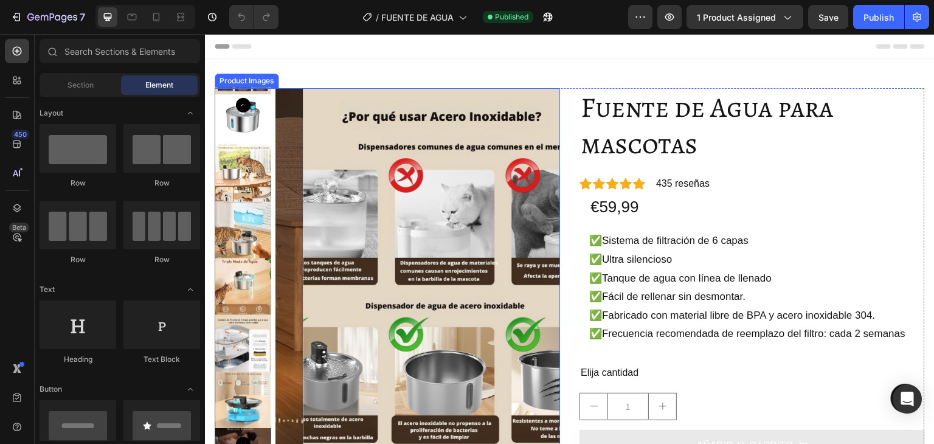
click at [233, 117] on img at bounding box center [243, 116] width 57 height 57
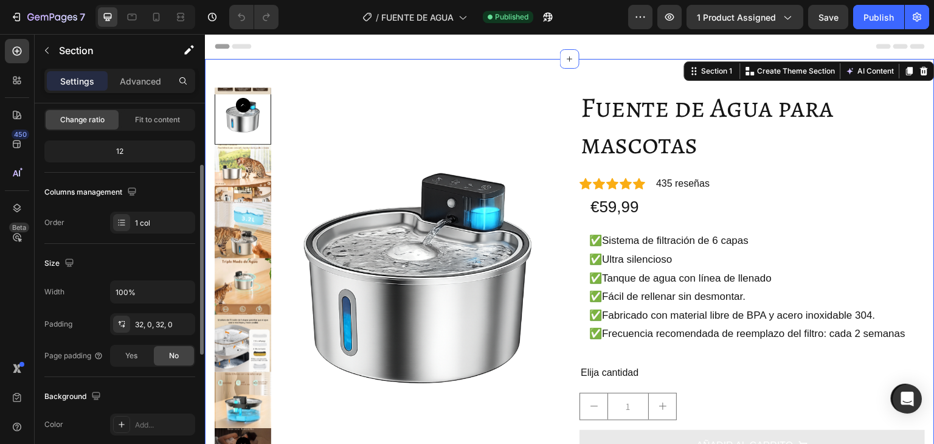
scroll to position [243, 0]
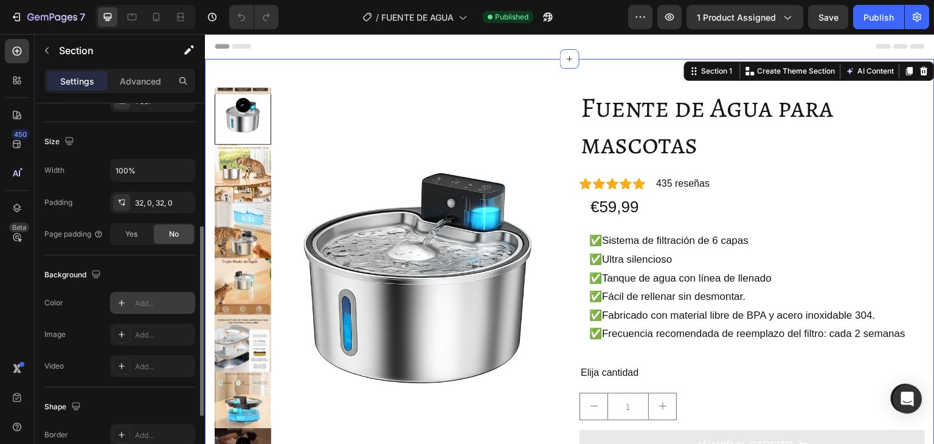
click at [159, 299] on div "Add..." at bounding box center [163, 303] width 57 height 11
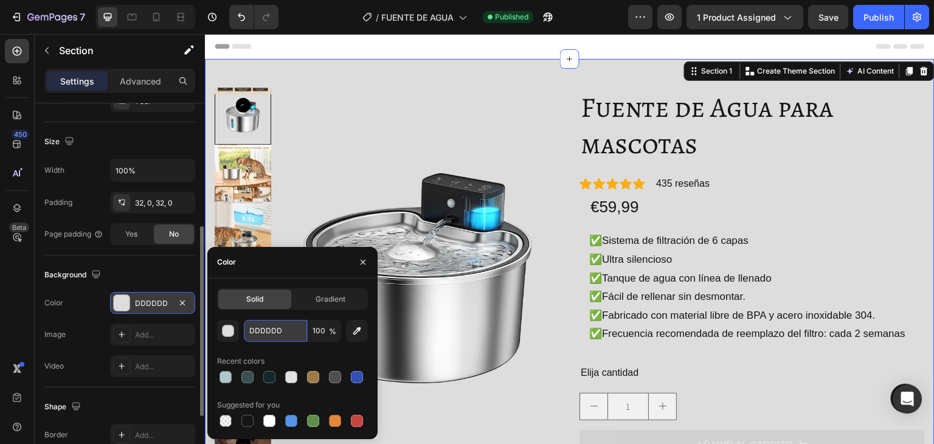
click at [282, 327] on input "DDDDDD" at bounding box center [275, 331] width 63 height 22
drag, startPoint x: 282, startPoint y: 327, endPoint x: 291, endPoint y: 333, distance: 10.5
click at [291, 333] on input "DDDDDD" at bounding box center [275, 331] width 63 height 22
paste input "#b7b7b8"
type input "#b7b7b8"
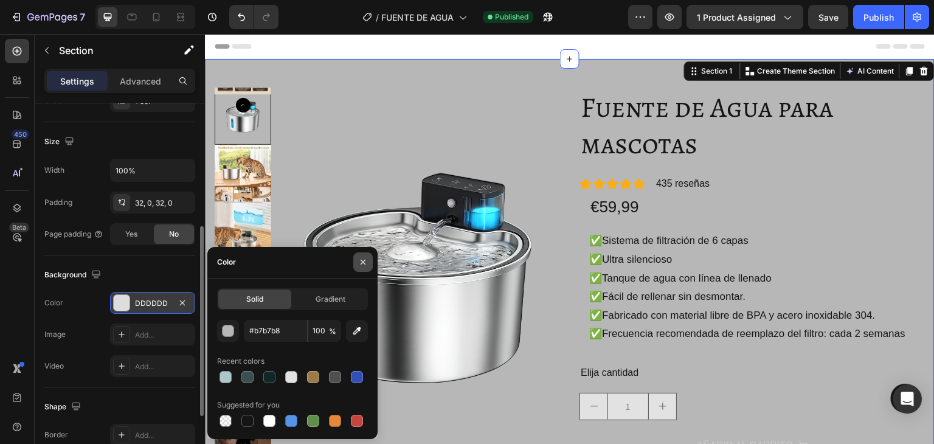
click at [367, 262] on icon "button" at bounding box center [363, 262] width 10 height 10
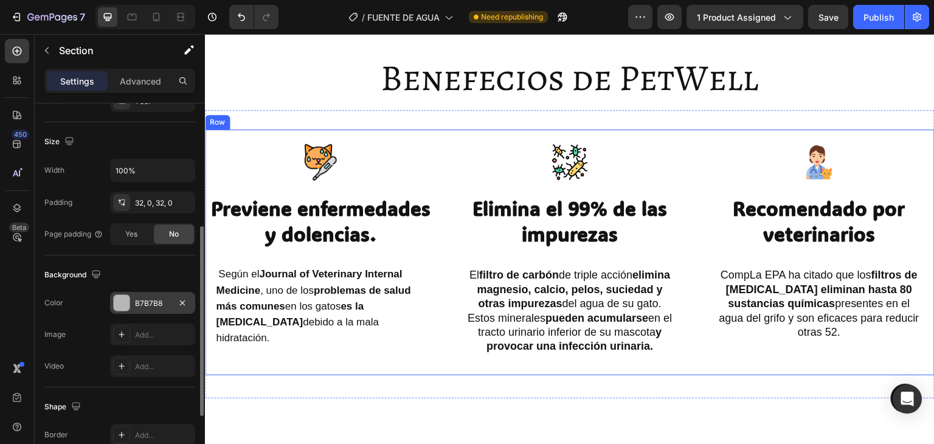
scroll to position [2128, 0]
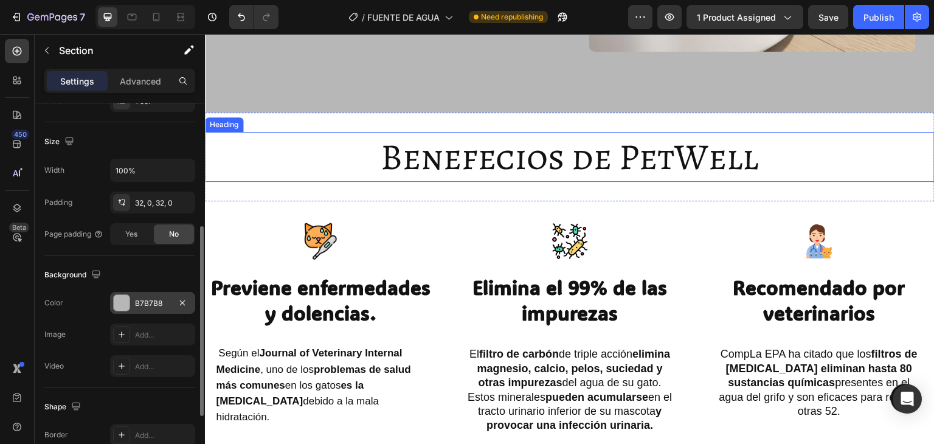
click at [314, 161] on h2 "Benefecios de PetWell" at bounding box center [570, 157] width 730 height 50
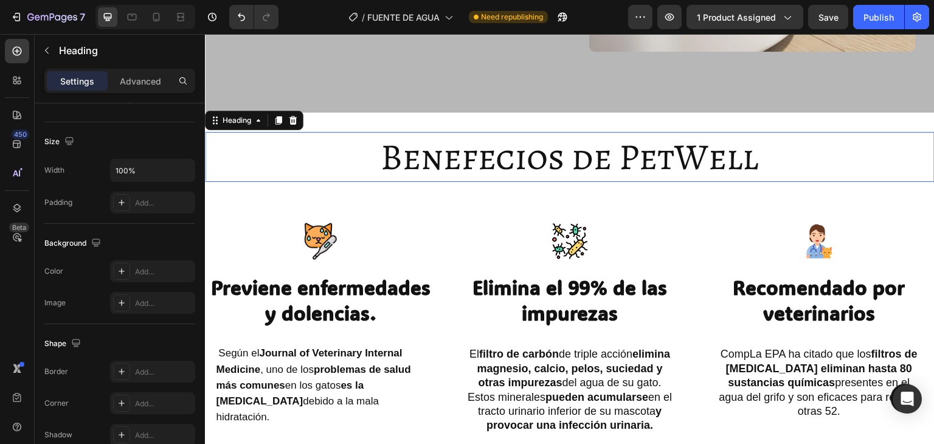
scroll to position [0, 0]
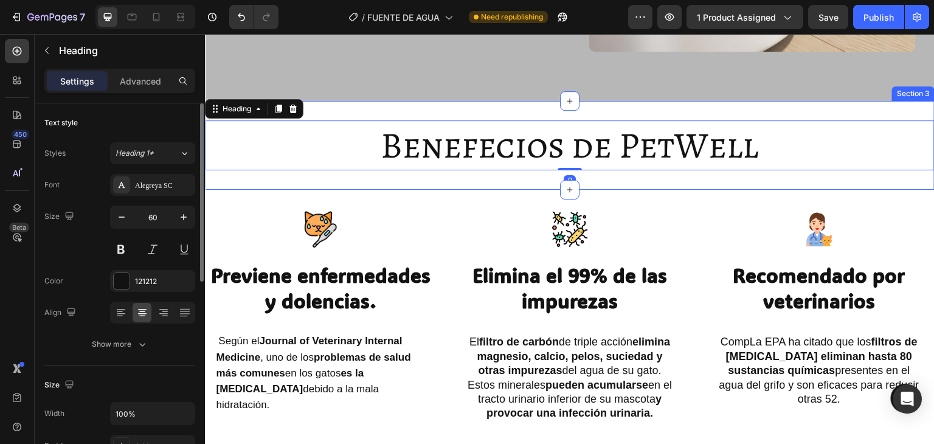
click at [321, 127] on div "Benefecios de PetWell Heading 0 Section 3" at bounding box center [570, 145] width 730 height 89
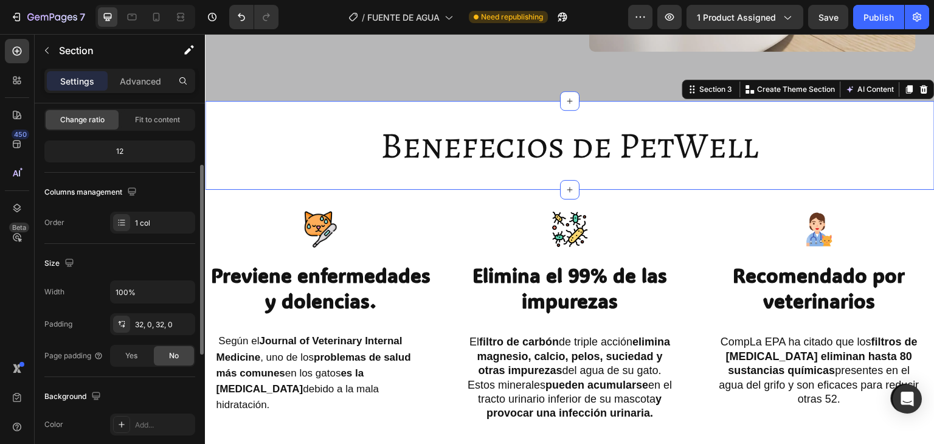
scroll to position [304, 0]
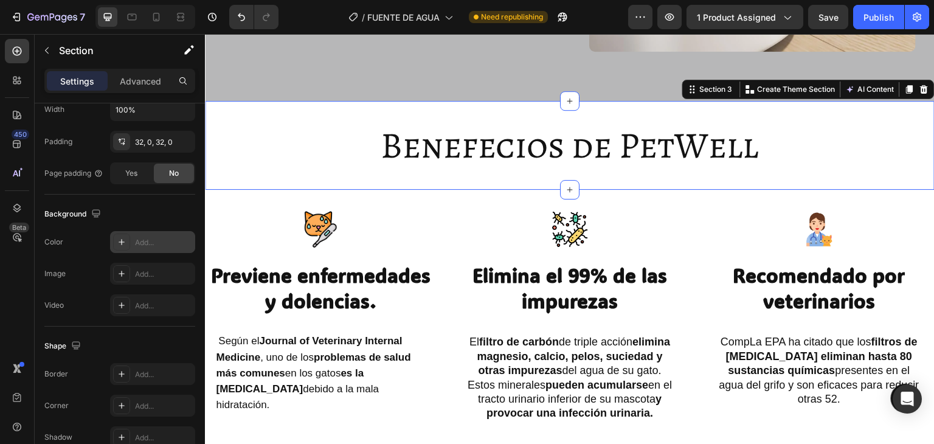
click at [145, 235] on div "Add..." at bounding box center [152, 242] width 85 height 22
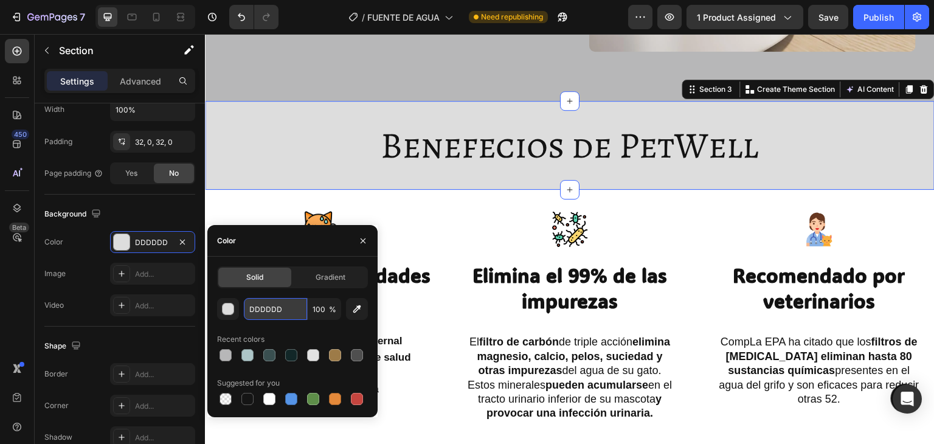
click at [284, 310] on input "DDDDDD" at bounding box center [275, 309] width 63 height 22
paste input "#b7b7b8"
type input "#b7b7b8"
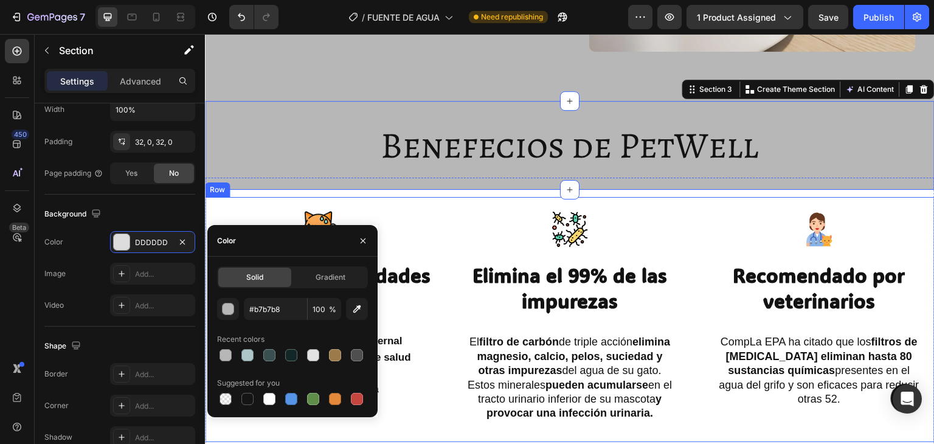
click at [448, 233] on div "Image Previene enfermedades y dolencias. Heading Según el Journal of Veterinary…" at bounding box center [570, 320] width 730 height 246
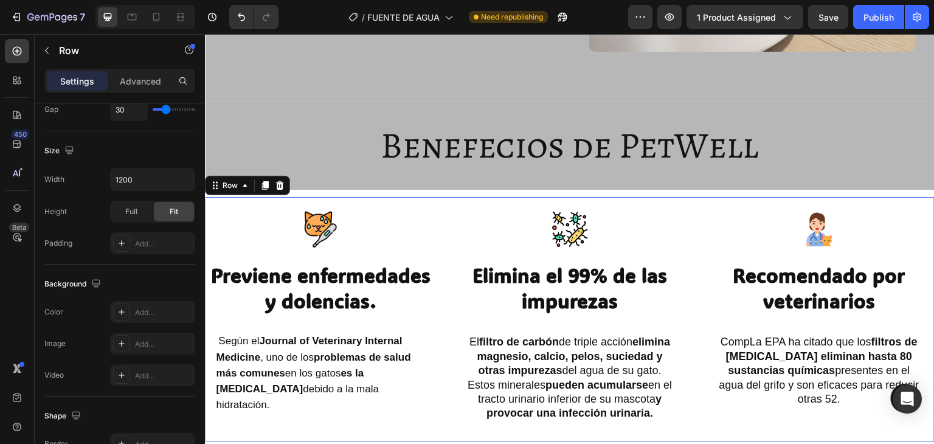
scroll to position [0, 0]
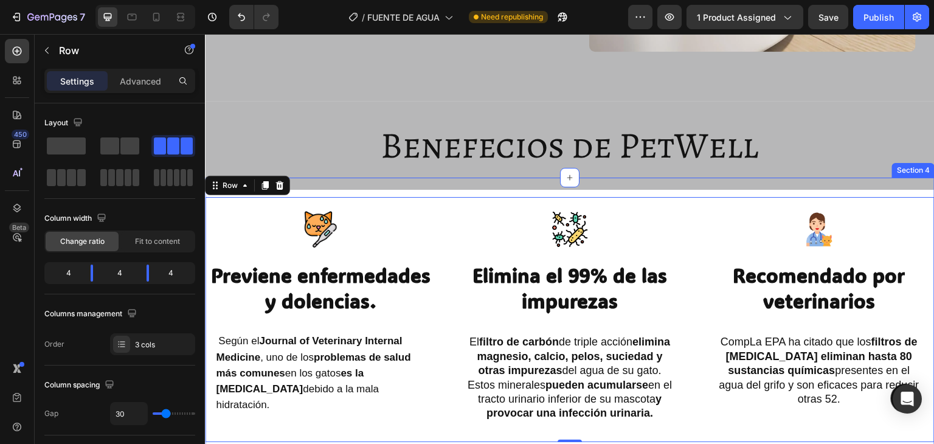
click at [309, 206] on div "Image Previene enfermedades y dolencias. Heading Según el Journal of Veterinary…" at bounding box center [570, 320] width 730 height 285
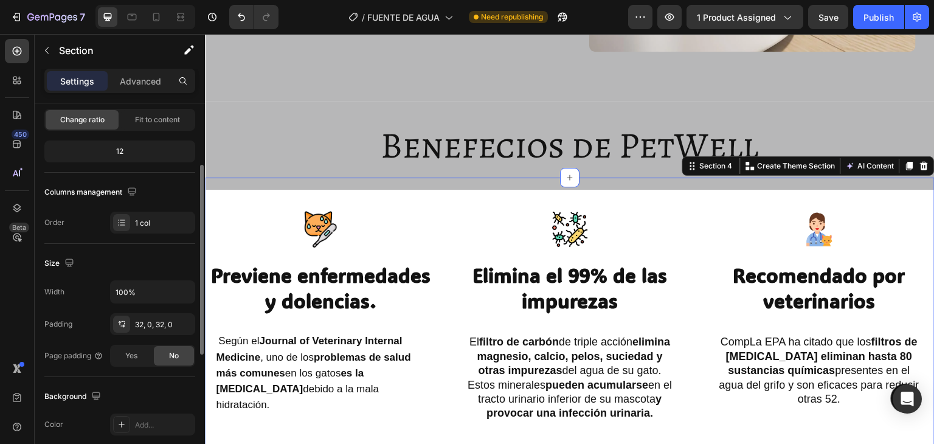
scroll to position [304, 0]
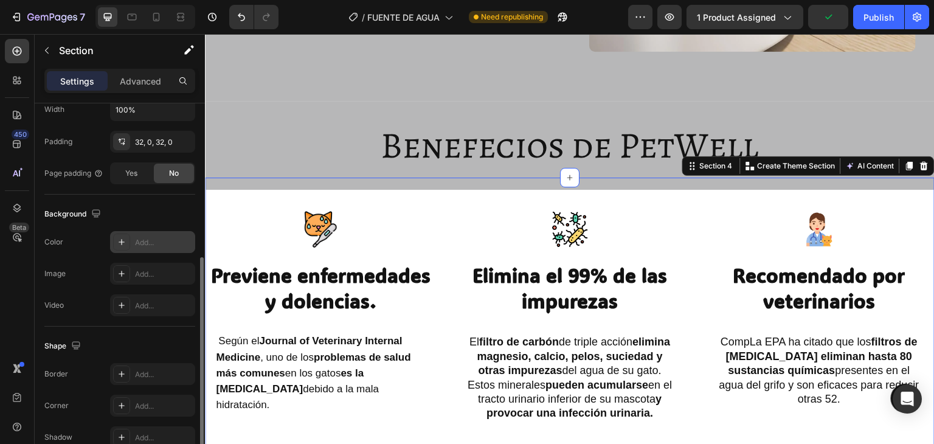
click at [152, 237] on div "Add..." at bounding box center [163, 242] width 57 height 11
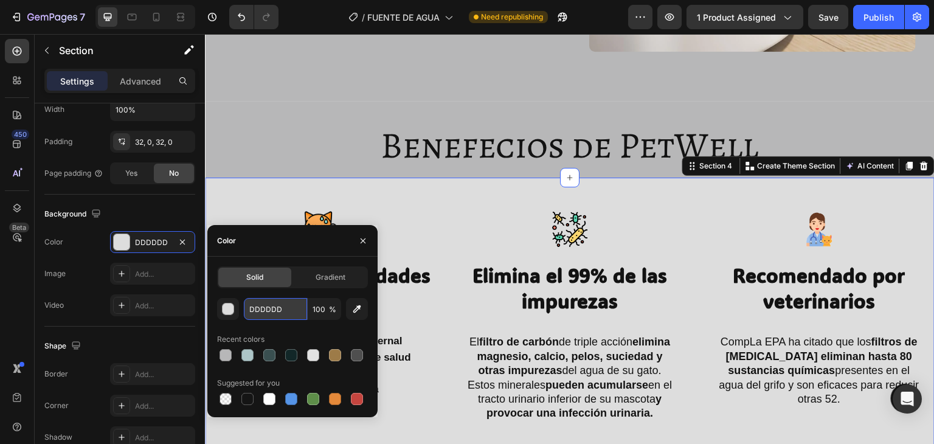
click at [294, 314] on input "DDDDDD" at bounding box center [275, 309] width 63 height 22
paste input "#b7b7b8"
type input "#b7b7b8"
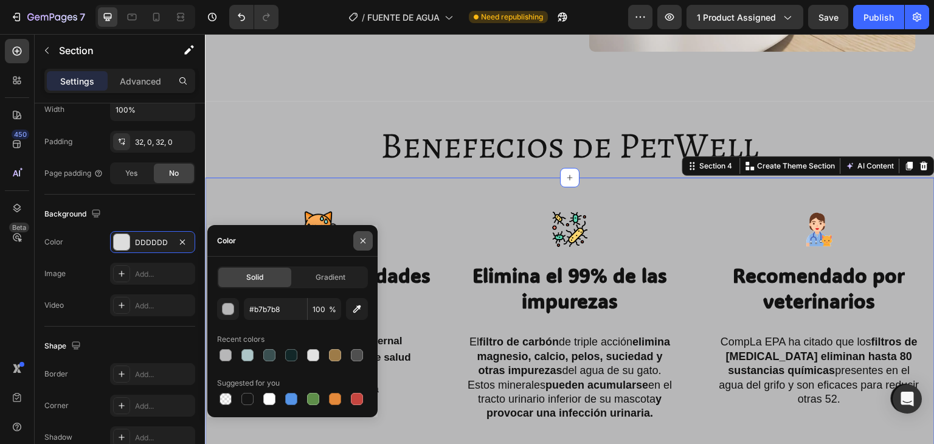
click at [360, 237] on icon "button" at bounding box center [363, 241] width 10 height 10
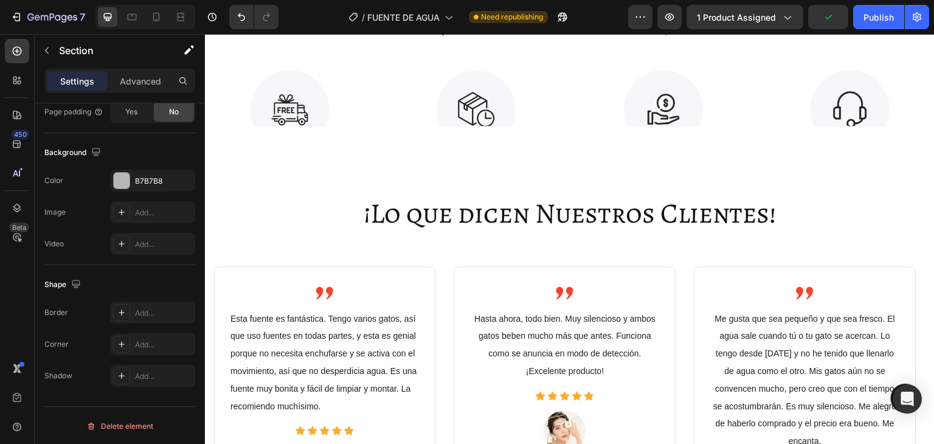
scroll to position [2493, 0]
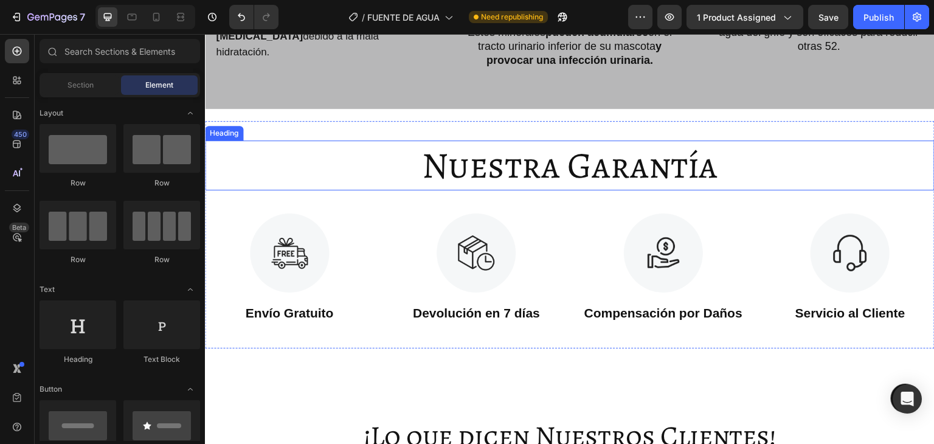
click at [395, 149] on h2 "Nuestra Garantía" at bounding box center [570, 165] width 730 height 50
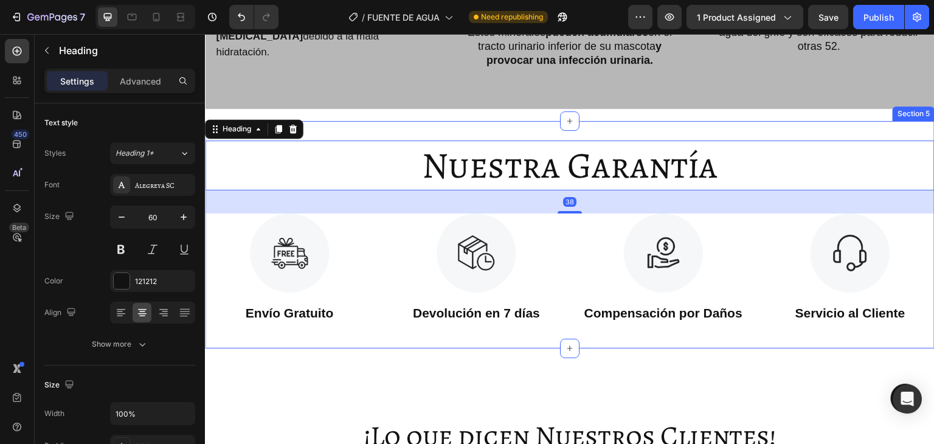
click at [390, 134] on div "Nuestra Garantía Heading 38 Image Envío Gratuito Text Block Image Devolución en…" at bounding box center [570, 234] width 730 height 227
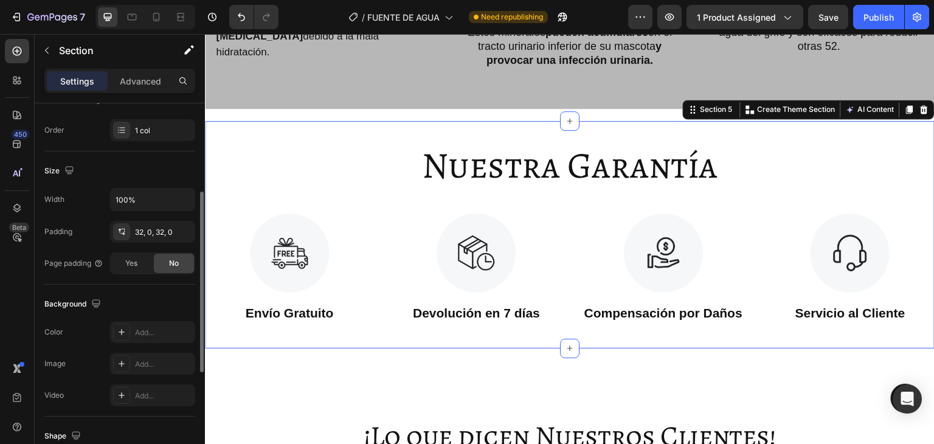
scroll to position [243, 0]
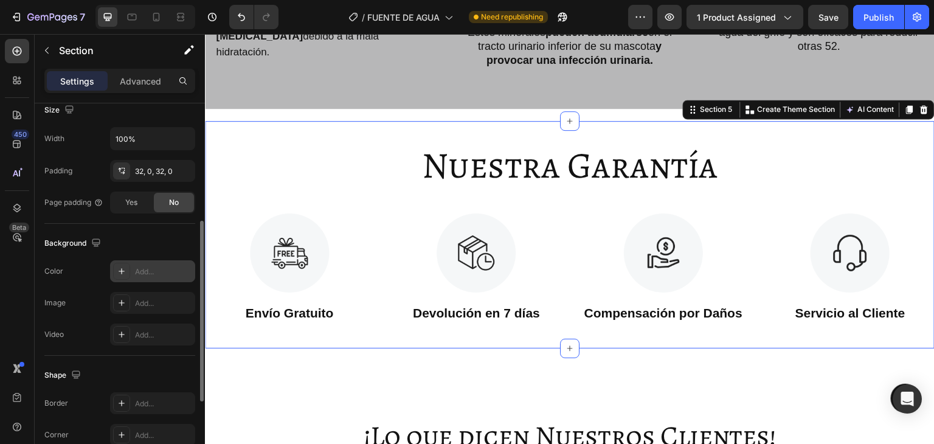
click at [162, 272] on div "Add..." at bounding box center [163, 271] width 57 height 11
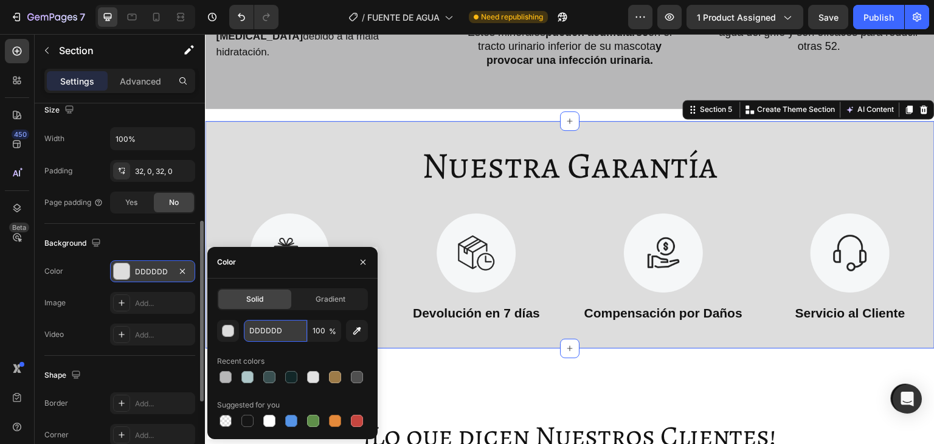
click at [289, 329] on input "DDDDDD" at bounding box center [275, 331] width 63 height 22
paste input "#b7b7b8"
type input "#b7b7b8"
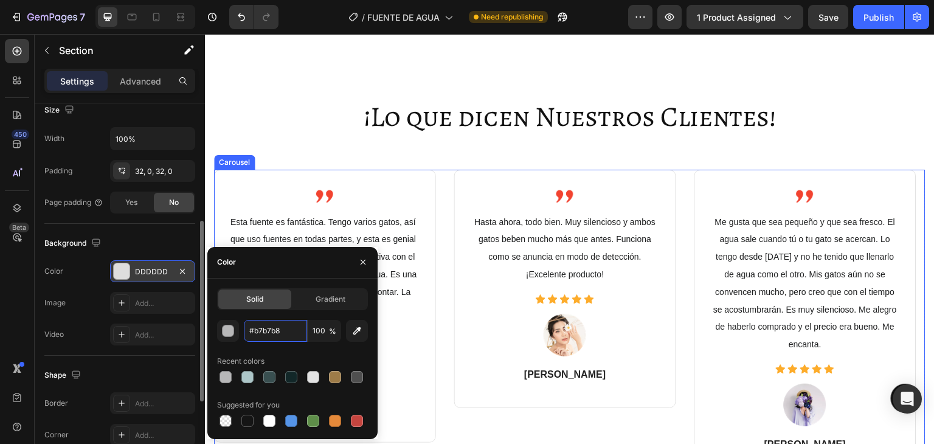
scroll to position [2675, 0]
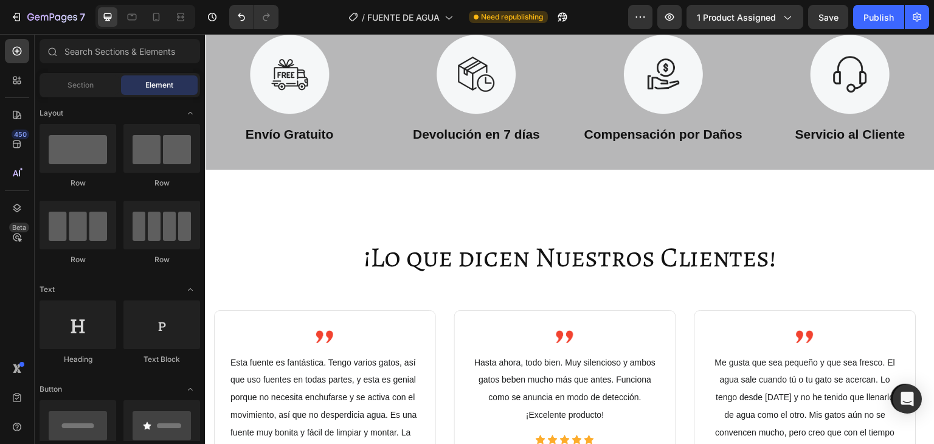
click at [398, 167] on div "Nuestra Garantía Heading Image Envío Gratuito Text Block Image Devolución en 7 …" at bounding box center [570, 55] width 730 height 227
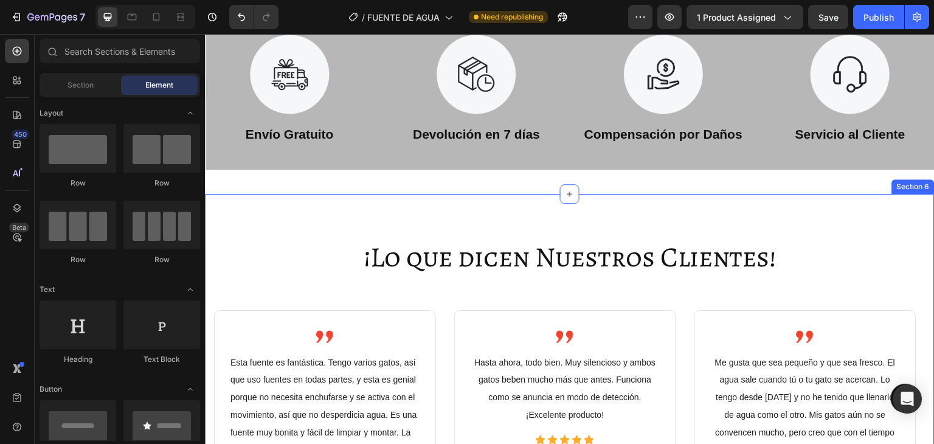
click at [452, 226] on div "¡Lo que dicen Nuestros Clientes! Heading Image Esta fuente es fantástica. Tengo…" at bounding box center [570, 441] width 730 height 495
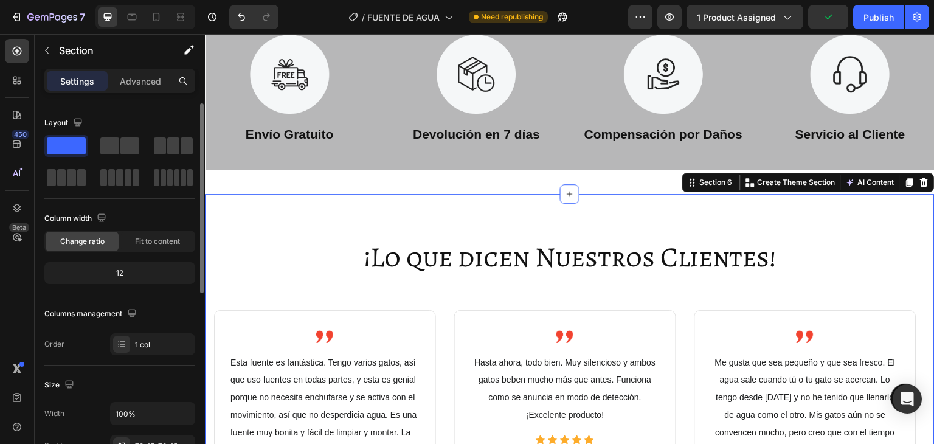
scroll to position [243, 0]
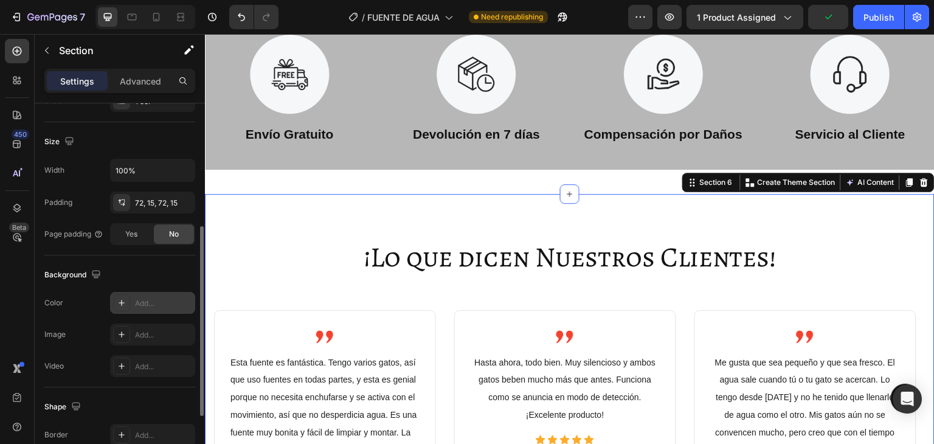
click at [153, 305] on div "Add..." at bounding box center [163, 303] width 57 height 11
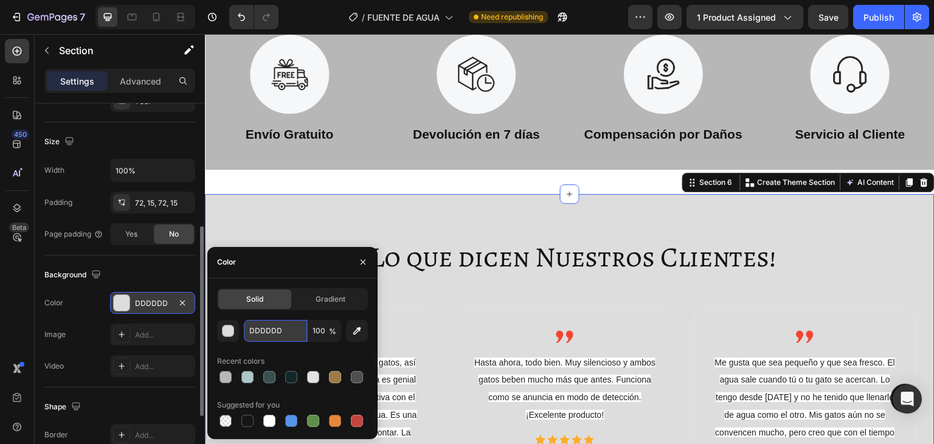
drag, startPoint x: 283, startPoint y: 328, endPoint x: 289, endPoint y: 329, distance: 6.2
click at [283, 328] on input "DDDDDD" at bounding box center [275, 331] width 63 height 22
paste input "#b7b7b8"
type input "#b7b7b8"
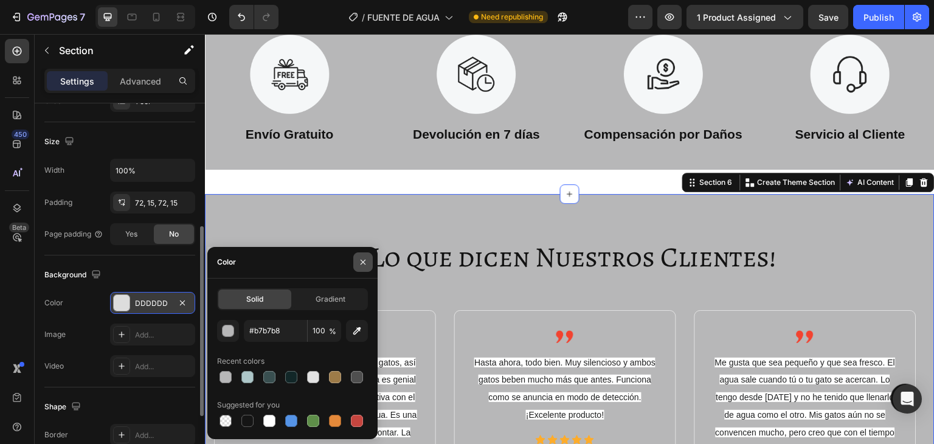
click at [361, 264] on icon "button" at bounding box center [363, 262] width 5 height 5
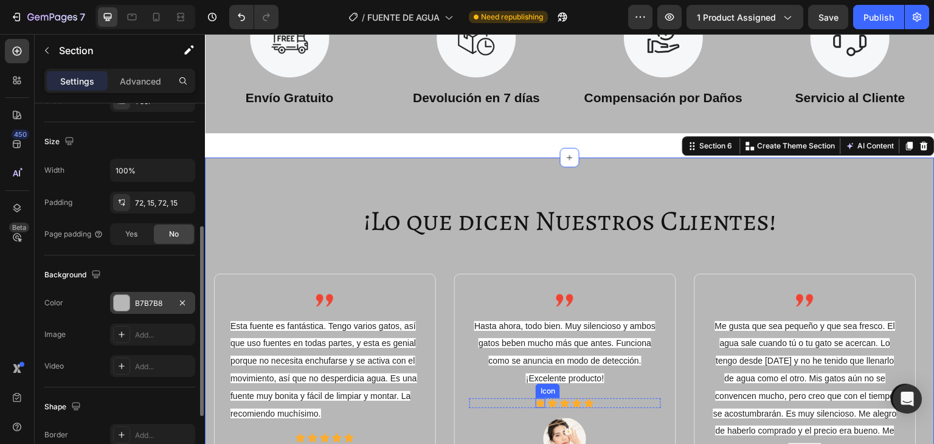
scroll to position [2675, 0]
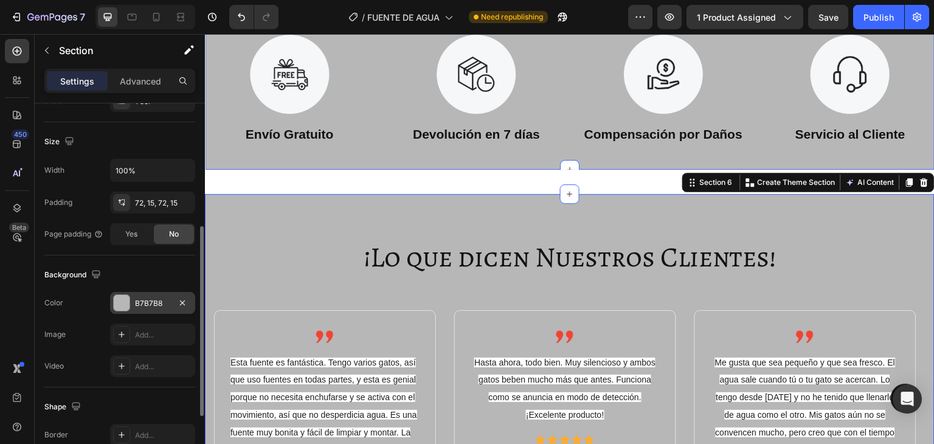
click at [406, 168] on div "Nuestra Garantía Heading Image Envío Gratuito Text Block Image Devolución en 7 …" at bounding box center [570, 55] width 730 height 227
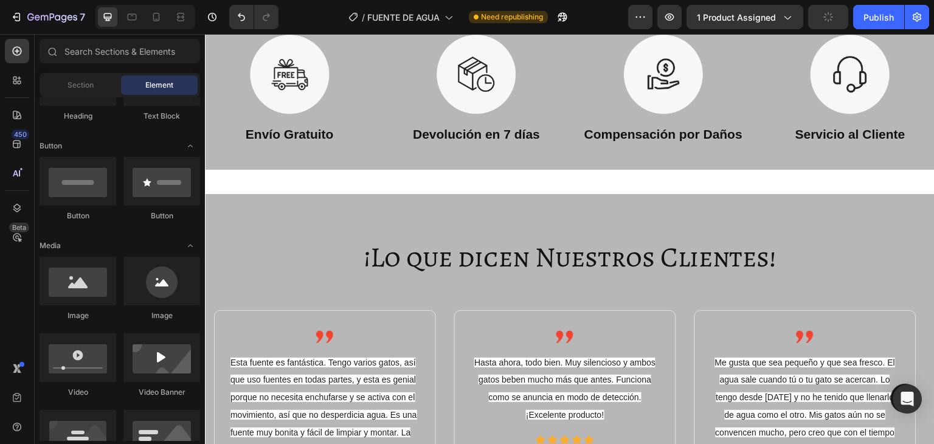
scroll to position [0, 0]
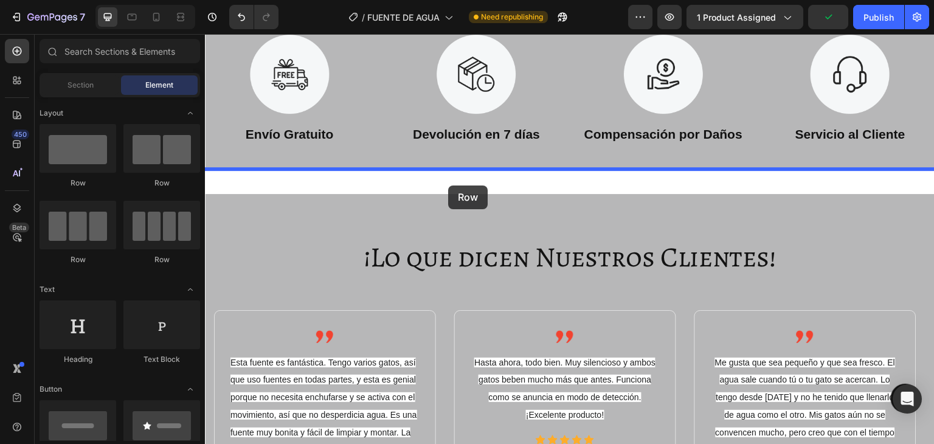
drag, startPoint x: 301, startPoint y: 187, endPoint x: 448, endPoint y: 185, distance: 147.2
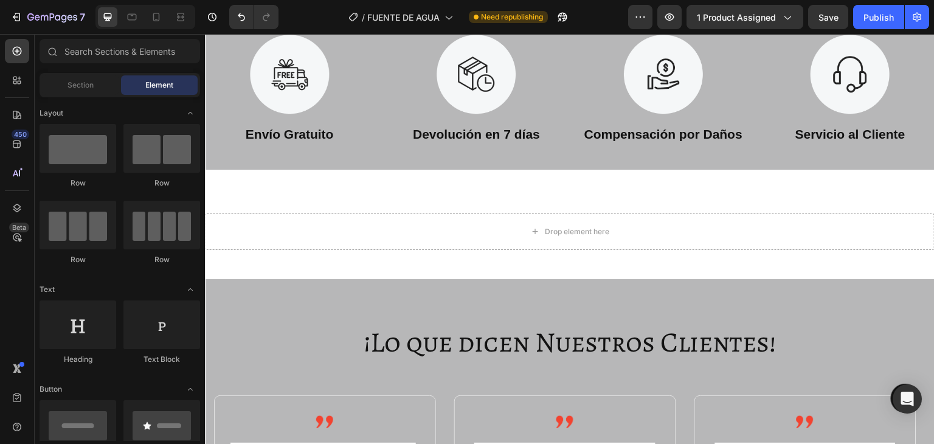
click at [466, 223] on div "Drop element here" at bounding box center [570, 231] width 730 height 36
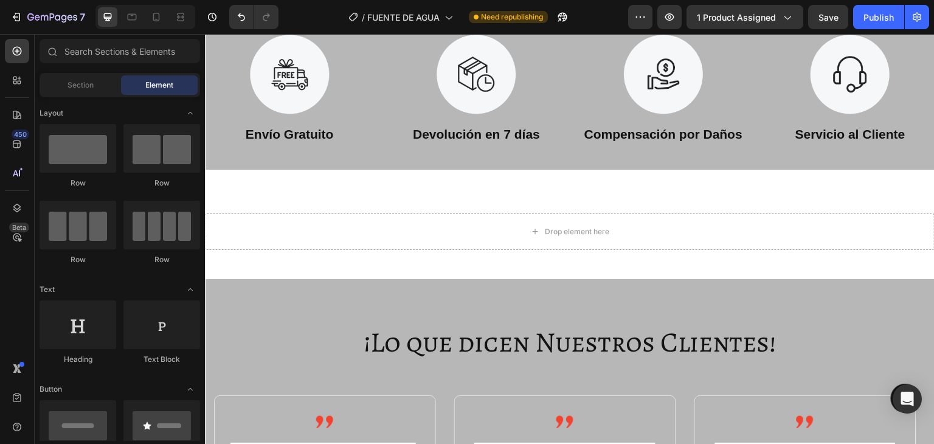
click at [465, 213] on div "Drop element here" at bounding box center [570, 231] width 730 height 36
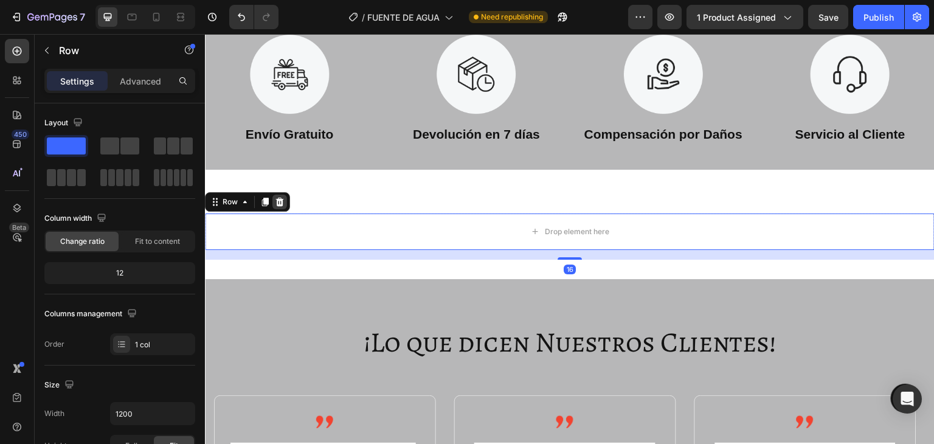
click at [286, 203] on div at bounding box center [279, 202] width 15 height 15
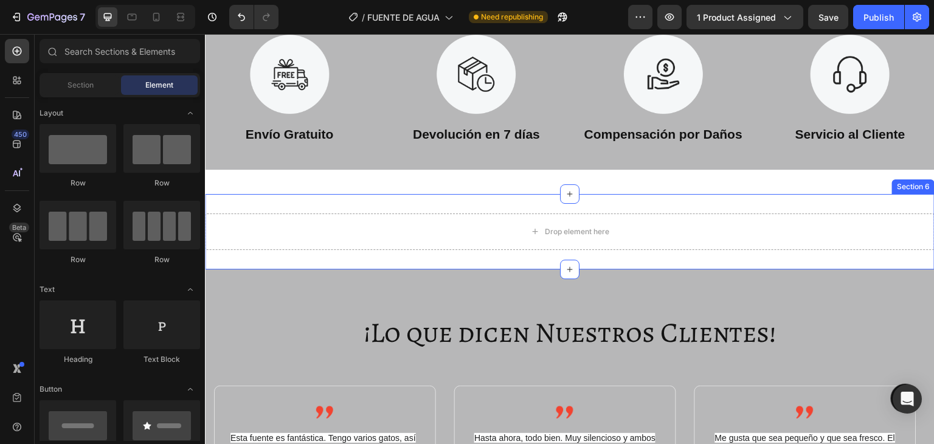
click at [900, 188] on div "Section 6" at bounding box center [913, 186] width 38 height 11
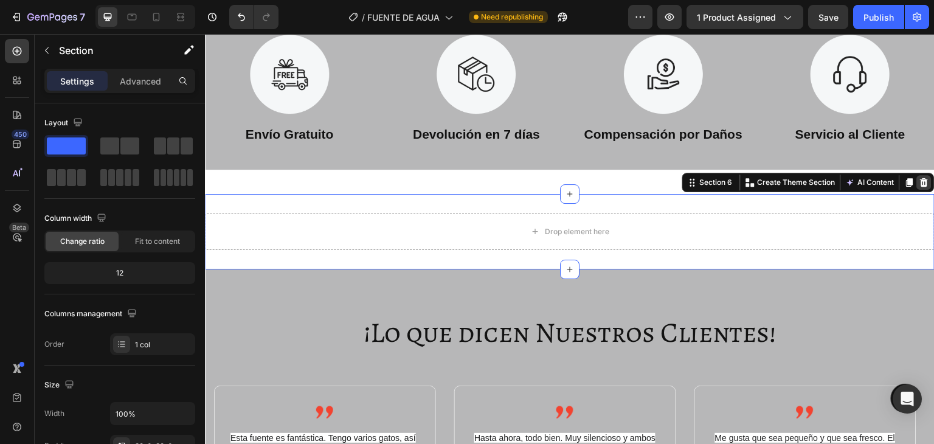
click at [917, 188] on div at bounding box center [924, 182] width 15 height 15
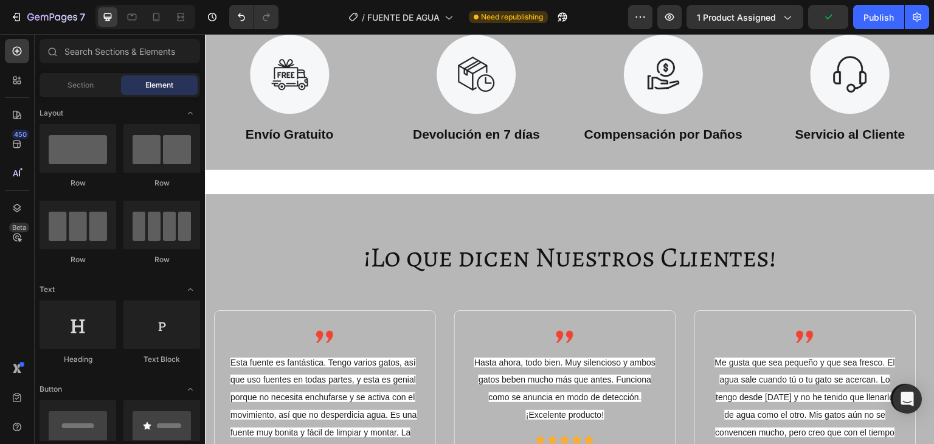
drag, startPoint x: 572, startPoint y: 166, endPoint x: 574, endPoint y: 193, distance: 26.8
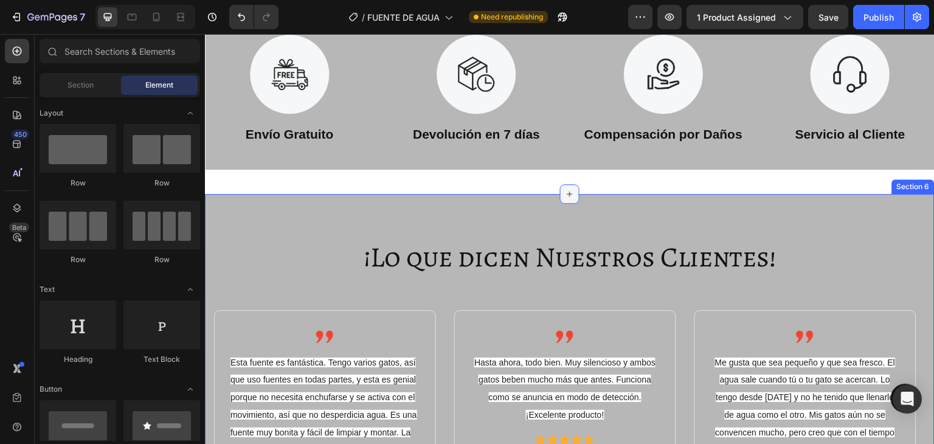
click at [574, 195] on div at bounding box center [569, 193] width 19 height 19
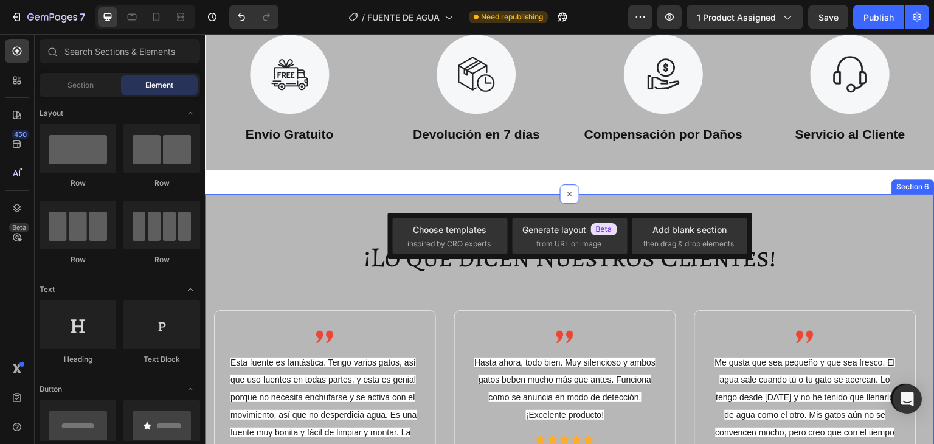
click at [619, 196] on div "¡Lo que dicen Nuestros Clientes! Heading Image Esta fuente es fantástica. Tengo…" at bounding box center [570, 441] width 730 height 495
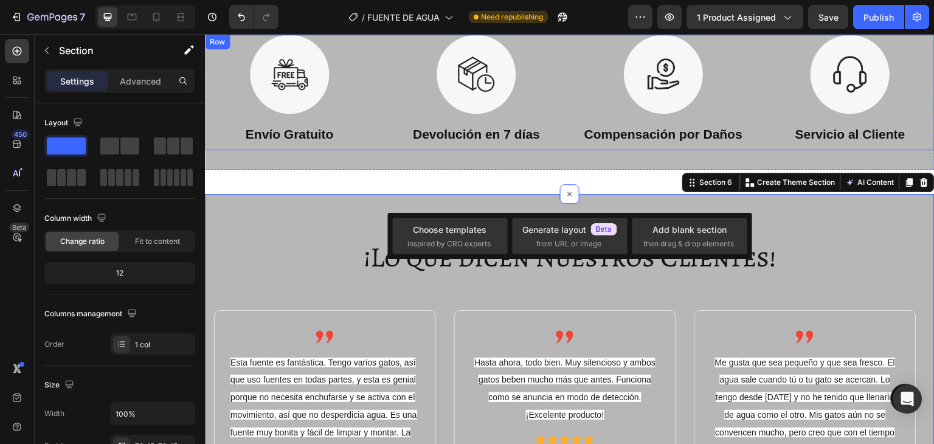
click at [375, 156] on div "Nuestra Garantía Heading Image Envío Gratuito Text Block Image Devolución en 7 …" at bounding box center [570, 55] width 730 height 227
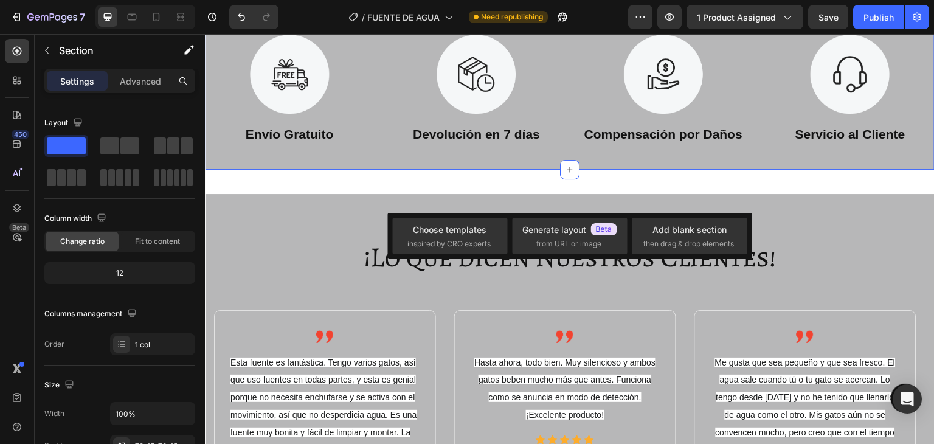
scroll to position [243, 0]
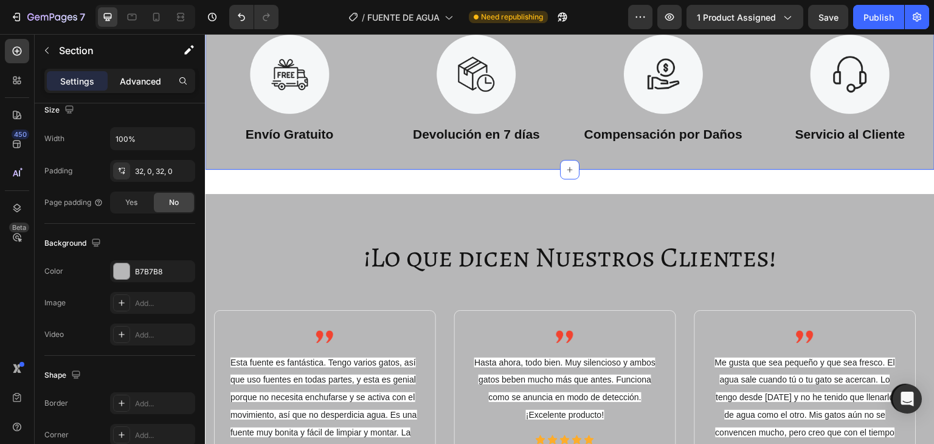
click at [136, 85] on p "Advanced" at bounding box center [140, 81] width 41 height 13
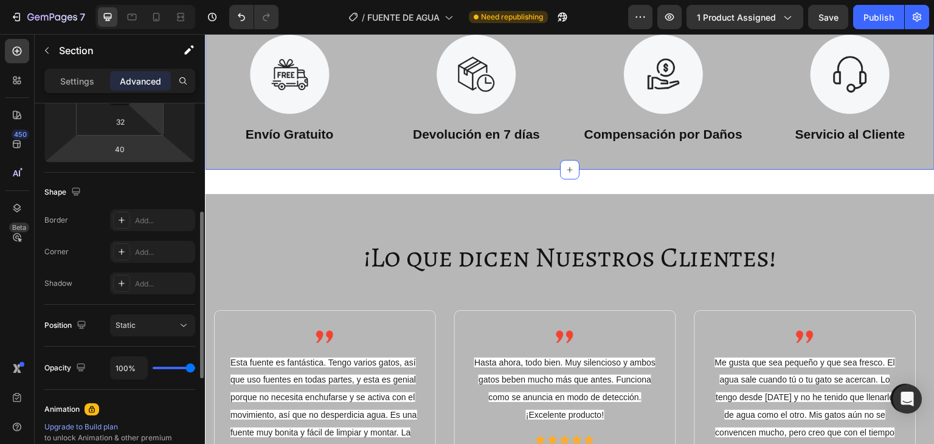
scroll to position [61, 0]
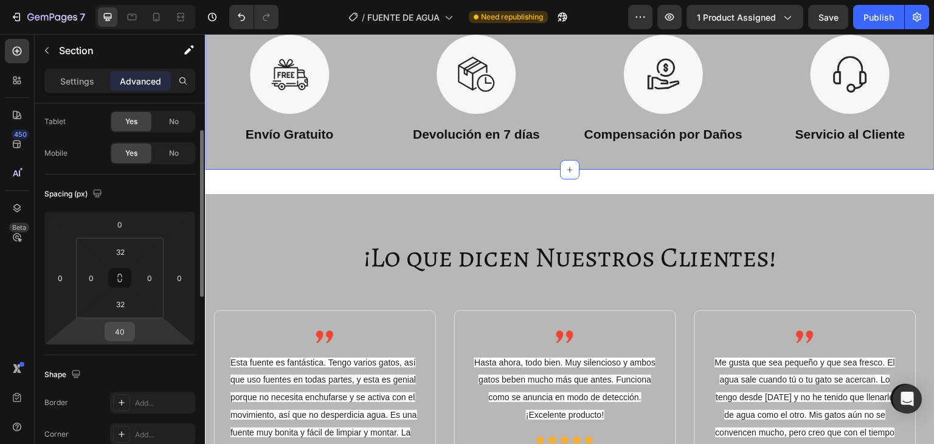
click at [119, 331] on input "40" at bounding box center [120, 331] width 24 height 18
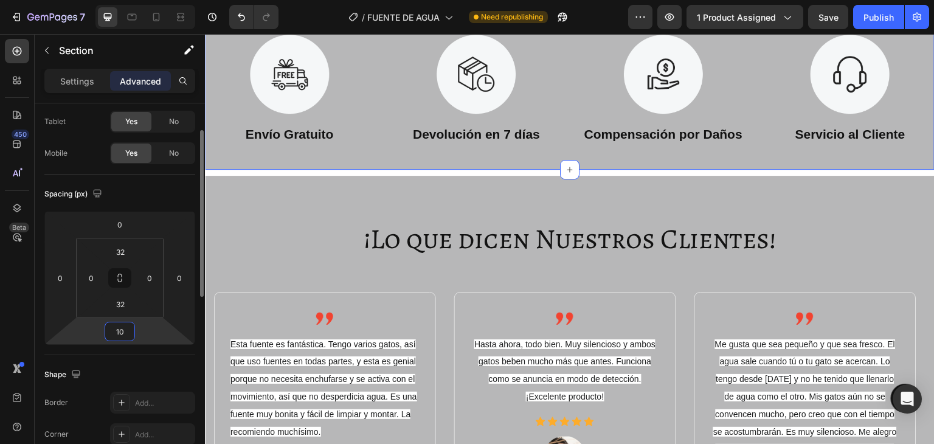
type input "1"
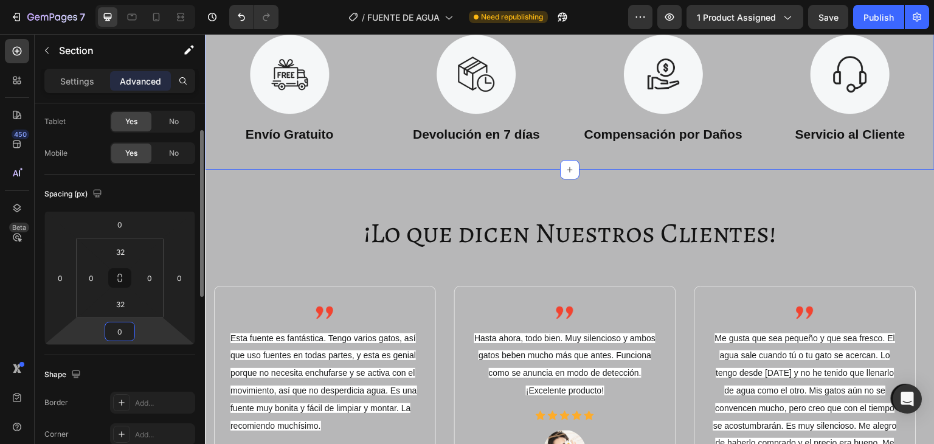
type input "0"
click at [150, 368] on div "Shape" at bounding box center [119, 374] width 151 height 19
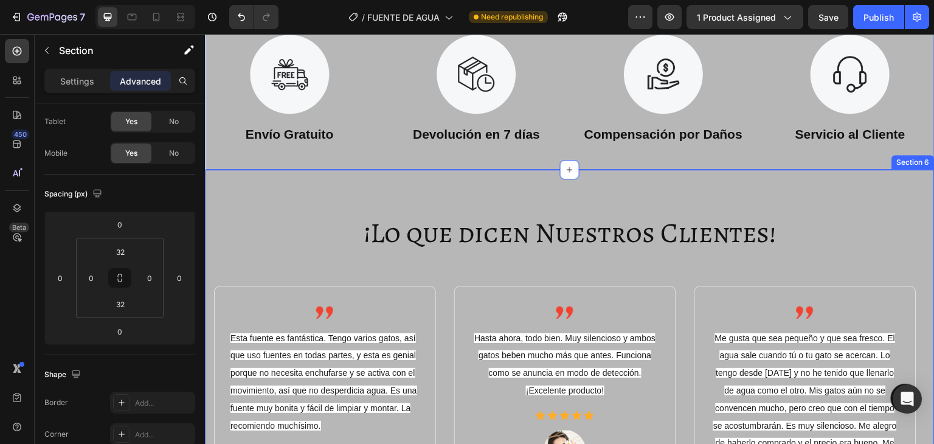
click at [328, 209] on div "¡Lo que dicen Nuestros Clientes! Heading Image Esta fuente es fantástica. Tengo…" at bounding box center [570, 417] width 730 height 495
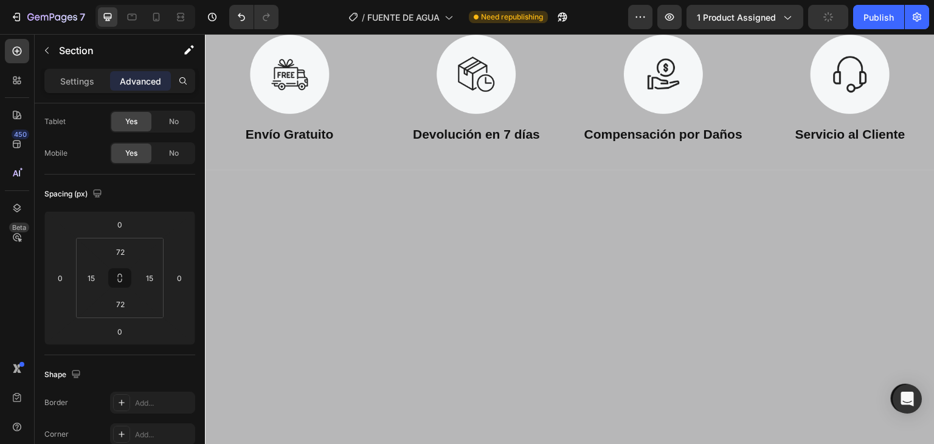
scroll to position [2311, 0]
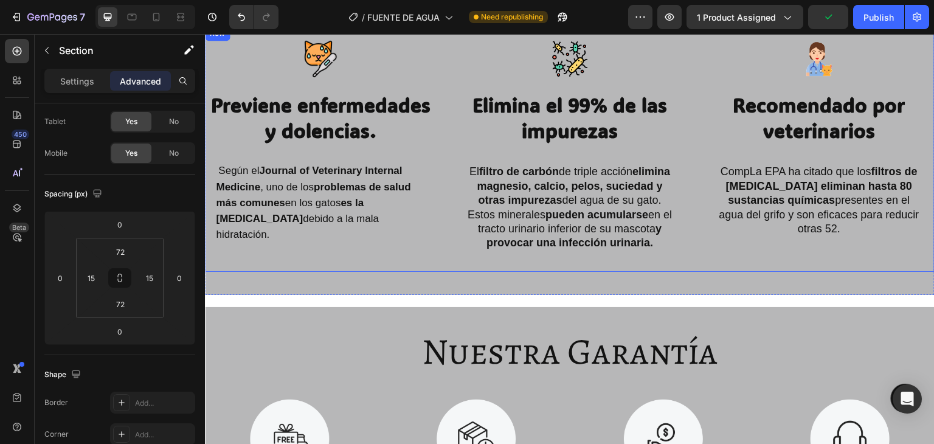
click at [319, 271] on div "Image Previene enfermedades y dolencias. Heading Según el Journal of Veterinary…" at bounding box center [320, 149] width 231 height 246
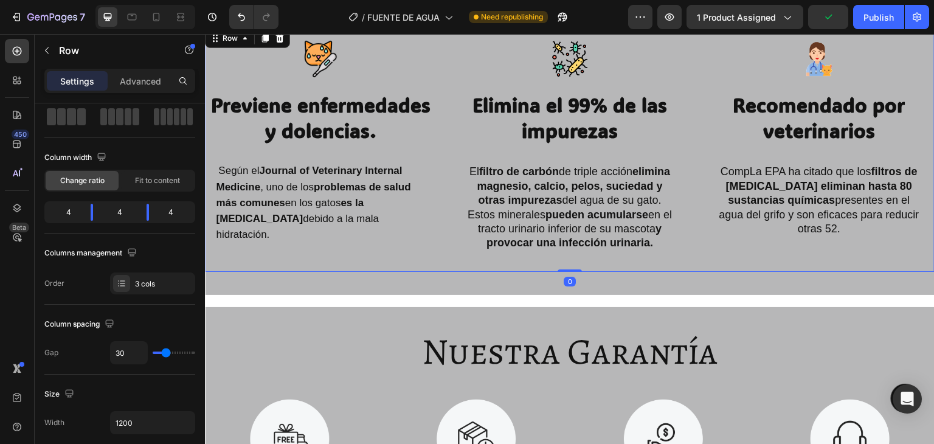
scroll to position [0, 0]
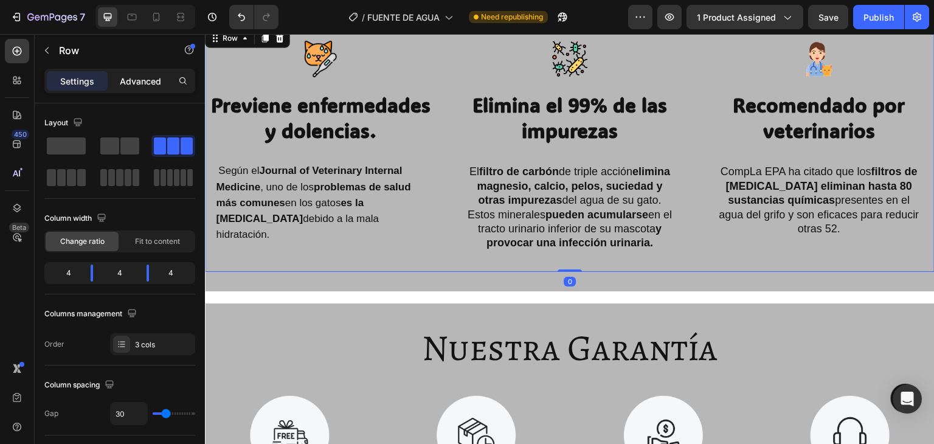
click at [134, 86] on p "Advanced" at bounding box center [140, 81] width 41 height 13
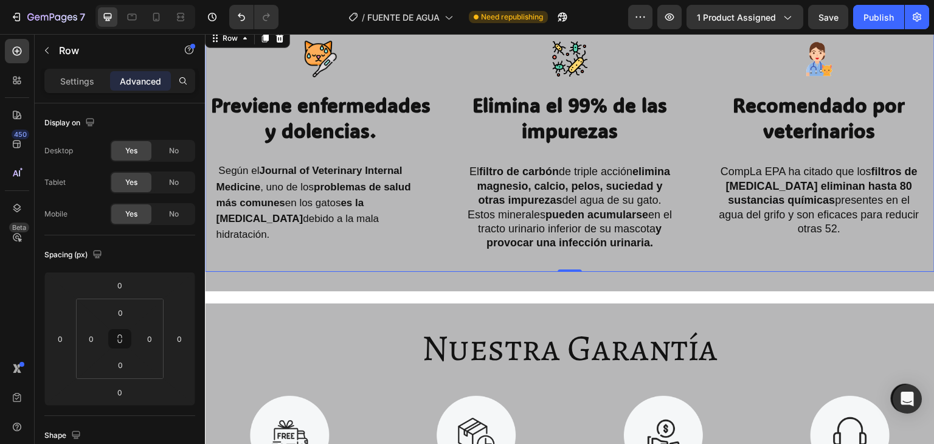
click at [364, 284] on div "Image Previene enfermedades y dolencias. Heading Según el Journal of Veterinary…" at bounding box center [570, 149] width 730 height 285
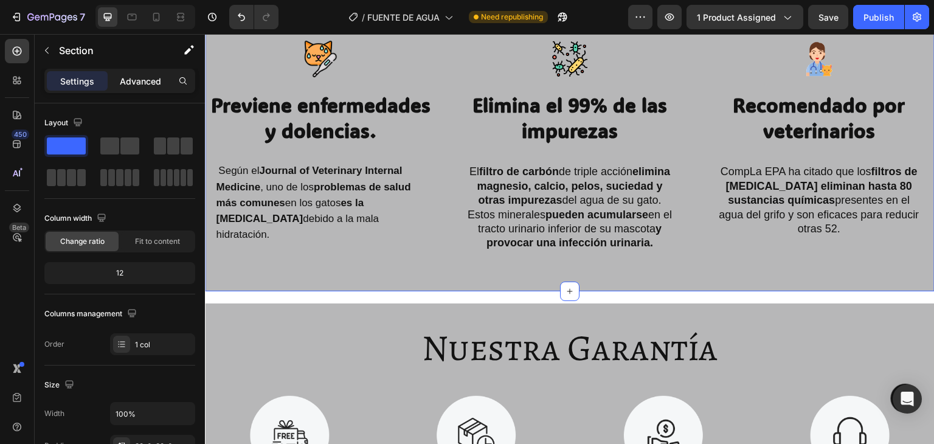
click at [117, 83] on div "Advanced" at bounding box center [140, 80] width 61 height 19
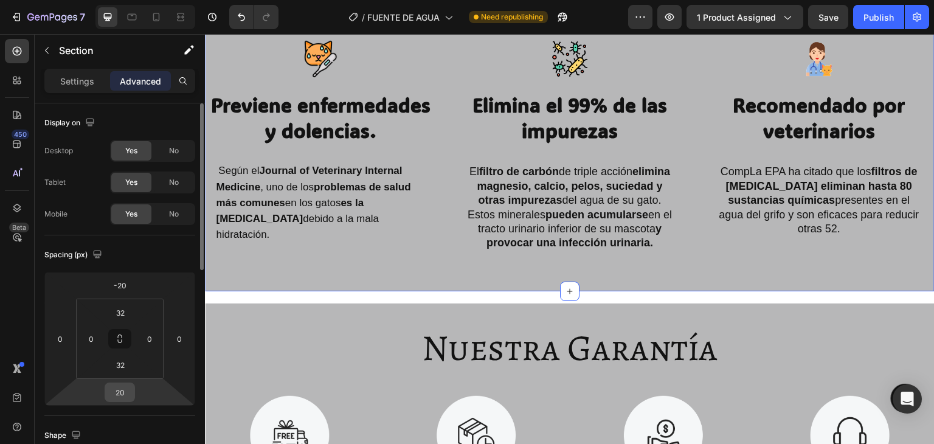
click at [112, 397] on input "20" at bounding box center [120, 392] width 24 height 18
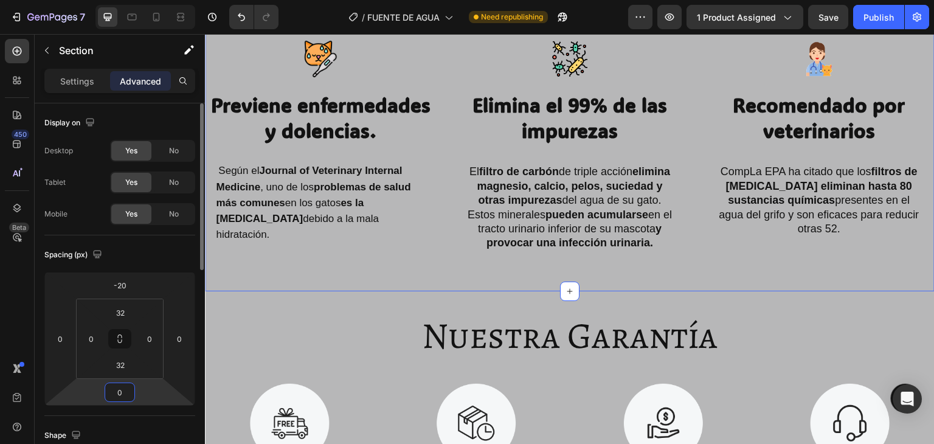
type input "0"
click at [129, 431] on div "Shape" at bounding box center [119, 435] width 151 height 19
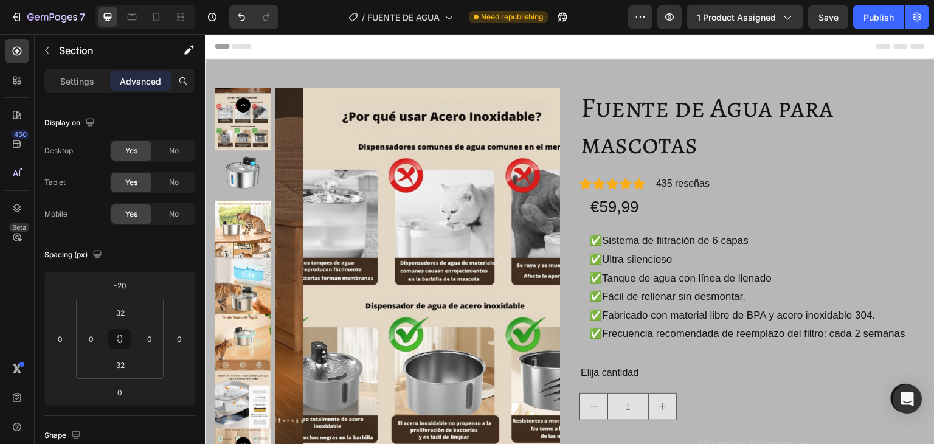
click at [469, 49] on div "Header" at bounding box center [570, 46] width 710 height 24
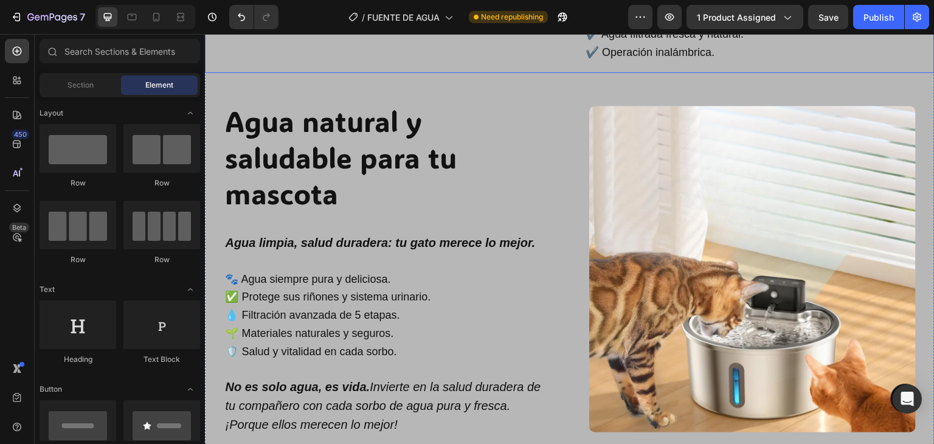
scroll to position [790, 0]
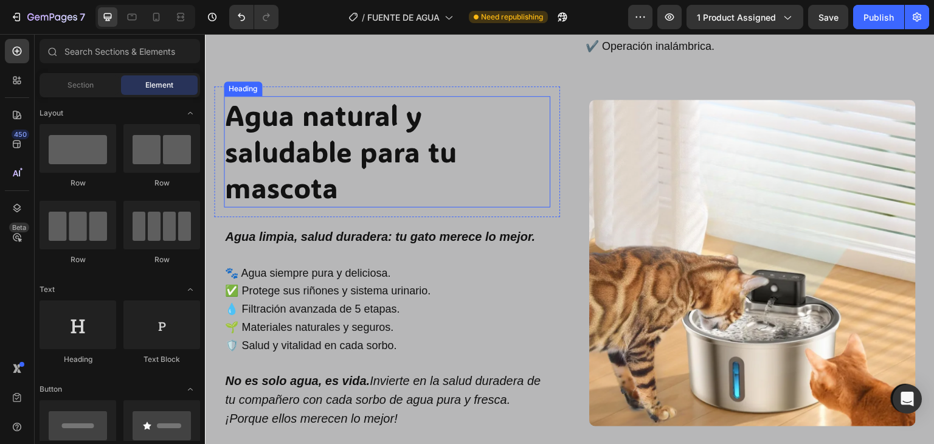
click at [520, 150] on h2 "Agua natural y saludable para tu mascota" at bounding box center [387, 151] width 327 height 111
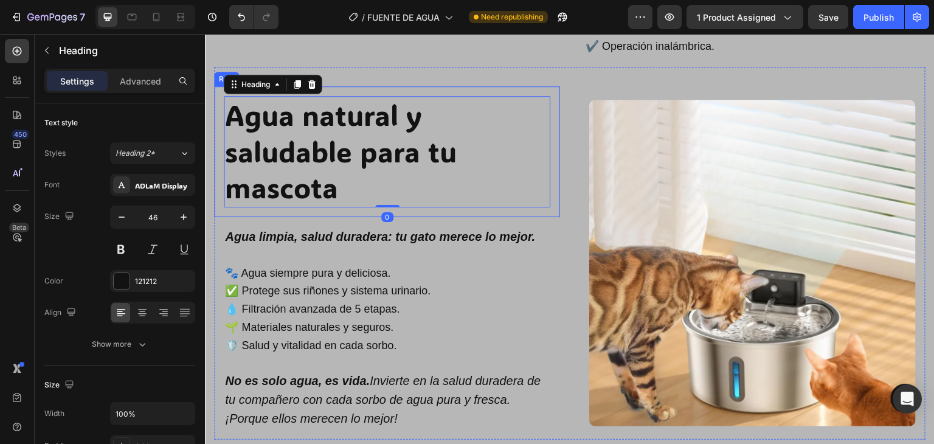
click at [527, 102] on div "Agua natural y saludable para tu mascota Heading 0 Row Agua limpia, salud durad…" at bounding box center [569, 253] width 711 height 373
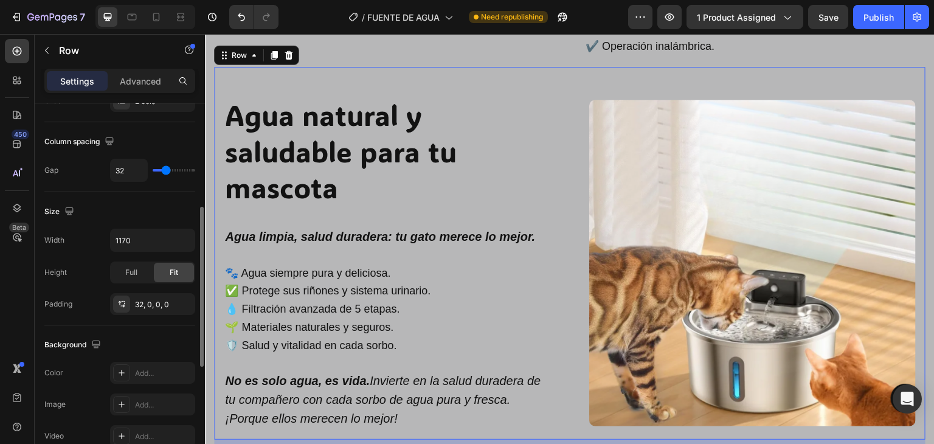
scroll to position [304, 0]
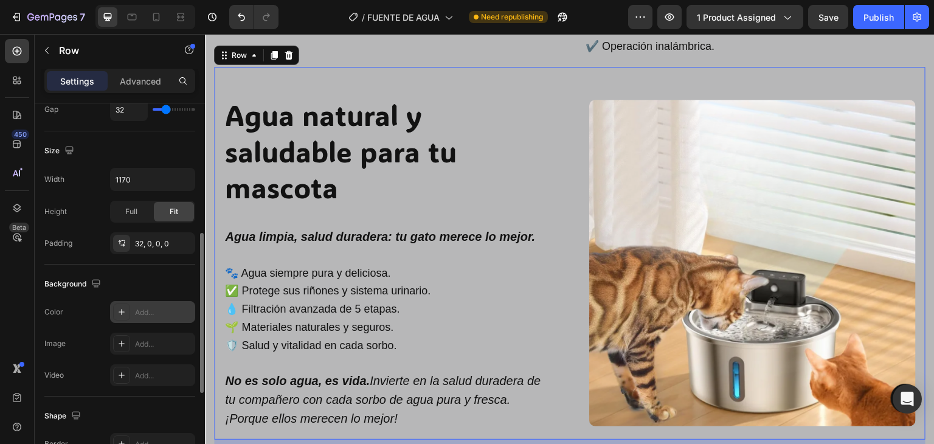
click at [156, 307] on div "Add..." at bounding box center [163, 312] width 57 height 11
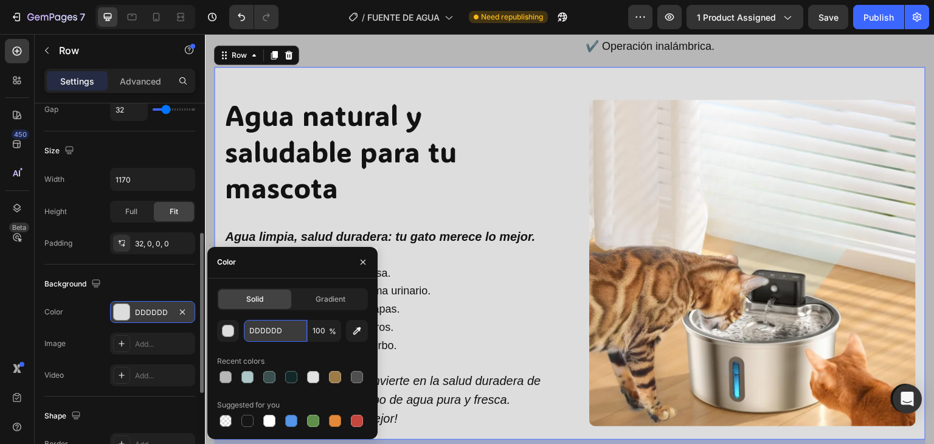
click at [277, 333] on input "DDDDDD" at bounding box center [275, 331] width 63 height 22
click at [282, 333] on input "DDDDDD" at bounding box center [275, 331] width 63 height 22
drag, startPoint x: 282, startPoint y: 333, endPoint x: 254, endPoint y: 332, distance: 28.0
click at [254, 332] on input "DDDDDD" at bounding box center [275, 331] width 63 height 22
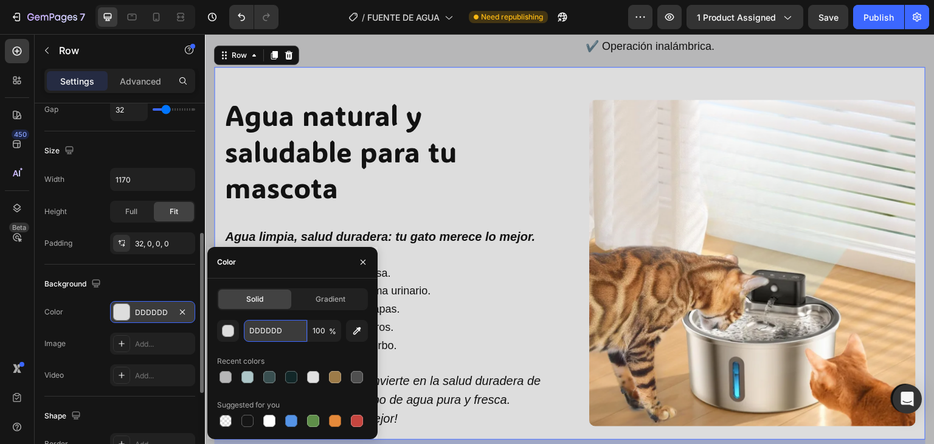
paste input "#6e7986"
type input "#6e7986"
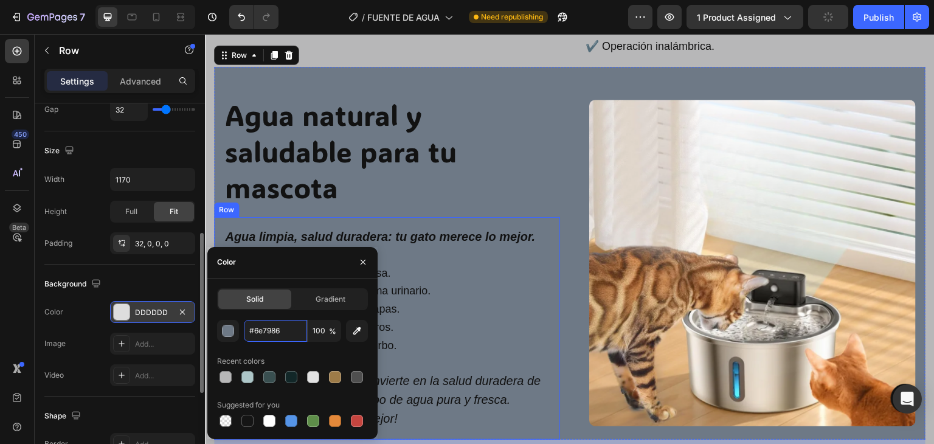
scroll to position [851, 0]
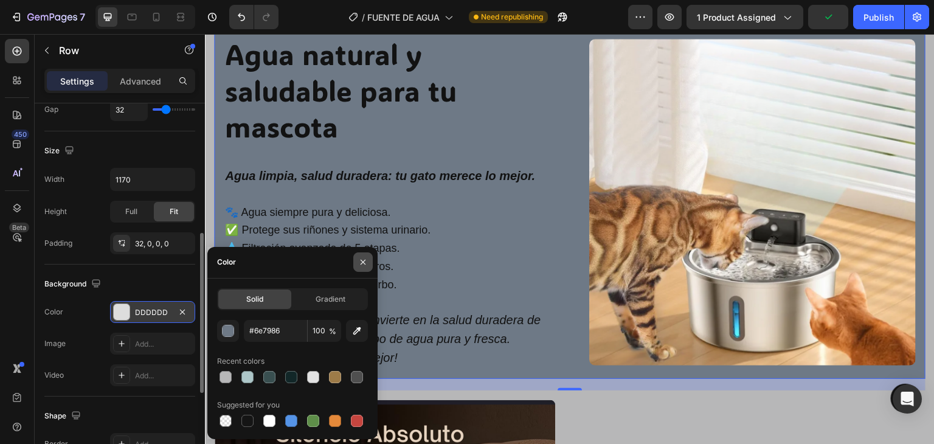
click at [364, 257] on icon "button" at bounding box center [363, 262] width 10 height 10
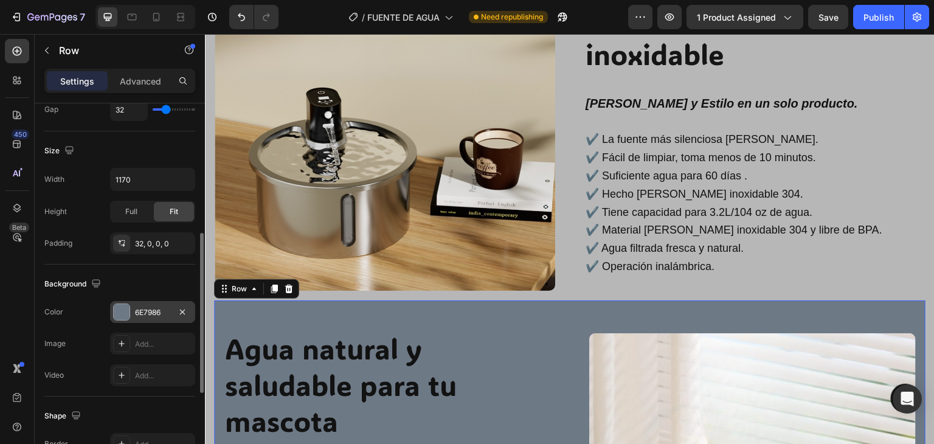
scroll to position [486, 0]
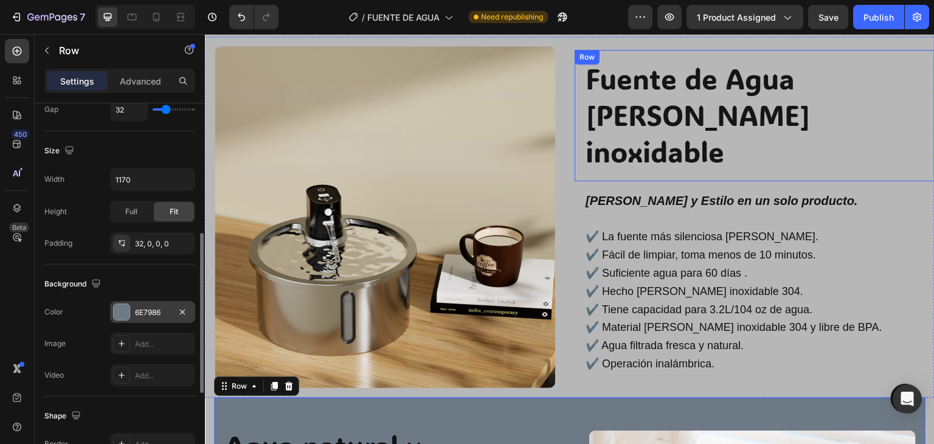
click at [577, 63] on div "Row" at bounding box center [587, 57] width 20 height 11
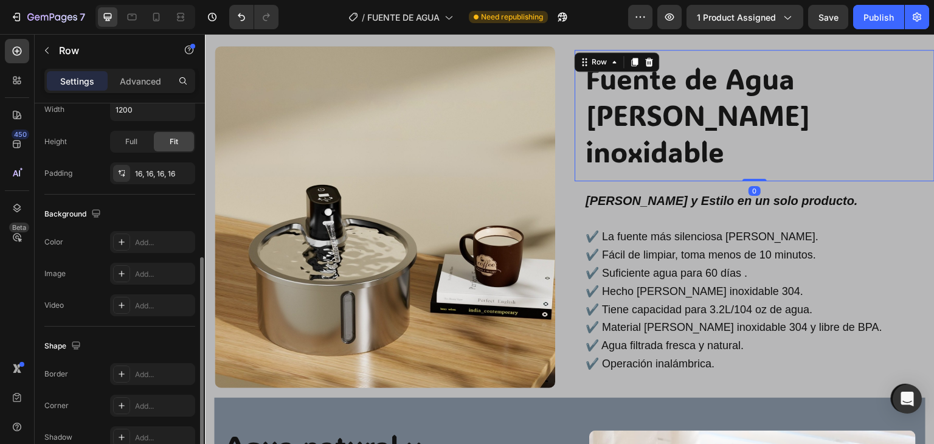
click at [575, 64] on div "Fuente de Agua de Acero inoxidable Heading Row 0 Paz, Pureza y Estilo en un sol…" at bounding box center [755, 216] width 360 height 361
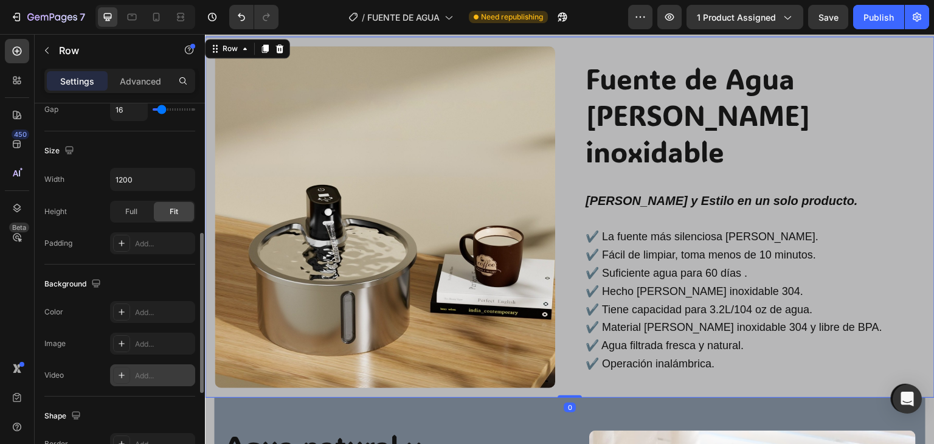
scroll to position [426, 0]
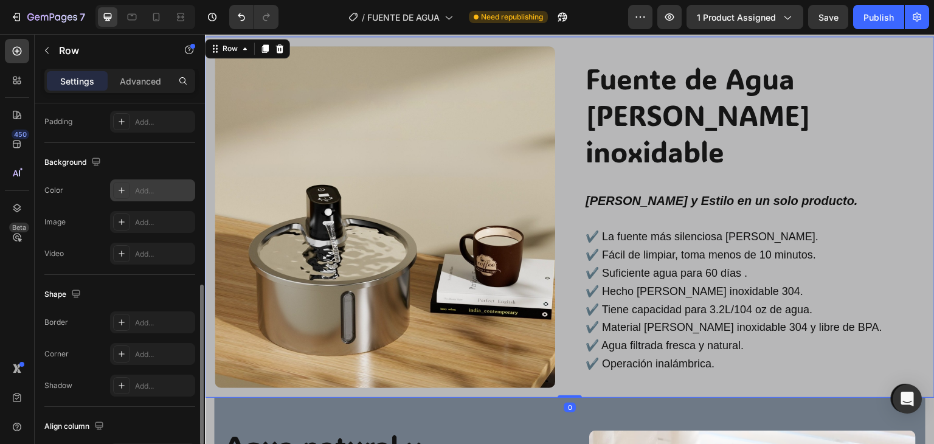
click at [153, 194] on div "Add..." at bounding box center [163, 190] width 57 height 11
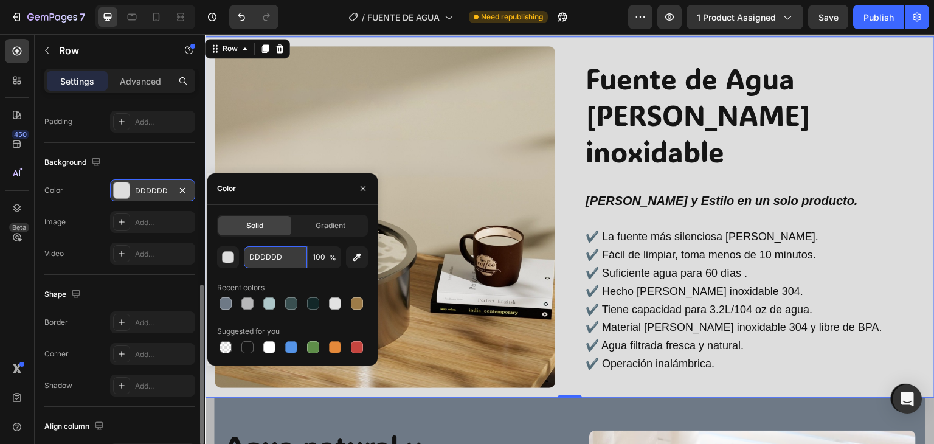
click at [274, 258] on input "DDDDDD" at bounding box center [275, 257] width 63 height 22
paste input "#6e7986"
type input "#6e7986"
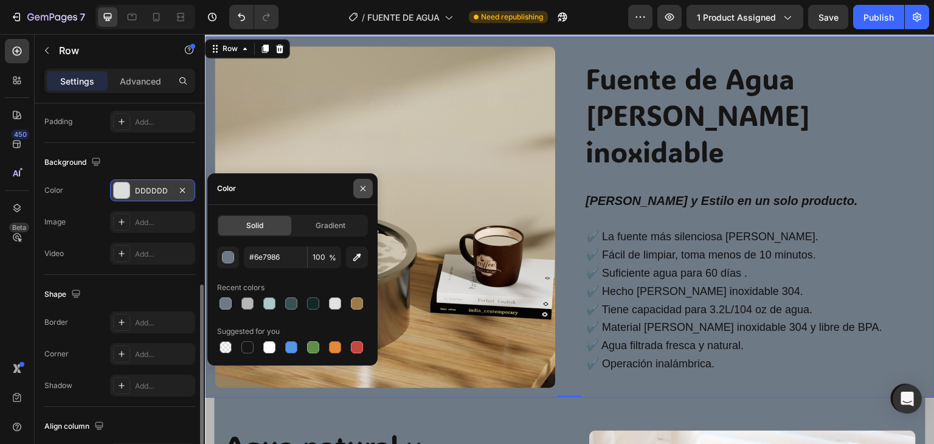
click at [363, 185] on icon "button" at bounding box center [363, 189] width 10 height 10
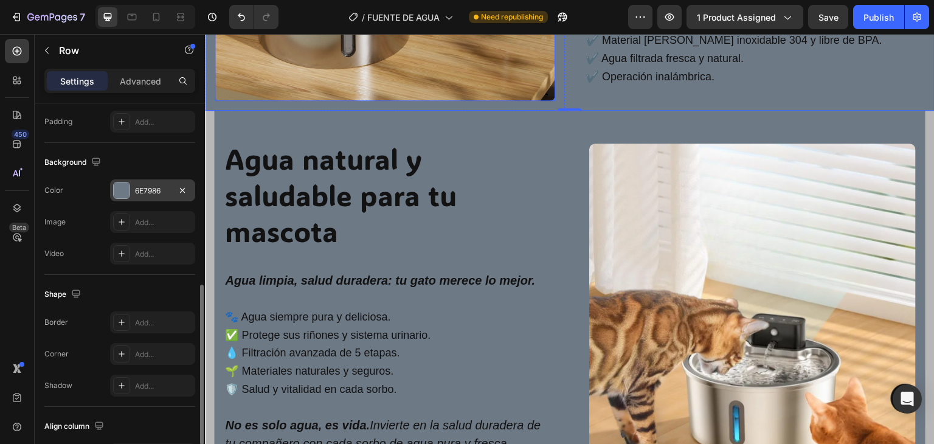
scroll to position [790, 0]
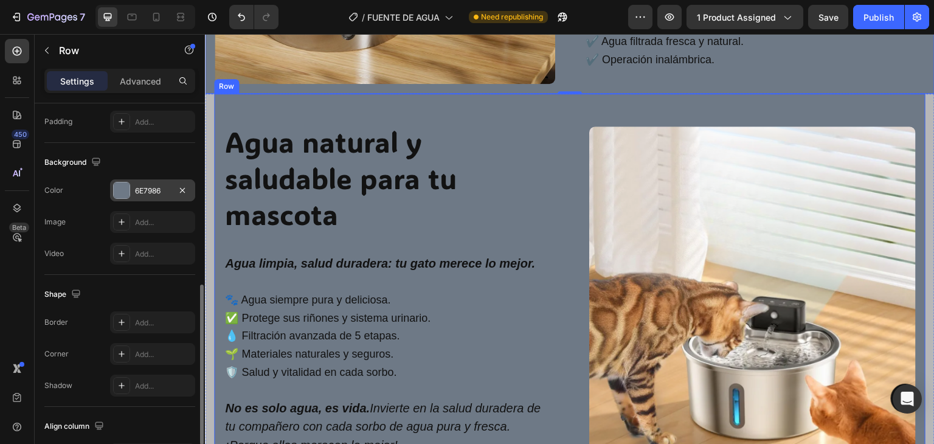
click at [230, 83] on div "Row" at bounding box center [226, 86] width 20 height 11
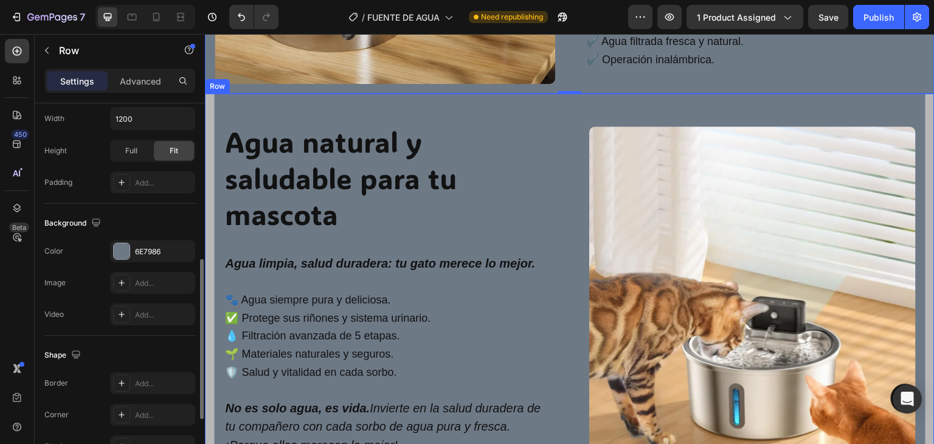
click at [207, 123] on div "Agua natural y saludable para tu mascota Heading Row Agua limpia, salud durader…" at bounding box center [570, 286] width 730 height 384
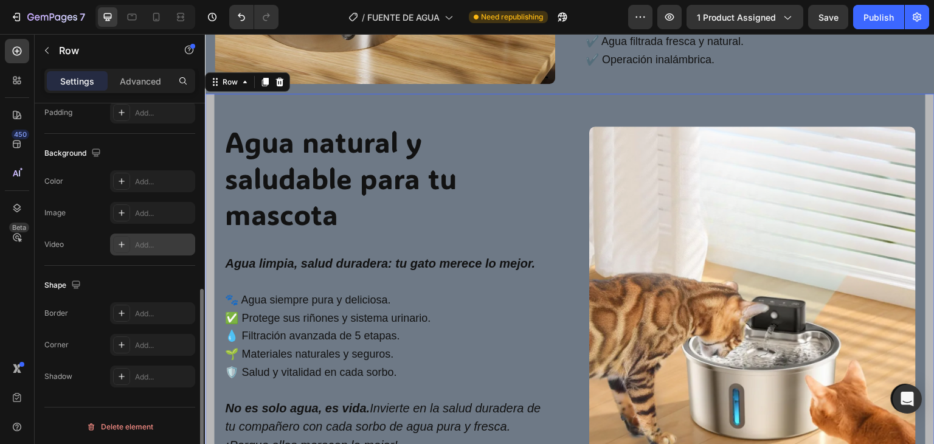
scroll to position [365, 0]
click at [150, 181] on div "Add..." at bounding box center [163, 181] width 57 height 11
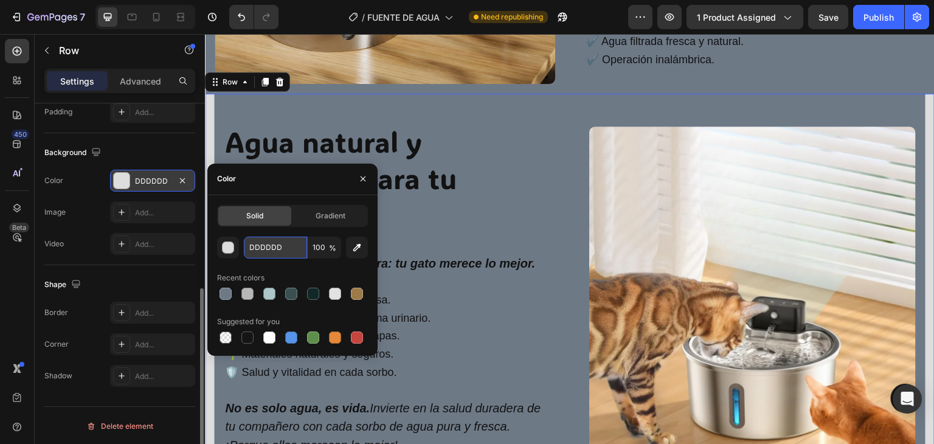
click at [292, 246] on input "DDDDDD" at bounding box center [275, 248] width 63 height 22
paste input "#6e7986"
type input "#6e7986"
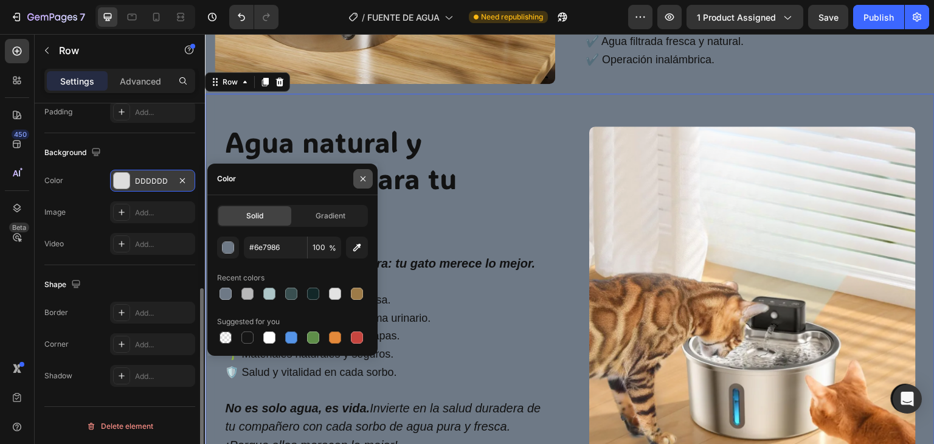
click at [370, 176] on button "button" at bounding box center [362, 178] width 19 height 19
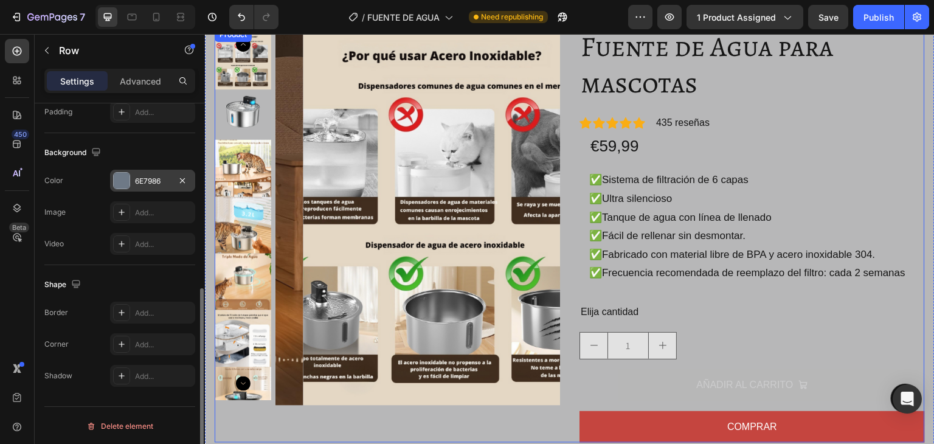
scroll to position [0, 0]
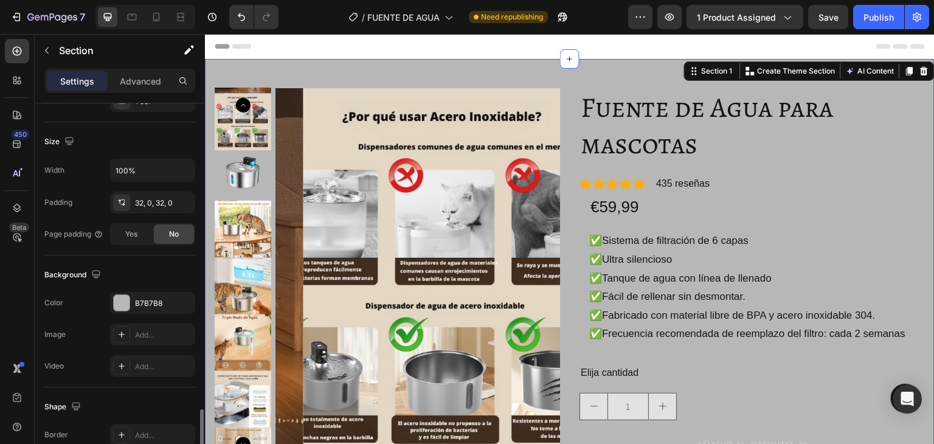
scroll to position [365, 0]
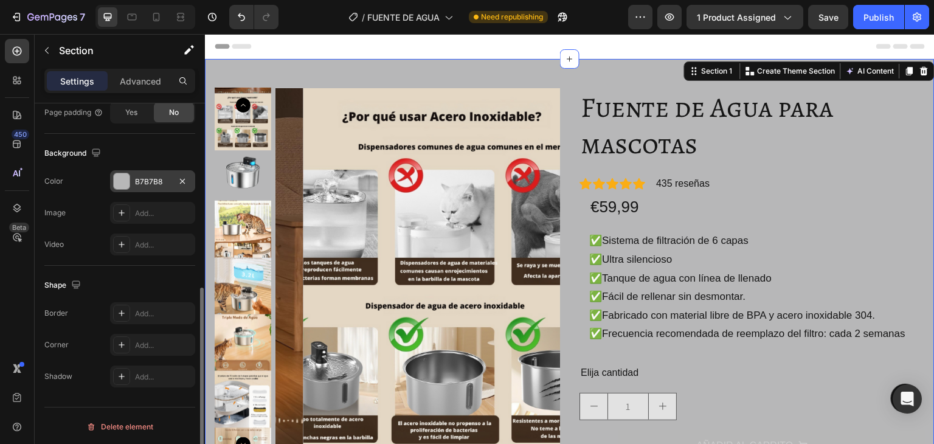
click at [148, 184] on div "B7B7B8" at bounding box center [152, 181] width 35 height 11
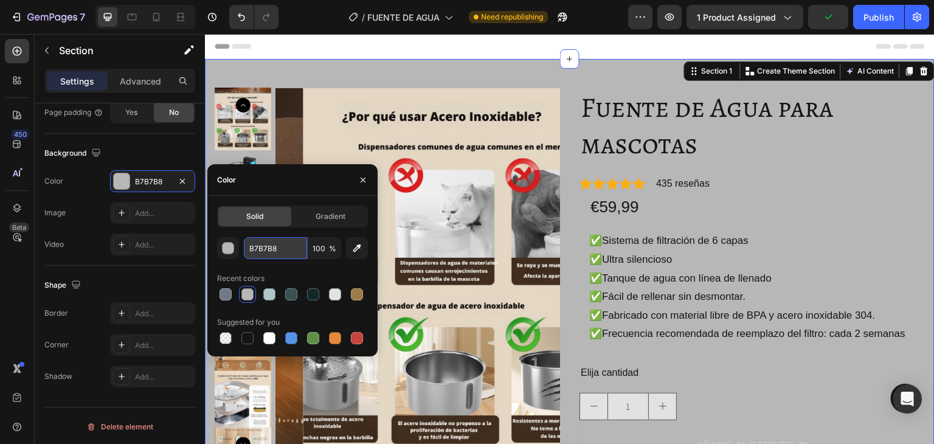
click at [297, 246] on input "B7B7B8" at bounding box center [275, 248] width 63 height 22
paste input "#6e7986"
type input "#6e7986"
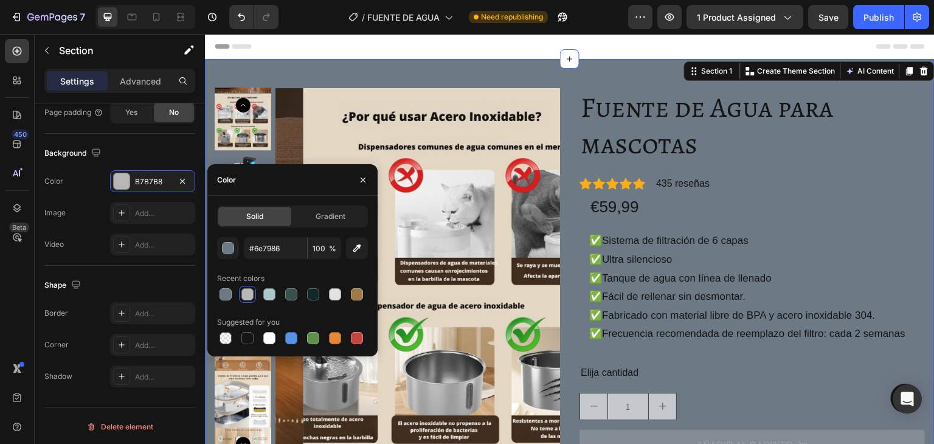
click at [359, 183] on icon "button" at bounding box center [363, 180] width 10 height 10
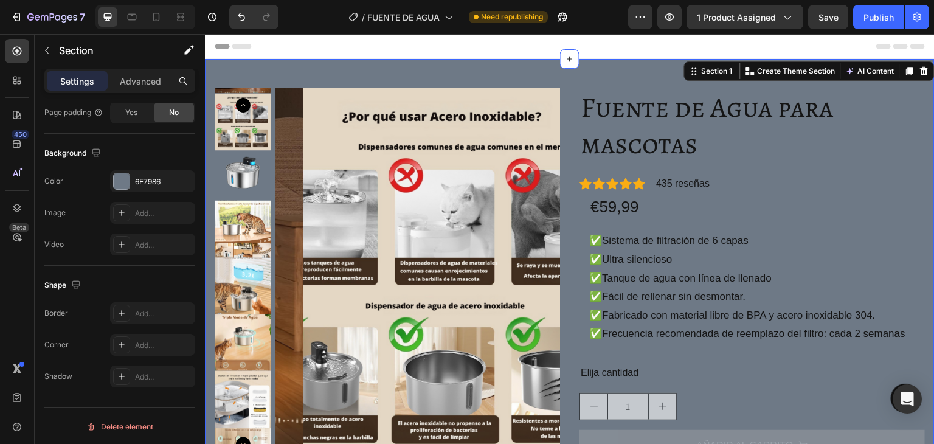
click at [484, 44] on div "Header" at bounding box center [570, 46] width 710 height 24
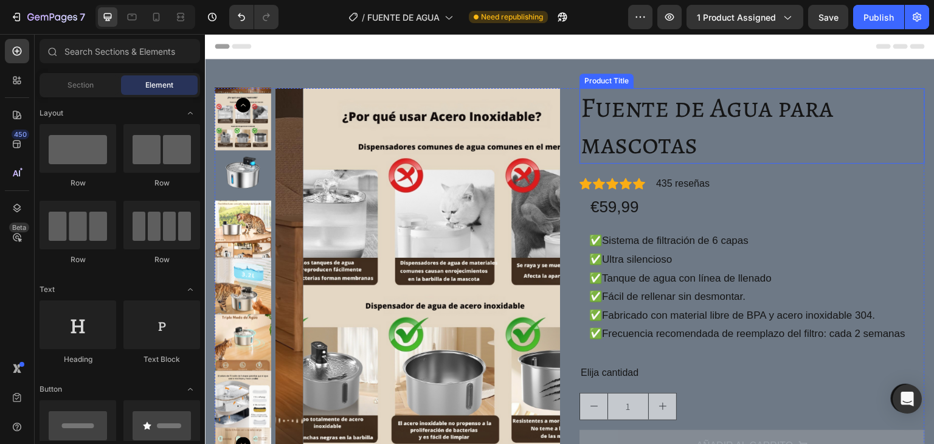
scroll to position [0, 0]
click at [862, 19] on button "Publish" at bounding box center [878, 17] width 51 height 24
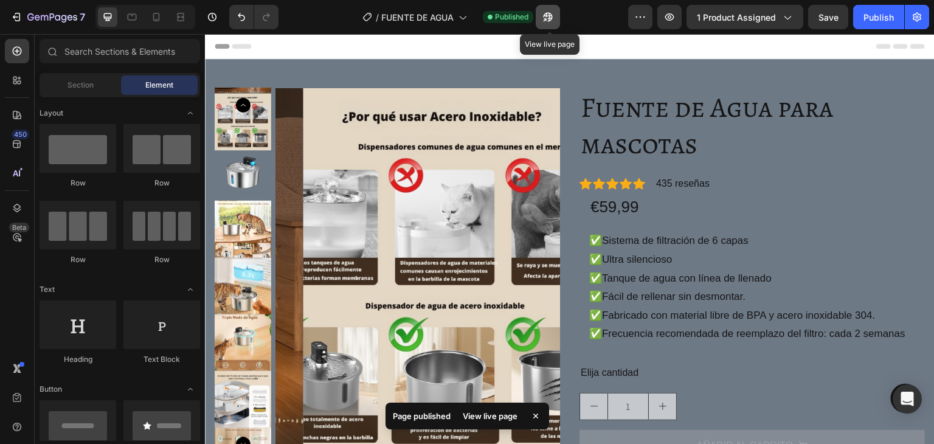
click at [558, 19] on button "button" at bounding box center [548, 17] width 24 height 24
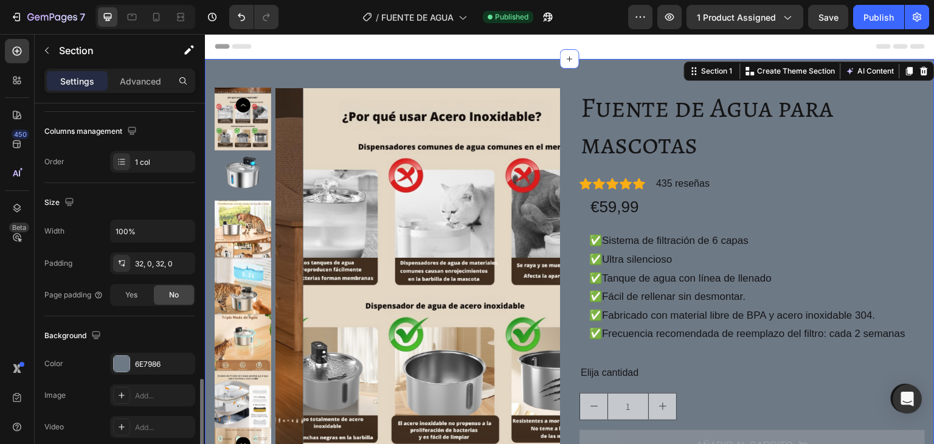
scroll to position [304, 0]
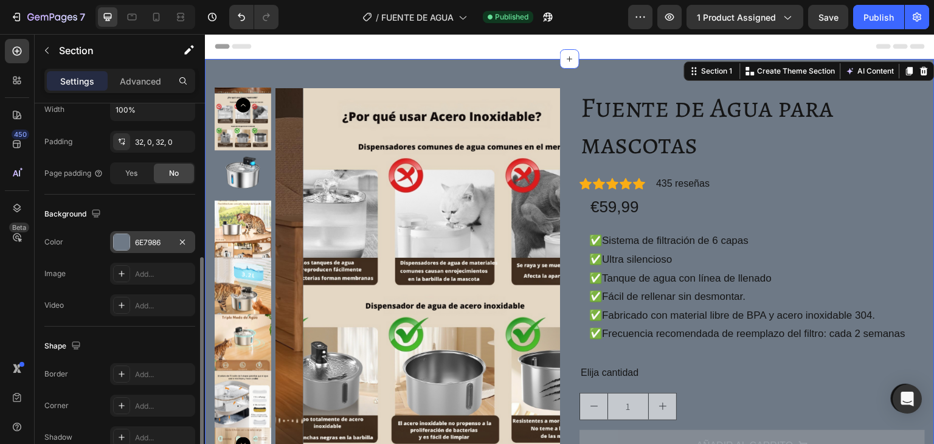
click at [148, 238] on div "6E7986" at bounding box center [152, 242] width 35 height 11
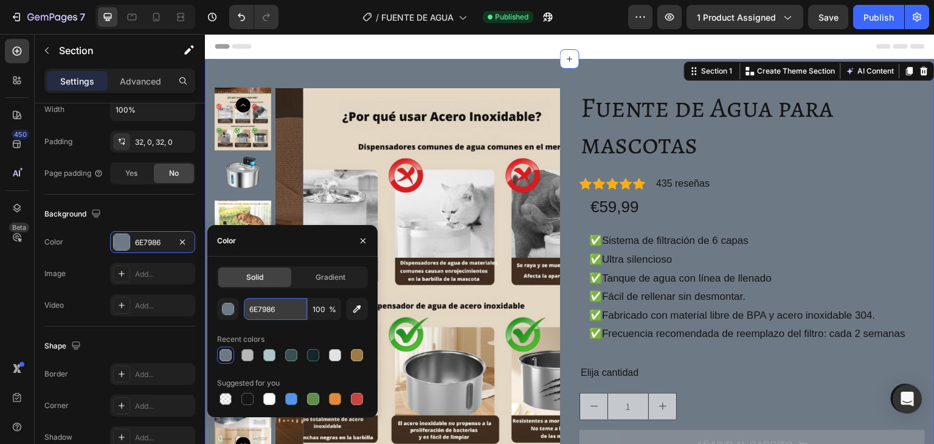
click at [292, 310] on input "6E7986" at bounding box center [275, 309] width 63 height 22
paste input "#b7b7b8"
type input "#b7b7b8"
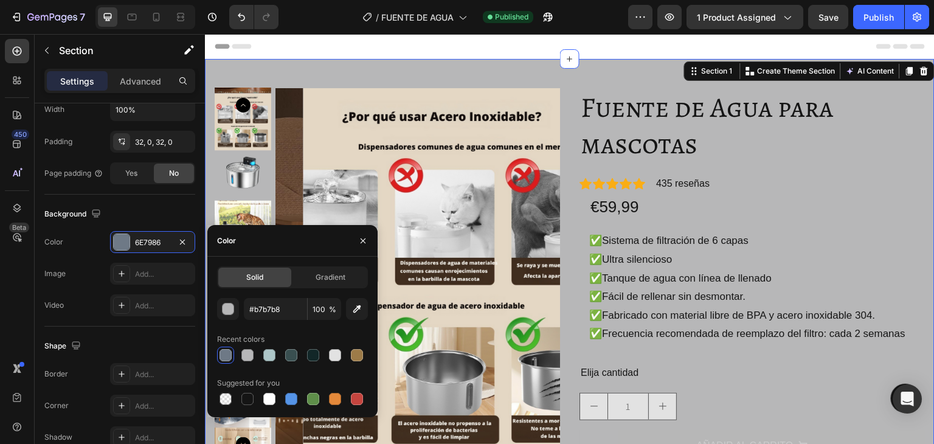
click at [369, 235] on button "button" at bounding box center [362, 240] width 19 height 19
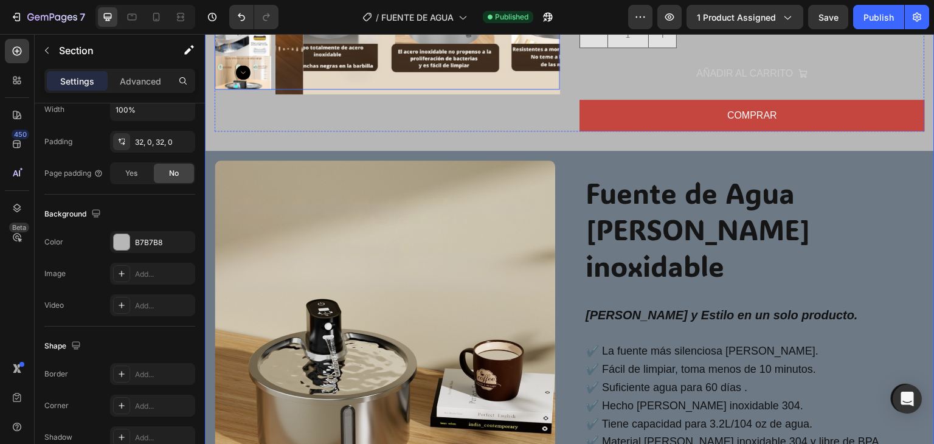
scroll to position [365, 0]
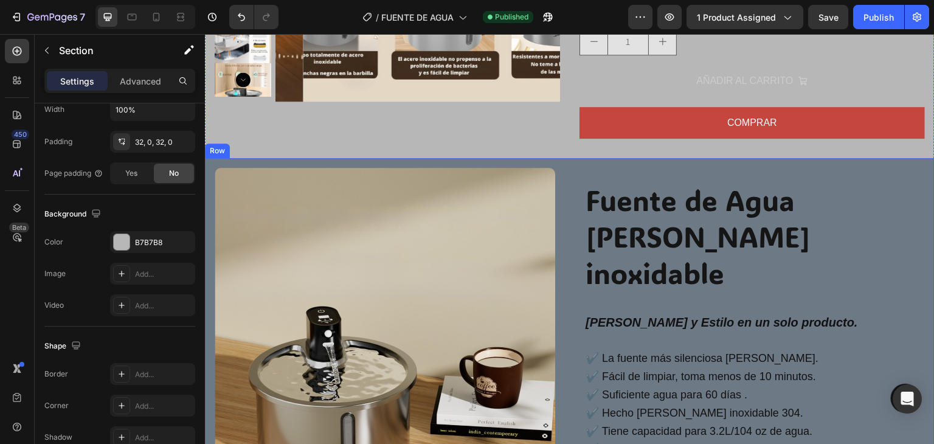
click at [575, 167] on div "Fuente de Agua de Acero inoxidable Heading Row Paz, Pureza y Estilo en un solo …" at bounding box center [755, 338] width 360 height 361
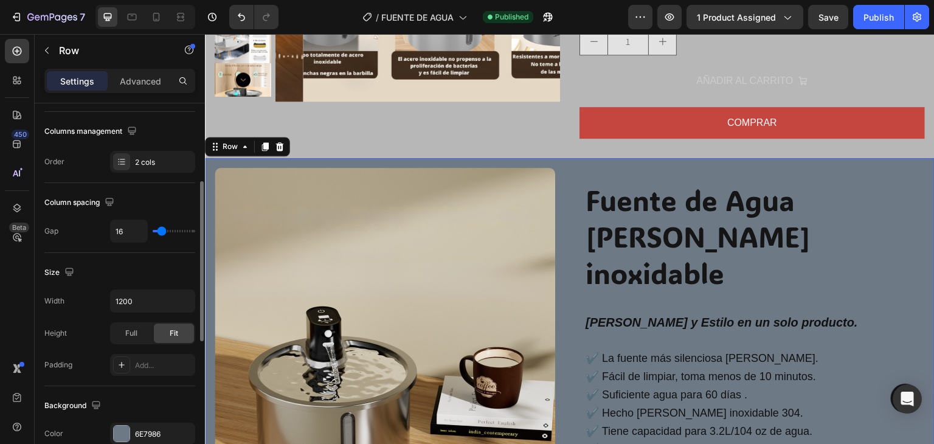
scroll to position [304, 0]
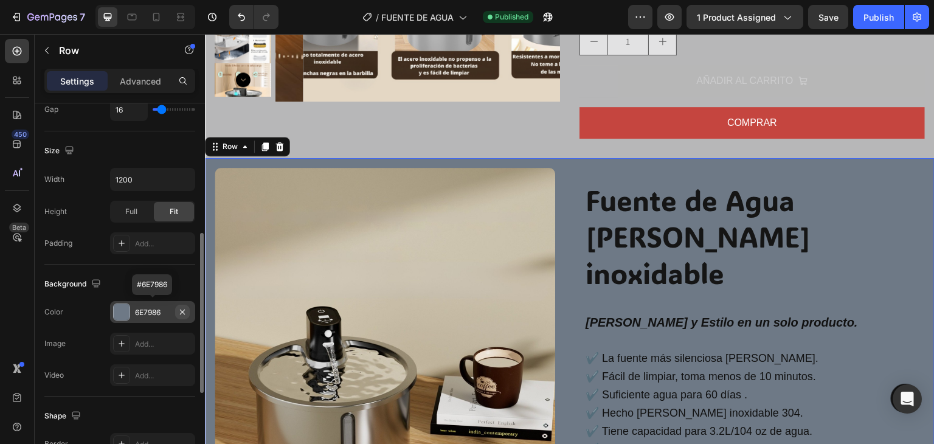
click at [181, 311] on icon "button" at bounding box center [183, 312] width 10 height 10
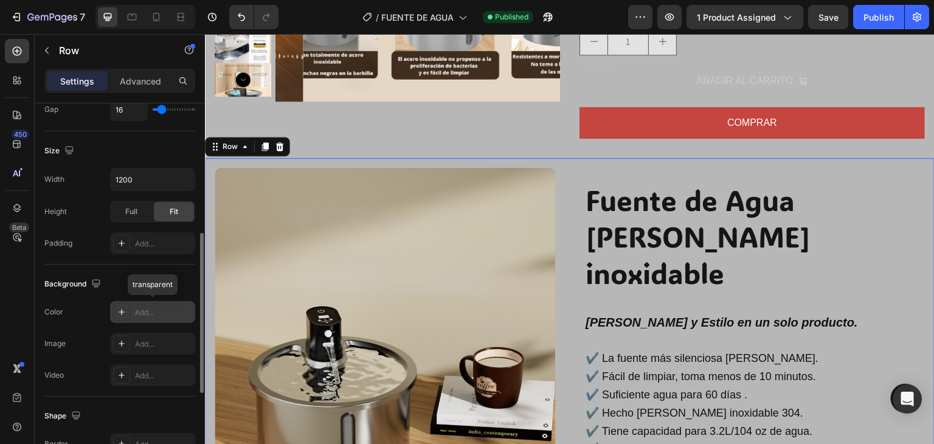
click at [164, 312] on div "Add..." at bounding box center [163, 312] width 57 height 11
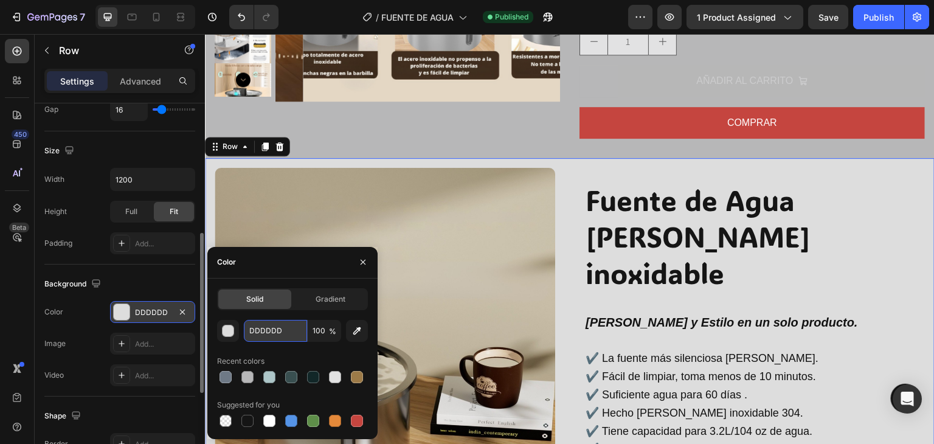
click at [264, 328] on input "DDDDDD" at bounding box center [275, 331] width 63 height 22
paste input "#b7b7b8"
type input "#b7b7b8"
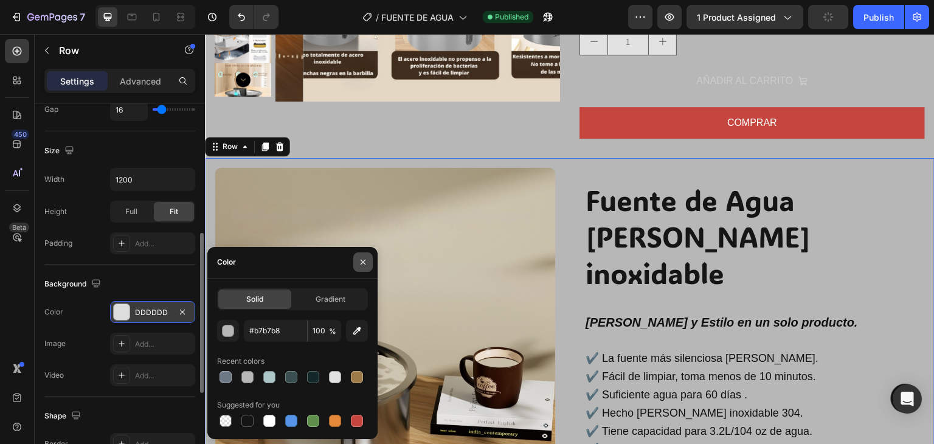
click at [362, 255] on button "button" at bounding box center [362, 261] width 19 height 19
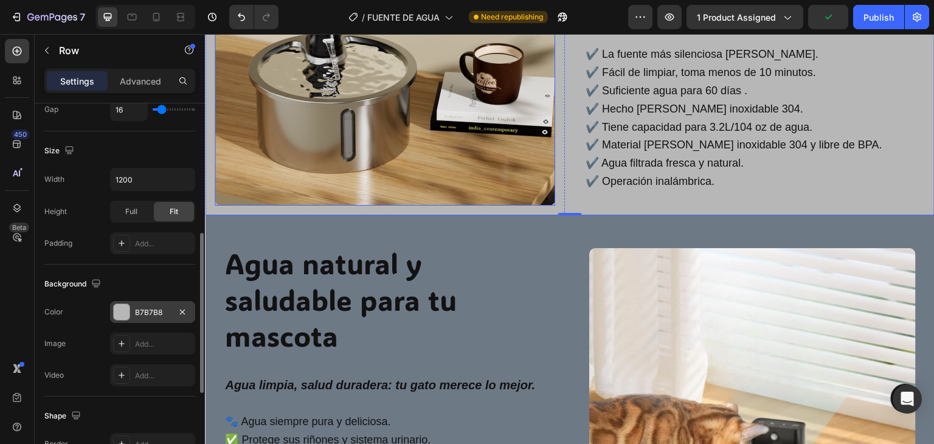
scroll to position [851, 0]
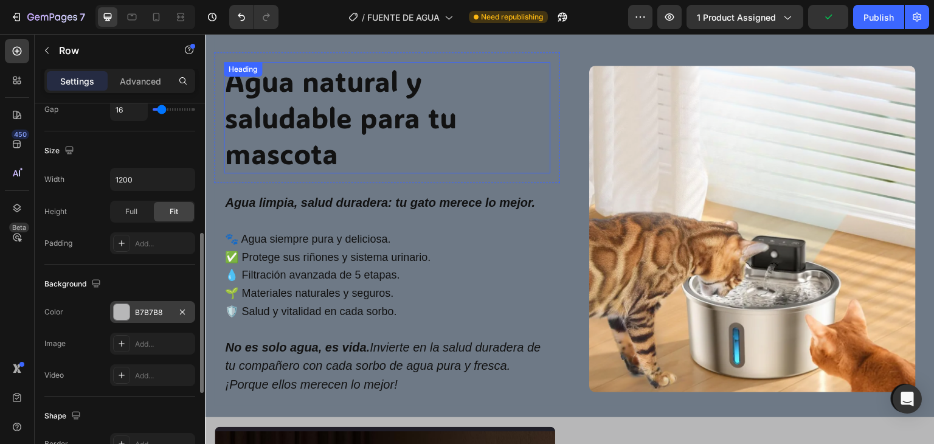
click at [527, 79] on h2 "Agua natural y saludable para tu mascota" at bounding box center [387, 117] width 327 height 111
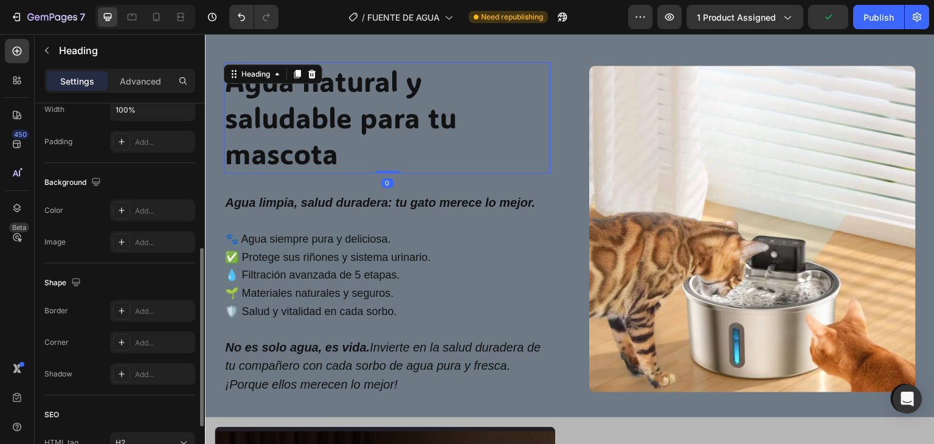
scroll to position [0, 0]
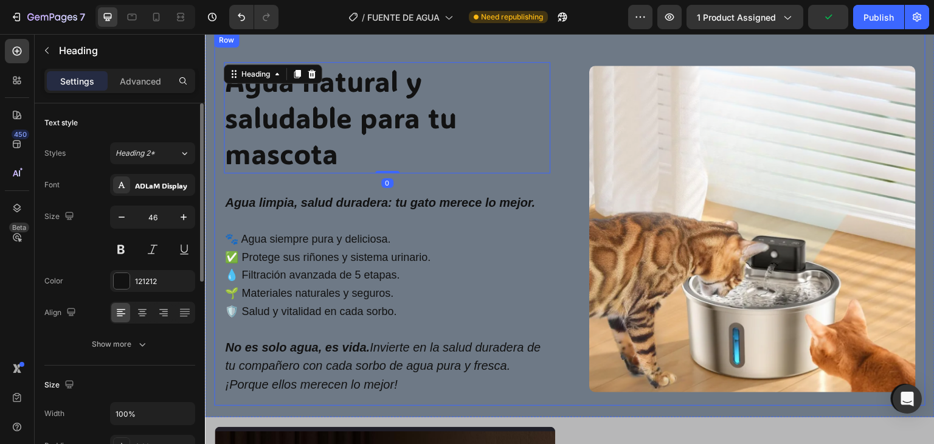
click at [558, 59] on div "Agua natural y saludable para tu mascota Heading 0 Row Agua limpia, salud durad…" at bounding box center [569, 219] width 711 height 373
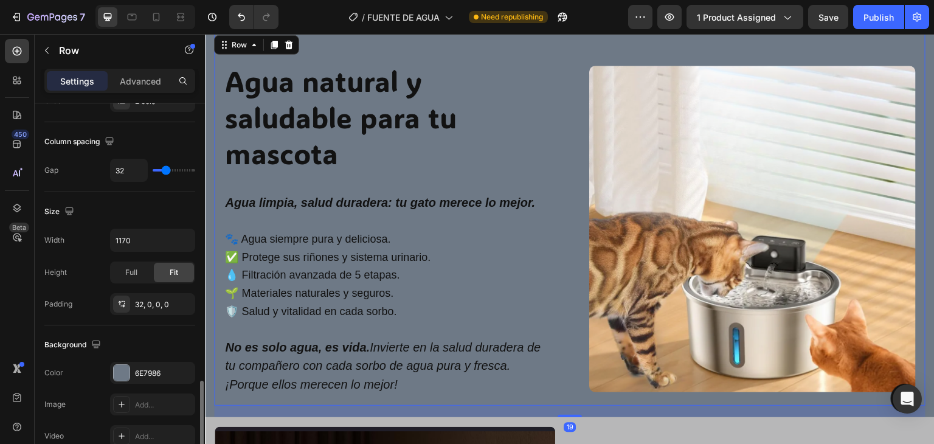
scroll to position [486, 0]
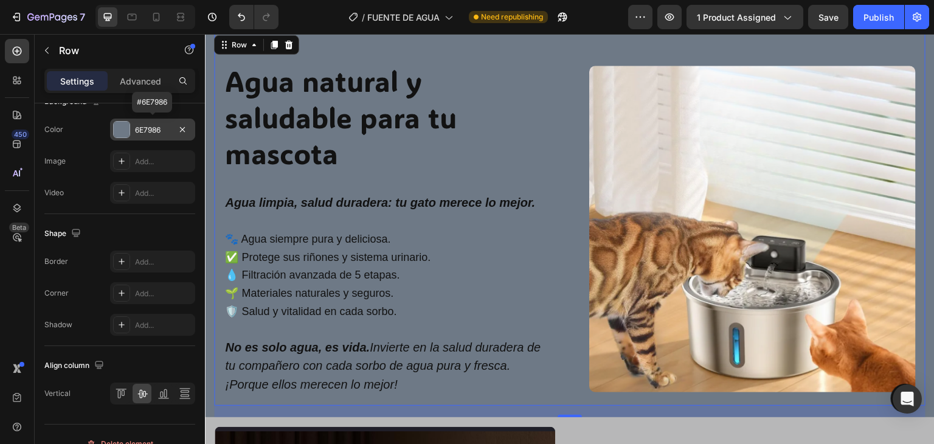
click at [154, 125] on div "6E7986" at bounding box center [152, 130] width 35 height 11
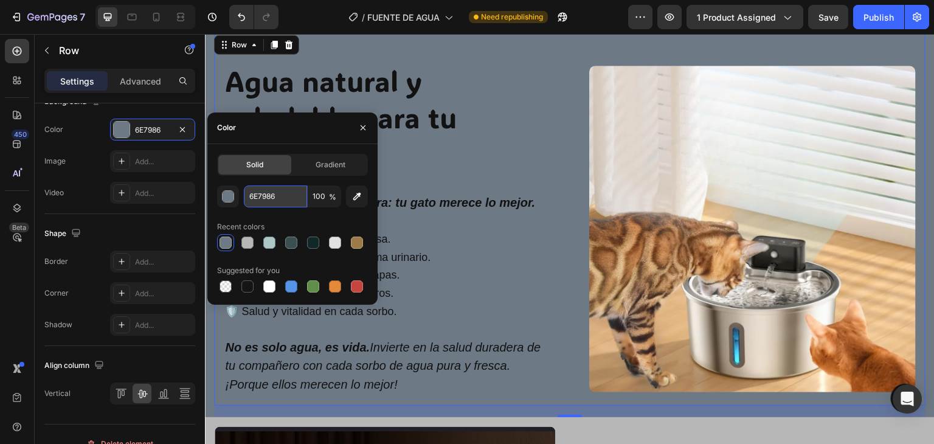
click at [262, 198] on input "6E7986" at bounding box center [275, 196] width 63 height 22
paste input "#b7b7b8"
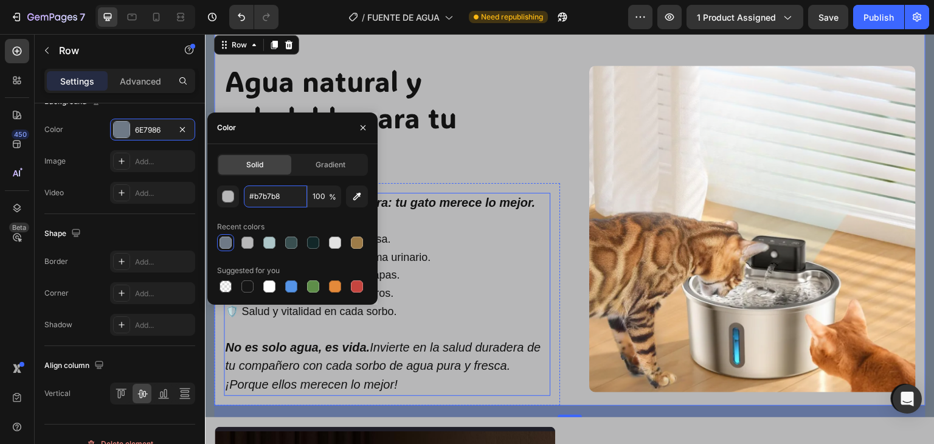
scroll to position [1095, 0]
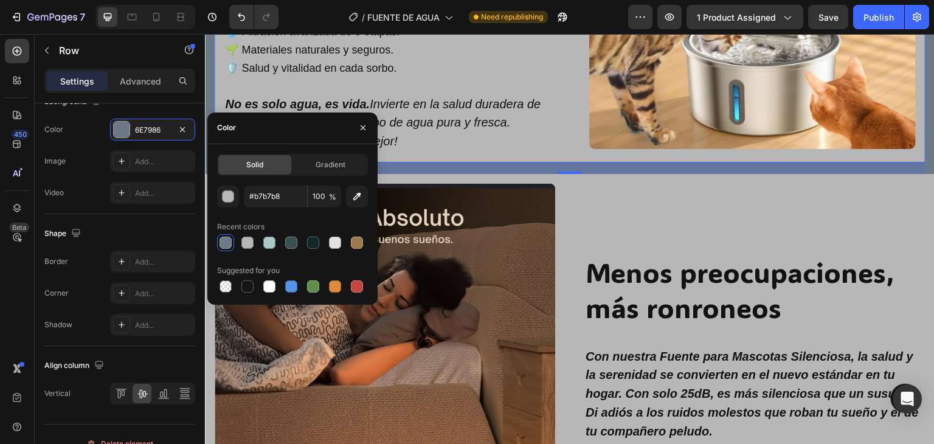
click at [497, 162] on div "19" at bounding box center [569, 168] width 711 height 12
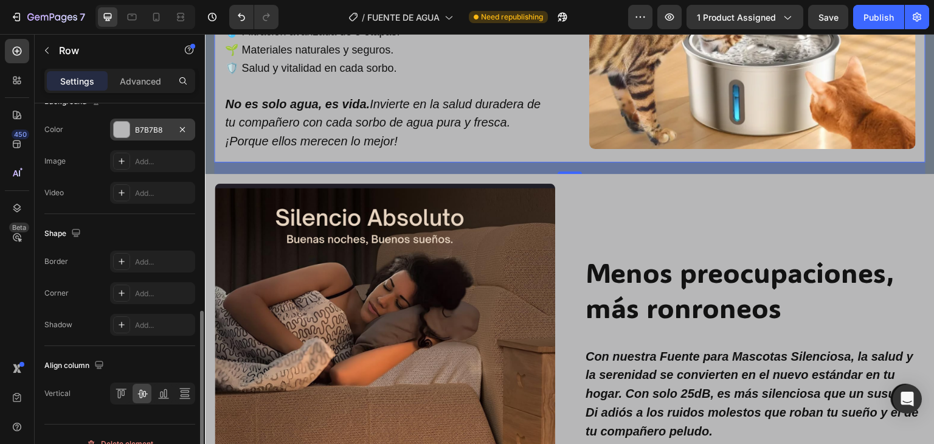
click at [165, 130] on div "B7B7B8" at bounding box center [152, 130] width 35 height 11
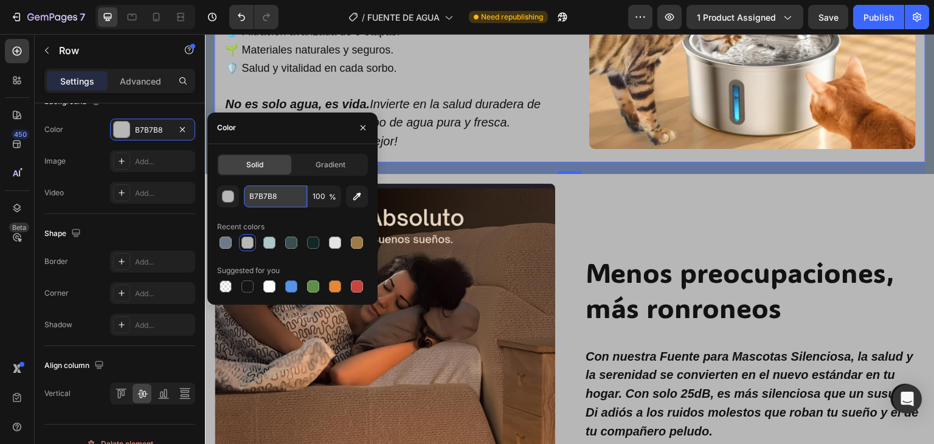
click at [275, 199] on input "B7B7B8" at bounding box center [275, 196] width 63 height 22
paste input "#b7b7b"
type input "#b7b7b8"
click at [468, 162] on div "19" at bounding box center [569, 168] width 711 height 12
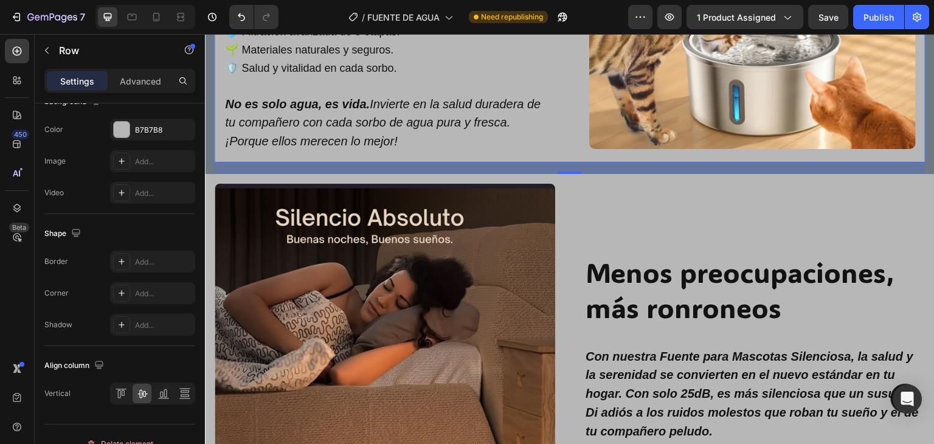
click at [474, 162] on div "19" at bounding box center [569, 168] width 711 height 12
click at [593, 191] on div "Menos preocupaciones, más ronroneos Heading Row Con nuestra Fuente para Mascota…" at bounding box center [755, 411] width 360 height 474
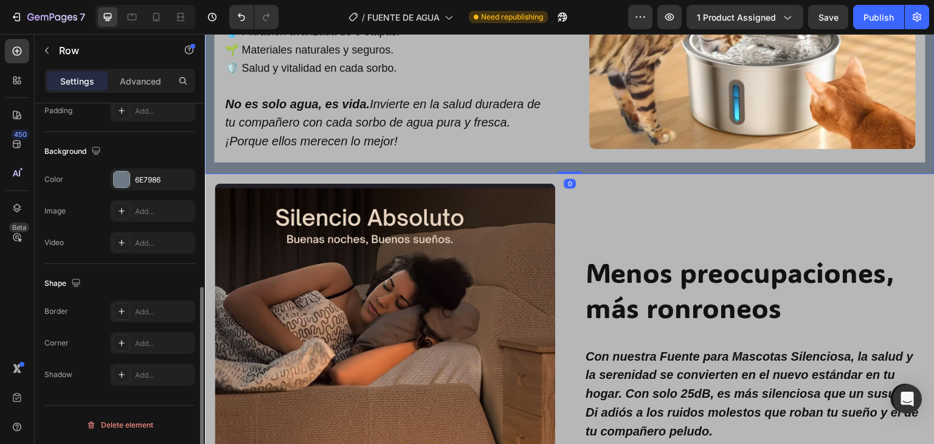
scroll to position [365, 0]
drag, startPoint x: 572, startPoint y: 164, endPoint x: 572, endPoint y: 148, distance: 16.4
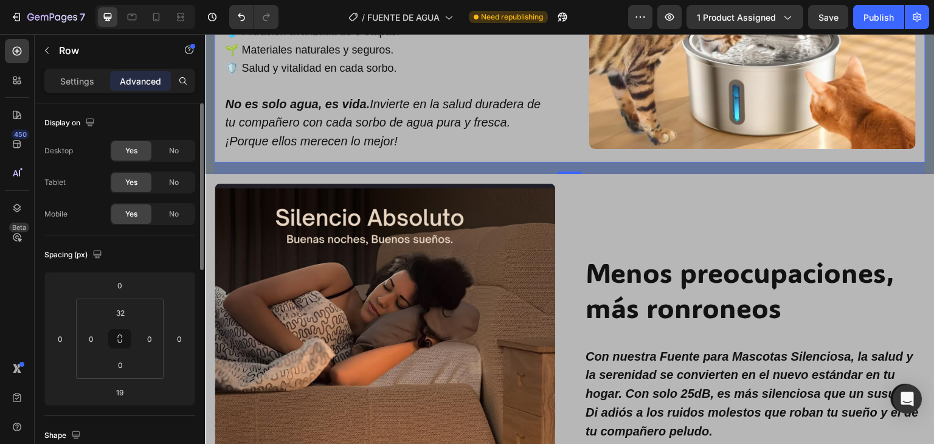
scroll to position [0, 0]
click at [80, 86] on p "Settings" at bounding box center [77, 81] width 34 height 13
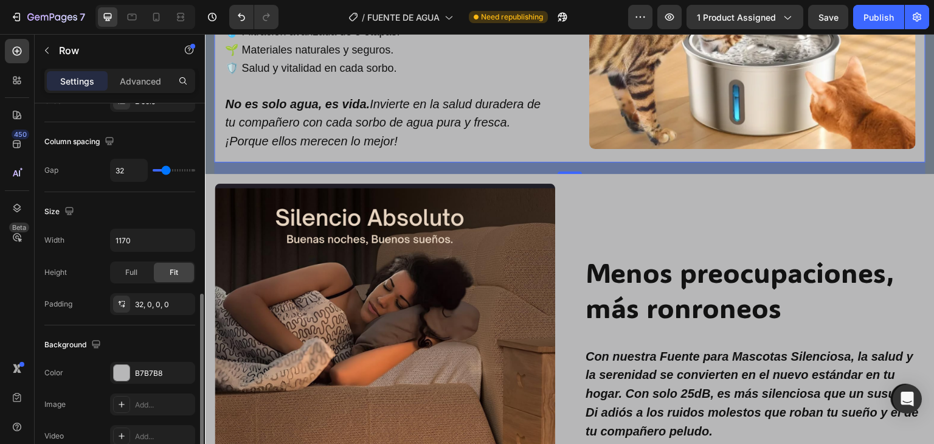
scroll to position [365, 0]
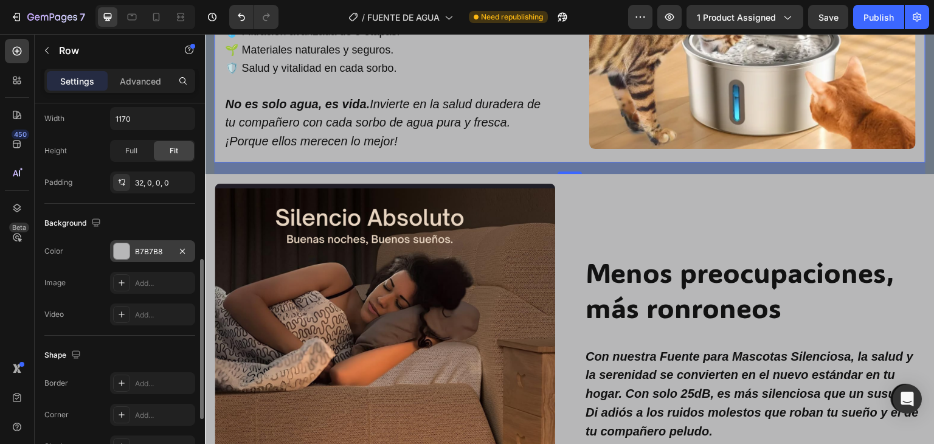
click at [146, 246] on div "B7B7B8" at bounding box center [152, 251] width 35 height 11
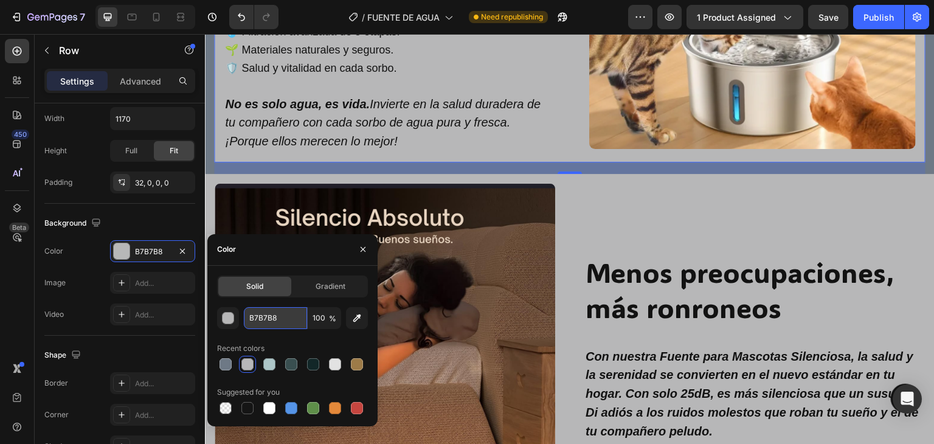
click at [270, 317] on input "B7B7B8" at bounding box center [275, 318] width 63 height 22
paste input "#b7b7b"
type input "#b7b7b8"
drag, startPoint x: 247, startPoint y: 164, endPoint x: 238, endPoint y: 161, distance: 9.6
click at [246, 164] on div "19" at bounding box center [569, 168] width 711 height 12
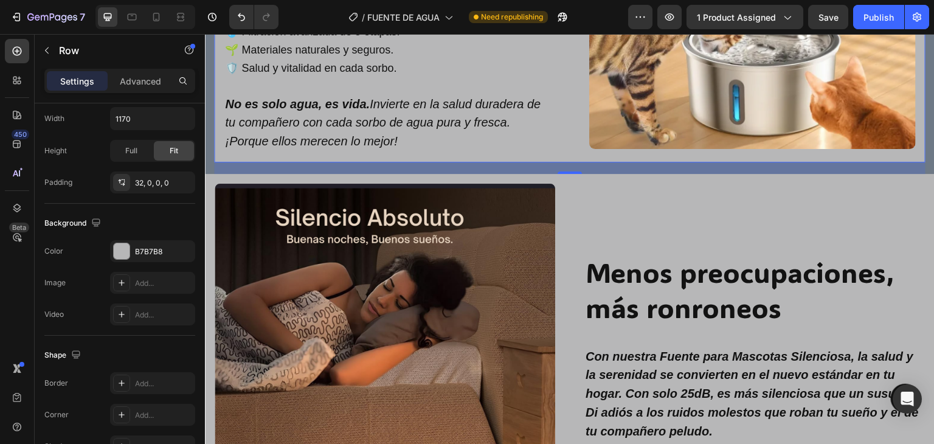
click at [214, 162] on div "19" at bounding box center [569, 168] width 711 height 12
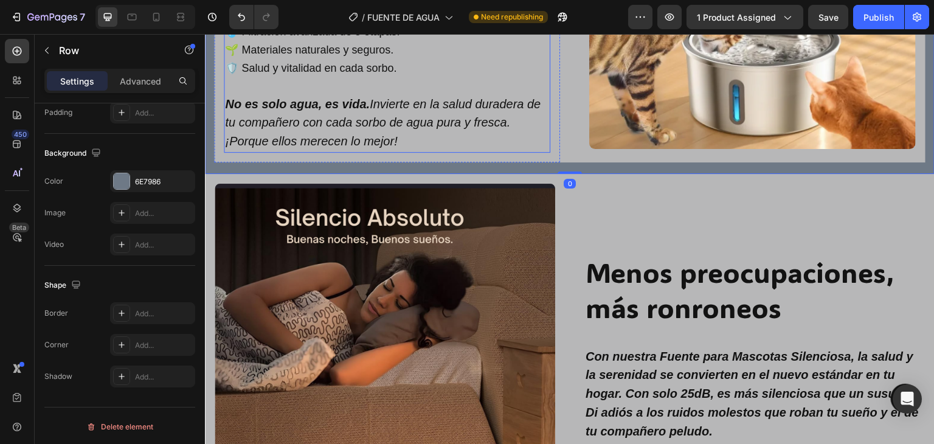
click at [531, 132] on p "No es solo agua, es vida. Invierte en la salud duradera de tu compañero con cad…" at bounding box center [387, 123] width 324 height 56
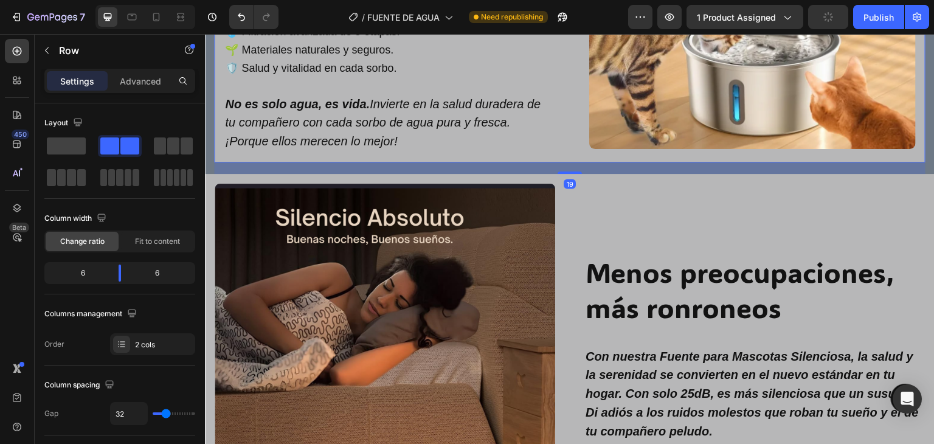
click at [564, 162] on div "19" at bounding box center [569, 162] width 711 height 0
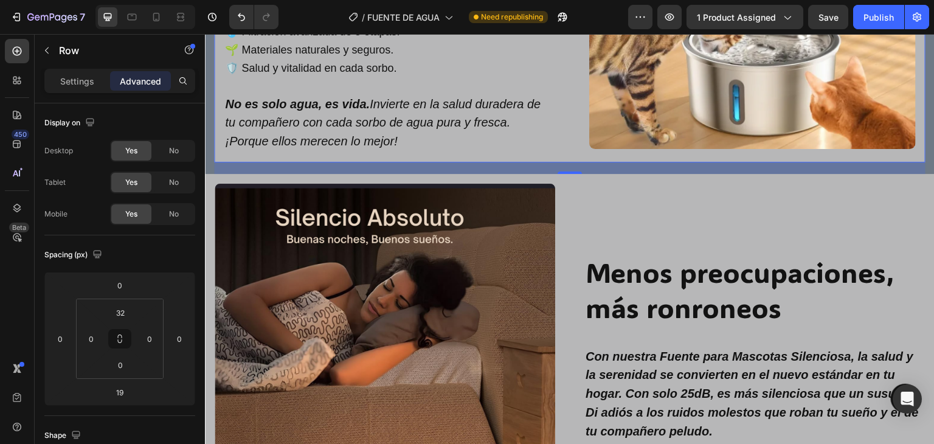
drag, startPoint x: 564, startPoint y: 165, endPoint x: 567, endPoint y: 151, distance: 13.6
click at [567, 174] on div "Image Row Menos preocupaciones, más ronroneos Heading Row Con nuestra Fuente pa…" at bounding box center [570, 411] width 730 height 474
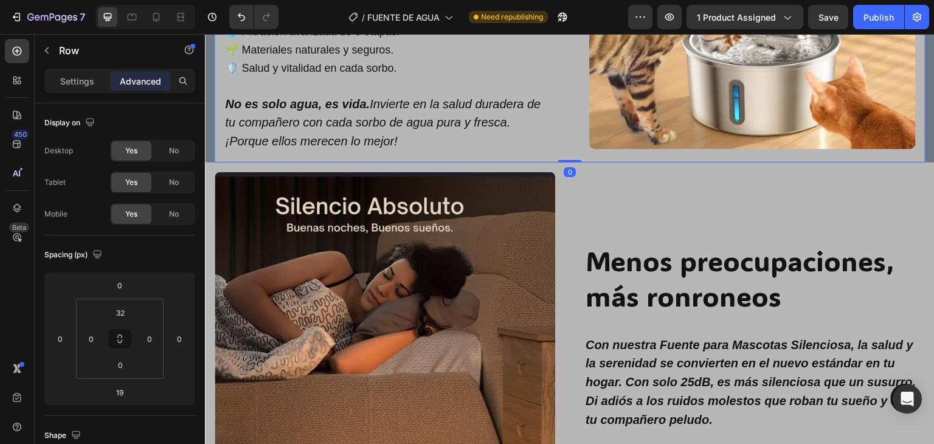
drag, startPoint x: 564, startPoint y: 162, endPoint x: 564, endPoint y: 148, distance: 14.0
type input "0"
click at [569, 181] on div "Image Row Menos preocupaciones, más ronroneos Heading Row Con nuestra Fuente pa…" at bounding box center [570, 399] width 730 height 474
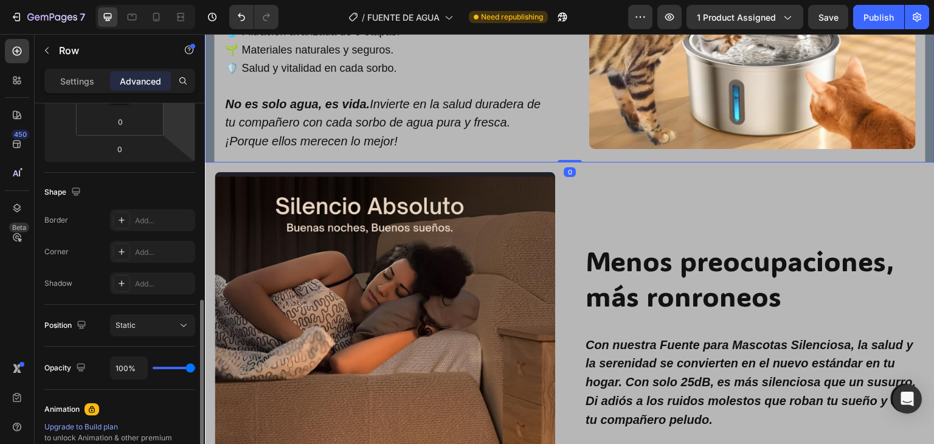
scroll to position [304, 0]
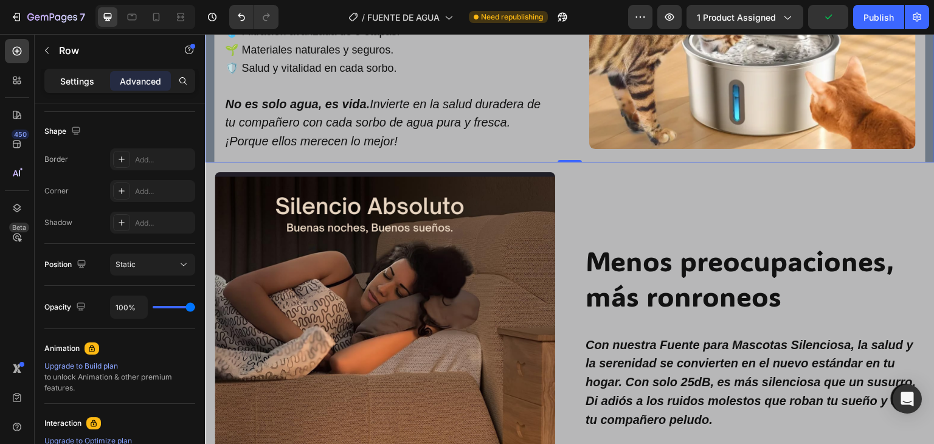
click at [80, 83] on p "Settings" at bounding box center [77, 81] width 34 height 13
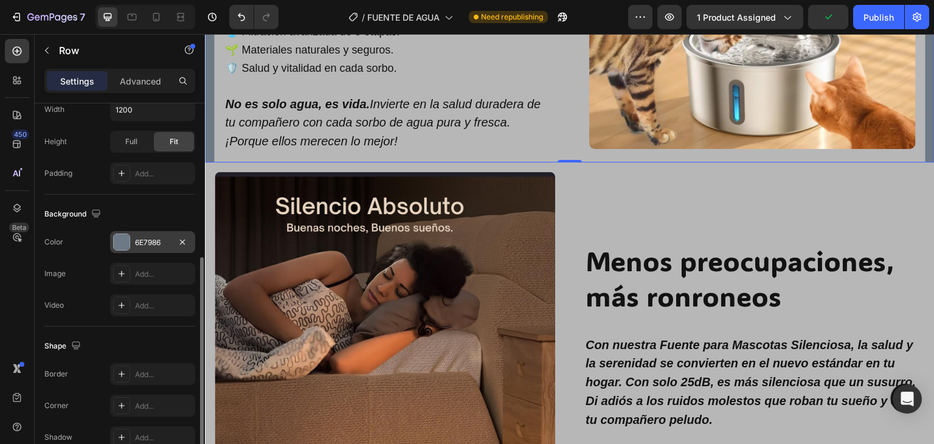
click at [157, 241] on div "6E7986" at bounding box center [152, 242] width 35 height 11
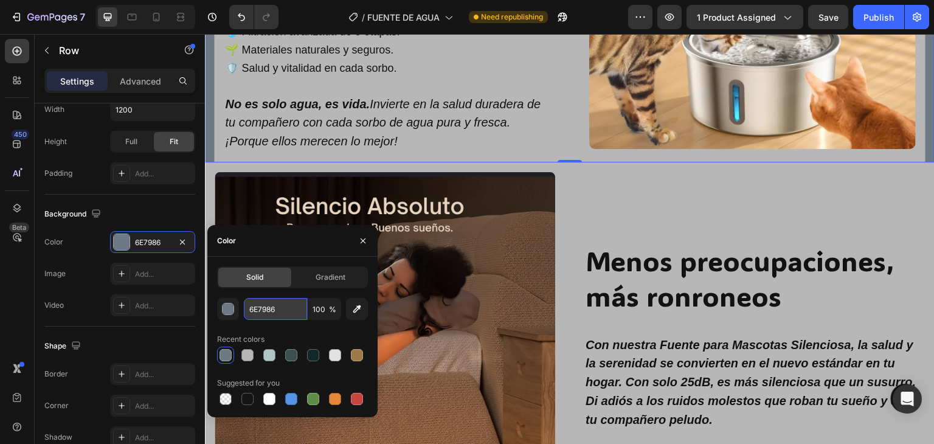
click at [277, 302] on input "6E7986" at bounding box center [275, 309] width 63 height 22
paste input "#b7b7b8"
type input "#b7b7b8"
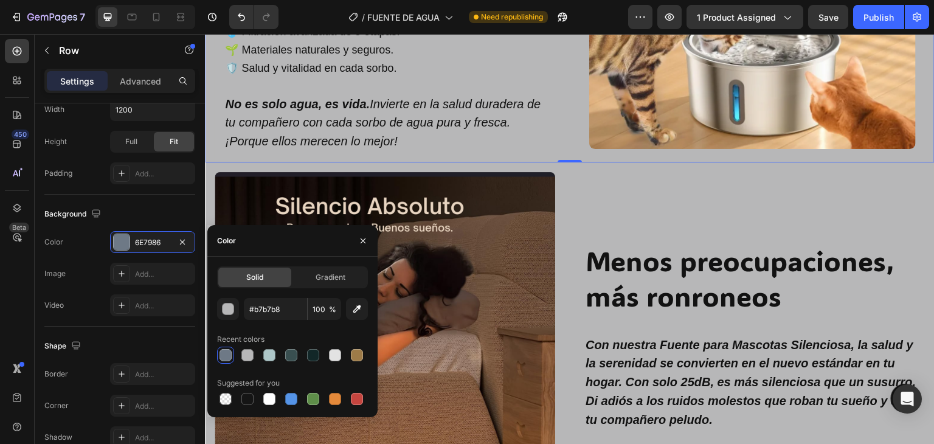
click at [362, 244] on icon "button" at bounding box center [363, 241] width 10 height 10
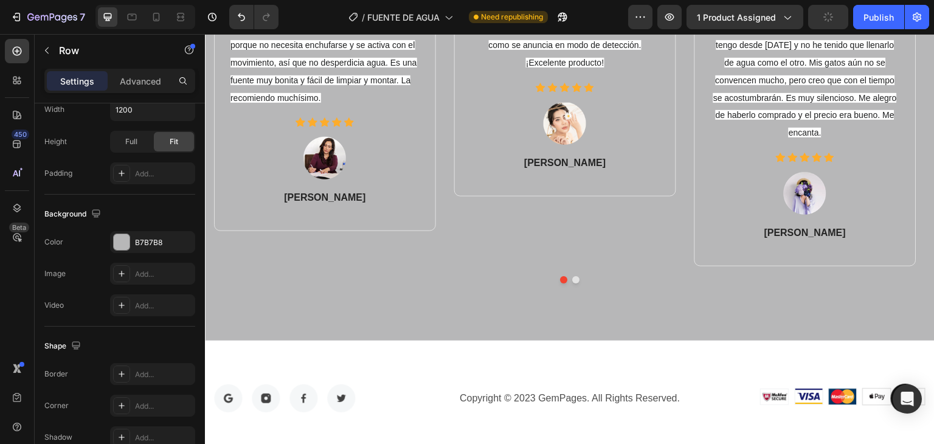
scroll to position [3223, 0]
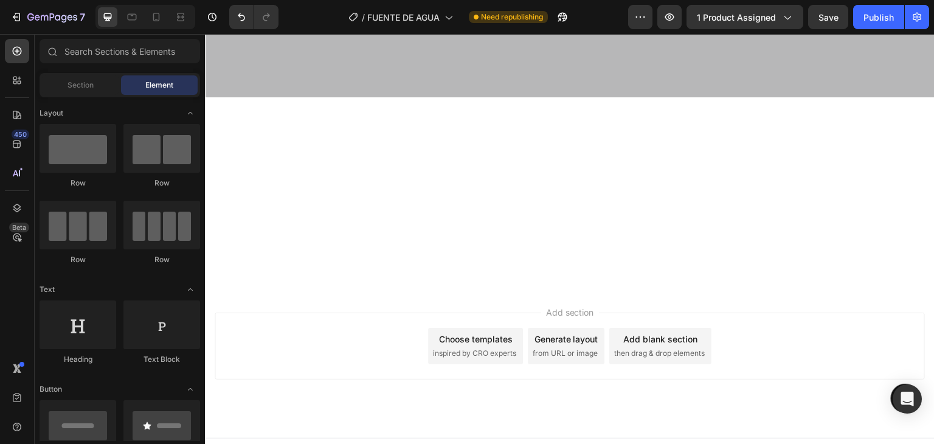
drag, startPoint x: 934, startPoint y: 397, endPoint x: 1115, endPoint y: 54, distance: 387.6
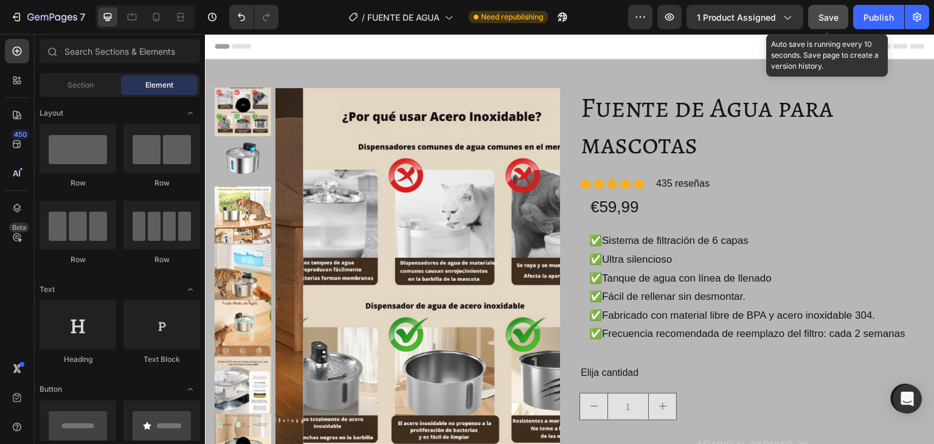
click at [834, 18] on span "Save" at bounding box center [828, 17] width 20 height 10
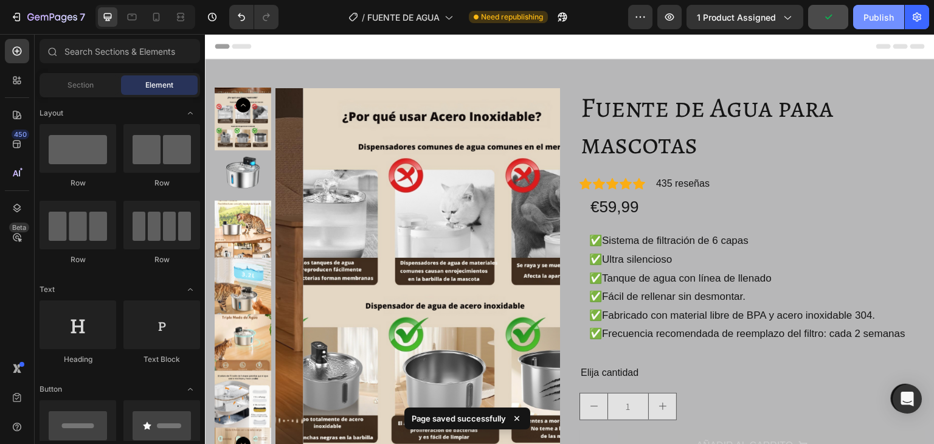
click at [876, 16] on div "Publish" at bounding box center [878, 17] width 30 height 13
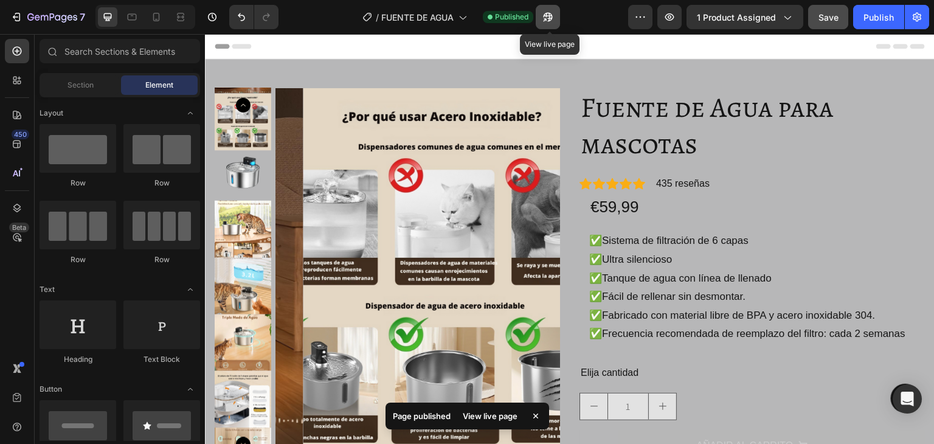
click at [550, 26] on button "button" at bounding box center [548, 17] width 24 height 24
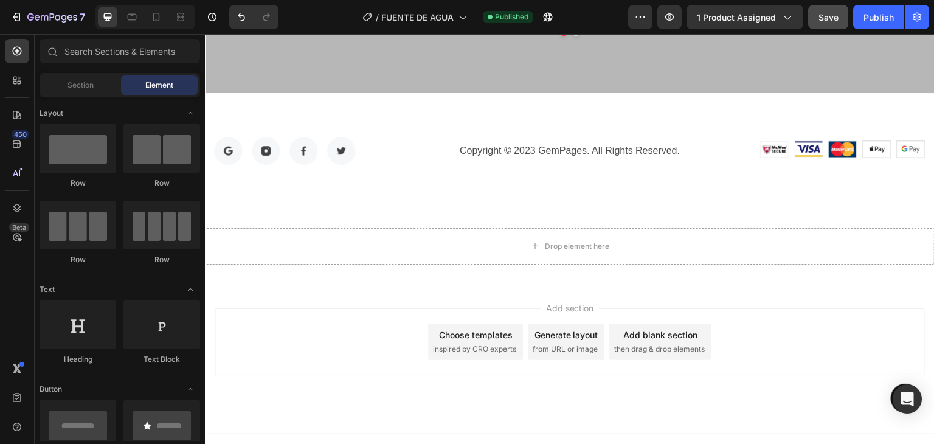
scroll to position [3235, 0]
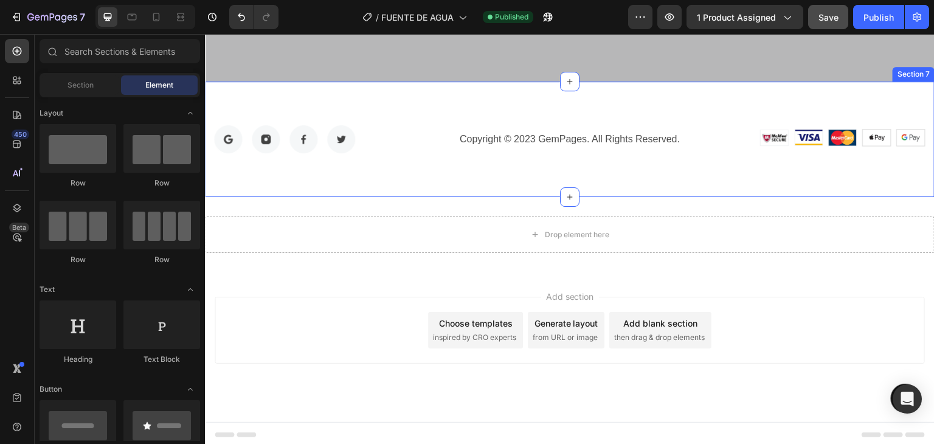
click at [392, 102] on div "Image Image Image Image Row Copyright © 2023 GemPages. All Rights Reserved. Tex…" at bounding box center [570, 139] width 730 height 116
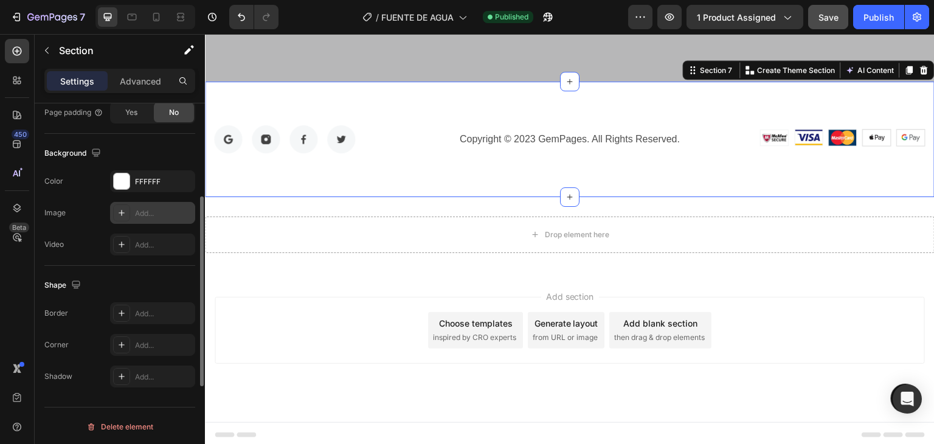
scroll to position [365, 0]
click at [162, 176] on div "FFFFFF" at bounding box center [152, 181] width 35 height 11
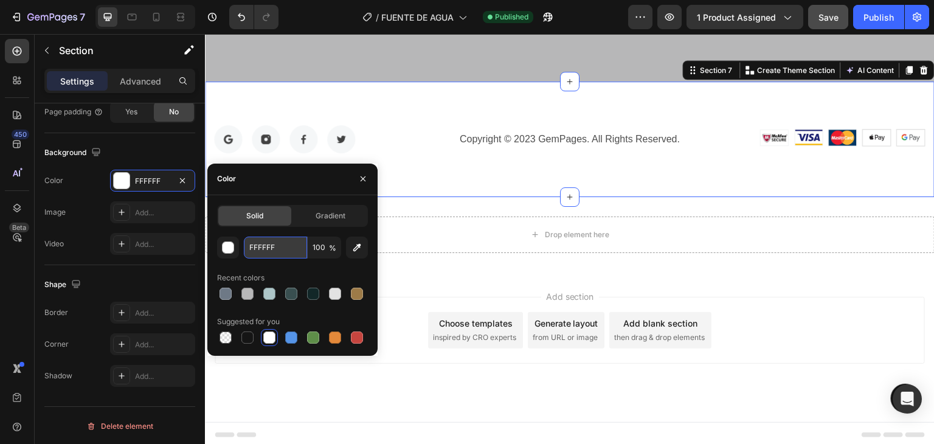
click at [269, 254] on input "FFFFFF" at bounding box center [275, 248] width 63 height 22
paste input "#b7b7b8"
type input "#b7b7b8"
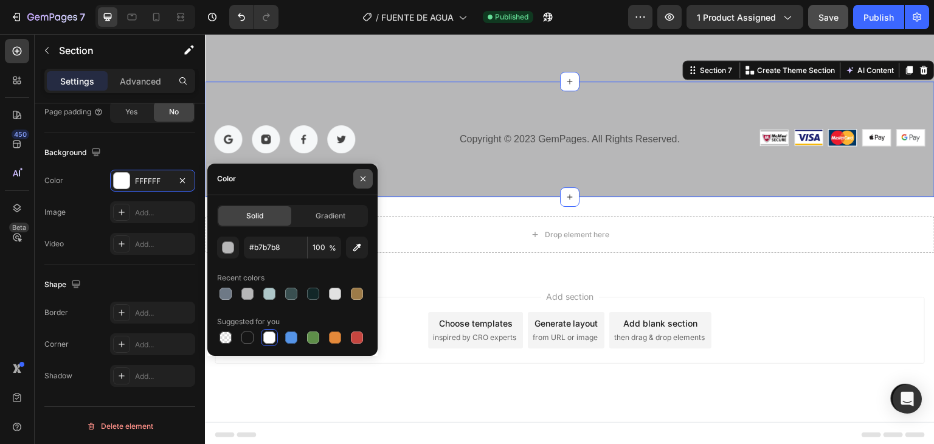
click at [363, 181] on icon "button" at bounding box center [363, 179] width 10 height 10
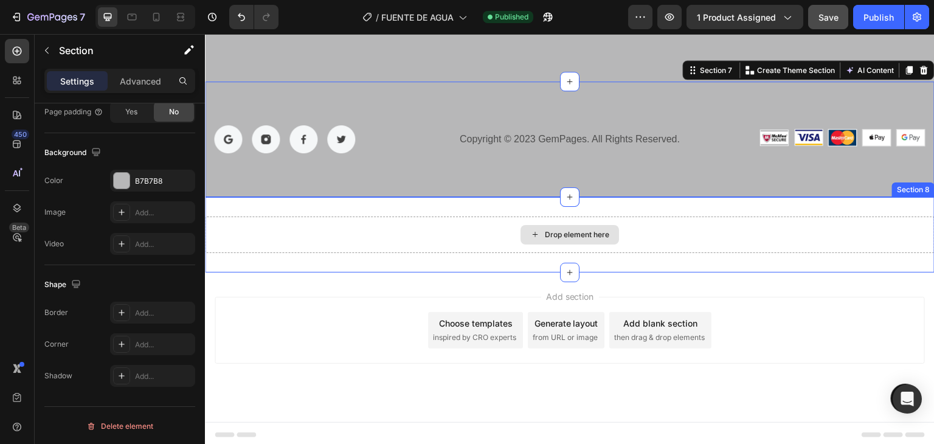
click at [441, 227] on div "Drop element here" at bounding box center [570, 234] width 730 height 36
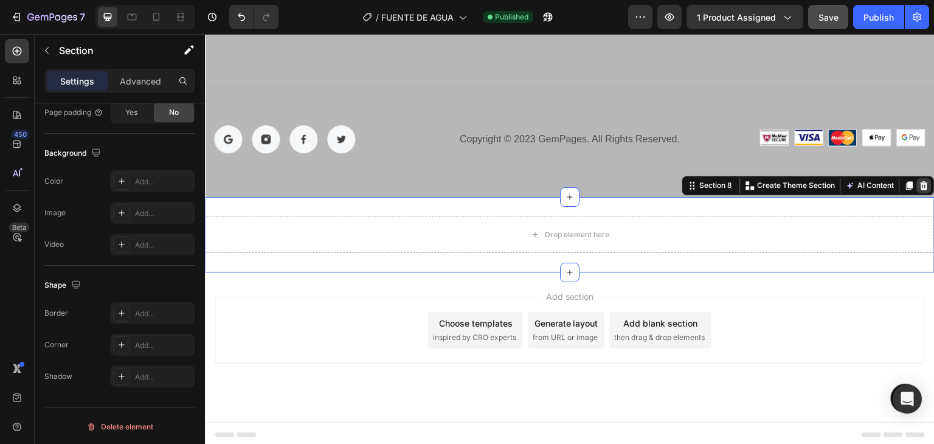
click at [921, 190] on icon at bounding box center [925, 185] width 8 height 9
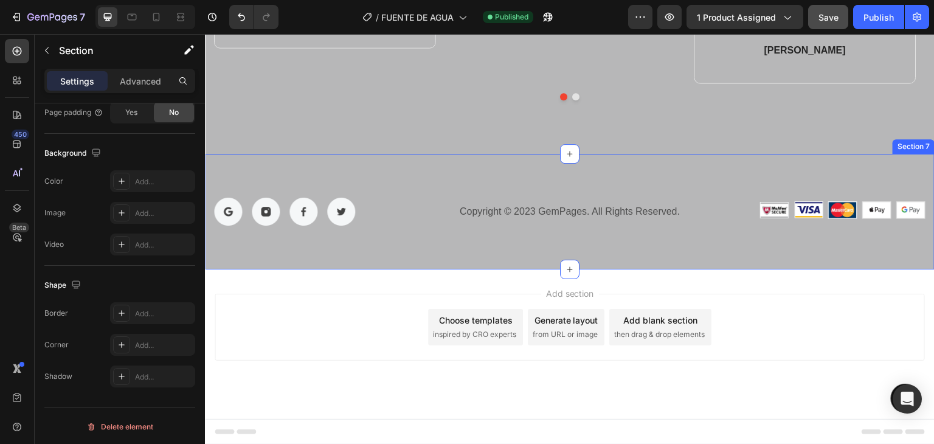
scroll to position [3166, 0]
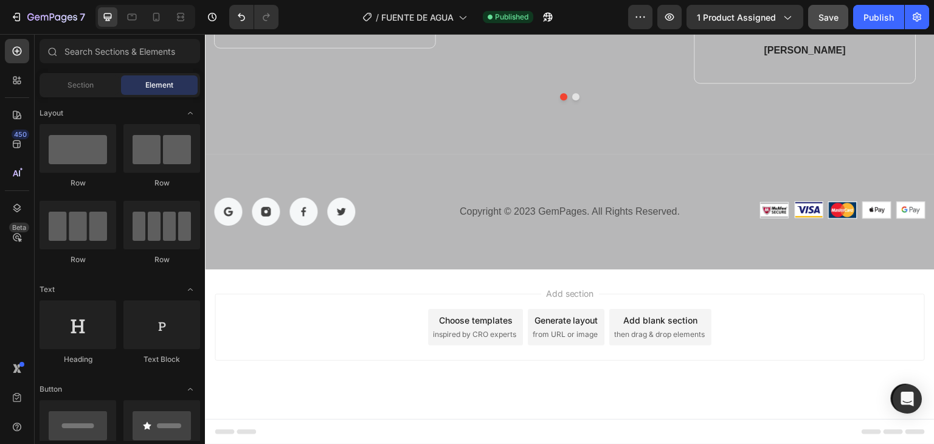
click at [313, 314] on div "Add section Choose templates inspired by CRO experts Generate layout from URL o…" at bounding box center [570, 327] width 710 height 67
click at [284, 294] on div "Add section Choose templates inspired by CRO experts Generate layout from URL o…" at bounding box center [570, 327] width 710 height 67
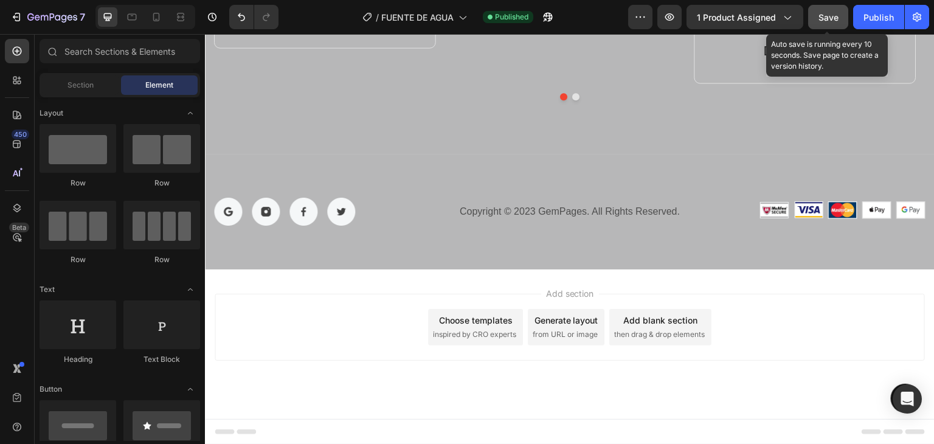
click at [835, 18] on span "Save" at bounding box center [828, 17] width 20 height 10
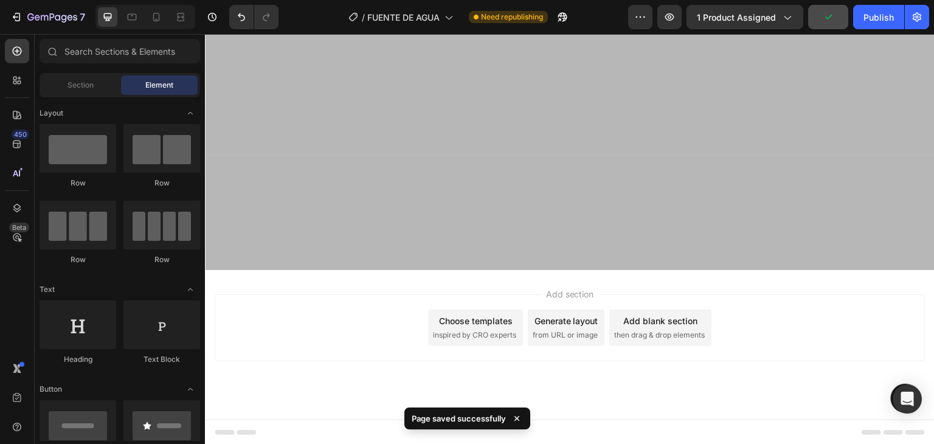
scroll to position [0, 0]
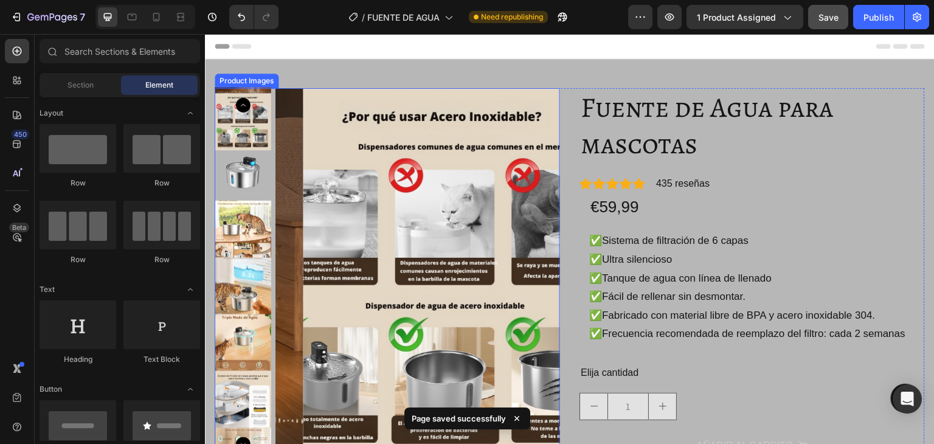
click at [255, 169] on img at bounding box center [243, 172] width 57 height 57
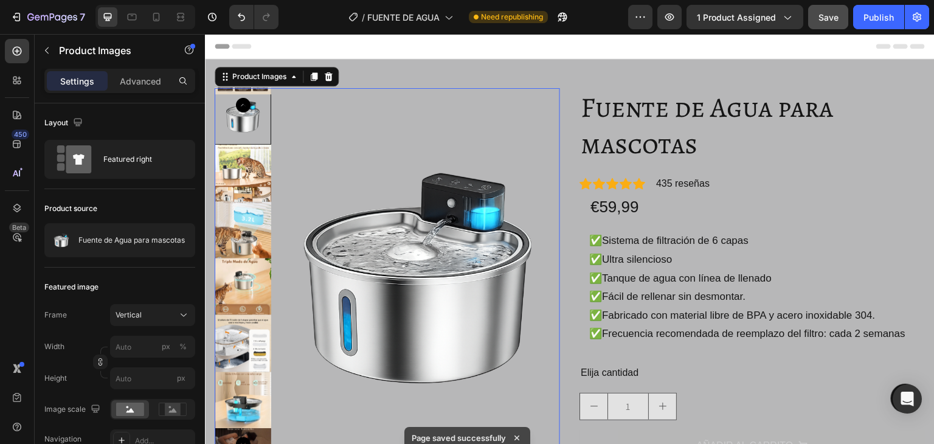
click at [471, 38] on div "Header" at bounding box center [570, 46] width 710 height 24
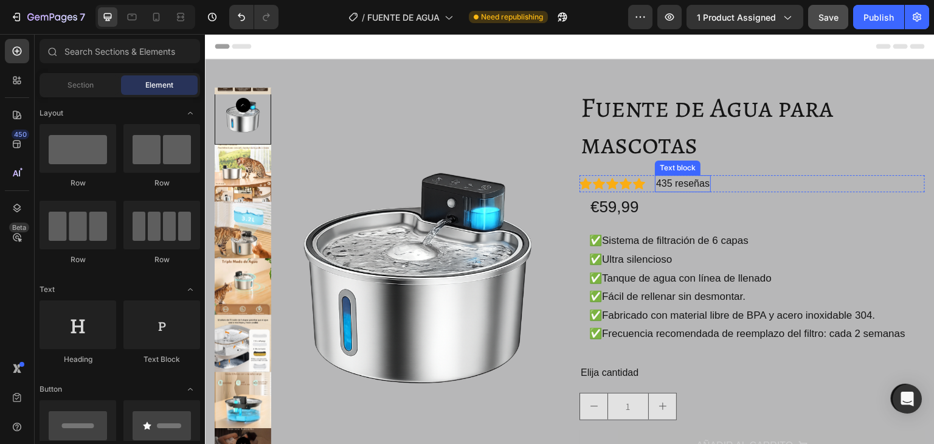
click at [663, 178] on p "435 reseñas" at bounding box center [683, 183] width 54 height 15
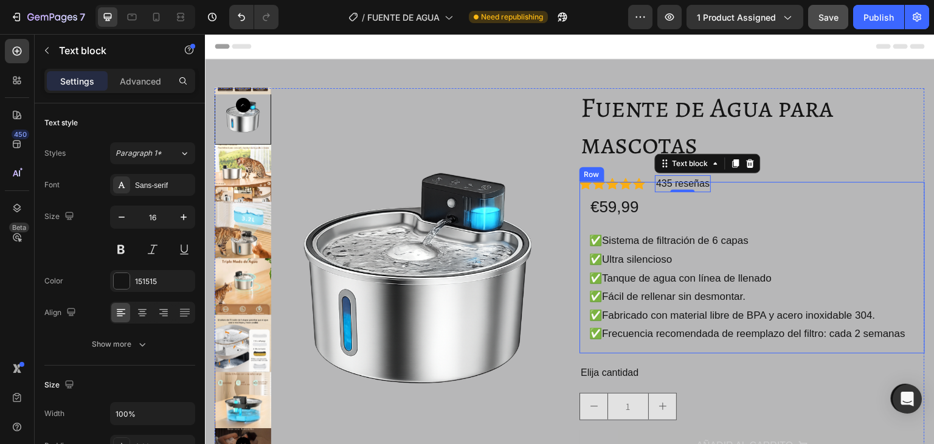
click at [648, 185] on div "€59,99 Product Price Product Price ✅Sistema de filtración de 6 capas ✅Ultra sil…" at bounding box center [751, 267] width 345 height 171
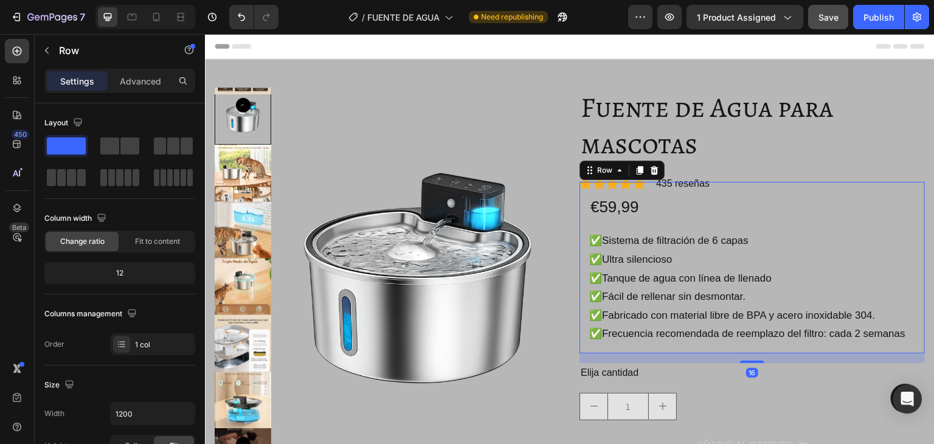
click at [668, 171] on div "Fuente de Agua para mascotas Product Title Icon Icon Icon Icon Icon Icon List H…" at bounding box center [751, 295] width 345 height 415
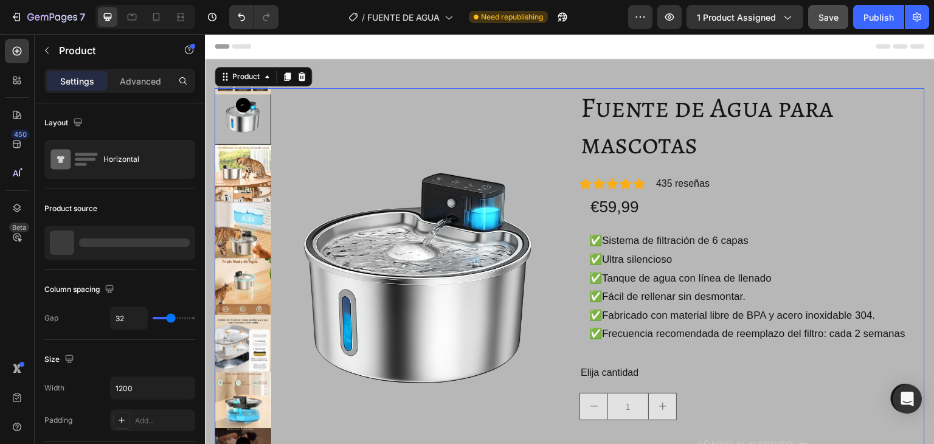
click at [660, 175] on div "435 reseñas" at bounding box center [683, 183] width 56 height 17
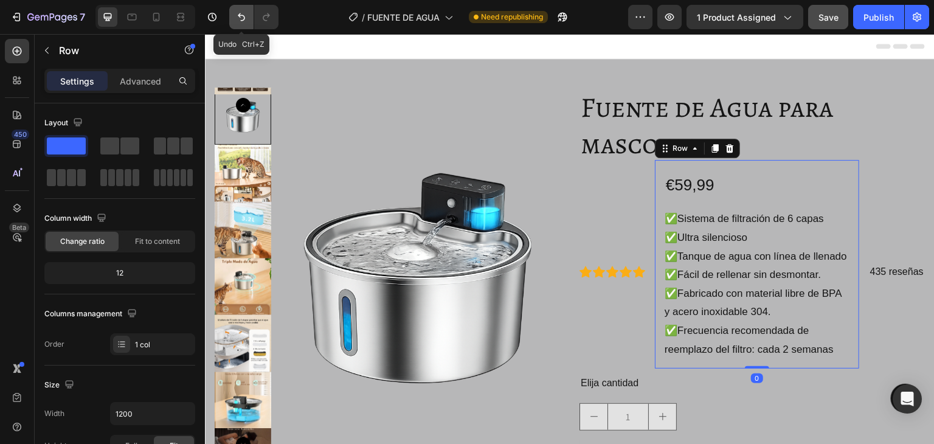
click at [241, 13] on icon "Undo/Redo" at bounding box center [241, 17] width 12 height 12
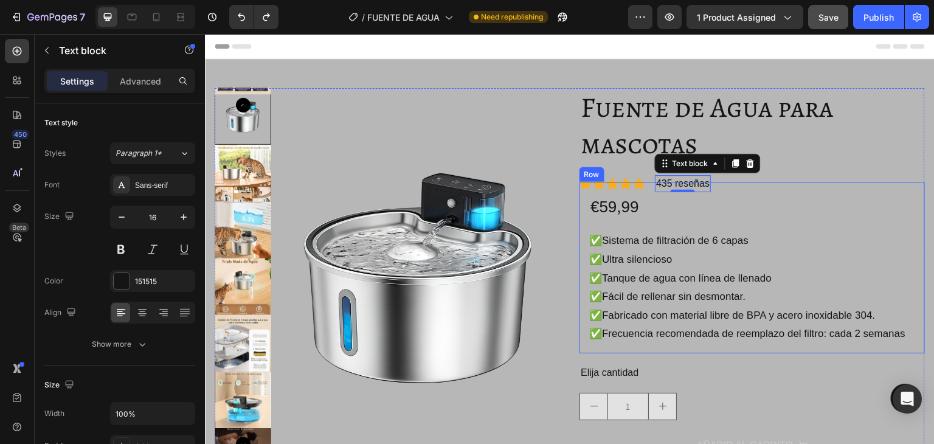
click at [643, 183] on div "€59,99 Product Price Product Price ✅Sistema de filtración de 6 capas ✅Ultra sil…" at bounding box center [751, 267] width 345 height 171
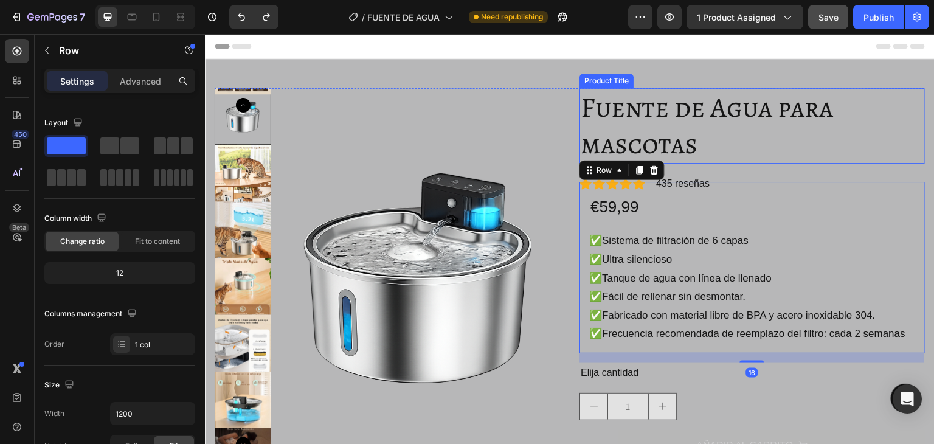
click at [673, 158] on h2 "Fuente de Agua para mascotas" at bounding box center [751, 125] width 345 height 75
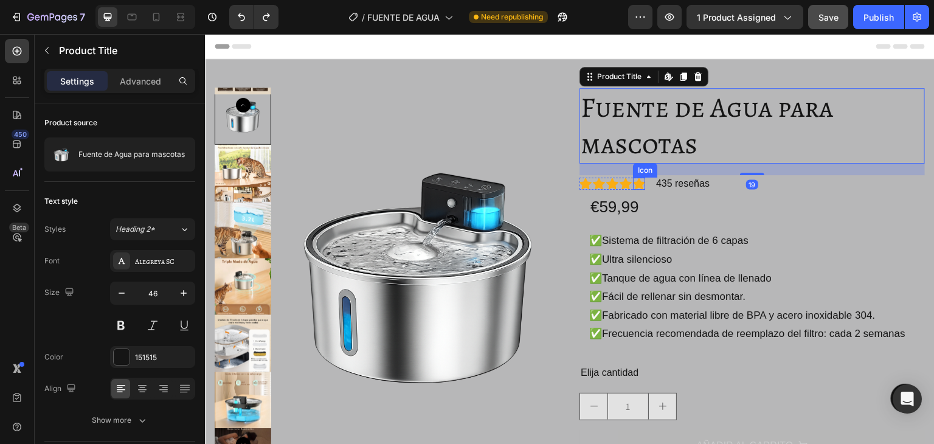
click at [633, 179] on icon at bounding box center [639, 184] width 12 height 12
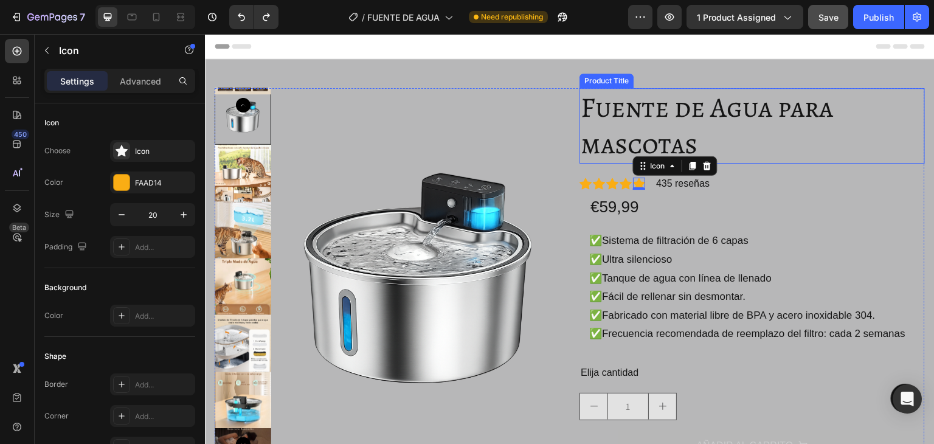
click at [733, 161] on h2 "Fuente de Agua para mascotas" at bounding box center [751, 125] width 345 height 75
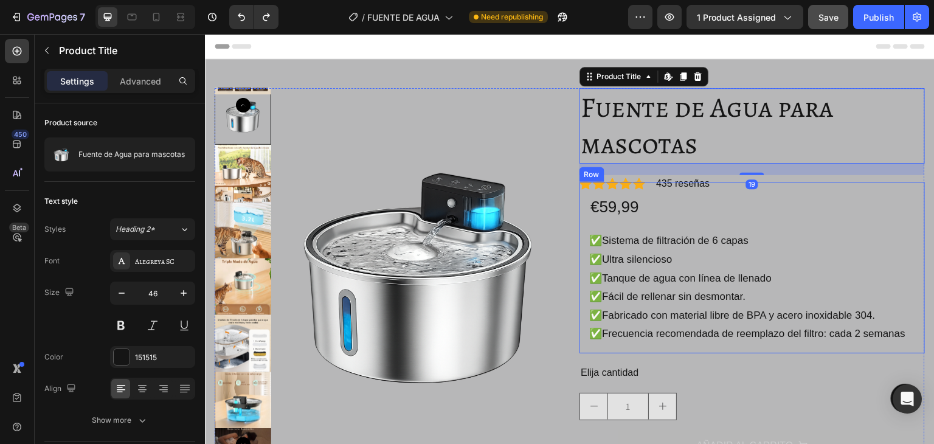
click at [676, 182] on div "€59,99 Product Price Product Price ✅Sistema de filtración de 6 capas ✅Ultra sil…" at bounding box center [751, 267] width 345 height 171
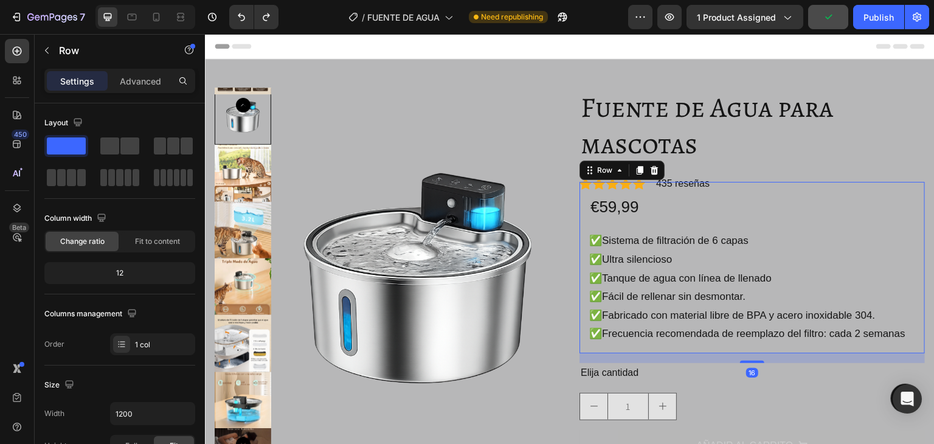
click at [574, 44] on div "Header" at bounding box center [570, 46] width 710 height 24
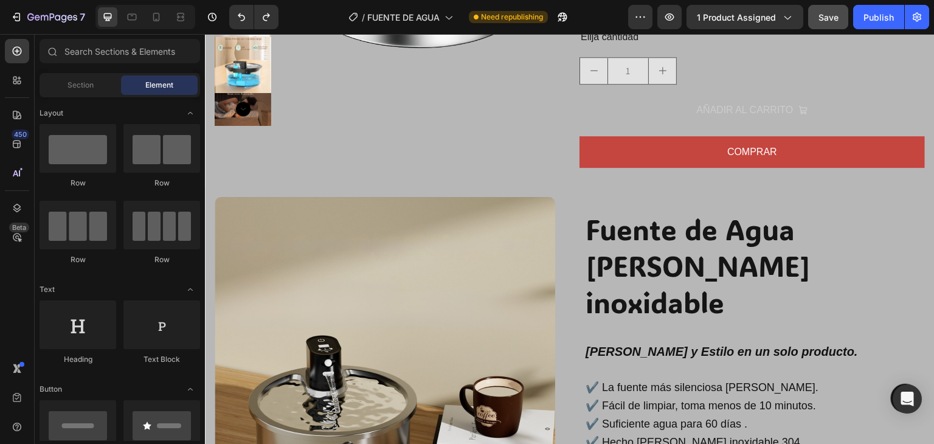
scroll to position [243, 0]
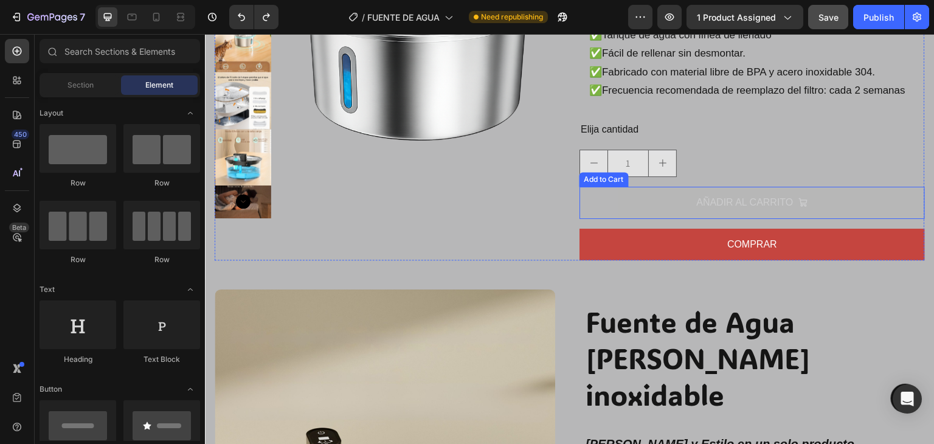
click at [665, 207] on button "AÑADIR AL CARRITO" at bounding box center [751, 203] width 345 height 32
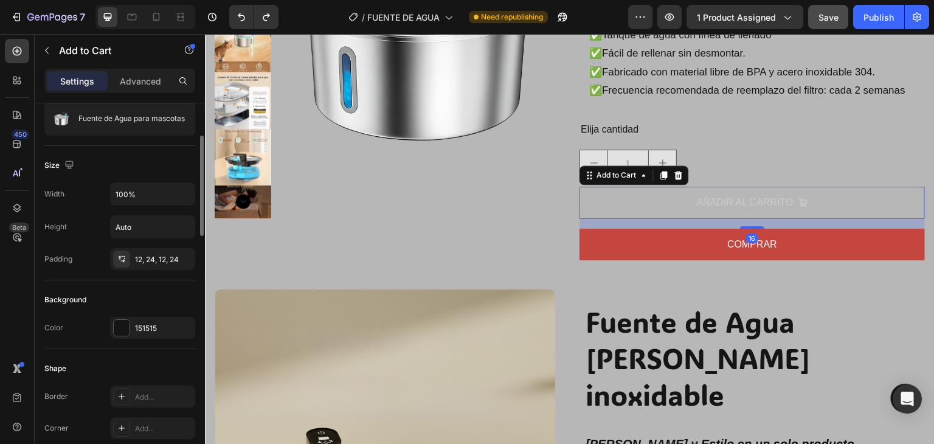
scroll to position [182, 0]
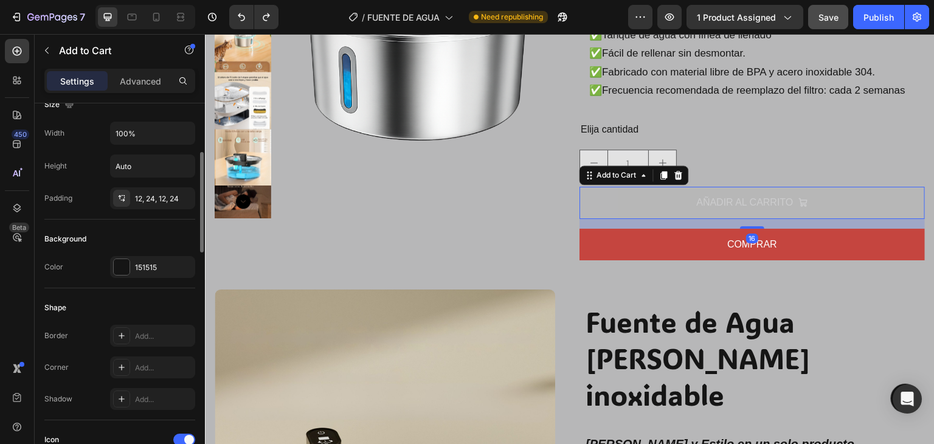
click at [148, 260] on div "151515" at bounding box center [152, 267] width 85 height 22
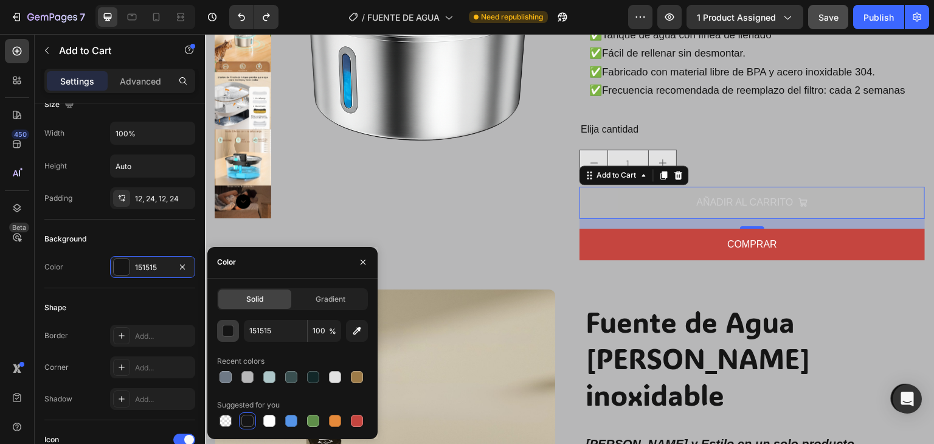
click at [229, 334] on div "button" at bounding box center [229, 331] width 12 height 12
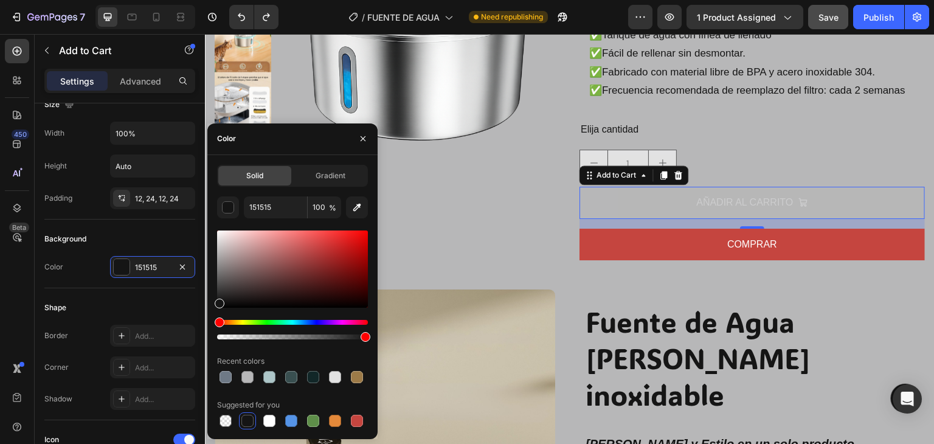
click at [248, 423] on div at bounding box center [247, 421] width 12 height 12
click at [292, 398] on div "Suggested for you" at bounding box center [292, 404] width 151 height 19
click at [356, 251] on div at bounding box center [292, 268] width 151 height 77
type input "B71010"
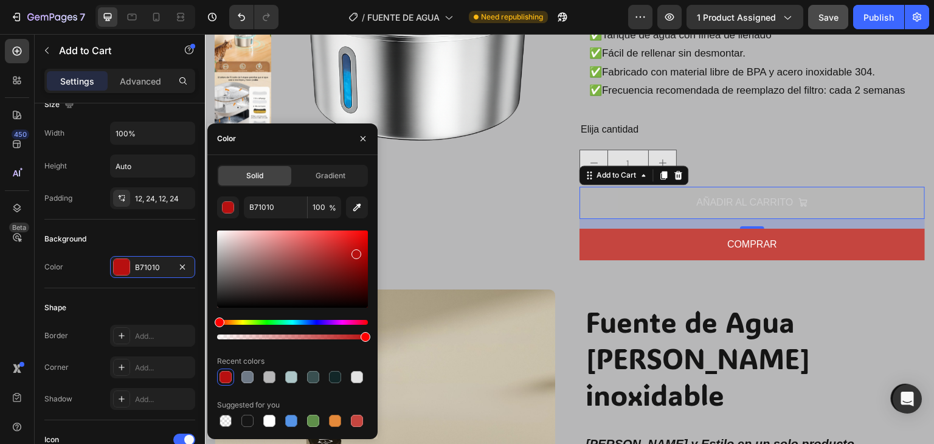
click at [356, 251] on div at bounding box center [356, 254] width 10 height 10
click at [369, 133] on button "button" at bounding box center [362, 138] width 19 height 19
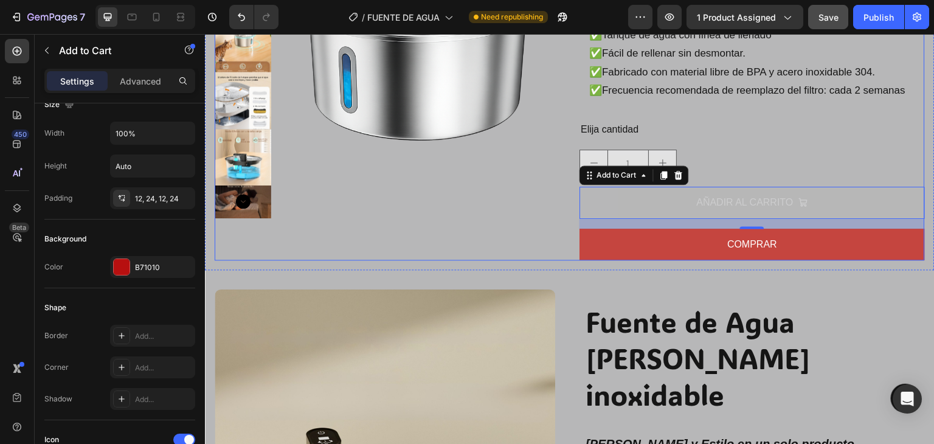
click at [493, 241] on div "Product Images" at bounding box center [387, 52] width 345 height 415
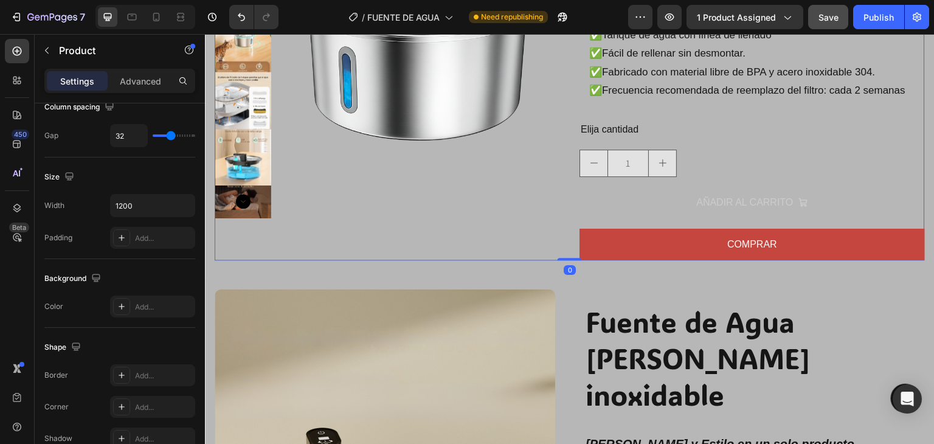
scroll to position [0, 0]
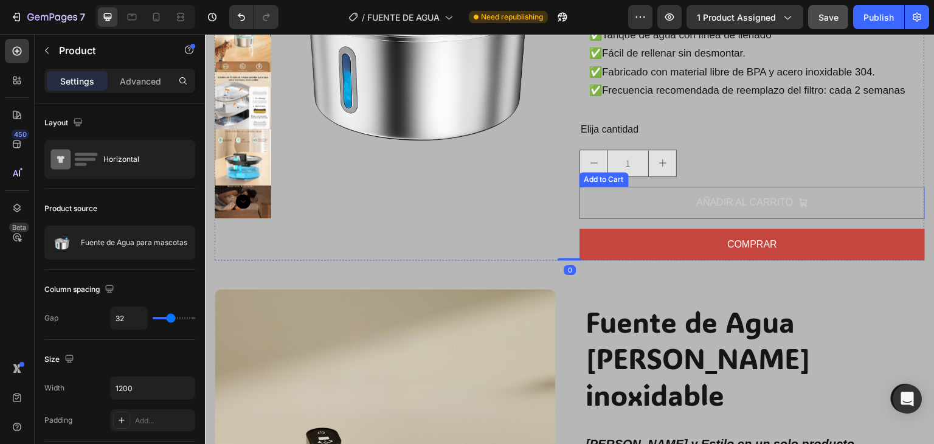
click at [662, 208] on button "AÑADIR AL CARRITO" at bounding box center [751, 203] width 345 height 32
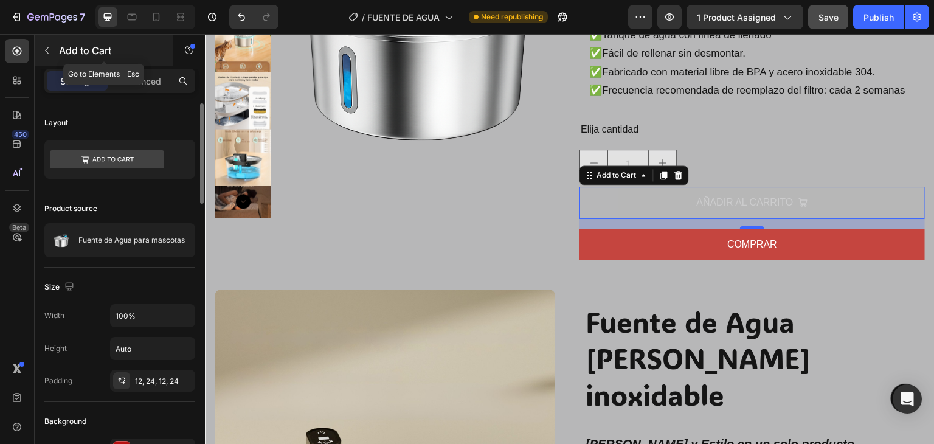
click at [49, 52] on icon "button" at bounding box center [47, 51] width 10 height 10
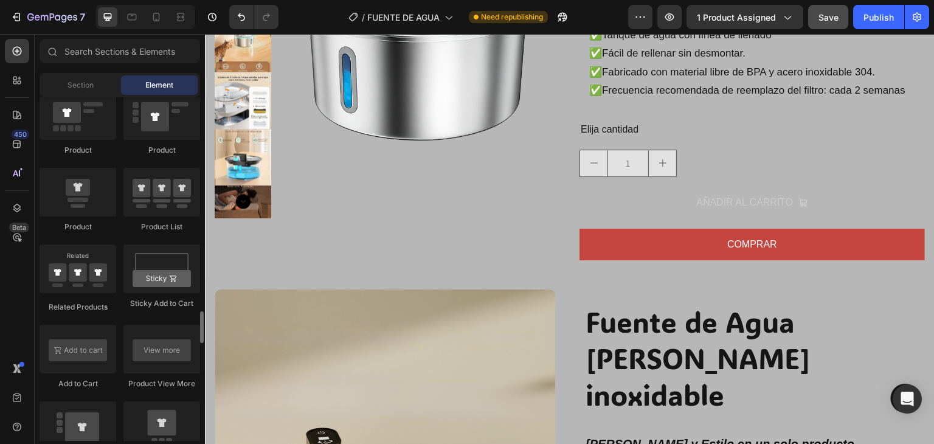
scroll to position [1642, 0]
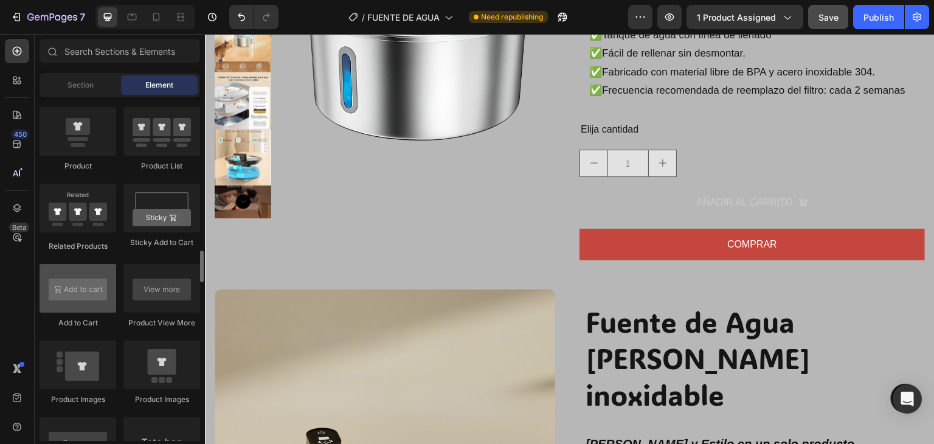
click at [81, 285] on div at bounding box center [78, 288] width 77 height 49
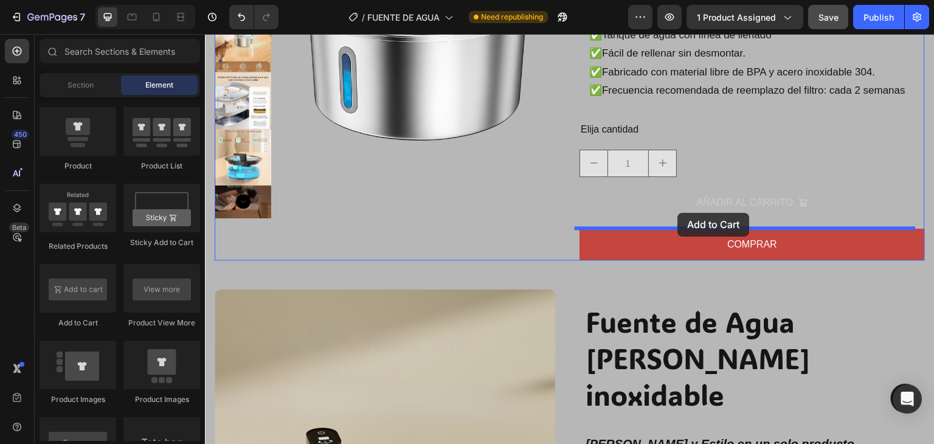
drag, startPoint x: 288, startPoint y: 331, endPoint x: 680, endPoint y: 215, distance: 409.8
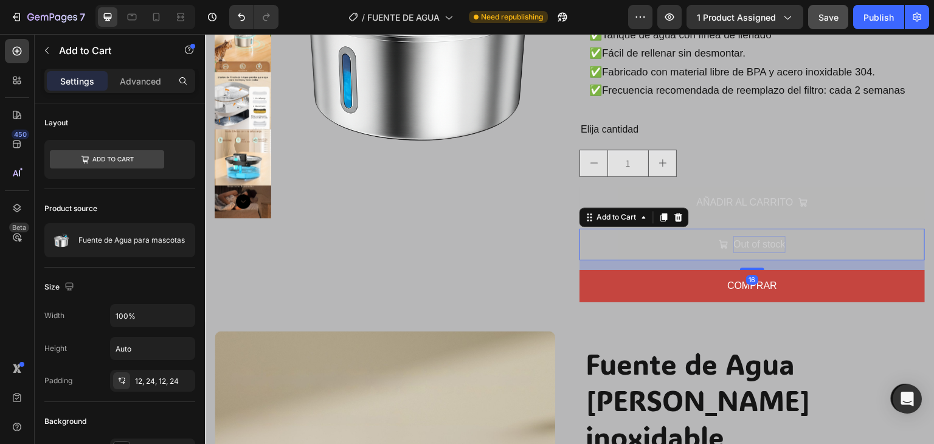
click at [744, 249] on div "Out of stock" at bounding box center [759, 245] width 52 height 18
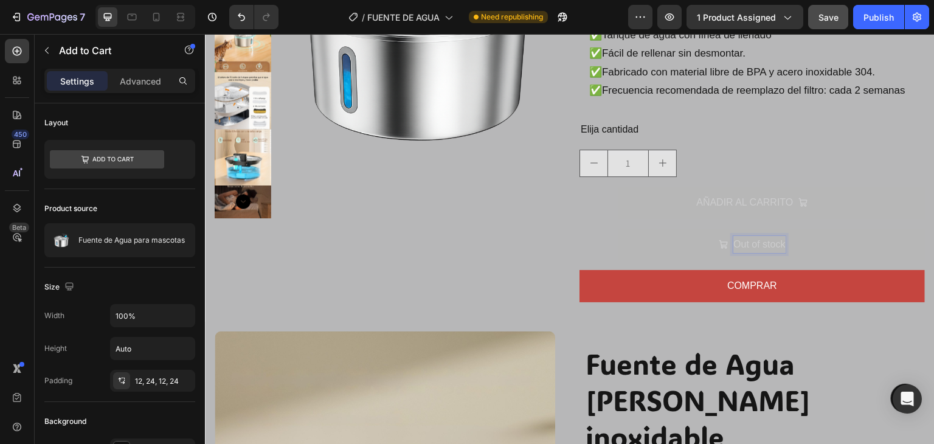
click at [652, 245] on button "Out of stock" at bounding box center [751, 245] width 345 height 32
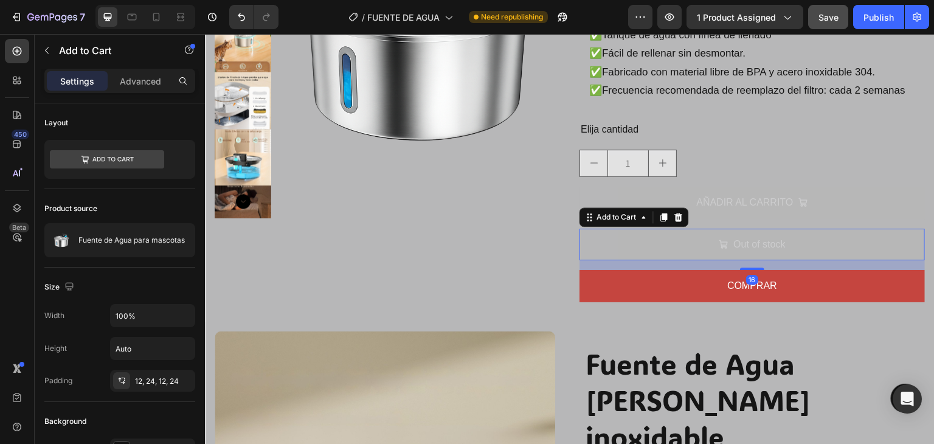
click at [652, 245] on button "Out of stock" at bounding box center [751, 245] width 345 height 32
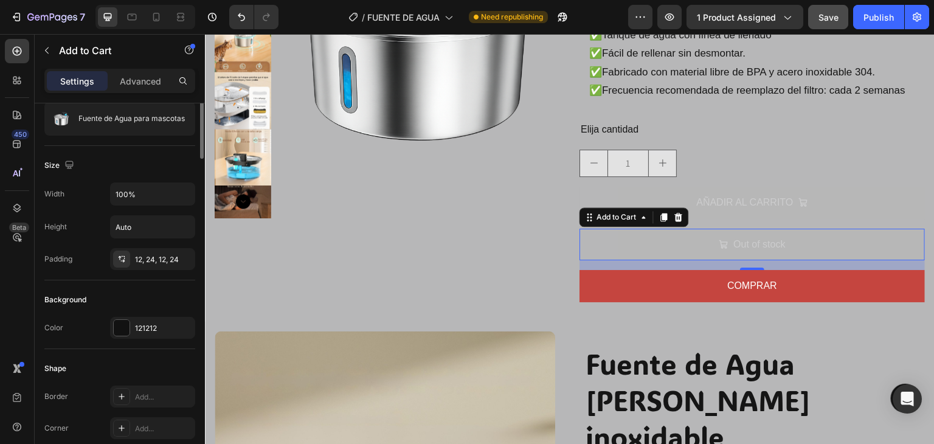
scroll to position [182, 0]
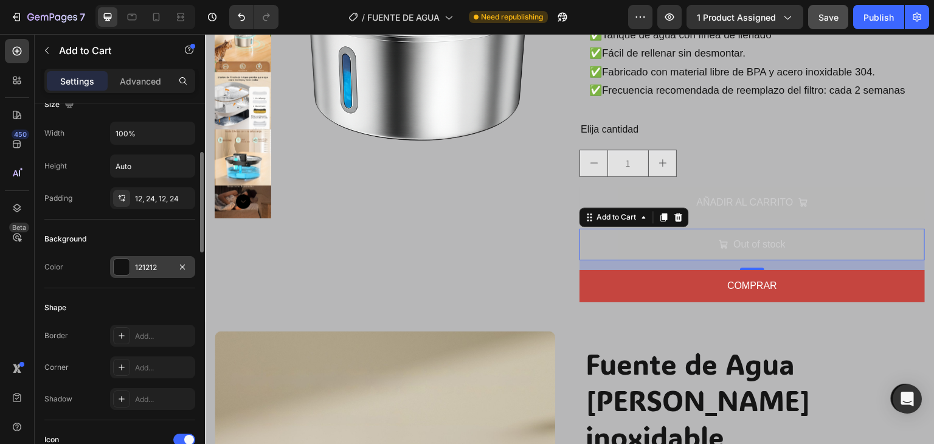
click at [138, 269] on div "121212" at bounding box center [152, 267] width 35 height 11
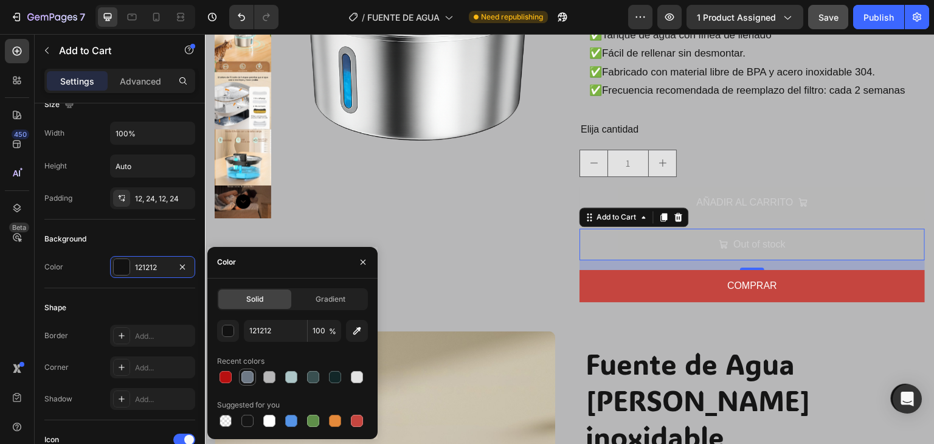
click at [248, 375] on div at bounding box center [247, 377] width 12 height 12
click at [343, 375] on div at bounding box center [335, 376] width 17 height 17
click at [358, 377] on div at bounding box center [357, 377] width 12 height 12
type input "E2E2E2"
click at [358, 377] on div at bounding box center [357, 377] width 12 height 12
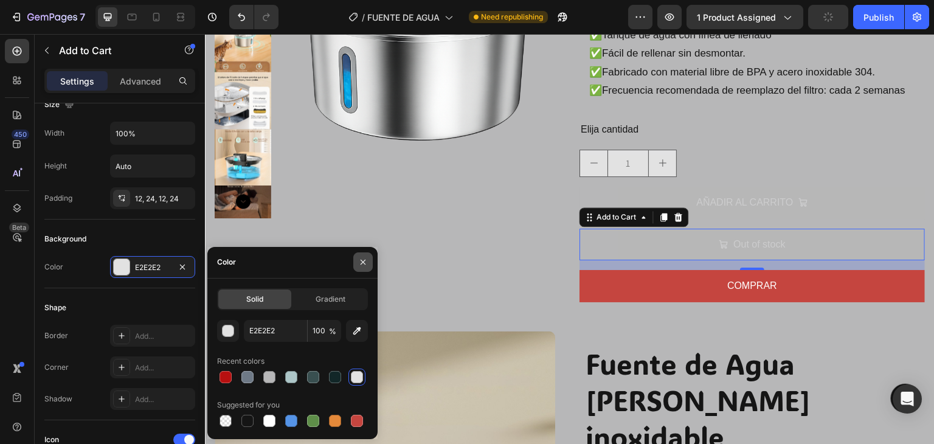
click at [365, 259] on icon "button" at bounding box center [363, 262] width 10 height 10
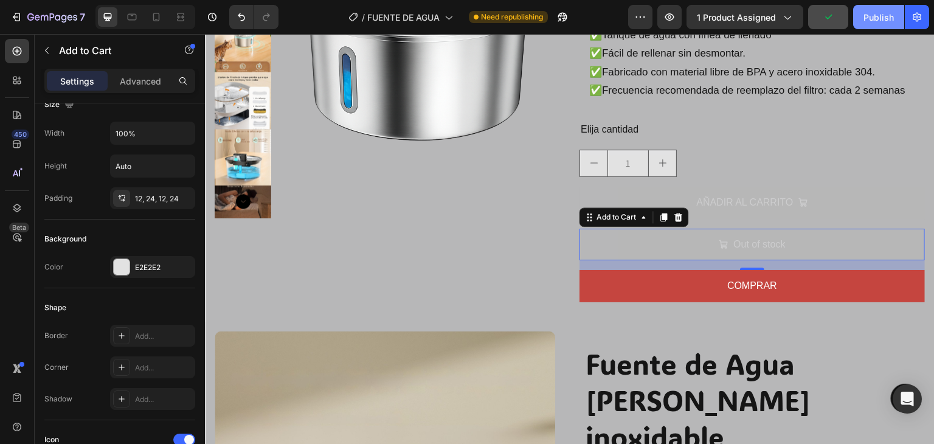
click at [883, 11] on div "Publish" at bounding box center [878, 17] width 30 height 13
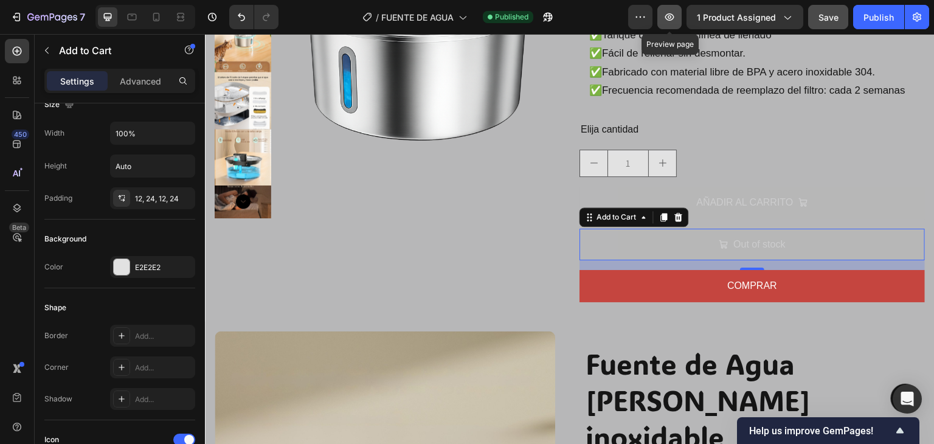
click at [680, 18] on button "button" at bounding box center [669, 17] width 24 height 24
click at [178, 198] on icon "button" at bounding box center [183, 198] width 10 height 10
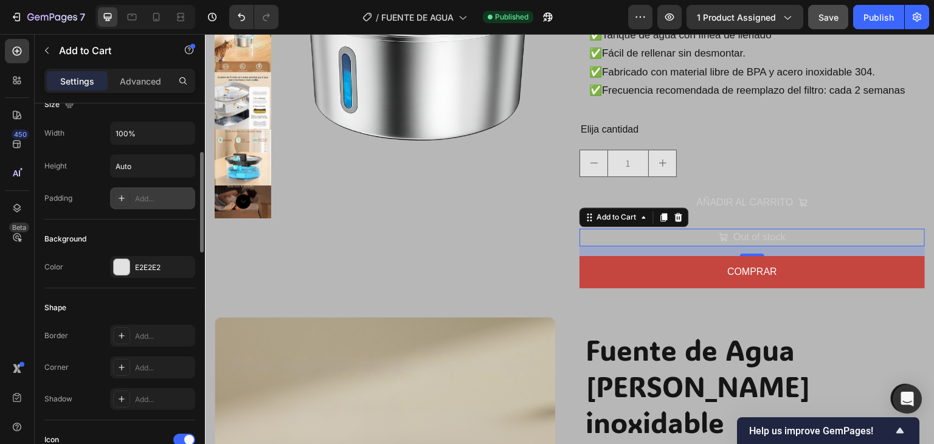
click at [152, 198] on div "Add..." at bounding box center [163, 198] width 57 height 11
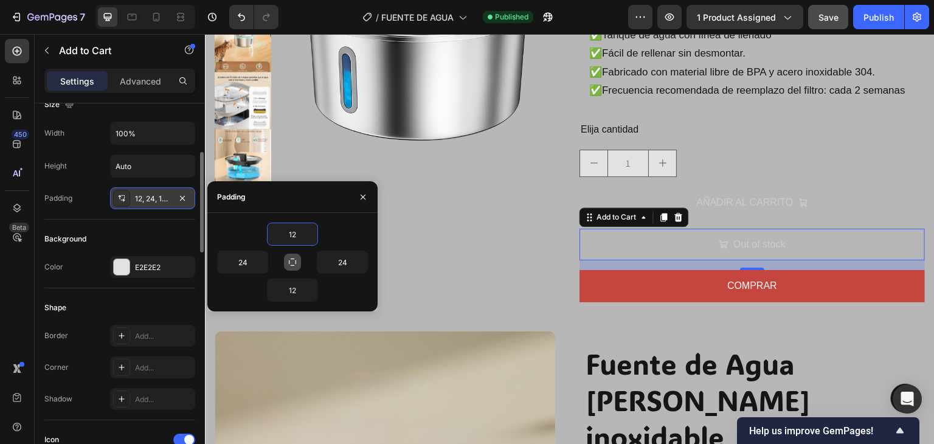
click at [296, 257] on icon "button" at bounding box center [293, 262] width 10 height 10
type input "12"
click at [296, 257] on icon "button" at bounding box center [293, 262] width 10 height 10
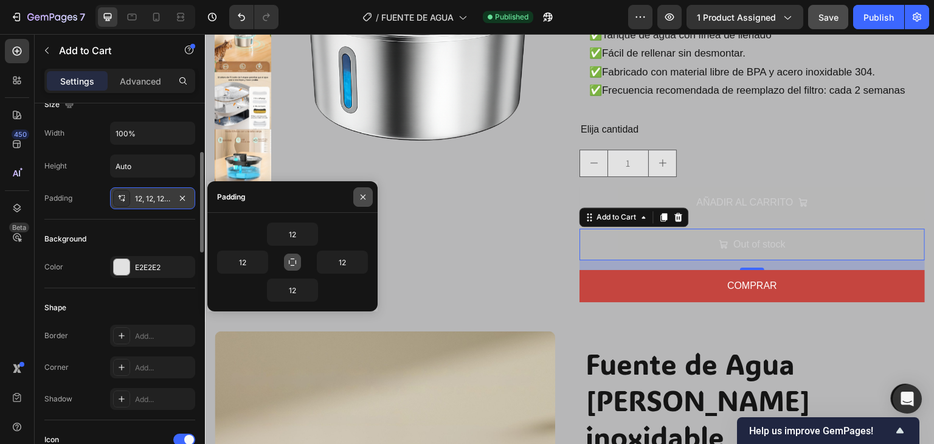
click at [364, 197] on icon "button" at bounding box center [363, 197] width 10 height 10
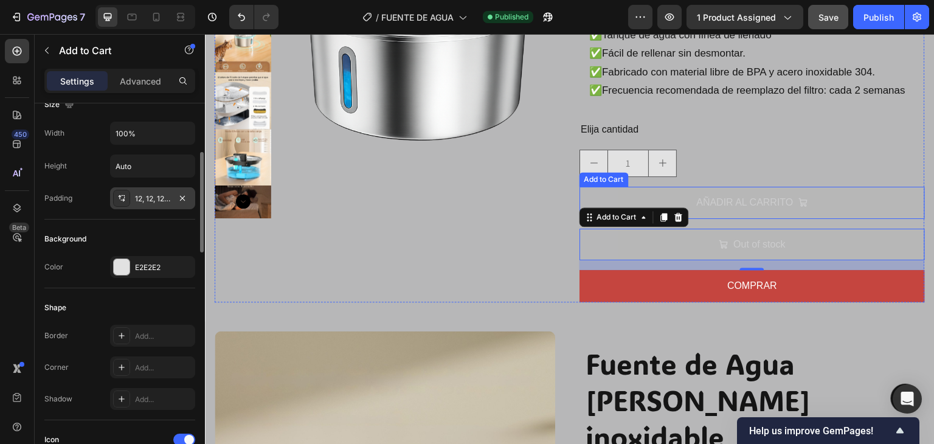
click at [678, 196] on button "AÑADIR AL CARRITO" at bounding box center [751, 203] width 345 height 32
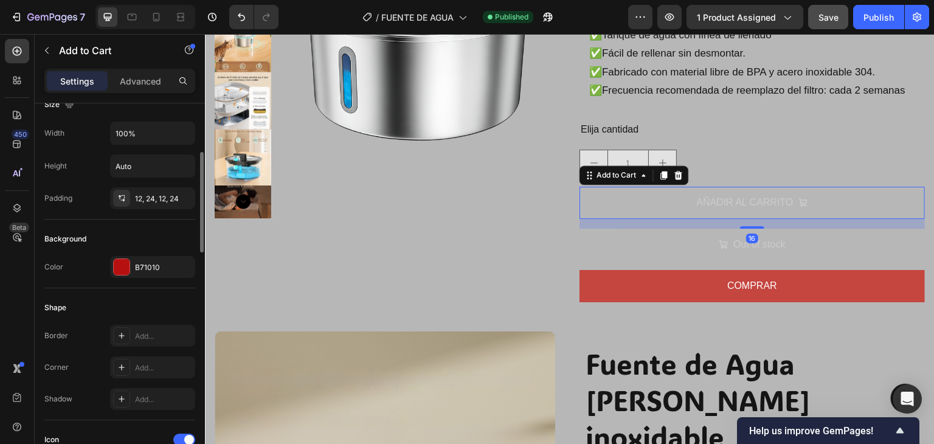
click at [674, 237] on button "Out of stock" at bounding box center [751, 245] width 345 height 32
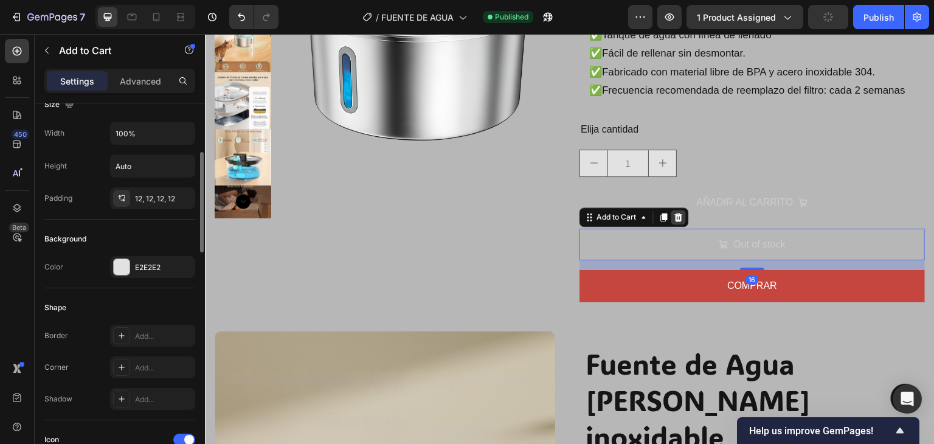
click at [677, 223] on div at bounding box center [678, 217] width 15 height 15
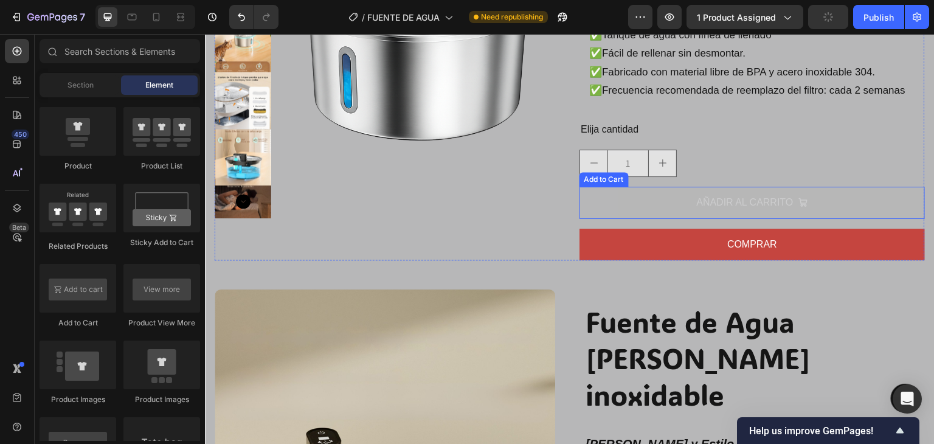
click at [669, 209] on button "AÑADIR AL CARRITO" at bounding box center [751, 203] width 345 height 32
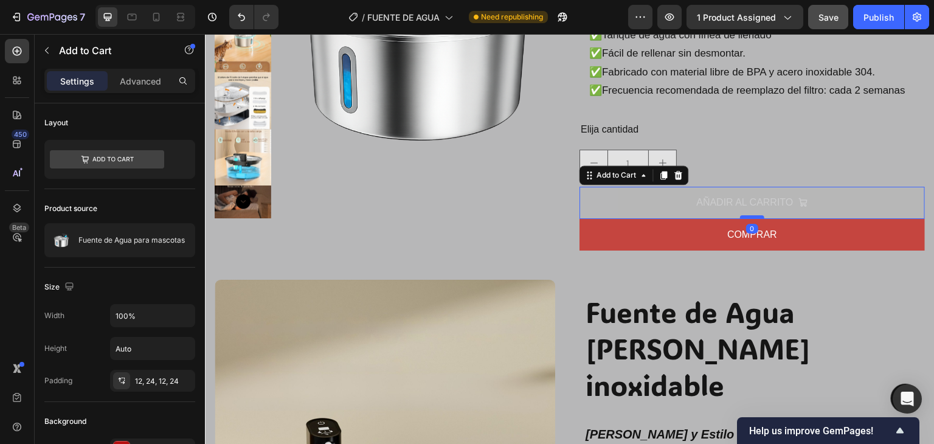
drag, startPoint x: 749, startPoint y: 227, endPoint x: 751, endPoint y: 215, distance: 12.9
click at [751, 215] on div at bounding box center [752, 217] width 24 height 4
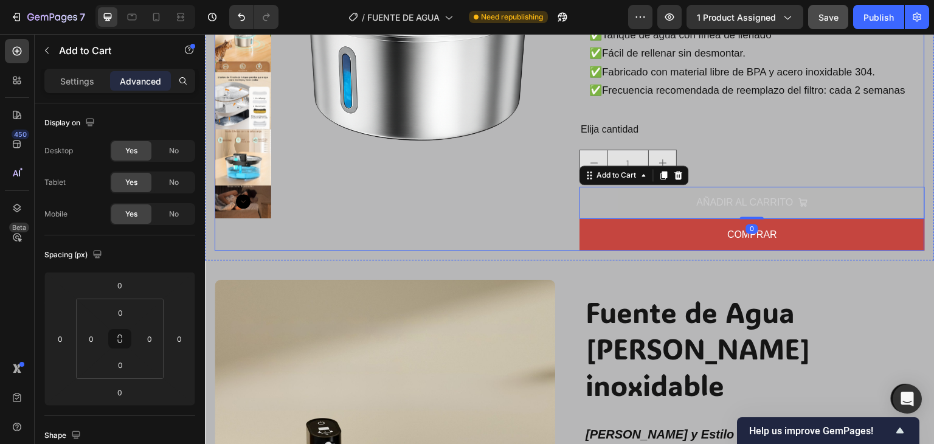
click at [564, 220] on div "Product Images Fuente de Agua para mascotas Product Title Icon Icon Icon Icon I…" at bounding box center [570, 48] width 710 height 406
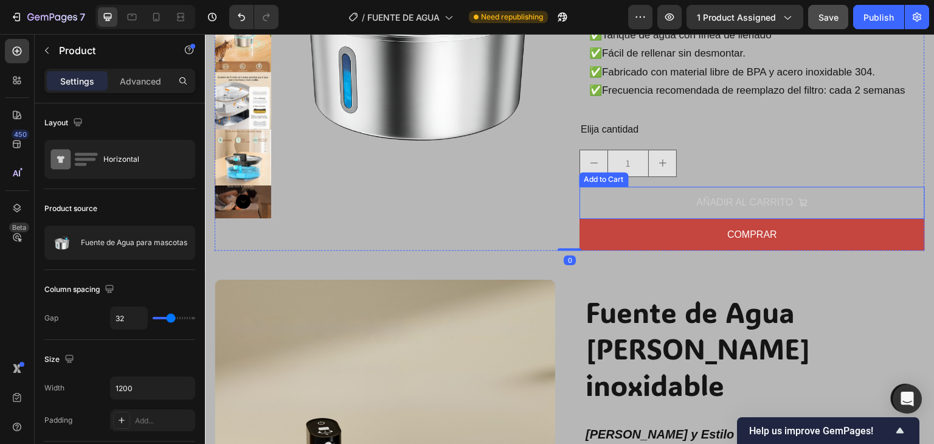
click at [619, 206] on button "AÑADIR AL CARRITO" at bounding box center [751, 203] width 345 height 32
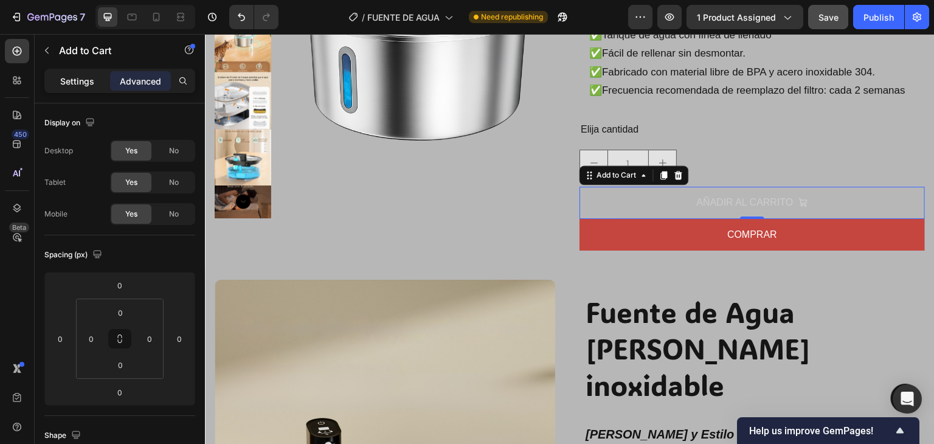
click at [71, 86] on p "Settings" at bounding box center [77, 81] width 34 height 13
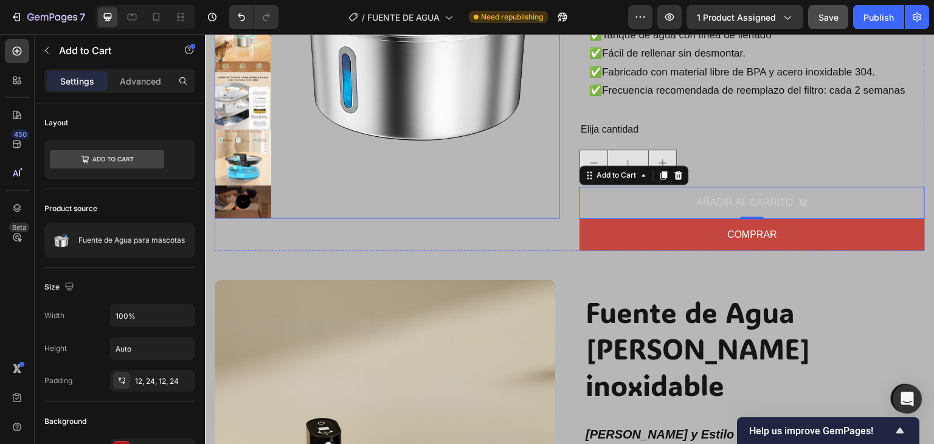
click at [420, 215] on img at bounding box center [418, 34] width 284 height 378
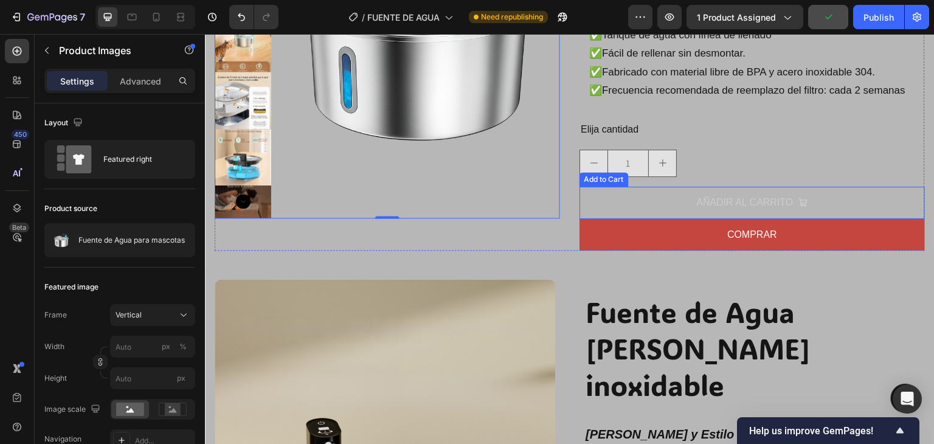
click at [657, 198] on button "AÑADIR AL CARRITO" at bounding box center [751, 203] width 345 height 32
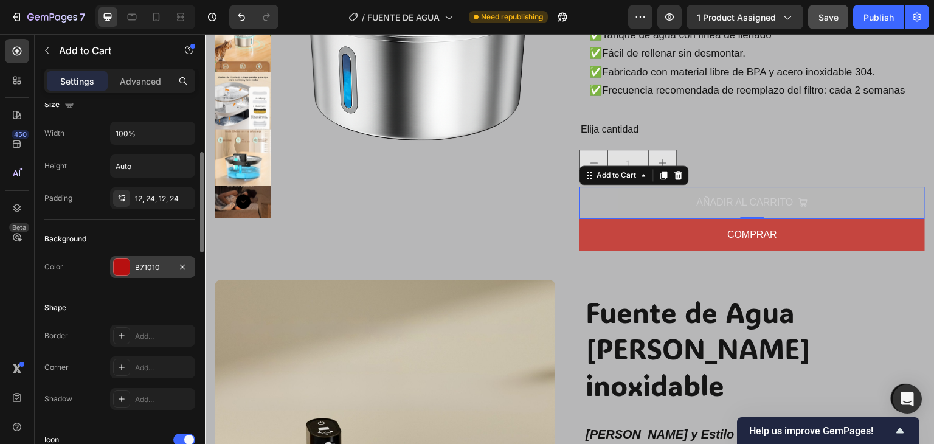
click at [122, 266] on div at bounding box center [122, 267] width 16 height 16
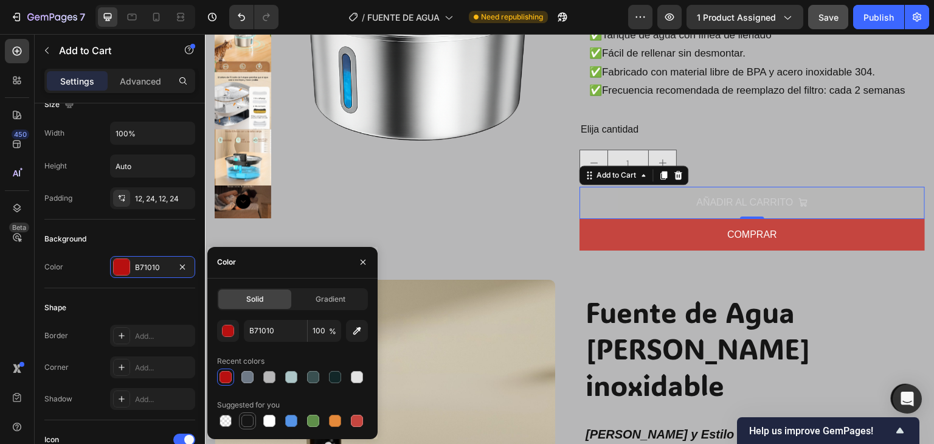
click at [242, 419] on div at bounding box center [247, 421] width 12 height 12
click at [359, 260] on icon "button" at bounding box center [363, 262] width 10 height 10
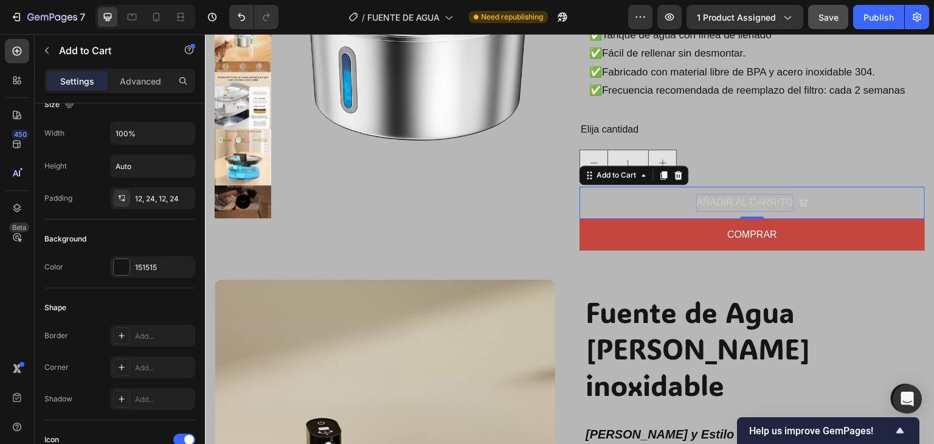
click at [727, 205] on div "AÑADIR AL CARRITO" at bounding box center [744, 203] width 97 height 18
click at [798, 203] on icon "AÑADIR AL CARRITO" at bounding box center [802, 202] width 9 height 9
click at [775, 205] on p "AÑADIR AL CARRITO" at bounding box center [744, 203] width 97 height 18
click at [772, 204] on p "AÑADIR AL CARRITO" at bounding box center [744, 203] width 97 height 18
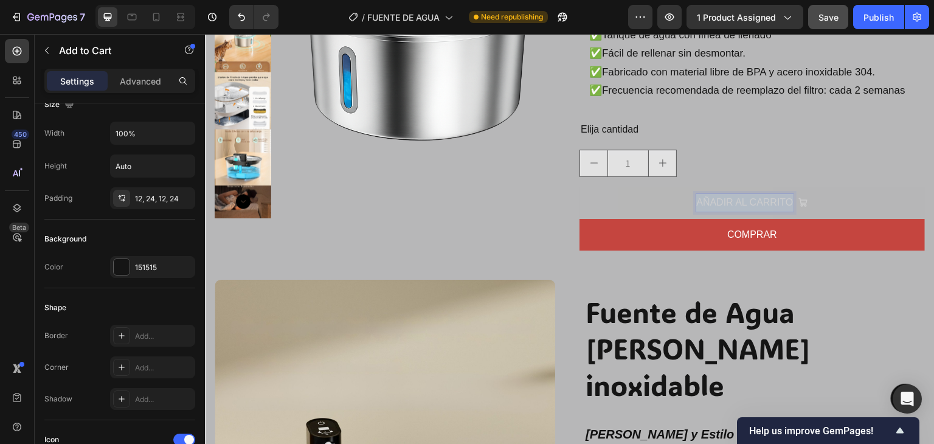
click at [772, 204] on p "AÑADIR AL CARRITO" at bounding box center [744, 203] width 97 height 18
click at [159, 266] on div "151515" at bounding box center [152, 267] width 35 height 11
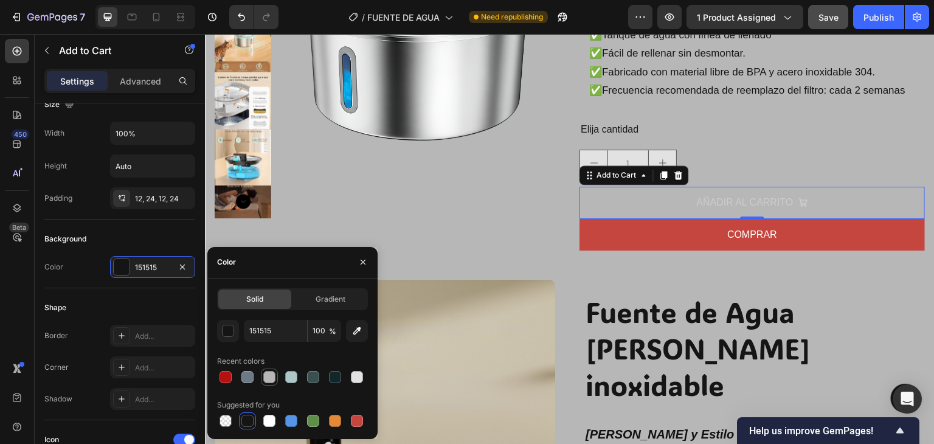
click at [272, 378] on div at bounding box center [269, 377] width 12 height 12
click at [360, 259] on icon "button" at bounding box center [363, 262] width 10 height 10
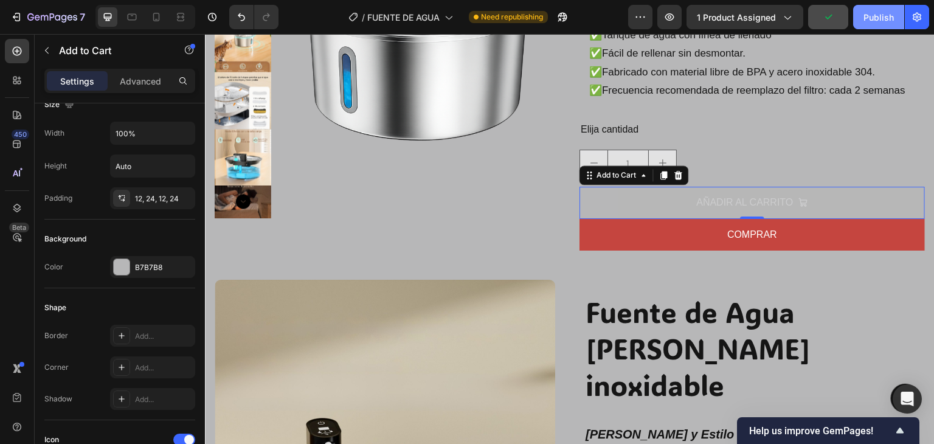
click at [875, 16] on div "Publish" at bounding box center [878, 17] width 30 height 13
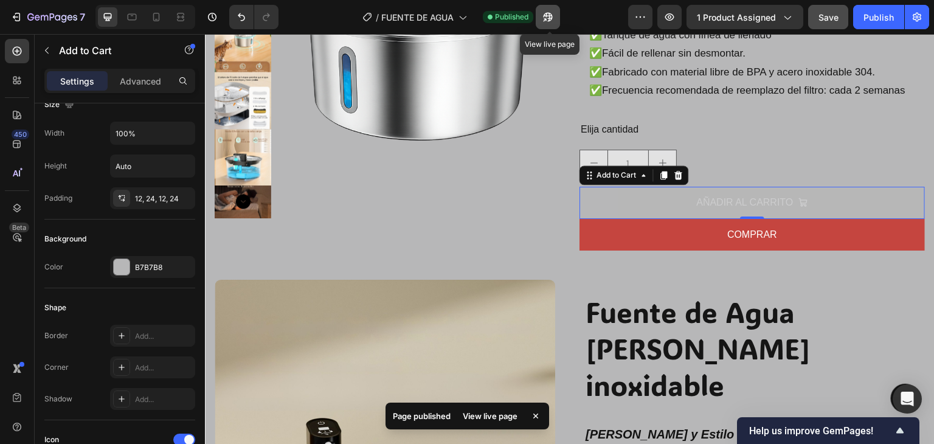
click at [557, 18] on button "button" at bounding box center [548, 17] width 24 height 24
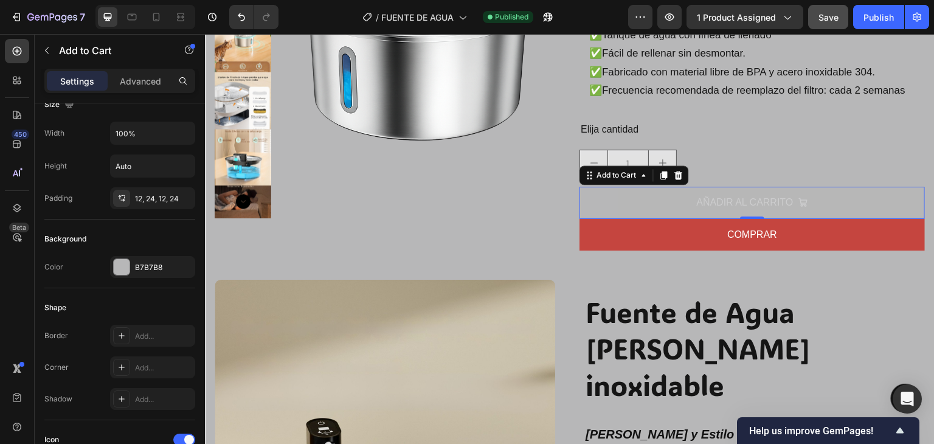
click at [617, 206] on button "AÑADIR AL CARRITO" at bounding box center [751, 203] width 345 height 32
click at [151, 259] on div "B7B7B8" at bounding box center [152, 267] width 85 height 22
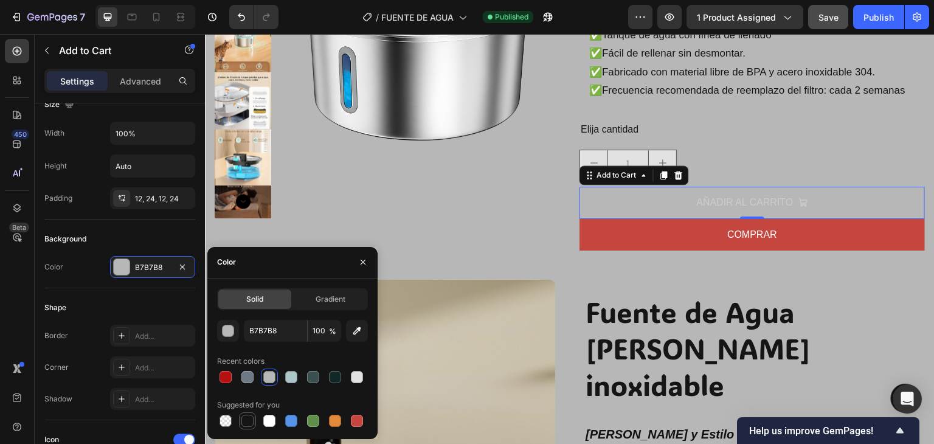
click at [247, 426] on div at bounding box center [247, 421] width 12 height 12
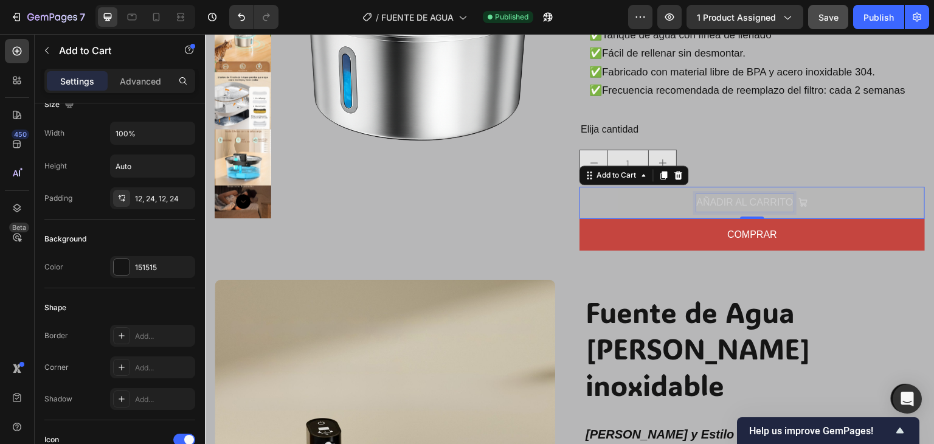
click at [713, 205] on p "AÑADIR AL CARRITO" at bounding box center [744, 203] width 97 height 18
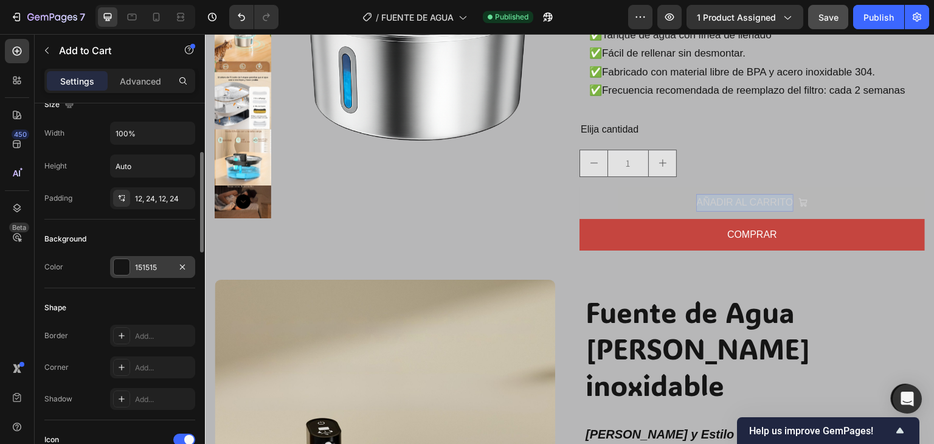
click at [166, 256] on div "151515" at bounding box center [152, 267] width 85 height 22
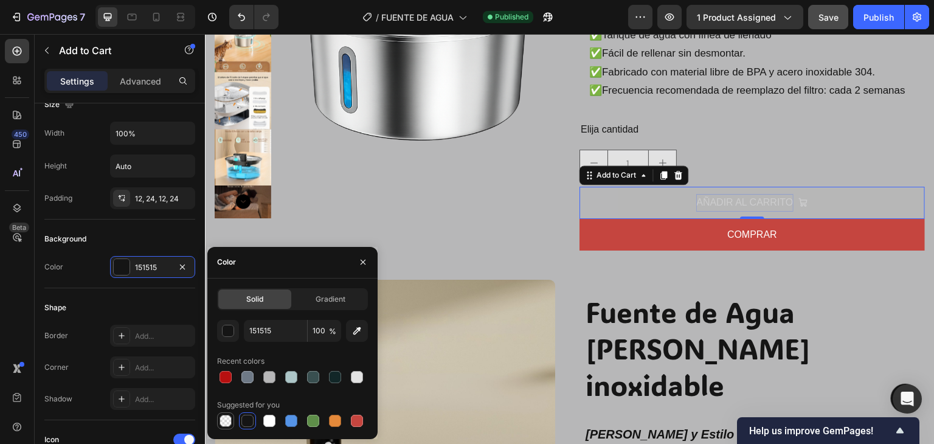
click at [221, 423] on div at bounding box center [226, 421] width 12 height 12
type input "000000"
type input "0"
click at [368, 252] on button "button" at bounding box center [362, 261] width 19 height 19
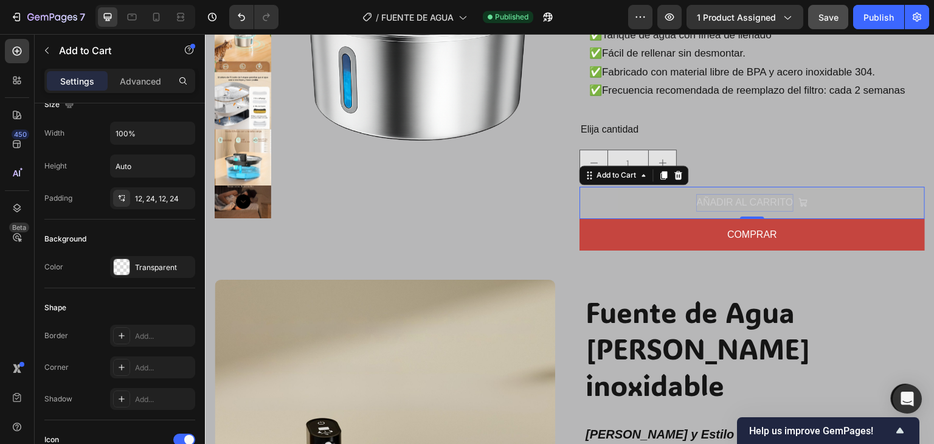
click at [629, 204] on button "AÑADIR AL CARRITO" at bounding box center [751, 203] width 345 height 32
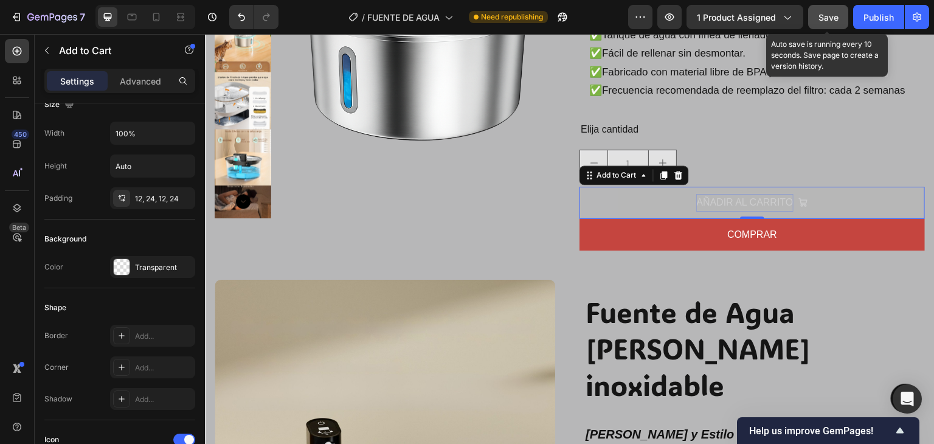
click at [839, 19] on span "Save" at bounding box center [828, 17] width 20 height 10
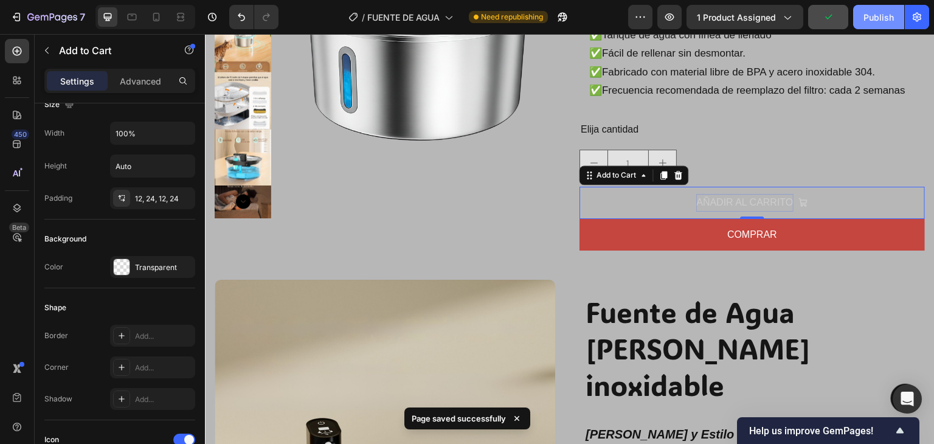
click at [856, 18] on button "Publish" at bounding box center [878, 17] width 51 height 24
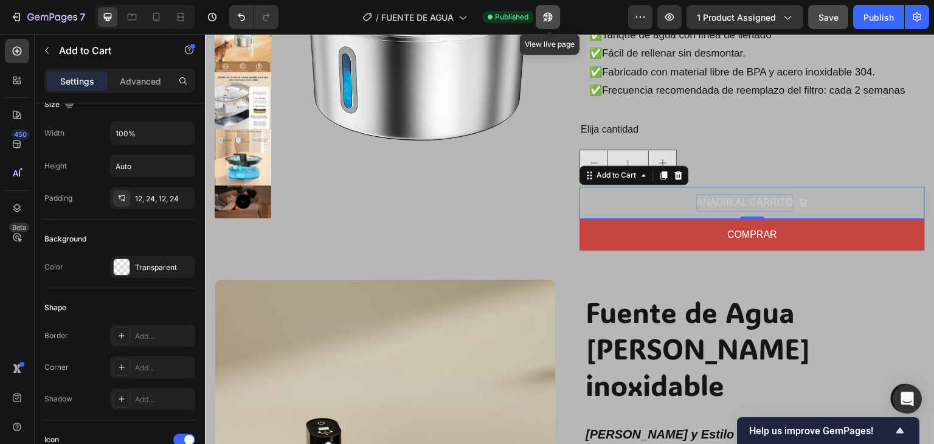
click at [558, 16] on button "button" at bounding box center [548, 17] width 24 height 24
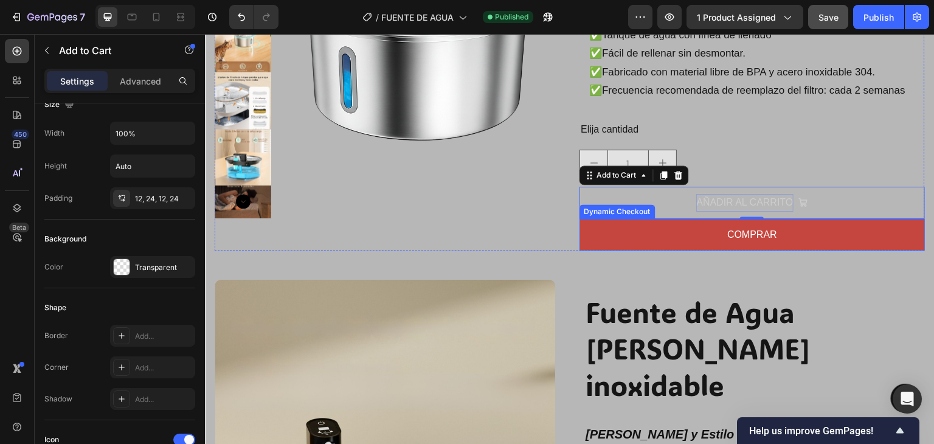
click at [601, 210] on div "Dynamic Checkout" at bounding box center [617, 211] width 71 height 11
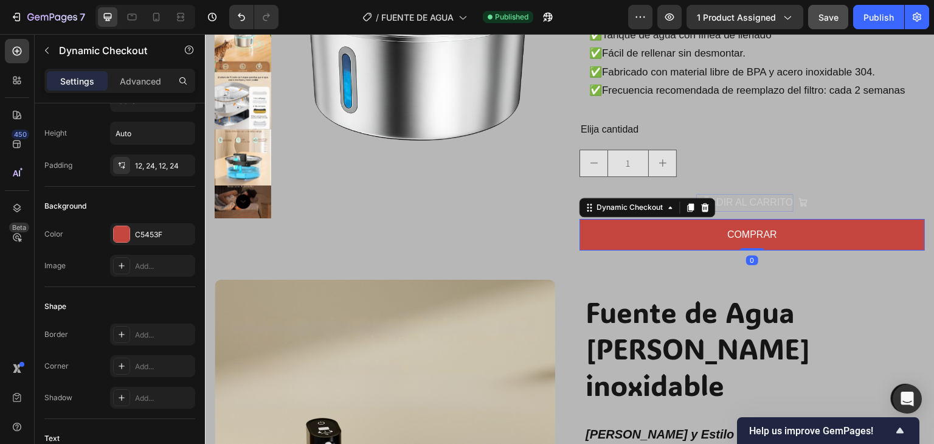
scroll to position [0, 0]
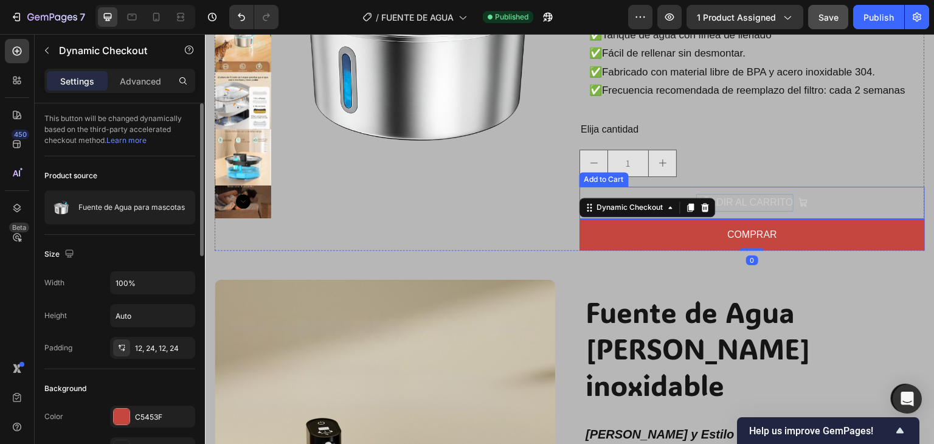
click at [609, 193] on button "AÑADIR AL CARRITO" at bounding box center [751, 203] width 345 height 32
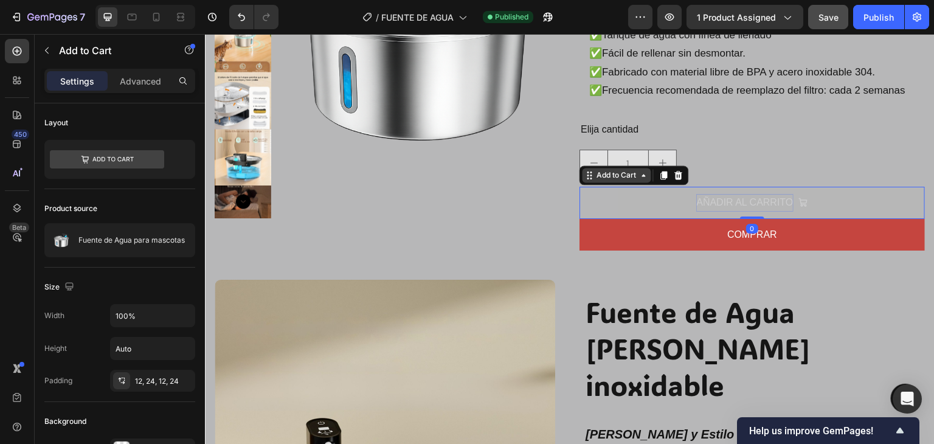
click at [585, 175] on icon at bounding box center [590, 175] width 10 height 10
click at [599, 173] on div "Add to Cart" at bounding box center [617, 175] width 44 height 11
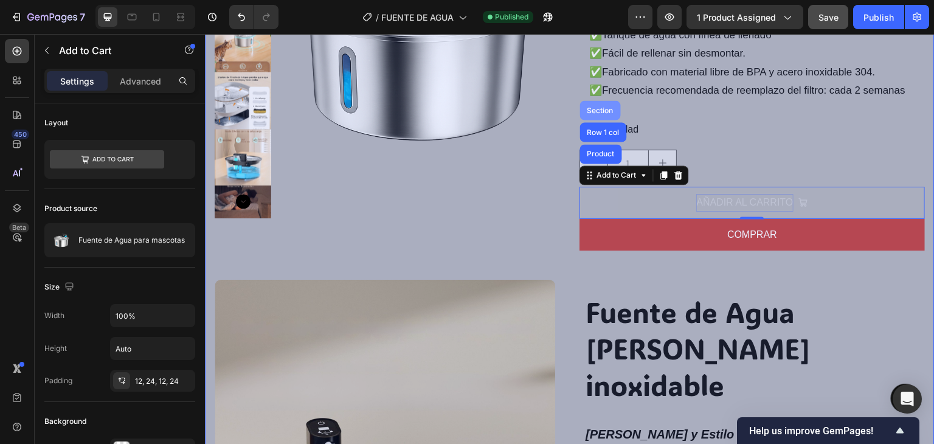
click at [594, 109] on div "Section" at bounding box center [600, 109] width 31 height 7
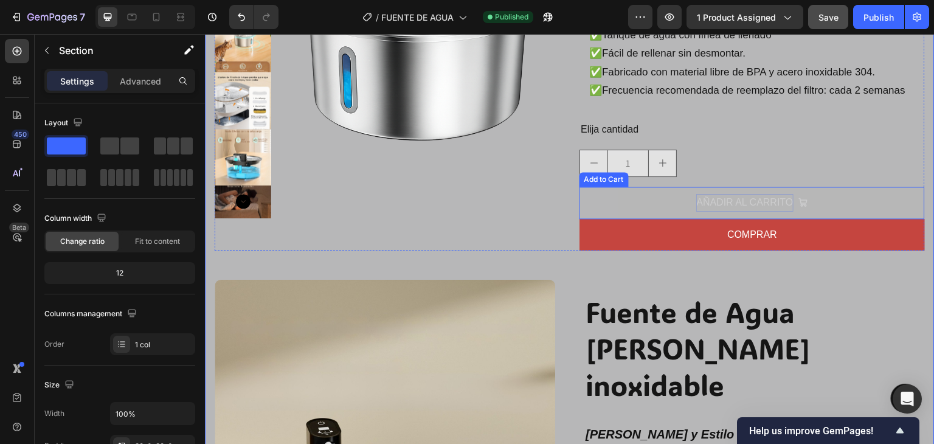
click at [598, 195] on button "AÑADIR AL CARRITO" at bounding box center [751, 203] width 345 height 32
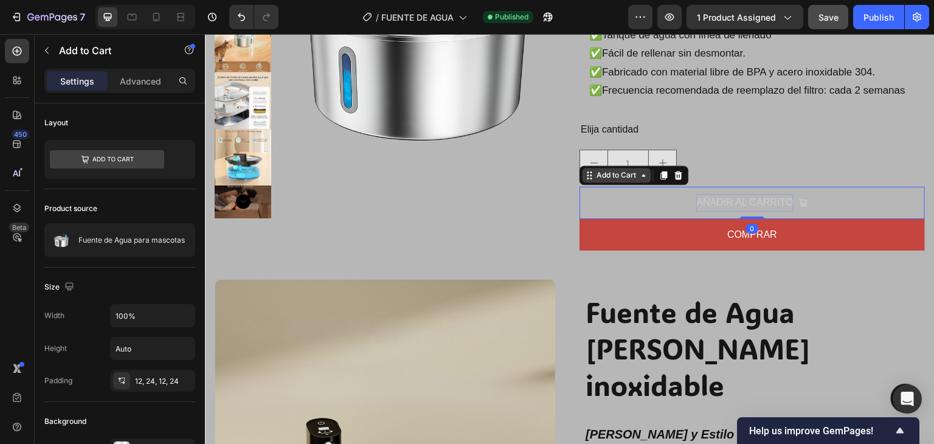
click at [604, 180] on div "Add to Cart" at bounding box center [617, 175] width 44 height 11
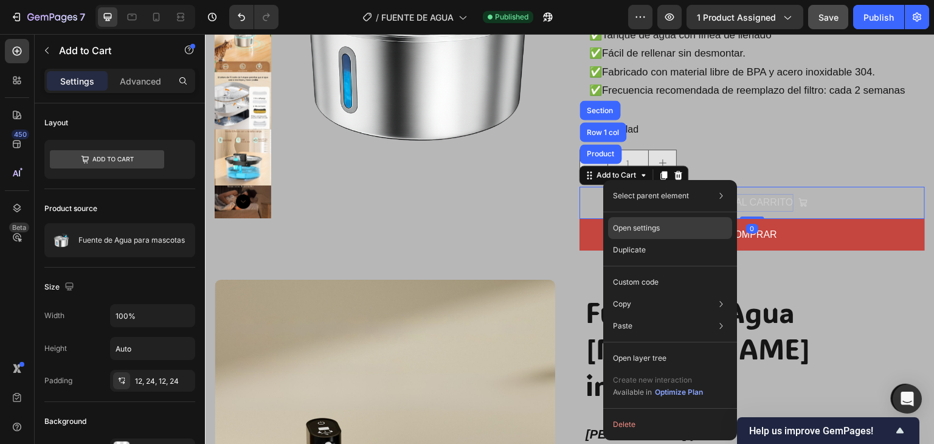
click at [651, 232] on p "Open settings" at bounding box center [636, 228] width 47 height 11
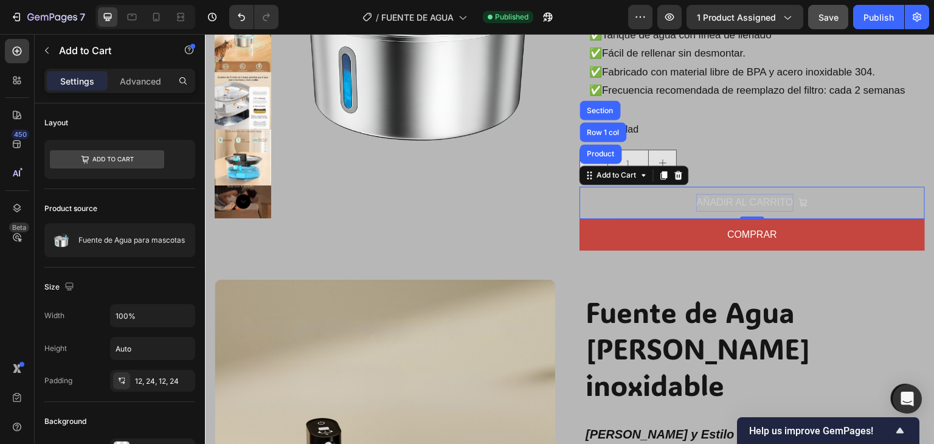
click at [660, 198] on button "AÑADIR AL CARRITO" at bounding box center [751, 203] width 345 height 32
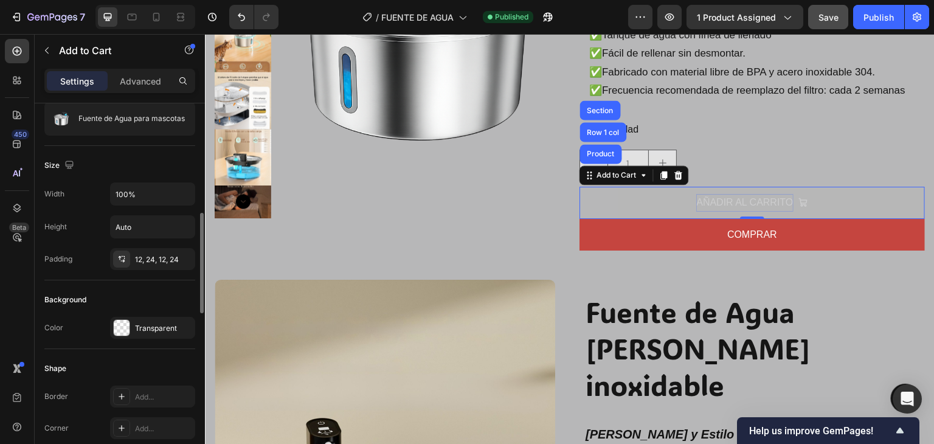
scroll to position [182, 0]
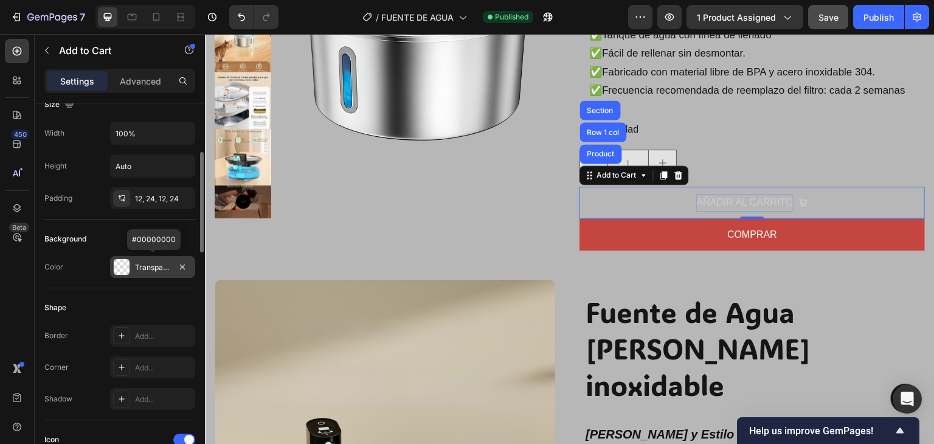
click at [154, 262] on div "Transparent" at bounding box center [152, 267] width 35 height 11
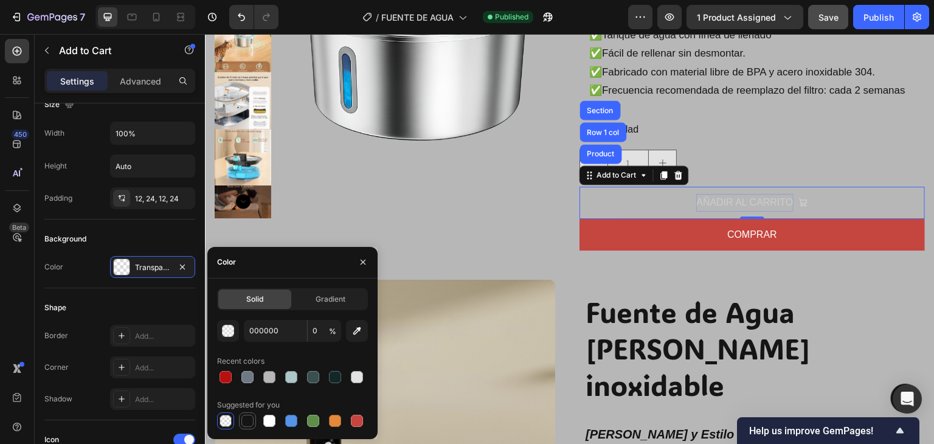
click at [253, 419] on div at bounding box center [247, 421] width 12 height 12
type input "151515"
type input "100"
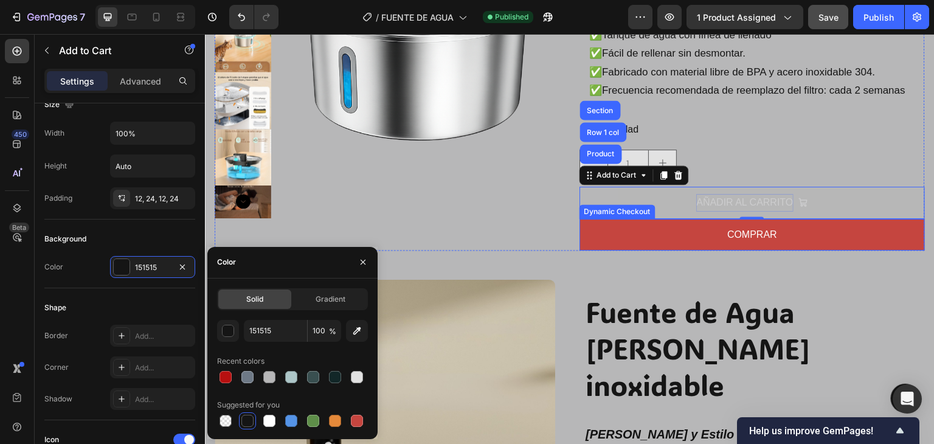
click at [614, 211] on div "Dynamic Checkout" at bounding box center [617, 211] width 71 height 11
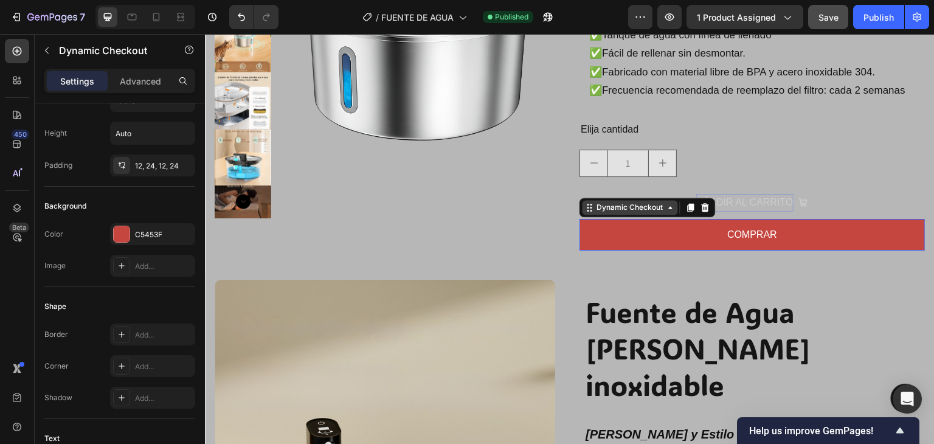
scroll to position [0, 0]
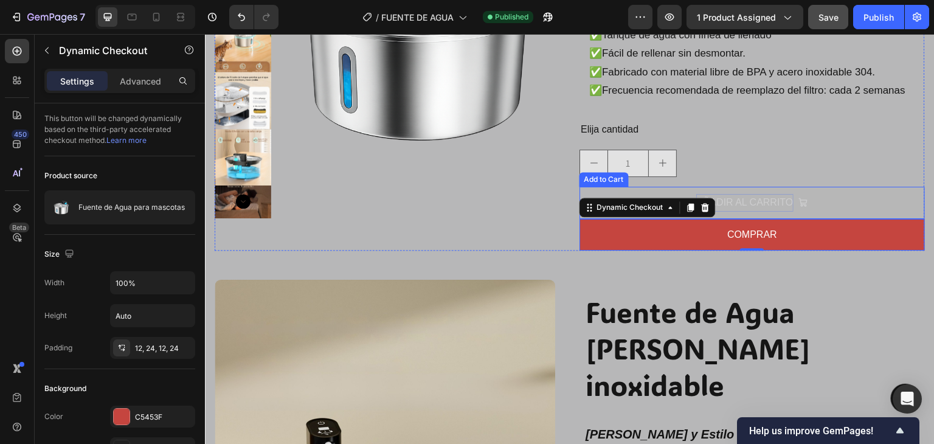
click at [837, 209] on button "AÑADIR AL CARRITO" at bounding box center [751, 203] width 345 height 32
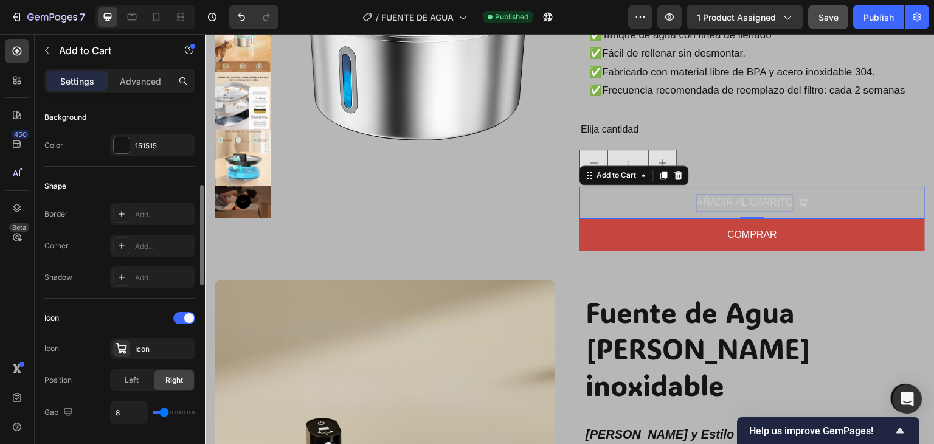
scroll to position [365, 0]
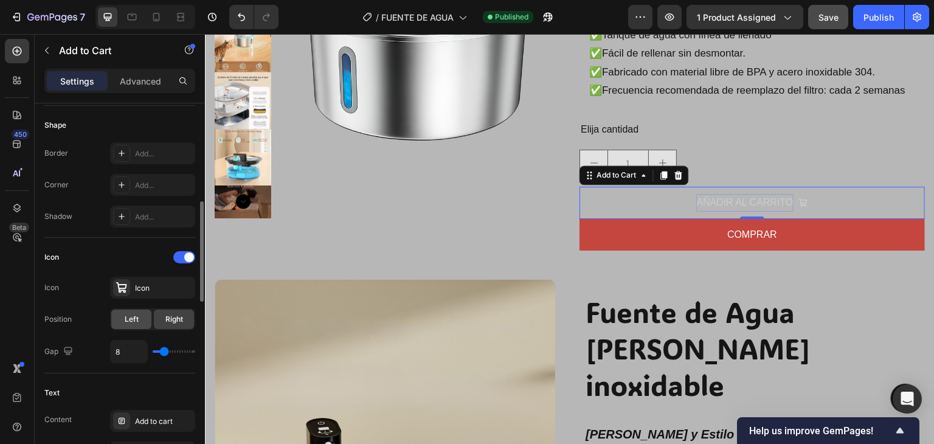
click at [136, 321] on span "Left" at bounding box center [132, 319] width 14 height 11
click at [161, 319] on div "Right" at bounding box center [174, 319] width 40 height 19
click at [131, 321] on span "Left" at bounding box center [132, 319] width 14 height 11
click at [175, 335] on div "Icon Icon Icon Position Left Right Gap 8" at bounding box center [119, 305] width 151 height 116
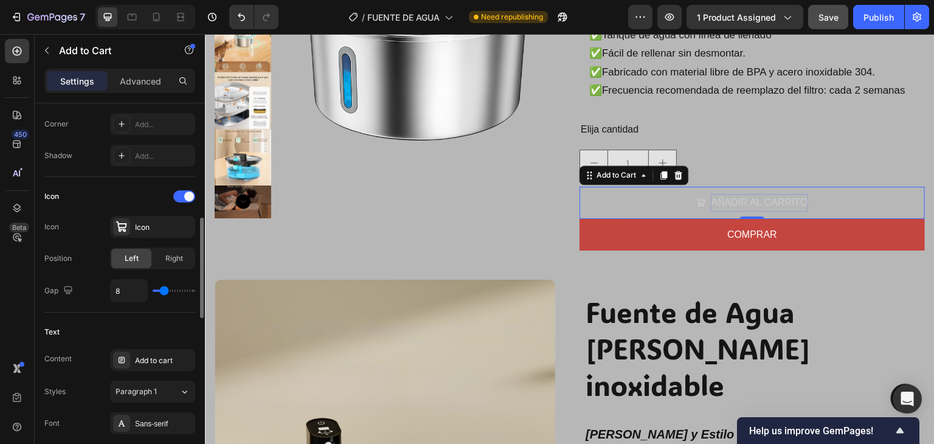
scroll to position [486, 0]
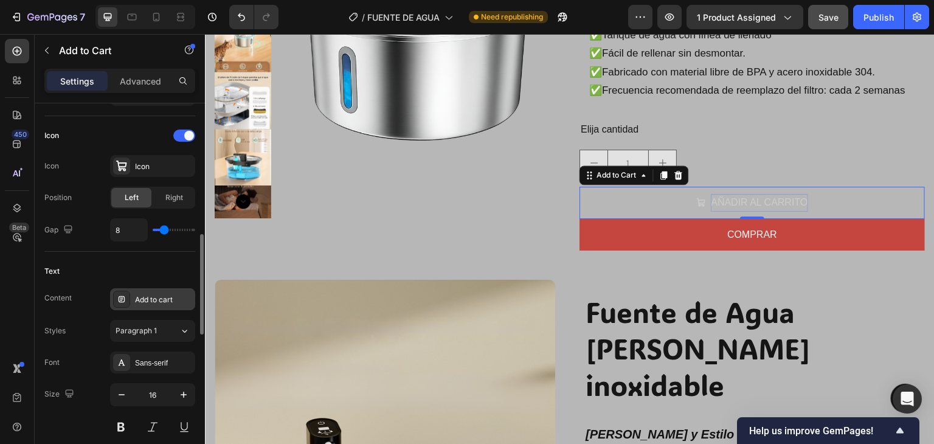
click at [163, 295] on div "Add to cart" at bounding box center [163, 299] width 57 height 11
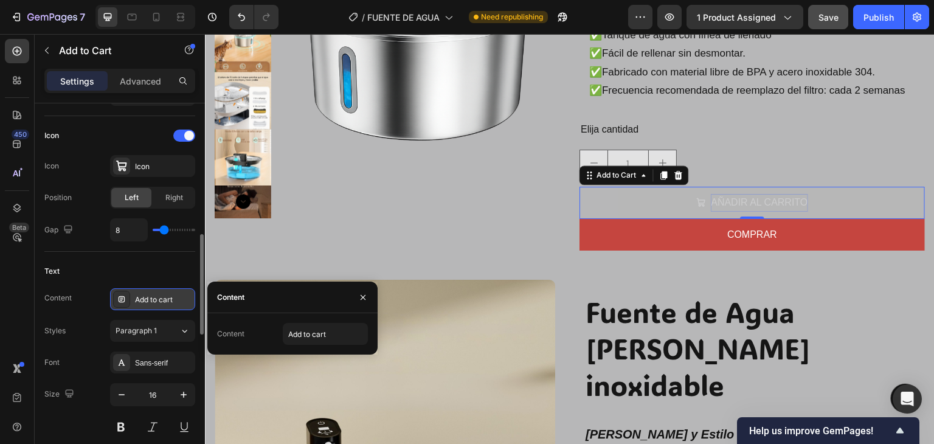
click at [161, 302] on div "Add to cart" at bounding box center [163, 299] width 57 height 11
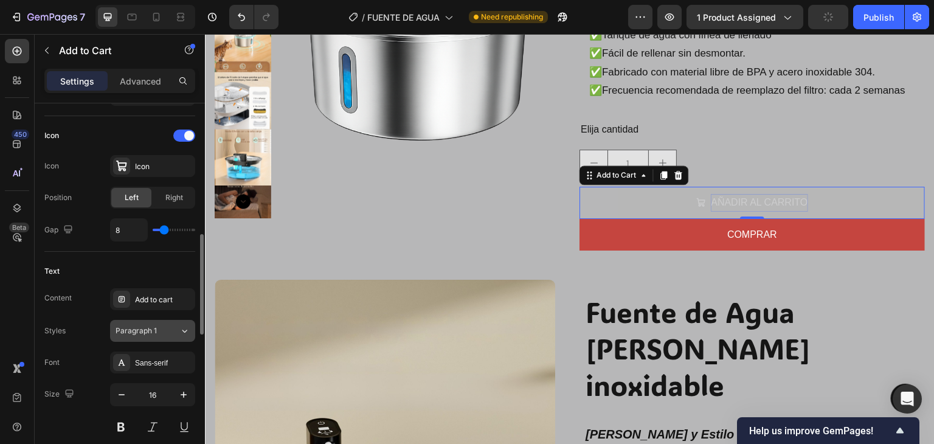
click at [164, 322] on button "Paragraph 1" at bounding box center [152, 331] width 85 height 22
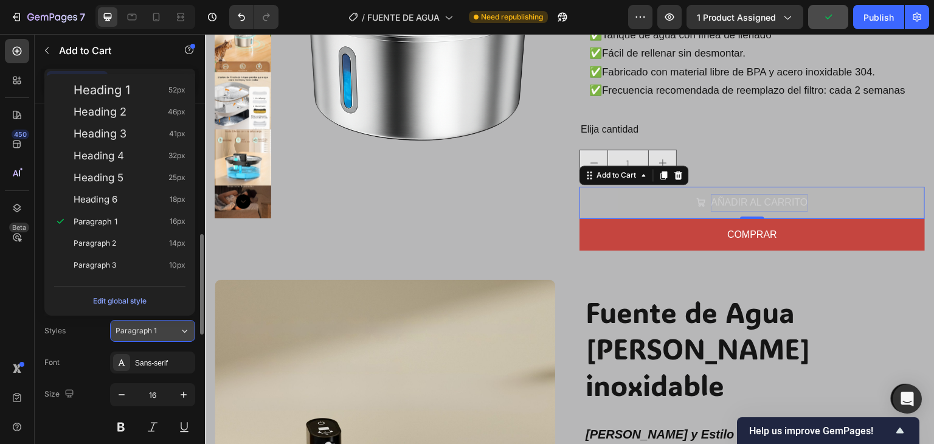
click at [164, 322] on button "Paragraph 1" at bounding box center [152, 331] width 85 height 22
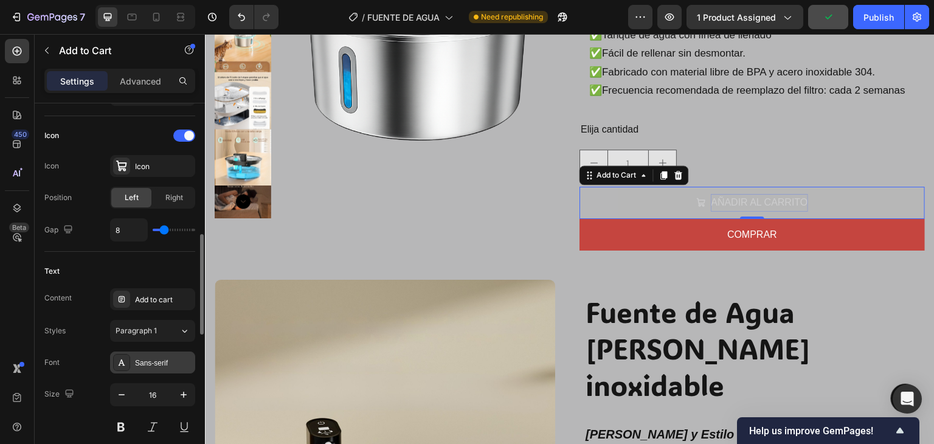
scroll to position [608, 0]
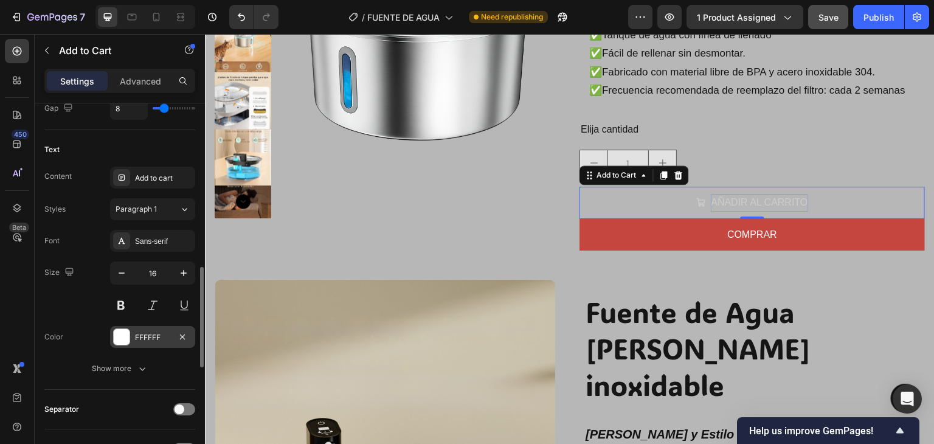
click at [144, 332] on div "FFFFFF" at bounding box center [152, 337] width 35 height 11
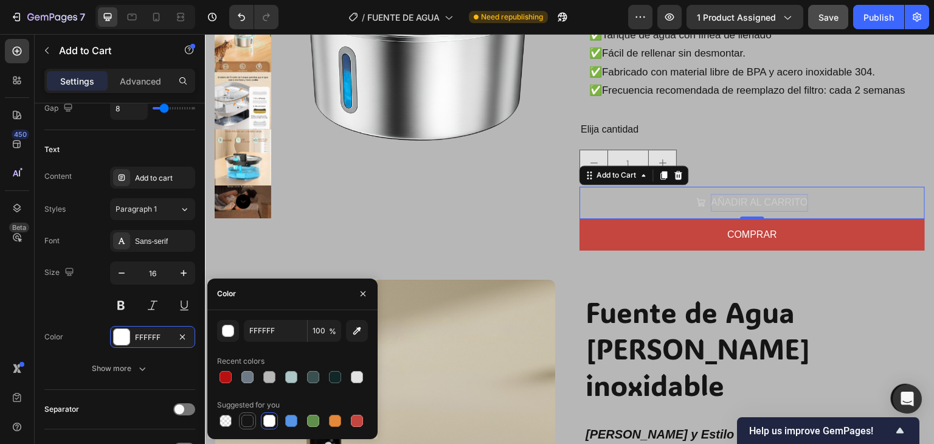
click at [247, 424] on div at bounding box center [247, 421] width 12 height 12
click at [294, 420] on div at bounding box center [291, 421] width 12 height 12
click at [248, 421] on div at bounding box center [247, 421] width 12 height 12
type input "151515"
click at [248, 421] on div at bounding box center [247, 421] width 12 height 12
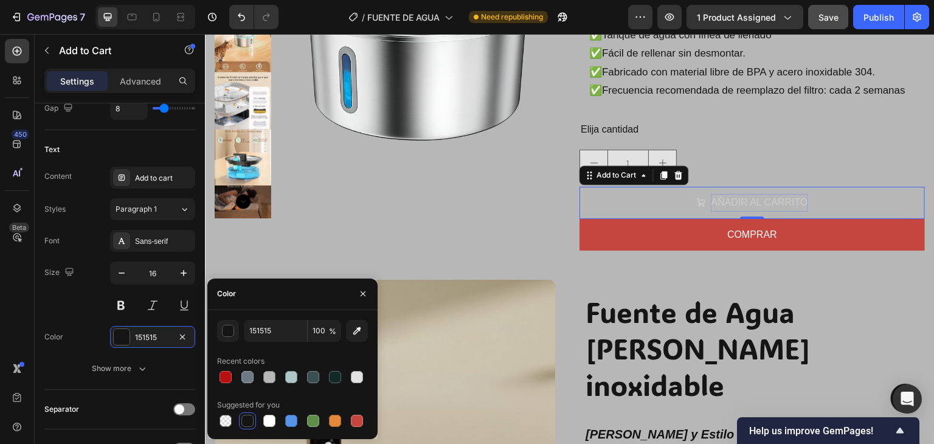
click at [248, 421] on div at bounding box center [247, 421] width 12 height 12
click at [361, 297] on icon "button" at bounding box center [363, 294] width 10 height 10
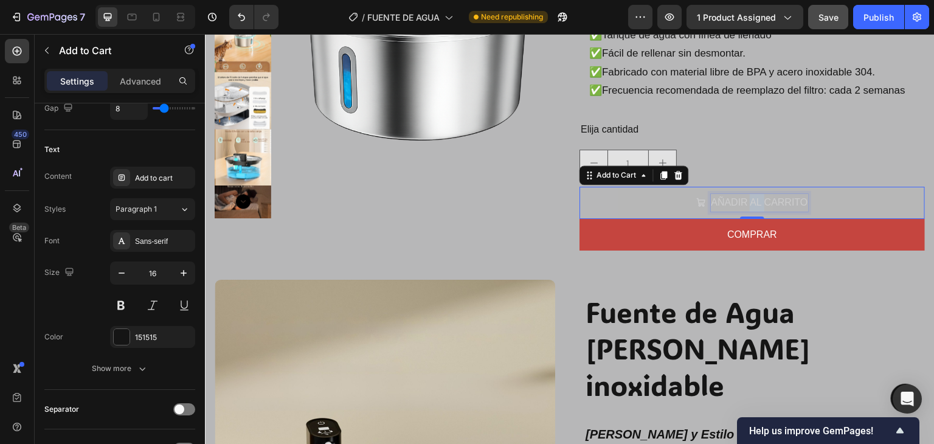
click at [743, 201] on p "AÑADIR AL CARRITO" at bounding box center [759, 203] width 97 height 18
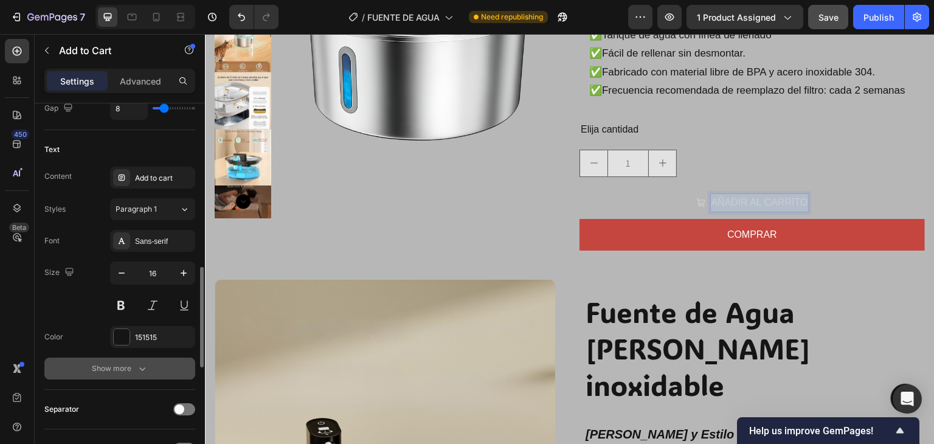
click at [134, 362] on div "Show more" at bounding box center [120, 368] width 57 height 12
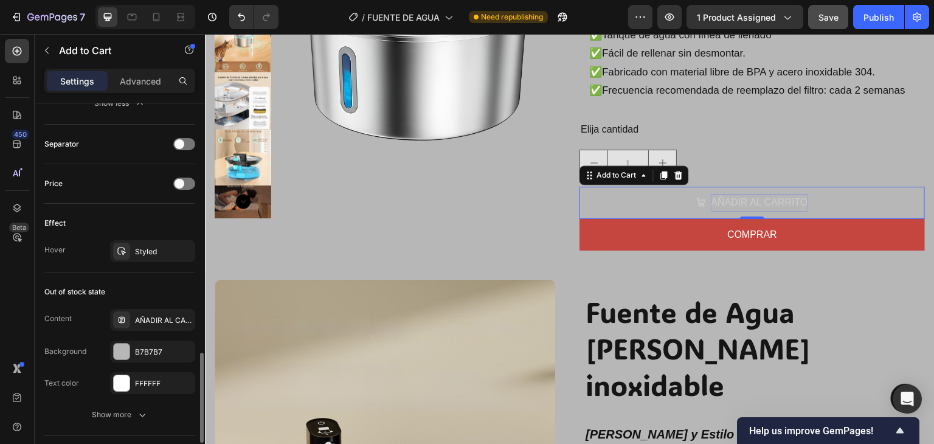
scroll to position [1095, 0]
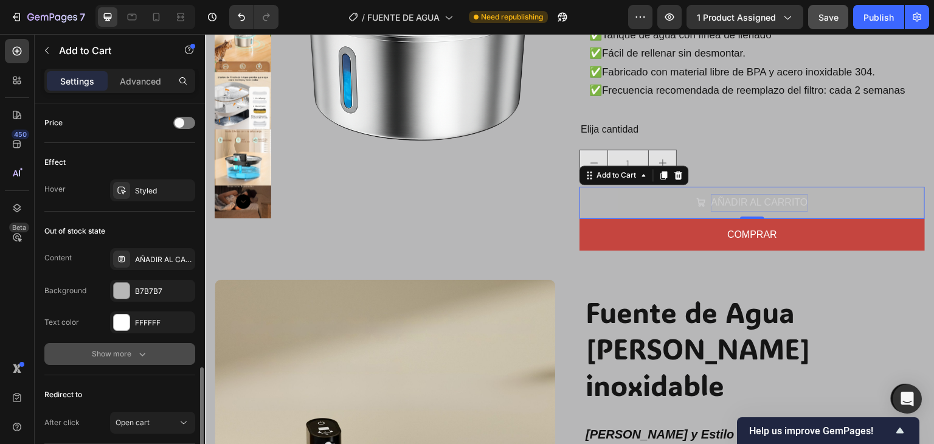
click at [131, 351] on div "Show more" at bounding box center [120, 354] width 57 height 12
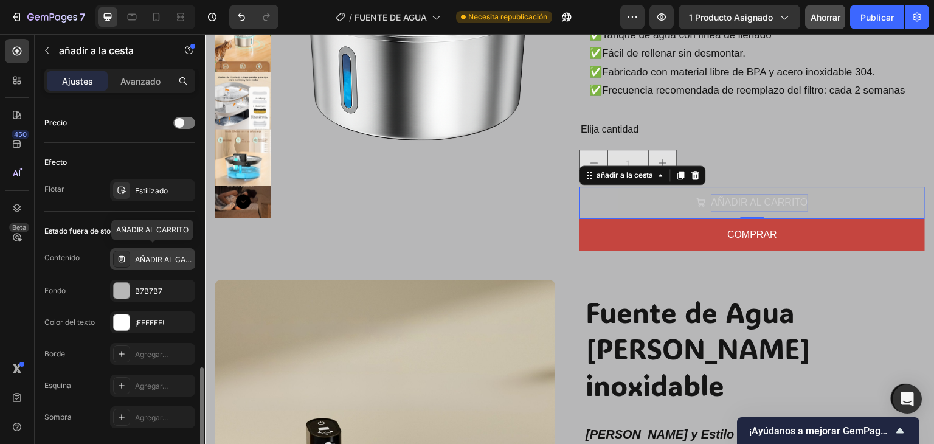
click at [164, 255] on font "AÑADIR AL CARRITO" at bounding box center [171, 259] width 72 height 9
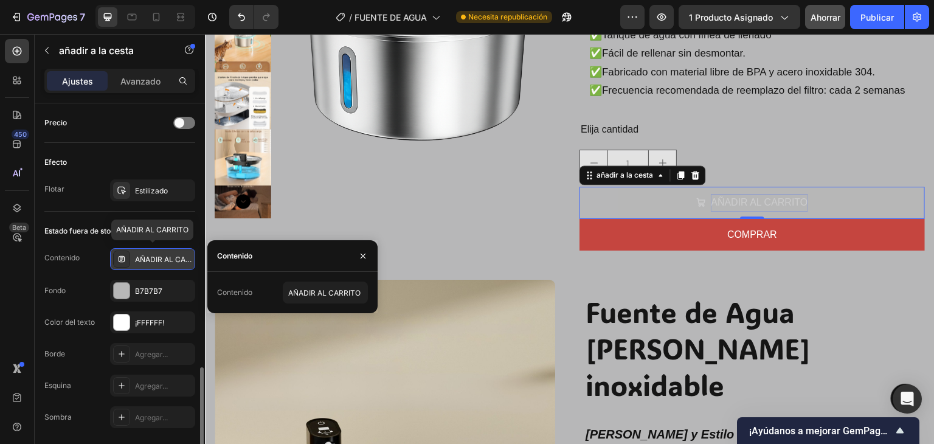
click at [164, 255] on font "AÑADIR AL CARRITO" at bounding box center [171, 259] width 72 height 9
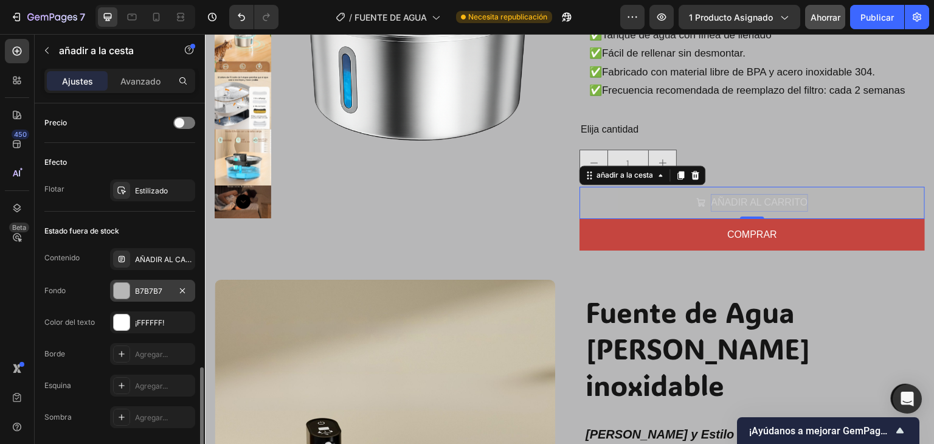
click at [159, 286] on font "B7B7B7" at bounding box center [148, 290] width 27 height 9
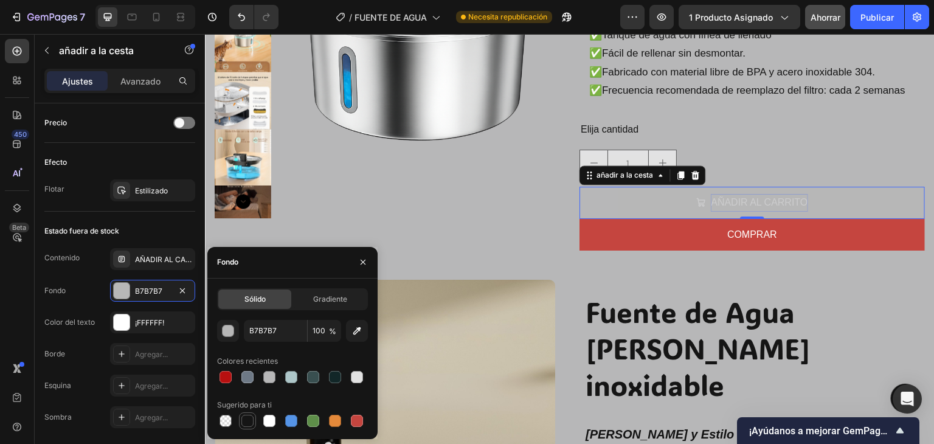
click at [250, 422] on div at bounding box center [247, 421] width 12 height 12
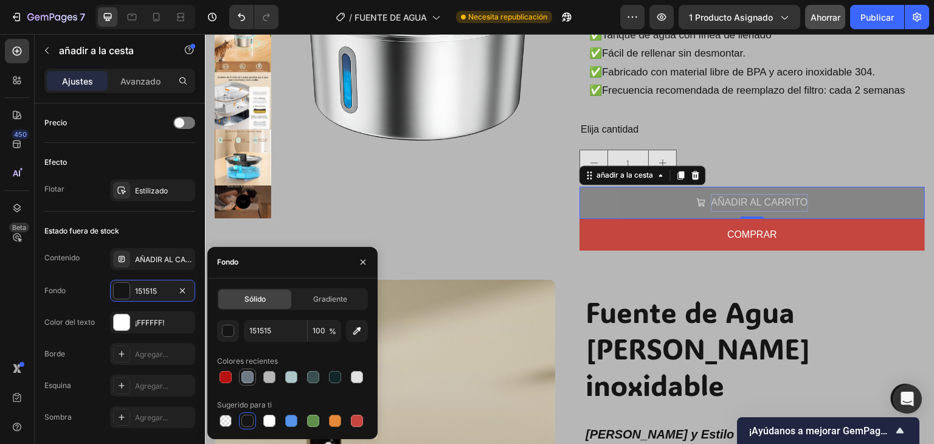
click at [246, 378] on div at bounding box center [247, 377] width 12 height 12
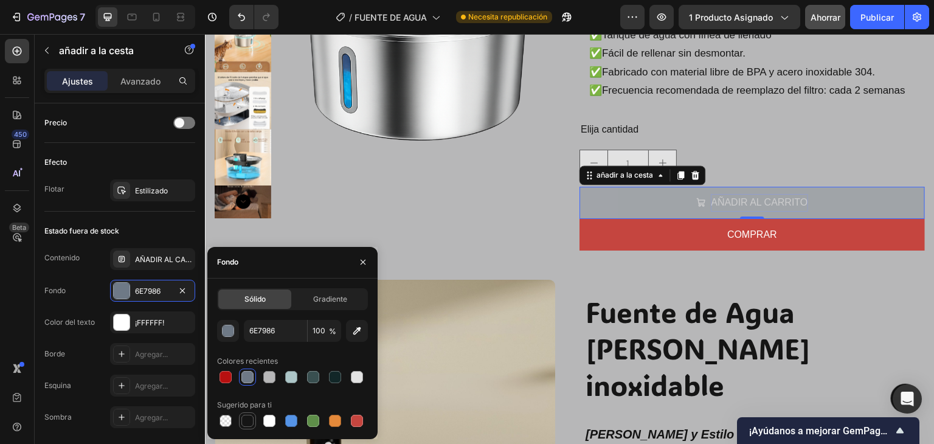
click at [243, 427] on div at bounding box center [247, 420] width 17 height 17
type input "151515"
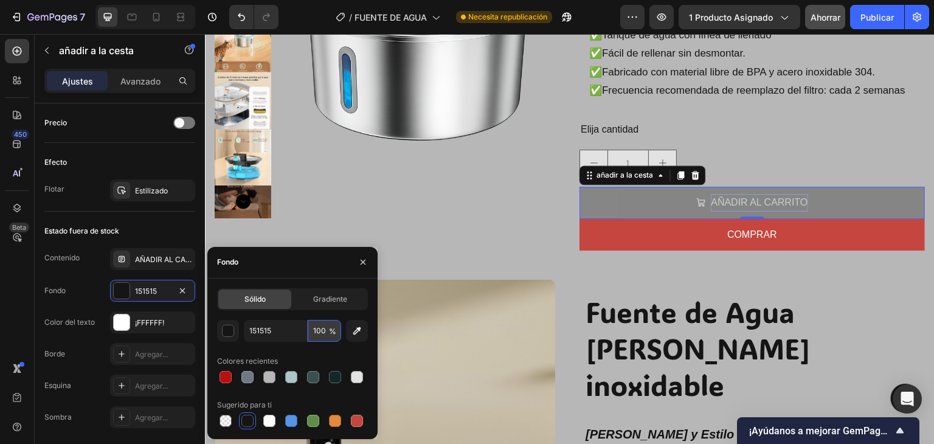
click at [323, 334] on input "100" at bounding box center [324, 331] width 33 height 22
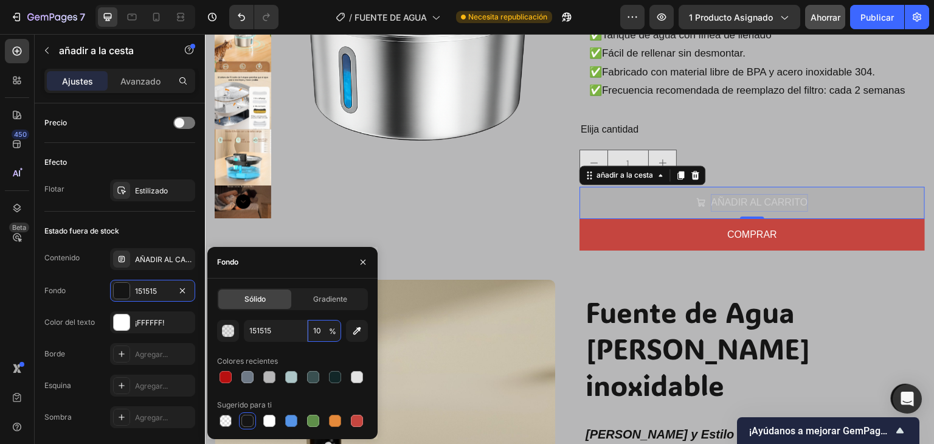
type input "1"
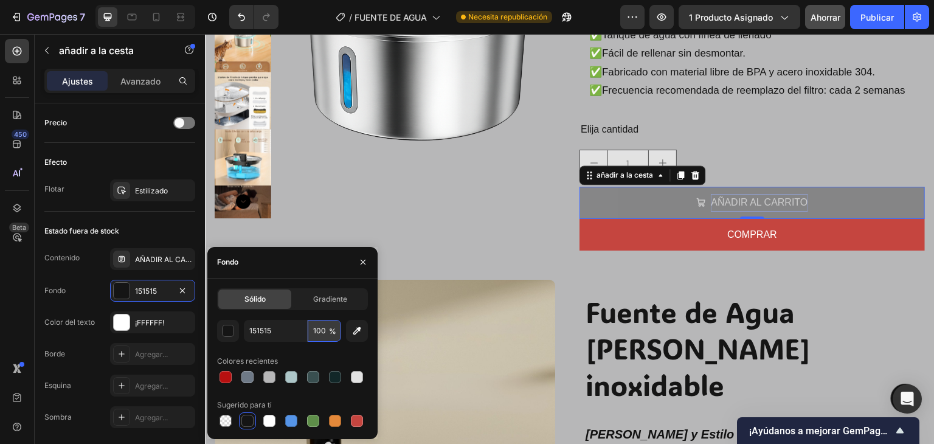
click at [316, 331] on input "100" at bounding box center [324, 331] width 33 height 22
type input "99"
click at [358, 335] on icon "button" at bounding box center [357, 331] width 12 height 12
type input "181818"
click at [226, 380] on div at bounding box center [226, 377] width 12 height 12
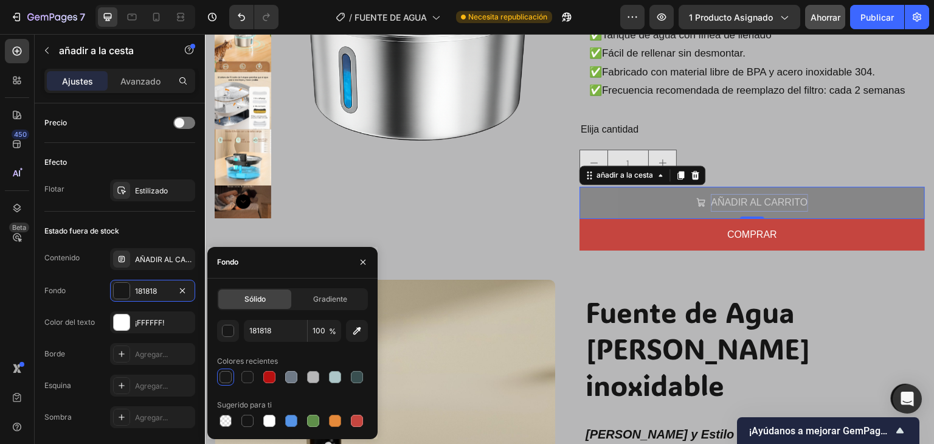
click at [226, 380] on div at bounding box center [226, 377] width 12 height 12
click at [227, 342] on div "181818 100 % Colores recientes Sugerido para ti" at bounding box center [292, 374] width 151 height 109
click at [227, 333] on div "button" at bounding box center [229, 331] width 12 height 12
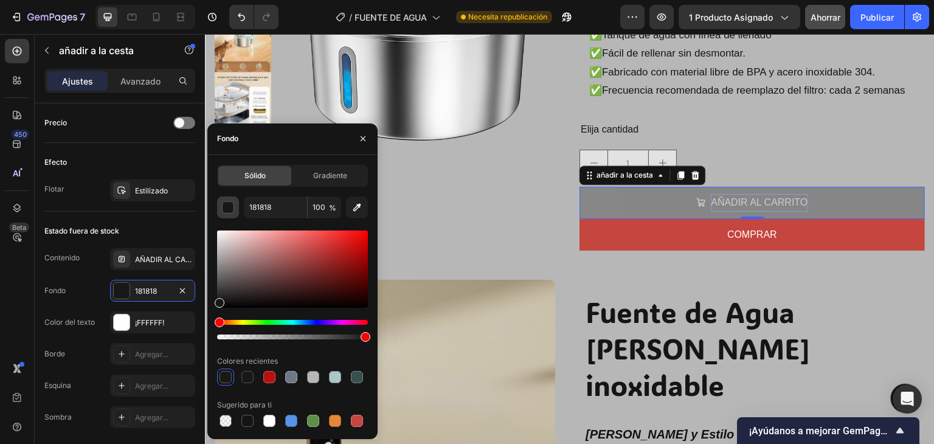
click at [236, 209] on button "button" at bounding box center [228, 207] width 22 height 22
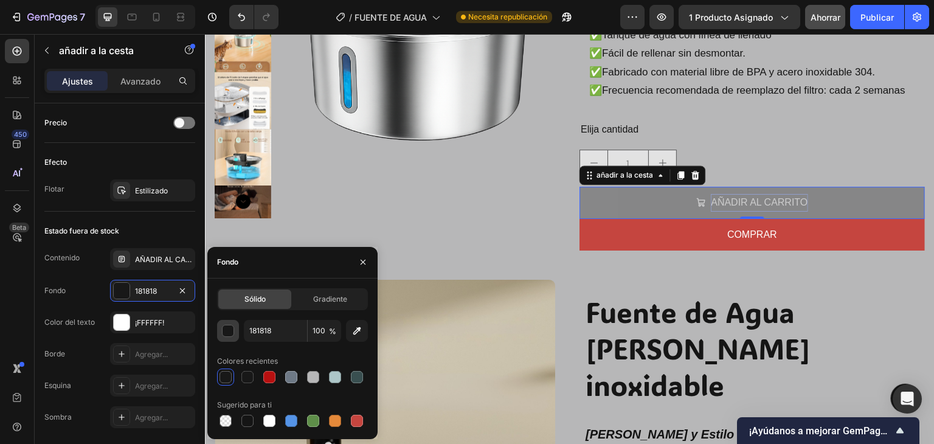
click at [231, 337] on button "button" at bounding box center [228, 331] width 22 height 22
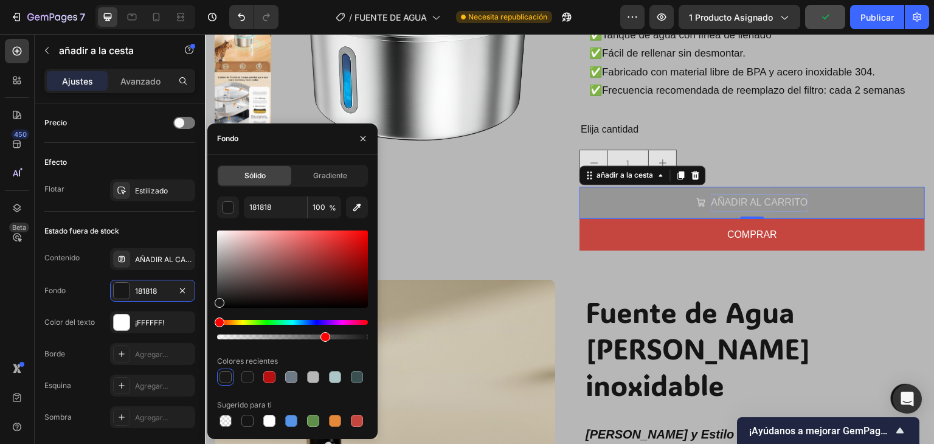
drag, startPoint x: 361, startPoint y: 337, endPoint x: 319, endPoint y: 339, distance: 42.0
click at [320, 339] on div at bounding box center [325, 337] width 10 height 10
click at [354, 336] on div at bounding box center [292, 336] width 151 height 5
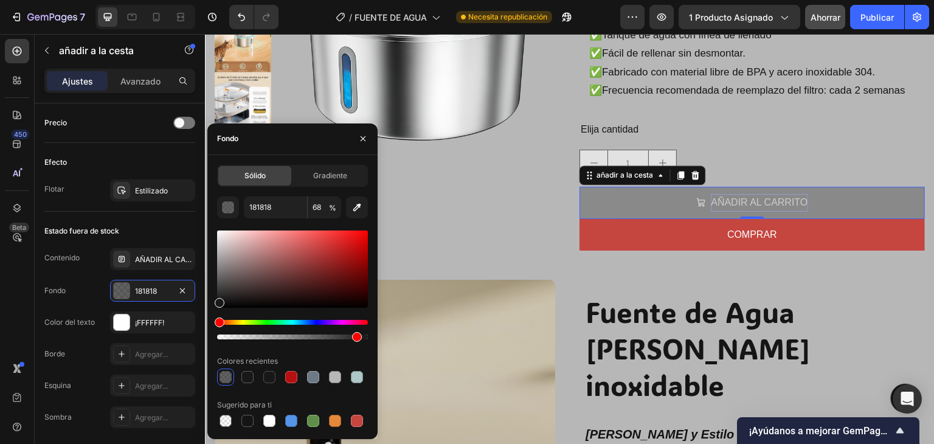
click at [358, 336] on div at bounding box center [357, 337] width 10 height 10
click at [360, 338] on div at bounding box center [363, 337] width 10 height 10
drag, startPoint x: 565, startPoint y: 373, endPoint x: 385, endPoint y: 342, distance: 183.1
type input "100"
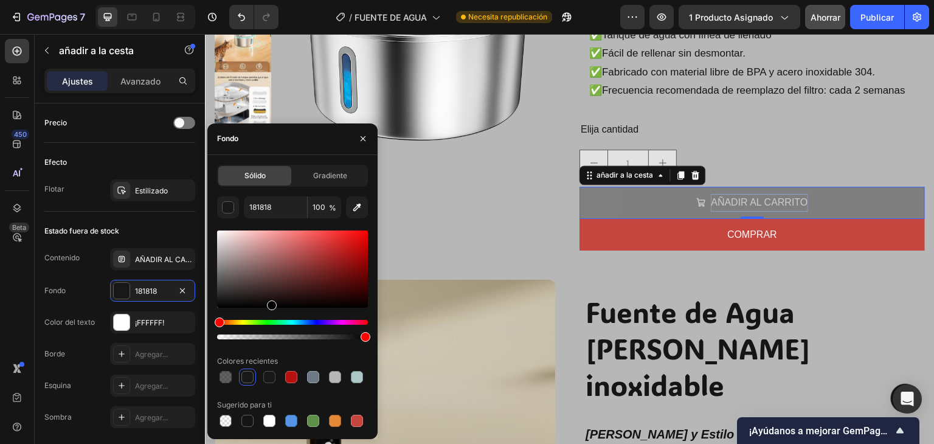
drag, startPoint x: 216, startPoint y: 302, endPoint x: 270, endPoint y: 348, distance: 70.3
click at [270, 348] on div "181818 100 % Colores recientes Sugerido para ti" at bounding box center [292, 312] width 151 height 233
drag, startPoint x: 271, startPoint y: 306, endPoint x: 375, endPoint y: 322, distance: 105.2
click at [374, 322] on div "Sólido Gradiente 000000 100 % Colores recientes Sugerido para ti" at bounding box center [292, 297] width 170 height 265
click at [326, 303] on div at bounding box center [292, 268] width 151 height 77
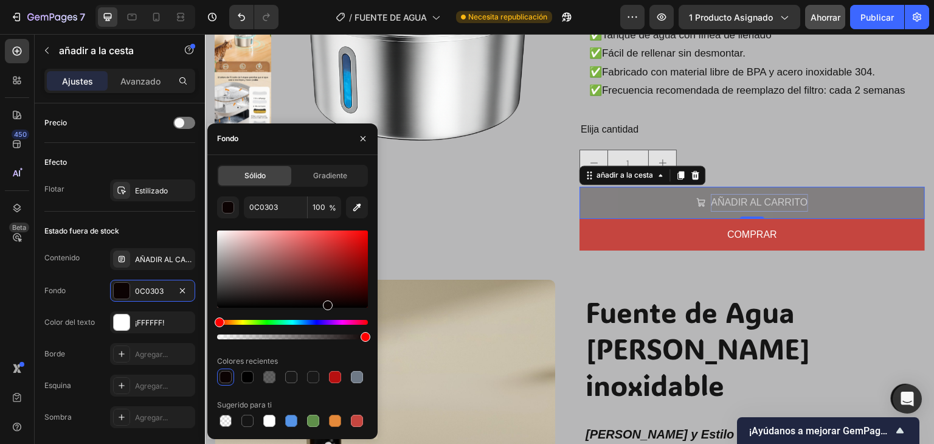
click at [290, 322] on div "Matiz" at bounding box center [292, 322] width 151 height 5
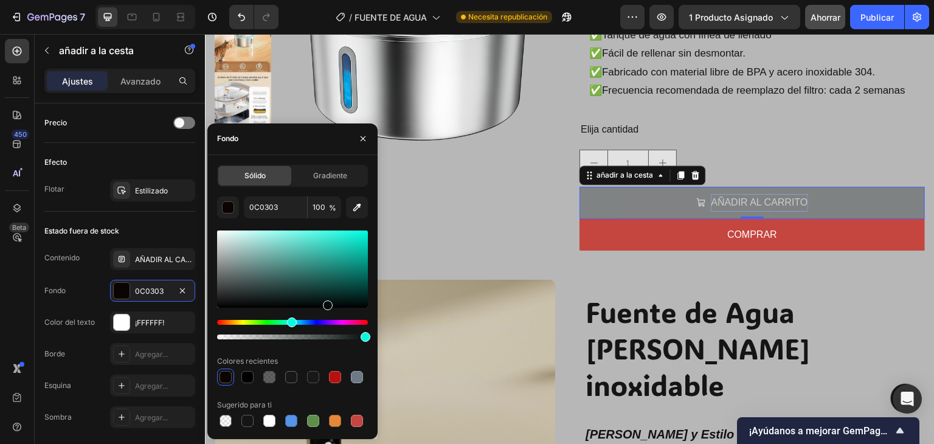
click at [326, 321] on div "Matiz" at bounding box center [292, 322] width 151 height 5
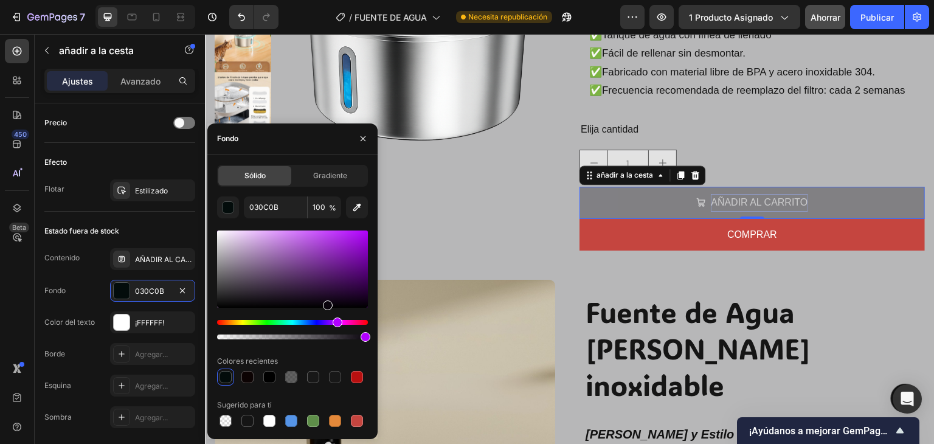
drag, startPoint x: 336, startPoint y: 322, endPoint x: 367, endPoint y: 322, distance: 31.6
click at [336, 322] on div "Matiz" at bounding box center [292, 322] width 151 height 5
click at [367, 322] on div "Matiz" at bounding box center [292, 322] width 151 height 5
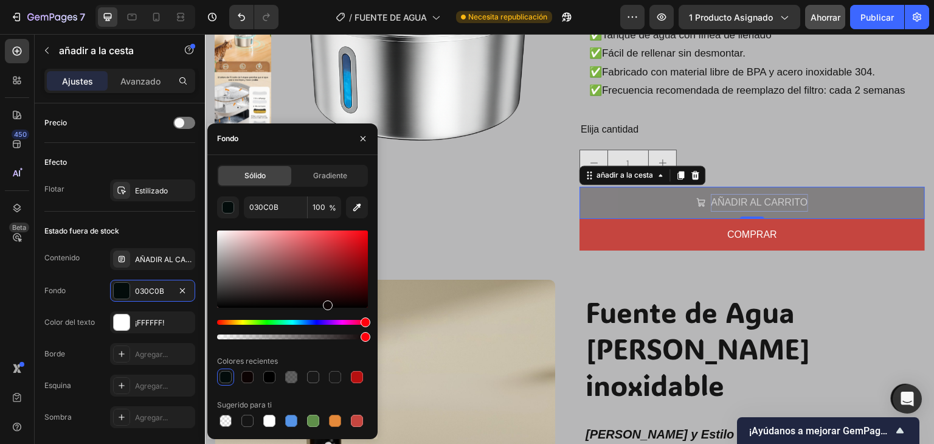
click at [355, 322] on div "Matiz" at bounding box center [292, 322] width 151 height 5
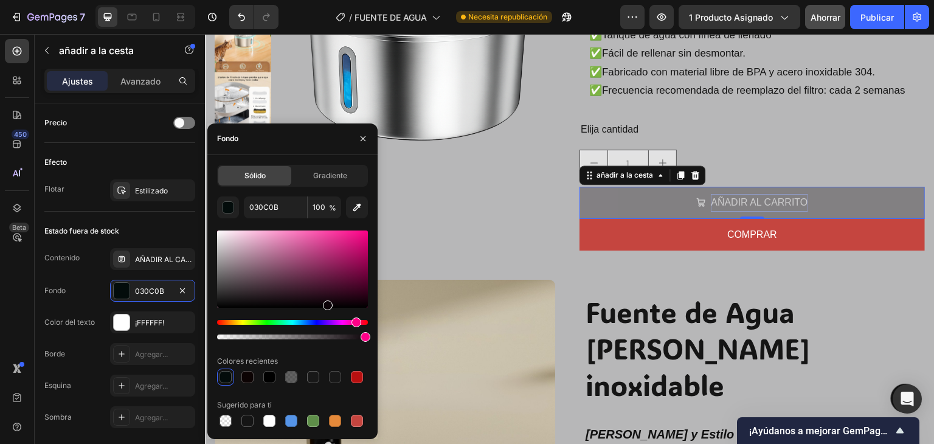
click at [302, 319] on div at bounding box center [292, 285] width 151 height 114
click at [298, 319] on div at bounding box center [292, 285] width 151 height 114
click at [248, 319] on div at bounding box center [292, 285] width 151 height 114
click at [213, 319] on div "Sólido Gradiente 0C0308 100 % Colores recientes Sugerido para ti" at bounding box center [292, 297] width 170 height 265
click at [216, 322] on div "Sólido Gradiente 0C0308 100 % Colores recientes Sugerido para ti" at bounding box center [292, 297] width 170 height 265
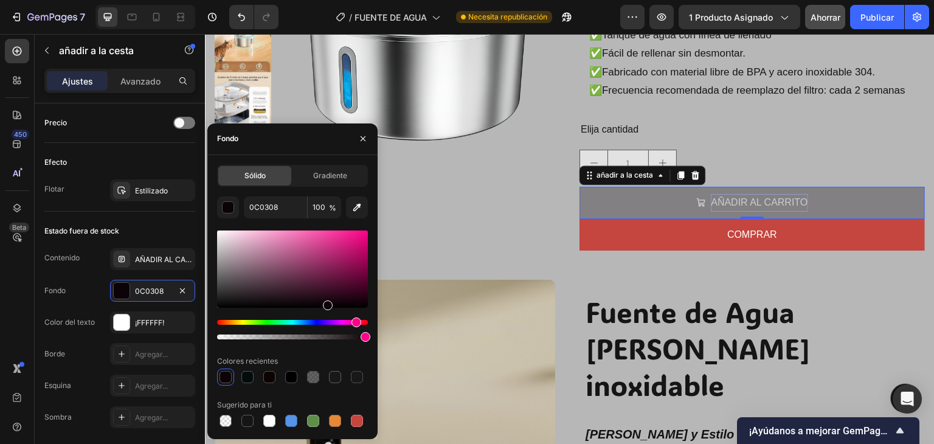
click at [216, 322] on div "Sólido Gradiente 0C0308 100 % Colores recientes Sugerido para ti" at bounding box center [292, 297] width 170 height 265
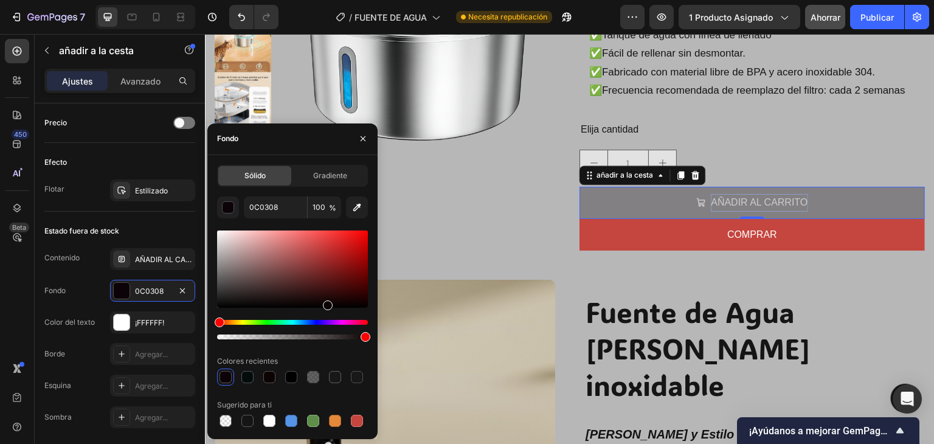
click at [217, 322] on div "Matiz" at bounding box center [292, 322] width 151 height 5
click at [219, 323] on div "Matiz" at bounding box center [220, 322] width 10 height 10
drag, startPoint x: 219, startPoint y: 323, endPoint x: 207, endPoint y: 325, distance: 12.3
click at [207, 325] on div "Sólido Gradiente 0C0308 100 % Colores recientes Sugerido para ti" at bounding box center [292, 297] width 170 height 265
type input "0C0303"
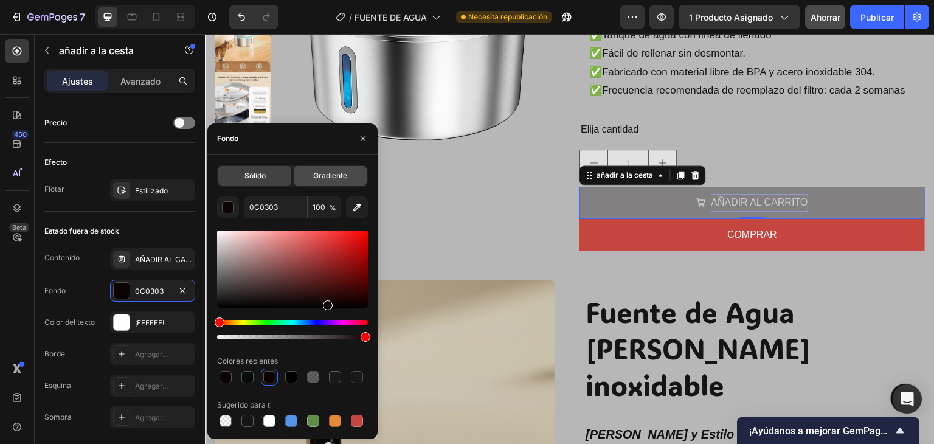
click at [328, 181] on div "Gradiente" at bounding box center [330, 175] width 73 height 19
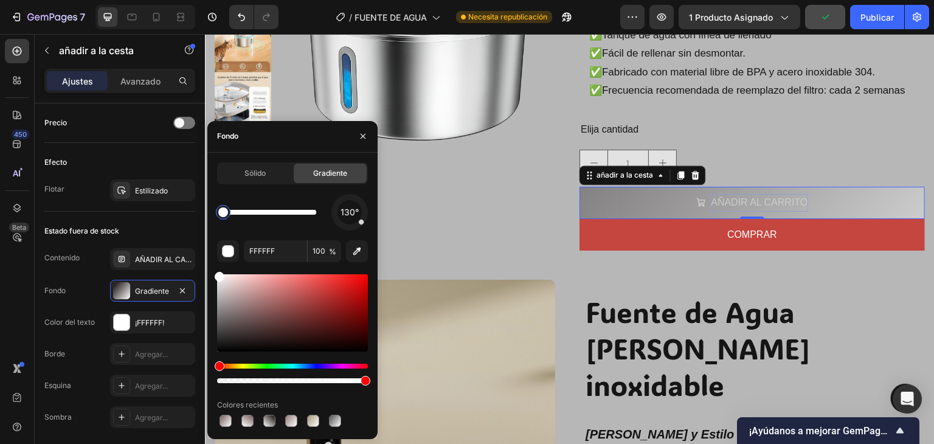
drag, startPoint x: 316, startPoint y: 212, endPoint x: 220, endPoint y: 223, distance: 97.3
click at [220, 223] on div "130°" at bounding box center [292, 212] width 151 height 36
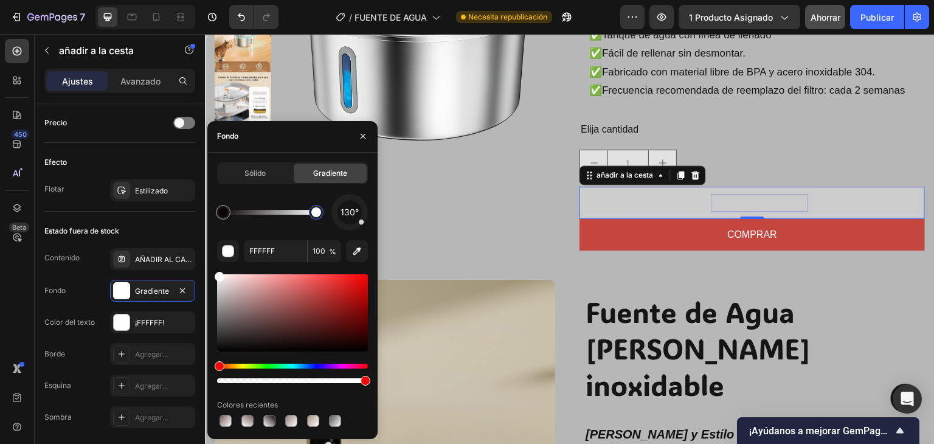
drag, startPoint x: 219, startPoint y: 215, endPoint x: 320, endPoint y: 228, distance: 101.8
click at [320, 228] on div "130°" at bounding box center [292, 212] width 151 height 36
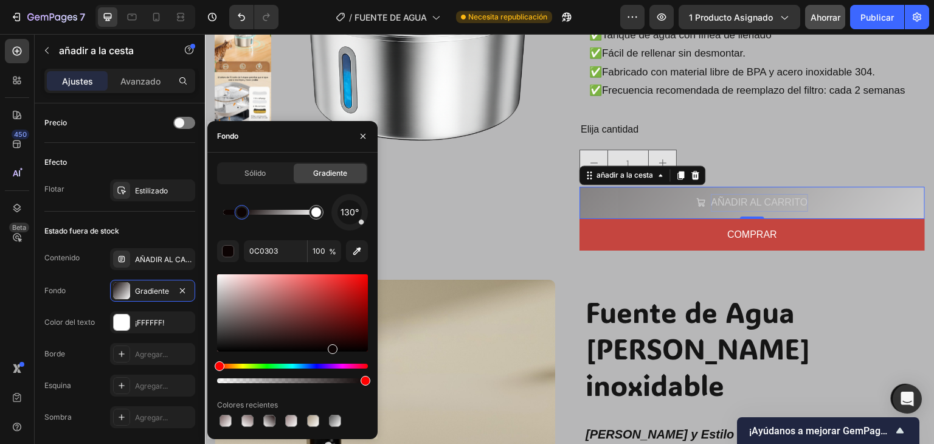
drag, startPoint x: 226, startPoint y: 215, endPoint x: 242, endPoint y: 222, distance: 17.2
click at [242, 217] on div at bounding box center [242, 212] width 10 height 10
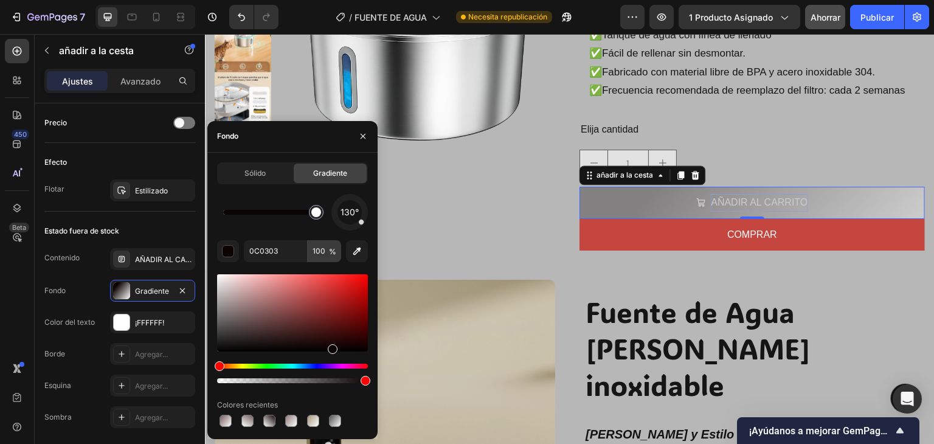
drag, startPoint x: 243, startPoint y: 221, endPoint x: 322, endPoint y: 240, distance: 81.4
click at [322, 240] on div "130° 0C0303 100 % Colores recientes" at bounding box center [292, 311] width 151 height 235
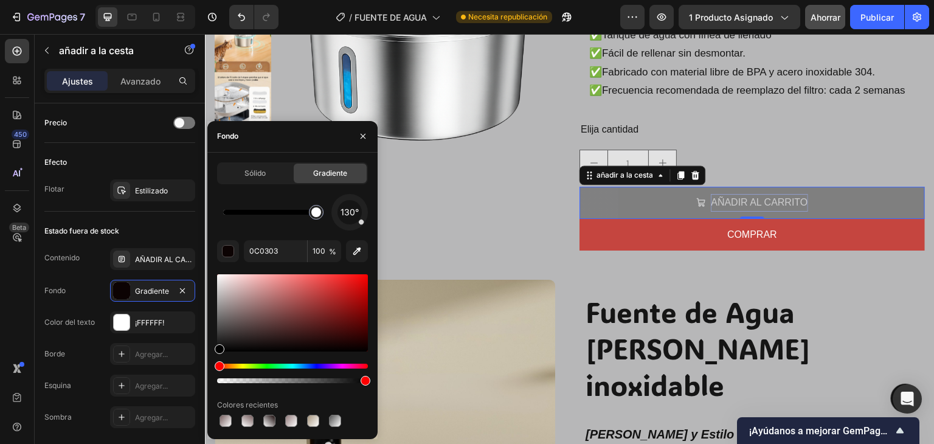
drag, startPoint x: 333, startPoint y: 351, endPoint x: 209, endPoint y: 373, distance: 126.0
click at [209, 373] on div "Sólido Gradiente 130° 0C0303 100 % Colores recientes" at bounding box center [292, 295] width 170 height 267
type input "FFFFFF"
click at [159, 320] on font "¡FFFFFF!" at bounding box center [149, 322] width 29 height 9
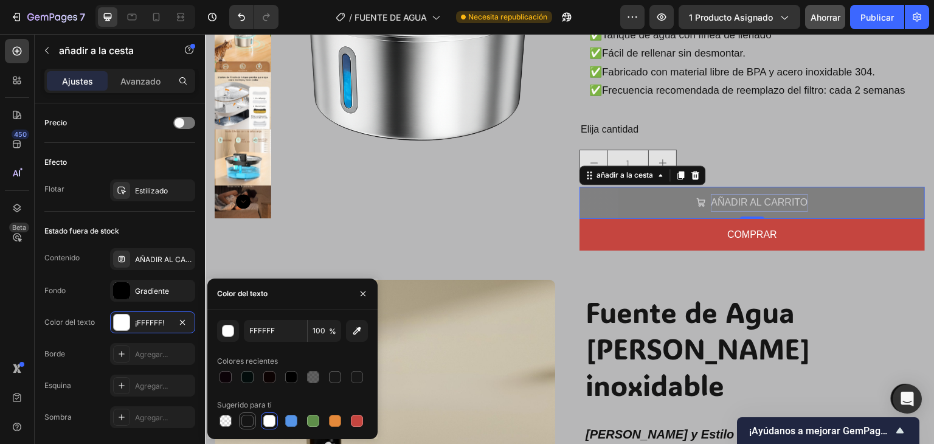
click at [248, 420] on div at bounding box center [247, 421] width 12 height 12
click at [269, 420] on div at bounding box center [269, 421] width 12 height 12
type input "FFFFFF"
click at [365, 292] on icon "button" at bounding box center [363, 293] width 5 height 5
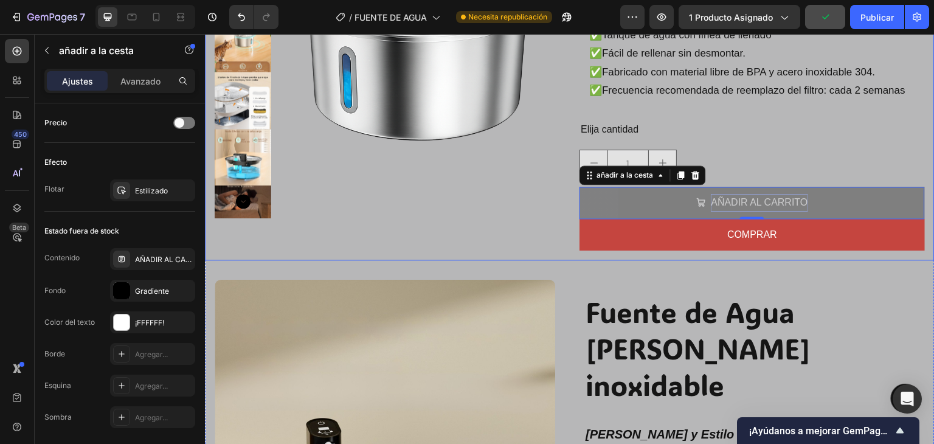
click at [323, 257] on div "Imágenes del producto Fuente de Agua para mascotas Título del producto Icono Ic…" at bounding box center [570, 47] width 730 height 425
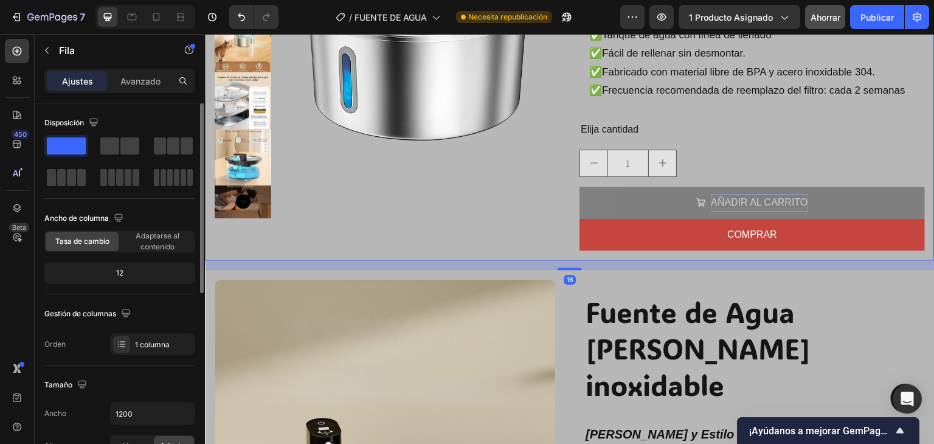
click at [372, 233] on div "Imágenes del producto" at bounding box center [387, 48] width 345 height 406
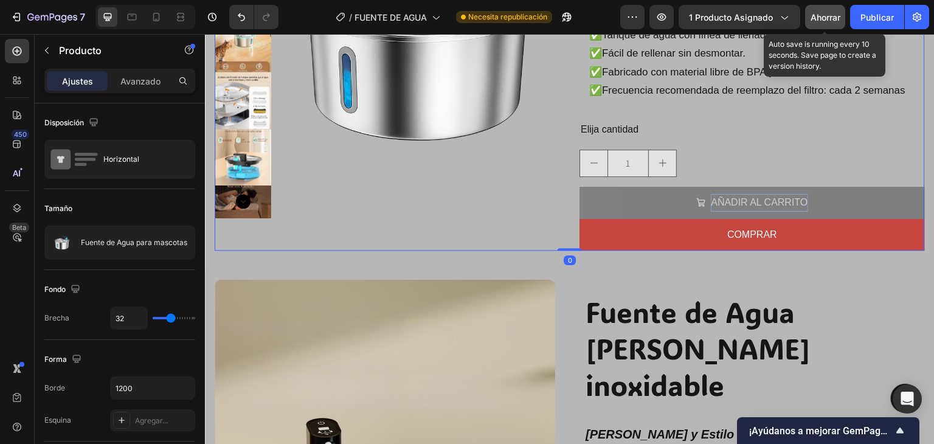
click at [832, 28] on button "Ahorrar" at bounding box center [825, 17] width 40 height 24
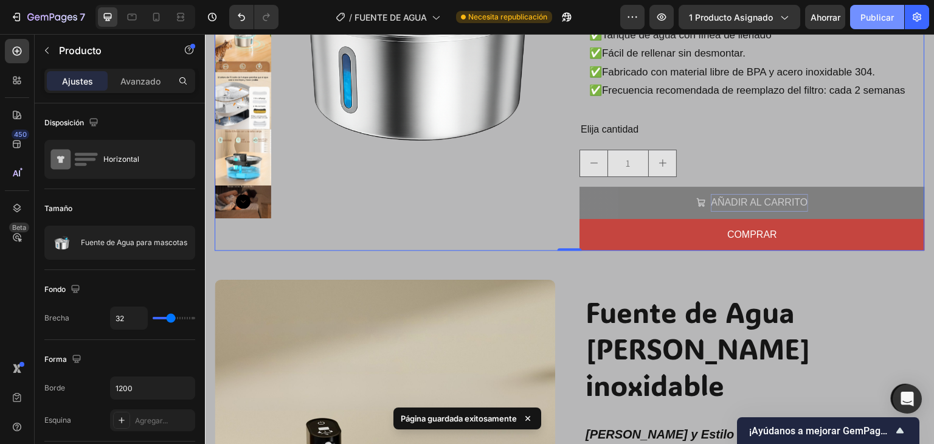
click at [870, 19] on font "Publicar" at bounding box center [876, 17] width 33 height 10
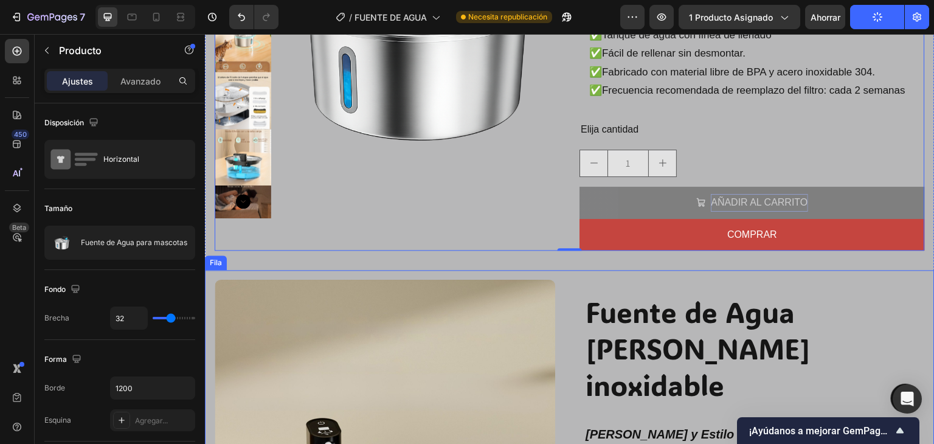
click at [644, 289] on div "Fuente de Agua de Acero inoxidable Título Fila Paz, Pureza y Estilo en un solo …" at bounding box center [755, 450] width 360 height 361
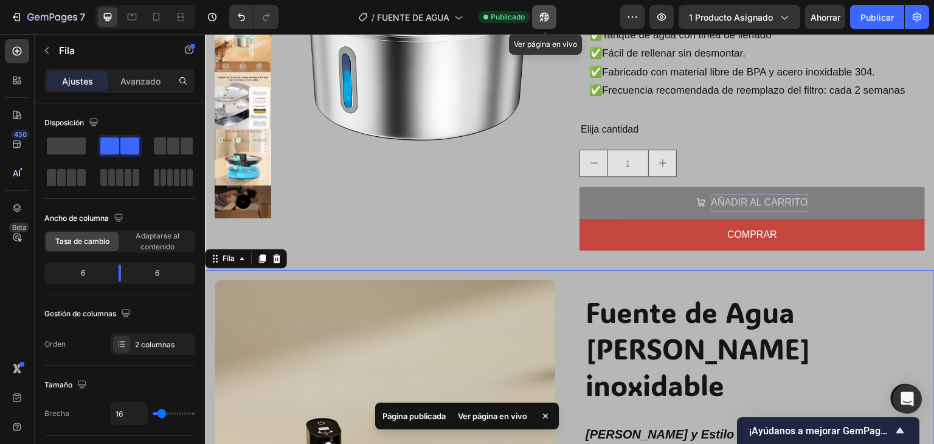
click at [553, 15] on button "button" at bounding box center [544, 17] width 24 height 24
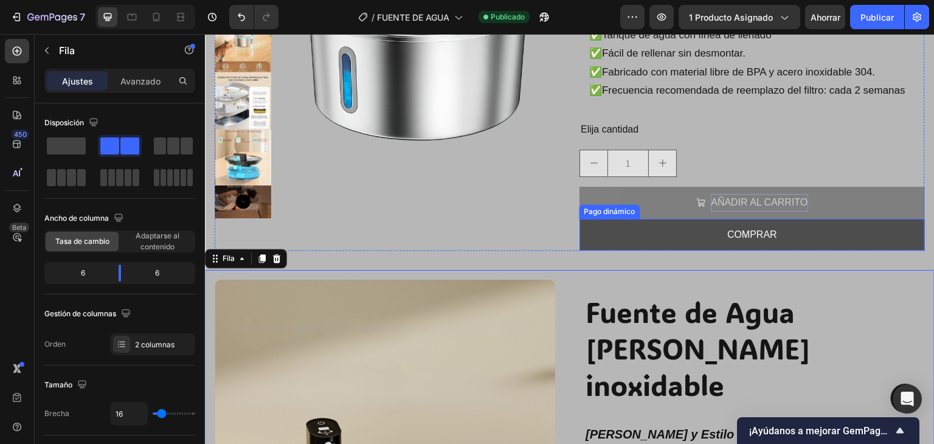
click at [603, 225] on button "COMPRAR" at bounding box center [751, 235] width 345 height 32
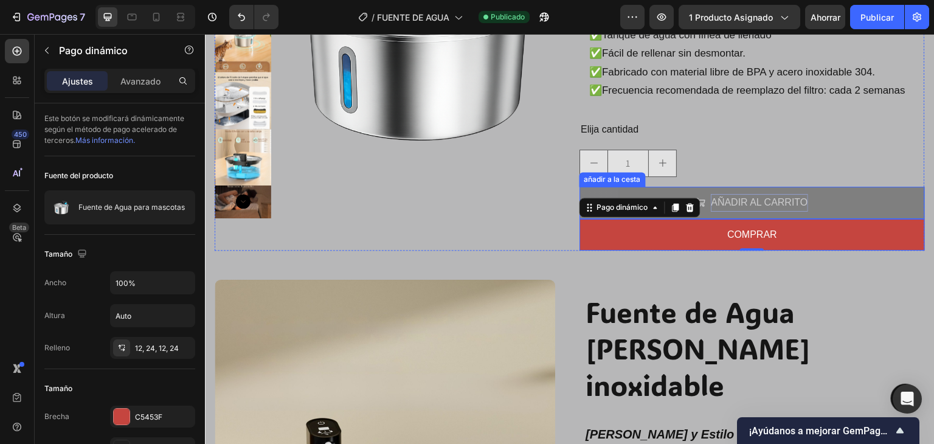
click at [641, 190] on button "AÑADIR AL CARRITO" at bounding box center [751, 203] width 345 height 32
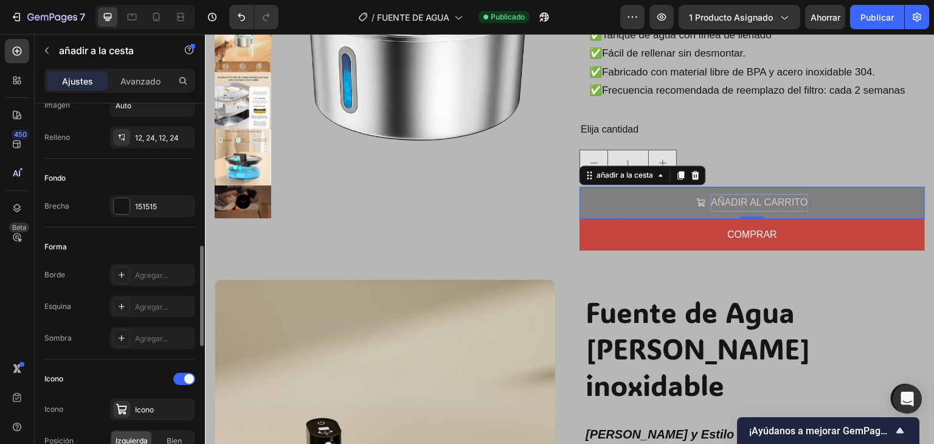
scroll to position [304, 0]
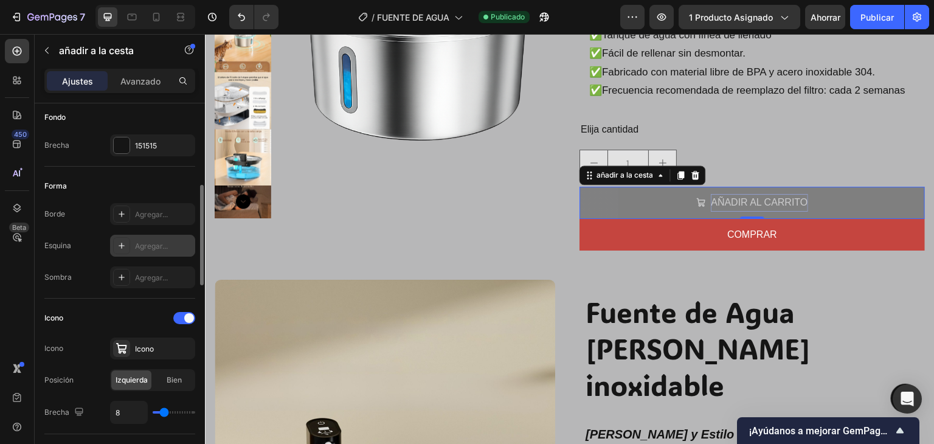
click at [151, 247] on font "Agregar..." at bounding box center [151, 245] width 33 height 9
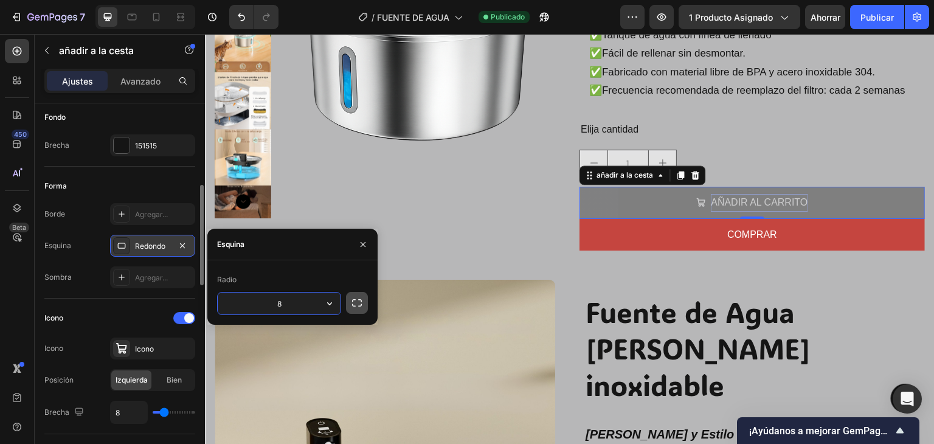
click at [357, 302] on icon "button" at bounding box center [357, 303] width 12 height 12
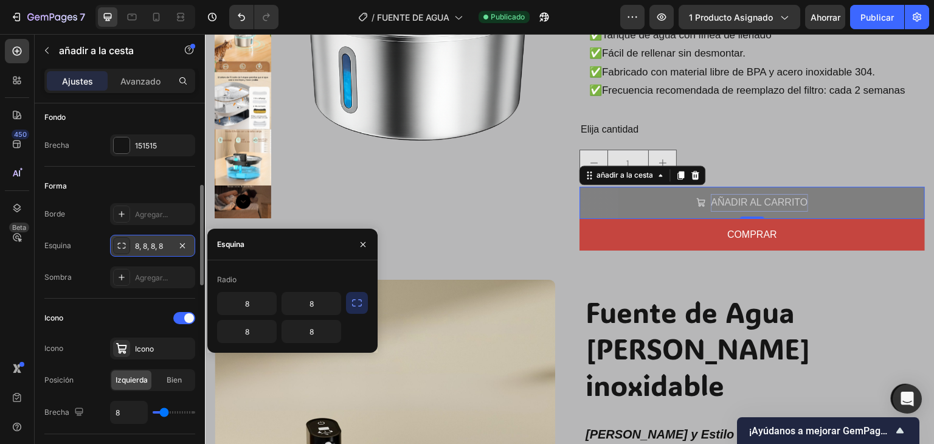
click at [357, 302] on icon "button" at bounding box center [357, 303] width 12 height 12
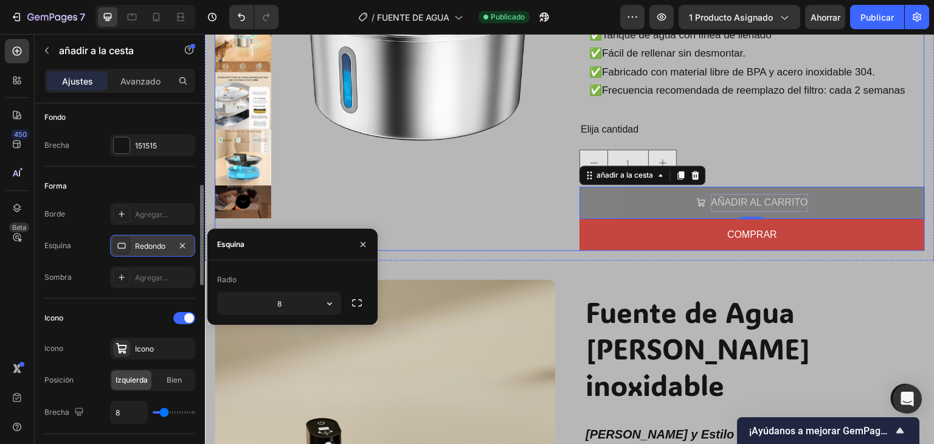
click at [533, 215] on img at bounding box center [418, 34] width 284 height 378
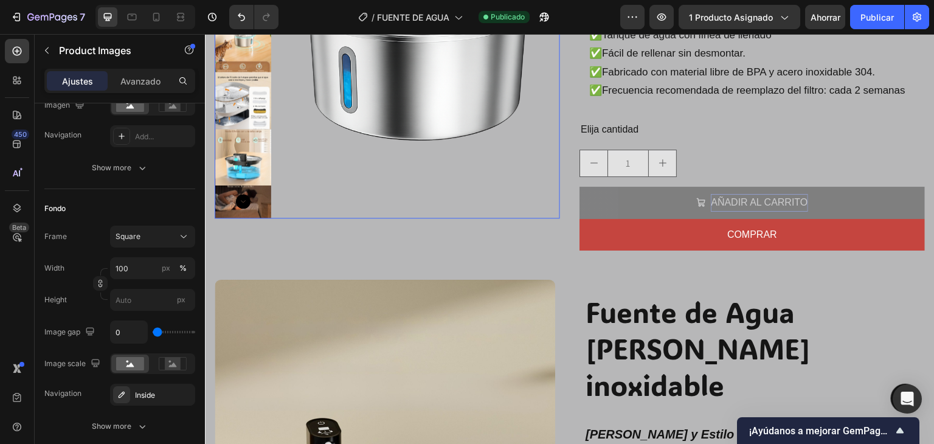
scroll to position [0, 0]
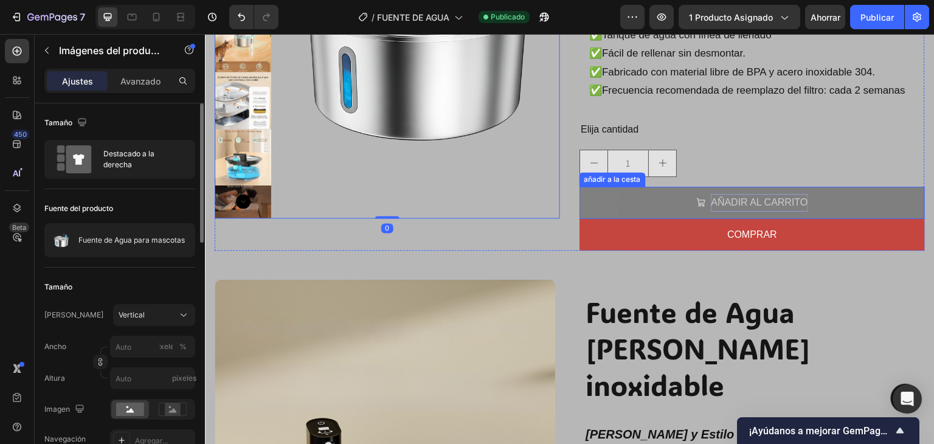
click at [607, 202] on button "AÑADIR AL CARRITO" at bounding box center [751, 203] width 345 height 32
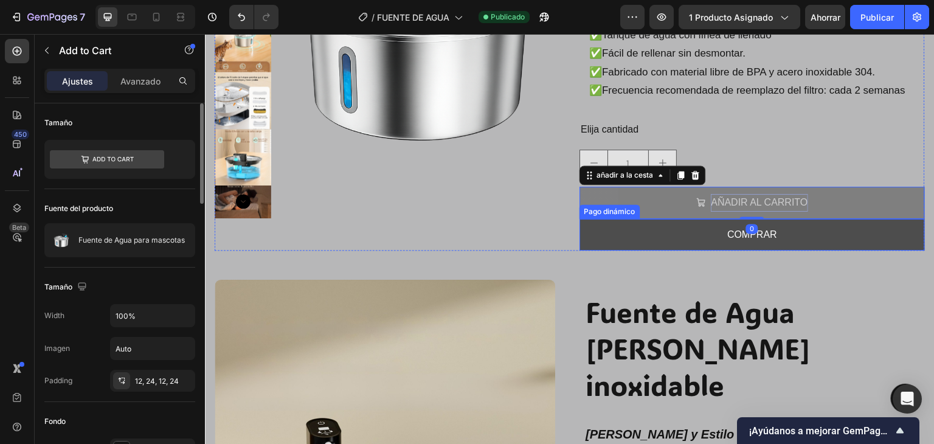
click at [600, 232] on button "COMPRAR" at bounding box center [751, 235] width 345 height 32
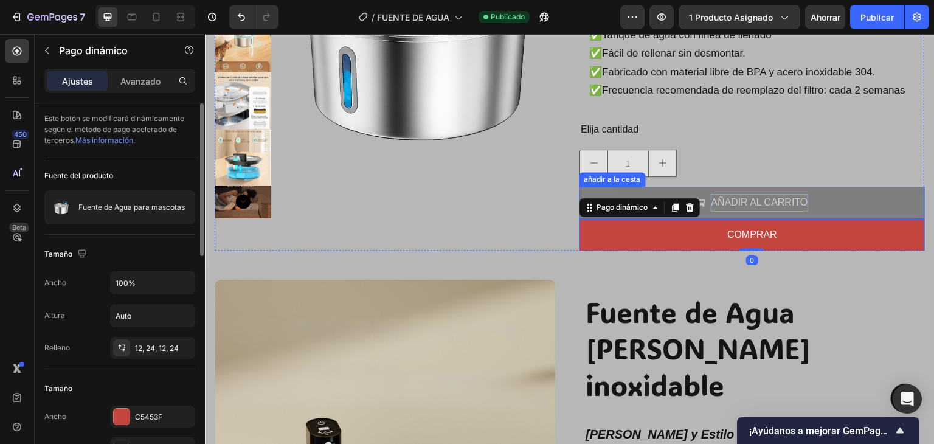
click at [604, 193] on button "AÑADIR AL CARRITO" at bounding box center [751, 203] width 345 height 32
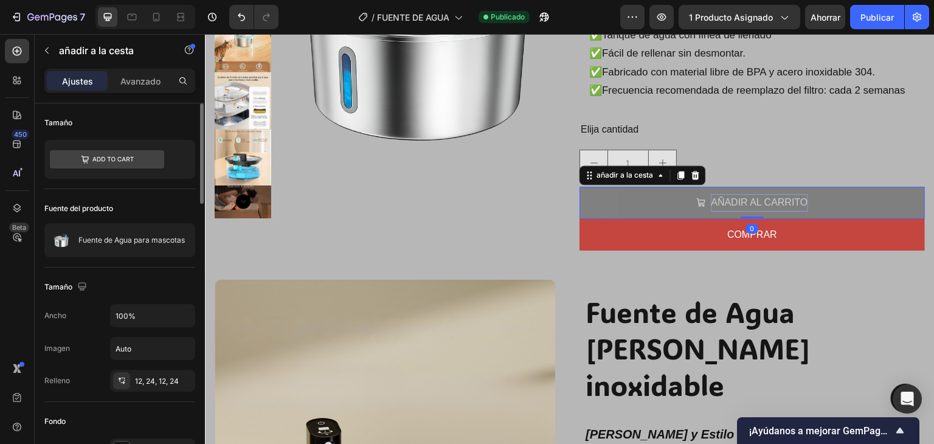
drag, startPoint x: 752, startPoint y: 216, endPoint x: 651, endPoint y: 218, distance: 101.6
click at [752, 211] on div "AÑADIR AL CARRITO añadir a la cesta 0" at bounding box center [751, 203] width 345 height 32
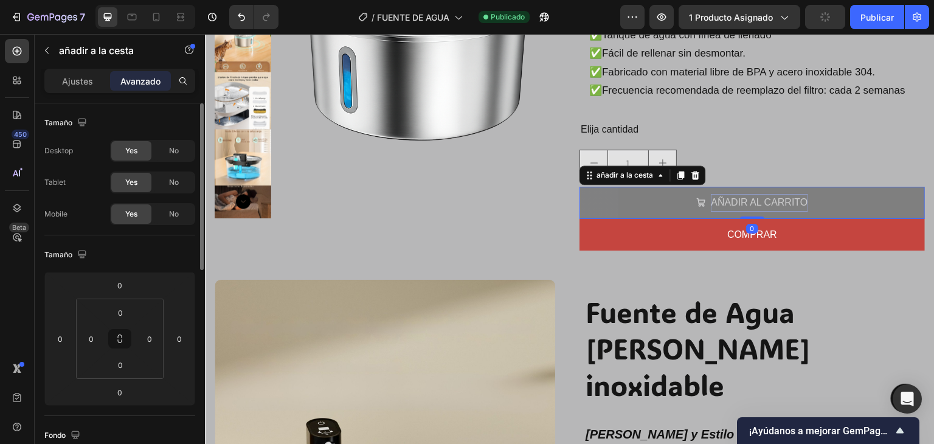
click at [623, 203] on button "AÑADIR AL CARRITO" at bounding box center [751, 203] width 345 height 32
click at [73, 86] on p "Ajustes" at bounding box center [77, 81] width 31 height 13
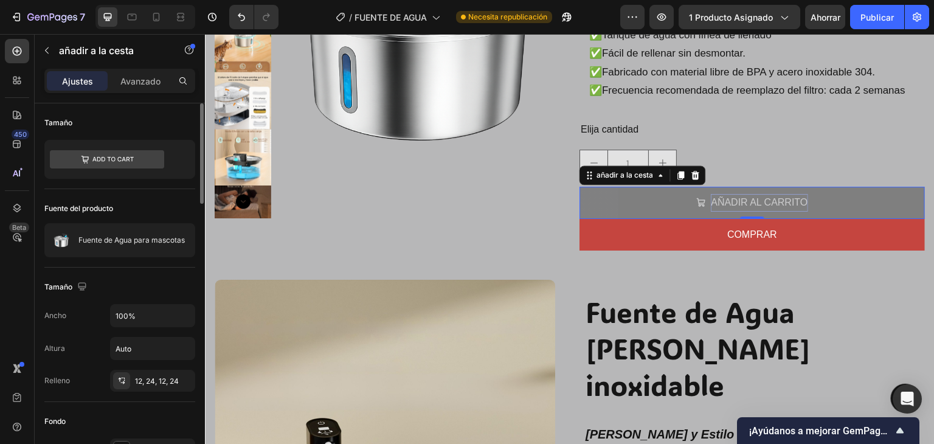
scroll to position [61, 0]
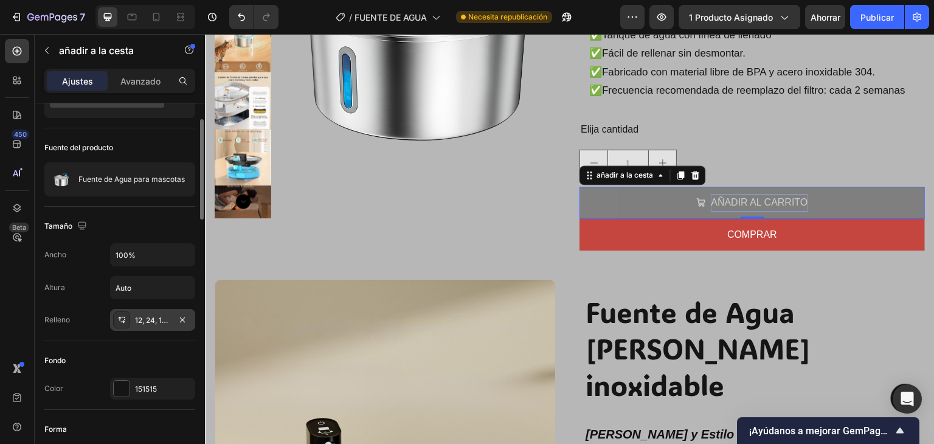
click at [146, 319] on font "12, 24, 12, 24" at bounding box center [157, 320] width 44 height 9
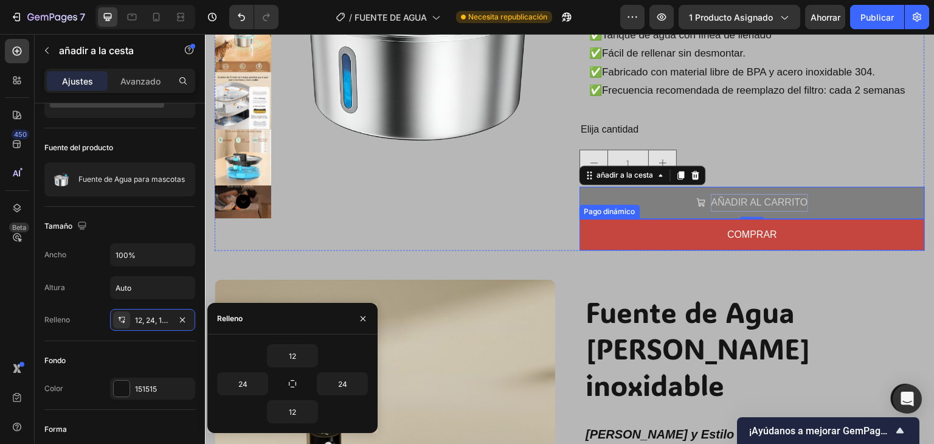
click at [640, 233] on button "COMPRAR" at bounding box center [751, 235] width 345 height 32
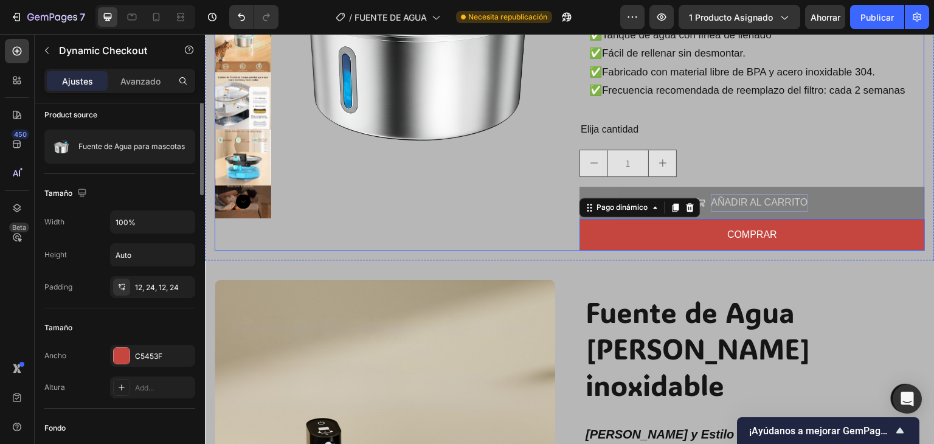
scroll to position [0, 0]
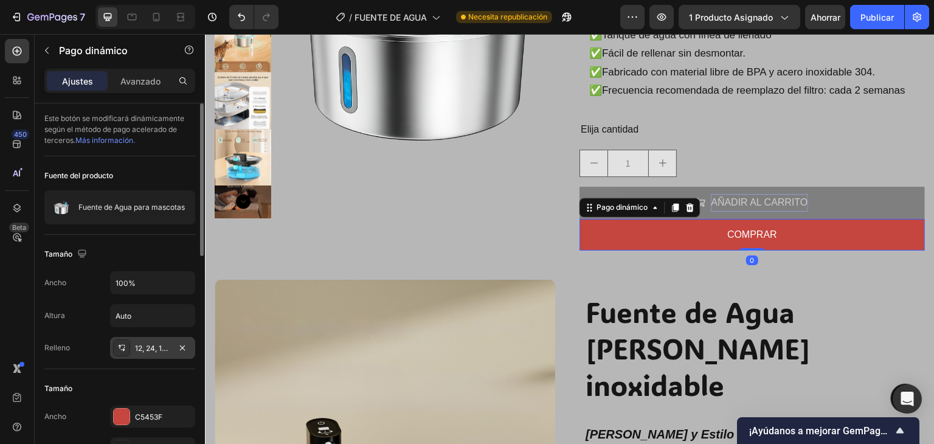
click at [147, 347] on font "12, 24, 12, 24" at bounding box center [157, 348] width 44 height 9
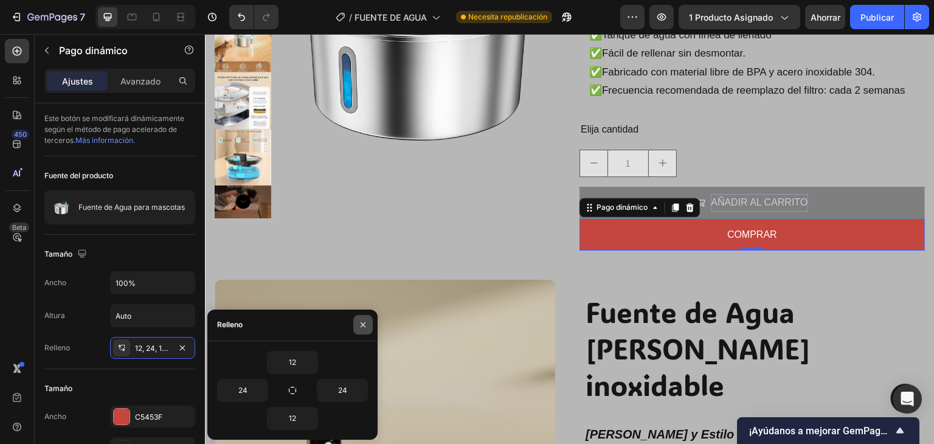
click at [365, 330] on button "button" at bounding box center [362, 324] width 19 height 19
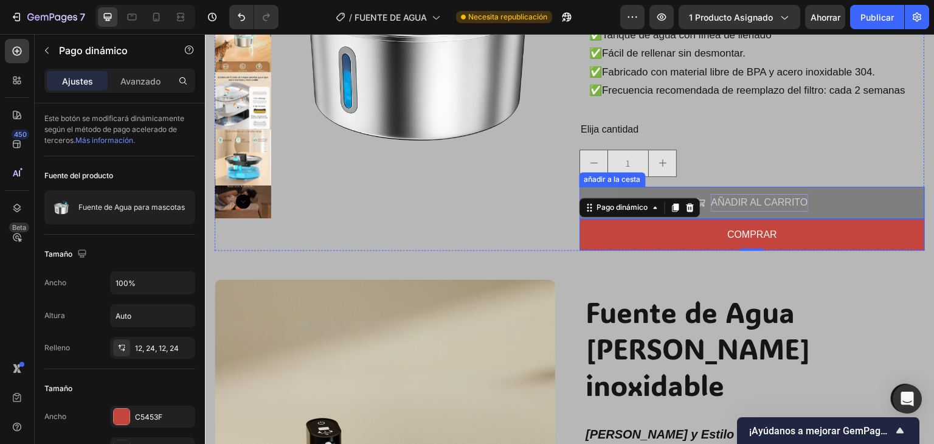
click at [768, 206] on font "AÑADIR AL CARRITO" at bounding box center [759, 202] width 97 height 10
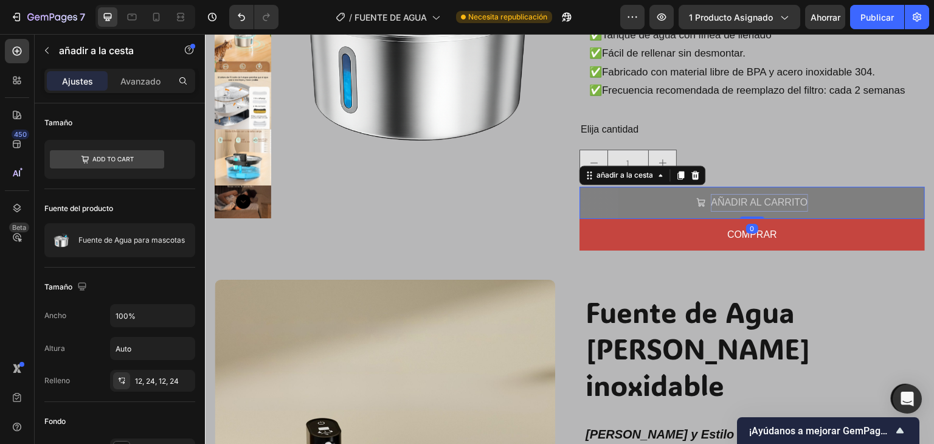
click at [605, 209] on button "AÑADIR AL CARRITO" at bounding box center [751, 203] width 345 height 32
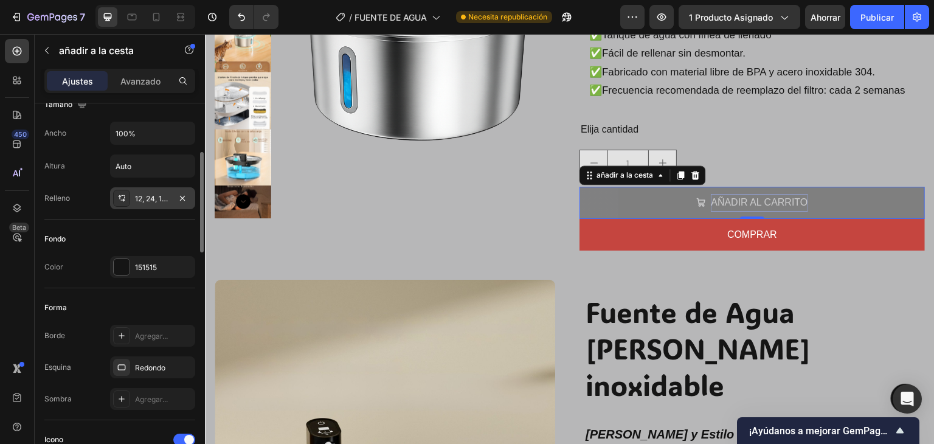
click at [154, 194] on font "12, 24, 12, 24" at bounding box center [157, 198] width 44 height 9
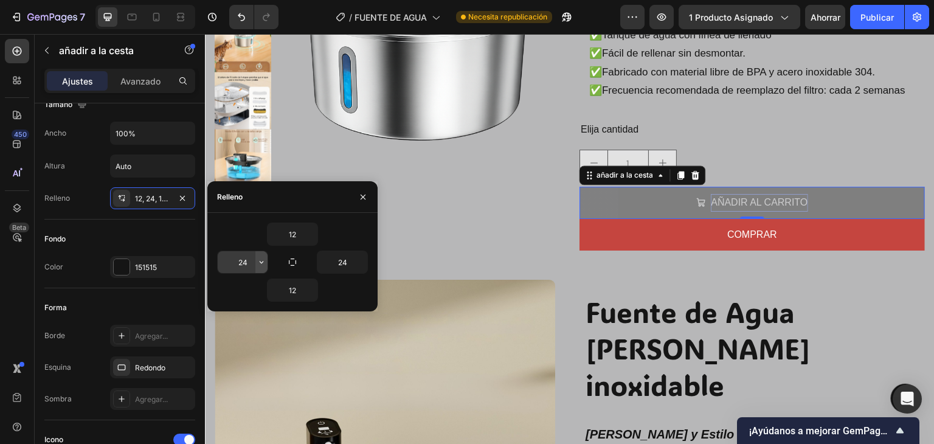
click at [258, 261] on icon "button" at bounding box center [262, 262] width 10 height 10
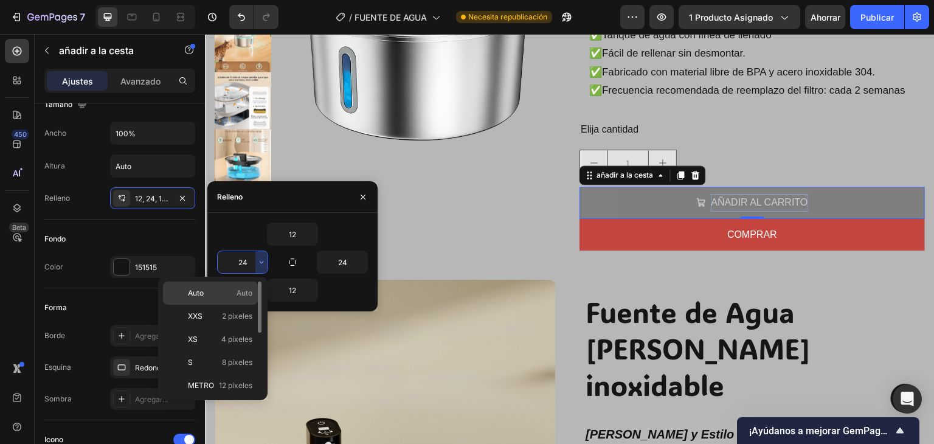
click at [251, 286] on div "Auto Auto" at bounding box center [210, 293] width 95 height 23
type input "Auto"
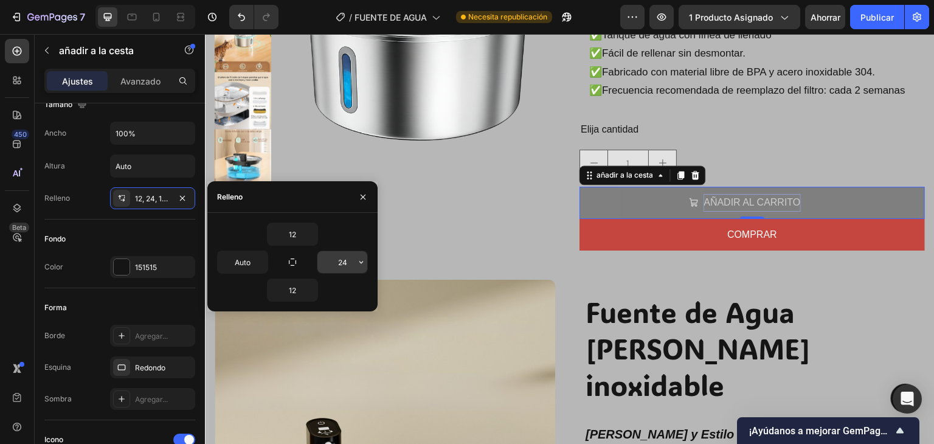
click at [362, 261] on icon "button" at bounding box center [361, 262] width 4 height 2
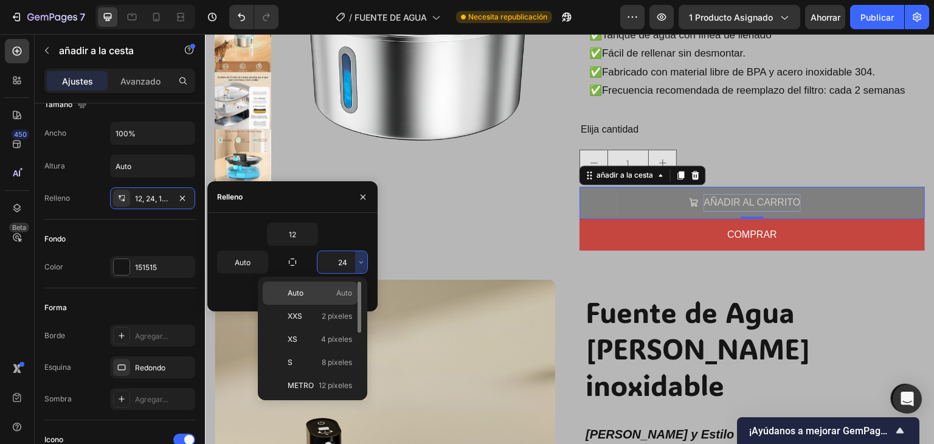
click at [348, 288] on span "Auto" at bounding box center [344, 293] width 16 height 11
type input "Auto"
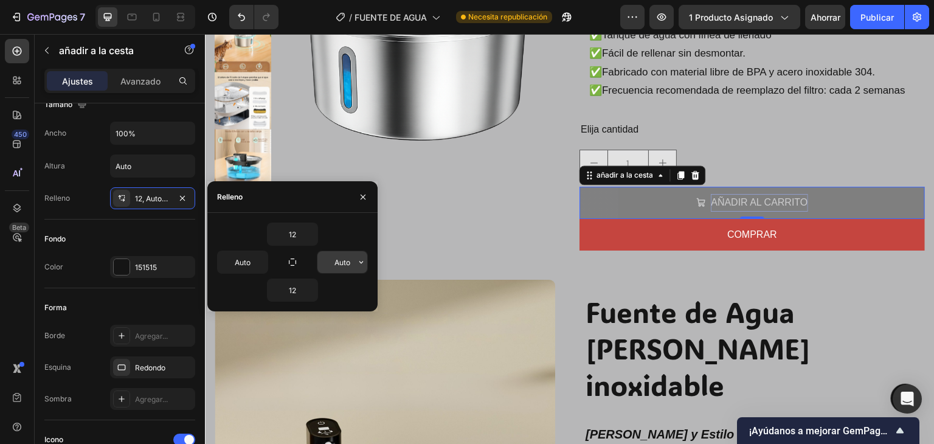
click at [341, 267] on input "Auto" at bounding box center [342, 262] width 50 height 22
type input "0"
type input "-"
click at [365, 189] on button "button" at bounding box center [362, 196] width 19 height 19
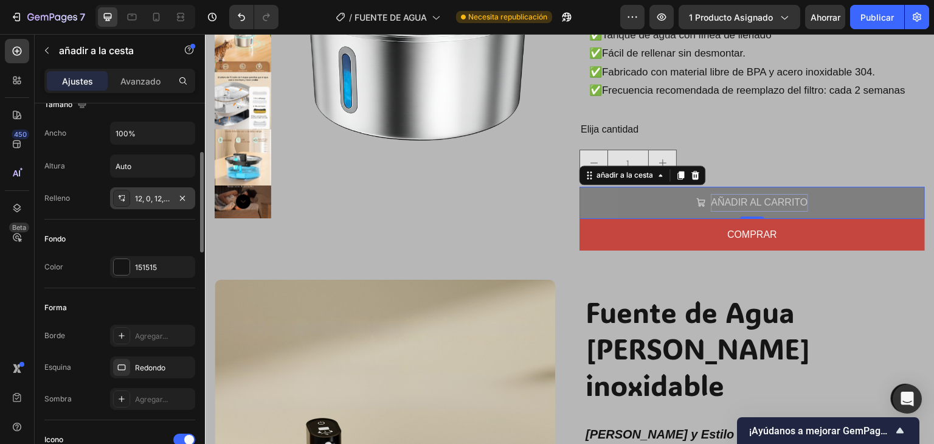
click at [165, 190] on div "12, 0, 12, Auto" at bounding box center [152, 198] width 85 height 22
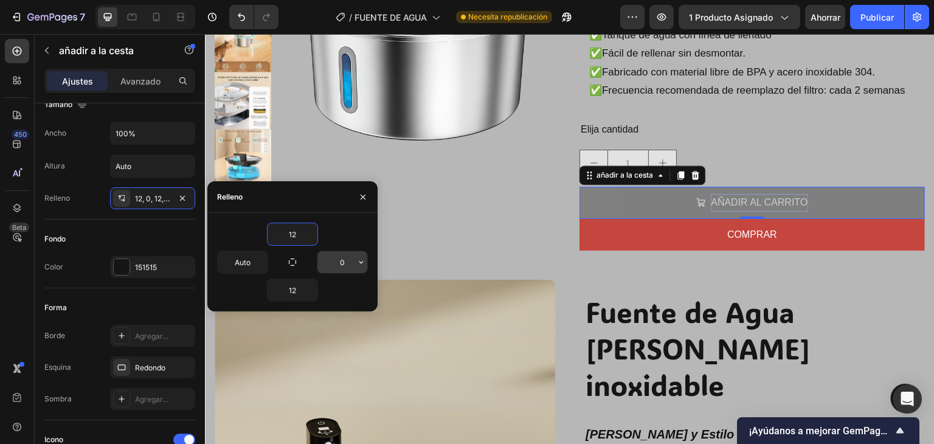
click at [336, 256] on input "0" at bounding box center [342, 262] width 50 height 22
click at [361, 263] on icon "button" at bounding box center [361, 262] width 10 height 10
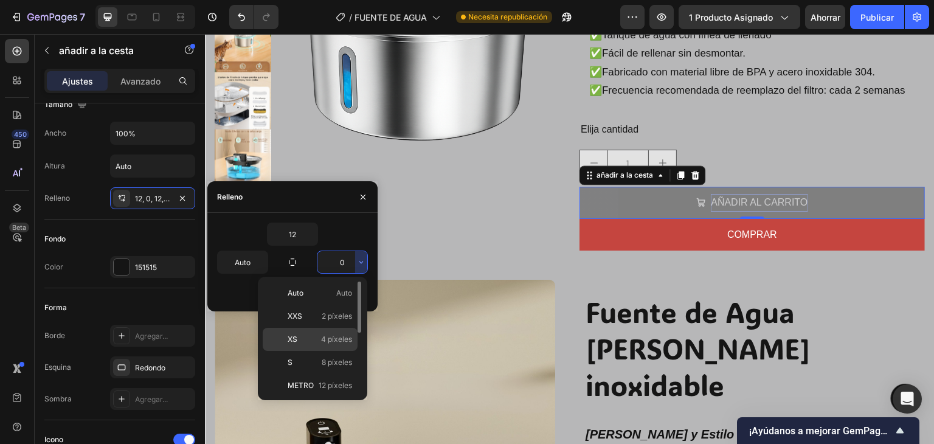
click at [339, 341] on font "4 píxeles" at bounding box center [336, 338] width 31 height 9
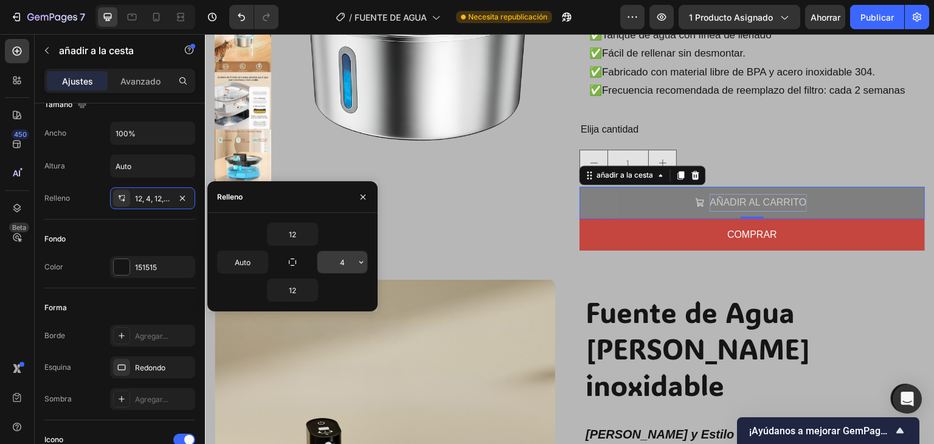
click at [342, 262] on input "4" at bounding box center [342, 262] width 50 height 22
click at [362, 255] on button "button" at bounding box center [361, 262] width 12 height 22
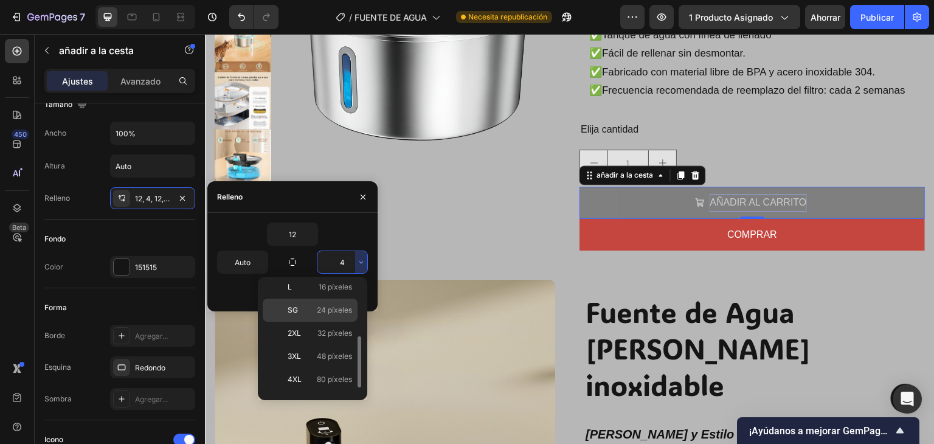
scroll to position [61, 0]
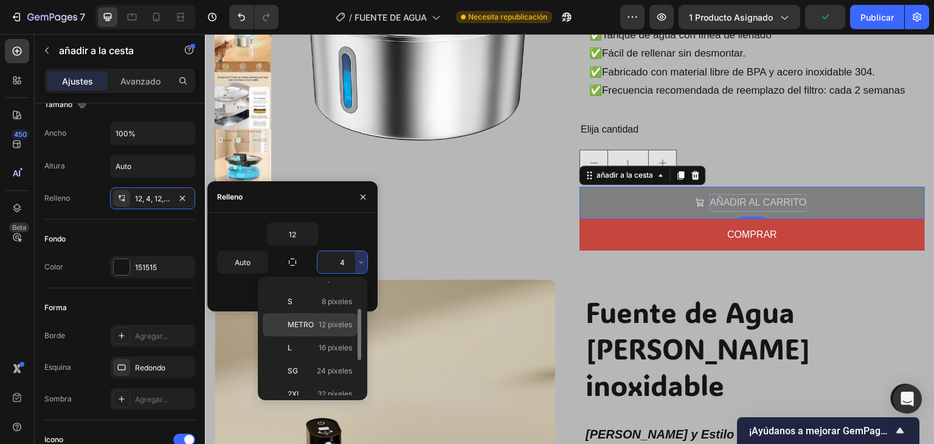
click at [330, 327] on font "12 píxeles" at bounding box center [335, 324] width 33 height 9
type input "12"
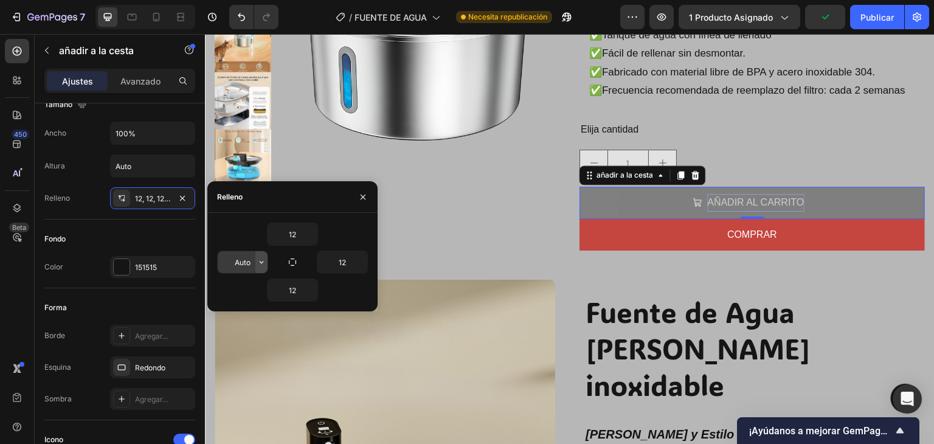
click at [260, 261] on icon "button" at bounding box center [262, 262] width 10 height 10
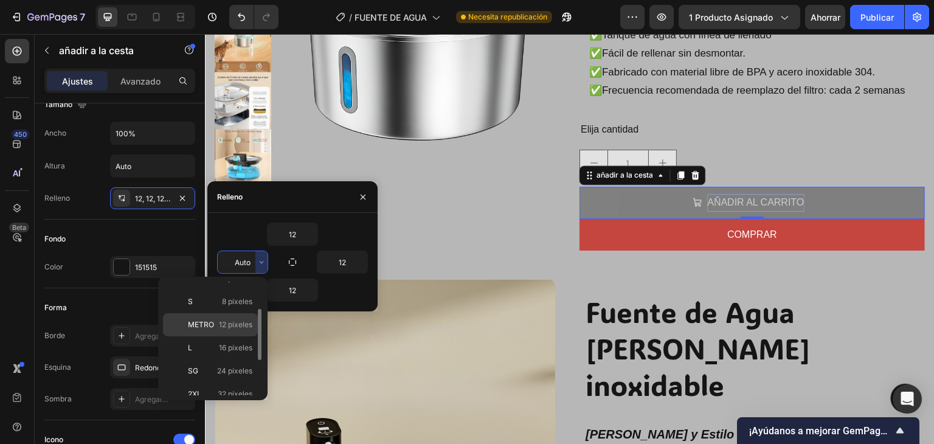
click at [232, 325] on font "12 píxeles" at bounding box center [235, 324] width 33 height 9
type input "12"
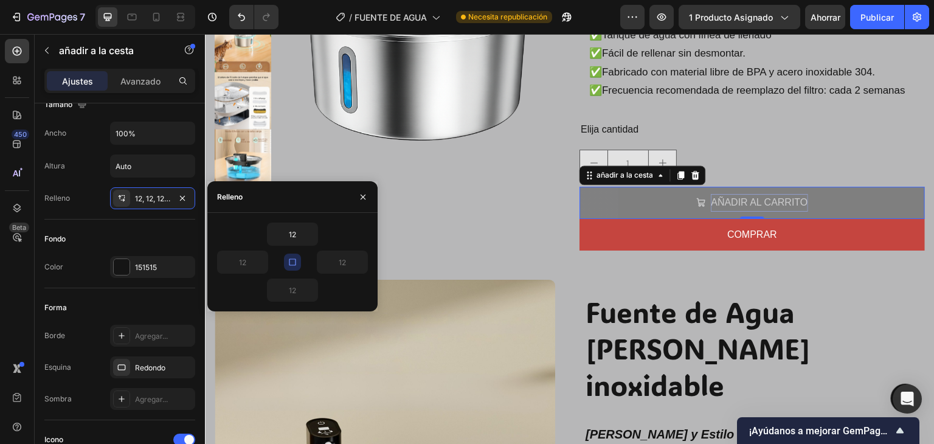
click at [347, 229] on div "12" at bounding box center [292, 234] width 151 height 23
click at [364, 196] on icon "button" at bounding box center [363, 197] width 5 height 5
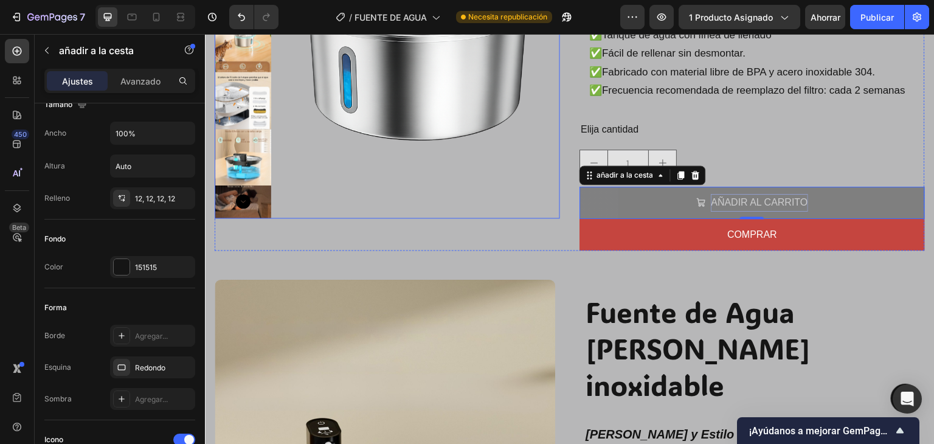
click at [432, 203] on img at bounding box center [418, 34] width 284 height 378
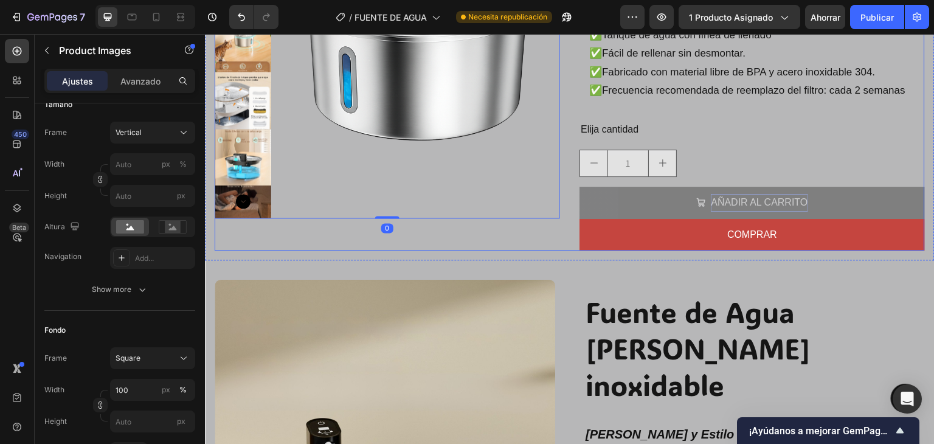
scroll to position [0, 0]
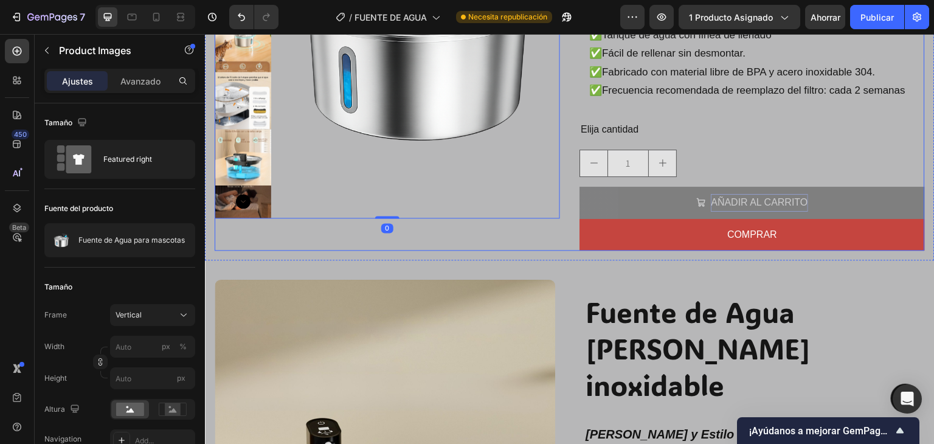
click at [494, 236] on div "Imágenes del producto 0" at bounding box center [387, 48] width 345 height 406
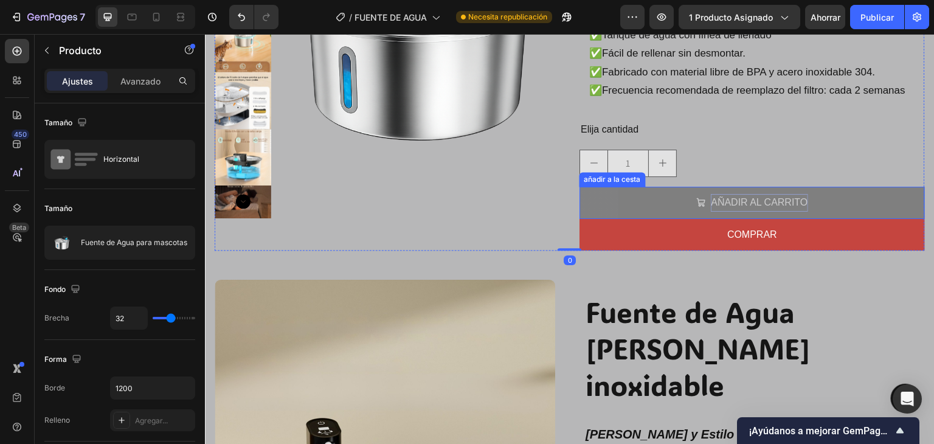
click at [589, 200] on button "AÑADIR AL CARRITO" at bounding box center [751, 203] width 345 height 32
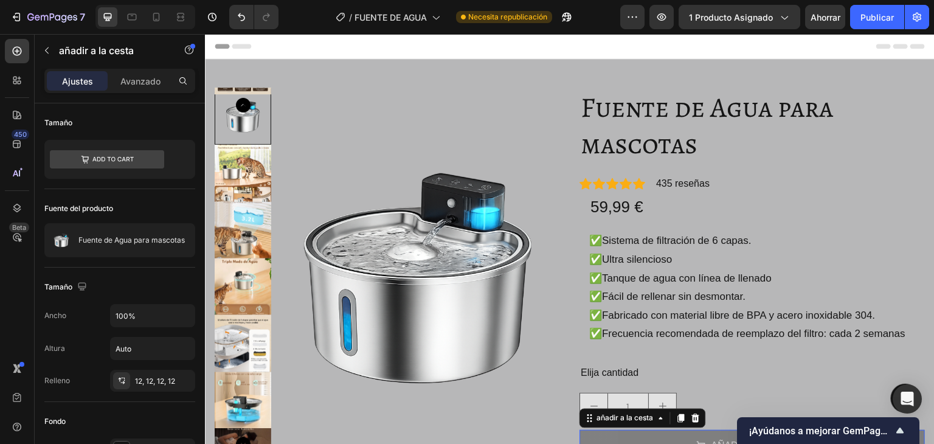
scroll to position [243, 0]
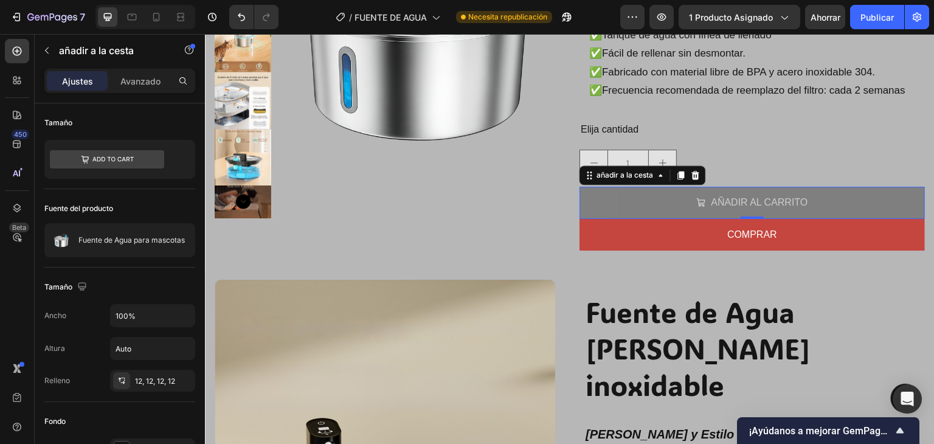
click at [595, 199] on button "AÑADIR AL CARRITO" at bounding box center [751, 203] width 345 height 32
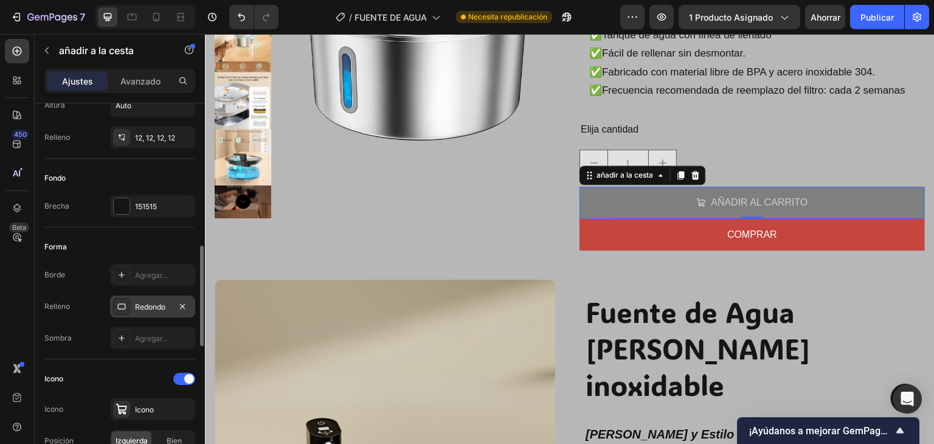
scroll to position [365, 0]
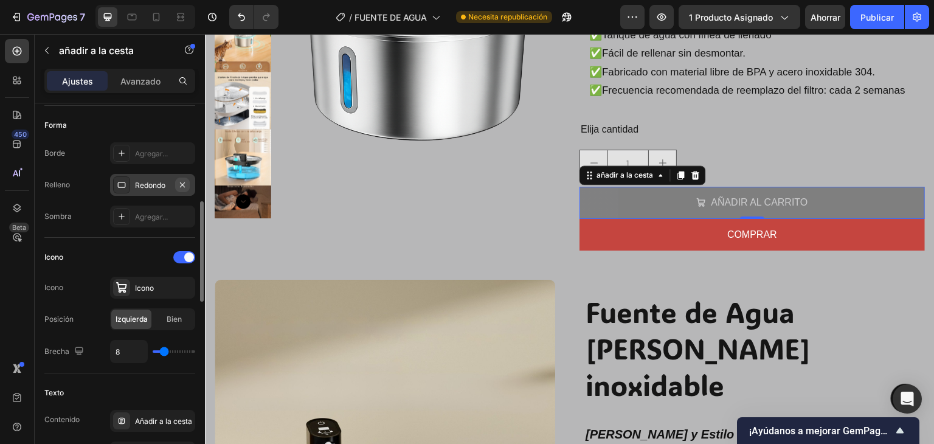
click at [180, 181] on icon "button" at bounding box center [183, 185] width 10 height 10
click at [151, 155] on font "Agregar..." at bounding box center [151, 153] width 33 height 9
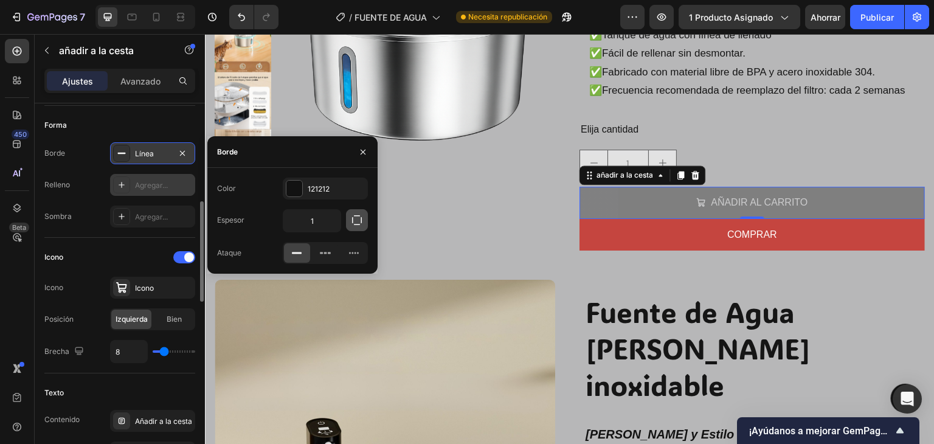
click at [353, 222] on icon "button" at bounding box center [357, 220] width 10 height 10
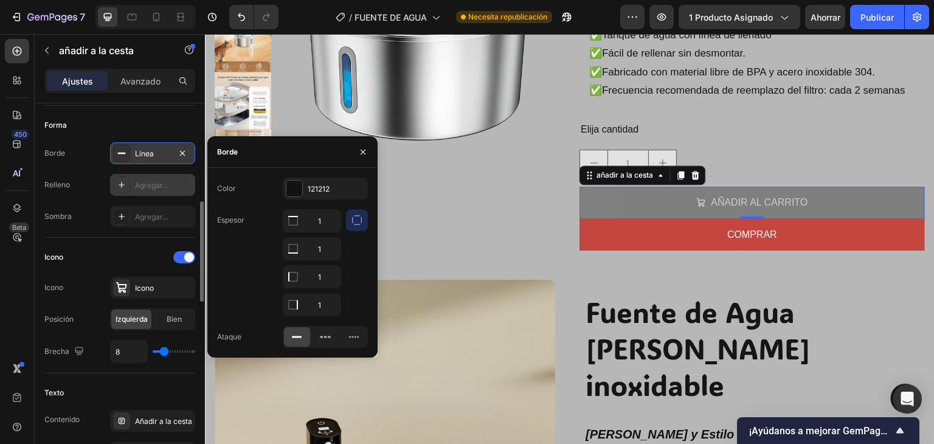
click at [353, 222] on icon "button" at bounding box center [357, 220] width 10 height 10
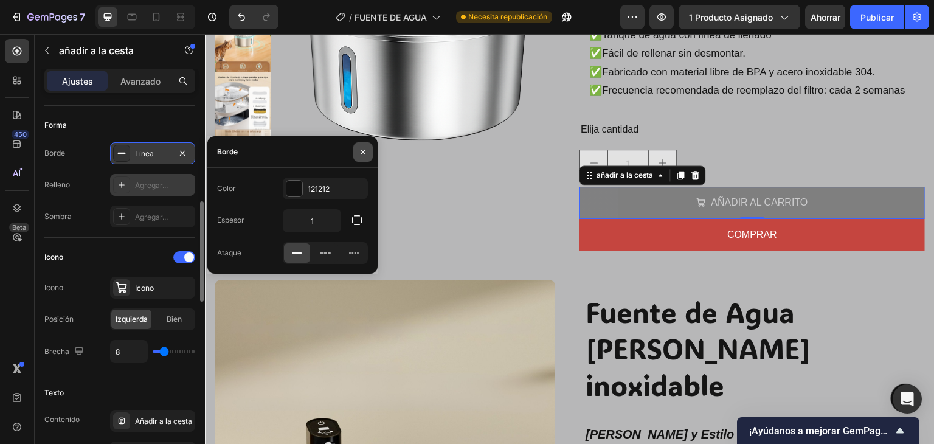
click at [356, 157] on button "button" at bounding box center [362, 151] width 19 height 19
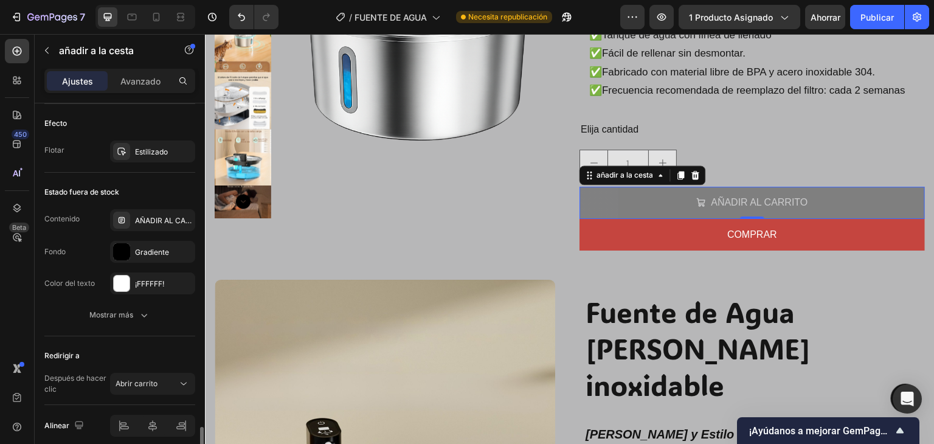
scroll to position [1022, 0]
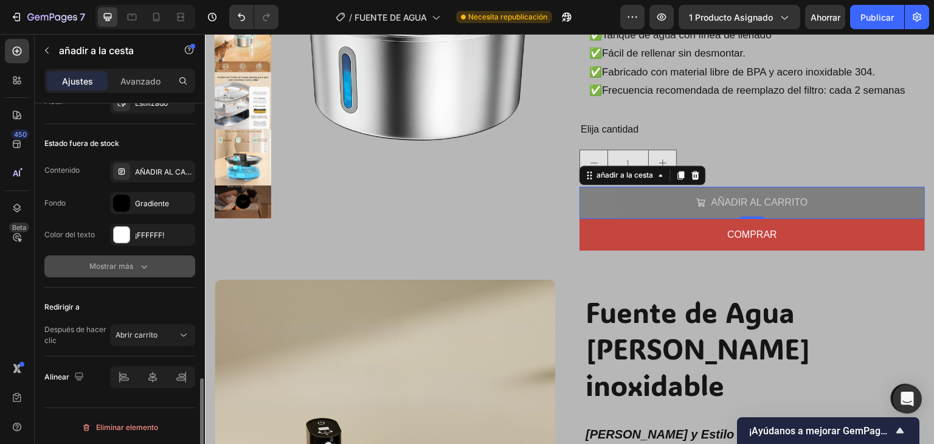
click at [128, 261] on font "Mostrar más" at bounding box center [111, 265] width 44 height 9
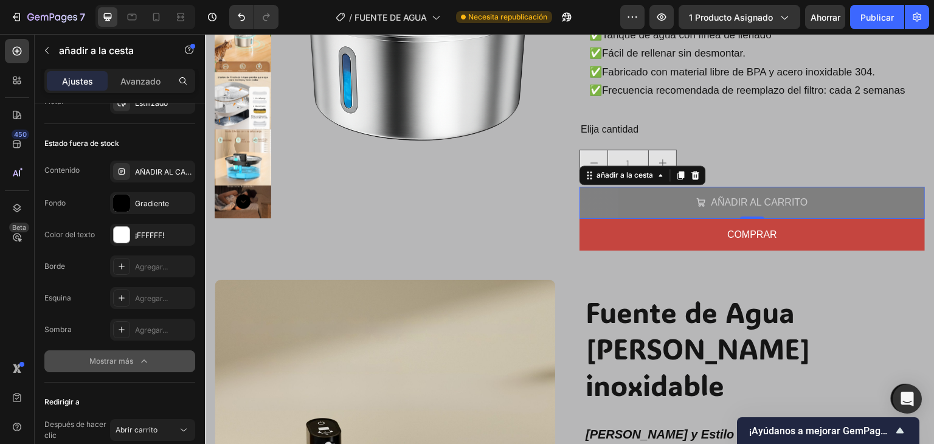
scroll to position [1116, 0]
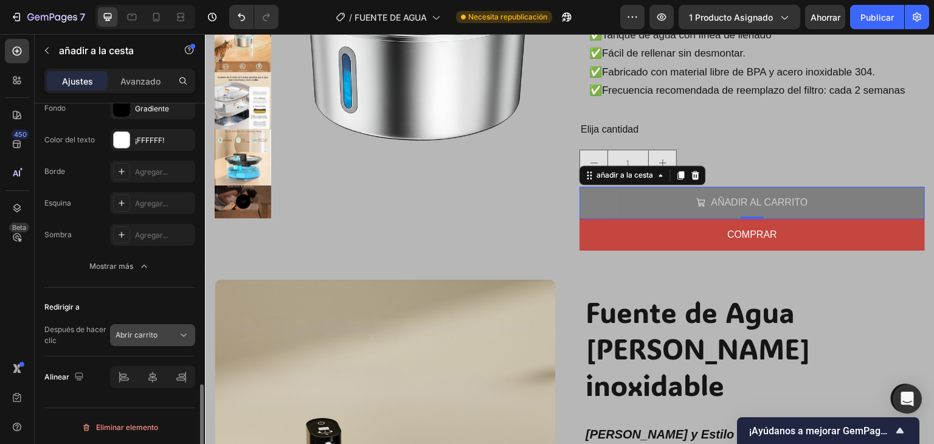
click at [161, 339] on button "Abrir carrito" at bounding box center [152, 335] width 85 height 22
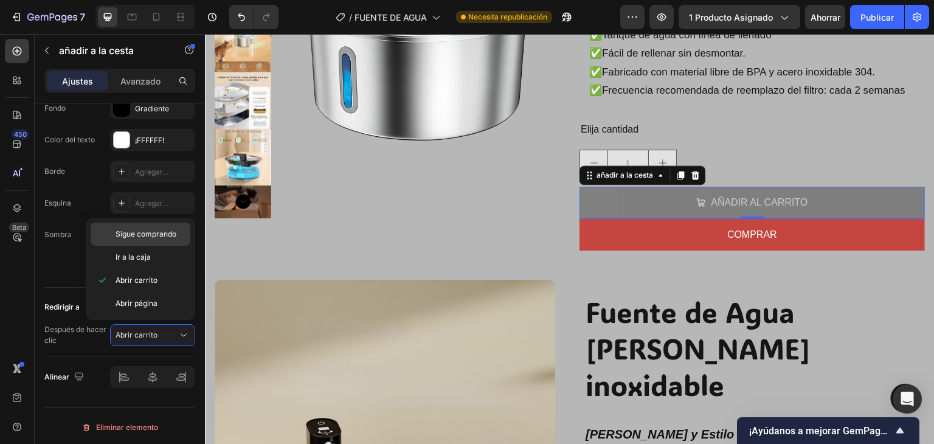
click at [149, 232] on font "Sigue comprando" at bounding box center [146, 233] width 61 height 9
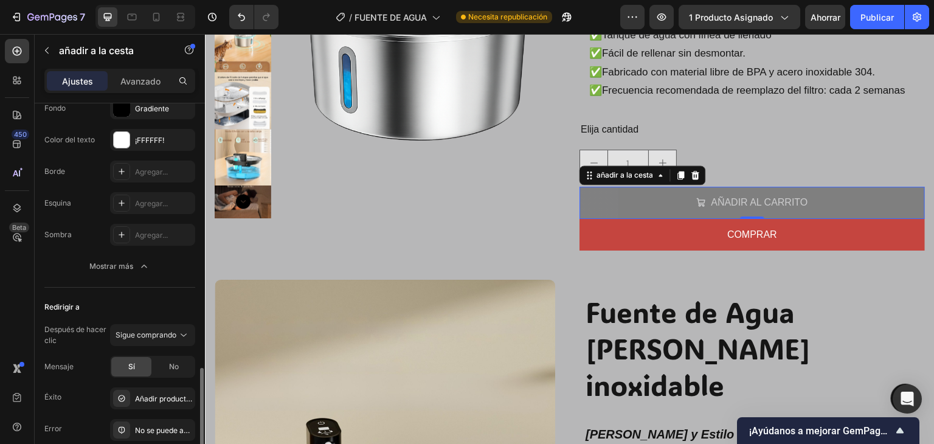
click at [159, 307] on div "Redirigir a" at bounding box center [119, 306] width 151 height 19
click at [156, 207] on div "Agregar..." at bounding box center [152, 203] width 85 height 22
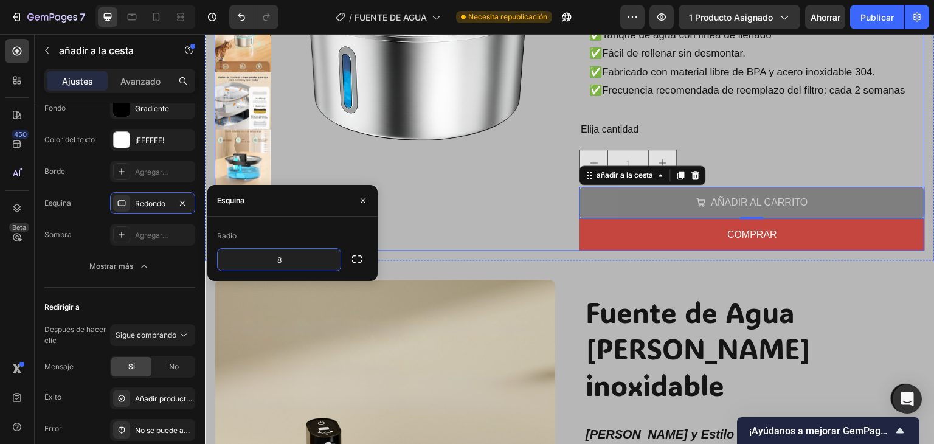
click at [513, 232] on div "Imágenes del producto" at bounding box center [387, 48] width 345 height 406
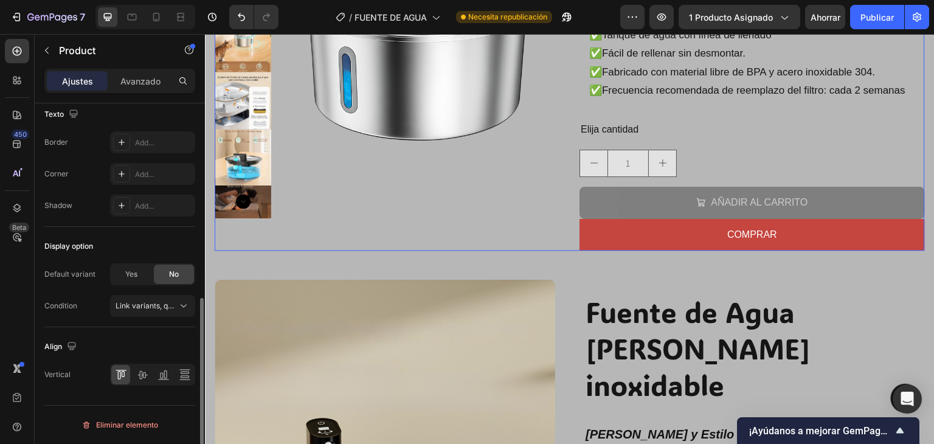
scroll to position [0, 0]
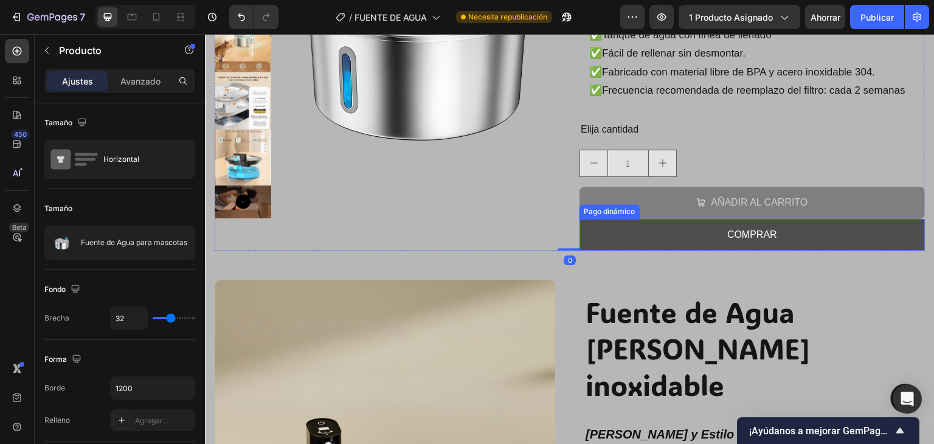
click at [614, 233] on button "COMPRAR" at bounding box center [751, 235] width 345 height 32
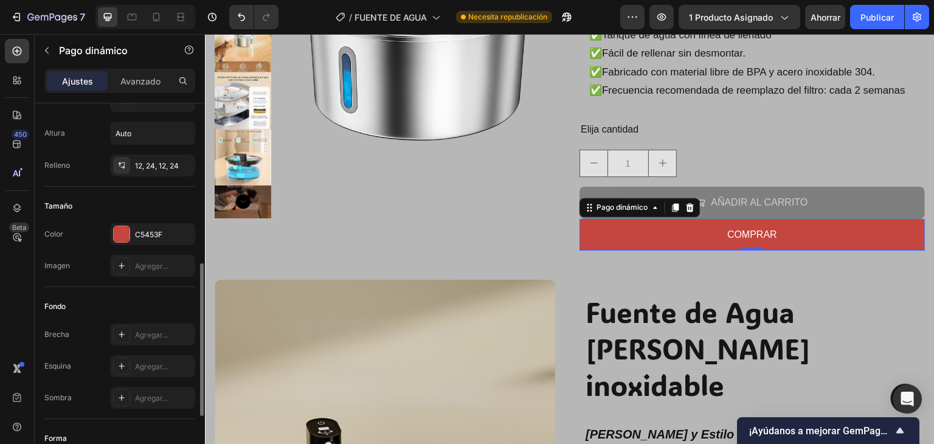
scroll to position [243, 0]
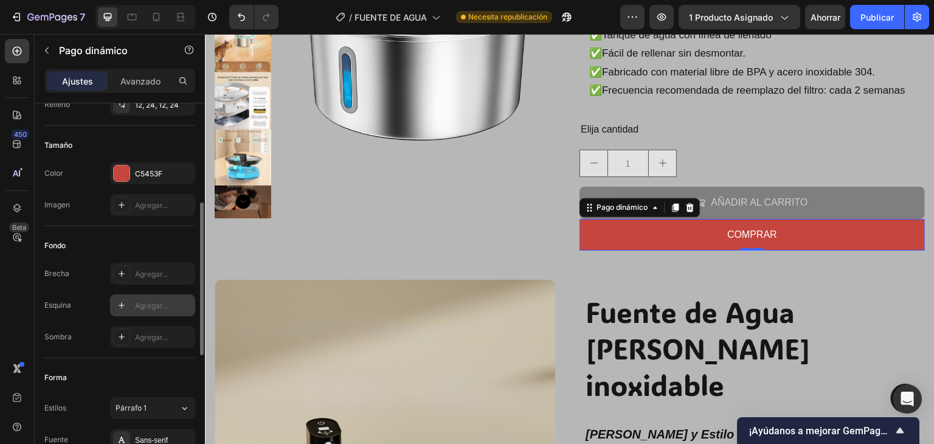
click at [152, 301] on font "Agregar..." at bounding box center [151, 305] width 33 height 9
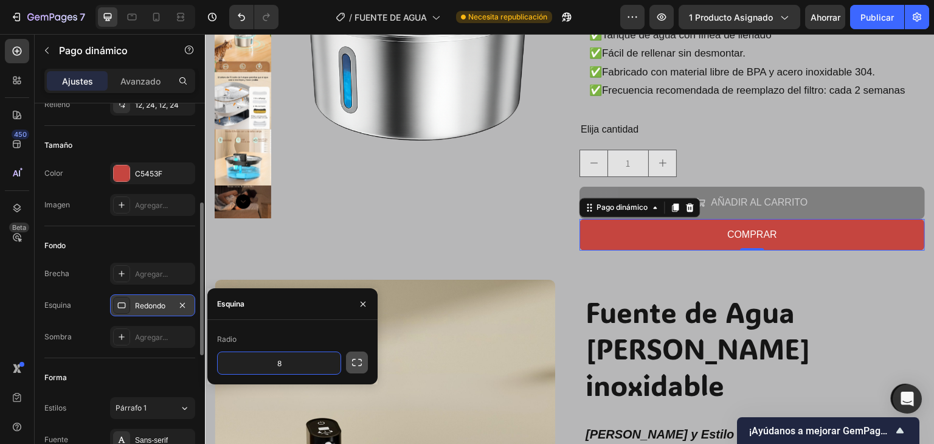
click at [360, 363] on icon "button" at bounding box center [357, 362] width 12 height 12
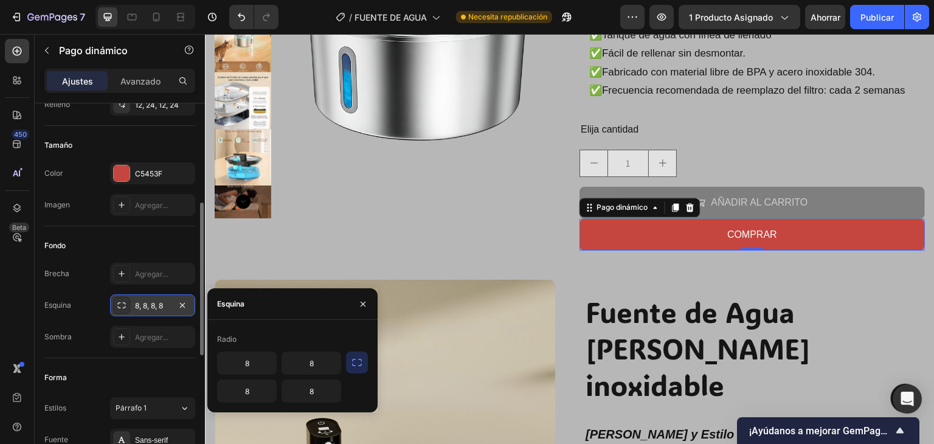
click at [360, 363] on icon "button" at bounding box center [357, 362] width 12 height 12
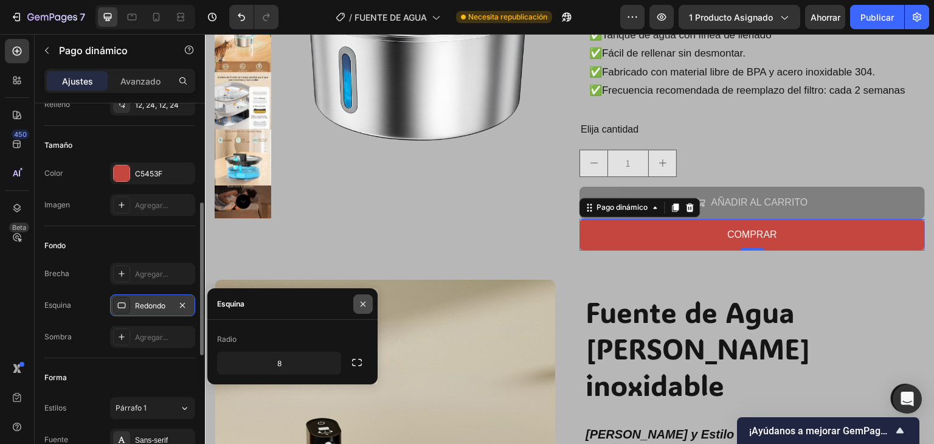
click at [368, 300] on button "button" at bounding box center [362, 303] width 19 height 19
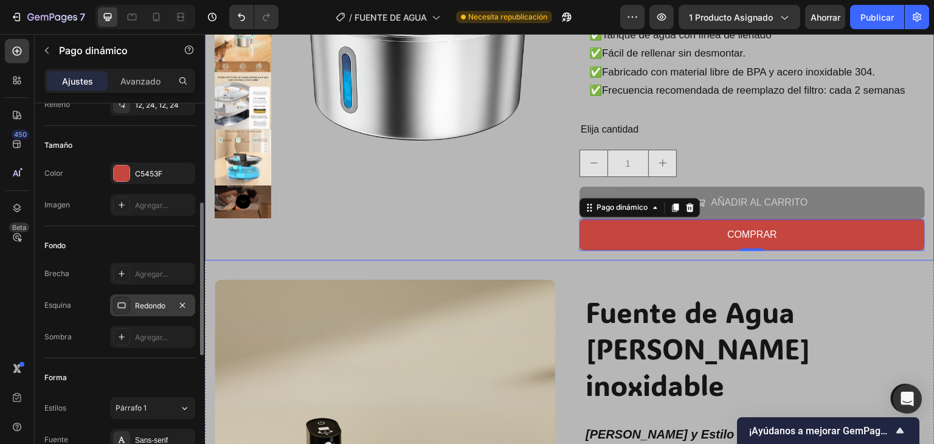
click at [412, 241] on div "Imágenes del producto" at bounding box center [387, 48] width 345 height 406
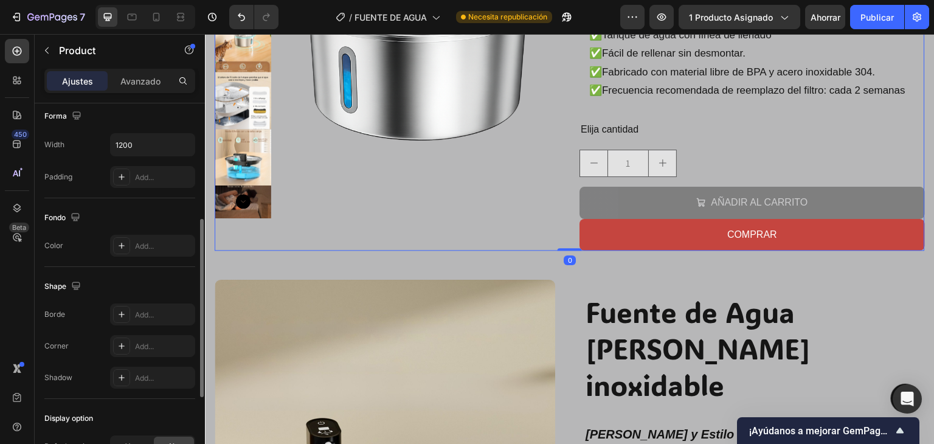
scroll to position [0, 0]
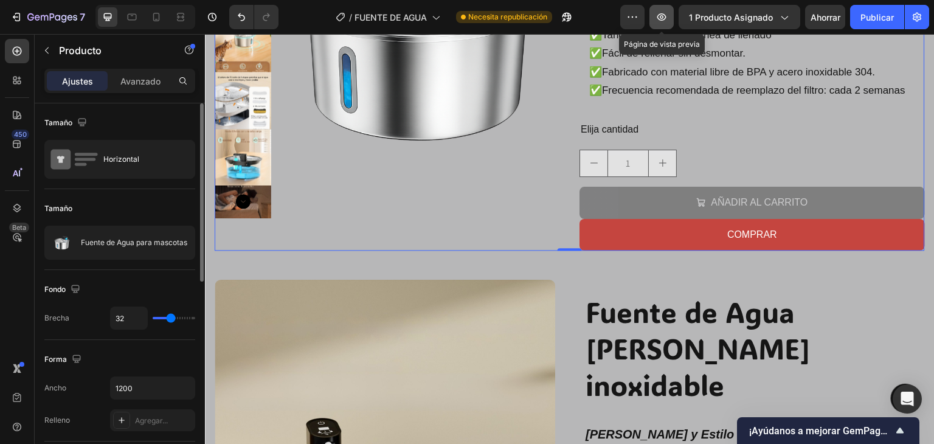
click at [666, 18] on icon "button" at bounding box center [661, 16] width 9 height 7
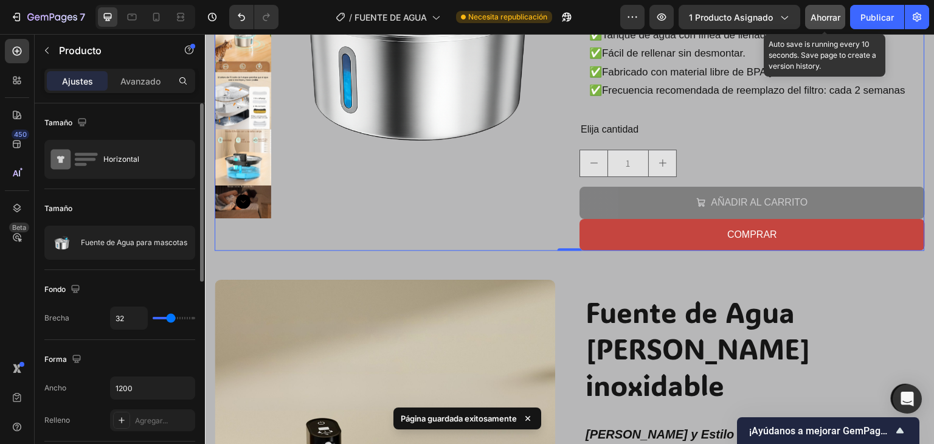
click at [825, 18] on font "Ahorrar" at bounding box center [826, 17] width 30 height 10
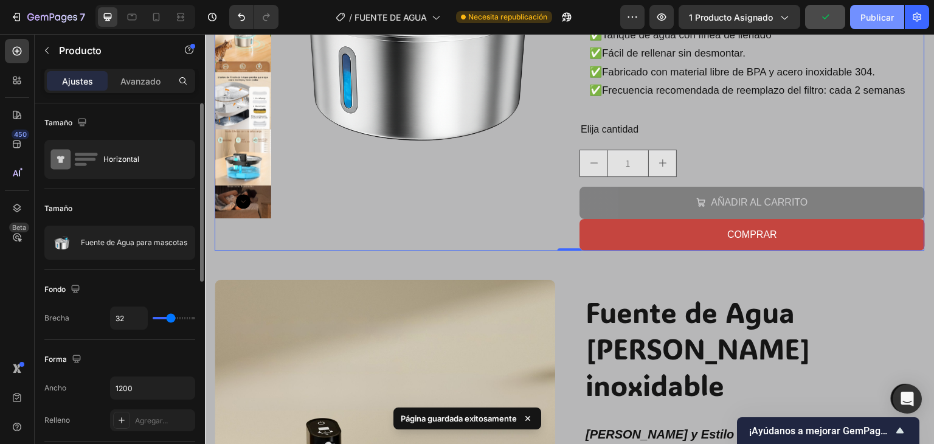
click at [886, 14] on font "Publicar" at bounding box center [876, 17] width 33 height 10
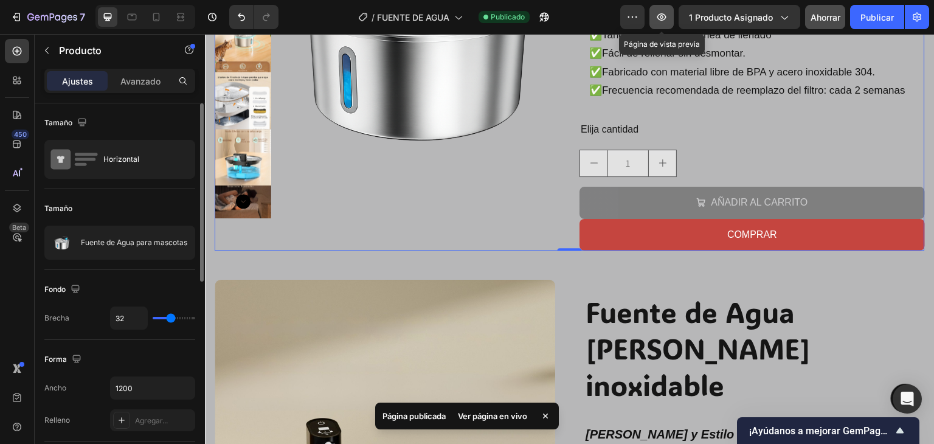
click at [669, 22] on button "button" at bounding box center [661, 17] width 24 height 24
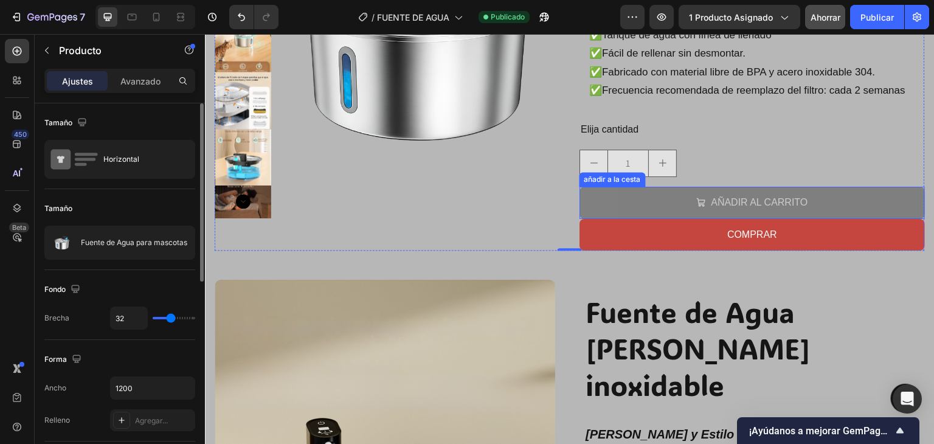
click at [600, 199] on button "AÑADIR AL CARRITO" at bounding box center [751, 203] width 345 height 32
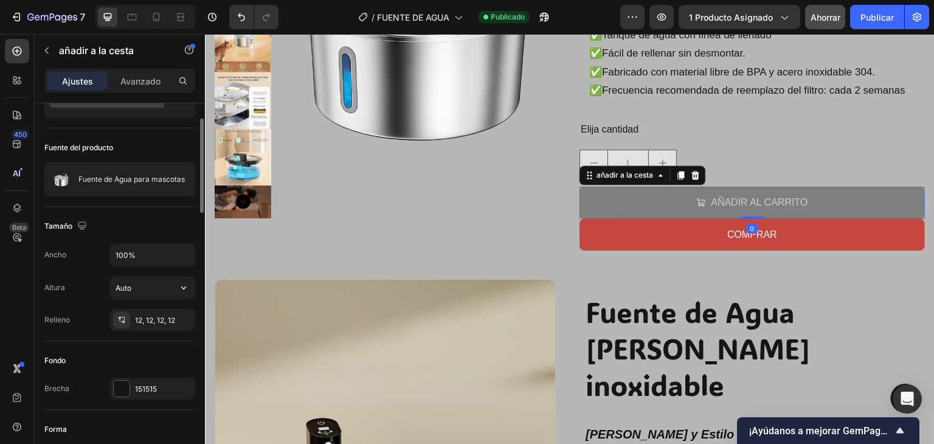
scroll to position [122, 0]
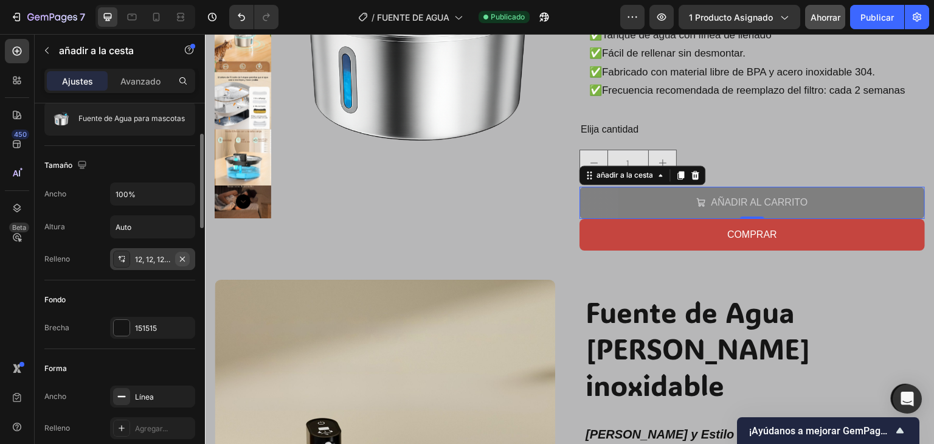
click at [180, 258] on icon "button" at bounding box center [183, 259] width 10 height 10
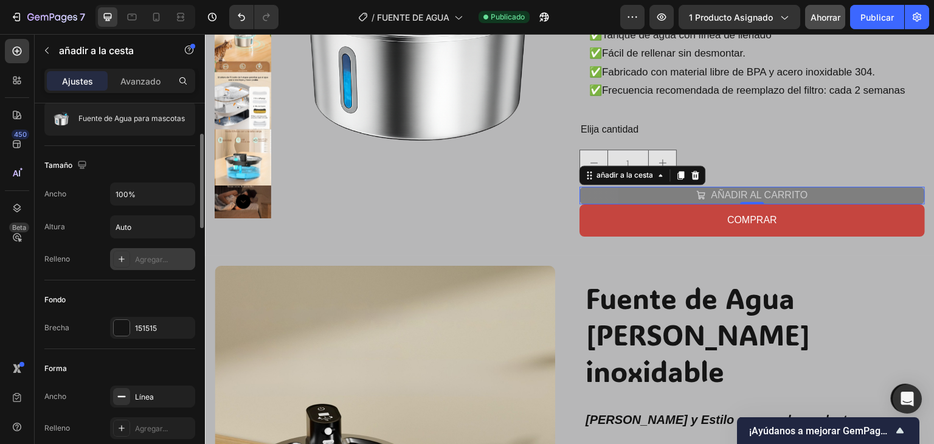
click at [149, 258] on font "Agregar..." at bounding box center [151, 259] width 33 height 9
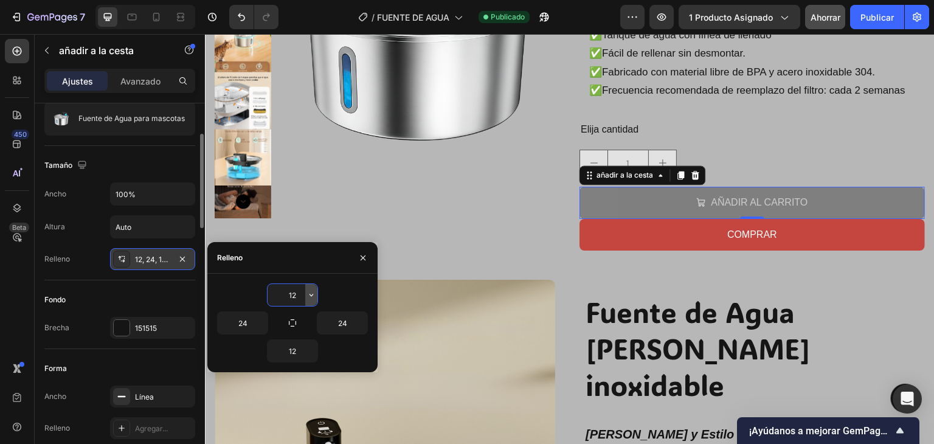
click at [313, 299] on icon "button" at bounding box center [311, 295] width 10 height 10
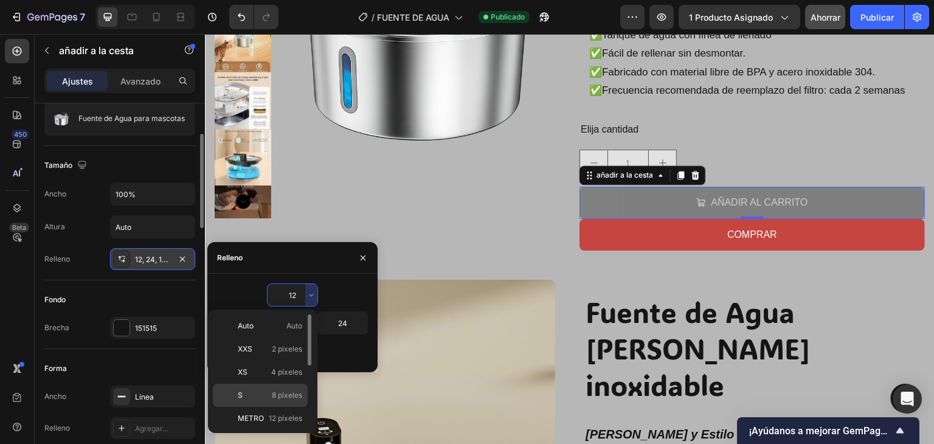
drag, startPoint x: 292, startPoint y: 400, endPoint x: 87, endPoint y: 360, distance: 208.8
click at [292, 400] on div "S 8 píxeles" at bounding box center [260, 395] width 95 height 23
type input "8"
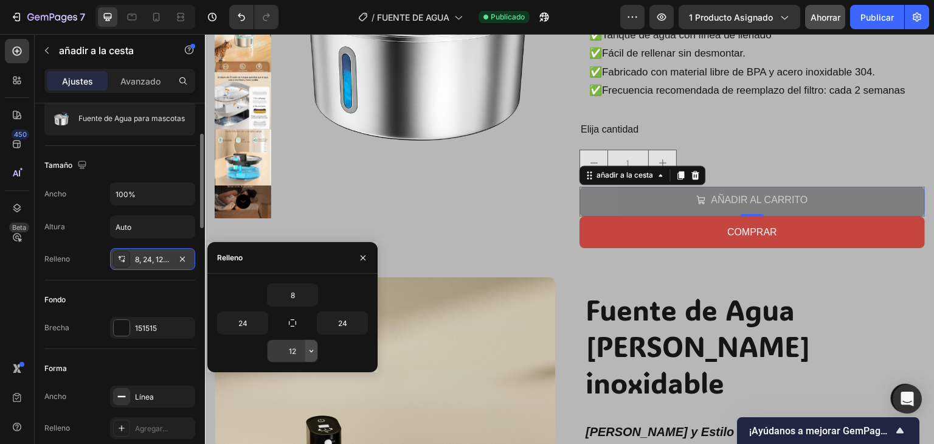
click at [310, 353] on icon "button" at bounding box center [311, 351] width 10 height 10
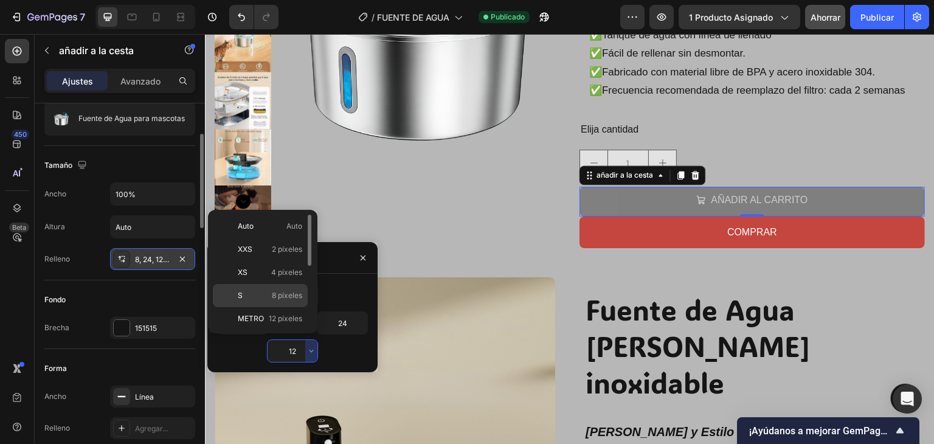
click at [278, 296] on font "8 píxeles" at bounding box center [287, 295] width 30 height 9
type input "8"
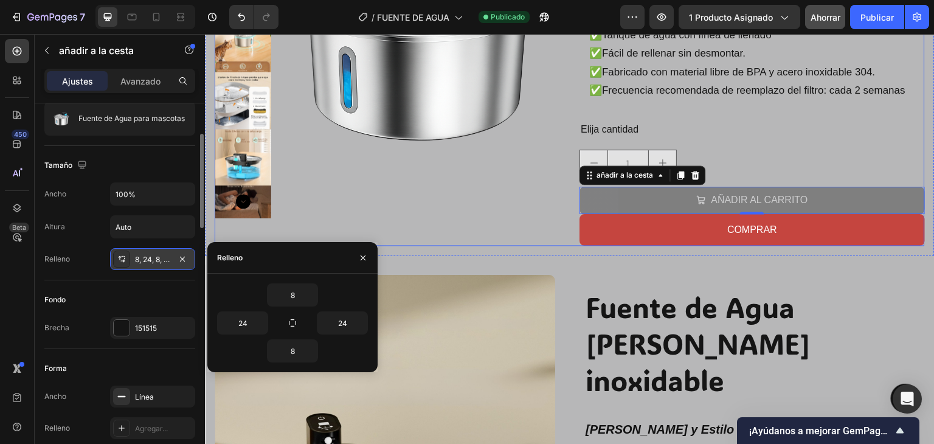
click at [467, 244] on div "Imágenes del producto" at bounding box center [387, 45] width 345 height 401
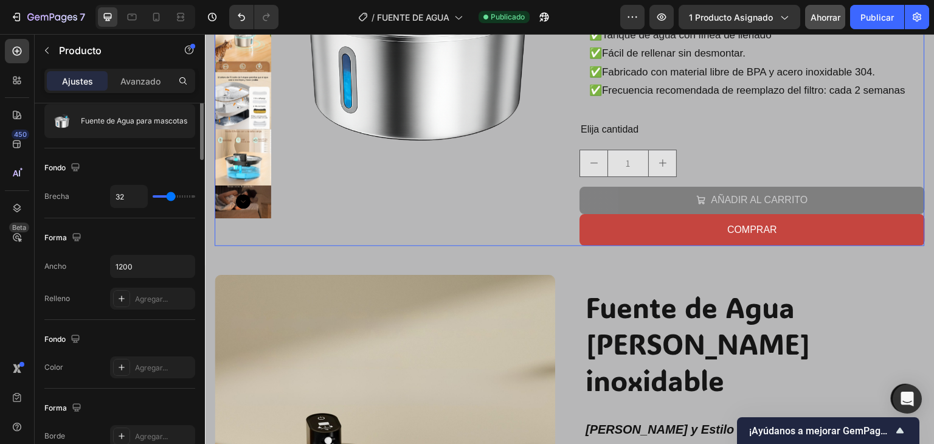
scroll to position [0, 0]
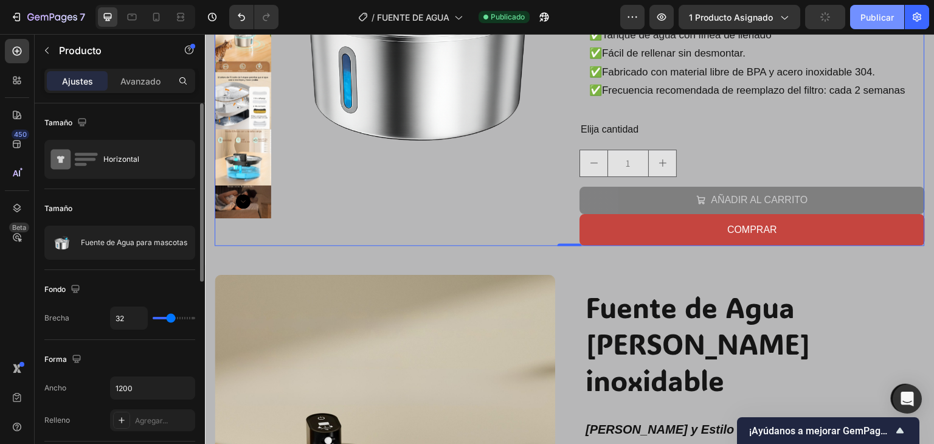
click at [873, 18] on font "Publicar" at bounding box center [876, 17] width 33 height 10
click at [549, 18] on icon "button" at bounding box center [544, 17] width 9 height 9
click at [635, 203] on button "AÑADIR AL CARRITO" at bounding box center [751, 200] width 345 height 27
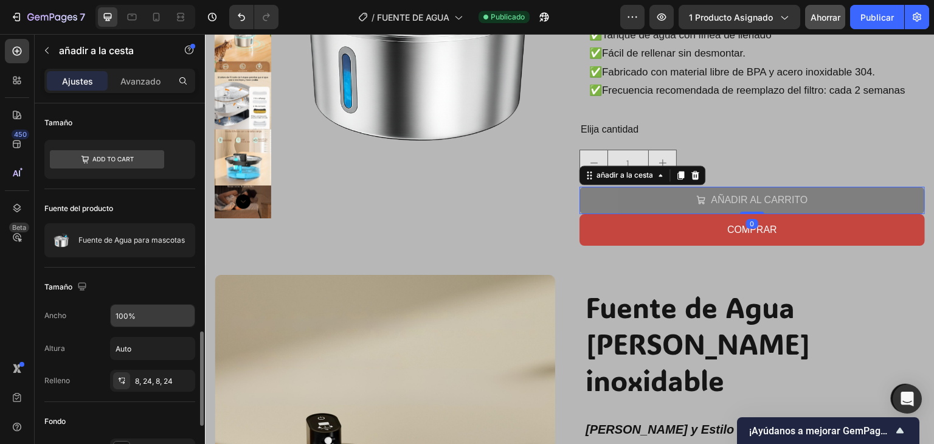
scroll to position [182, 0]
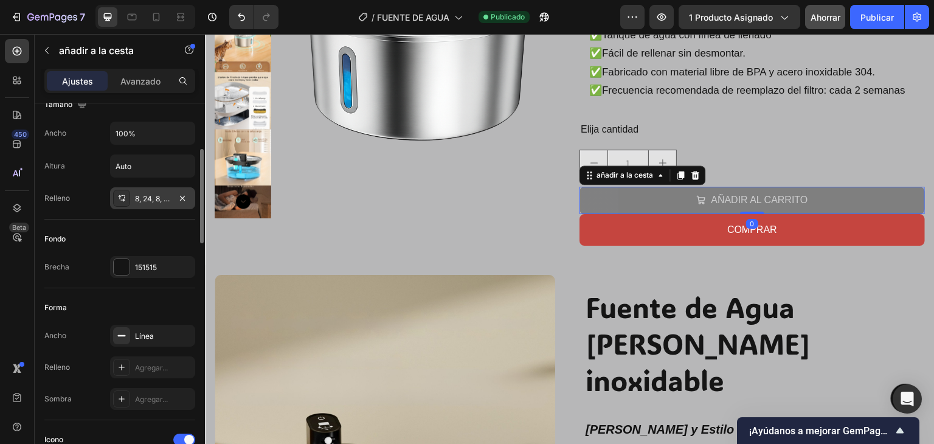
click at [148, 197] on font "8, 24, 8, 24" at bounding box center [154, 198] width 38 height 9
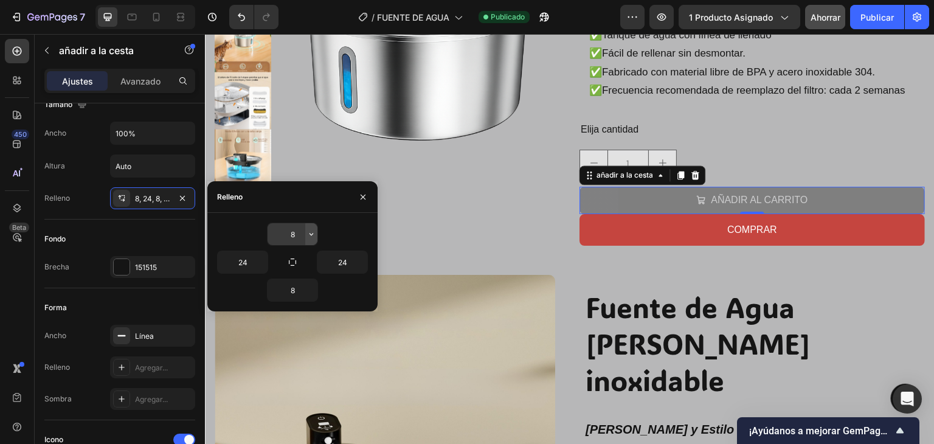
click at [311, 237] on icon "button" at bounding box center [311, 234] width 10 height 10
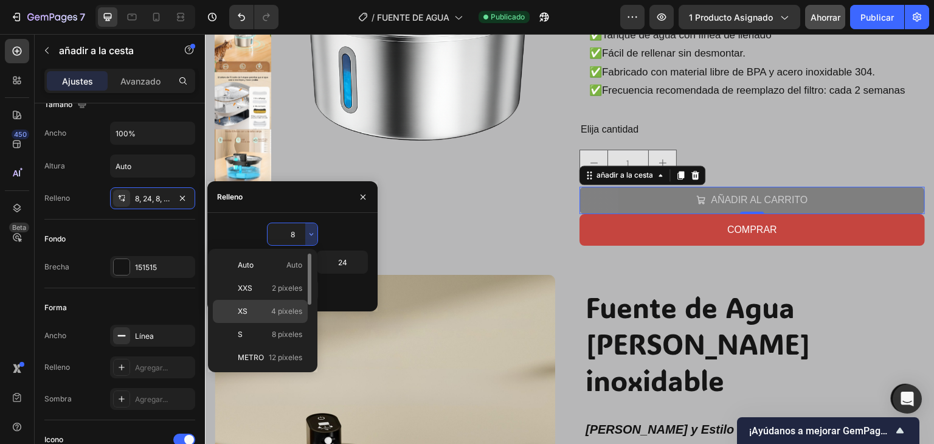
click at [286, 317] on div "XS 4 píxeles" at bounding box center [260, 311] width 95 height 23
type input "4"
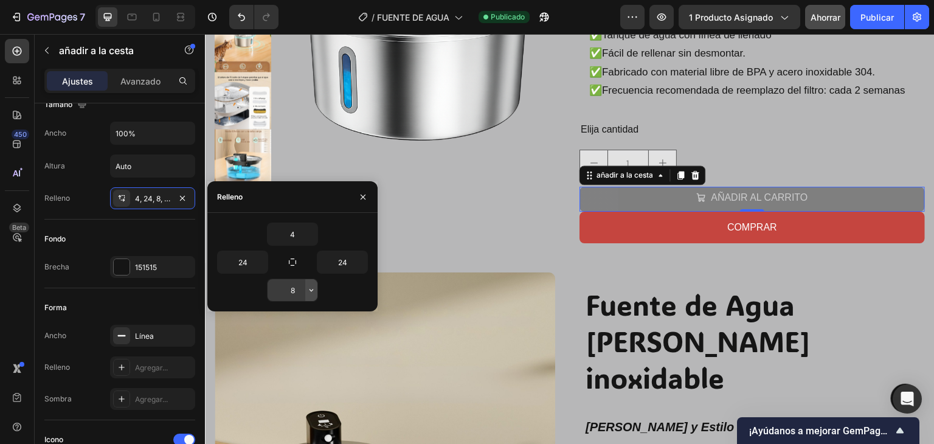
click at [310, 291] on icon "button" at bounding box center [311, 290] width 10 height 10
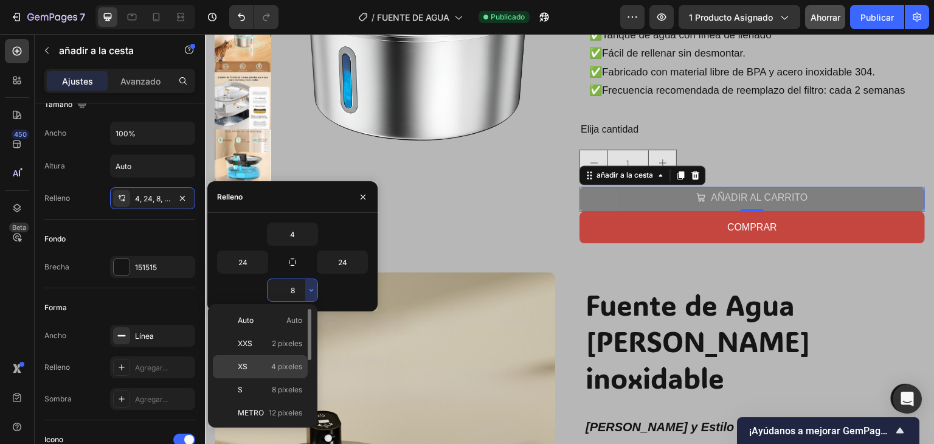
click at [275, 363] on font "4 píxeles" at bounding box center [286, 366] width 31 height 9
type input "4"
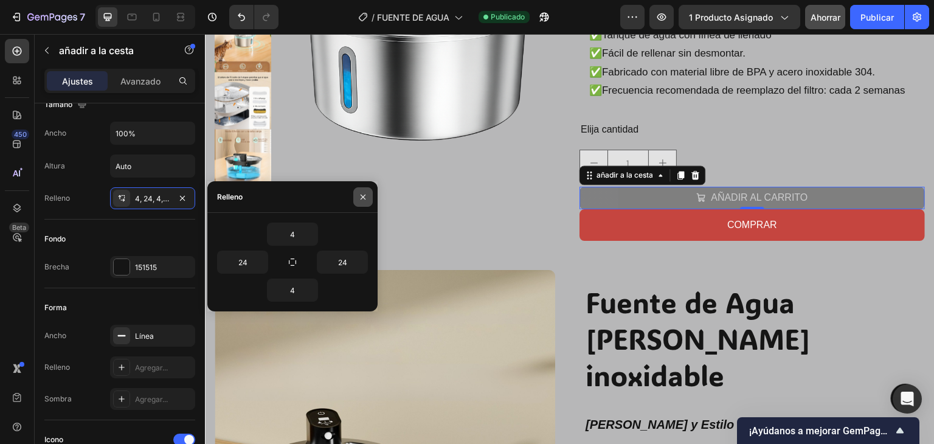
click at [357, 195] on button "button" at bounding box center [362, 196] width 19 height 19
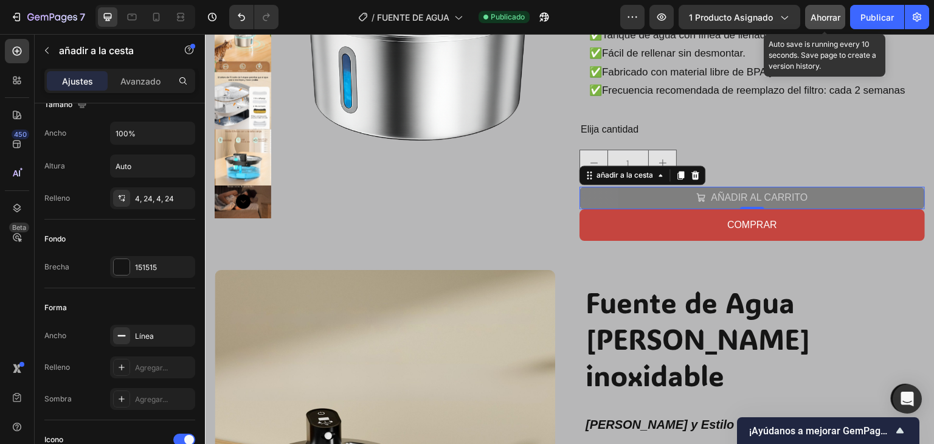
click at [830, 22] on div "Ahorrar" at bounding box center [826, 17] width 30 height 13
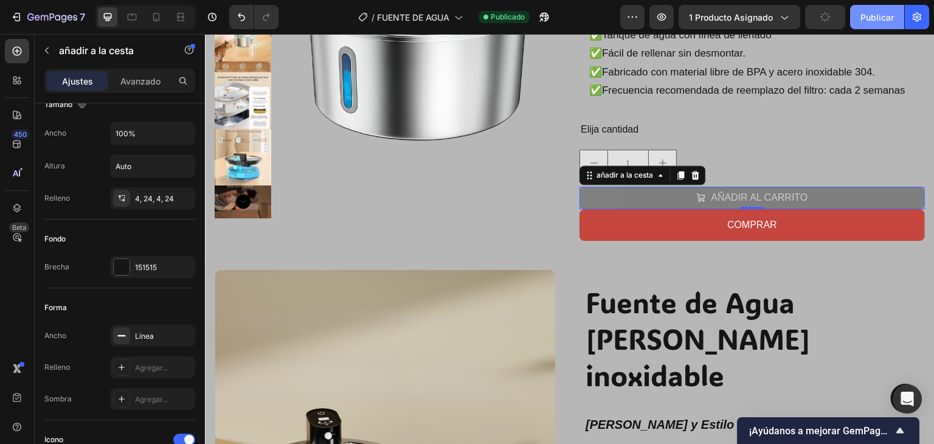
click at [880, 16] on font "Publicar" at bounding box center [876, 17] width 33 height 10
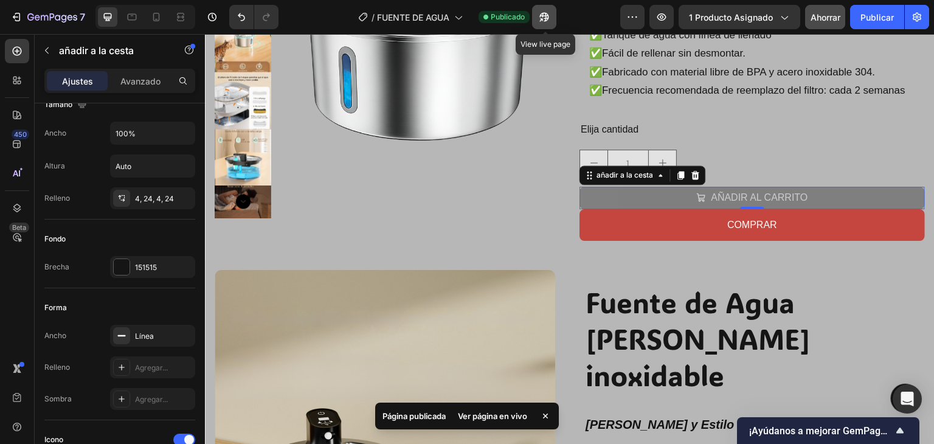
click at [549, 19] on icon "button" at bounding box center [544, 17] width 9 height 9
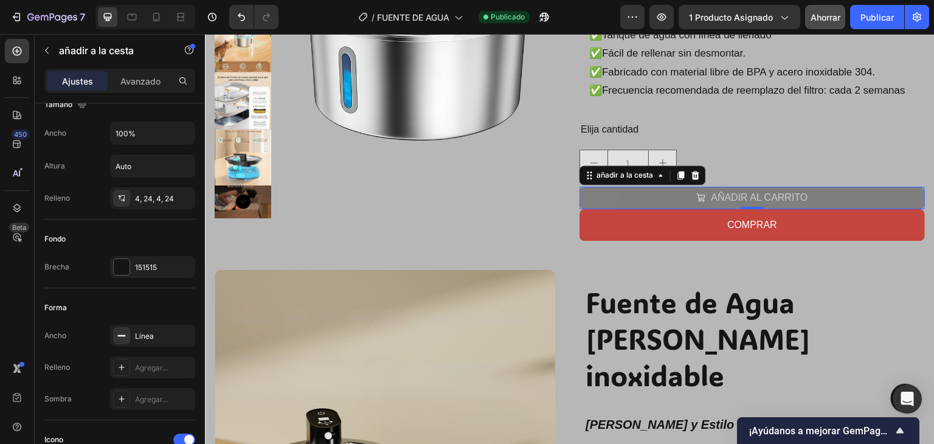
click at [590, 201] on button "AÑADIR AL CARRITO" at bounding box center [751, 198] width 345 height 22
click at [149, 198] on font "4, 24, 4, 24" at bounding box center [154, 198] width 39 height 9
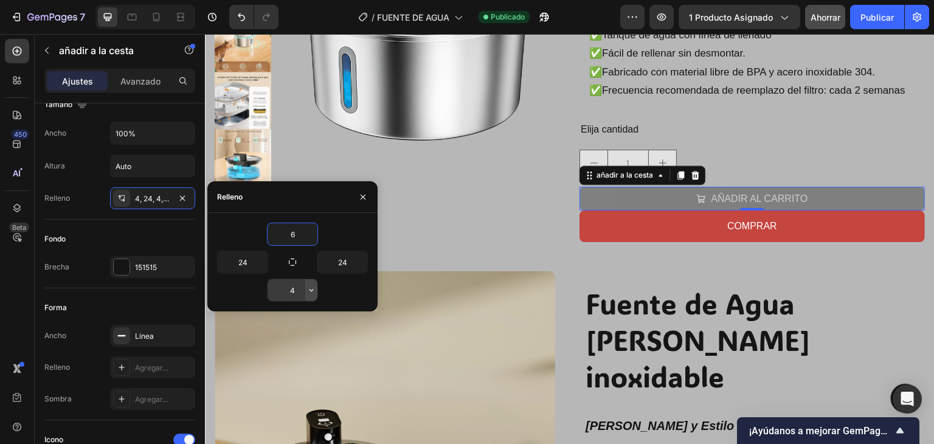
type input "6"
click at [309, 292] on icon "button" at bounding box center [311, 290] width 10 height 10
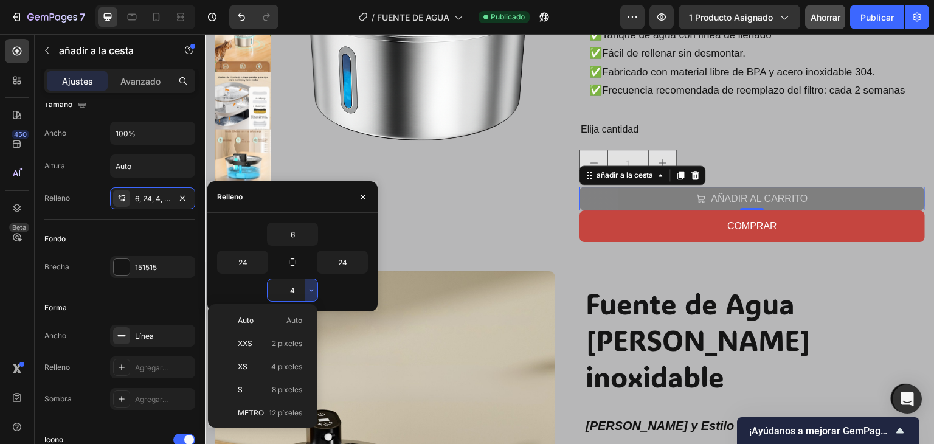
click at [300, 290] on input "4" at bounding box center [293, 290] width 50 height 22
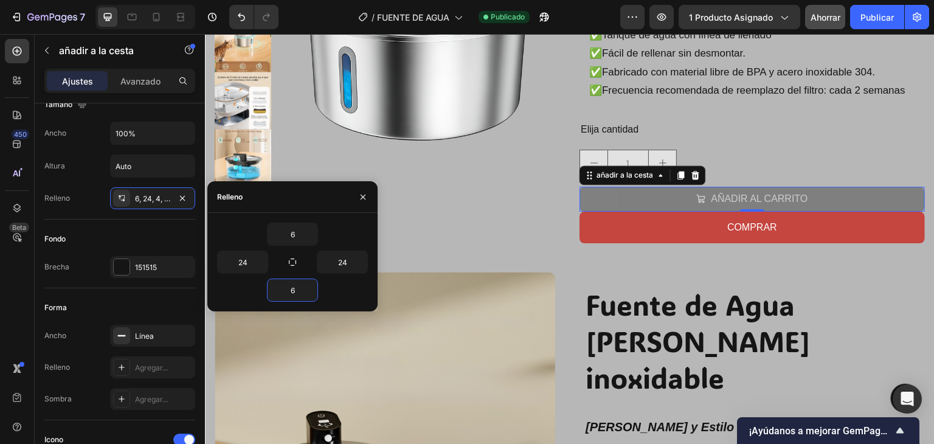
type input "6"
click at [333, 286] on div "6" at bounding box center [292, 289] width 151 height 23
click at [367, 187] on button "button" at bounding box center [362, 196] width 19 height 19
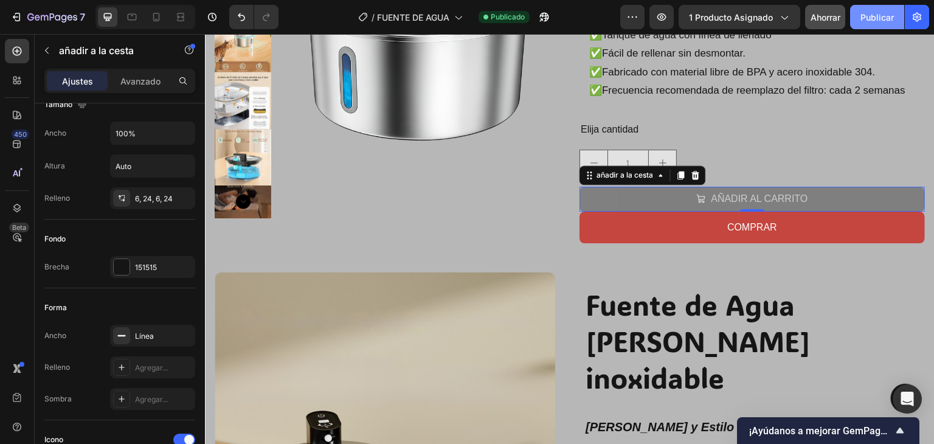
click at [876, 13] on font "Publicar" at bounding box center [876, 17] width 33 height 10
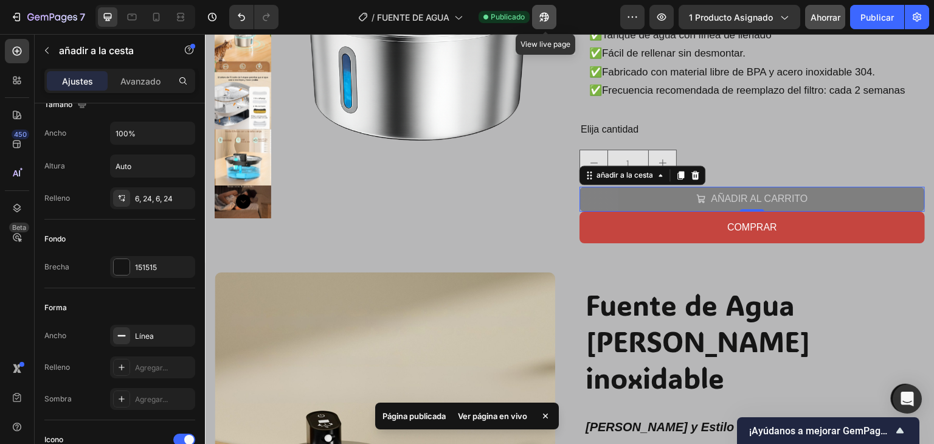
click at [545, 20] on icon "button" at bounding box center [544, 17] width 12 height 12
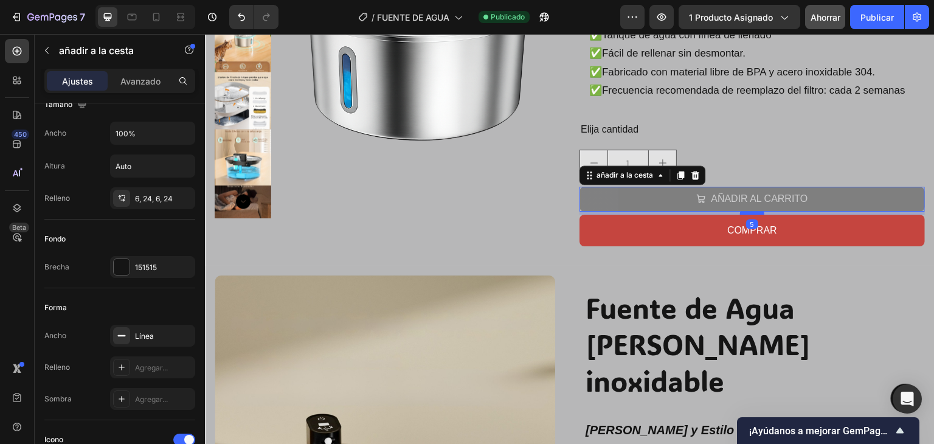
drag, startPoint x: 746, startPoint y: 210, endPoint x: 752, endPoint y: 213, distance: 6.8
click at [752, 213] on div at bounding box center [752, 213] width 24 height 4
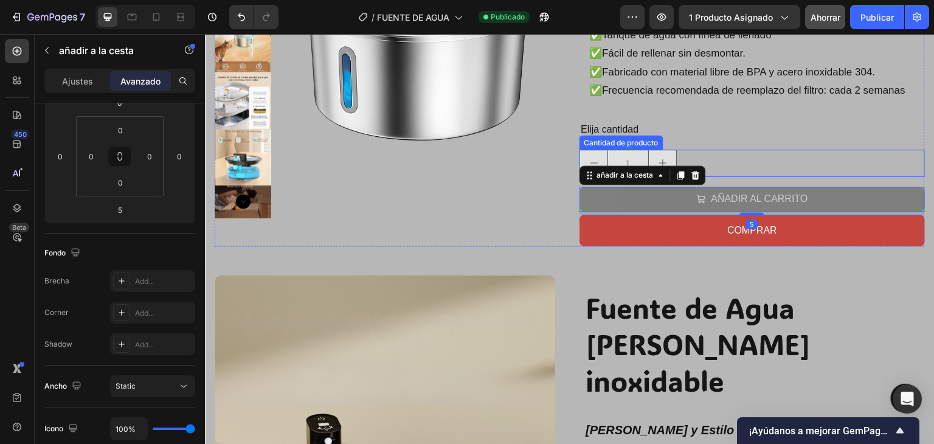
click at [765, 161] on div "1" at bounding box center [751, 163] width 345 height 27
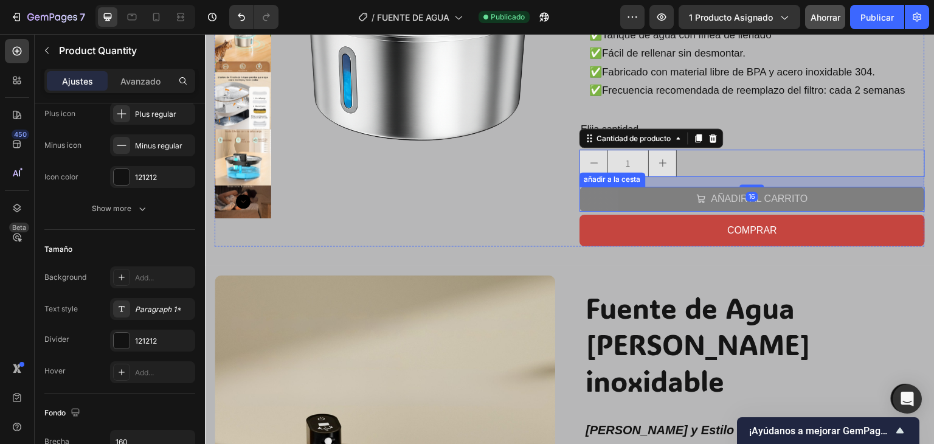
scroll to position [0, 0]
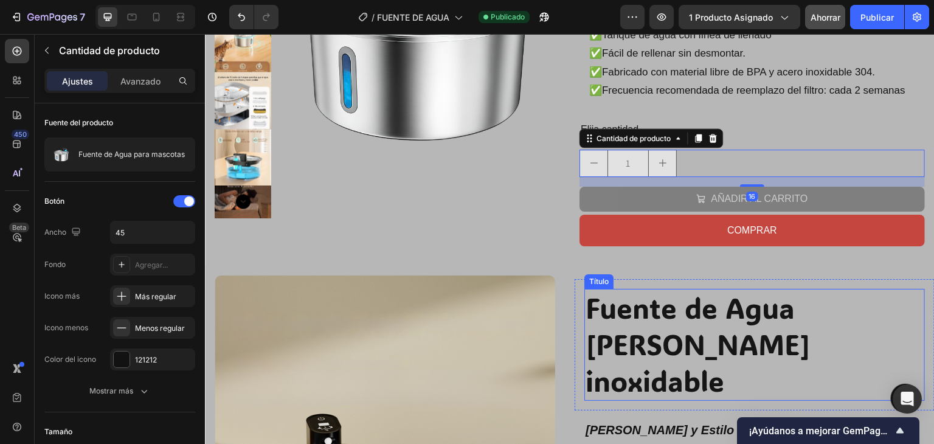
click at [859, 365] on h2 "Fuente de Agua [PERSON_NAME] inoxidable" at bounding box center [754, 344] width 341 height 111
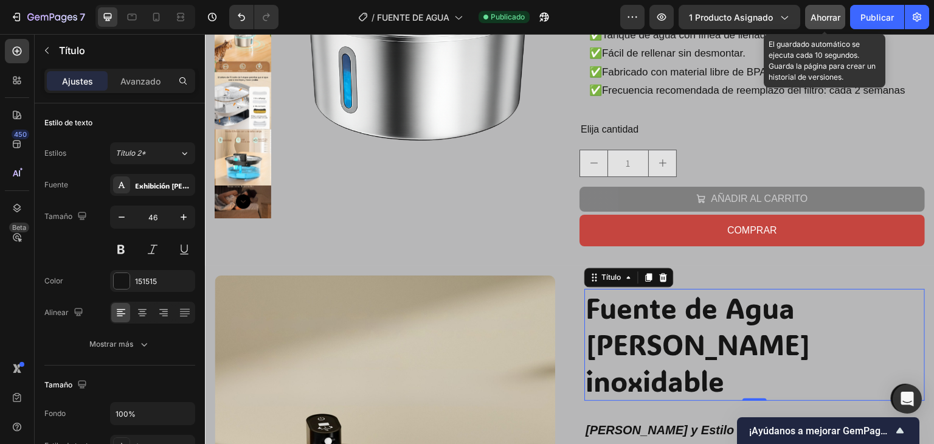
click at [823, 9] on button "Ahorrar" at bounding box center [825, 17] width 40 height 24
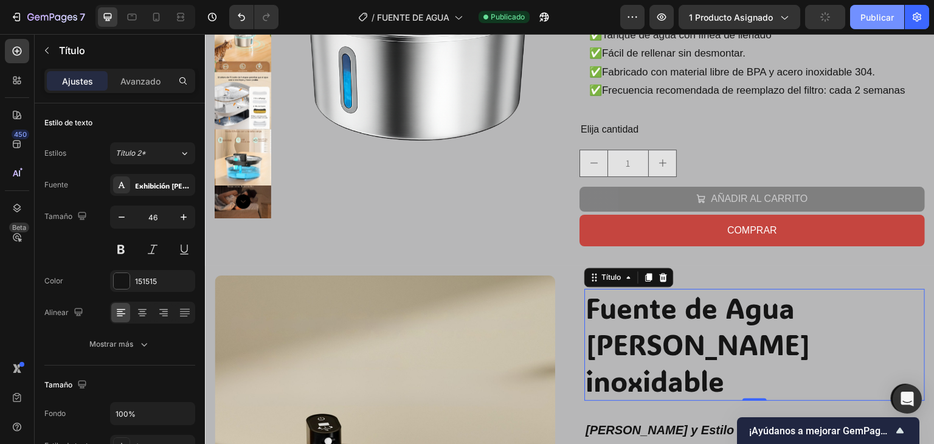
click at [866, 19] on font "Publicar" at bounding box center [876, 17] width 33 height 10
click at [547, 15] on icon "button" at bounding box center [544, 17] width 9 height 9
click at [601, 206] on button "AÑADIR AL CARRITO" at bounding box center [751, 199] width 345 height 25
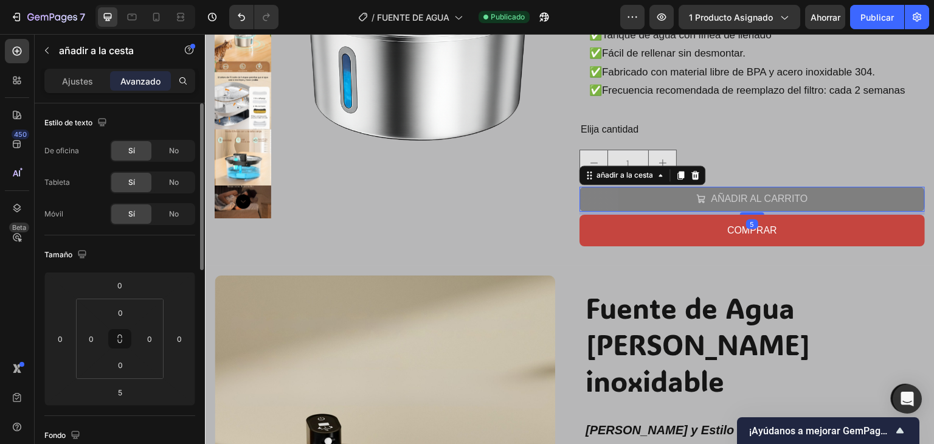
click at [85, 83] on font "Ajustes" at bounding box center [77, 81] width 31 height 10
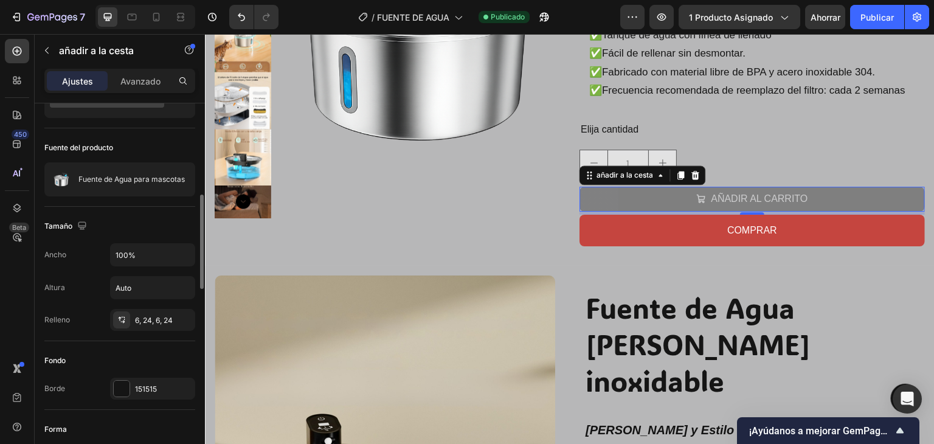
scroll to position [122, 0]
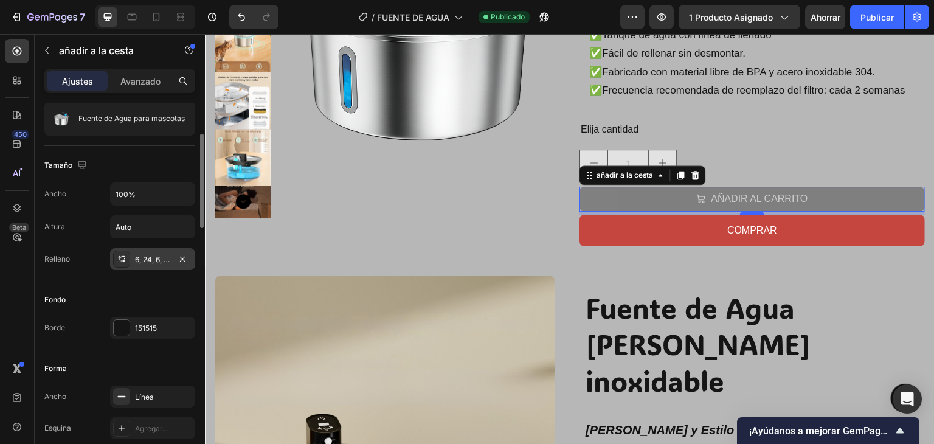
click at [138, 262] on font "6, 24, 6, 24" at bounding box center [154, 259] width 38 height 9
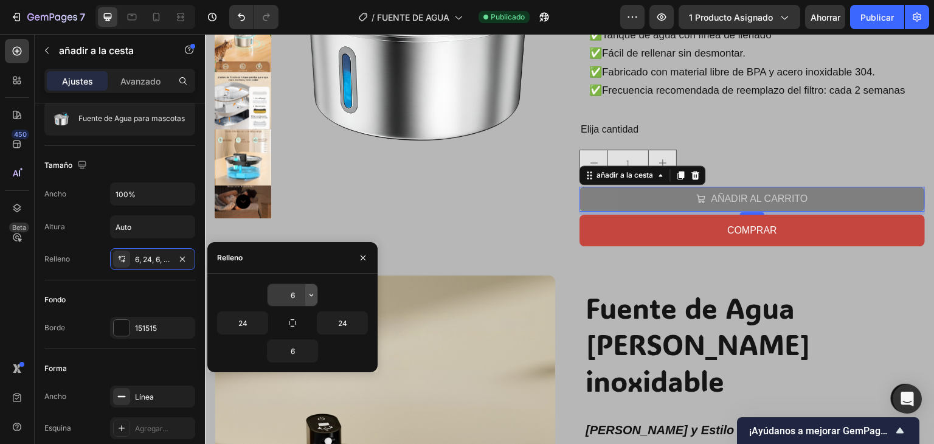
click at [310, 297] on icon "button" at bounding box center [311, 295] width 10 height 10
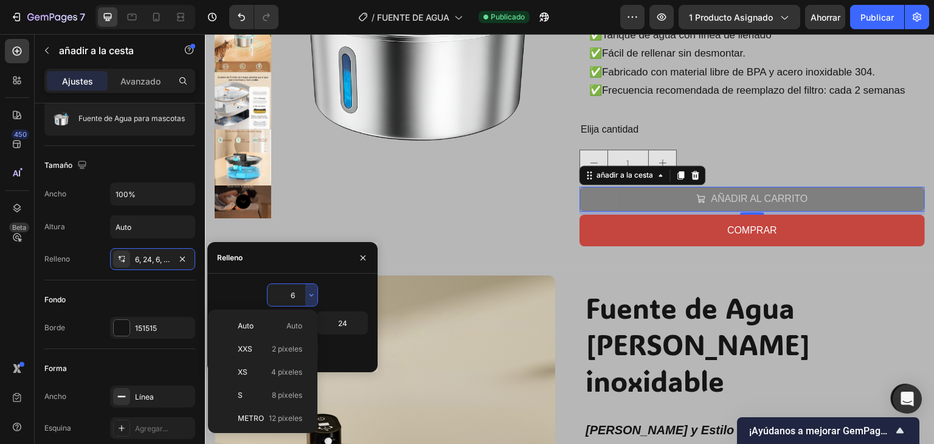
click at [291, 294] on input "6" at bounding box center [293, 295] width 50 height 22
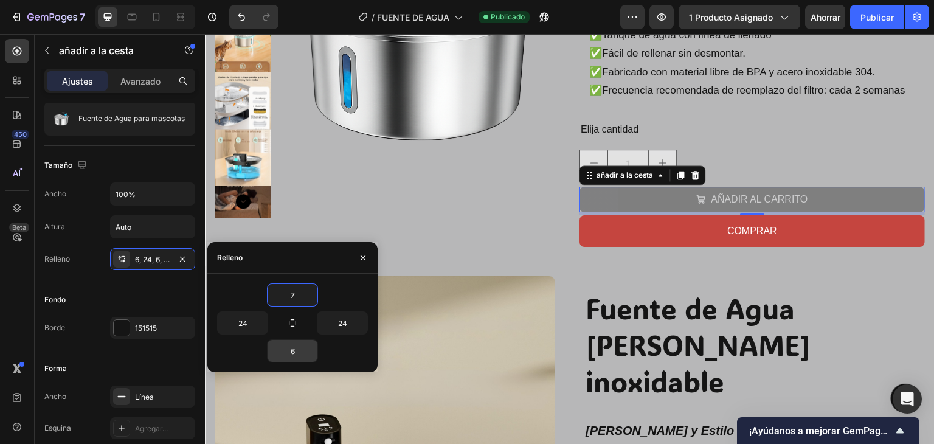
type input "7"
click at [292, 348] on input "6" at bounding box center [293, 351] width 50 height 22
type input "7"
click at [370, 254] on button "button" at bounding box center [362, 257] width 19 height 19
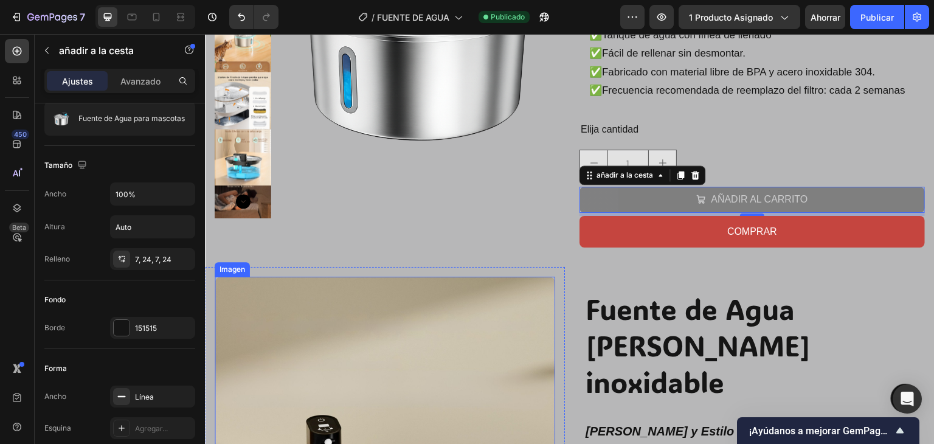
click at [401, 298] on img at bounding box center [385, 448] width 341 height 342
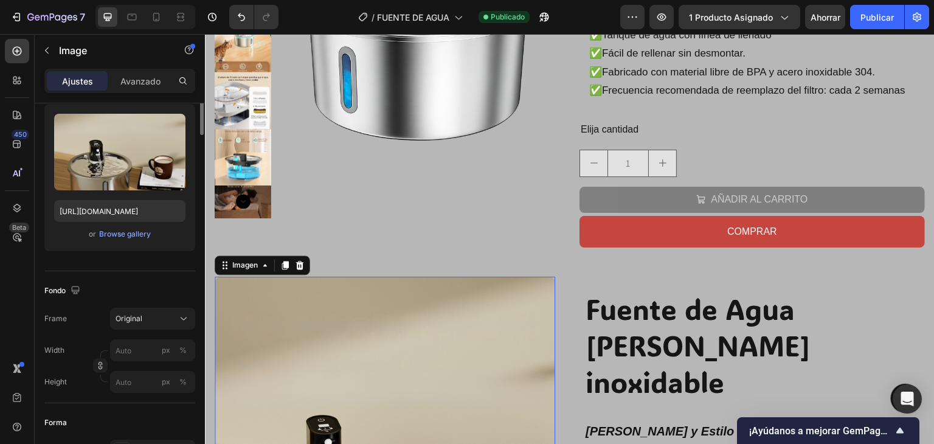
scroll to position [0, 0]
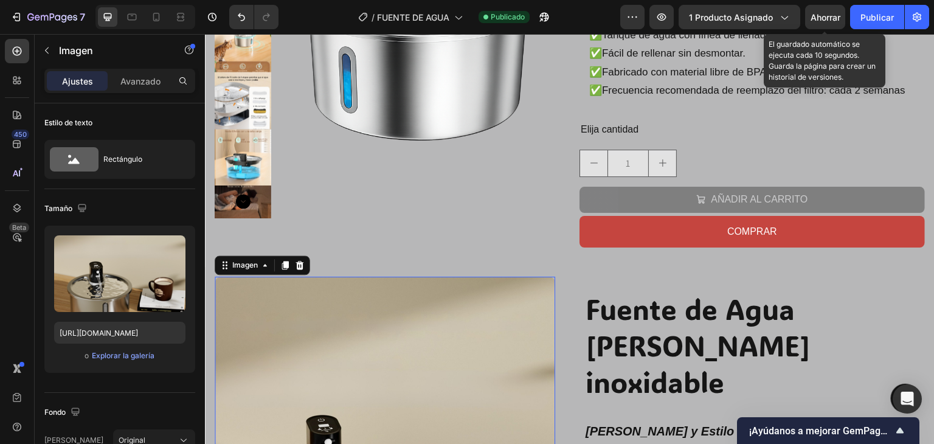
click at [828, 15] on font "Ahorrar" at bounding box center [826, 17] width 30 height 10
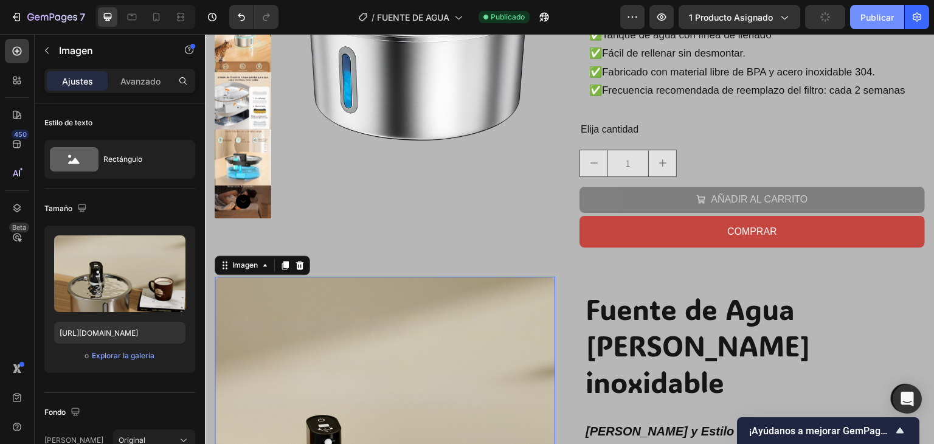
click at [885, 22] on font "Publicar" at bounding box center [876, 17] width 33 height 13
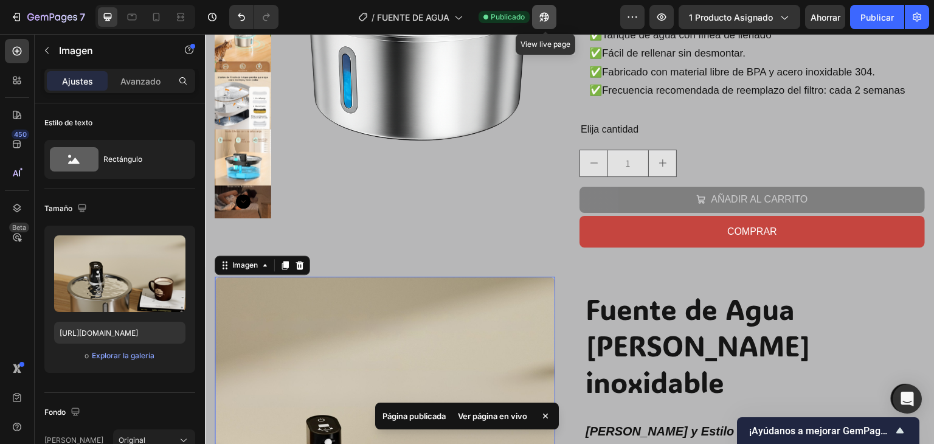
click at [555, 13] on button "button" at bounding box center [544, 17] width 24 height 24
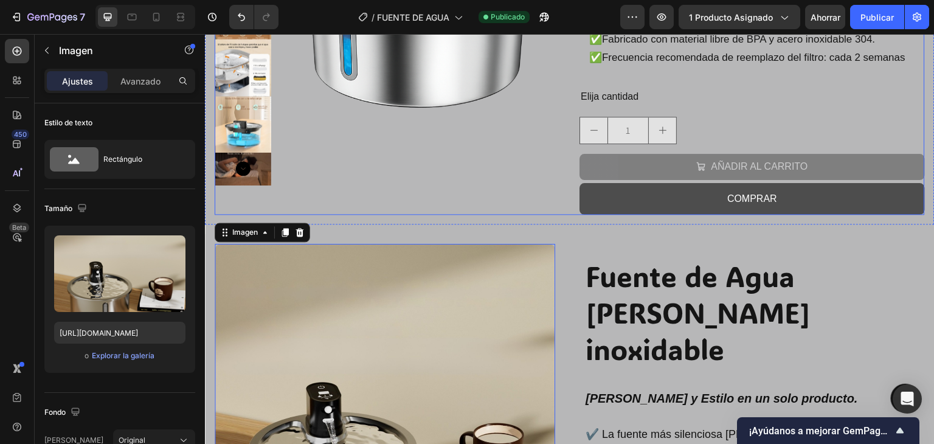
scroll to position [304, 0]
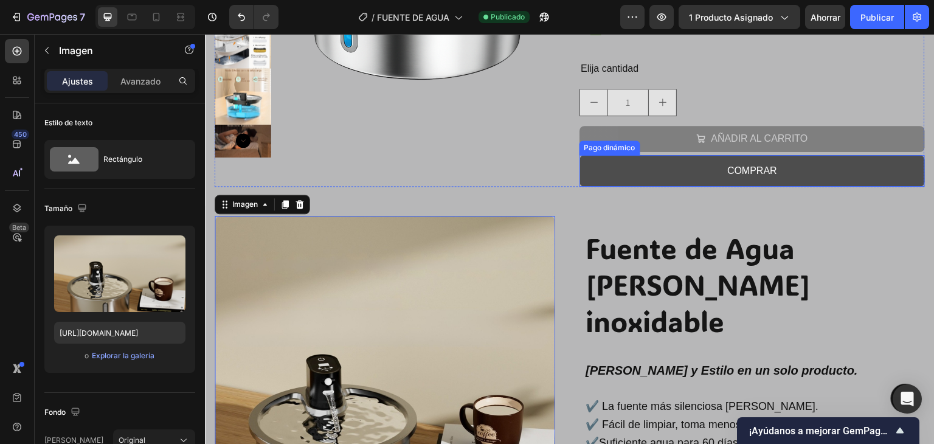
click at [597, 169] on button "COMPRAR" at bounding box center [751, 171] width 345 height 32
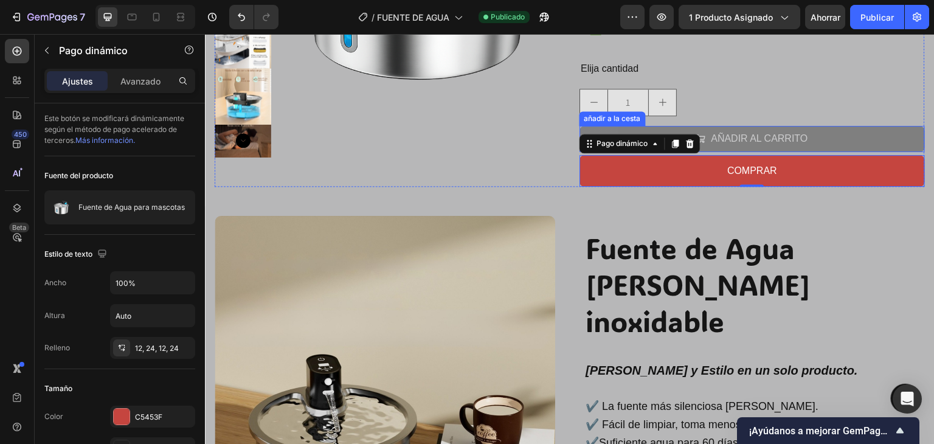
click at [845, 144] on button "AÑADIR AL CARRITO" at bounding box center [751, 139] width 345 height 26
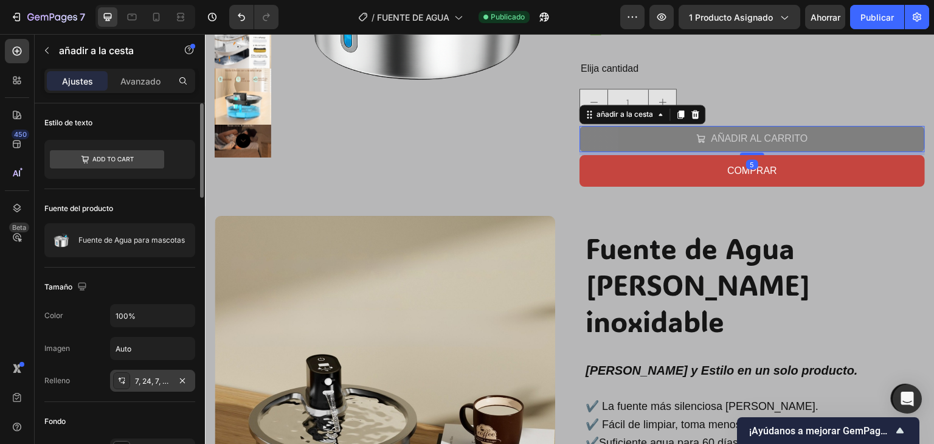
click at [151, 382] on font "7, 24, 7, 24" at bounding box center [153, 380] width 36 height 9
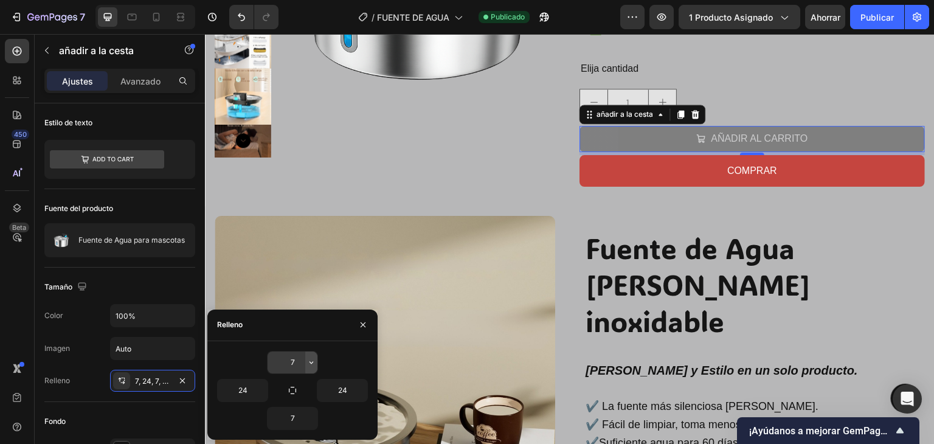
click at [309, 365] on icon "button" at bounding box center [311, 363] width 10 height 10
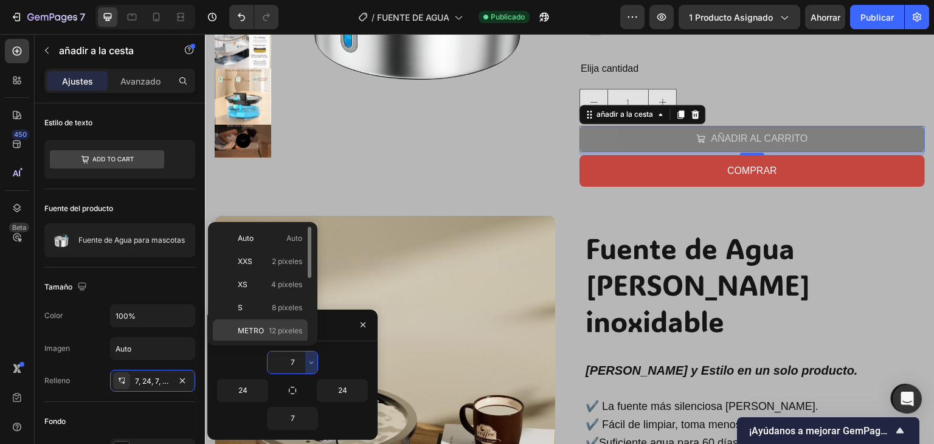
click at [283, 322] on div "METRO 12 píxeles" at bounding box center [260, 330] width 95 height 23
type input "12"
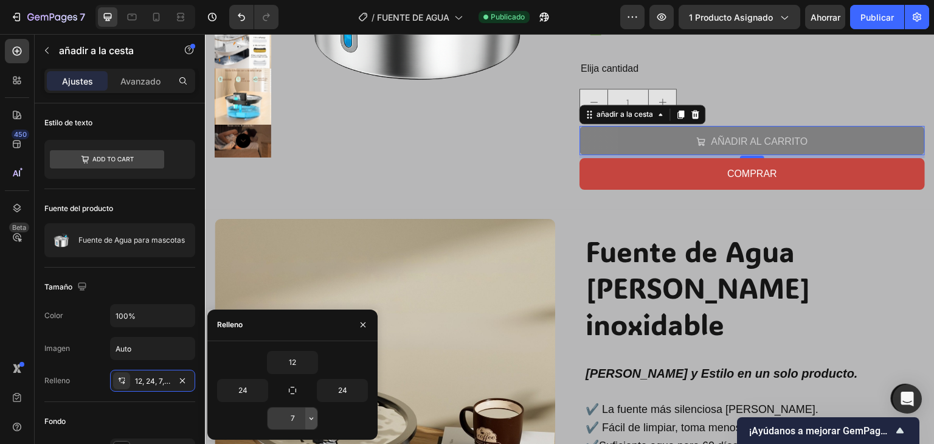
click at [309, 421] on icon "button" at bounding box center [311, 418] width 10 height 10
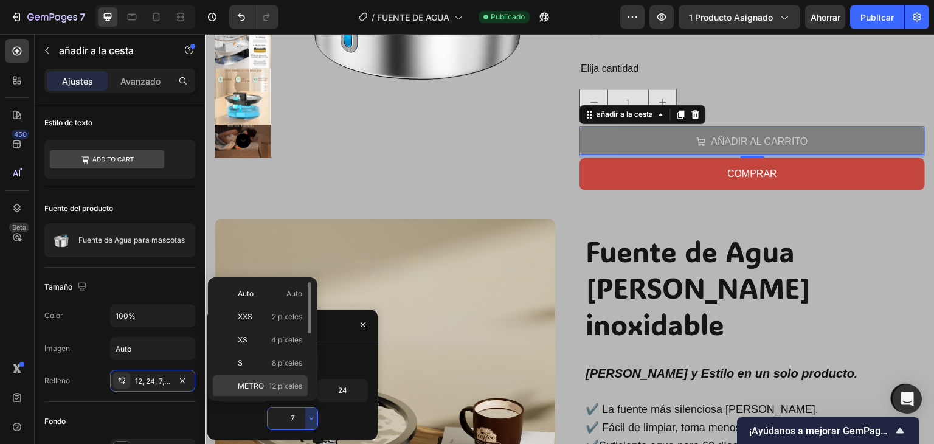
click at [294, 381] on font "12 píxeles" at bounding box center [285, 385] width 33 height 9
type input "12"
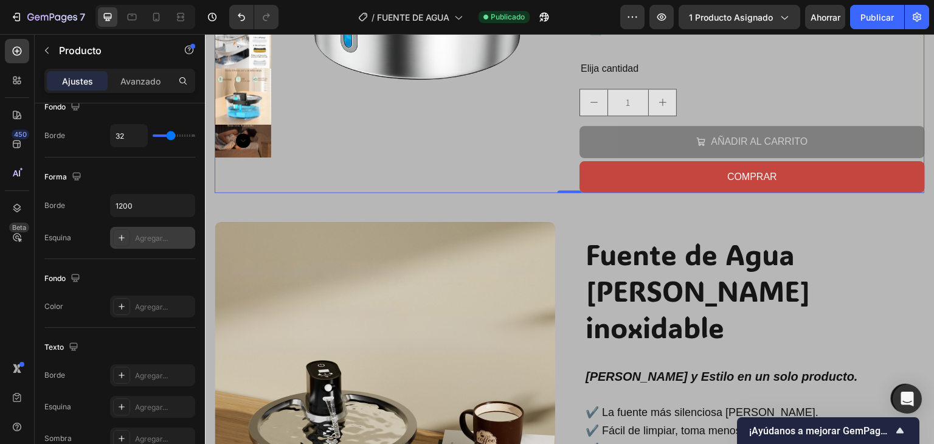
scroll to position [0, 0]
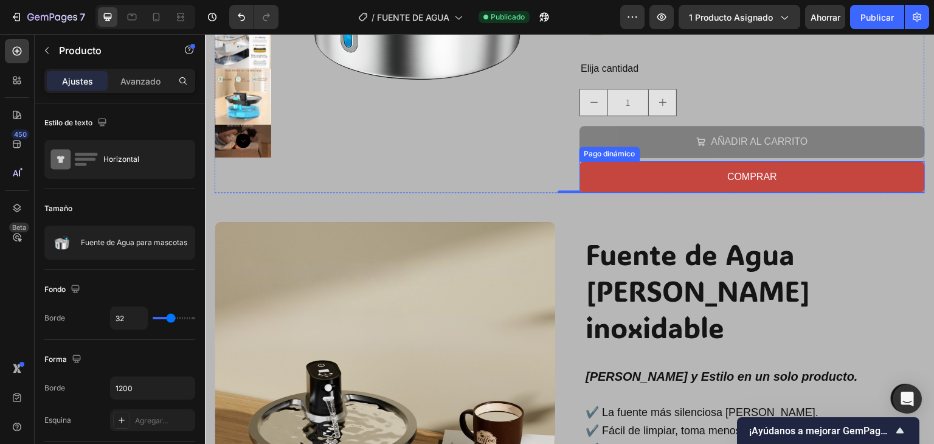
click at [623, 144] on button "AÑADIR AL CARRITO" at bounding box center [751, 142] width 345 height 32
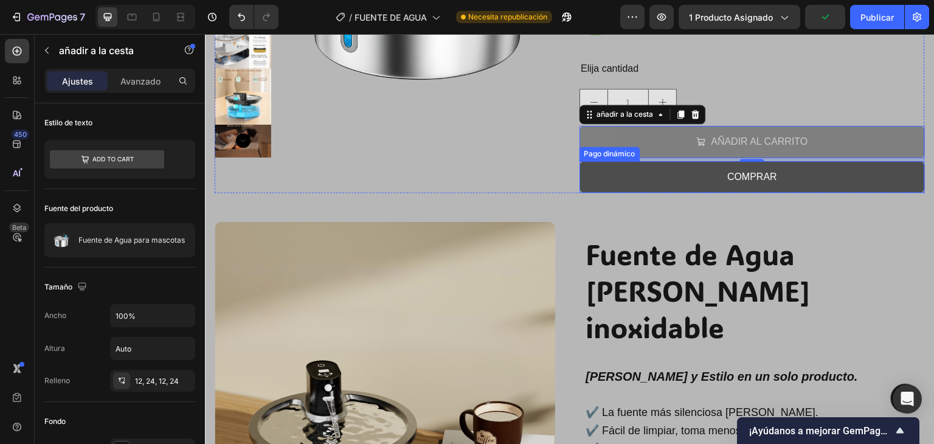
click at [590, 175] on button "COMPRAR" at bounding box center [751, 177] width 345 height 32
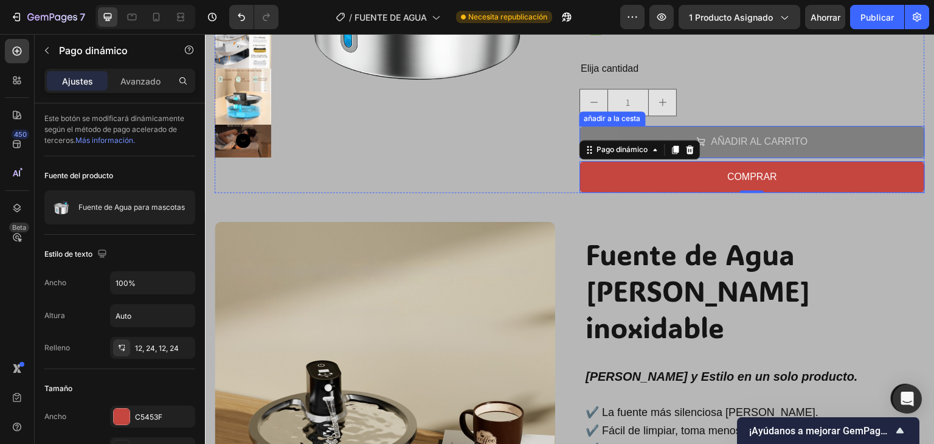
click at [604, 131] on button "AÑADIR AL CARRITO" at bounding box center [751, 142] width 345 height 32
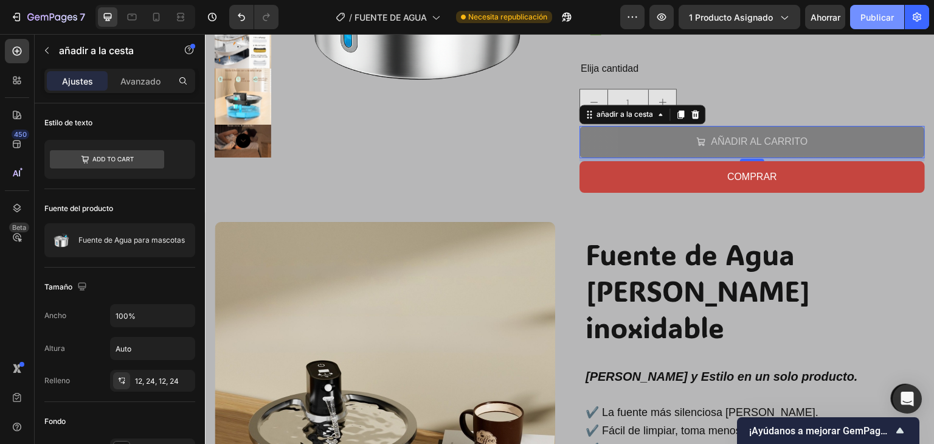
click at [869, 13] on font "Publicar" at bounding box center [876, 17] width 33 height 10
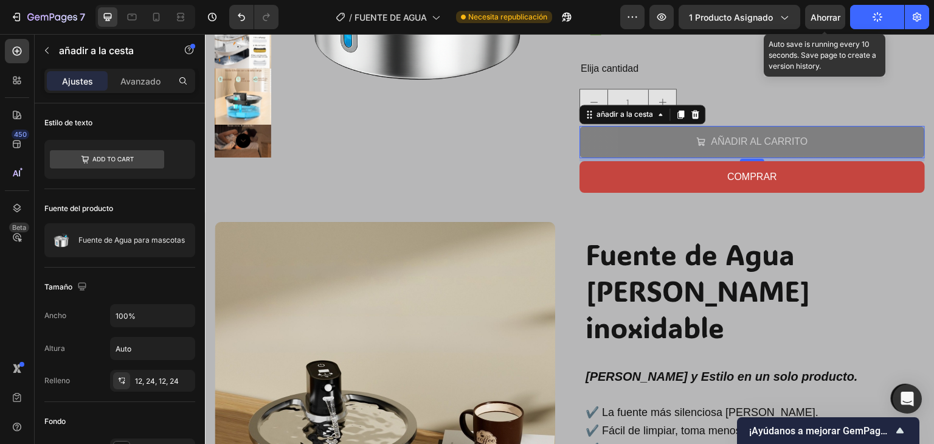
click at [834, 12] on font "Ahorrar" at bounding box center [826, 17] width 30 height 10
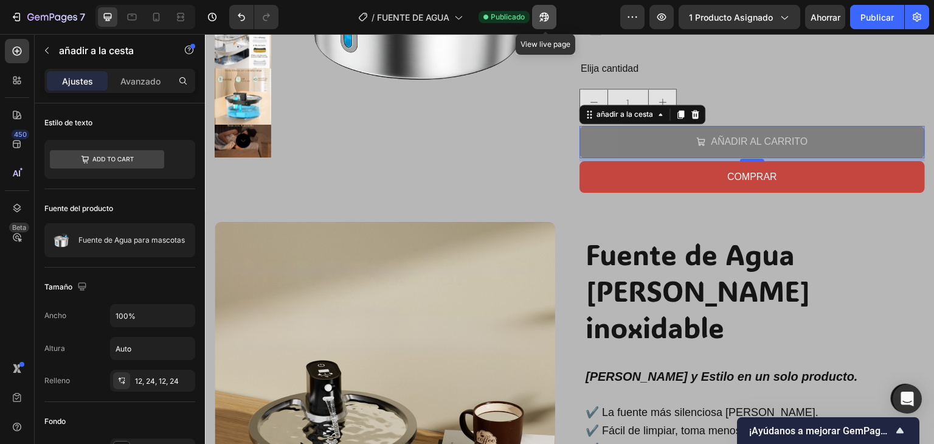
click at [541, 17] on icon "button" at bounding box center [544, 17] width 9 height 9
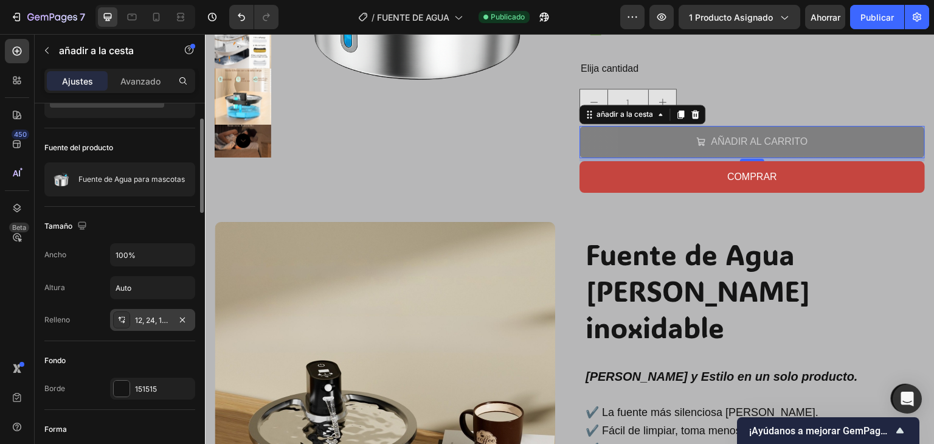
click at [152, 317] on font "12, 24, 12, 24" at bounding box center [157, 320] width 44 height 9
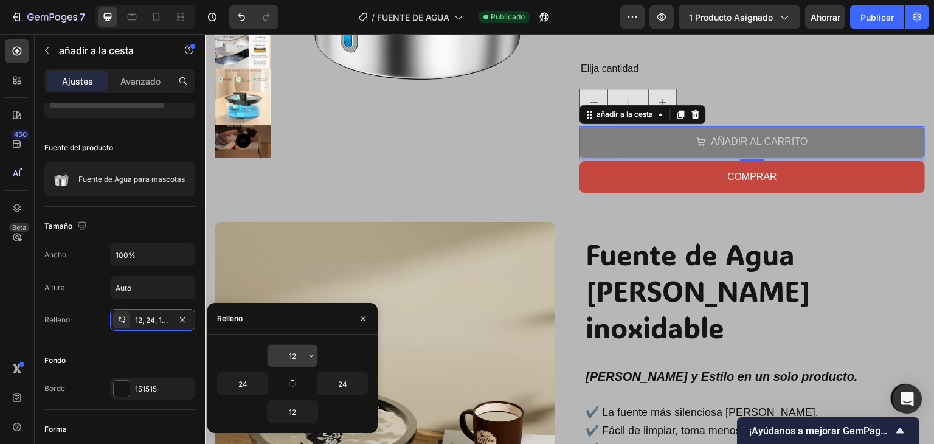
click at [292, 357] on input "12" at bounding box center [293, 356] width 50 height 22
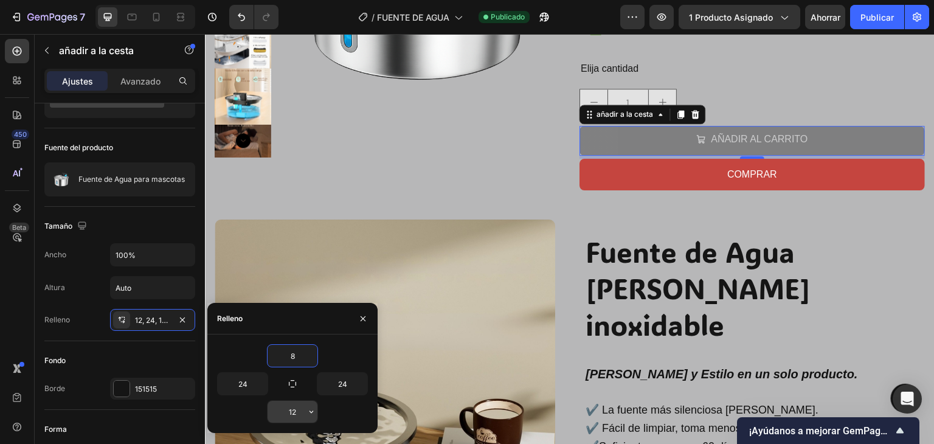
type input "8"
click at [298, 415] on input "12" at bounding box center [293, 412] width 50 height 22
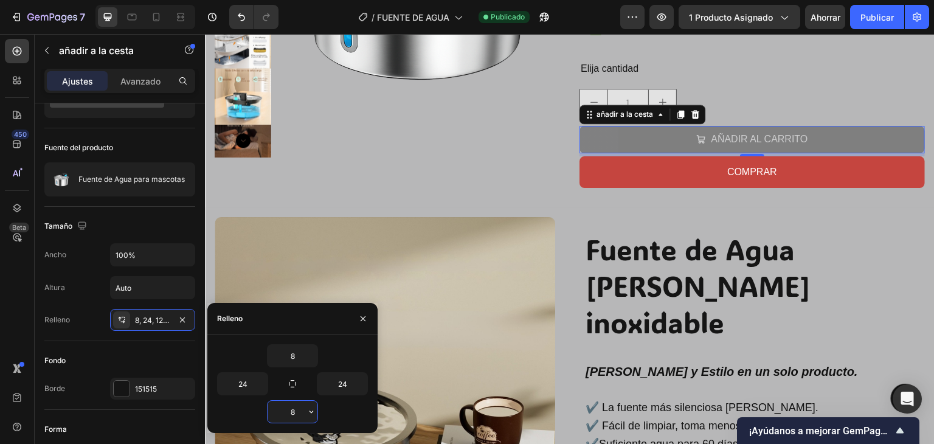
type input "8"
click at [365, 322] on icon "button" at bounding box center [363, 319] width 10 height 10
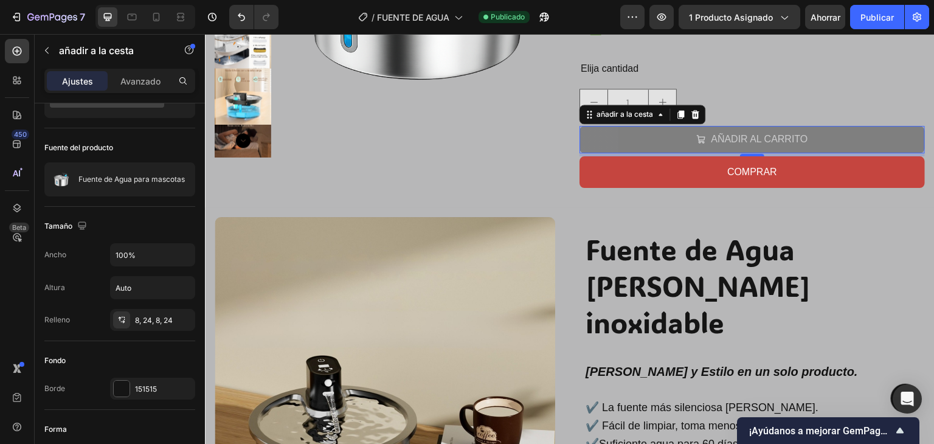
click at [831, 20] on font "Ahorrar" at bounding box center [826, 17] width 30 height 10
click at [865, 20] on font "Publicar" at bounding box center [876, 17] width 33 height 10
click at [766, 107] on div "1" at bounding box center [751, 102] width 345 height 27
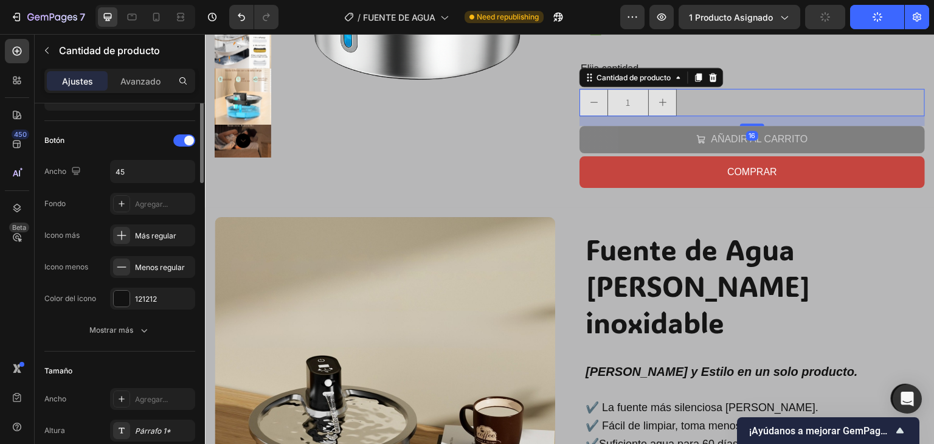
scroll to position [0, 0]
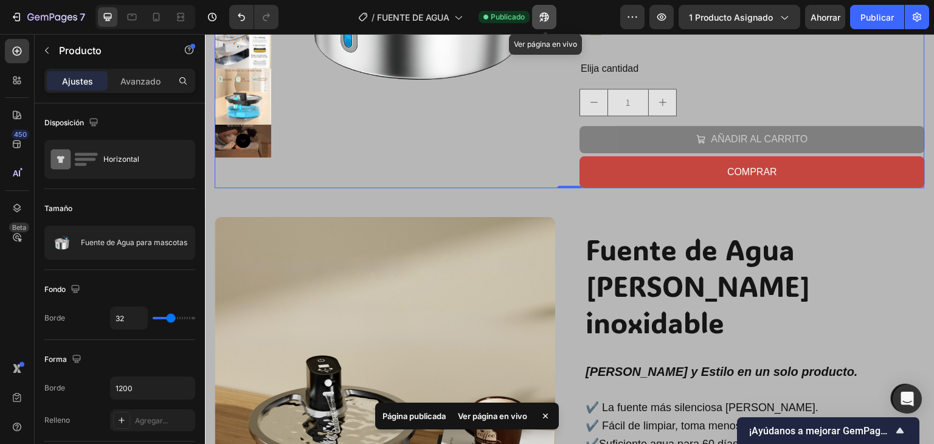
click at [544, 22] on icon "button" at bounding box center [544, 17] width 12 height 12
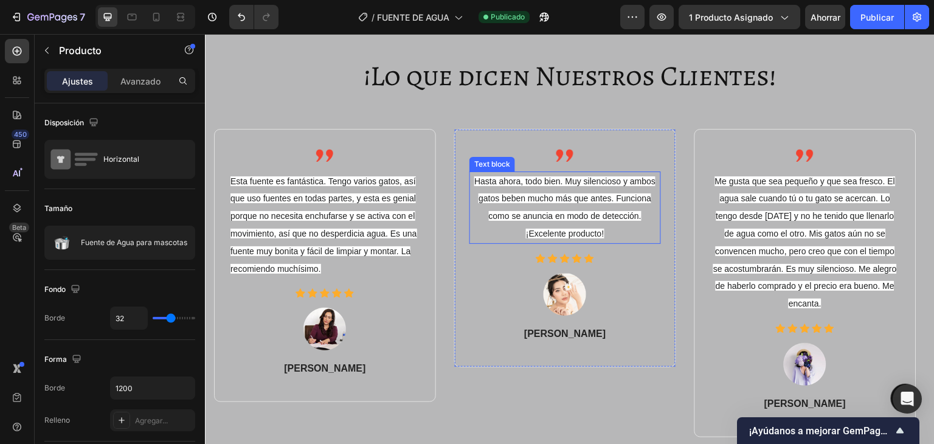
scroll to position [2736, 0]
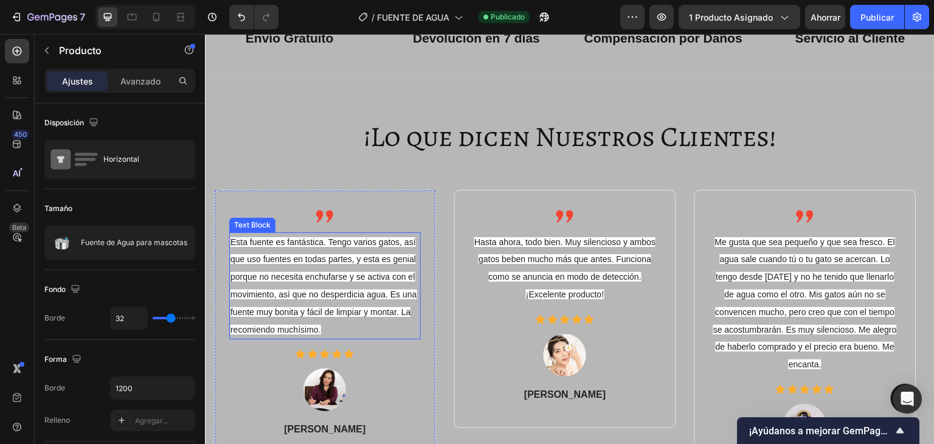
click at [236, 245] on span "Esta fuente es fantástica. Tengo varios gatos, así que uso fuentes en todas par…" at bounding box center [323, 285] width 187 height 97
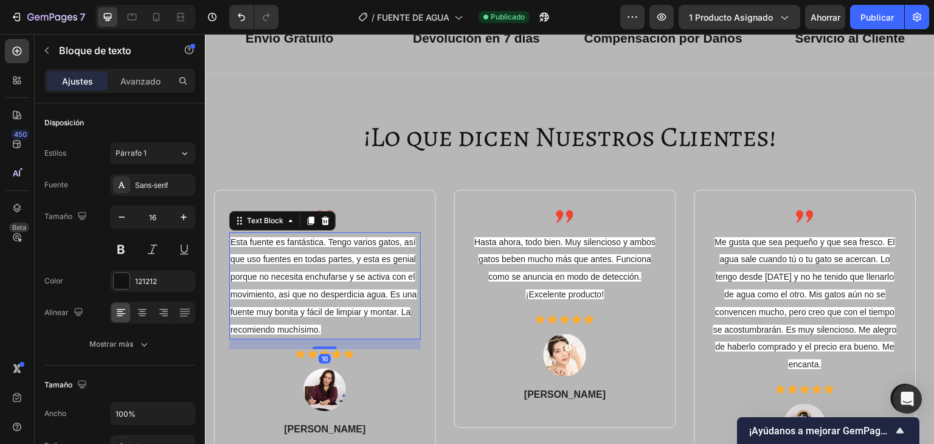
click at [232, 243] on span "Esta fuente es fantástica. Tengo varios gatos, así que uso fuentes en todas par…" at bounding box center [323, 285] width 187 height 97
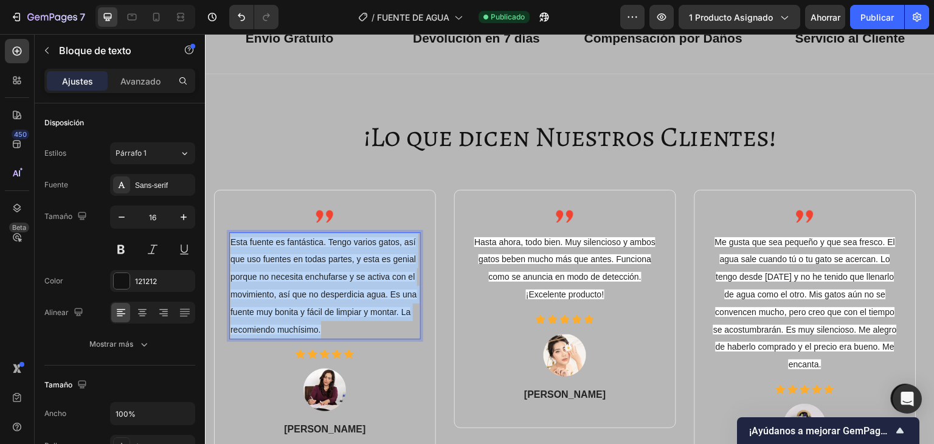
drag, startPoint x: 321, startPoint y: 334, endPoint x: 231, endPoint y: 244, distance: 127.7
click at [231, 244] on p "Esta fuente es fantástica. Tengo varios gatos, así que uso fuentes en todas par…" at bounding box center [324, 285] width 189 height 105
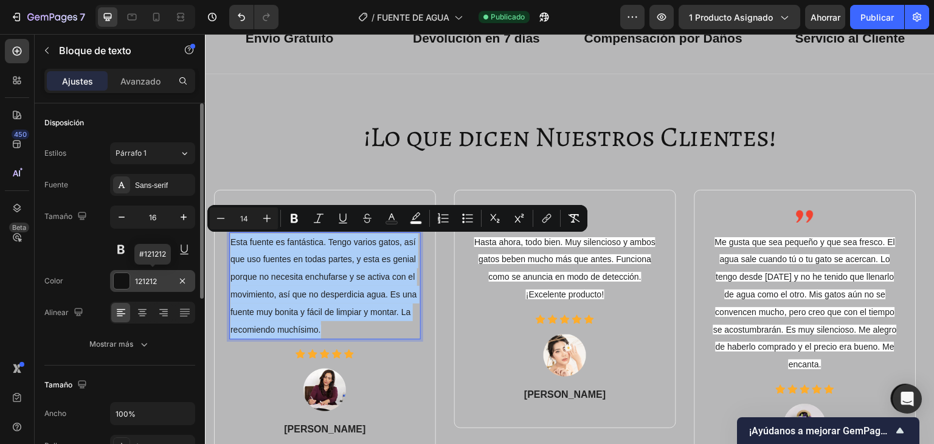
click at [163, 282] on div "121212" at bounding box center [152, 281] width 35 height 11
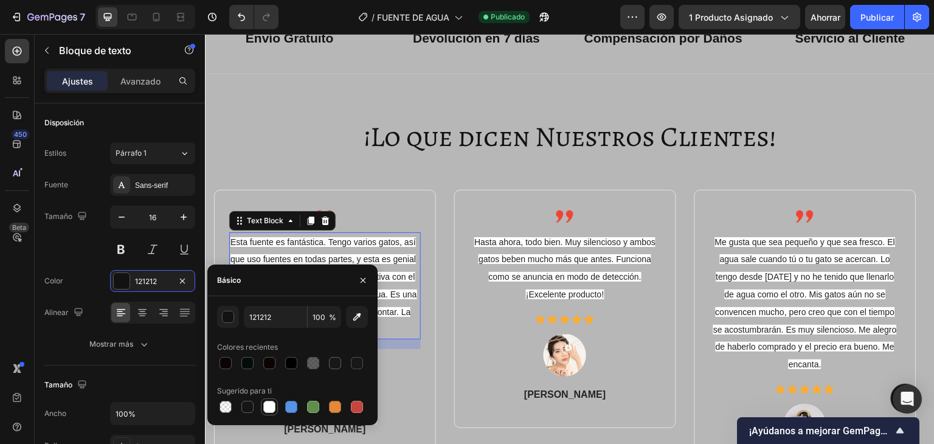
click at [268, 407] on div at bounding box center [269, 407] width 12 height 12
click at [252, 409] on div at bounding box center [247, 407] width 12 height 12
click at [289, 364] on div at bounding box center [291, 363] width 12 height 12
type input "000000"
click at [361, 283] on icon "button" at bounding box center [363, 280] width 10 height 10
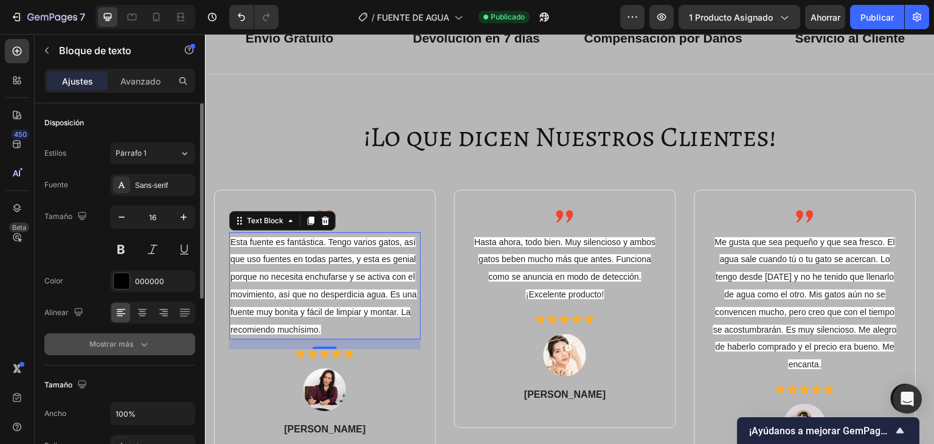
click at [142, 342] on icon "button" at bounding box center [144, 344] width 12 height 12
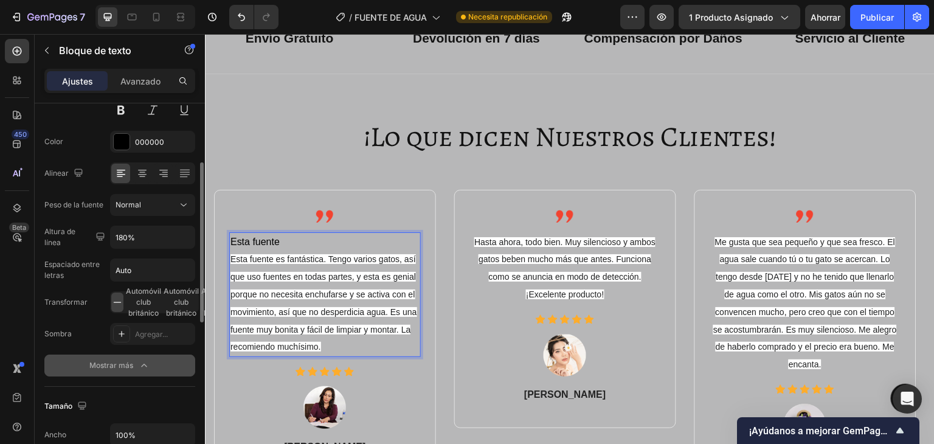
scroll to position [0, 0]
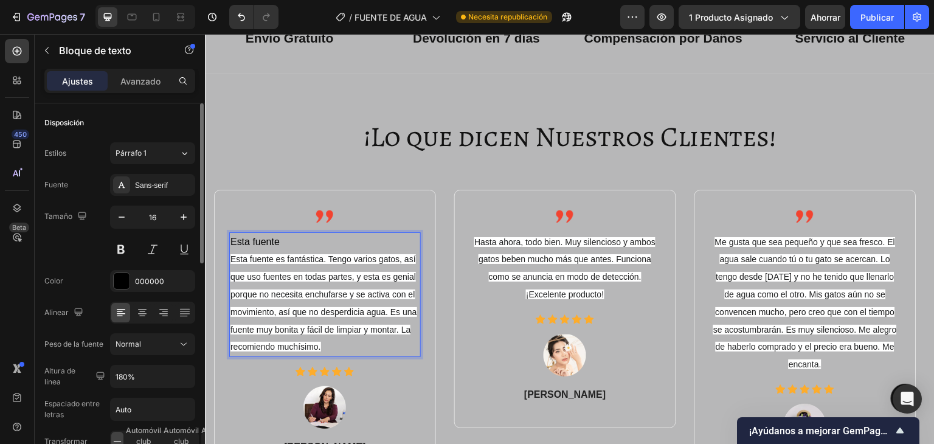
click at [282, 242] on p "Esta fuente" at bounding box center [324, 242] width 189 height 18
click at [278, 241] on p "Esta fuente" at bounding box center [324, 242] width 189 height 18
click at [150, 154] on div "Párrafo 1" at bounding box center [140, 153] width 49 height 11
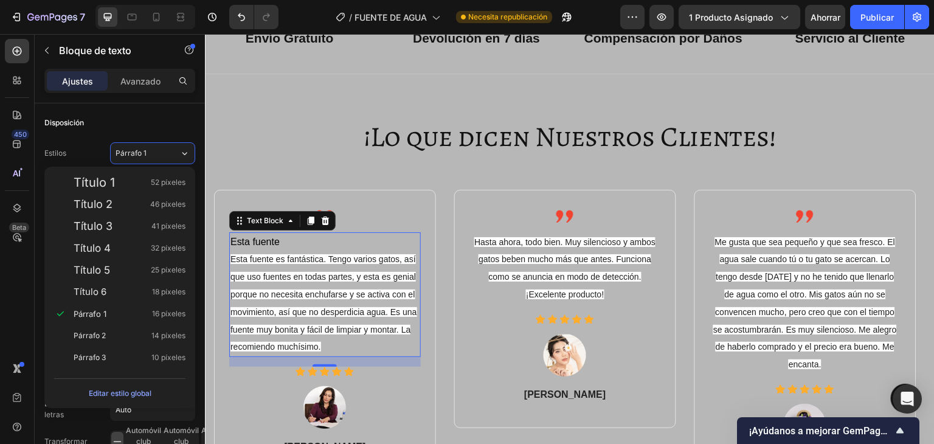
click at [317, 278] on span "Esta fuente es fantástica. Tengo varios gatos, así que uso fuentes en todas par…" at bounding box center [323, 302] width 187 height 97
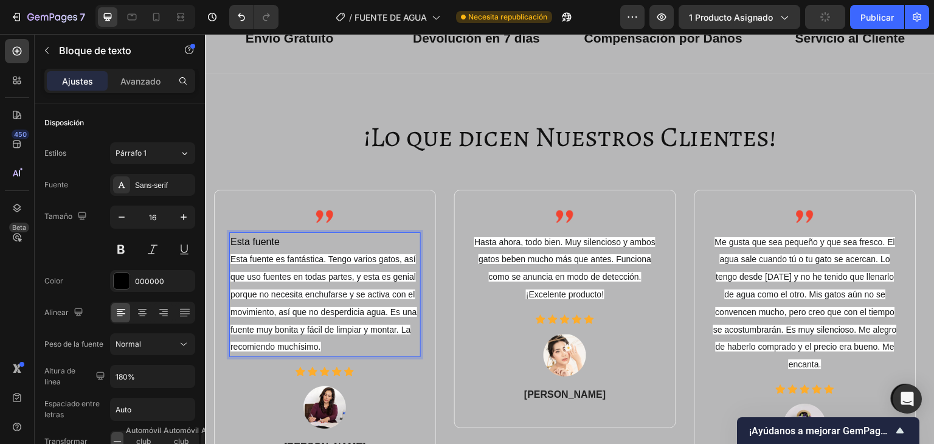
click at [305, 275] on span "Esta fuente es fantástica. Tengo varios gatos, así que uso fuentes en todas par…" at bounding box center [323, 302] width 187 height 97
click at [268, 243] on p "Esta fuente" at bounding box center [324, 242] width 189 height 18
click at [269, 264] on span "Esta fuente es fantástica. Tengo varios gatos, así que uso fuentes en todas par…" at bounding box center [323, 302] width 187 height 97
click at [548, 268] on p "Hasta ahora, todo bien. Muy silencioso y ambos gatos beben mucho más que antes.…" at bounding box center [565, 268] width 189 height 70
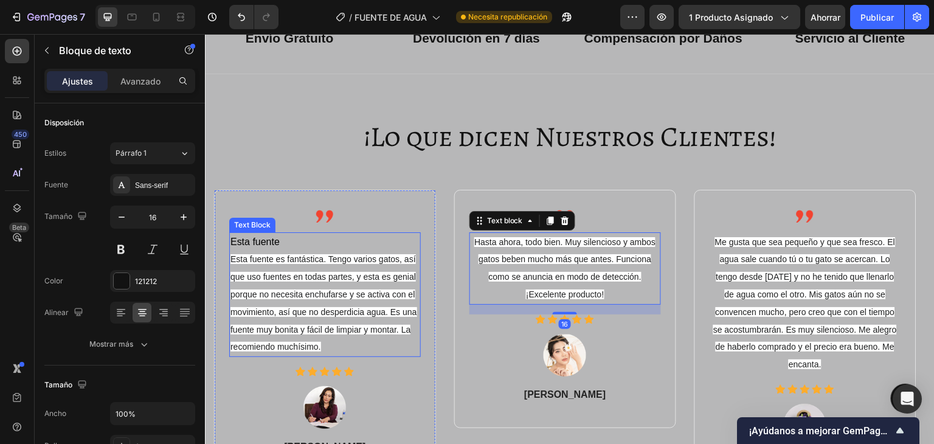
click at [288, 266] on p "Esta fuente es fantástica. Tengo varios gatos, así que uso fuentes en todas par…" at bounding box center [324, 303] width 189 height 105
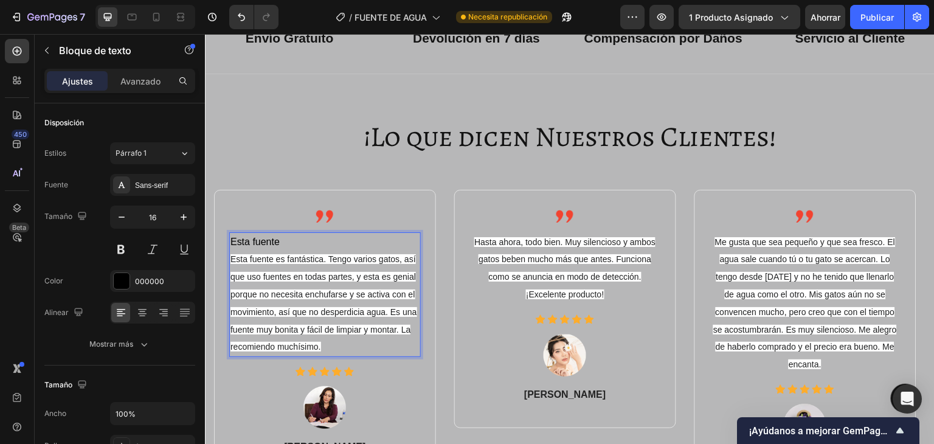
click at [278, 242] on p "Esta fuente" at bounding box center [324, 242] width 189 height 18
click at [160, 147] on button "Párrafo 1" at bounding box center [152, 153] width 85 height 22
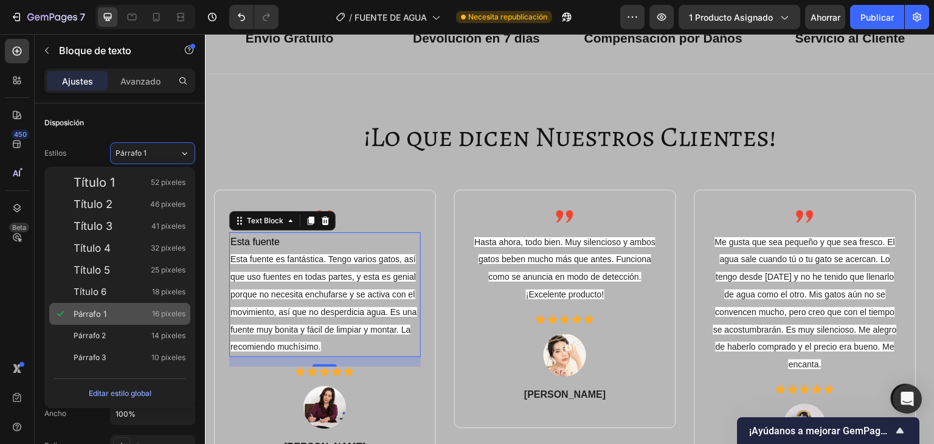
click at [123, 308] on div "Párrafo 1 16 píxeles" at bounding box center [130, 314] width 112 height 12
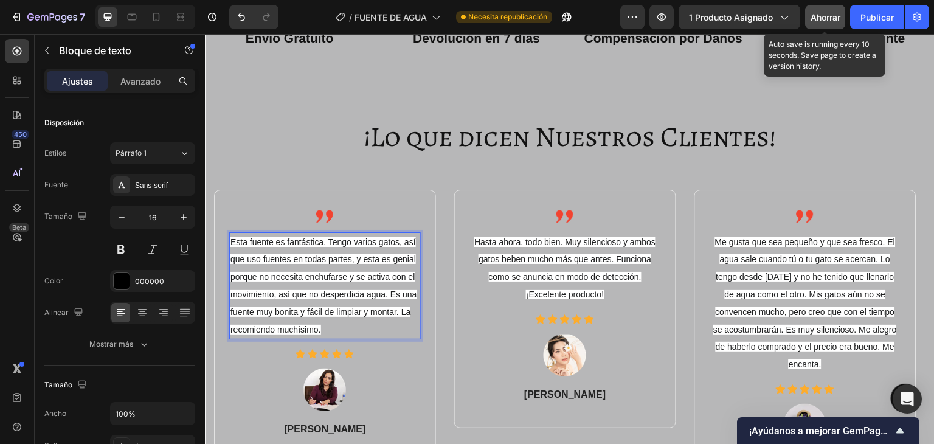
click at [842, 16] on button "Ahorrar" at bounding box center [825, 17] width 40 height 24
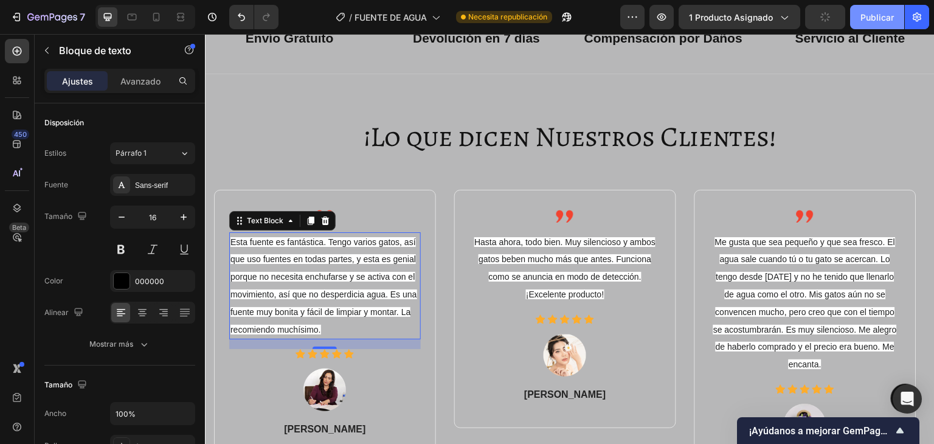
click at [861, 16] on font "Publicar" at bounding box center [876, 17] width 33 height 10
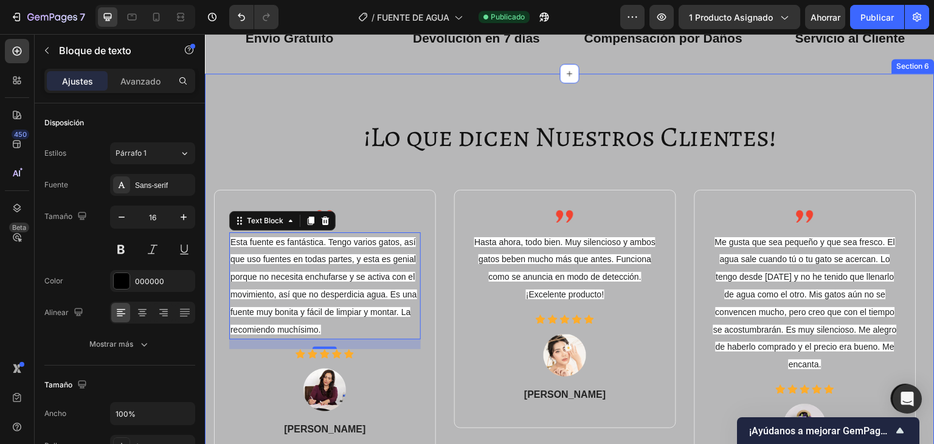
click at [387, 173] on div "¡Lo que dicen Nuestros Clientes! Heading Image Esta fuente es fantástica. Tengo…" at bounding box center [569, 320] width 711 height 407
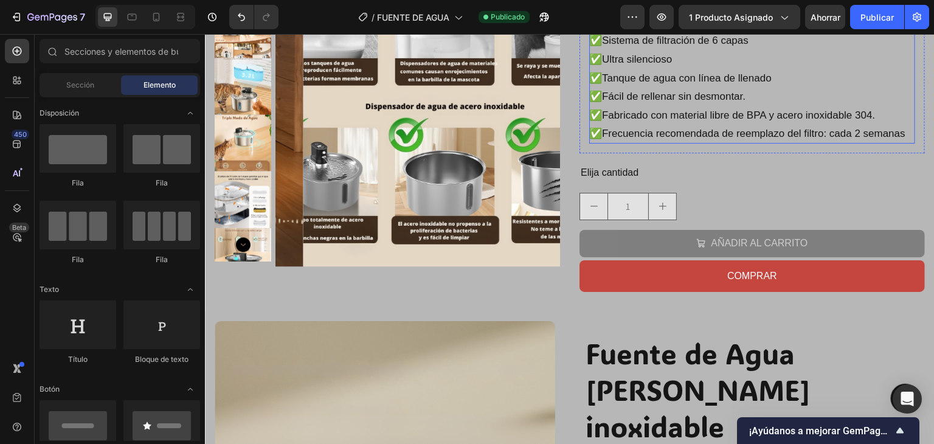
scroll to position [243, 0]
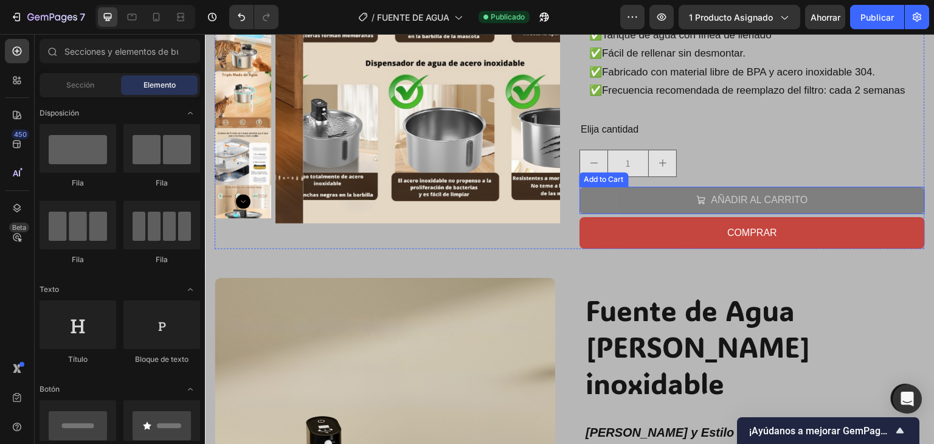
click at [676, 206] on button "AÑADIR AL CARRITO" at bounding box center [751, 200] width 345 height 27
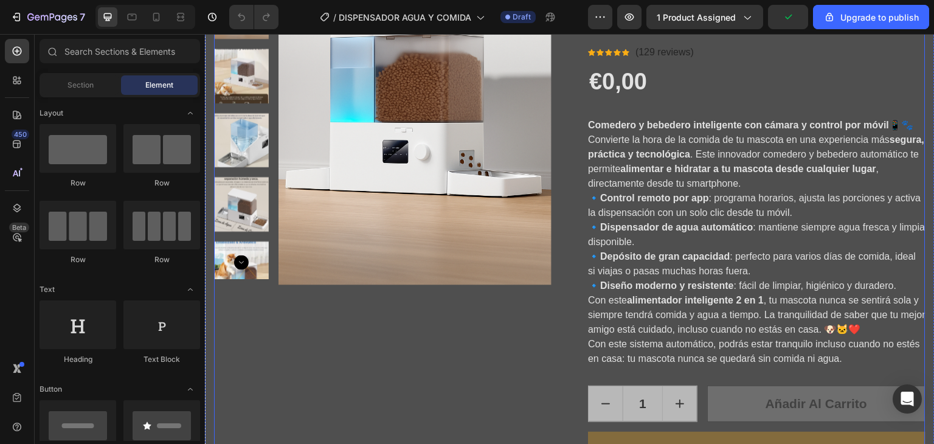
scroll to position [426, 0]
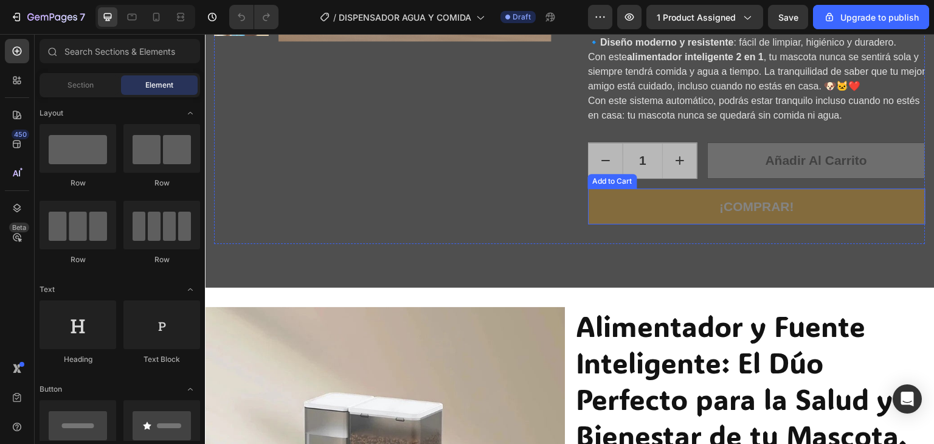
click at [614, 203] on button "¡COMPRAR!" at bounding box center [756, 206] width 337 height 36
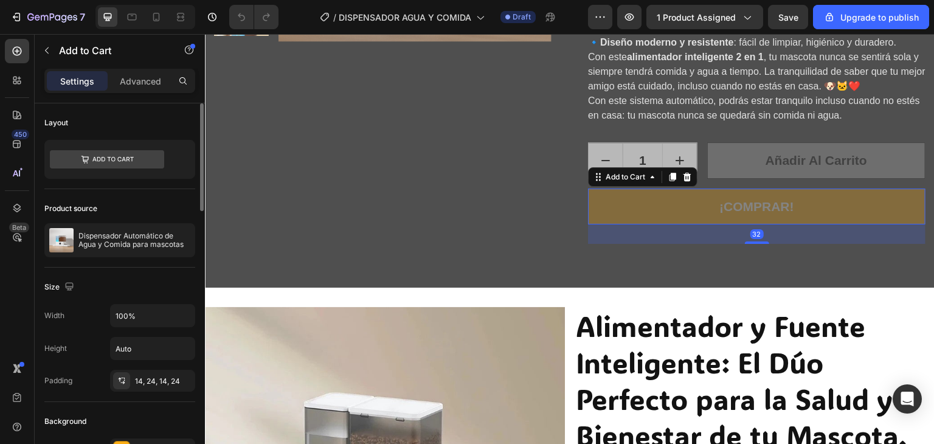
scroll to position [122, 0]
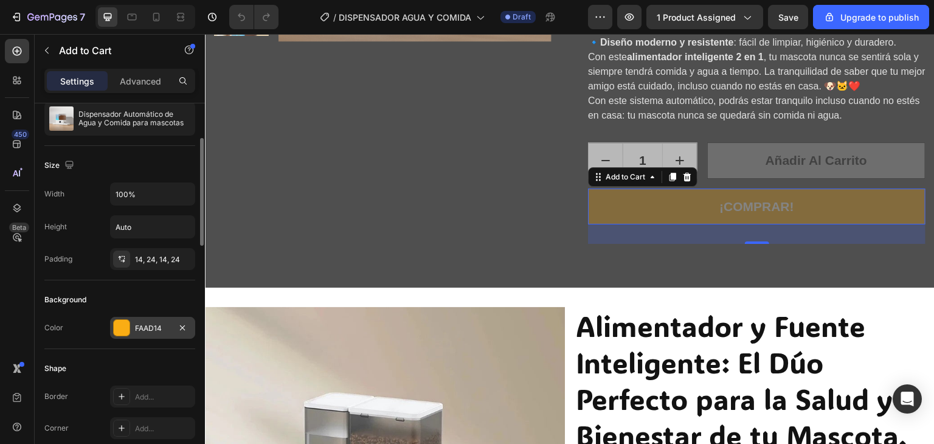
click at [134, 325] on div "FAAD14" at bounding box center [152, 328] width 85 height 22
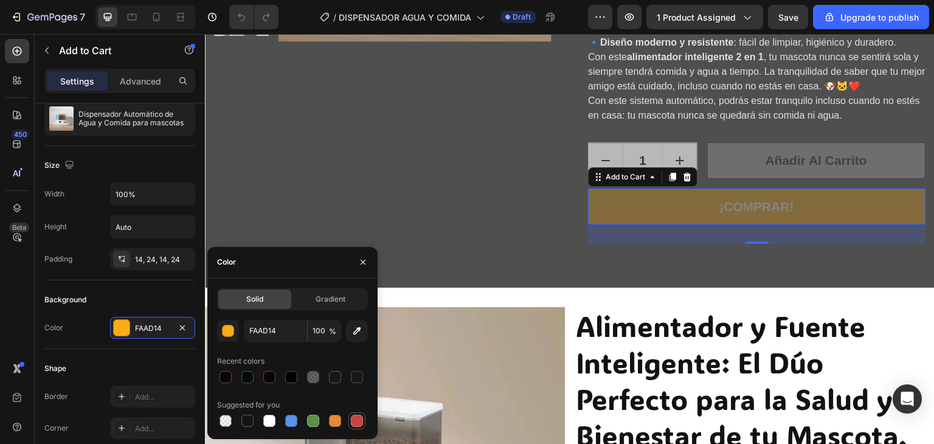
click at [355, 424] on div at bounding box center [357, 421] width 12 height 12
type input "C5453F"
click at [355, 424] on div at bounding box center [357, 421] width 12 height 12
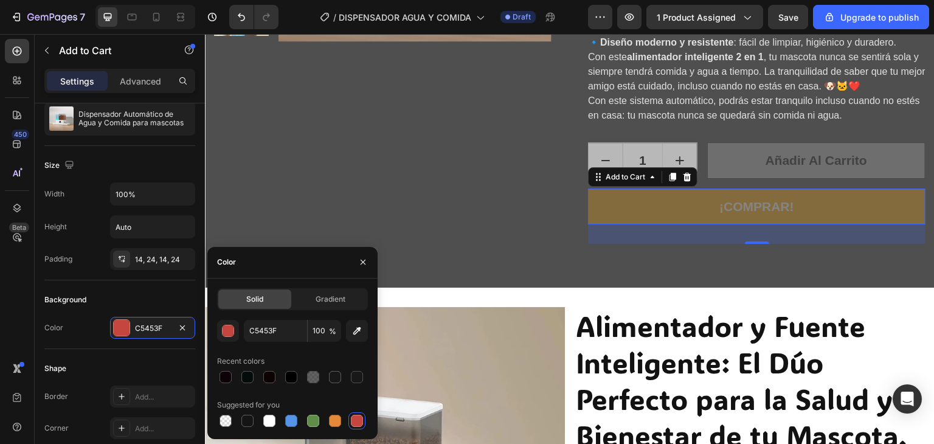
click at [355, 424] on div at bounding box center [357, 421] width 12 height 12
click at [190, 328] on button "button" at bounding box center [182, 327] width 15 height 15
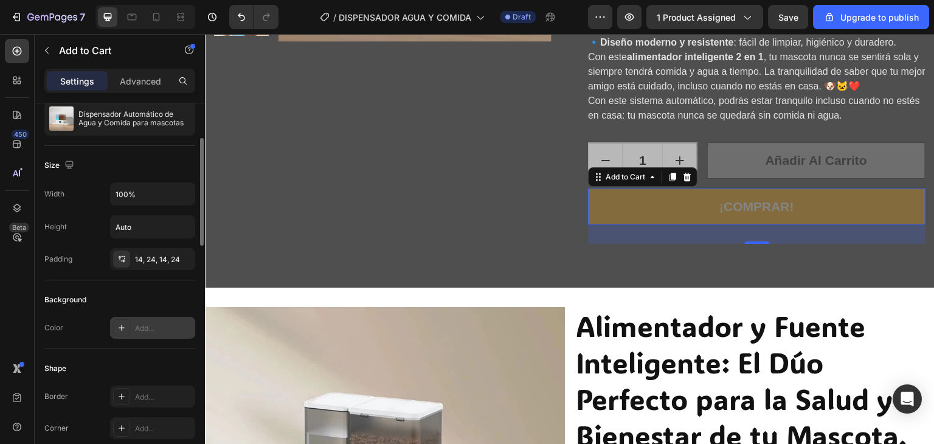
click at [175, 297] on div "Background" at bounding box center [119, 299] width 151 height 19
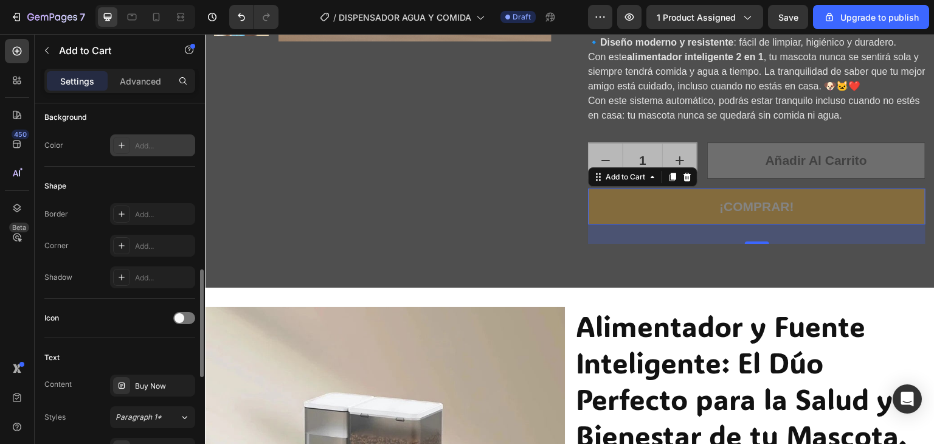
scroll to position [365, 0]
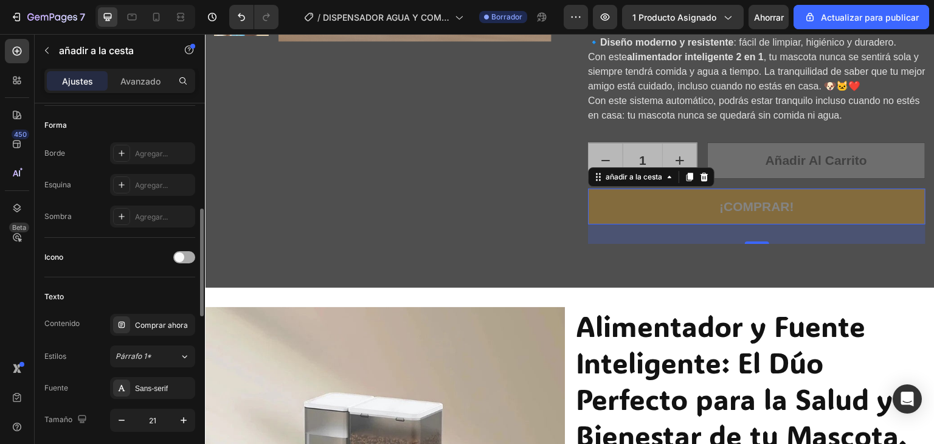
click at [178, 261] on div at bounding box center [184, 257] width 22 height 12
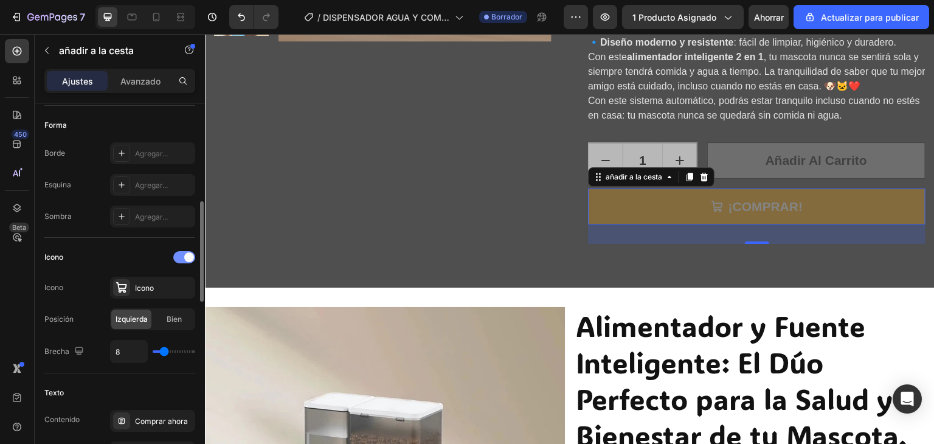
click at [190, 251] on div at bounding box center [184, 257] width 22 height 12
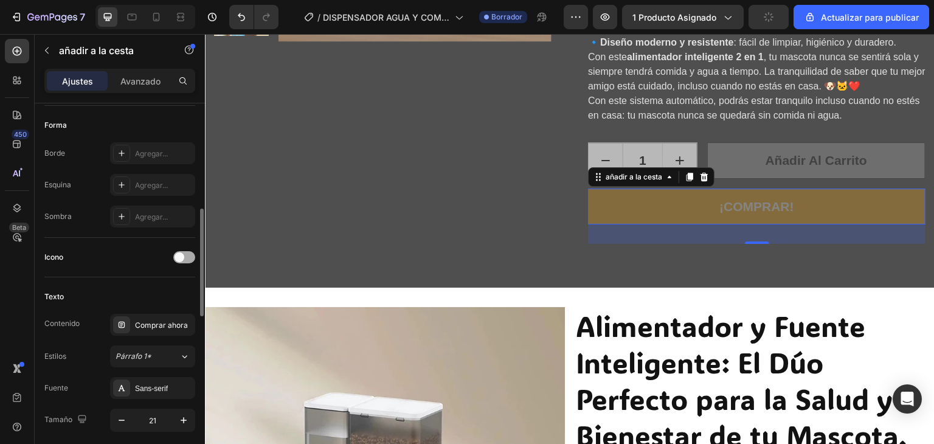
click at [190, 251] on div at bounding box center [184, 257] width 22 height 12
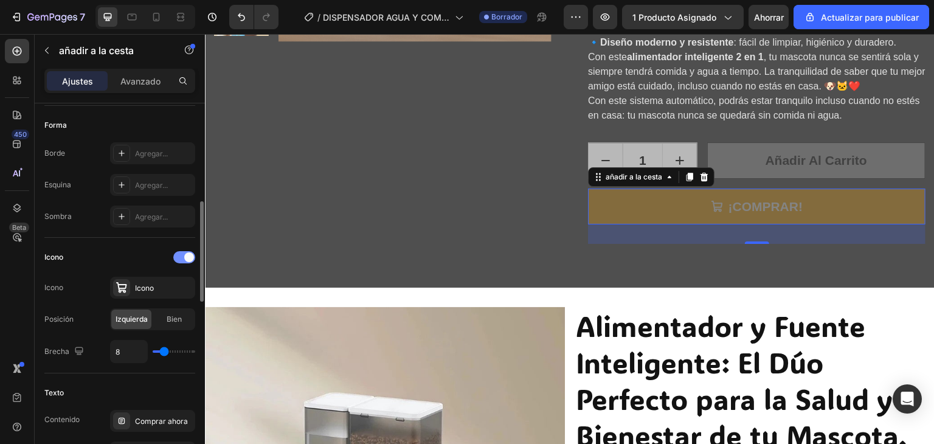
click at [190, 251] on div at bounding box center [184, 257] width 22 height 12
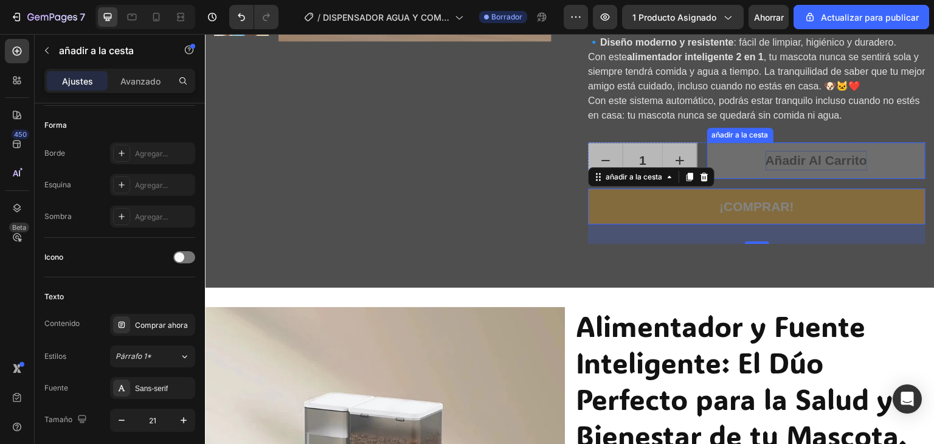
click at [766, 159] on font "Añadir al Carrito" at bounding box center [817, 160] width 102 height 14
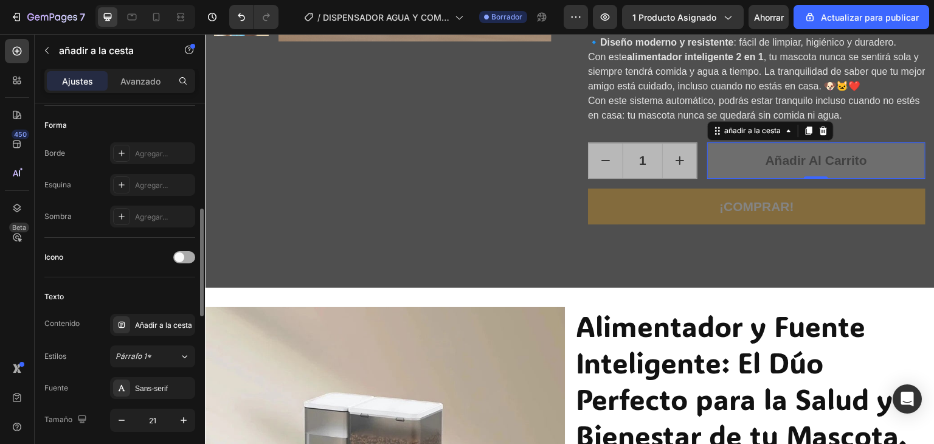
click at [190, 257] on div at bounding box center [184, 257] width 22 height 12
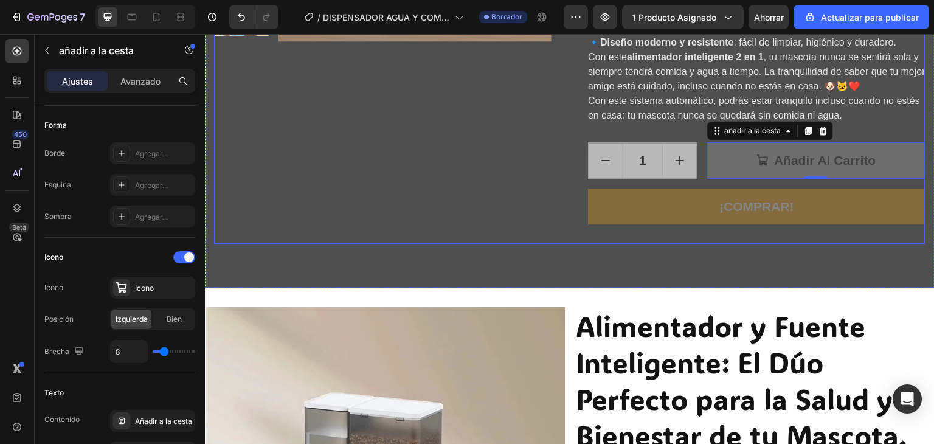
click at [615, 214] on button "¡COMPRAR!" at bounding box center [756, 206] width 337 height 36
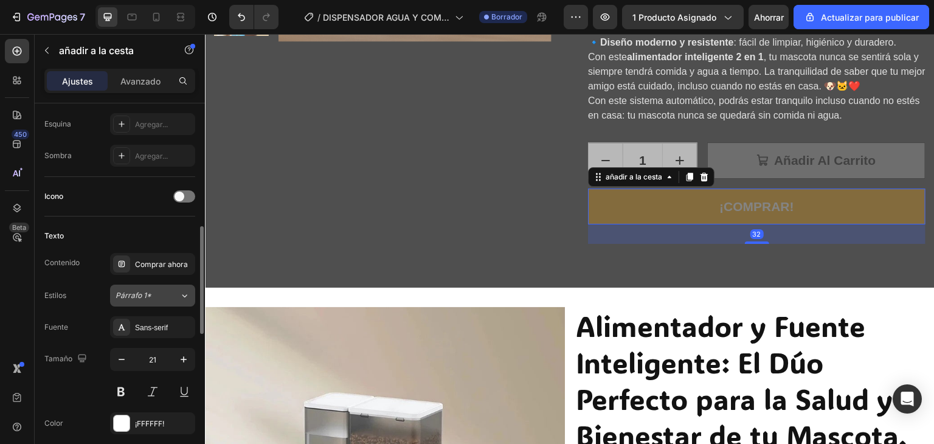
scroll to position [486, 0]
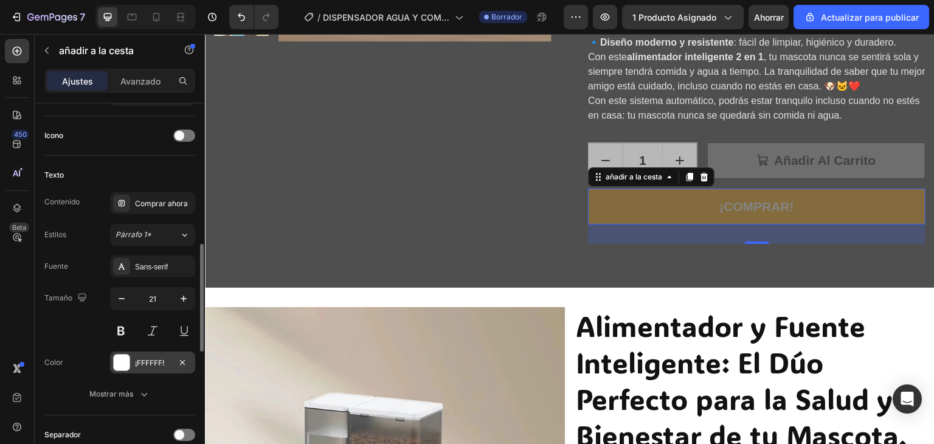
click at [128, 358] on div at bounding box center [122, 362] width 16 height 16
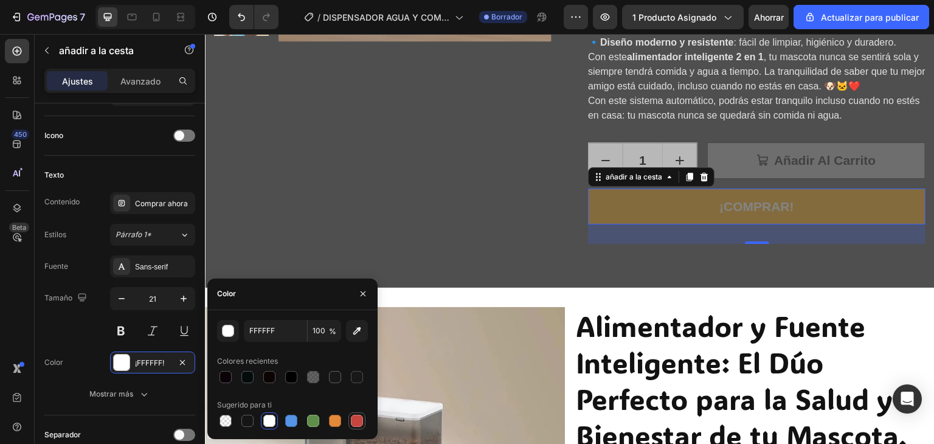
click at [359, 425] on div at bounding box center [357, 421] width 12 height 12
type input "C5453F"
click at [359, 425] on div at bounding box center [357, 421] width 12 height 12
click at [185, 361] on icon "button" at bounding box center [183, 363] width 10 height 10
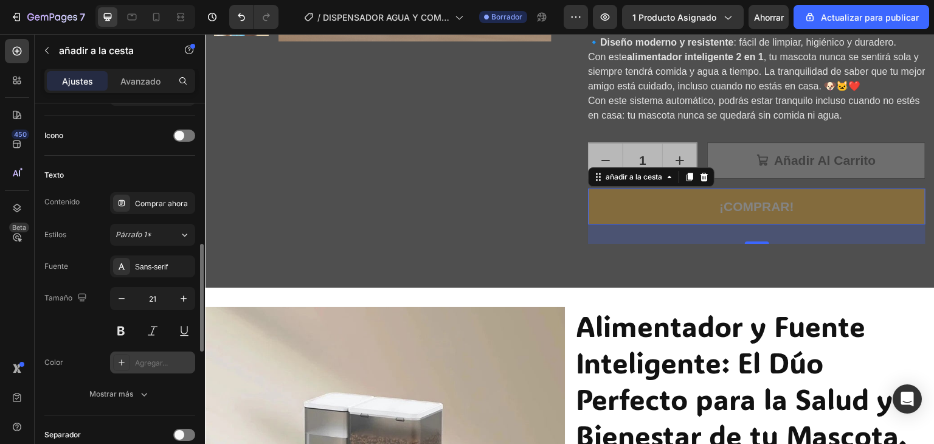
scroll to position [547, 0]
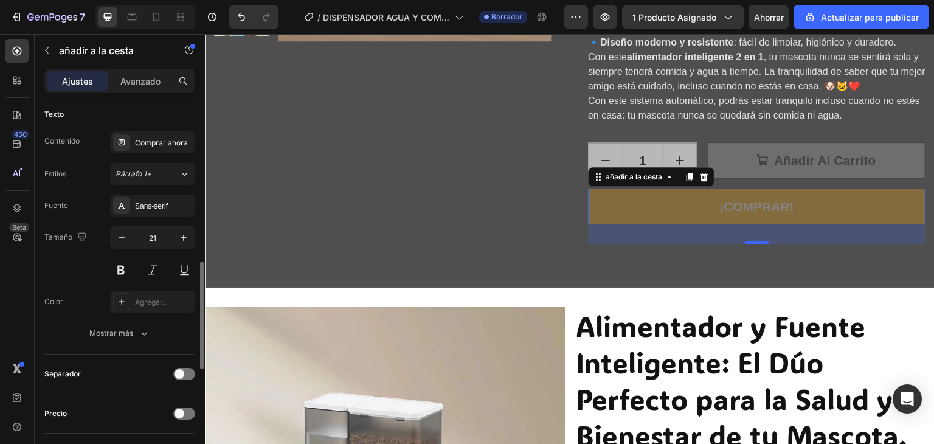
click at [109, 317] on div "Fuente Sans-serif Tamaño 21 Color Agregar... Mostrar más" at bounding box center [119, 270] width 151 height 150
click at [109, 329] on font "Mostrar más" at bounding box center [111, 332] width 44 height 9
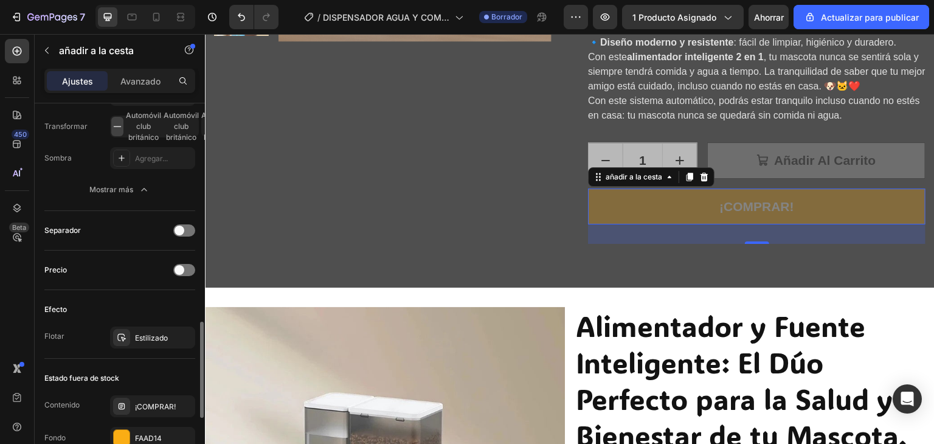
scroll to position [912, 0]
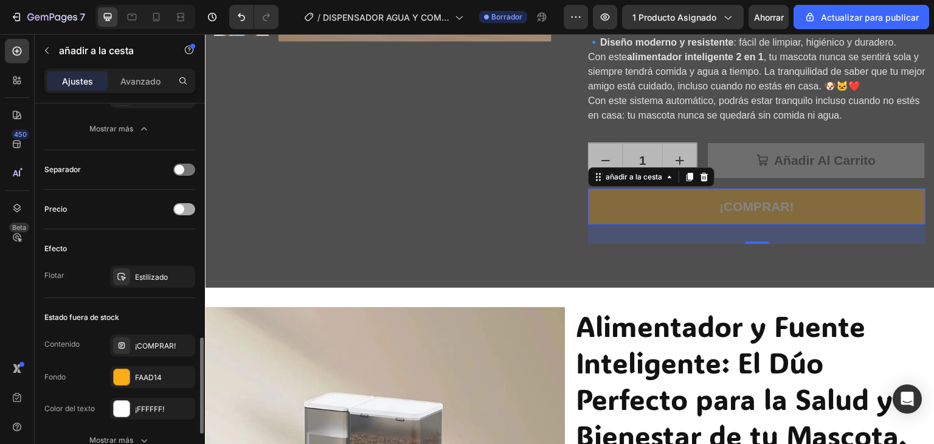
click at [178, 209] on span at bounding box center [180, 209] width 10 height 10
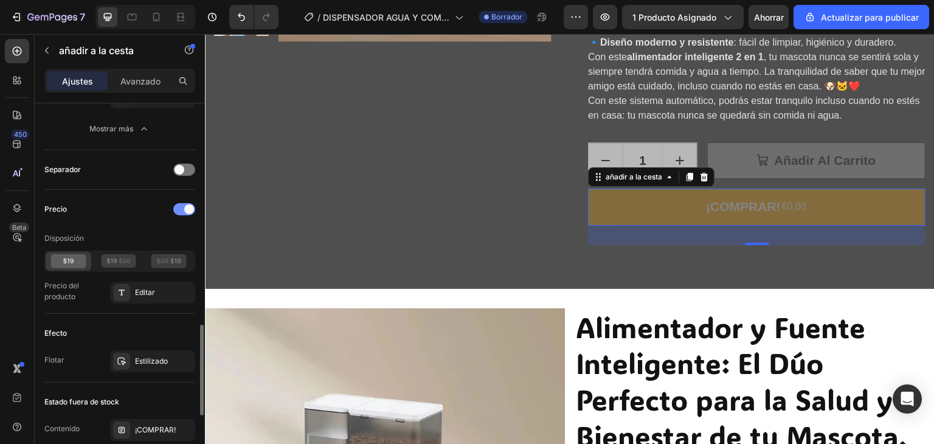
click at [179, 209] on div at bounding box center [184, 209] width 22 height 12
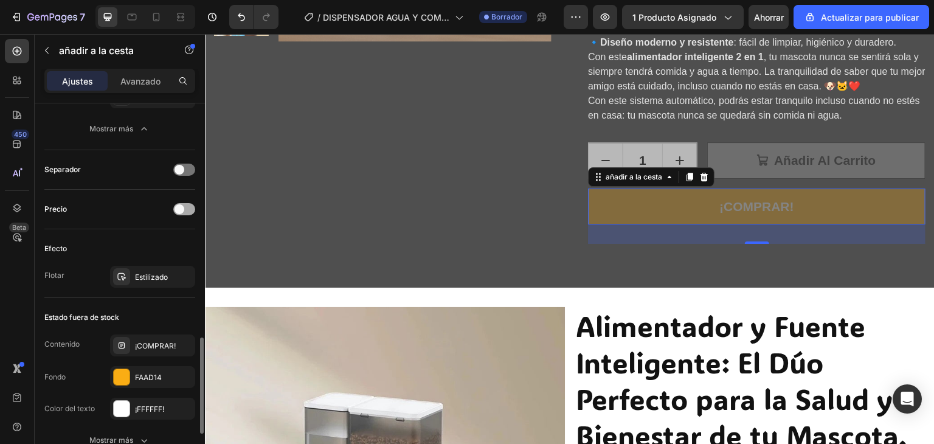
click at [179, 209] on span at bounding box center [180, 209] width 10 height 10
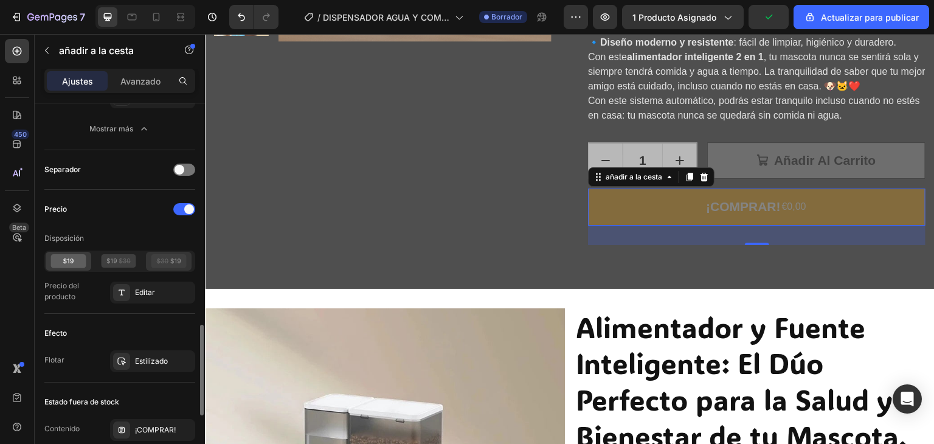
click at [171, 256] on icon at bounding box center [168, 261] width 35 height 14
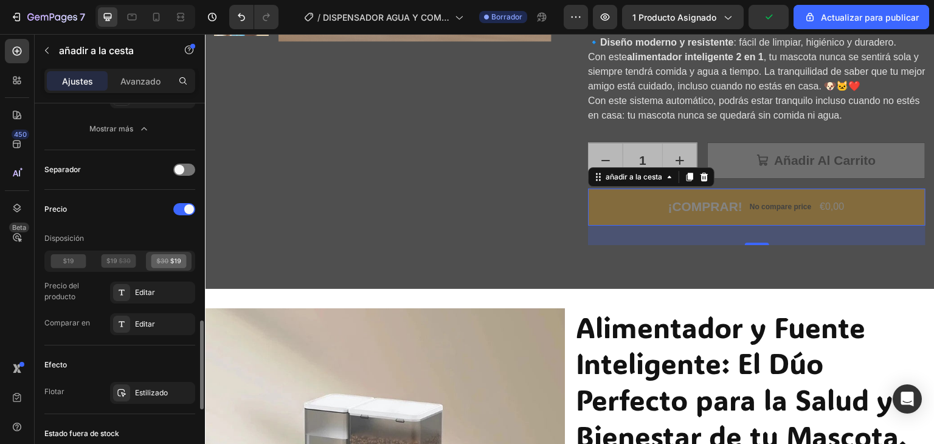
click at [171, 256] on icon at bounding box center [168, 261] width 35 height 14
click at [64, 254] on icon at bounding box center [68, 261] width 35 height 14
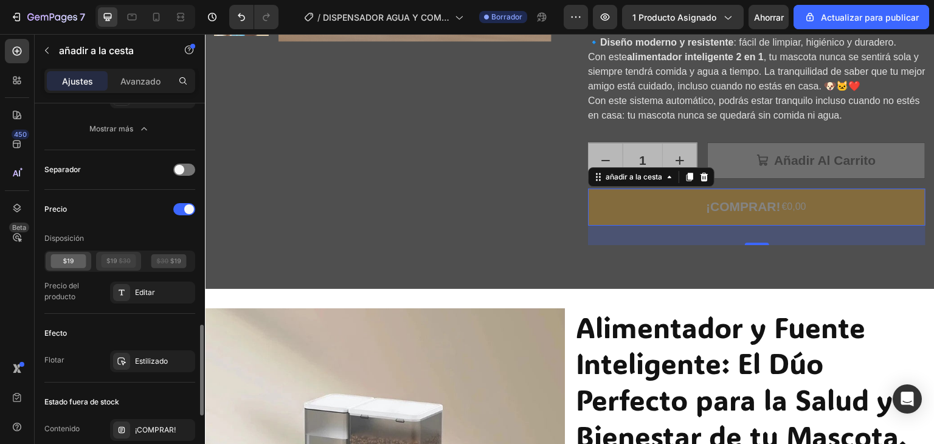
click at [120, 258] on icon at bounding box center [125, 260] width 12 height 5
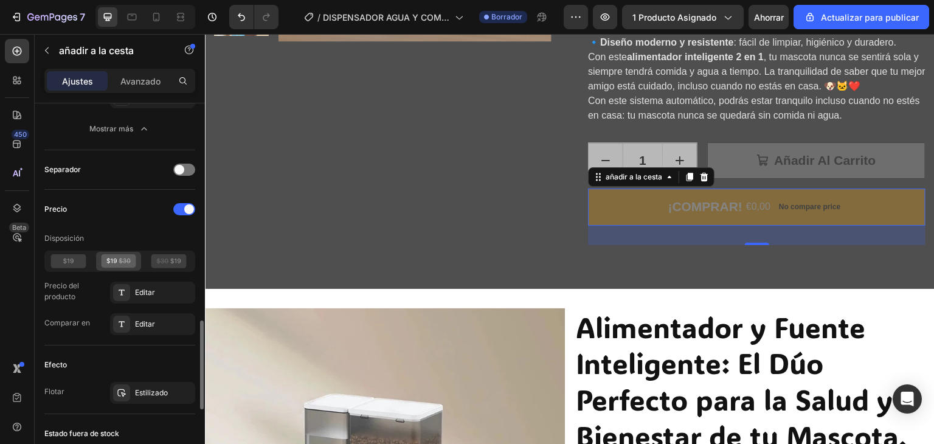
click at [120, 258] on icon at bounding box center [125, 260] width 12 height 5
click at [70, 256] on icon at bounding box center [68, 261] width 35 height 14
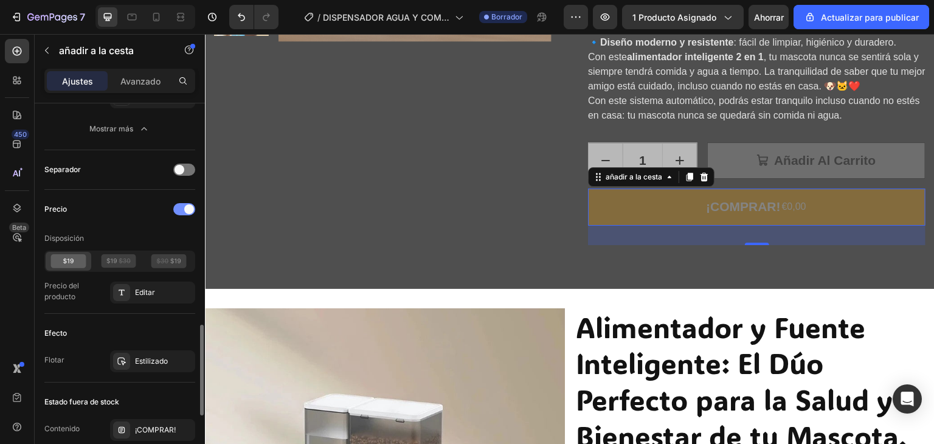
click at [192, 204] on span at bounding box center [189, 209] width 10 height 10
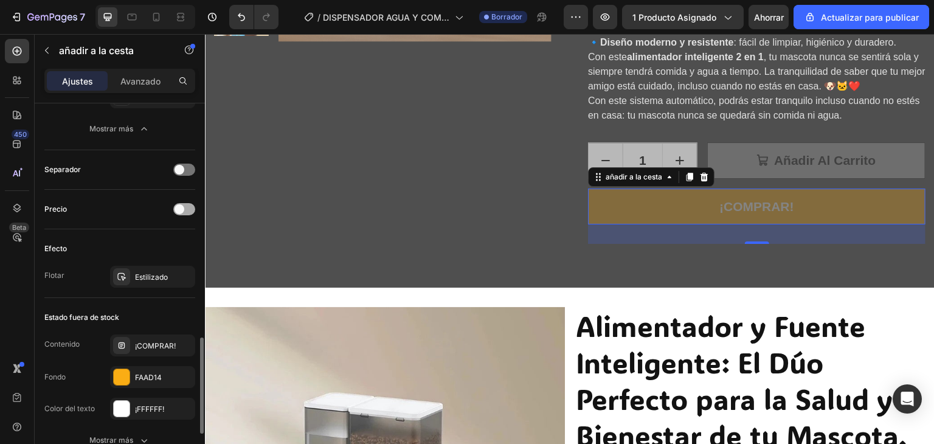
click at [188, 209] on div at bounding box center [184, 209] width 22 height 12
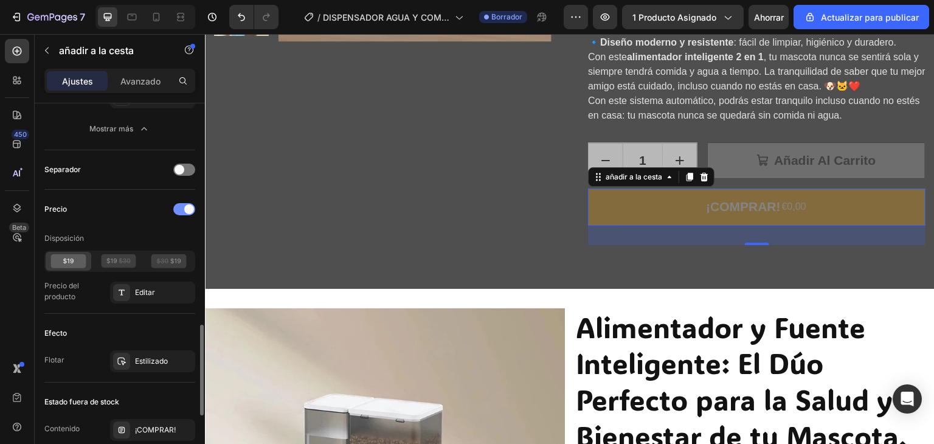
click at [182, 210] on div at bounding box center [184, 209] width 22 height 12
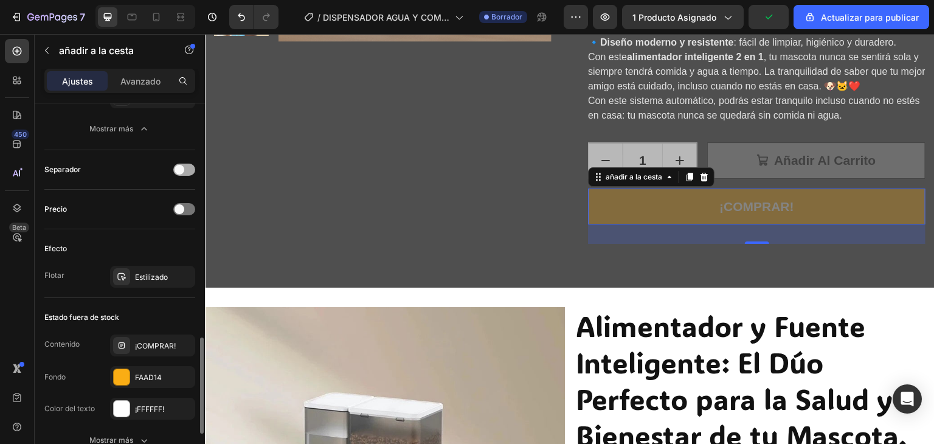
click at [185, 165] on div at bounding box center [184, 170] width 22 height 12
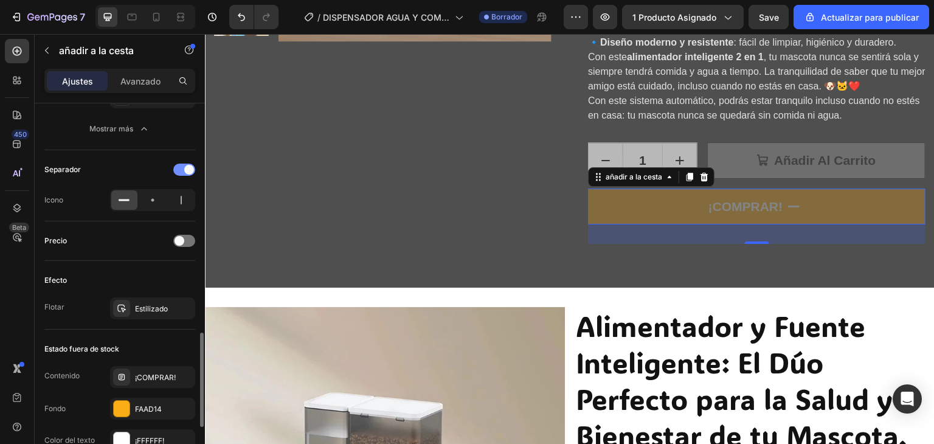
click at [185, 165] on span at bounding box center [189, 170] width 10 height 10
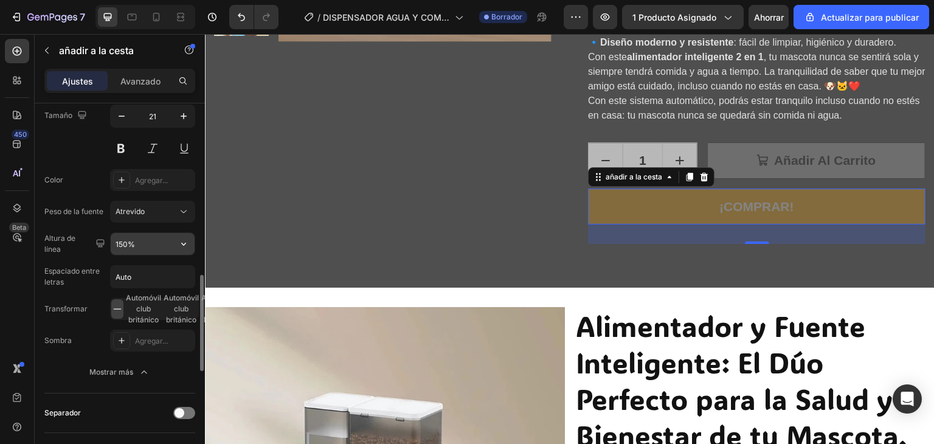
scroll to position [547, 0]
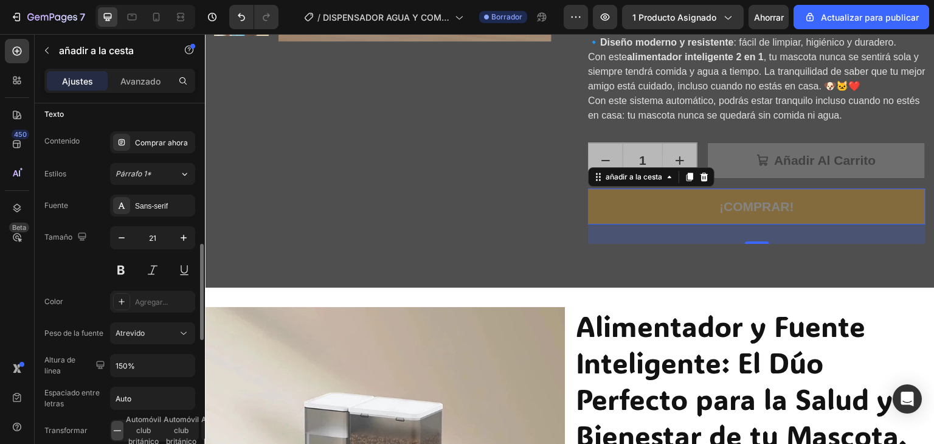
click at [688, 199] on button "¡COMPRAR!" at bounding box center [756, 206] width 337 height 36
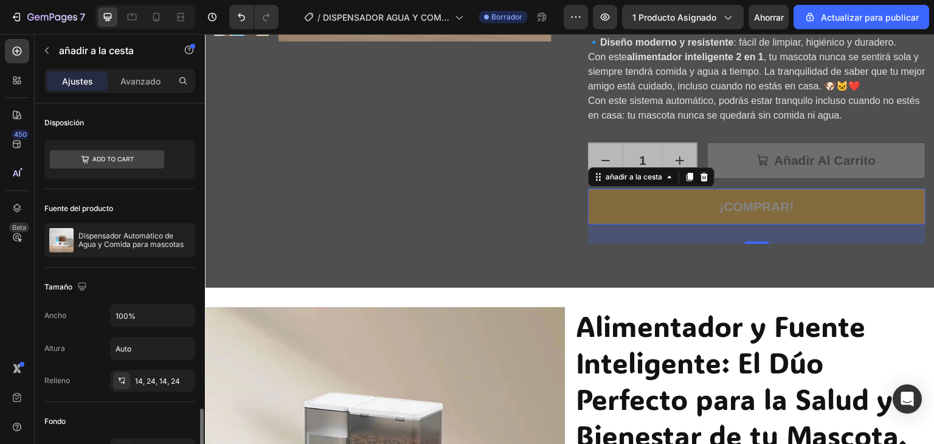
scroll to position [243, 0]
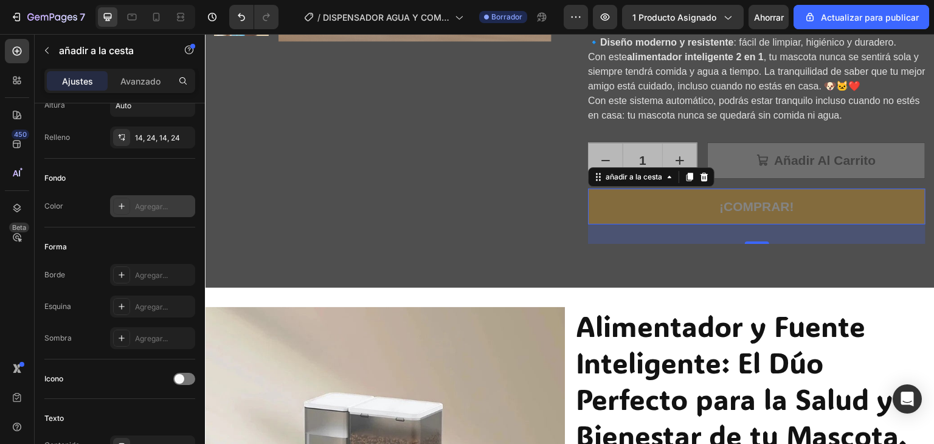
click at [123, 209] on icon at bounding box center [122, 206] width 10 height 10
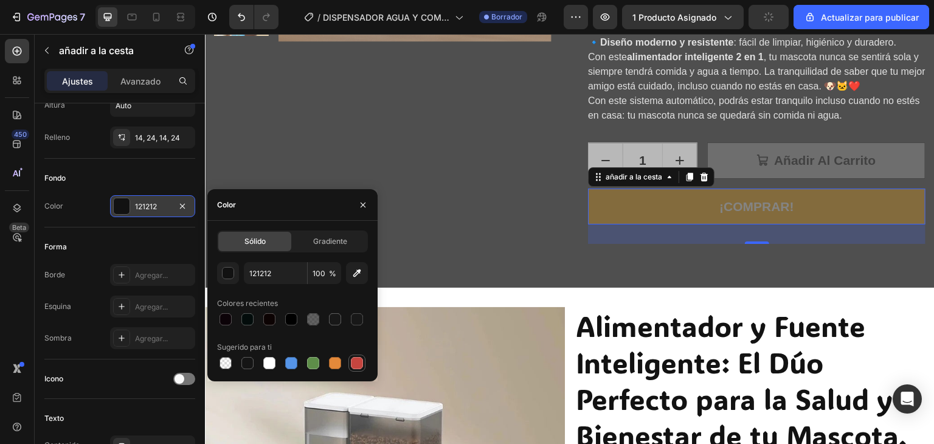
click at [354, 363] on div at bounding box center [357, 363] width 12 height 12
type input "C5453F"
click at [648, 207] on button "¡COMPRAR!" at bounding box center [756, 206] width 337 height 36
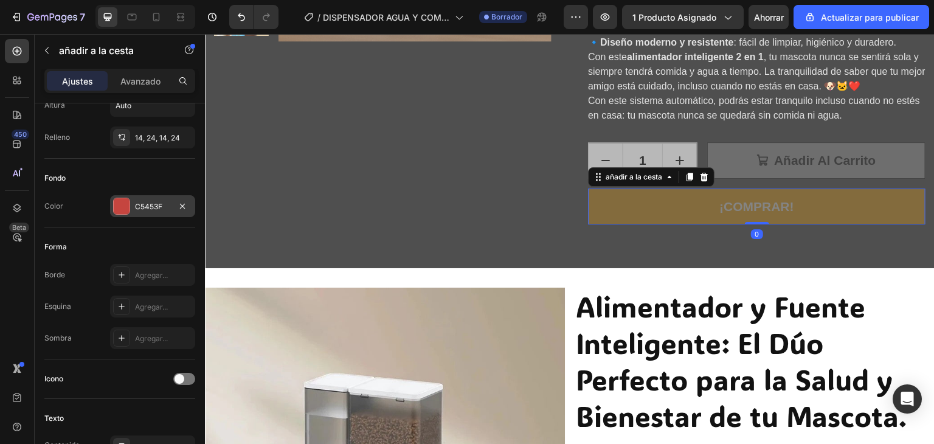
drag, startPoint x: 752, startPoint y: 243, endPoint x: 751, endPoint y: 216, distance: 27.4
click at [751, 216] on div "¡COMPRAR! añadir a la cesta 0" at bounding box center [756, 206] width 337 height 36
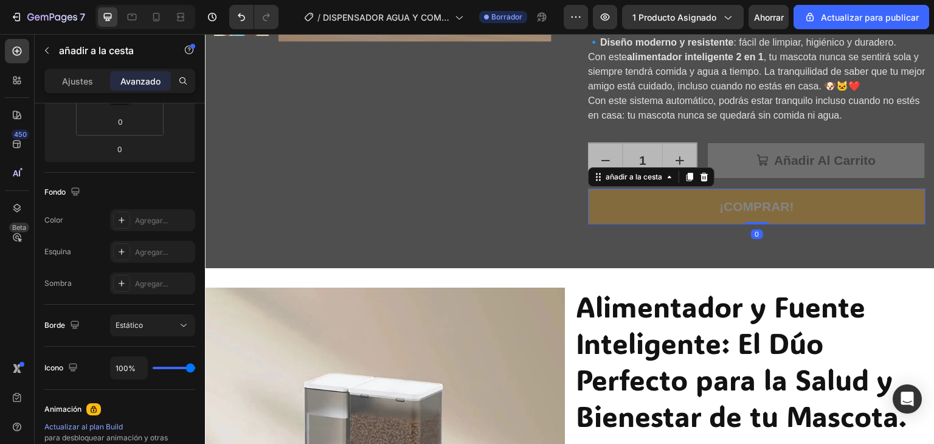
click at [617, 206] on button "¡COMPRAR!" at bounding box center [756, 206] width 337 height 36
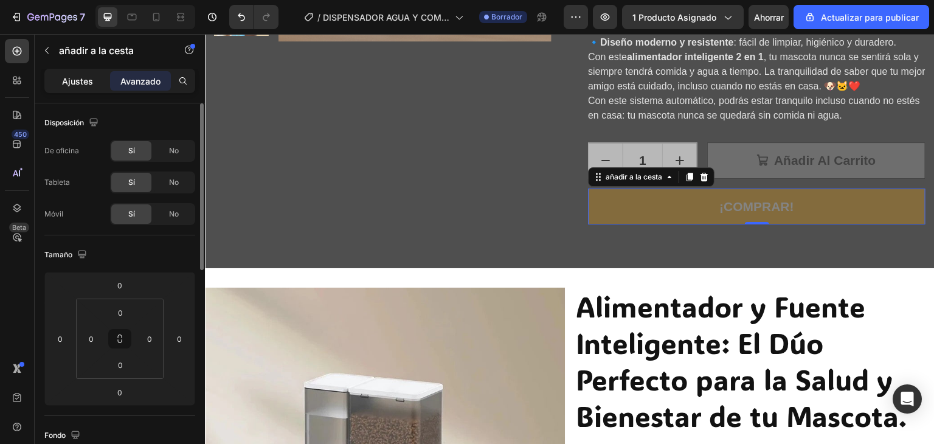
click at [87, 83] on font "Ajustes" at bounding box center [77, 81] width 31 height 10
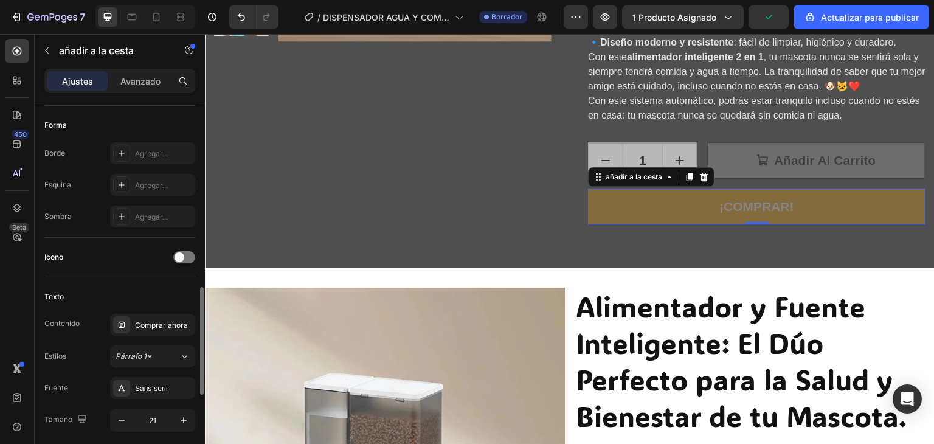
scroll to position [426, 0]
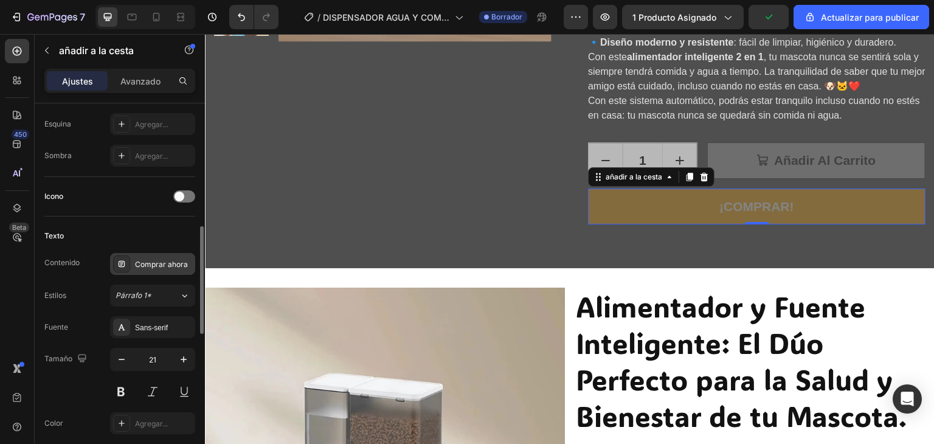
click at [148, 260] on font "Comprar ahora" at bounding box center [161, 264] width 53 height 9
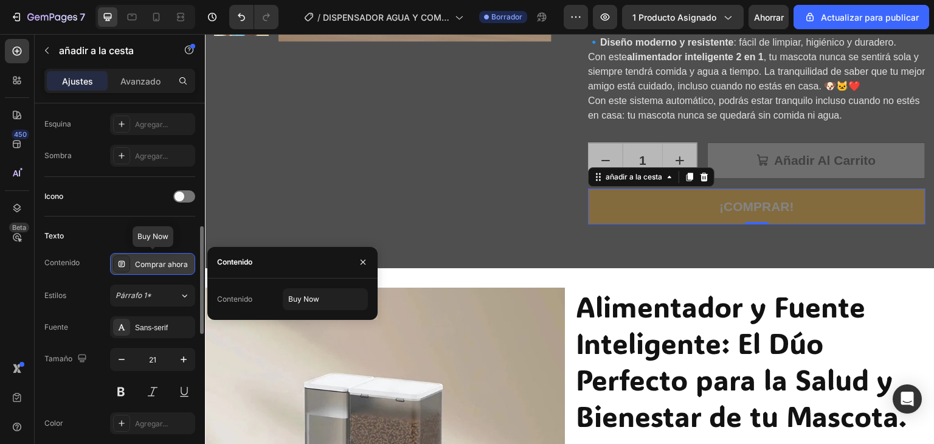
click at [148, 260] on font "Comprar ahora" at bounding box center [161, 264] width 53 height 9
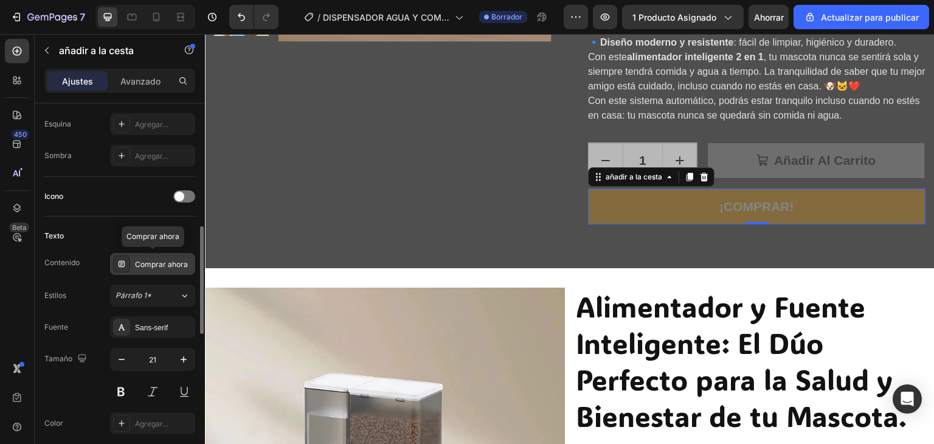
click at [148, 260] on font "Comprar ahora" at bounding box center [161, 264] width 53 height 9
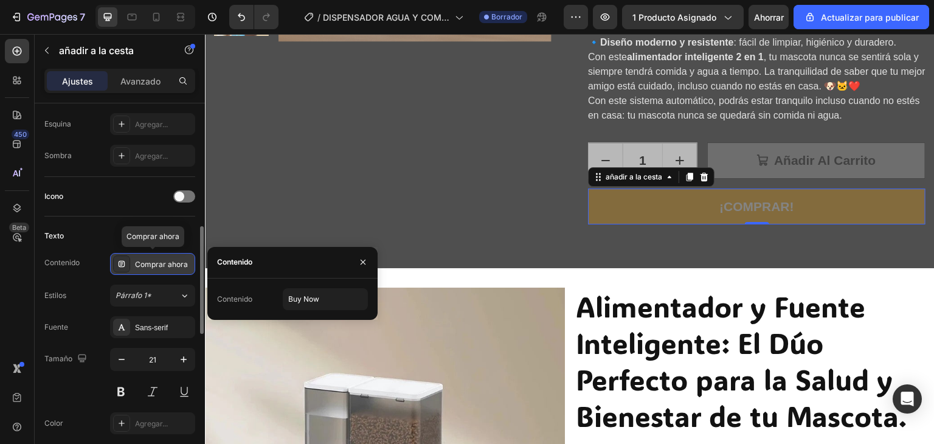
click at [148, 260] on font "Comprar ahora" at bounding box center [161, 264] width 53 height 9
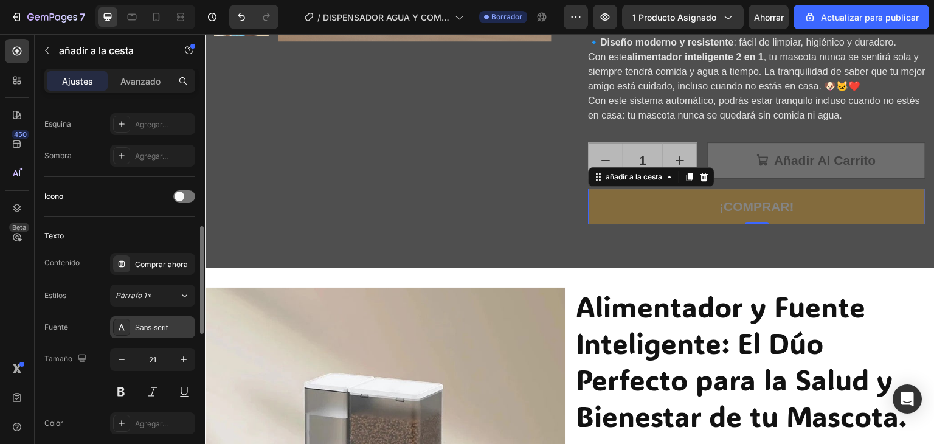
scroll to position [486, 0]
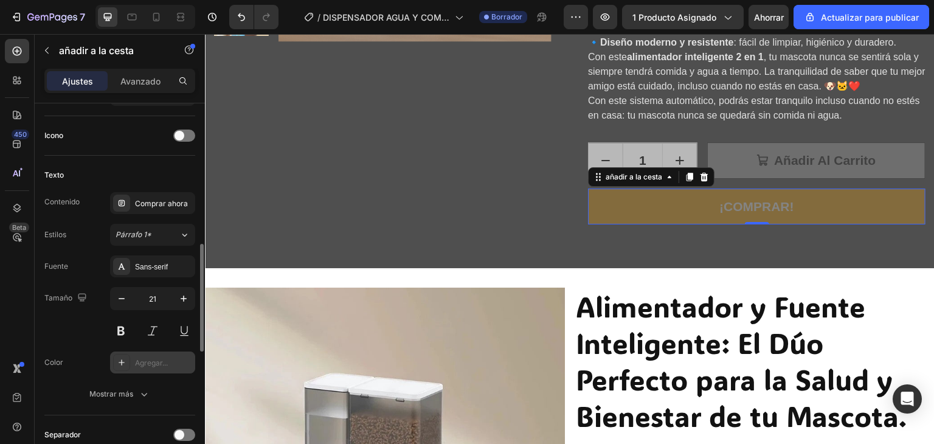
click at [133, 362] on div "Agregar..." at bounding box center [152, 362] width 85 height 22
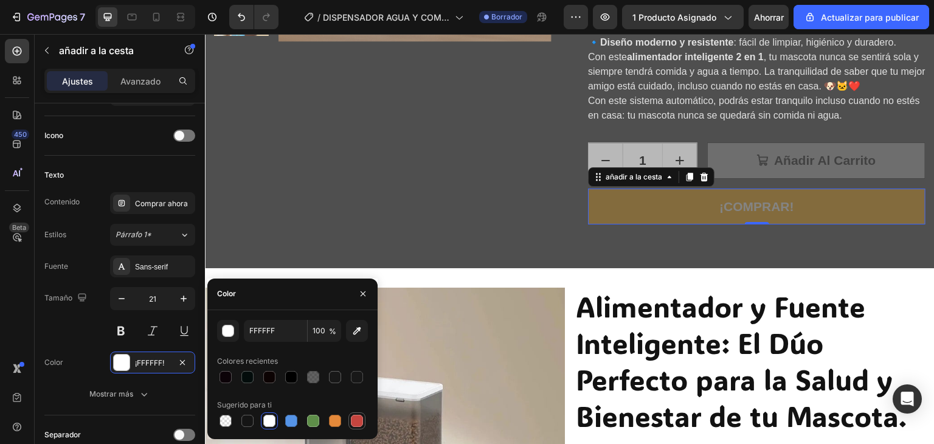
click at [354, 423] on div at bounding box center [357, 421] width 12 height 12
type input "C5453F"
click at [89, 332] on div "Tamaño 21" at bounding box center [119, 314] width 151 height 55
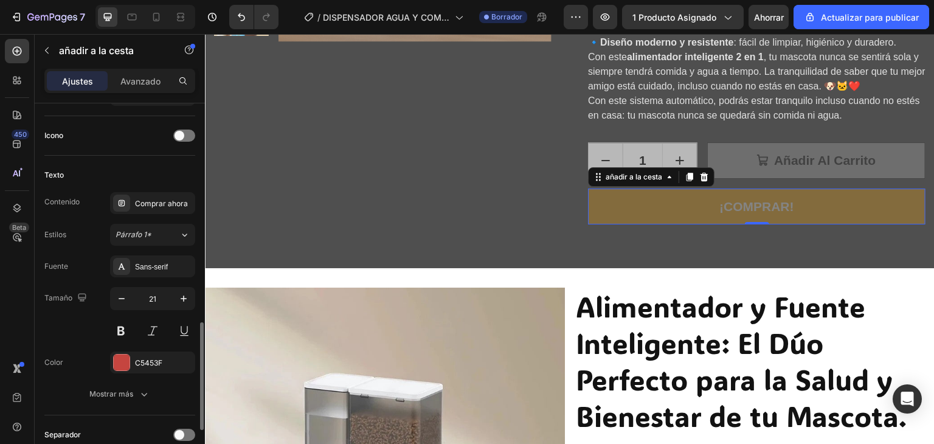
scroll to position [547, 0]
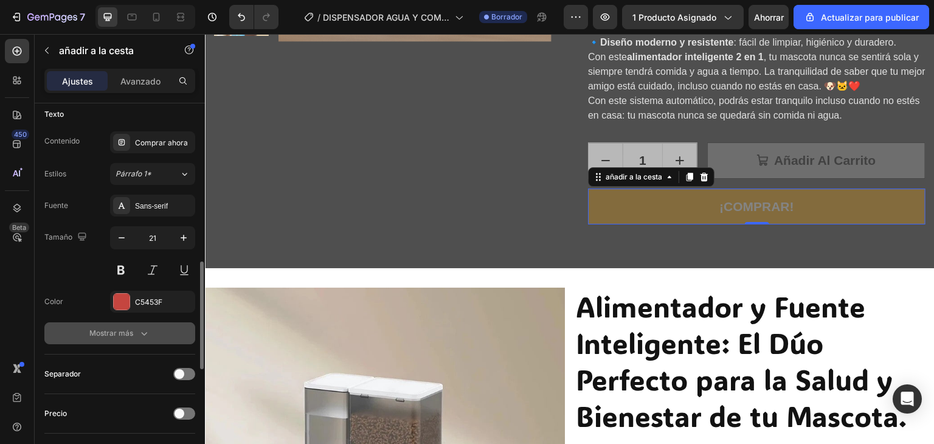
click at [147, 330] on icon "button" at bounding box center [144, 333] width 12 height 12
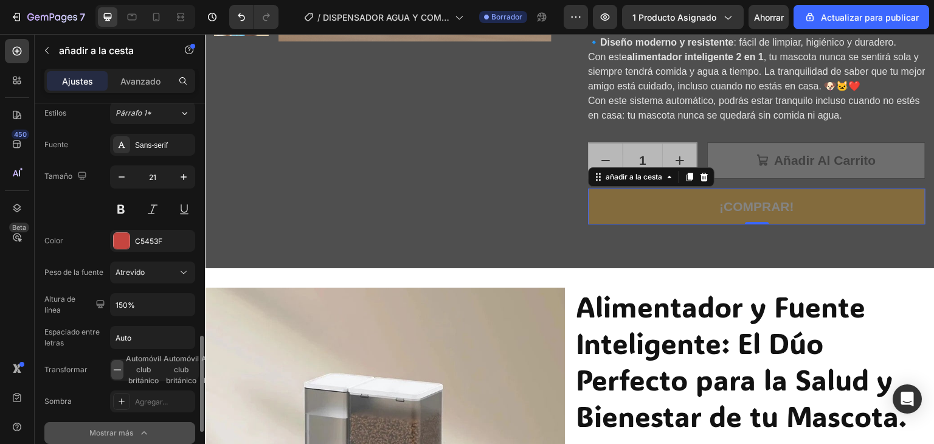
scroll to position [669, 0]
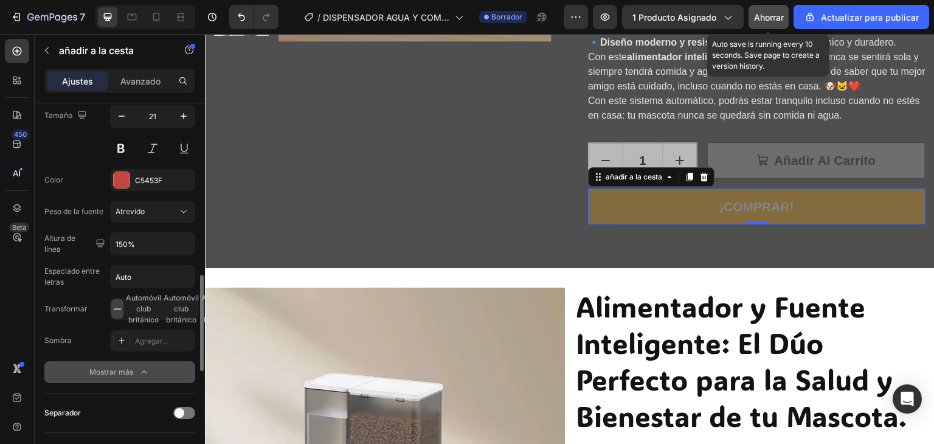
click at [758, 15] on font "Ahorrar" at bounding box center [769, 17] width 30 height 10
click at [759, 15] on button "button" at bounding box center [769, 17] width 40 height 24
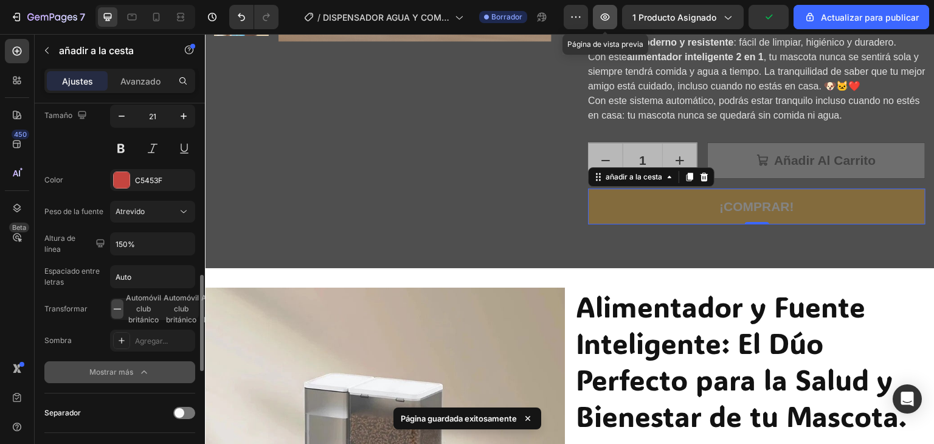
click at [614, 15] on button "button" at bounding box center [605, 17] width 24 height 24
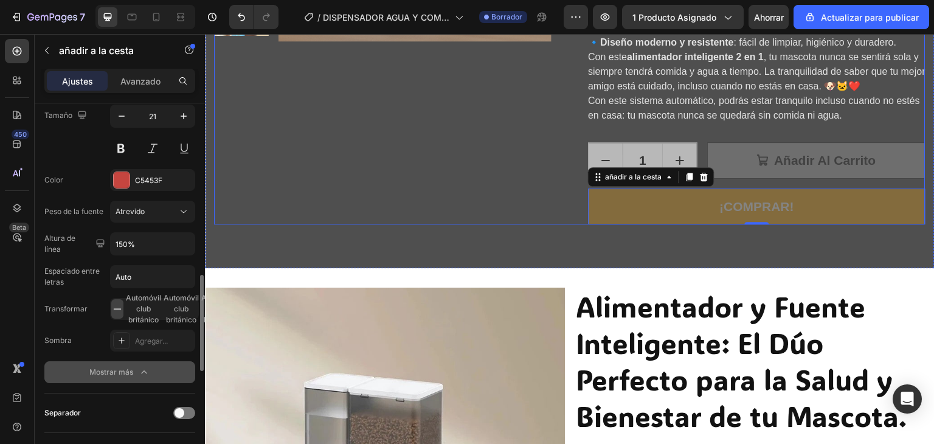
click at [722, 148] on button "Añadir al Carrito" at bounding box center [816, 160] width 218 height 36
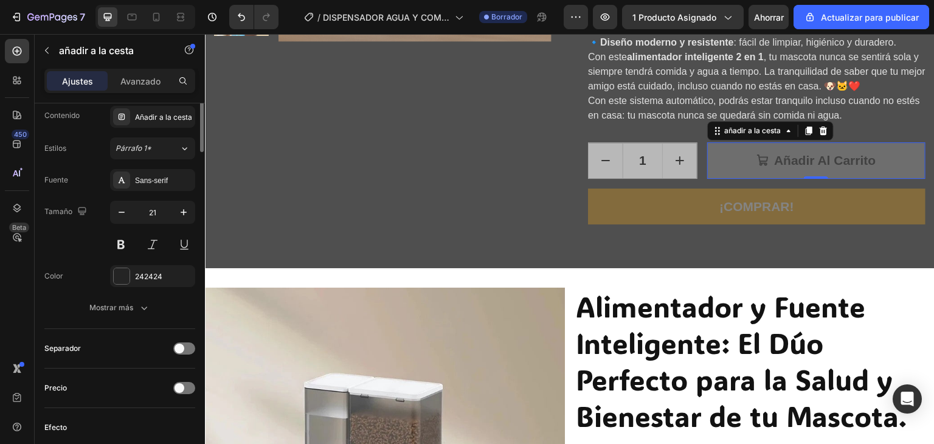
scroll to position [486, 0]
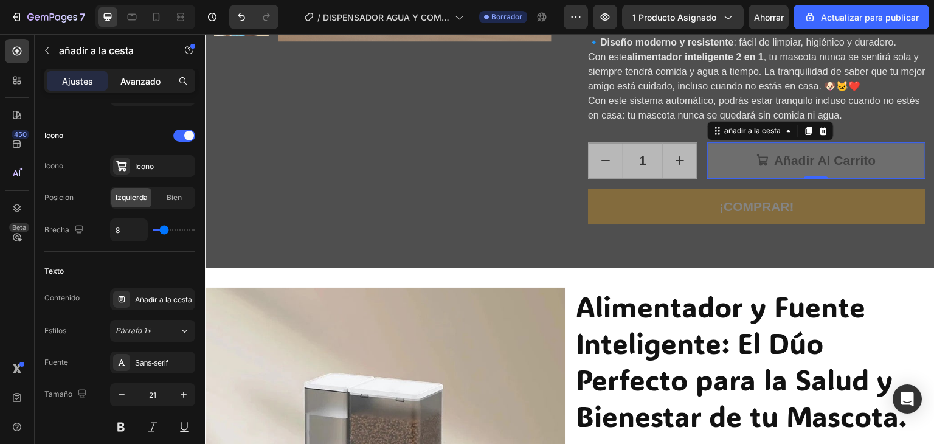
click at [147, 86] on p "Avanzado" at bounding box center [140, 81] width 40 height 13
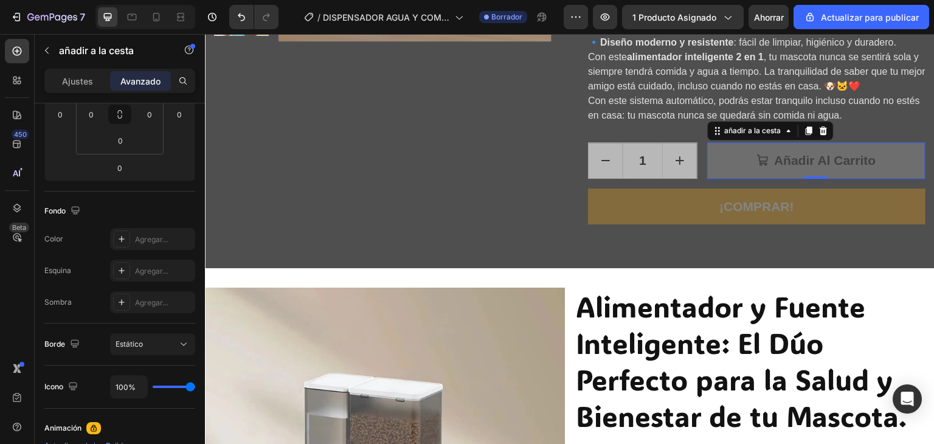
scroll to position [0, 0]
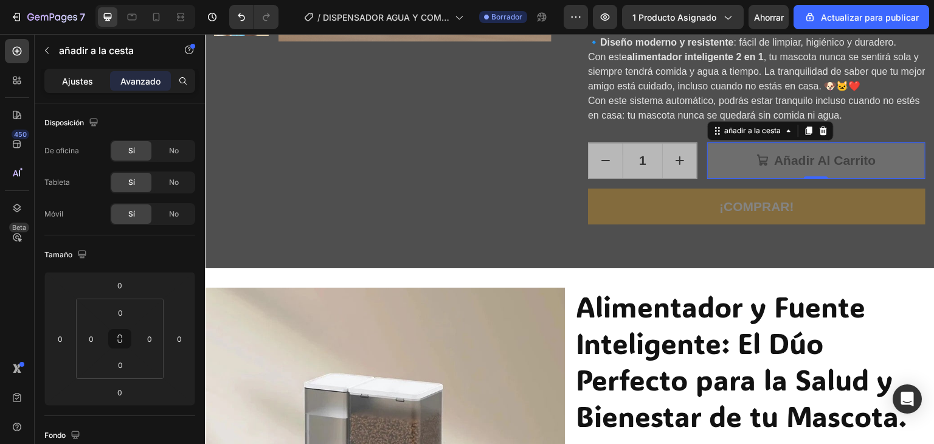
click at [80, 79] on font "Ajustes" at bounding box center [77, 81] width 31 height 10
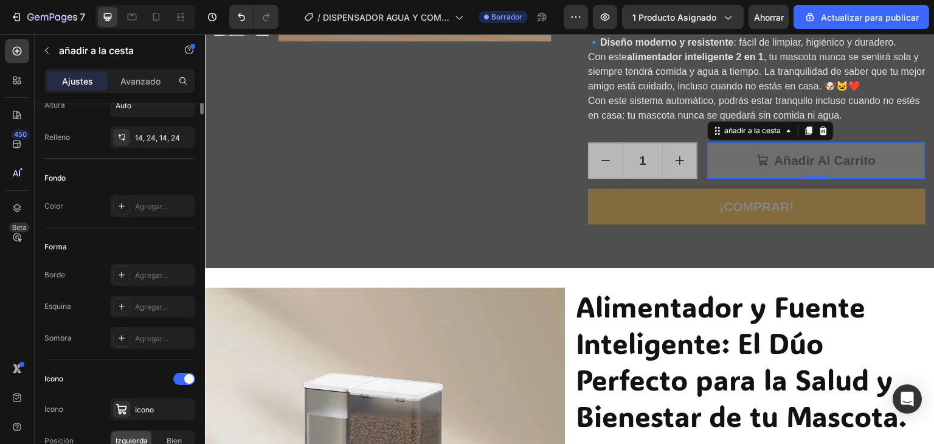
scroll to position [61, 0]
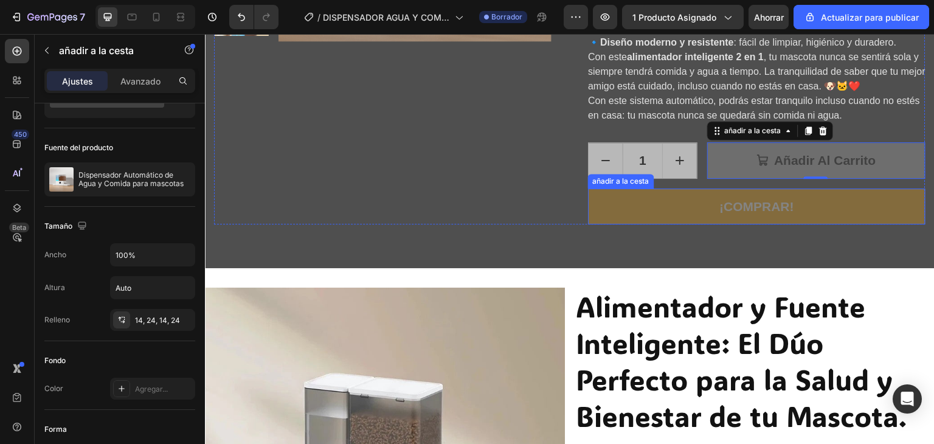
click at [605, 207] on button "¡COMPRAR!" at bounding box center [756, 206] width 337 height 36
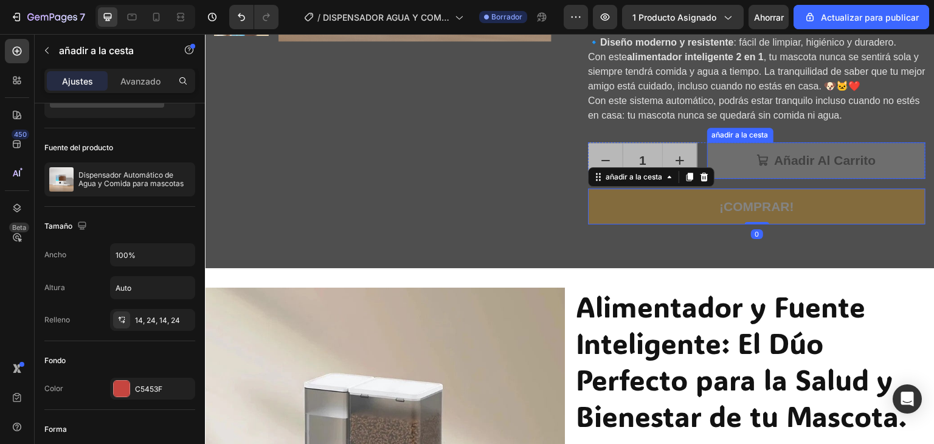
click at [714, 147] on button "Añadir al Carrito" at bounding box center [816, 160] width 218 height 36
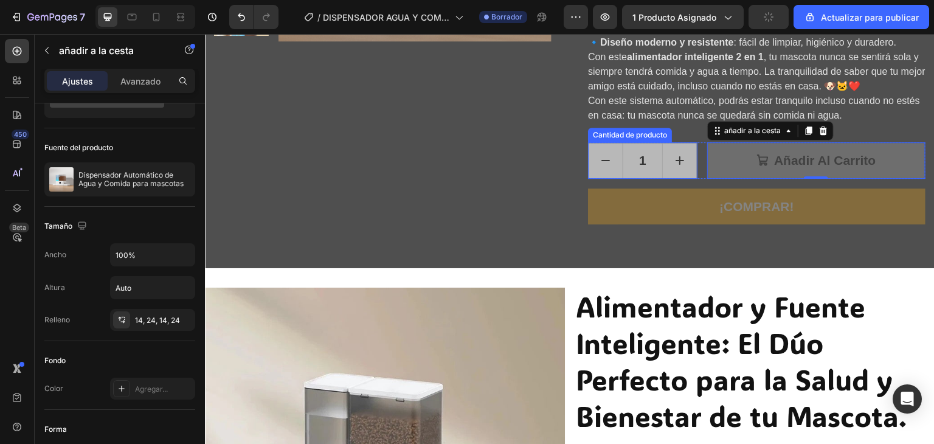
click at [687, 144] on button "incremento" at bounding box center [680, 160] width 34 height 35
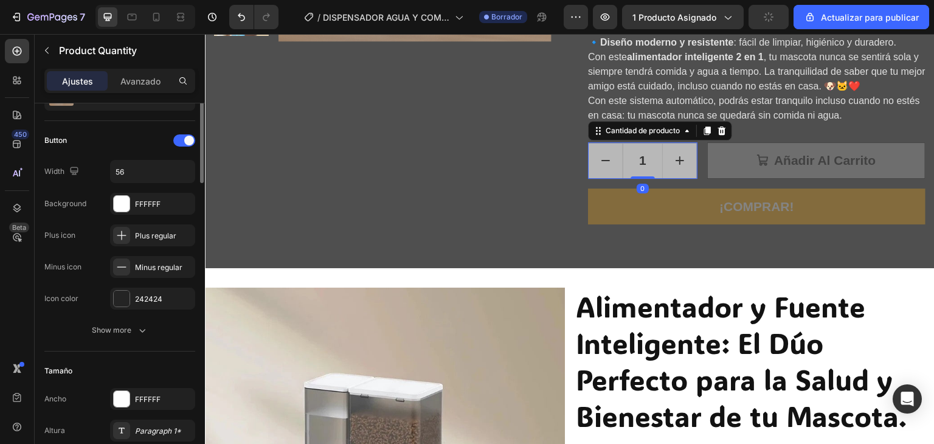
scroll to position [0, 0]
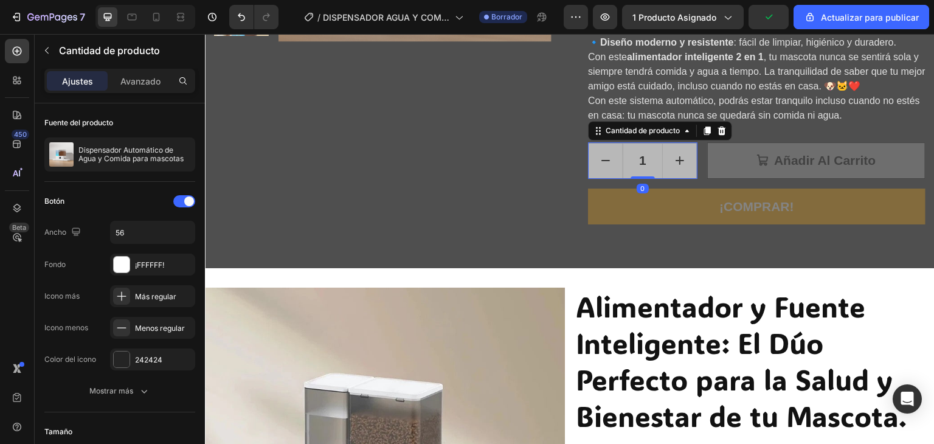
click at [643, 167] on input "1" at bounding box center [643, 160] width 40 height 35
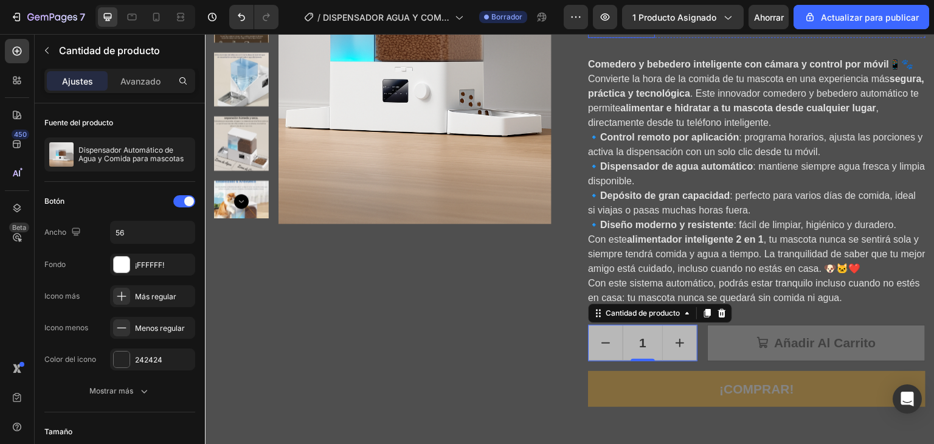
scroll to position [365, 0]
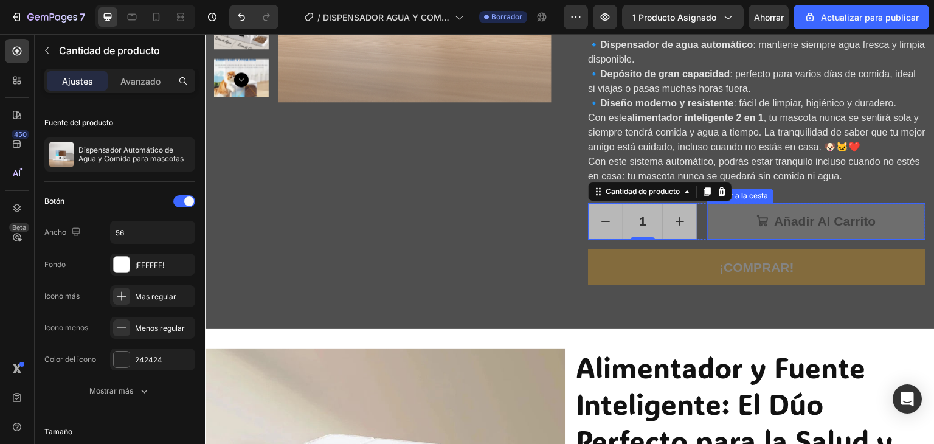
click at [730, 218] on button "Añadir al Carrito" at bounding box center [816, 221] width 218 height 36
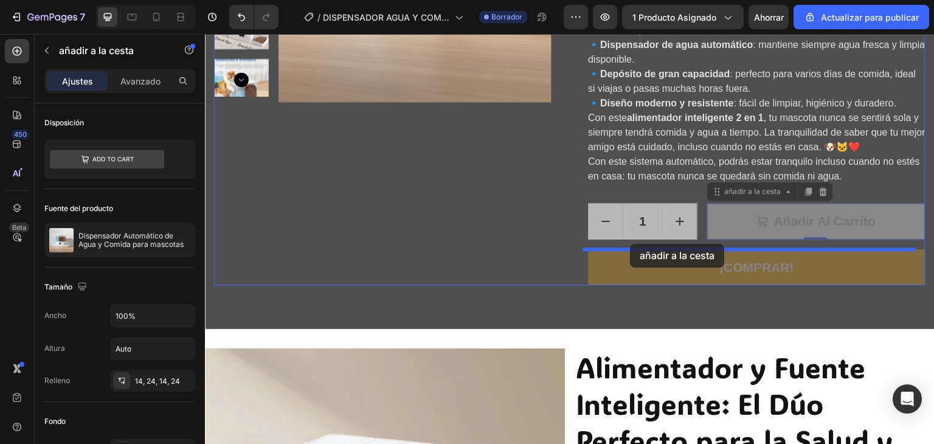
drag, startPoint x: 711, startPoint y: 196, endPoint x: 631, endPoint y: 244, distance: 93.5
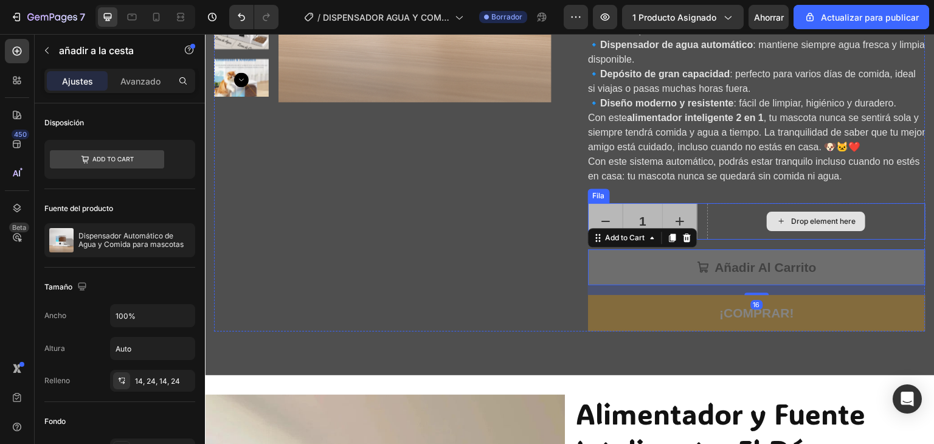
click at [727, 212] on div "Drop element here" at bounding box center [816, 221] width 218 height 36
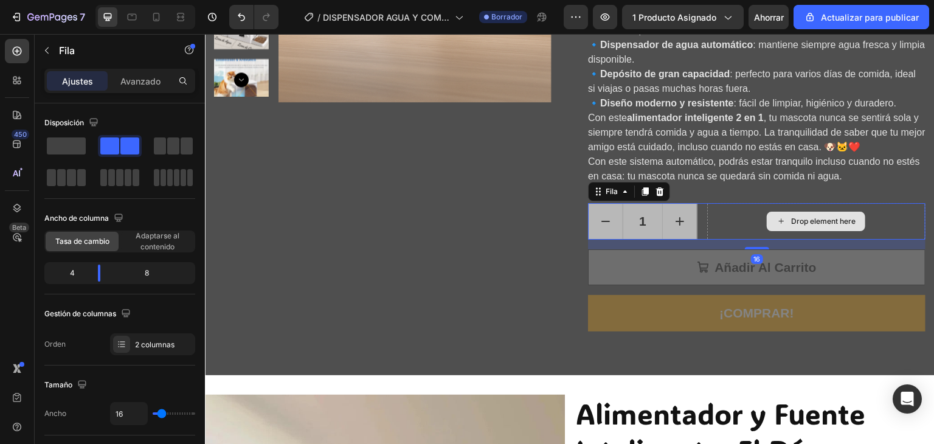
click at [721, 215] on div "Drop element here" at bounding box center [816, 221] width 218 height 36
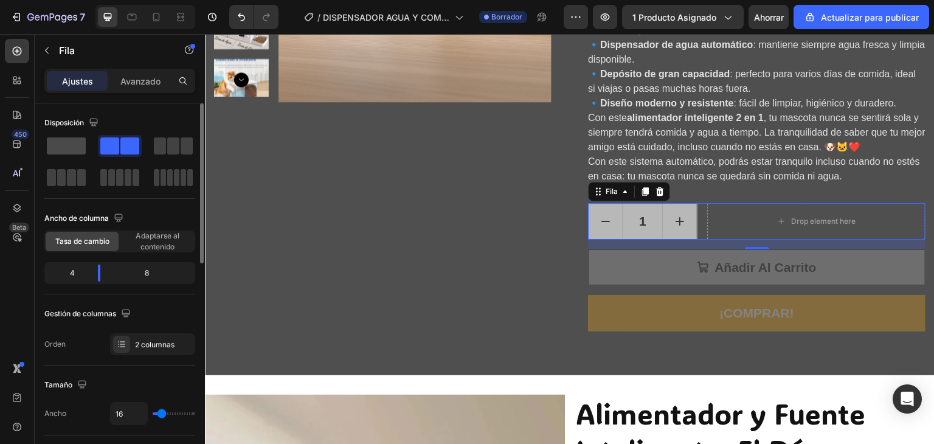
click at [69, 142] on span at bounding box center [66, 145] width 39 height 17
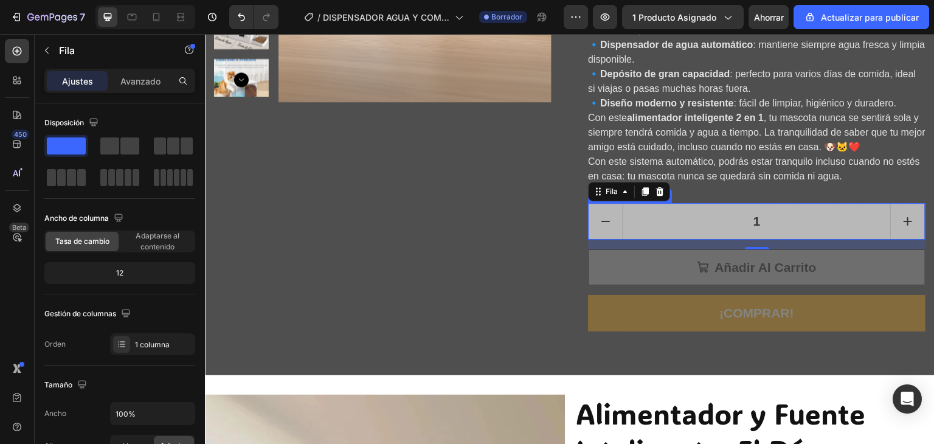
click at [634, 232] on input "1" at bounding box center [757, 221] width 268 height 35
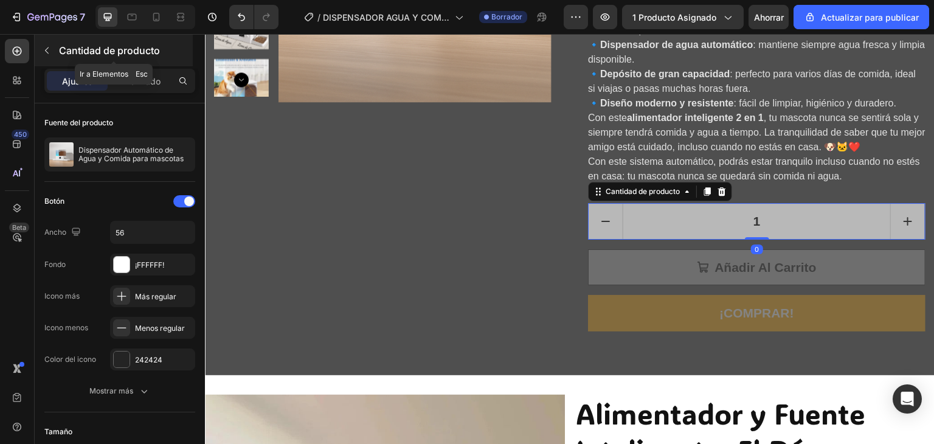
click at [46, 52] on icon "button" at bounding box center [47, 51] width 10 height 10
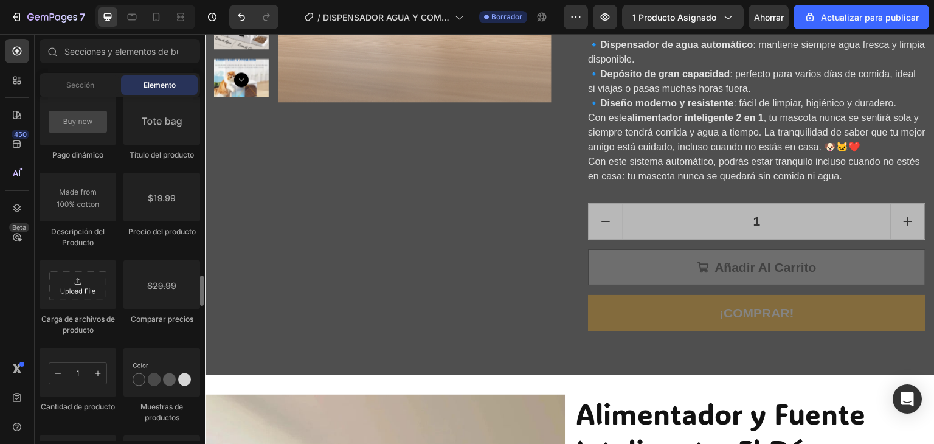
scroll to position [2067, 0]
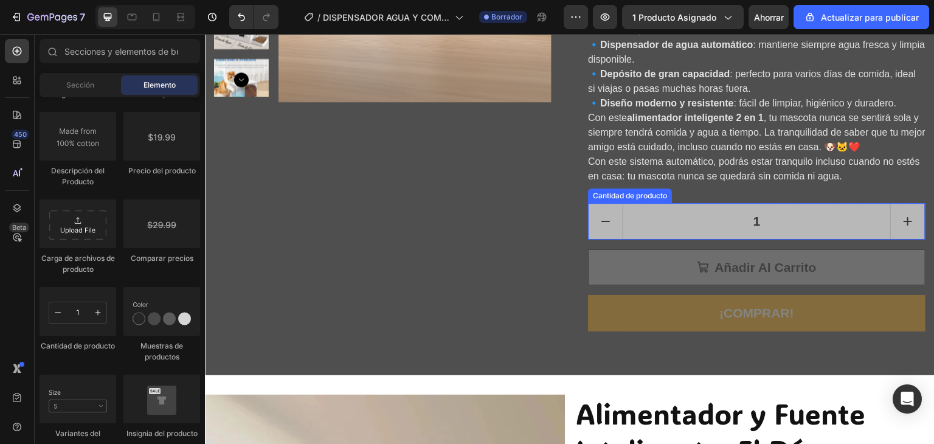
click at [654, 220] on input "1" at bounding box center [757, 221] width 268 height 35
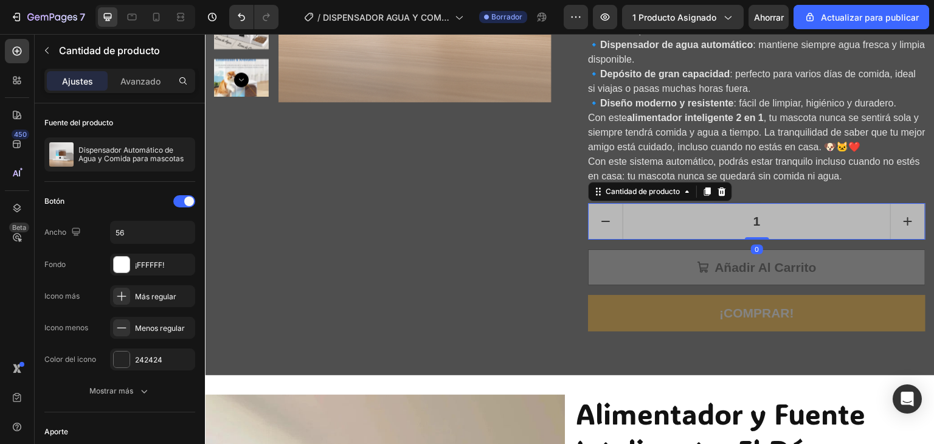
click at [718, 195] on icon at bounding box center [722, 191] width 8 height 9
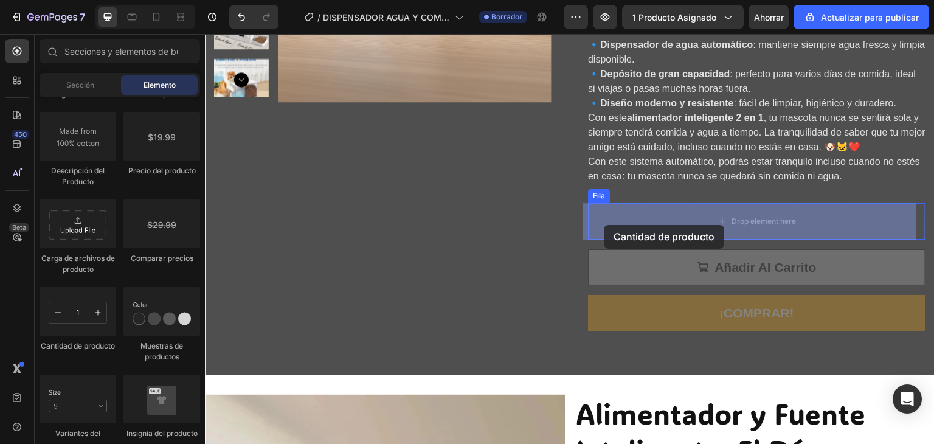
drag, startPoint x: 291, startPoint y: 341, endPoint x: 604, endPoint y: 225, distance: 334.4
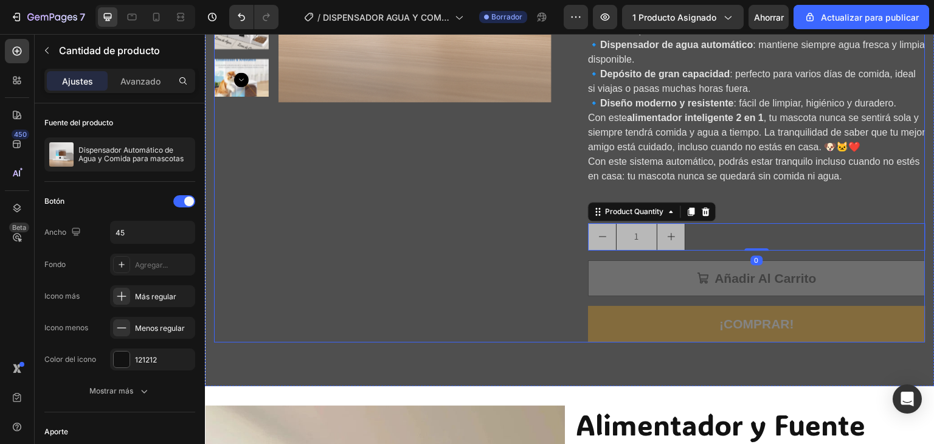
click at [643, 190] on div "Dispensador Automático de Agua y Comida para mascotas Título del producto Icono…" at bounding box center [756, 40] width 337 height 604
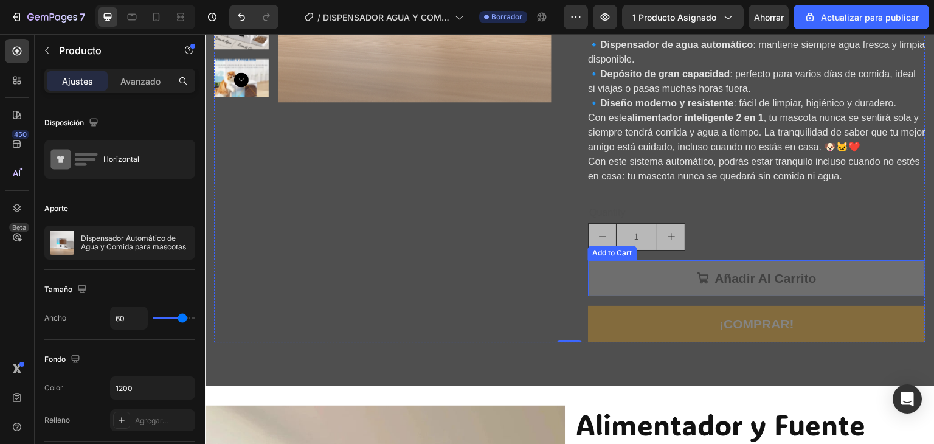
click at [659, 288] on button "Añadir al Carrito" at bounding box center [756, 278] width 337 height 36
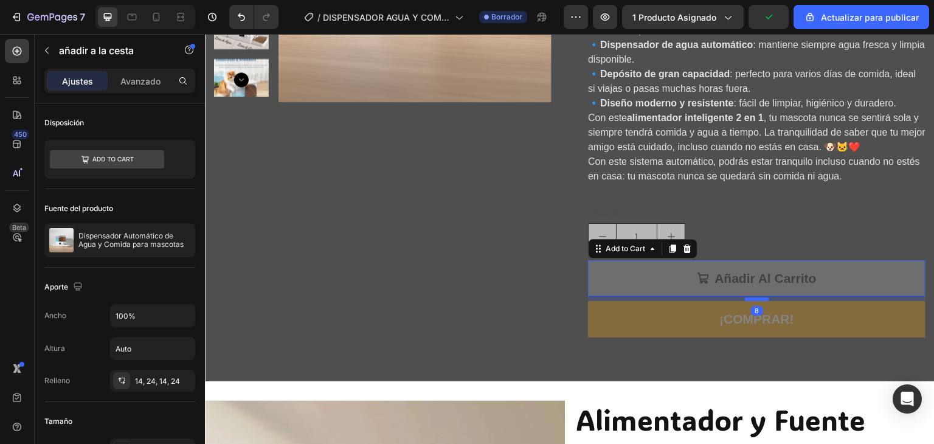
click at [750, 300] on div at bounding box center [757, 299] width 24 height 4
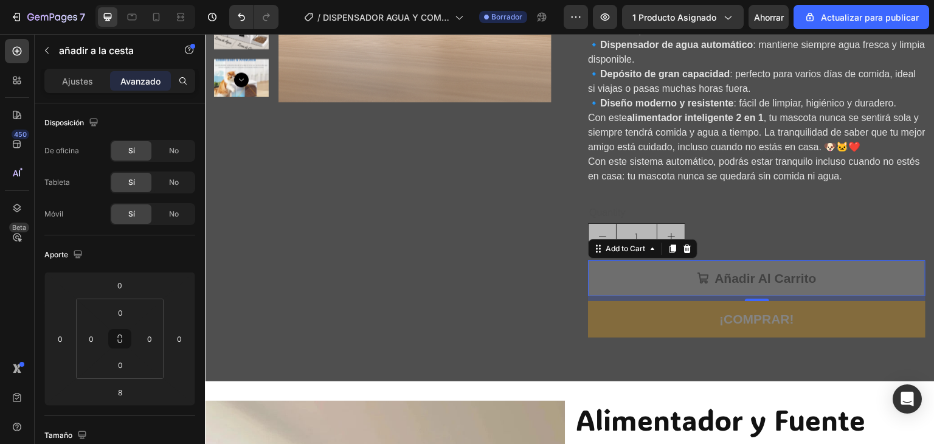
click at [638, 274] on button "Añadir al Carrito" at bounding box center [756, 278] width 337 height 36
click at [81, 88] on div "Ajustes" at bounding box center [77, 80] width 61 height 19
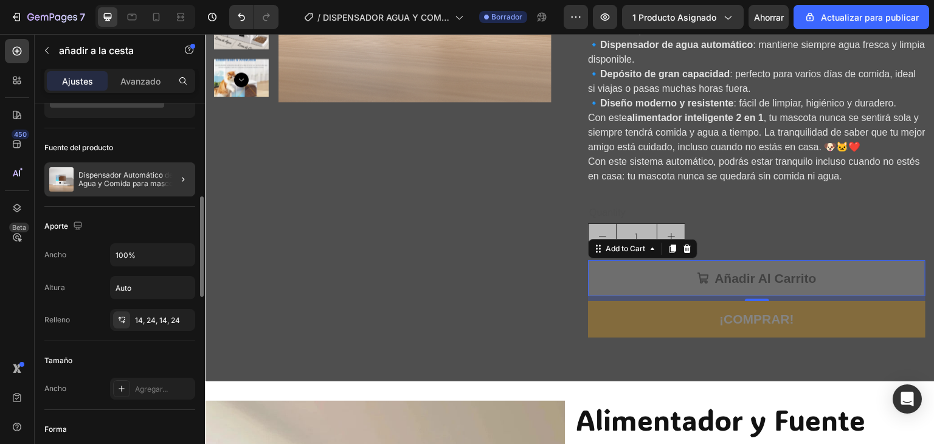
scroll to position [122, 0]
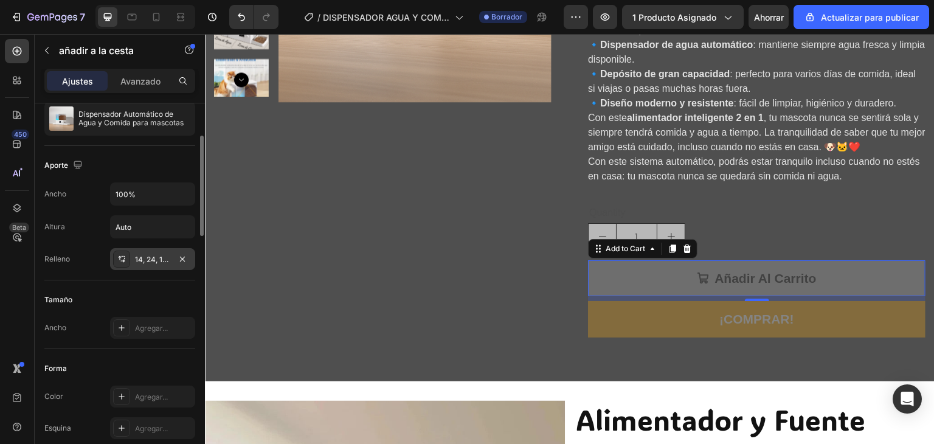
click at [146, 256] on font "14, 24, 14, 24" at bounding box center [157, 259] width 45 height 9
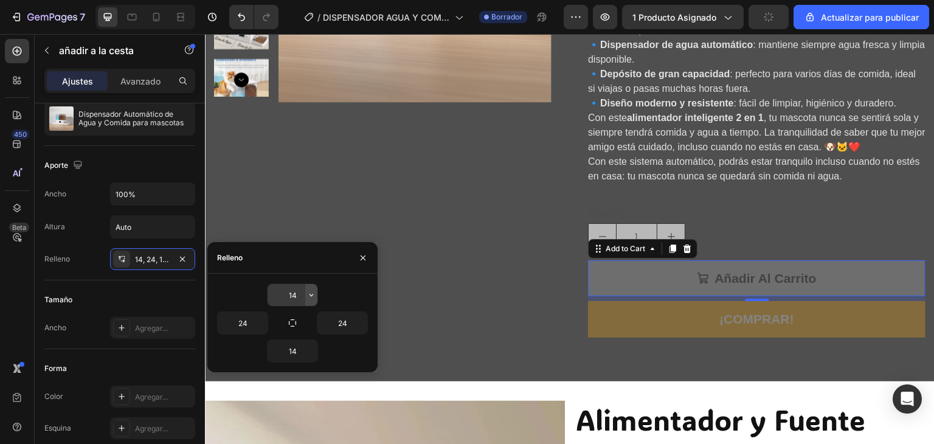
click at [312, 296] on icon "button" at bounding box center [311, 295] width 10 height 10
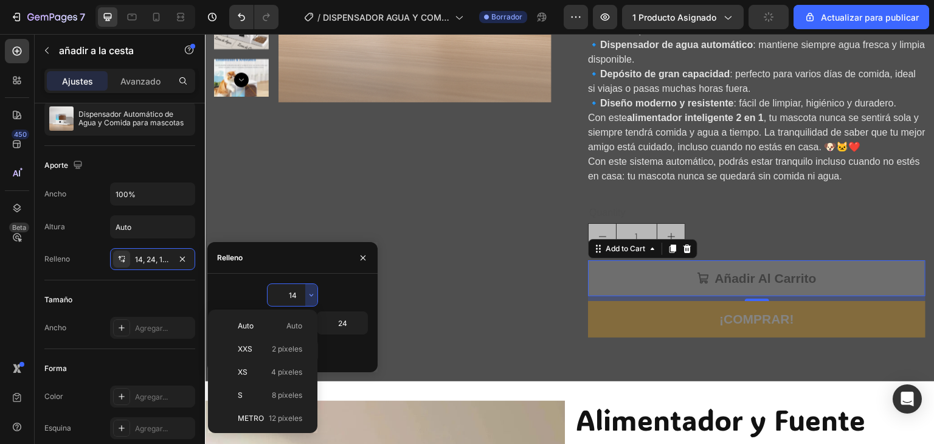
drag, startPoint x: 289, startPoint y: 402, endPoint x: 293, endPoint y: 361, distance: 41.5
click at [289, 402] on div "S 8 píxeles" at bounding box center [260, 395] width 95 height 23
type input "8"
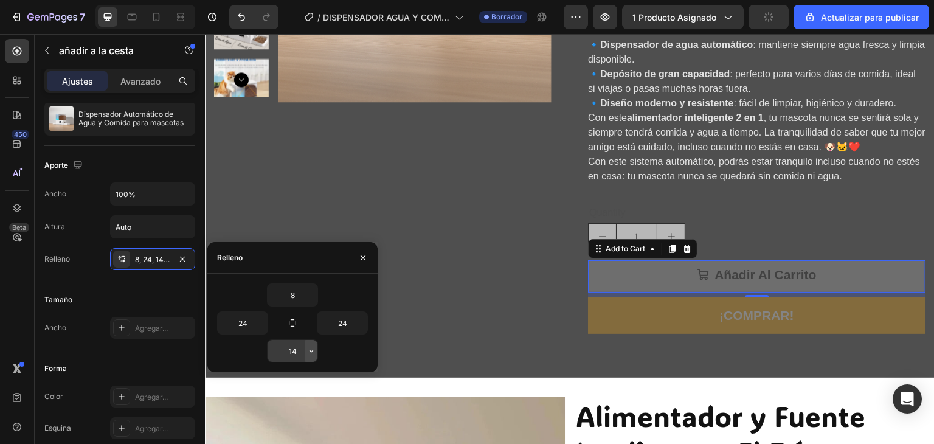
click at [309, 348] on icon "button" at bounding box center [311, 351] width 10 height 10
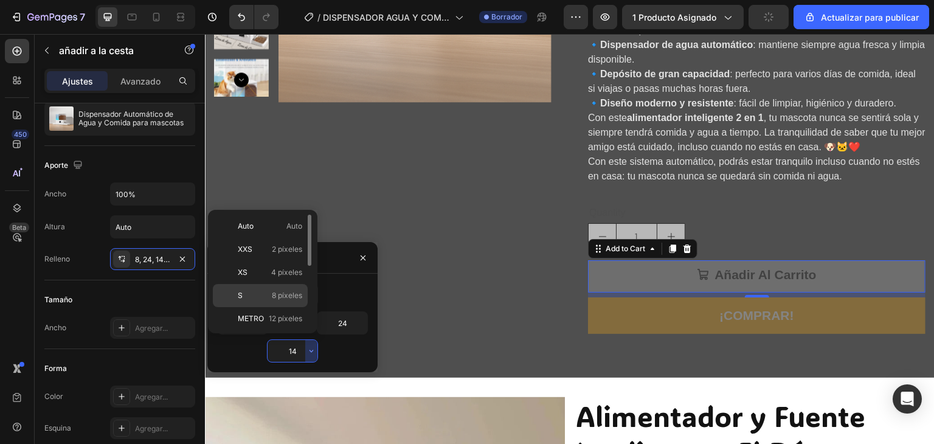
click at [272, 296] on font "8 píxeles" at bounding box center [287, 295] width 30 height 9
type input "8"
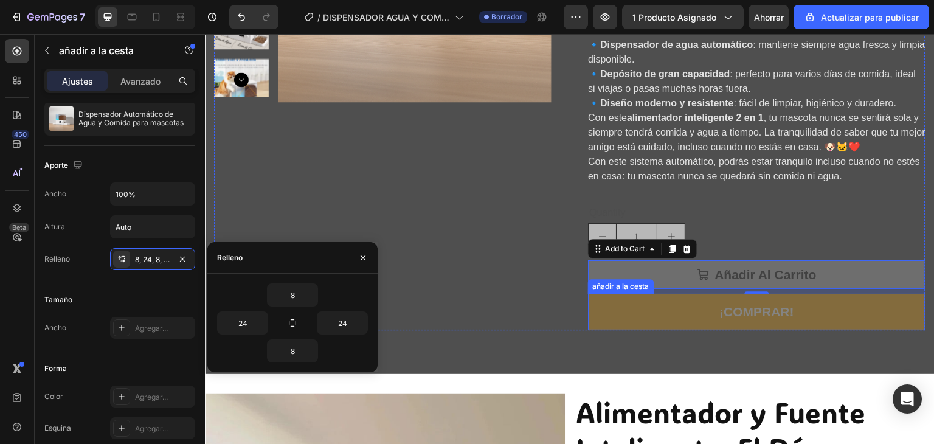
click at [622, 318] on button "¡COMPRAR!" at bounding box center [756, 312] width 337 height 36
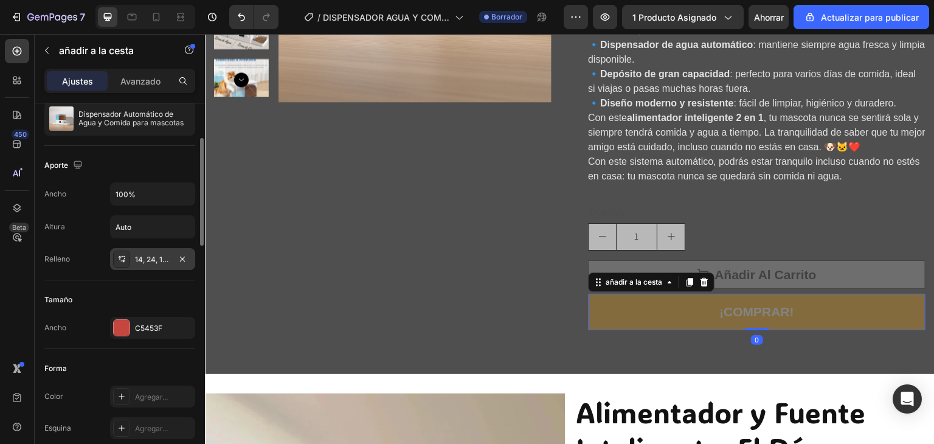
click at [160, 263] on div "14, 24, 14, 24" at bounding box center [152, 259] width 35 height 11
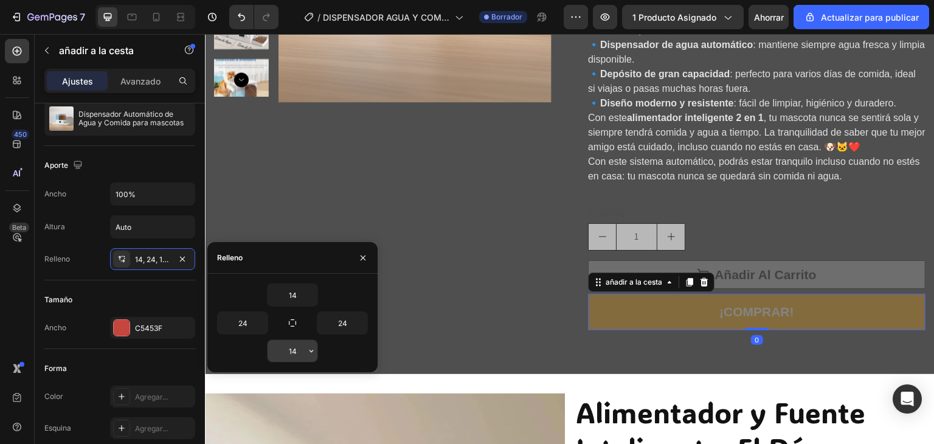
click at [292, 351] on input "14" at bounding box center [293, 351] width 50 height 22
click at [311, 350] on icon "button" at bounding box center [311, 351] width 10 height 10
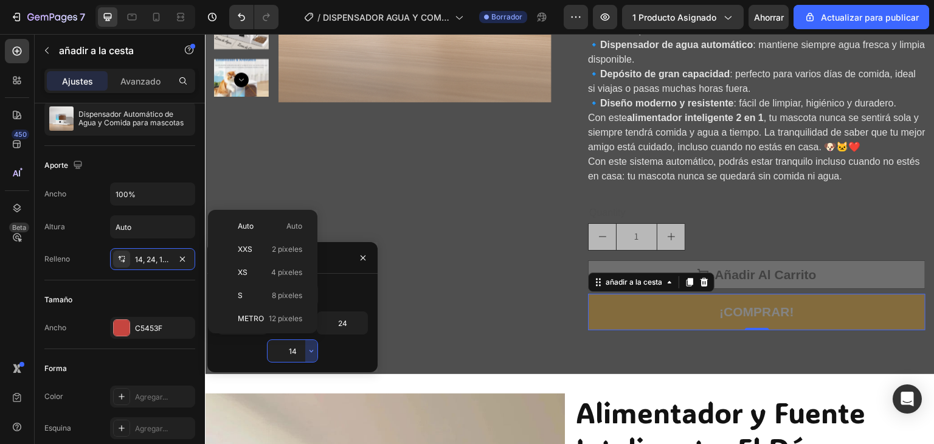
click at [282, 291] on font "8 píxeles" at bounding box center [287, 295] width 30 height 9
type input "8"
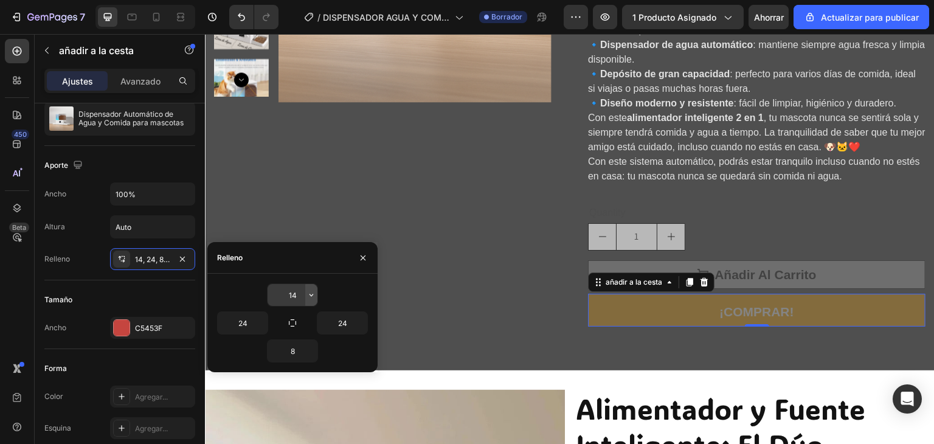
drag, startPoint x: 302, startPoint y: 306, endPoint x: 310, endPoint y: 299, distance: 10.8
click at [310, 299] on icon "button" at bounding box center [311, 295] width 10 height 10
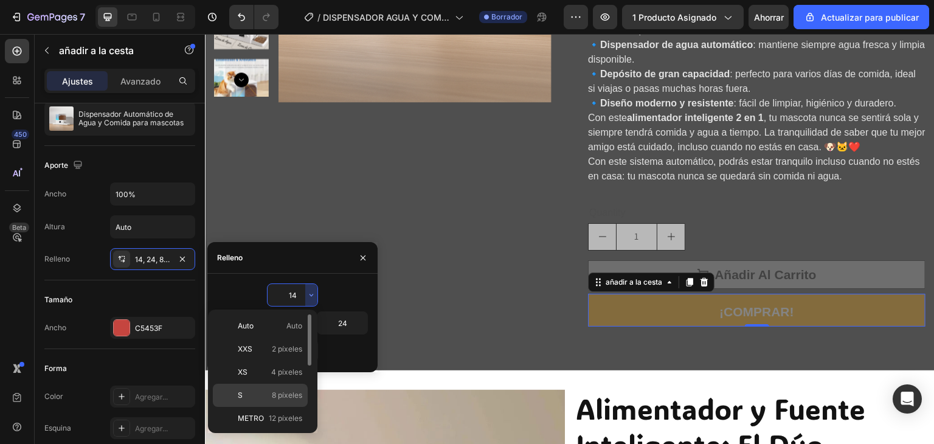
click at [289, 398] on font "8 píxeles" at bounding box center [287, 394] width 30 height 9
type input "8"
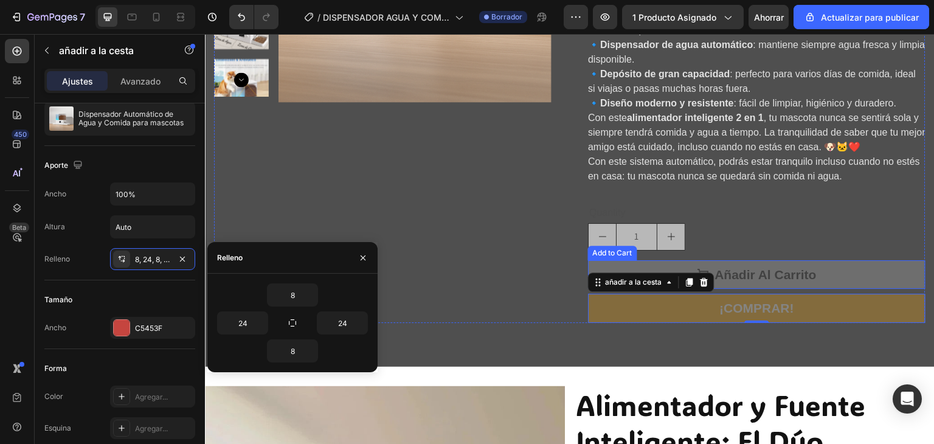
click at [825, 275] on button "Añadir al Carrito" at bounding box center [756, 274] width 337 height 29
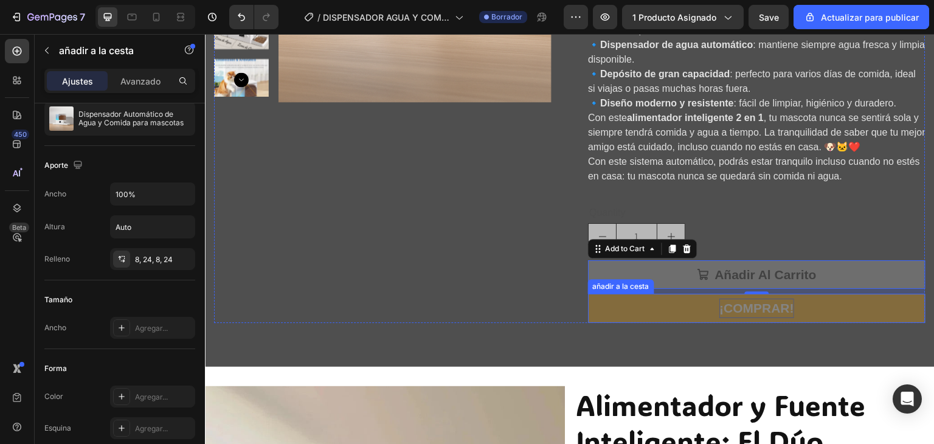
click at [755, 310] on font "¡COMPRAR!" at bounding box center [756, 308] width 74 height 14
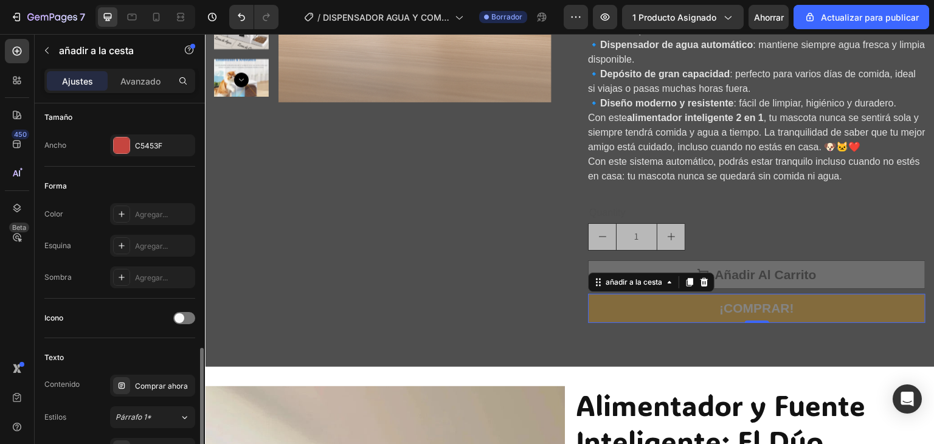
scroll to position [426, 0]
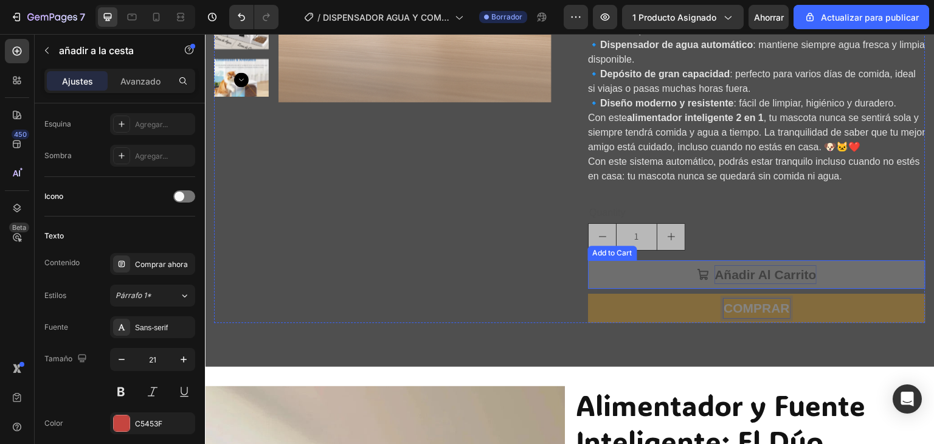
click at [731, 274] on div "Añadir al Carrito" at bounding box center [765, 274] width 102 height 19
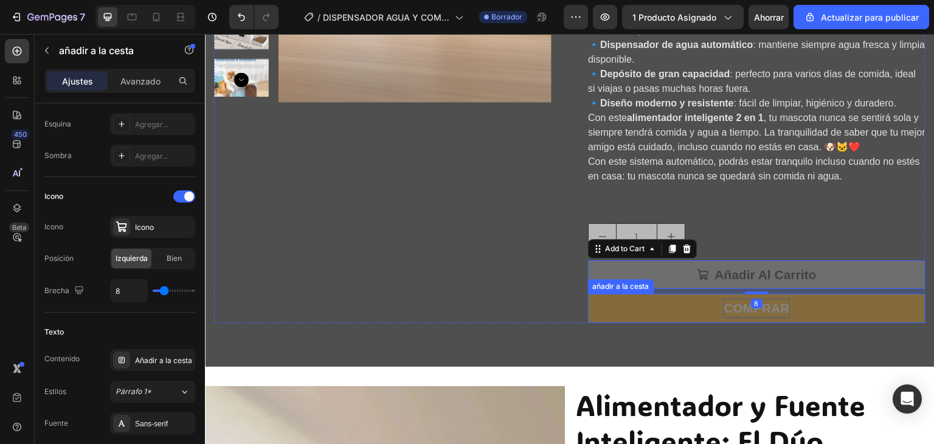
click at [673, 303] on button "COMPRAR" at bounding box center [756, 308] width 337 height 29
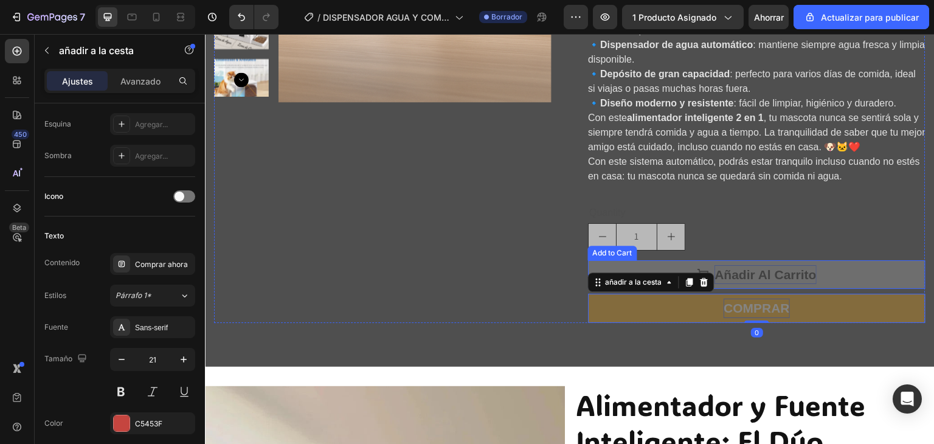
click at [732, 274] on div "Añadir al Carrito" at bounding box center [765, 274] width 102 height 19
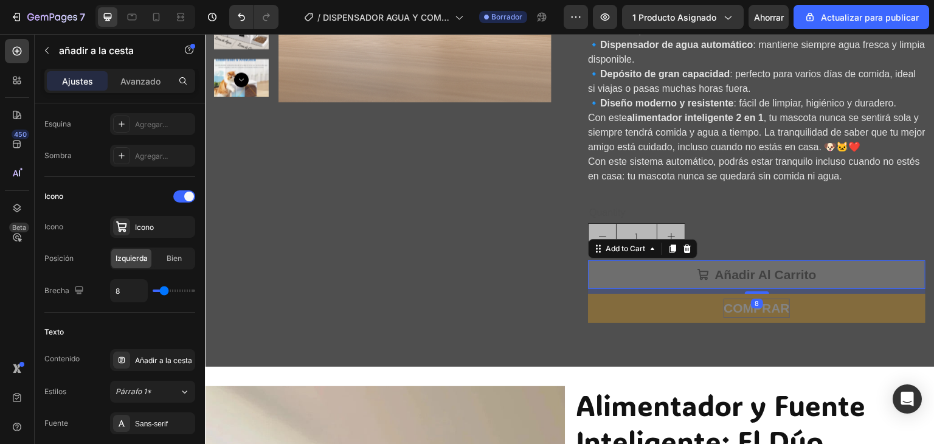
click at [655, 269] on button "Añadir al Carrito" at bounding box center [756, 274] width 337 height 29
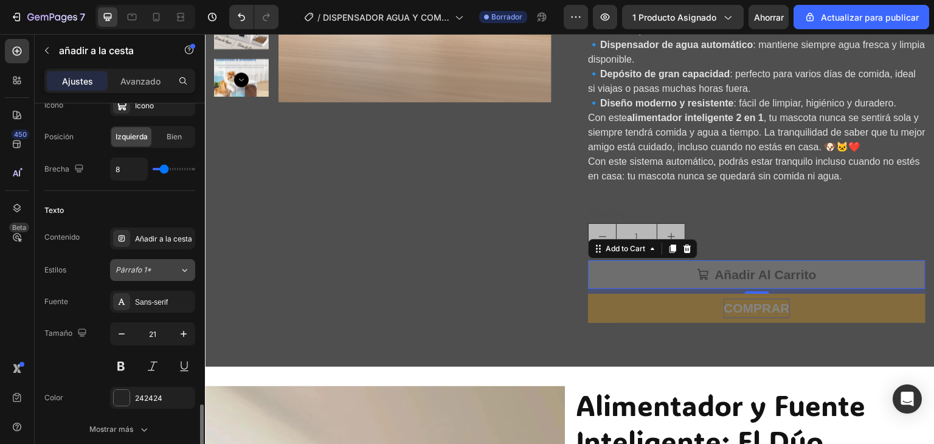
scroll to position [669, 0]
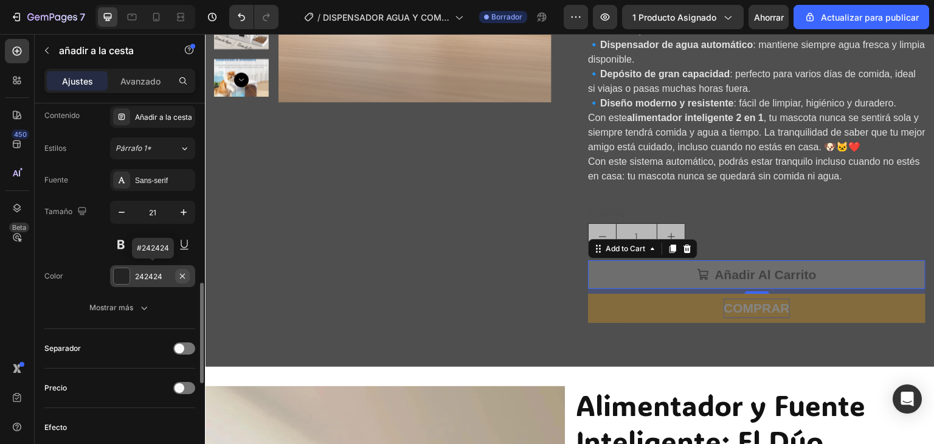
click at [179, 273] on icon "button" at bounding box center [183, 276] width 10 height 10
click at [144, 273] on font "Agregar..." at bounding box center [151, 276] width 33 height 9
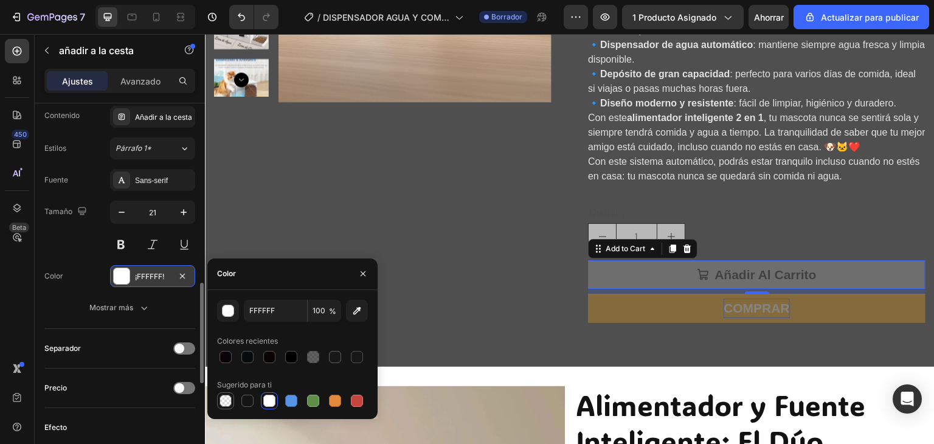
click at [227, 402] on div at bounding box center [226, 401] width 12 height 12
type input "000000"
type input "0"
click at [359, 404] on div at bounding box center [357, 401] width 12 height 12
type input "C5453F"
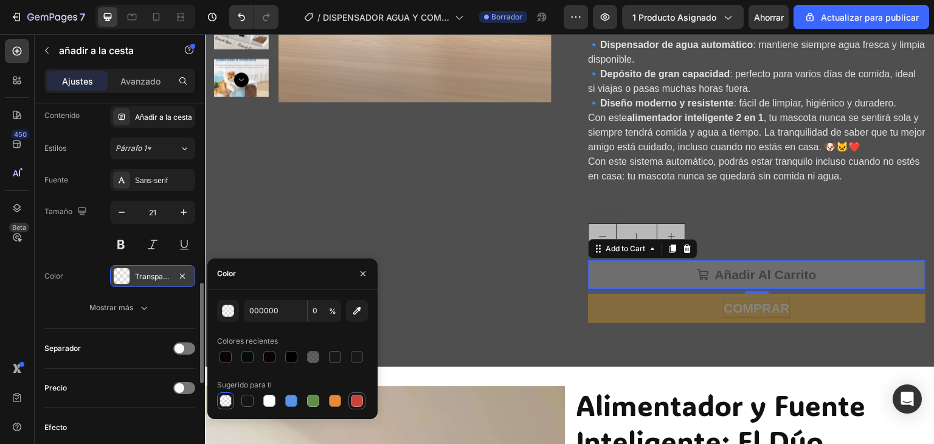
type input "100"
click at [226, 403] on div at bounding box center [226, 401] width 12 height 12
type input "000000"
type input "0"
drag, startPoint x: 365, startPoint y: 277, endPoint x: 188, endPoint y: 243, distance: 179.6
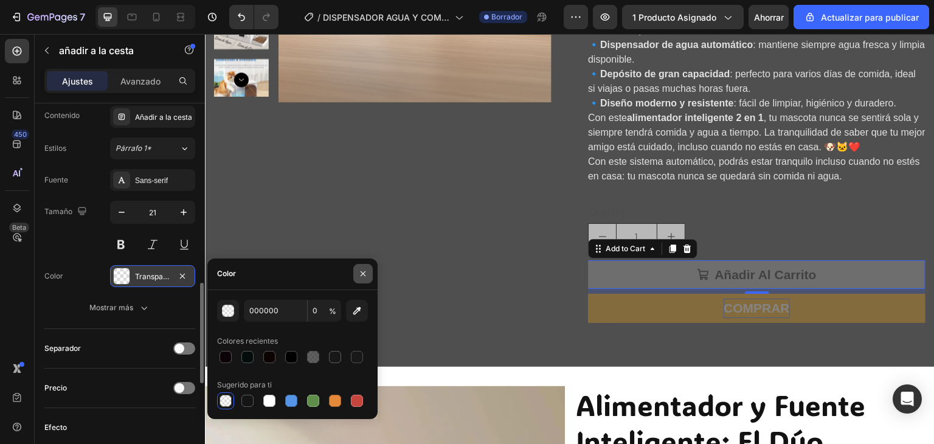
click at [365, 277] on icon "button" at bounding box center [363, 274] width 10 height 10
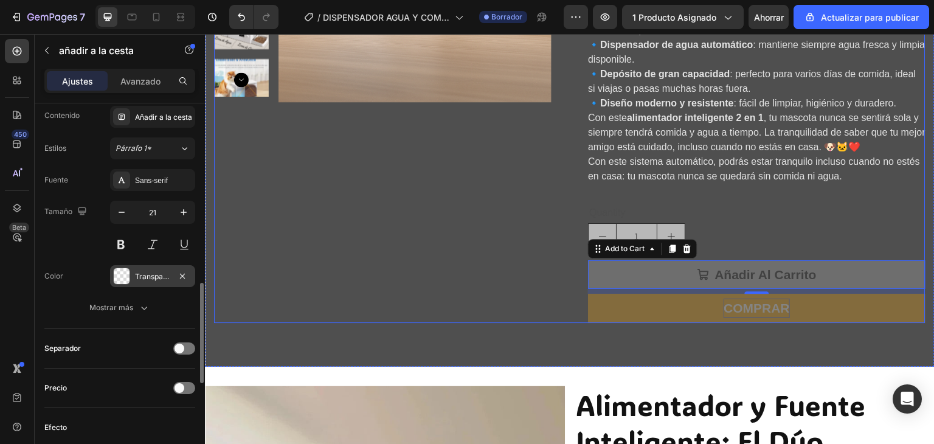
click at [418, 276] on div "Imágenes del producto" at bounding box center [382, 30] width 337 height 585
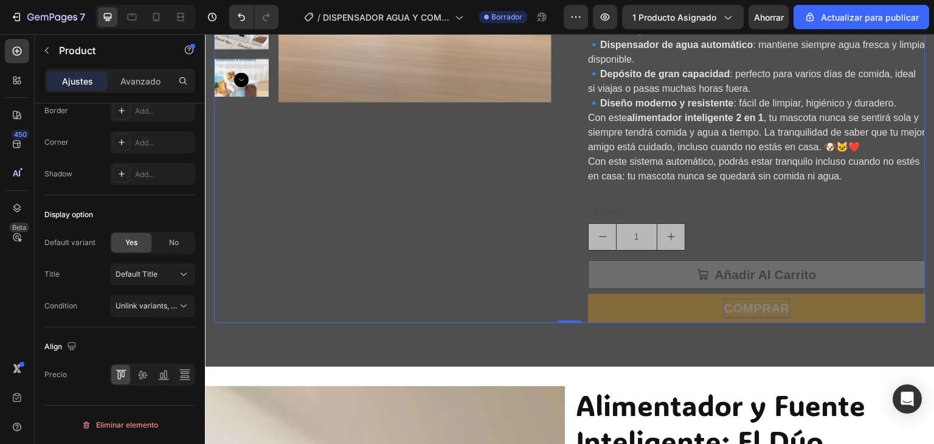
scroll to position [0, 0]
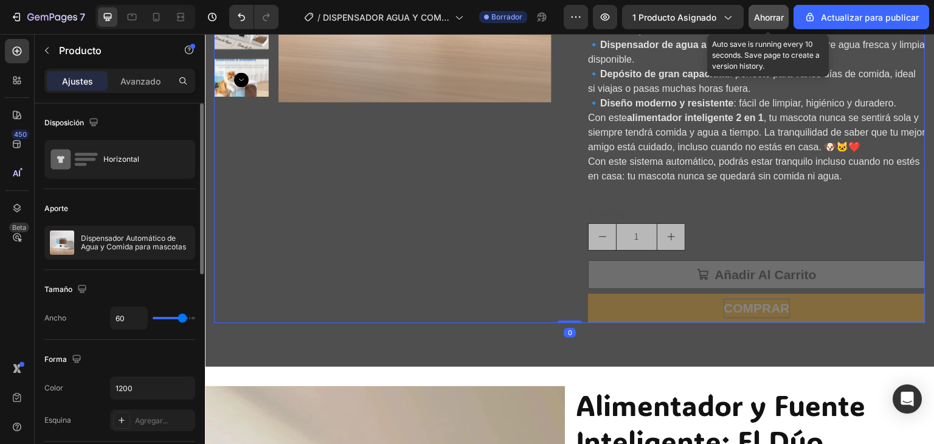
click at [781, 20] on font "Ahorrar" at bounding box center [769, 17] width 30 height 10
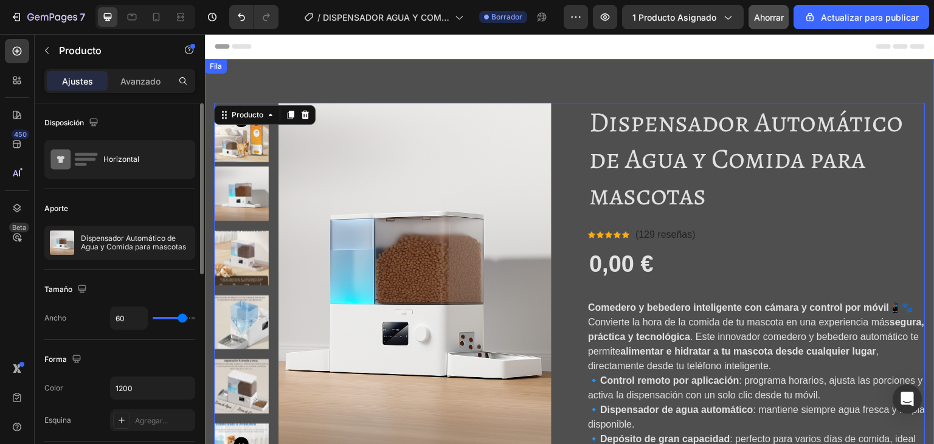
click at [494, 72] on div "Imágenes del producto Dispensador Automático de Agua y Comida para mascotas Tít…" at bounding box center [570, 395] width 730 height 673
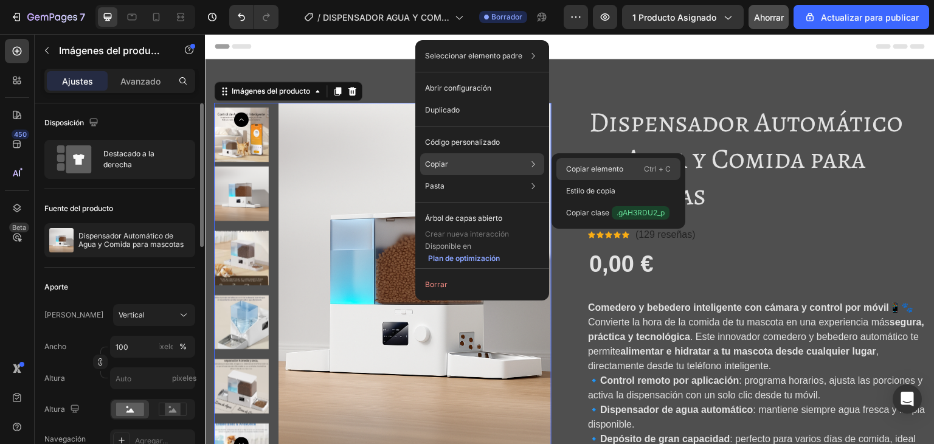
click at [589, 171] on font "Copiar elemento" at bounding box center [594, 168] width 57 height 9
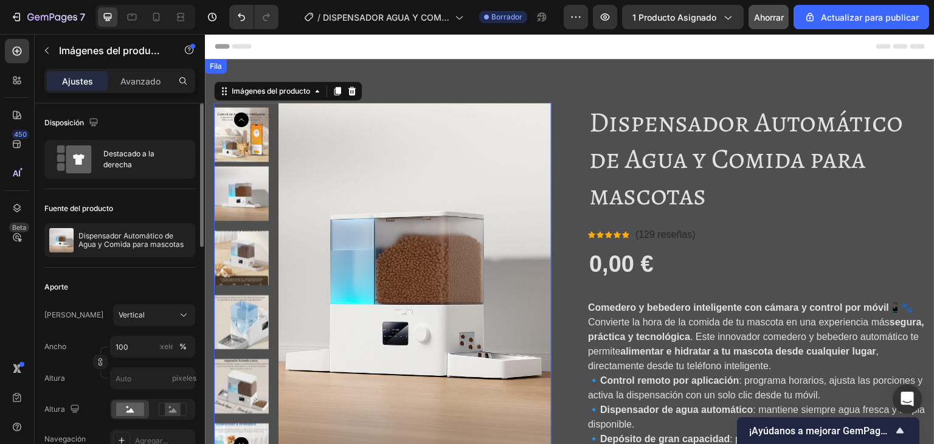
click at [522, 76] on div "Imágenes del producto 0 Dispensador Automático de Agua y Comida para mascotas T…" at bounding box center [570, 395] width 730 height 673
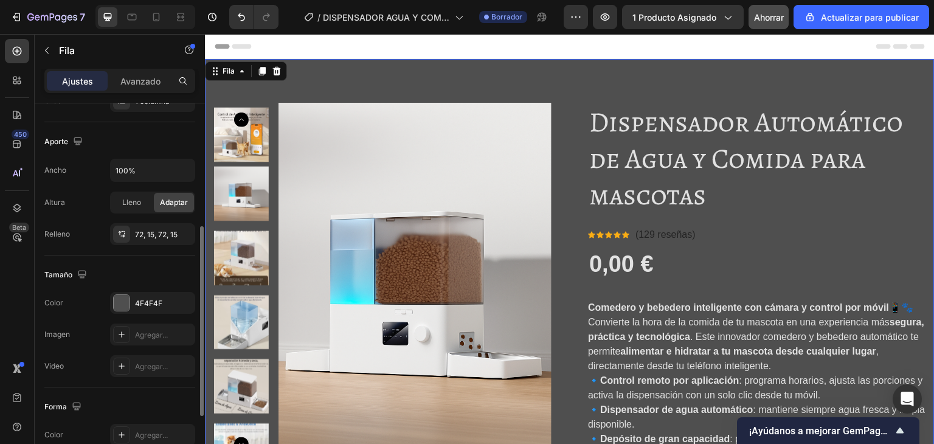
scroll to position [304, 0]
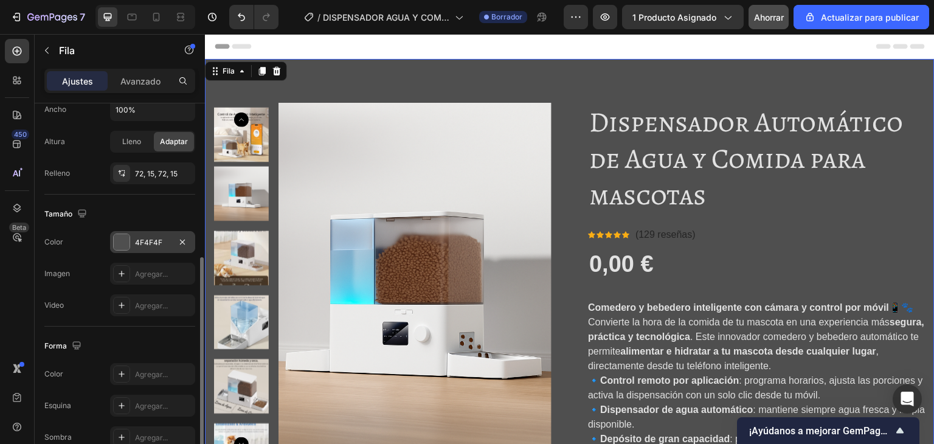
click at [129, 237] on div at bounding box center [122, 242] width 16 height 16
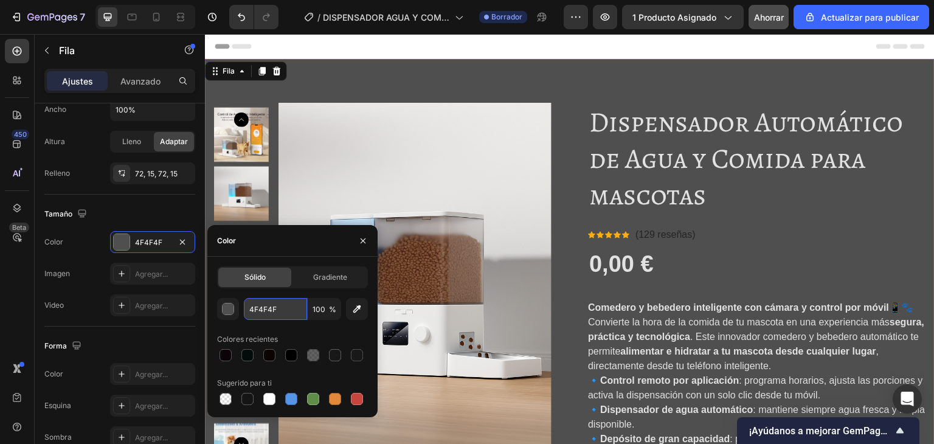
click at [274, 314] on input "4F4F4F" at bounding box center [275, 309] width 63 height 22
paste input "#f4ce7d"
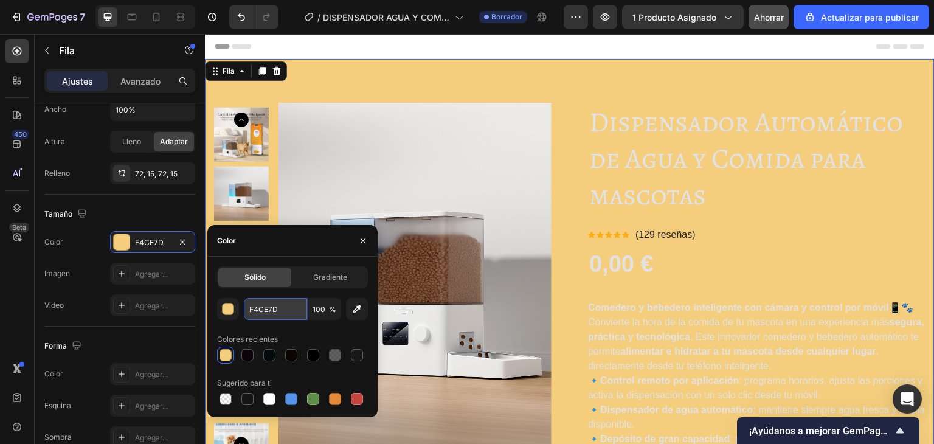
paste input "#ac845b"
type input "#ac845b"
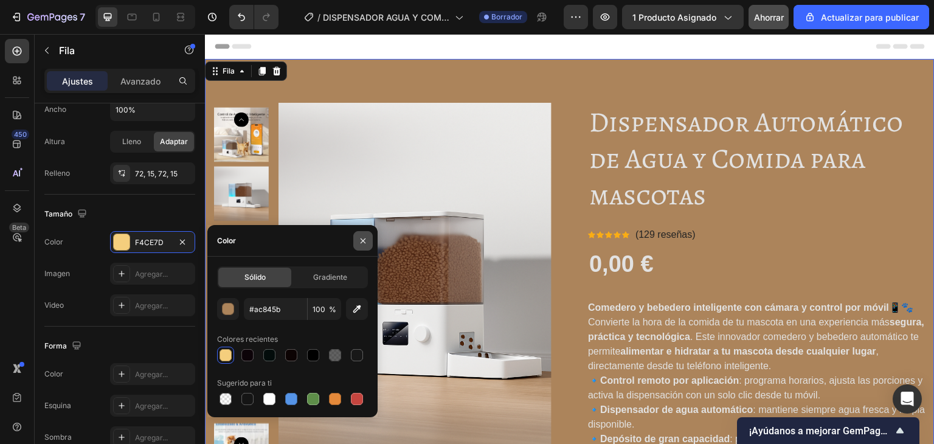
click at [362, 234] on button "button" at bounding box center [362, 240] width 19 height 19
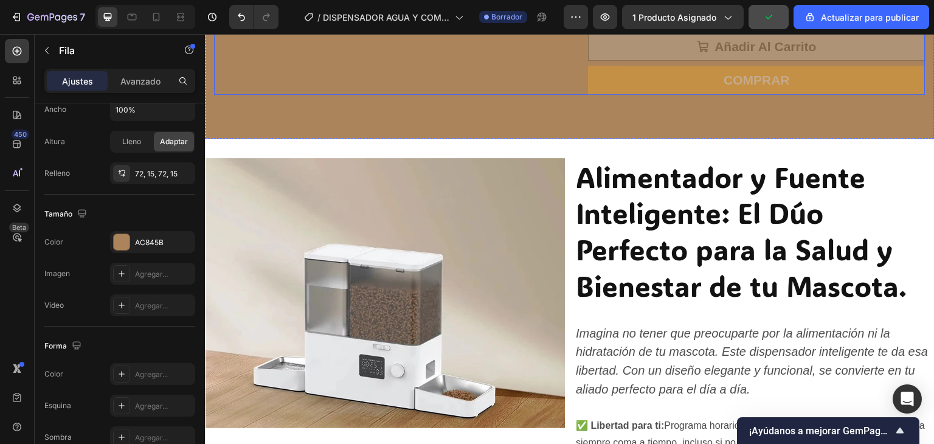
scroll to position [669, 0]
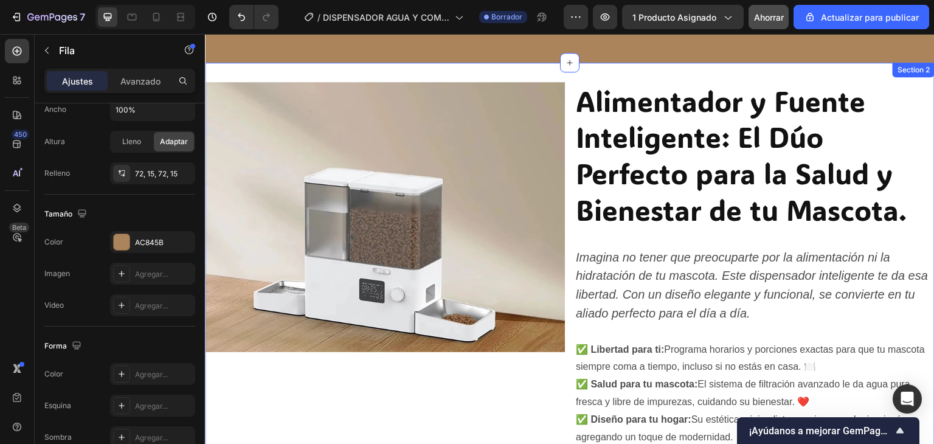
click at [521, 77] on div "Image Alimentador y Fuente Inteligente: El Dúo Perfecto para la Salud y Bienest…" at bounding box center [570, 265] width 730 height 404
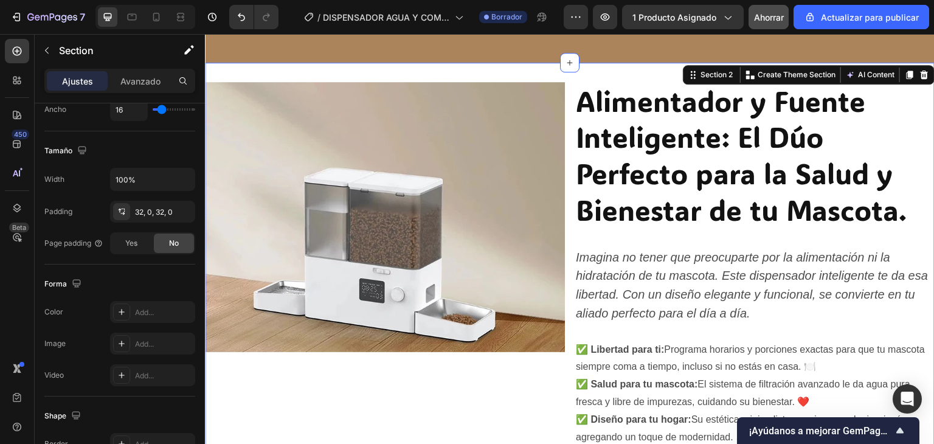
scroll to position [0, 0]
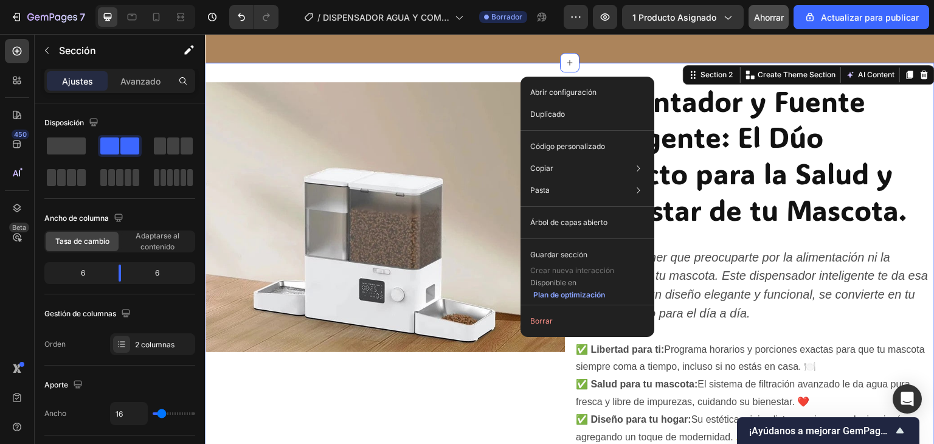
click at [520, 77] on div "Abrir configuración Duplicado Código personalizado Copiar Sección de copia Ctrl…" at bounding box center [587, 207] width 134 height 260
click at [477, 75] on div "Image Alimentador y Fuente Inteligente: El Dúo Perfecto para la Salud y Bienest…" at bounding box center [570, 265] width 730 height 404
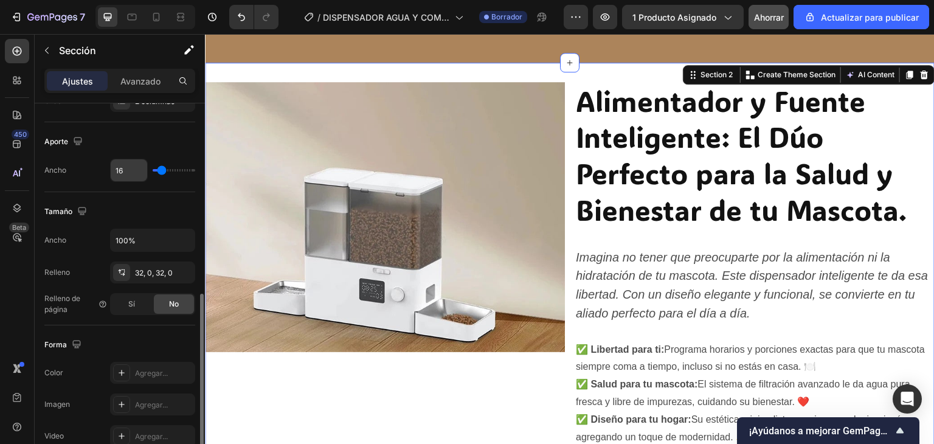
scroll to position [304, 0]
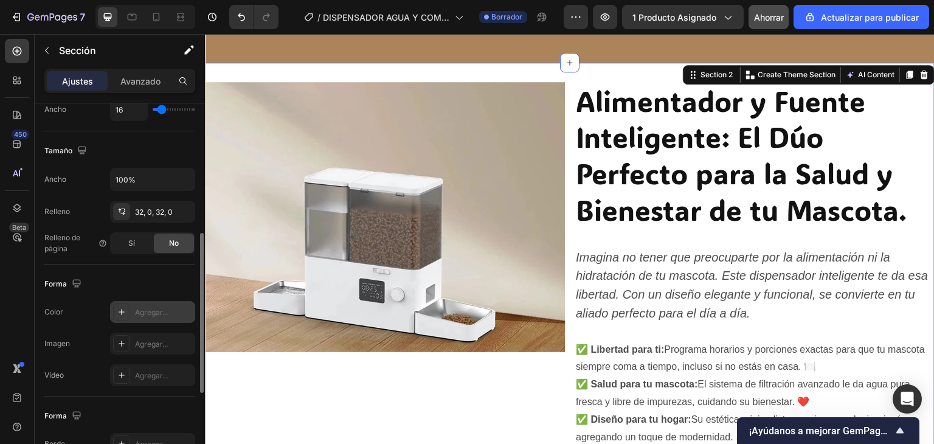
click at [159, 311] on font "Agregar..." at bounding box center [151, 312] width 33 height 9
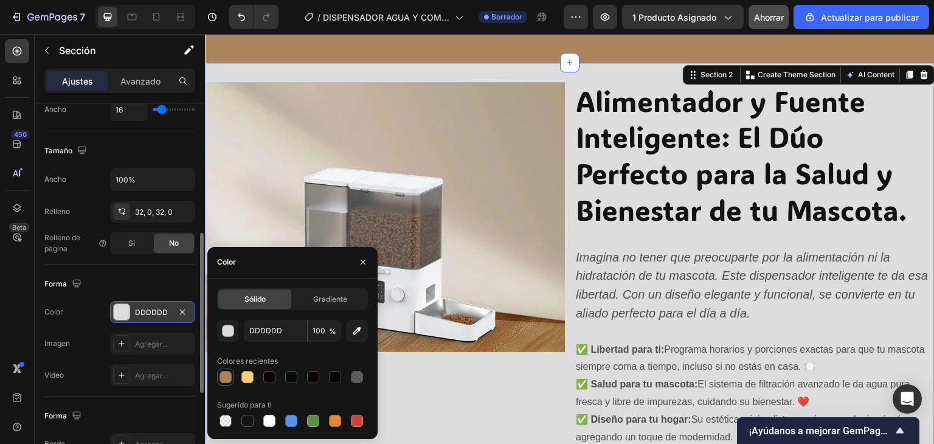
click at [226, 380] on div at bounding box center [226, 377] width 12 height 12
type input "AC845B"
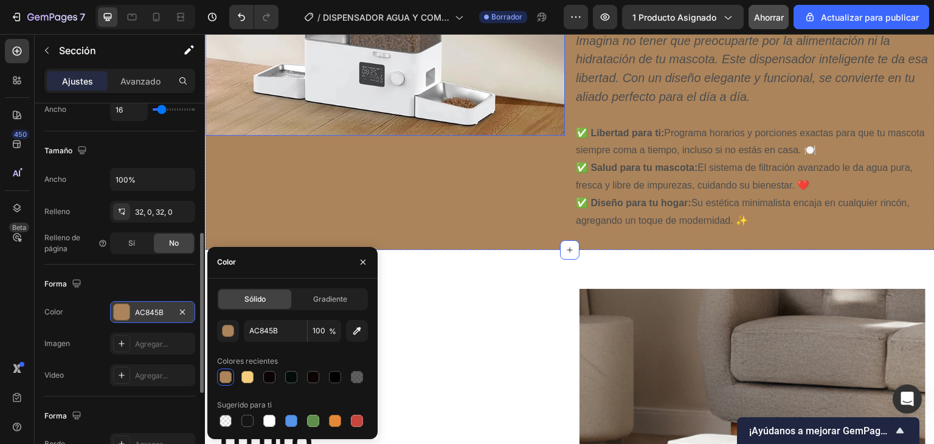
scroll to position [973, 0]
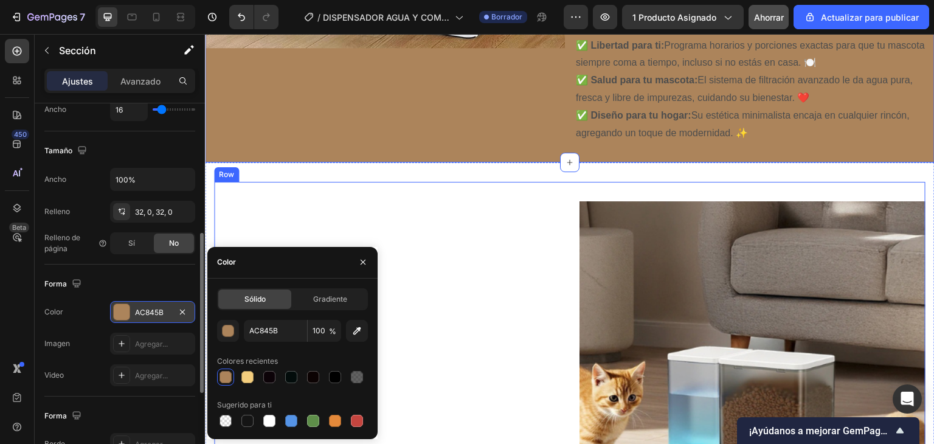
click at [482, 187] on div "TITULO Heading TEXTO Text Block Image Row" at bounding box center [569, 364] width 711 height 365
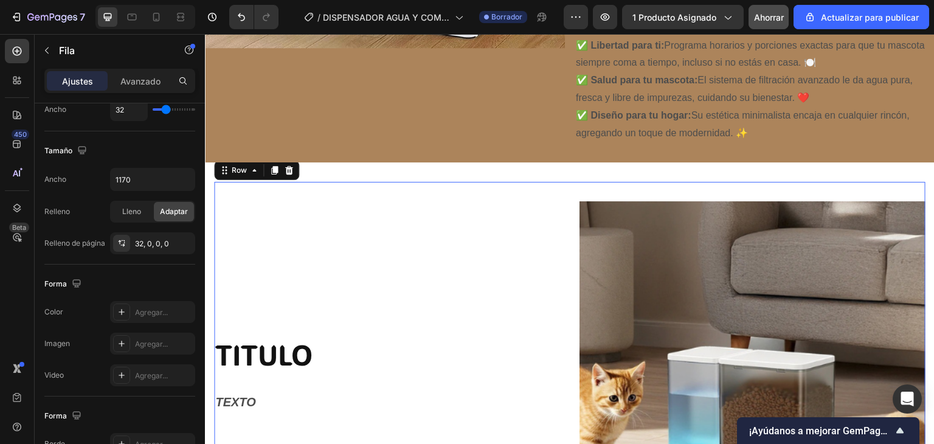
scroll to position [0, 0]
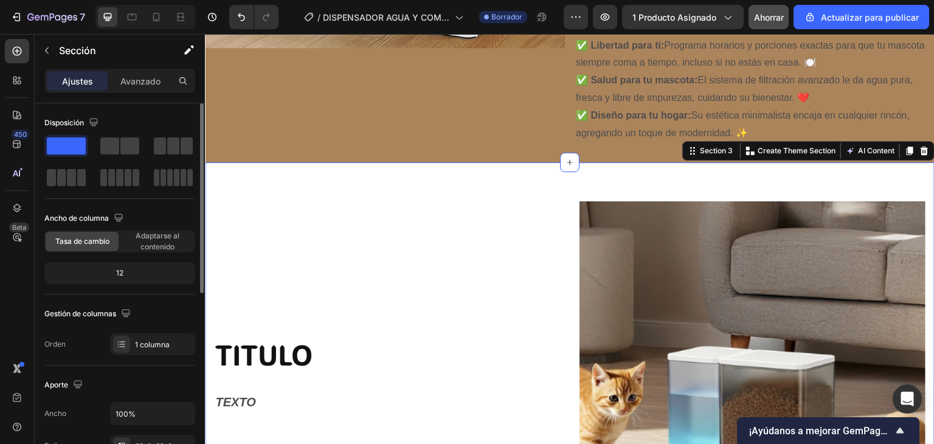
scroll to position [243, 0]
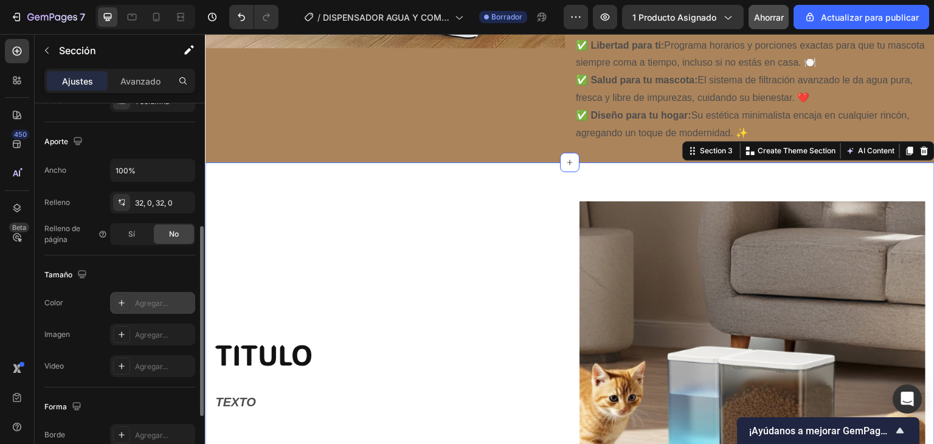
click at [139, 299] on font "Agregar..." at bounding box center [151, 303] width 33 height 9
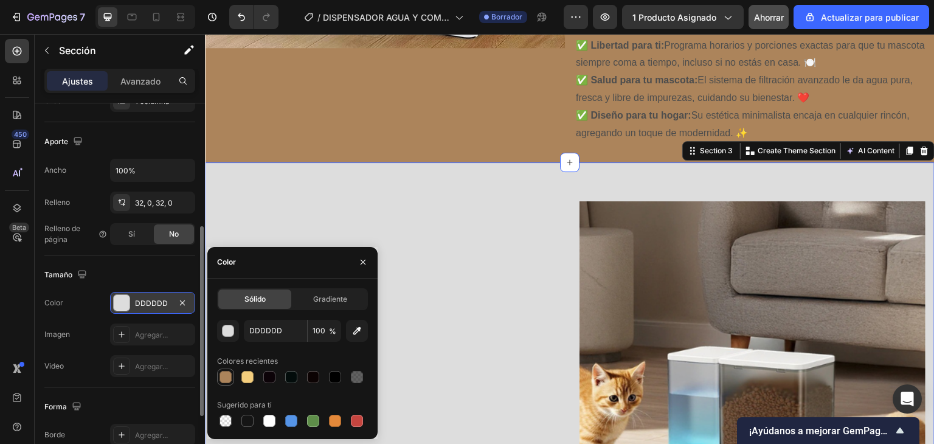
click at [226, 373] on div at bounding box center [226, 377] width 12 height 12
type input "AC845B"
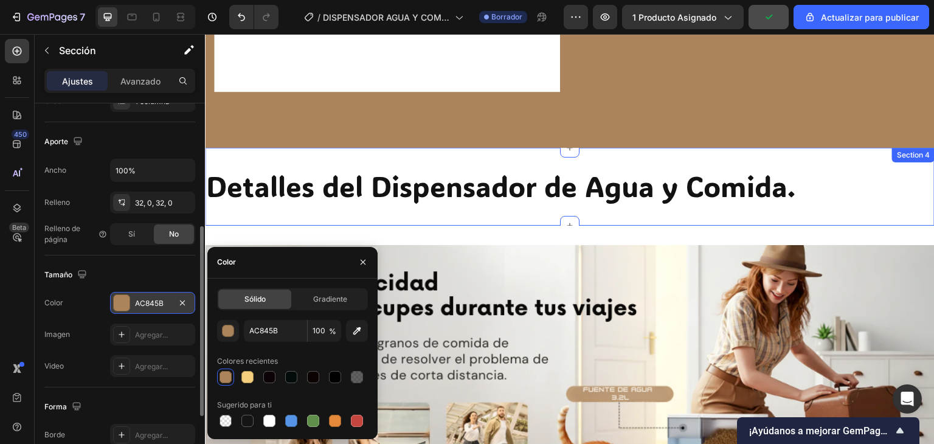
scroll to position [1885, 0]
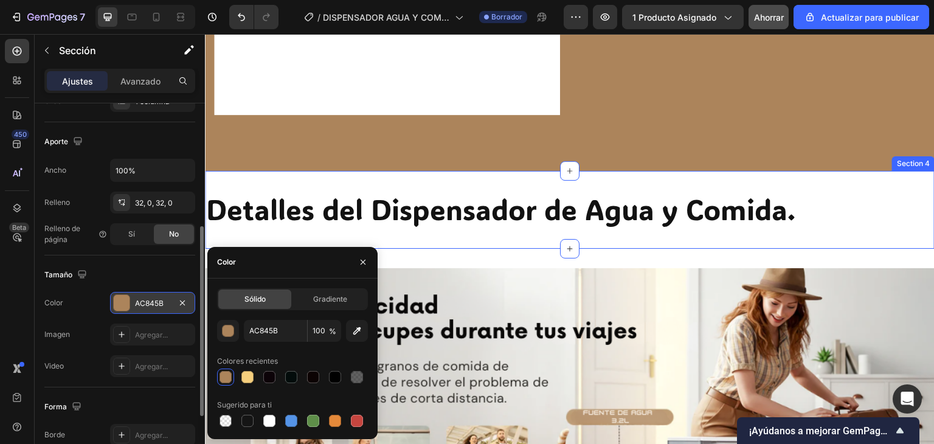
click at [392, 178] on div "Detalles del Dispensador de Agua y Comida. Heading Section 4" at bounding box center [570, 210] width 730 height 78
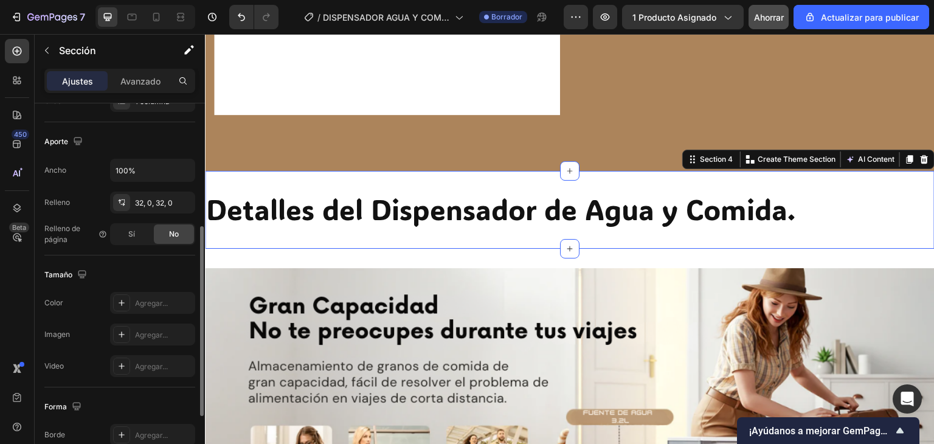
scroll to position [365, 0]
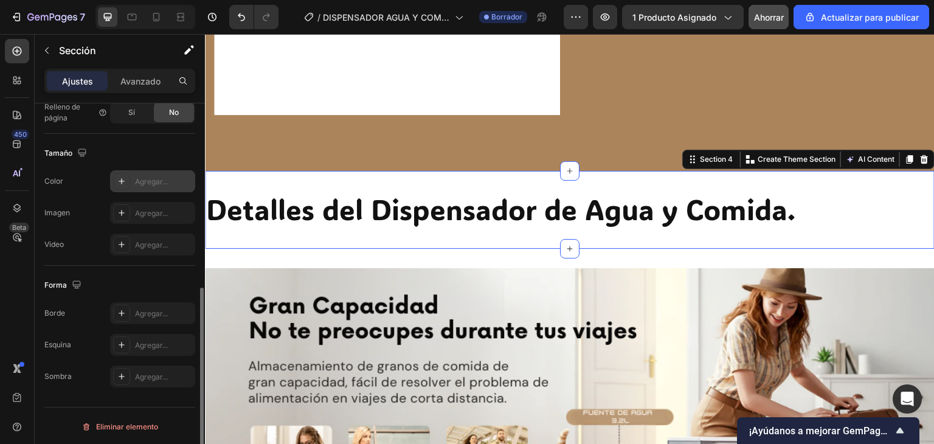
click at [161, 181] on font "Agregar..." at bounding box center [151, 181] width 33 height 9
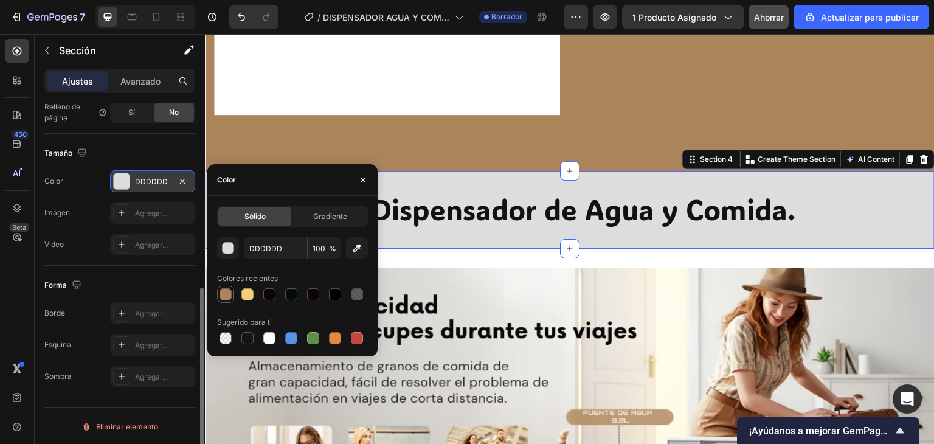
click at [230, 290] on div at bounding box center [226, 294] width 12 height 12
type input "AC845B"
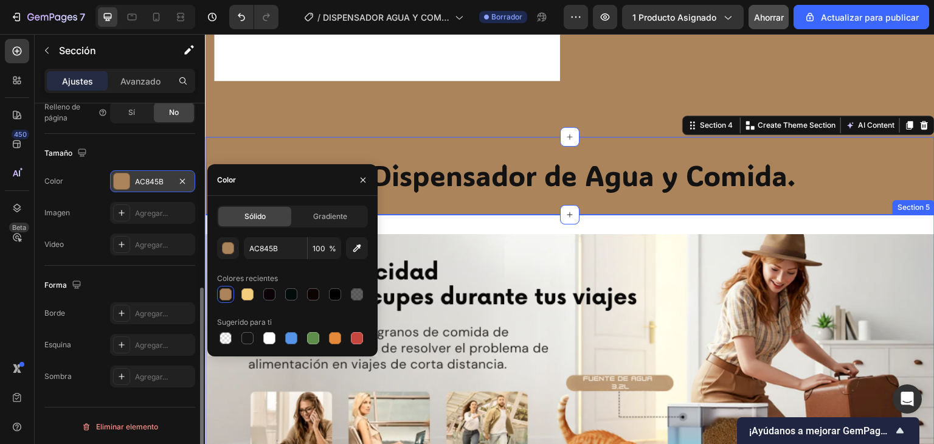
scroll to position [2007, 0]
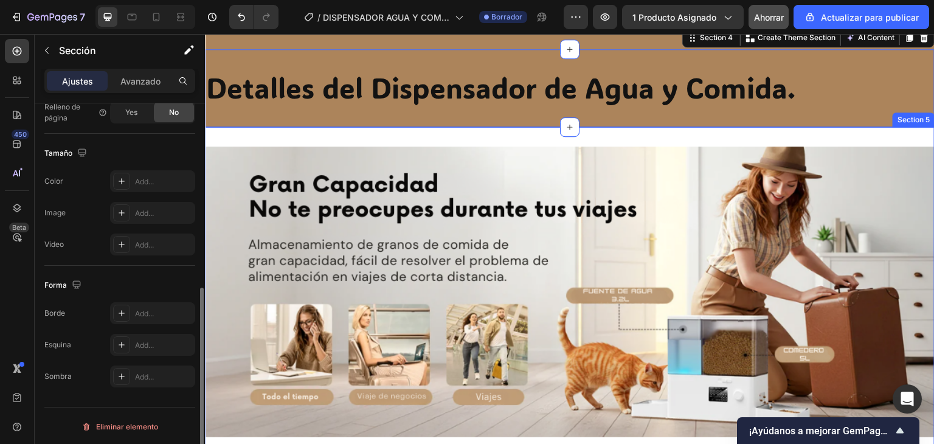
click at [389, 137] on div "Image Section 5" at bounding box center [570, 292] width 730 height 330
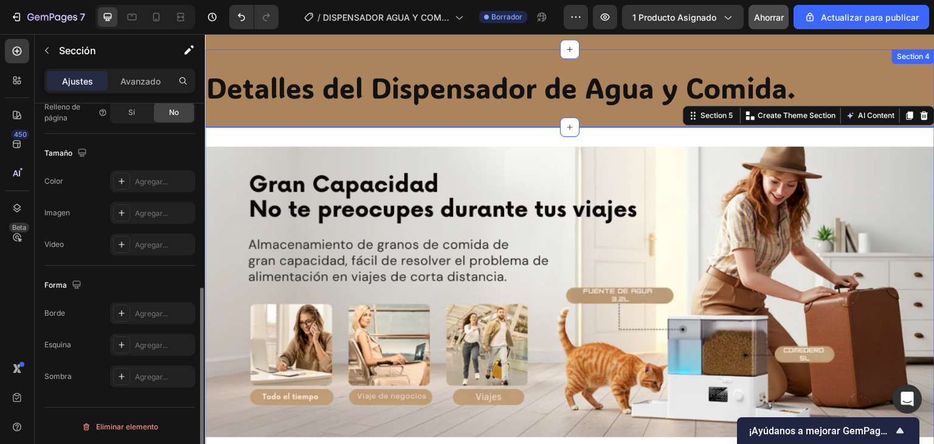
click at [310, 64] on div "Detalles del Dispensador de Agua y Comida. Heading Section 4" at bounding box center [570, 88] width 730 height 78
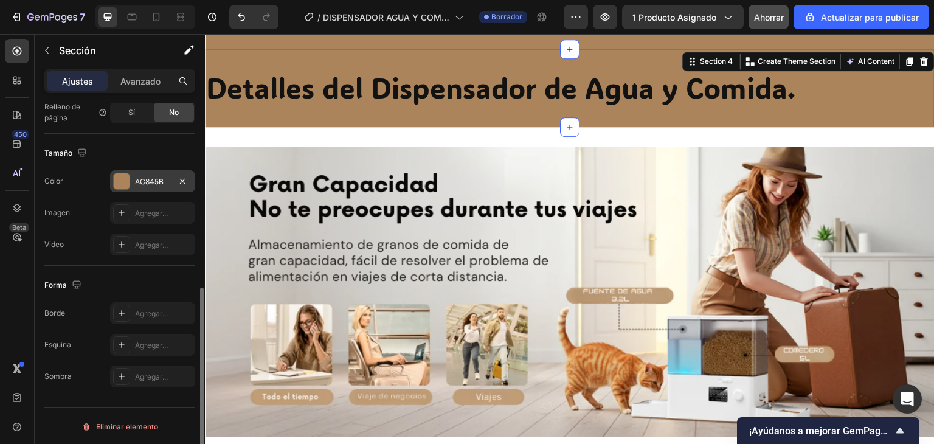
click at [128, 181] on div at bounding box center [122, 181] width 16 height 16
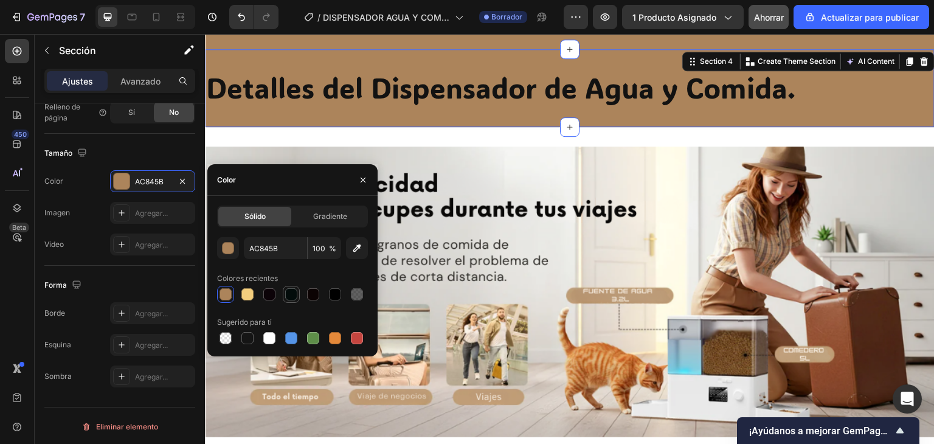
click at [296, 299] on div at bounding box center [291, 294] width 12 height 12
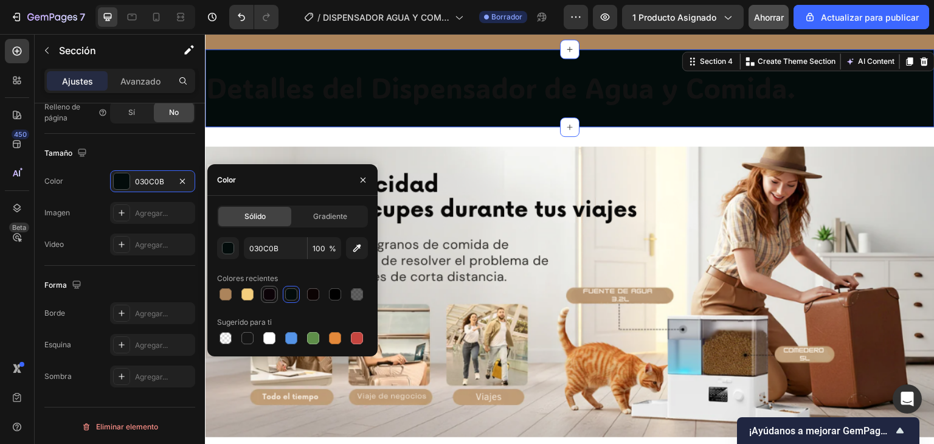
click at [271, 299] on div at bounding box center [269, 294] width 12 height 12
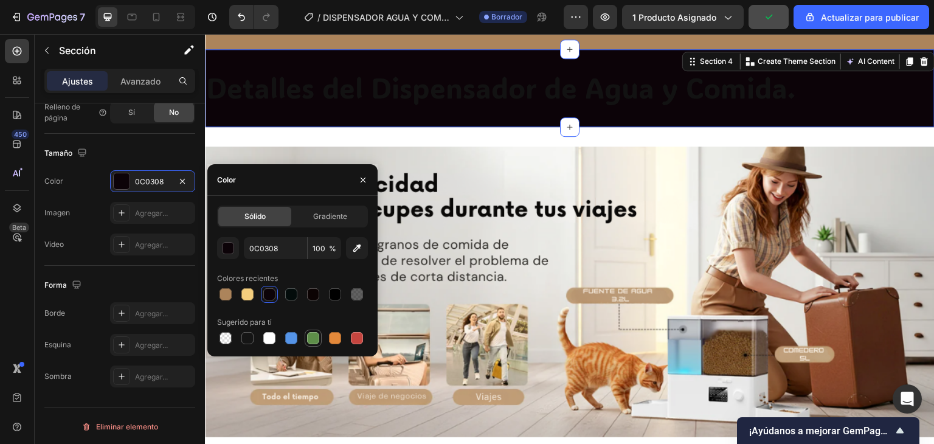
click at [308, 339] on div at bounding box center [313, 338] width 12 height 12
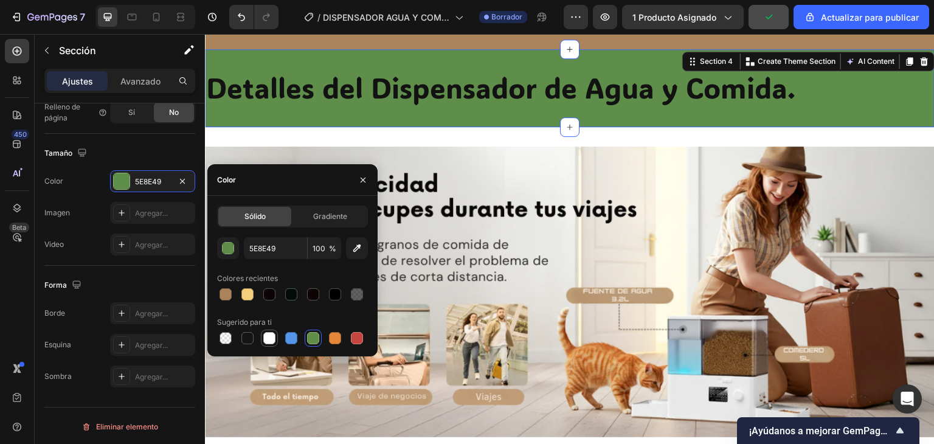
click at [269, 339] on div at bounding box center [269, 338] width 12 height 12
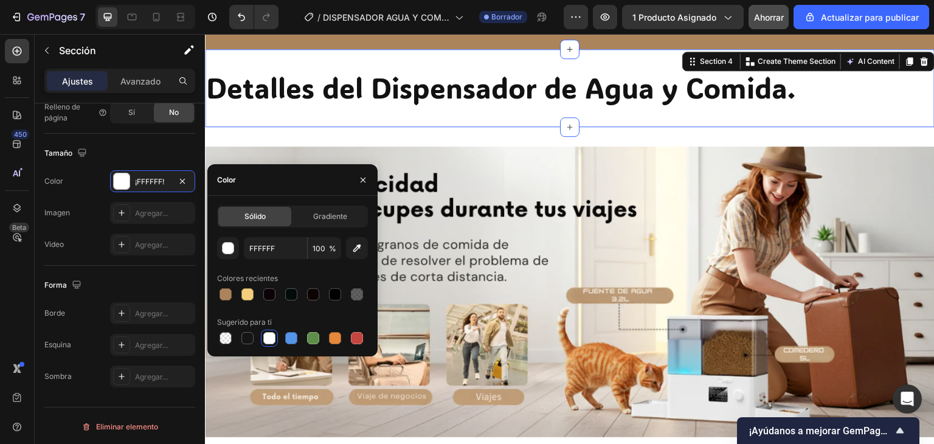
click at [280, 339] on div at bounding box center [292, 338] width 151 height 17
click at [283, 340] on div at bounding box center [291, 338] width 17 height 17
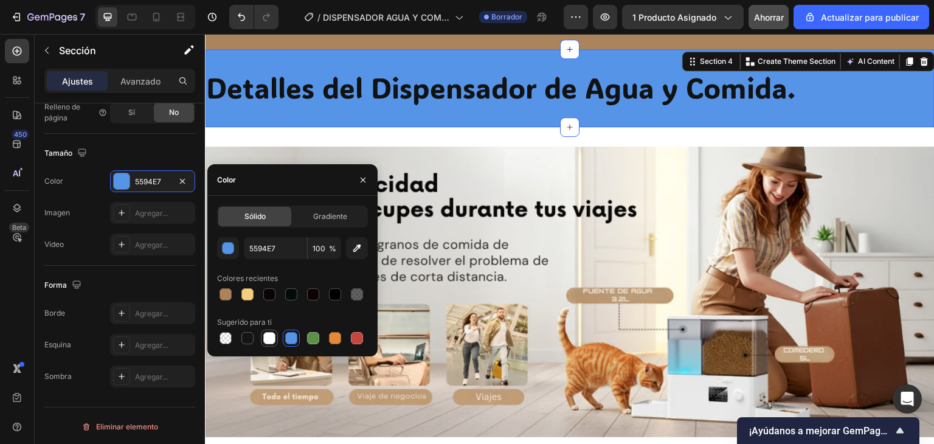
click at [265, 342] on div at bounding box center [269, 338] width 12 height 12
type input "FFFFFF"
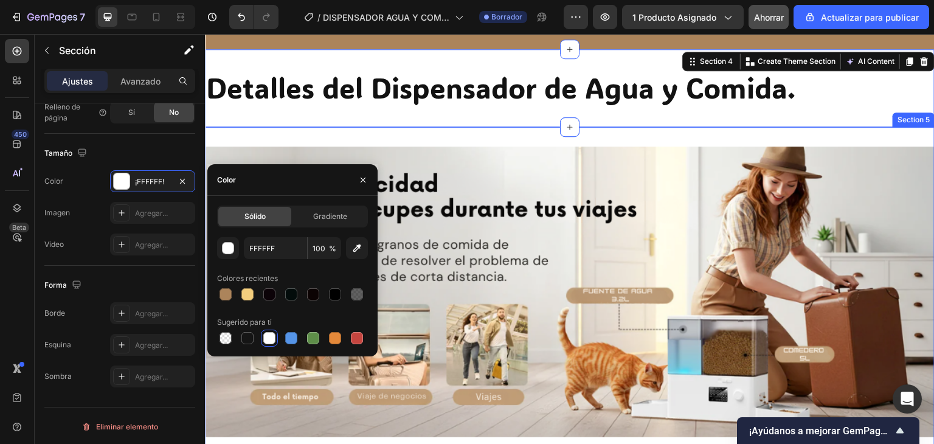
click at [327, 132] on div "Image Section 5" at bounding box center [570, 292] width 730 height 330
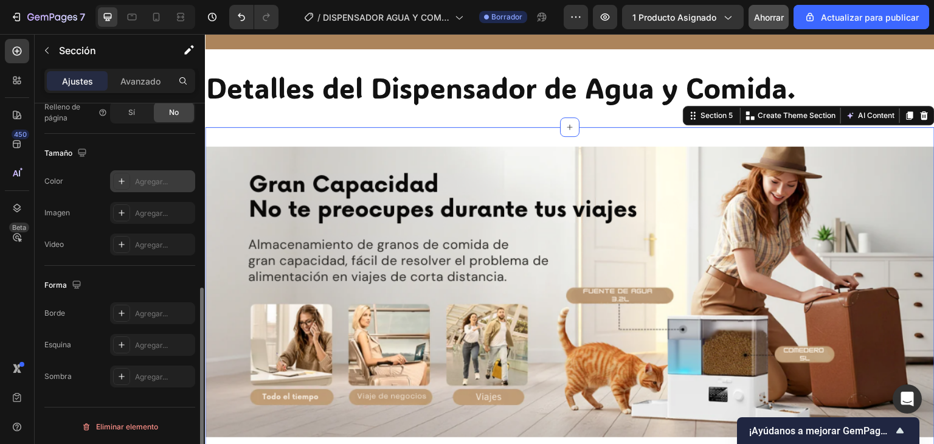
click at [154, 174] on div "Agregar..." at bounding box center [152, 181] width 85 height 22
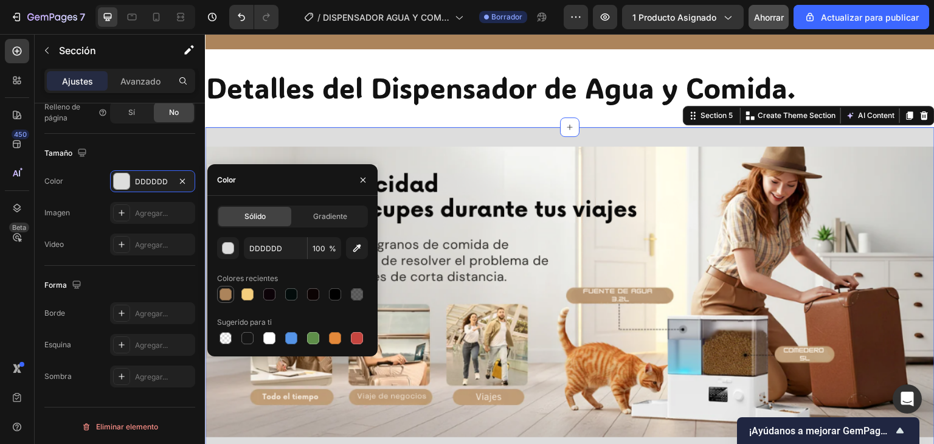
click at [227, 291] on div at bounding box center [226, 294] width 12 height 12
type input "AC845B"
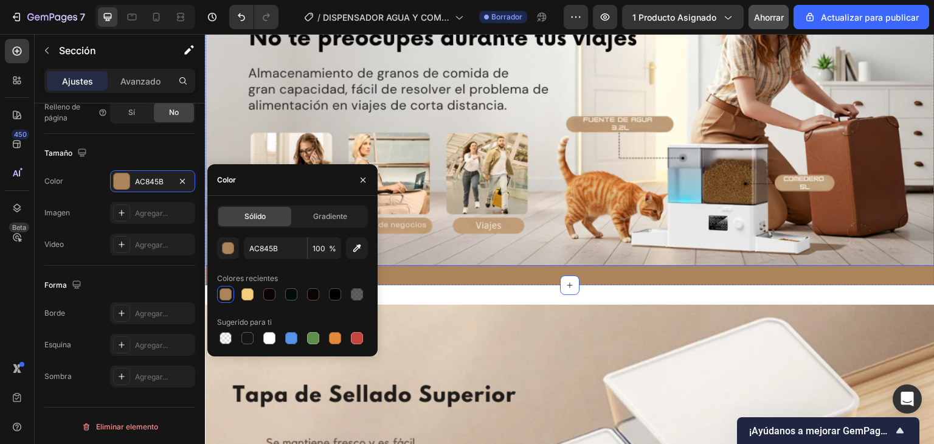
scroll to position [2250, 0]
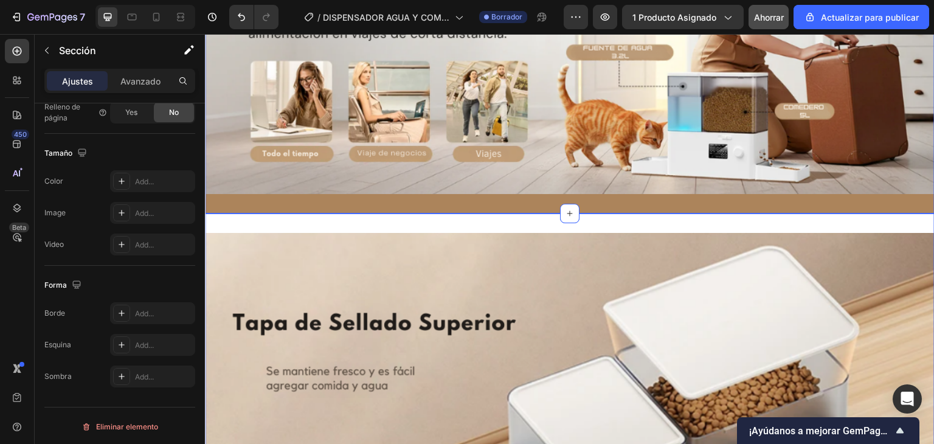
click at [465, 222] on div "Image Section 6" at bounding box center [570, 378] width 730 height 330
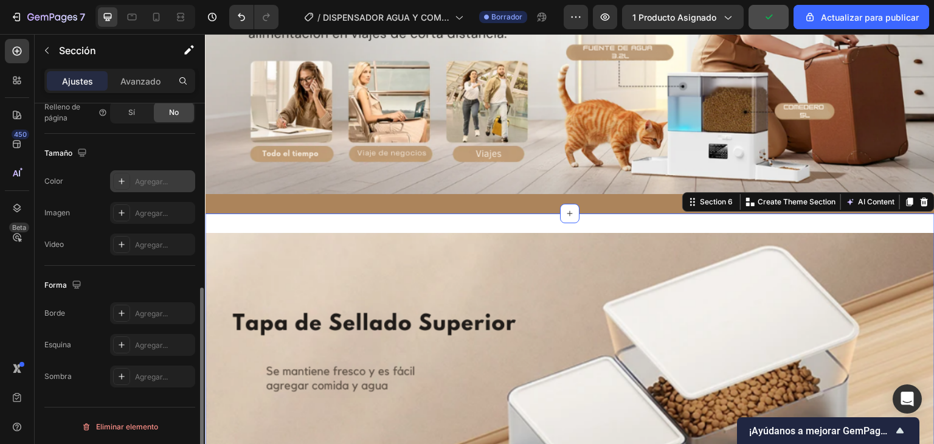
click at [145, 180] on font "Agregar..." at bounding box center [151, 181] width 33 height 9
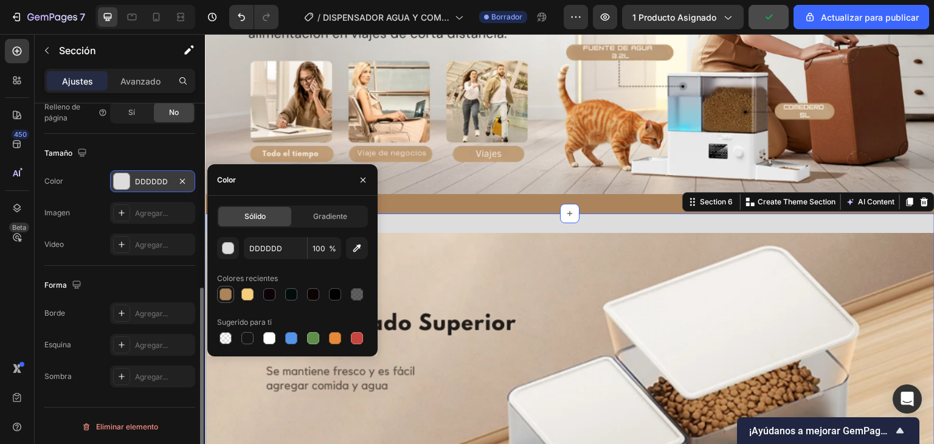
click at [223, 294] on div at bounding box center [226, 294] width 12 height 12
type input "AC845B"
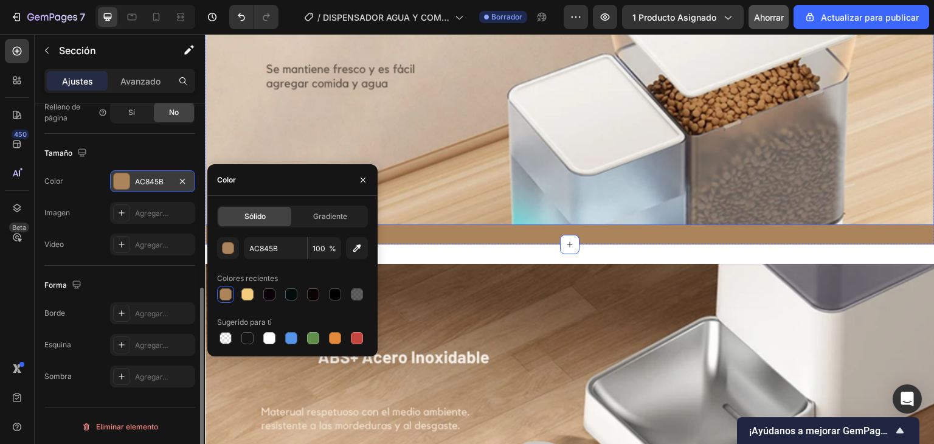
scroll to position [2615, 0]
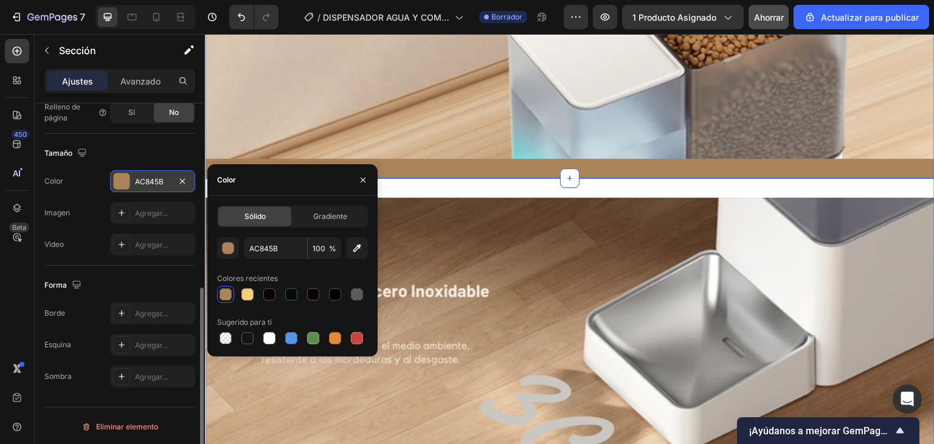
click at [456, 186] on div "Image Section 7" at bounding box center [570, 364] width 730 height 373
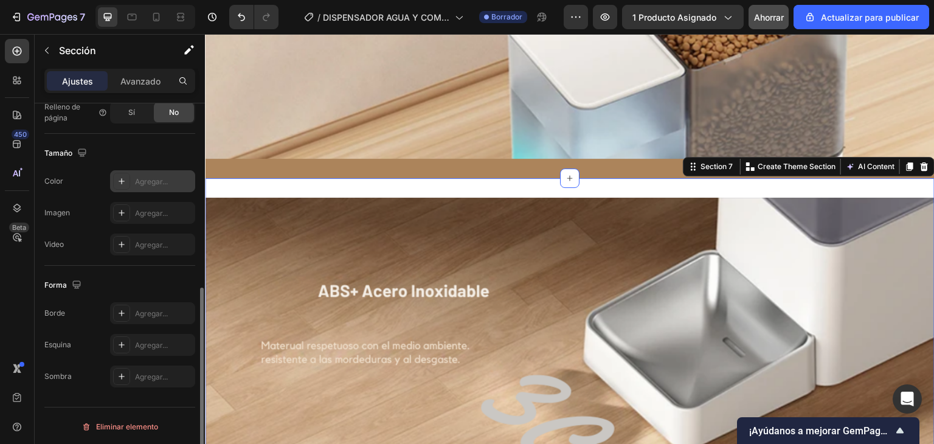
click at [144, 186] on div "Agregar..." at bounding box center [152, 181] width 85 height 22
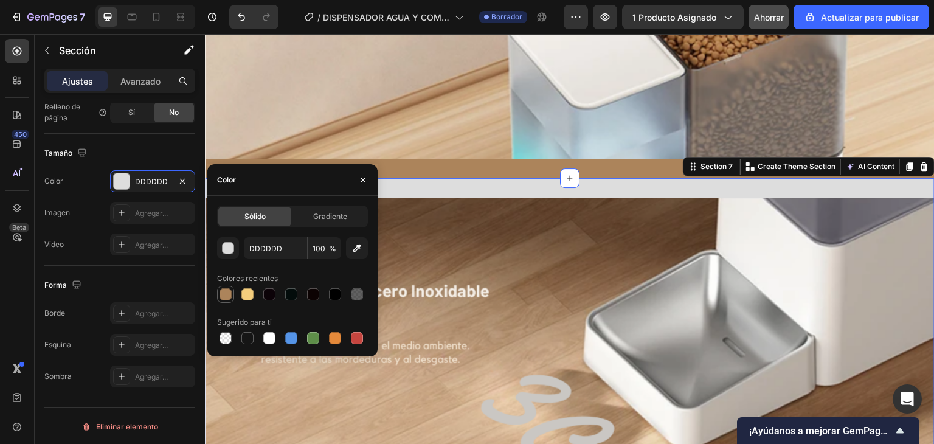
click at [227, 295] on div at bounding box center [226, 294] width 12 height 12
type input "AC845B"
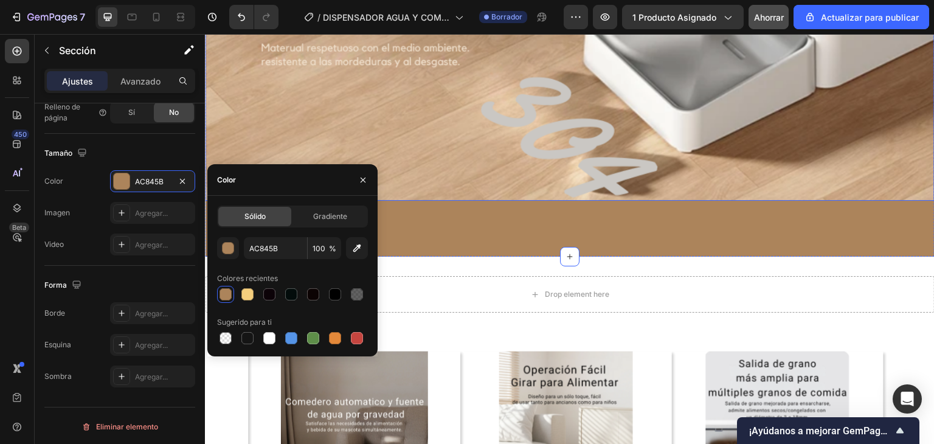
scroll to position [2979, 0]
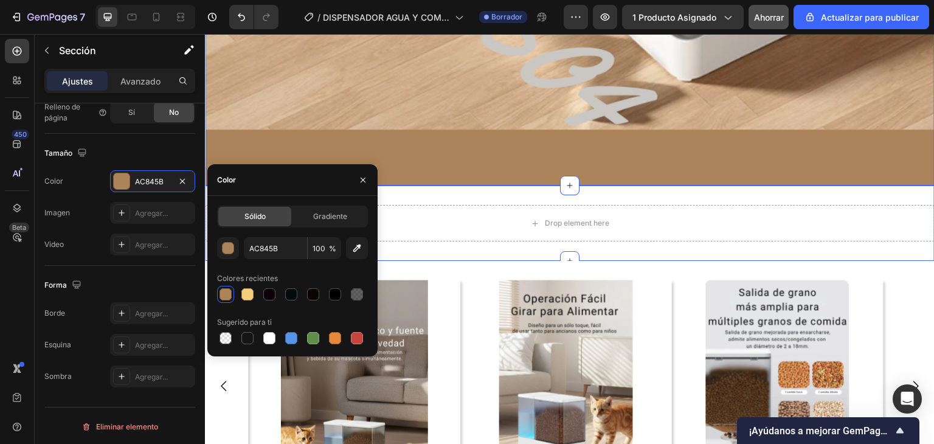
click at [475, 195] on div "Drop element here Section 8" at bounding box center [570, 222] width 730 height 75
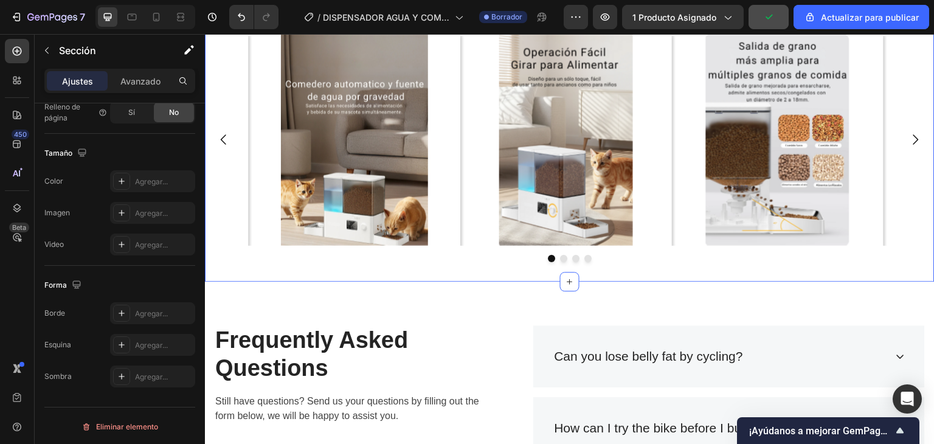
scroll to position [3588, 0]
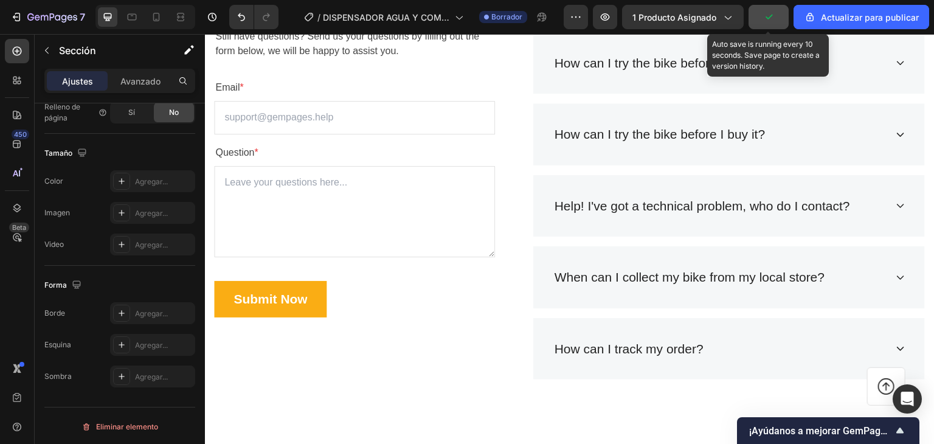
click at [773, 17] on icon "button" at bounding box center [769, 17] width 12 height 12
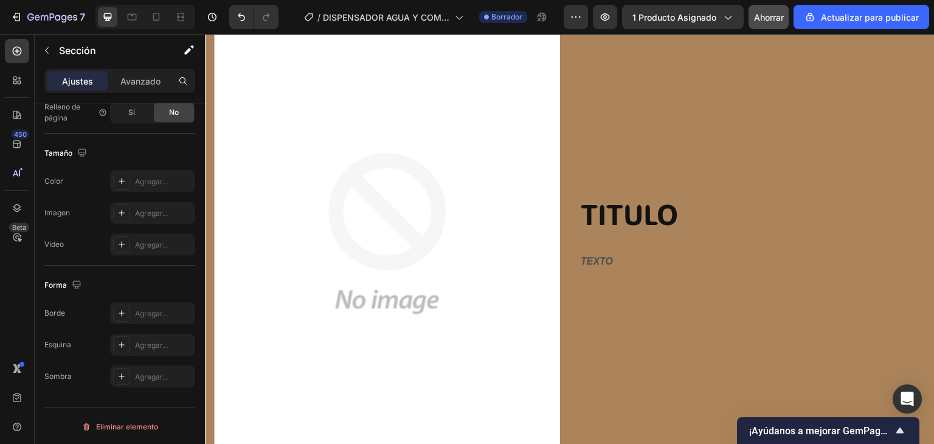
scroll to position [1566, 0]
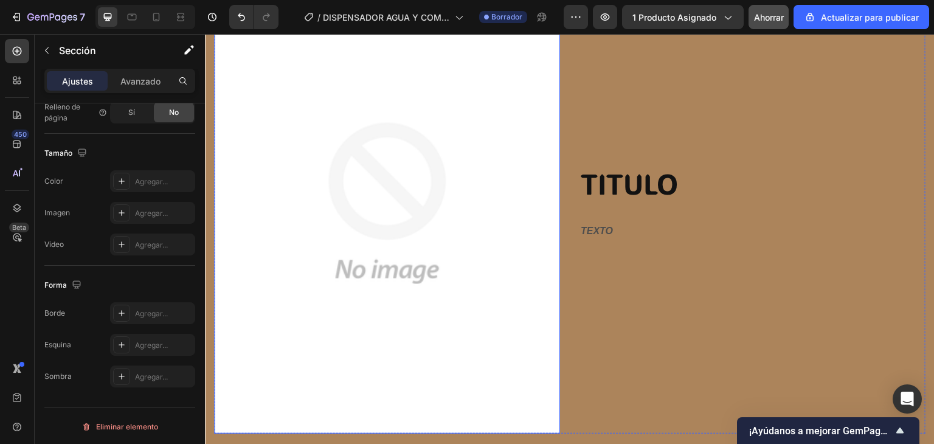
click at [364, 204] on img at bounding box center [387, 204] width 346 height 462
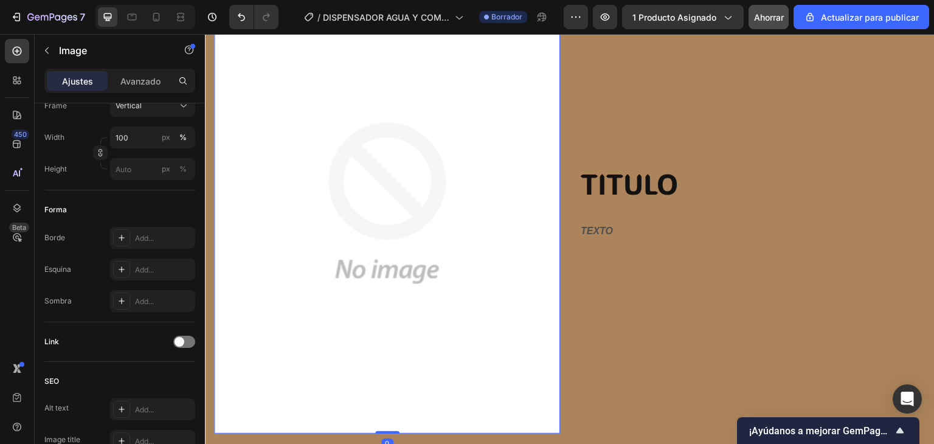
scroll to position [0, 0]
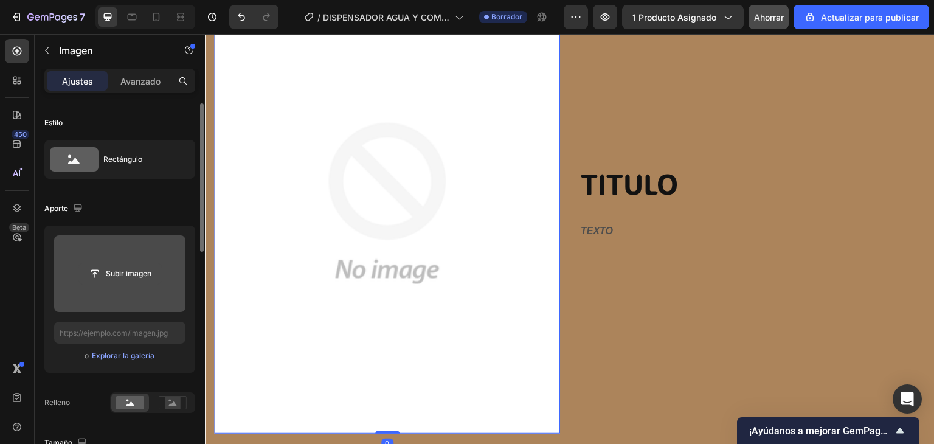
click at [109, 270] on input "file" at bounding box center [120, 273] width 82 height 21
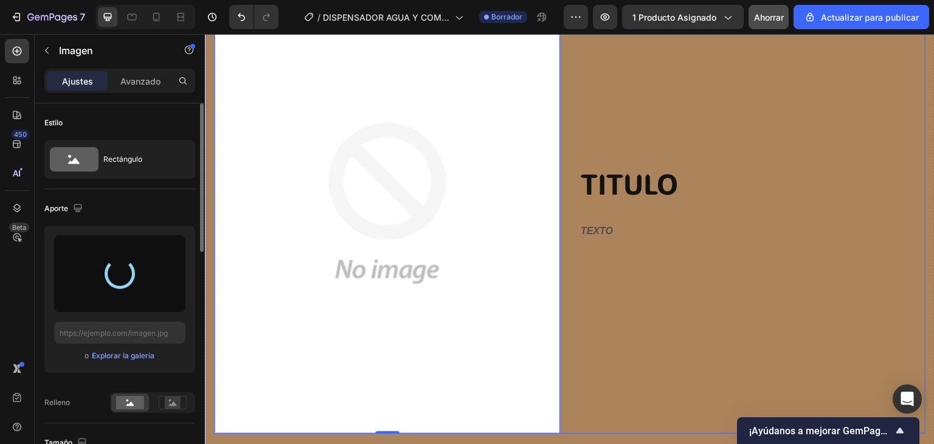
type input "[URL][DOMAIN_NAME]"
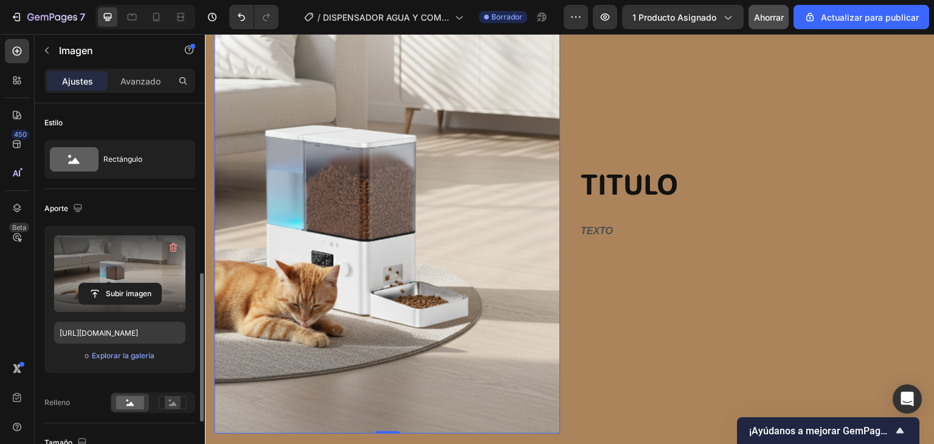
scroll to position [122, 0]
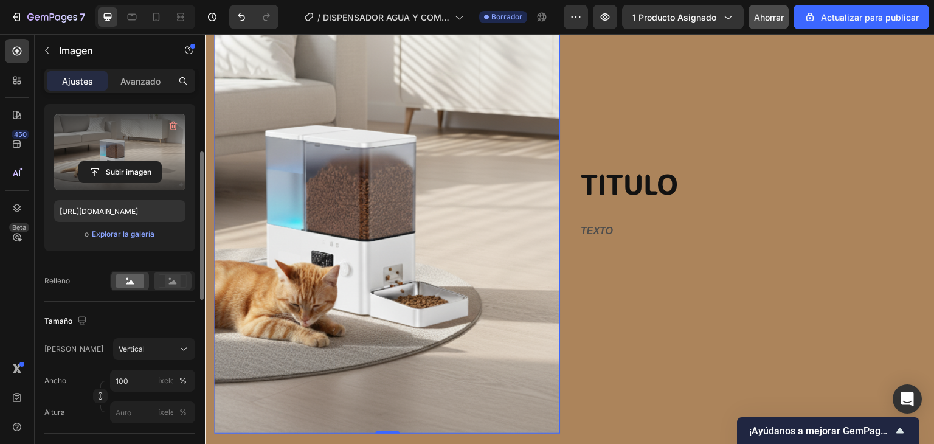
click at [168, 283] on rect at bounding box center [173, 281] width 16 height 12
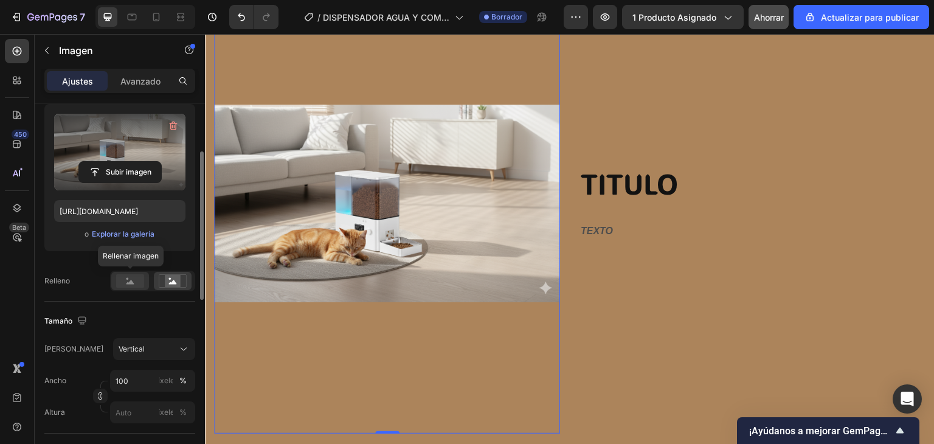
click at [132, 281] on icon at bounding box center [130, 282] width 8 height 4
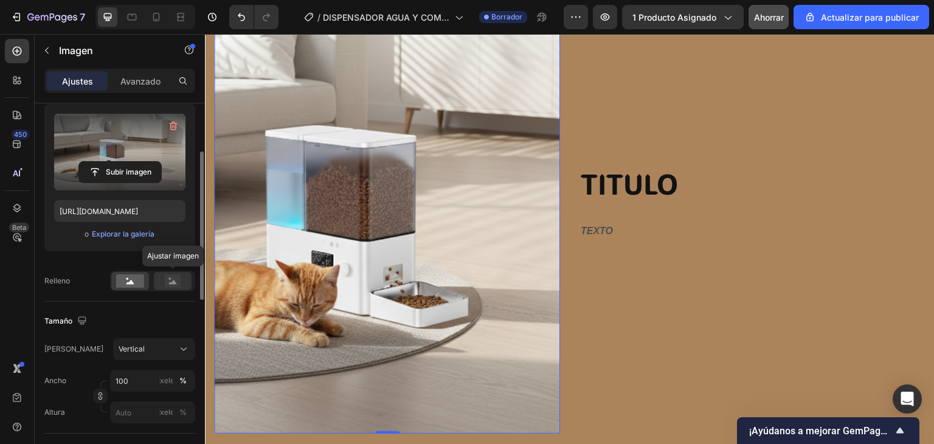
click at [161, 278] on icon at bounding box center [173, 280] width 28 height 13
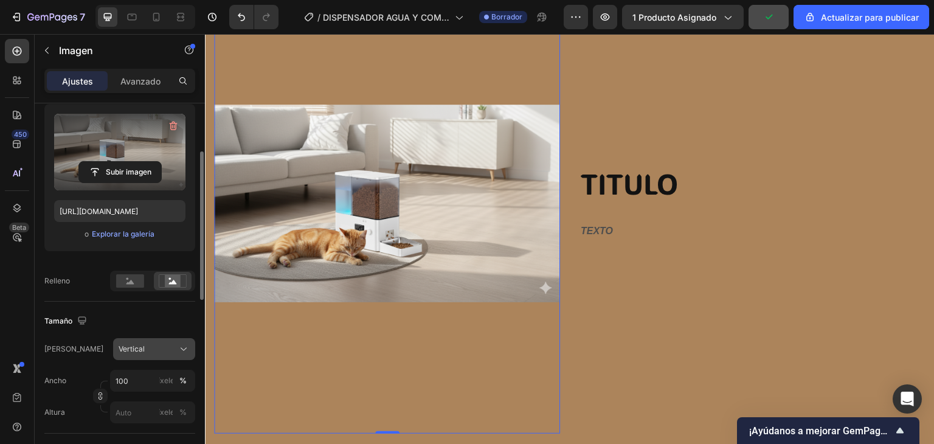
click at [166, 354] on button "Vertical" at bounding box center [154, 349] width 82 height 22
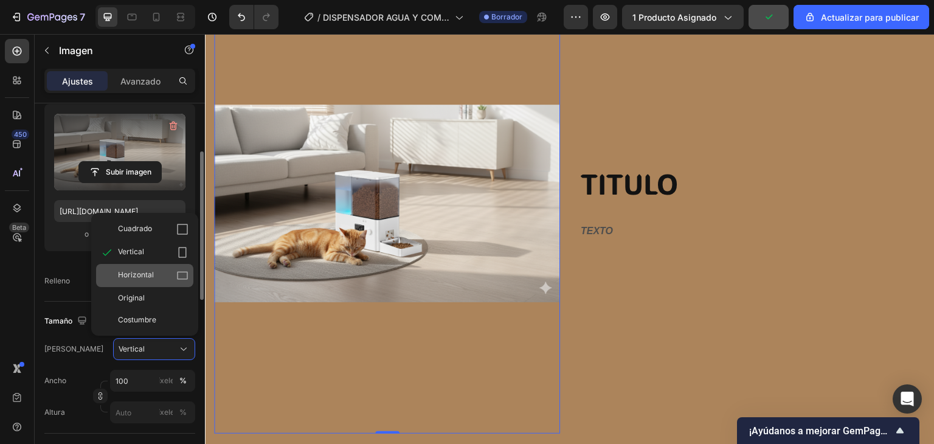
click at [134, 277] on font "Horizontal" at bounding box center [136, 274] width 36 height 9
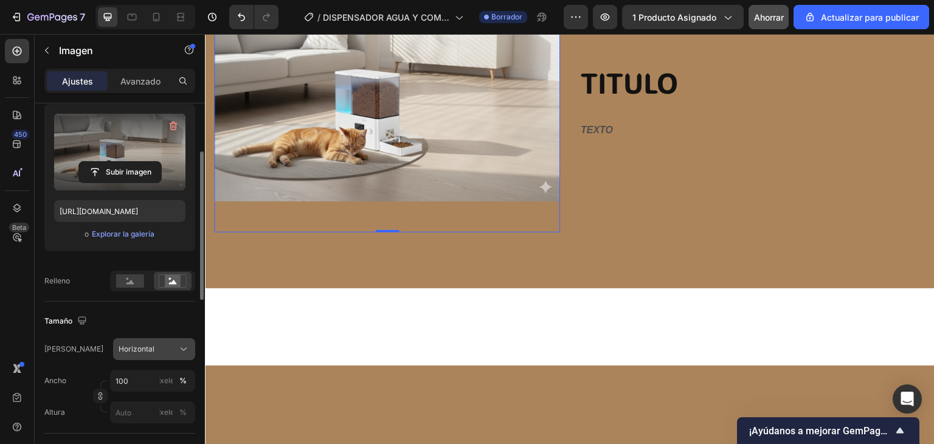
click at [170, 346] on div "Horizontal" at bounding box center [147, 349] width 57 height 11
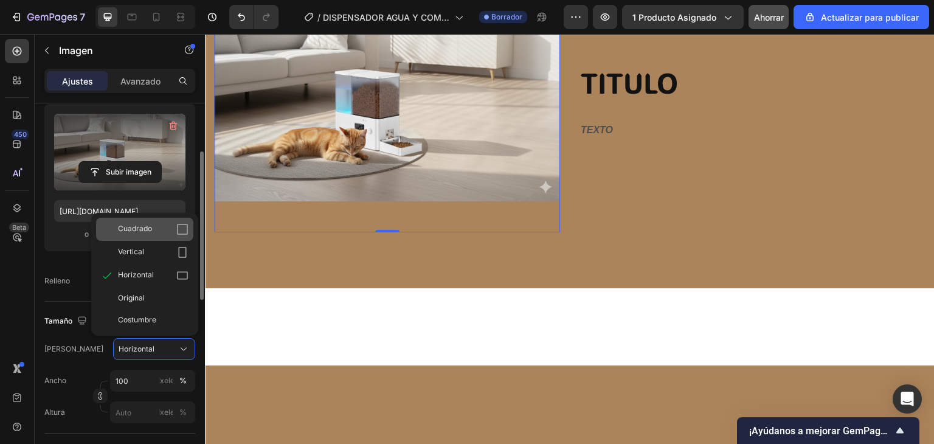
click at [148, 237] on div "Cuadrado" at bounding box center [144, 229] width 97 height 23
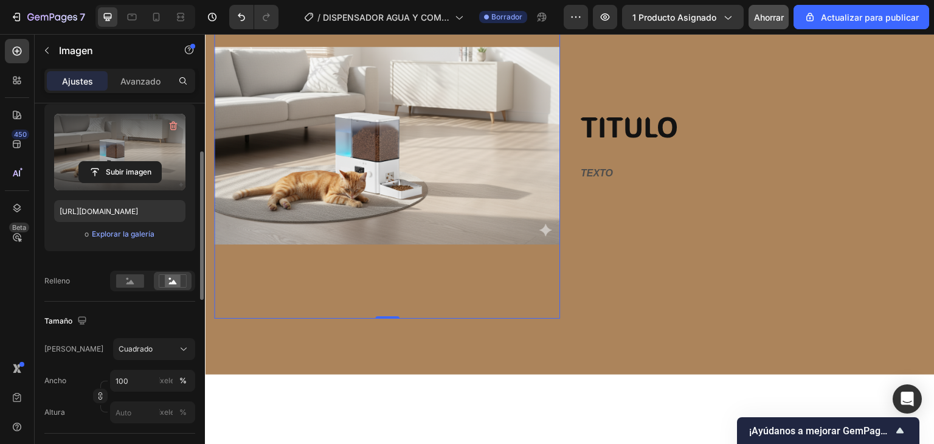
click at [130, 291] on div "Aporte Subir imagen https://cdn.shopify.com/s/files/1/0973/8905/2236/files/gemp…" at bounding box center [119, 184] width 151 height 234
click at [130, 288] on div at bounding box center [130, 281] width 38 height 18
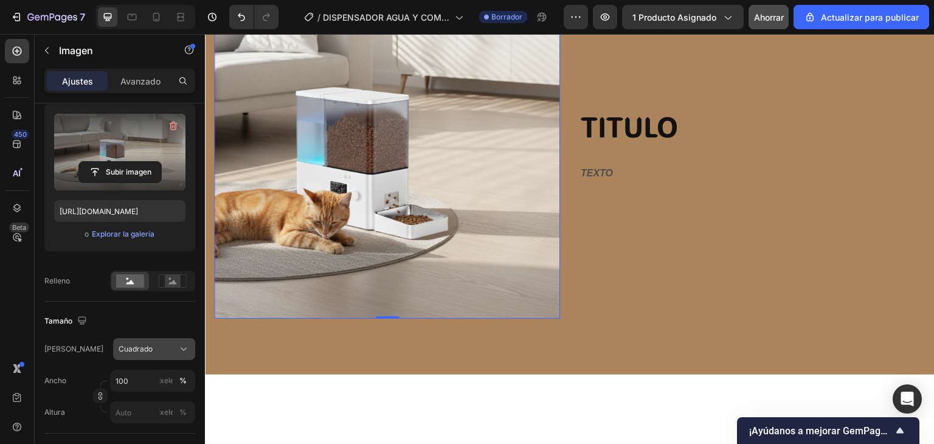
click at [168, 343] on div "Cuadrado" at bounding box center [154, 349] width 71 height 12
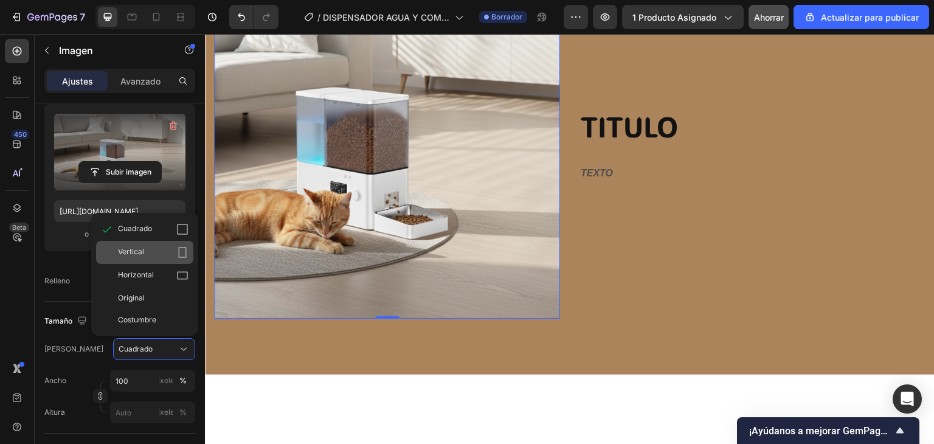
click at [148, 254] on div "Vertical" at bounding box center [153, 252] width 71 height 12
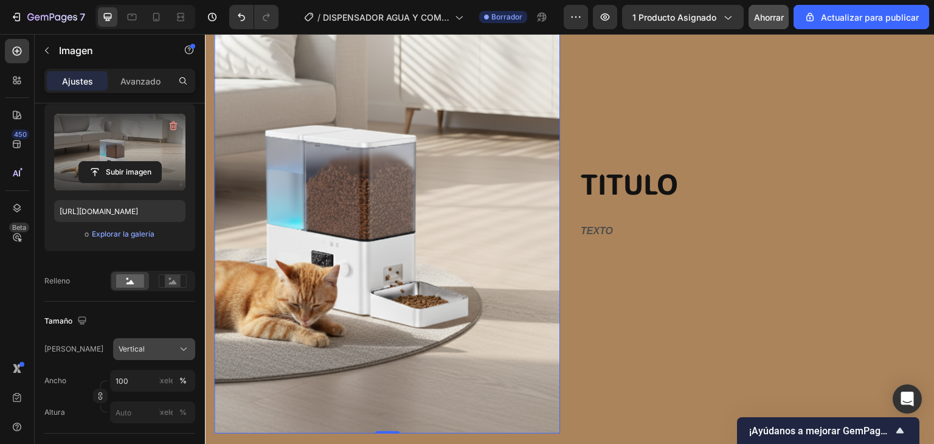
click at [181, 345] on icon at bounding box center [184, 349] width 12 height 12
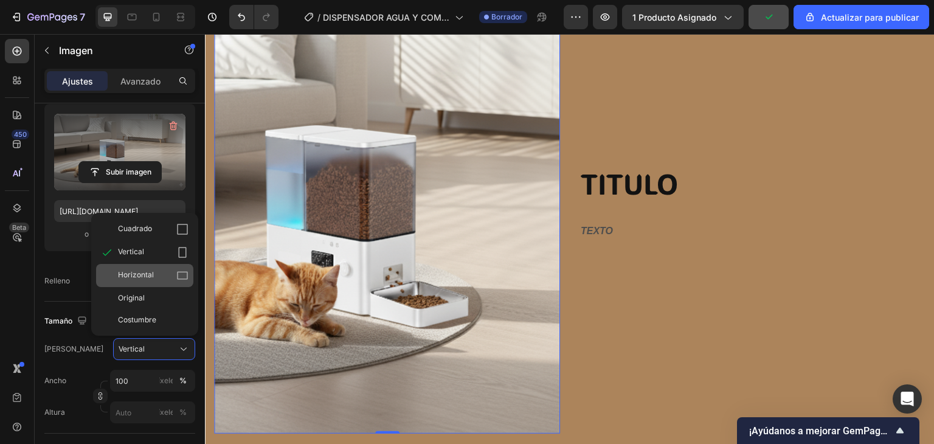
click at [140, 270] on font "Horizontal" at bounding box center [136, 274] width 36 height 9
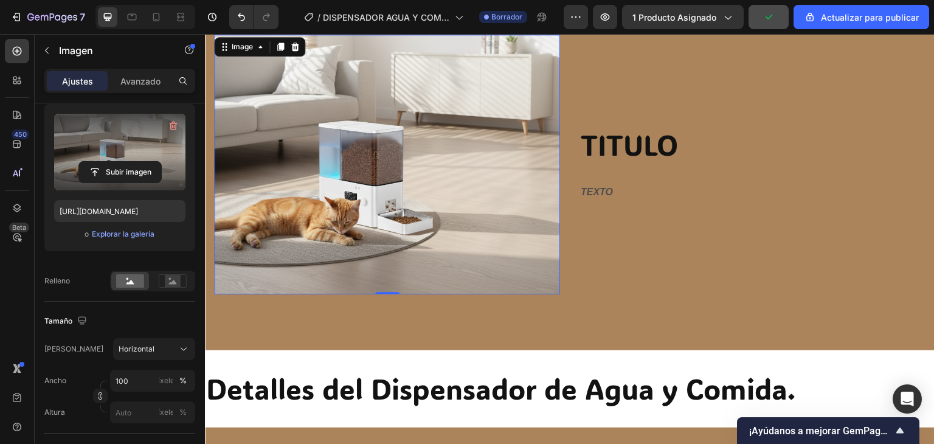
scroll to position [1445, 0]
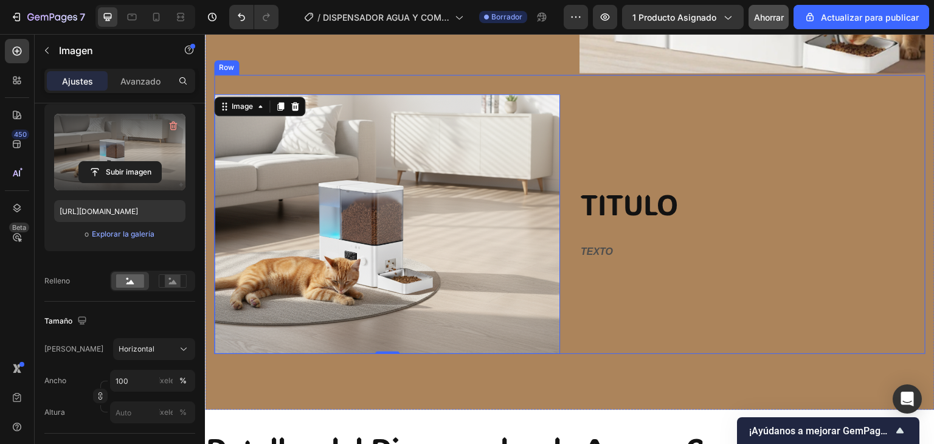
click at [634, 331] on div "TITULO Heading TEXTO Text Block" at bounding box center [752, 224] width 346 height 260
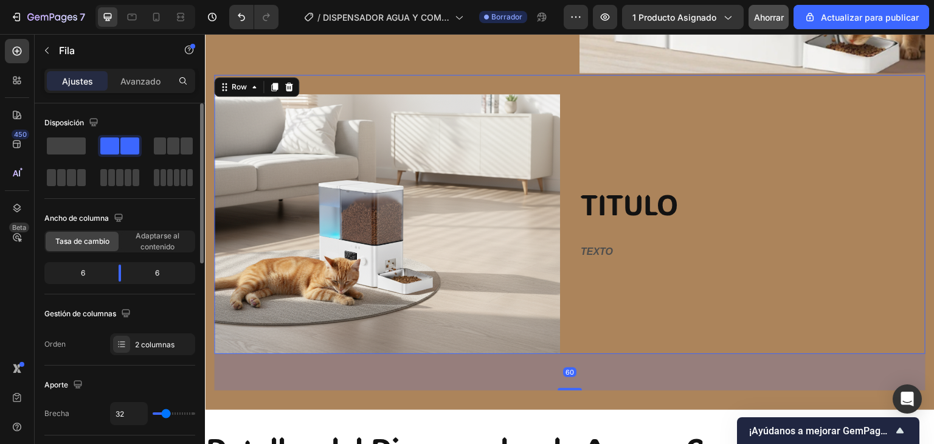
scroll to position [1566, 0]
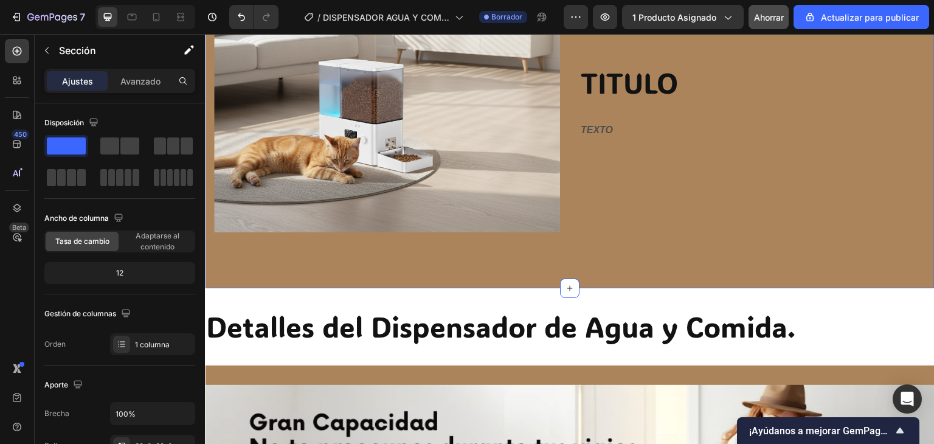
click at [539, 216] on img at bounding box center [387, 103] width 346 height 260
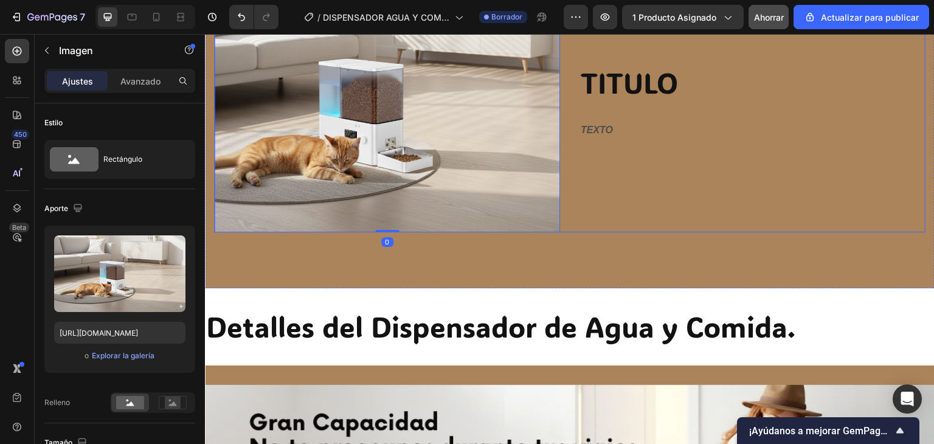
click at [579, 223] on div "TITULO Heading TEXTO Text Block" at bounding box center [752, 103] width 346 height 260
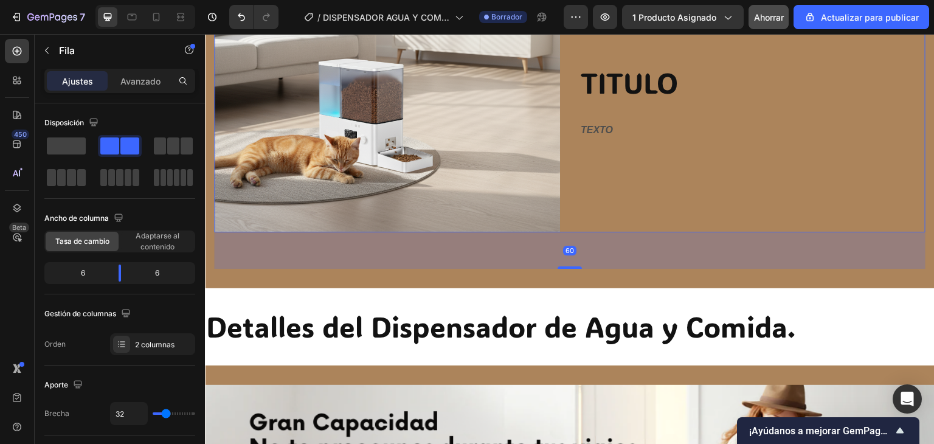
drag, startPoint x: 563, startPoint y: 268, endPoint x: 562, endPoint y: 261, distance: 7.4
click at [562, 261] on div "60" at bounding box center [569, 250] width 711 height 36
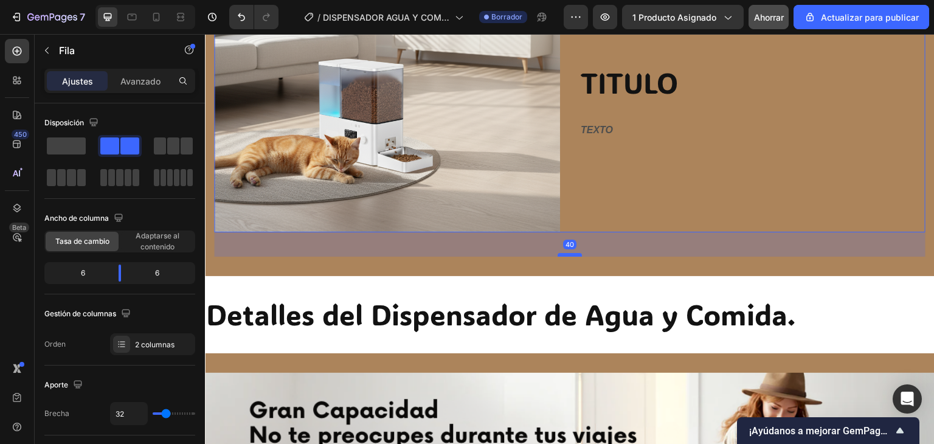
drag, startPoint x: 564, startPoint y: 266, endPoint x: 568, endPoint y: 254, distance: 12.9
click at [568, 254] on div at bounding box center [570, 255] width 24 height 4
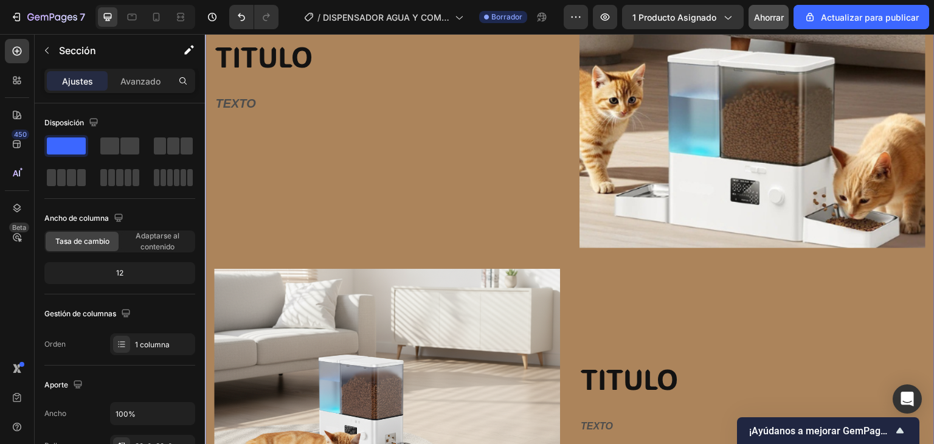
scroll to position [1202, 0]
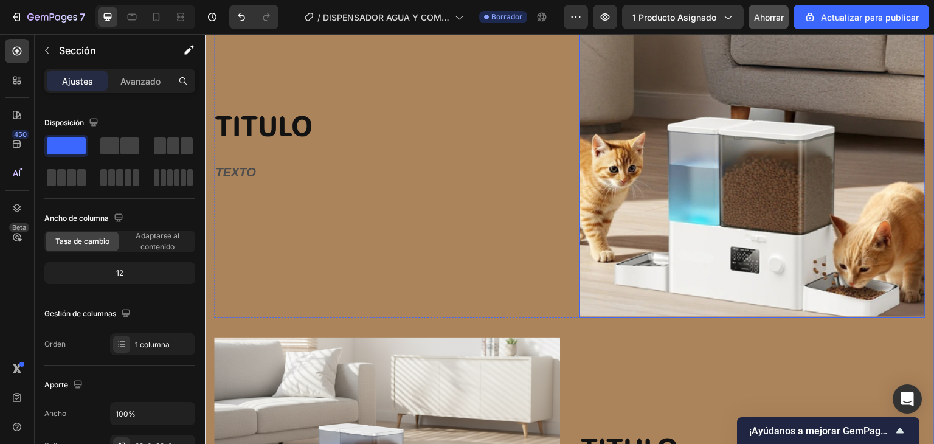
click at [658, 196] on img at bounding box center [752, 145] width 346 height 346
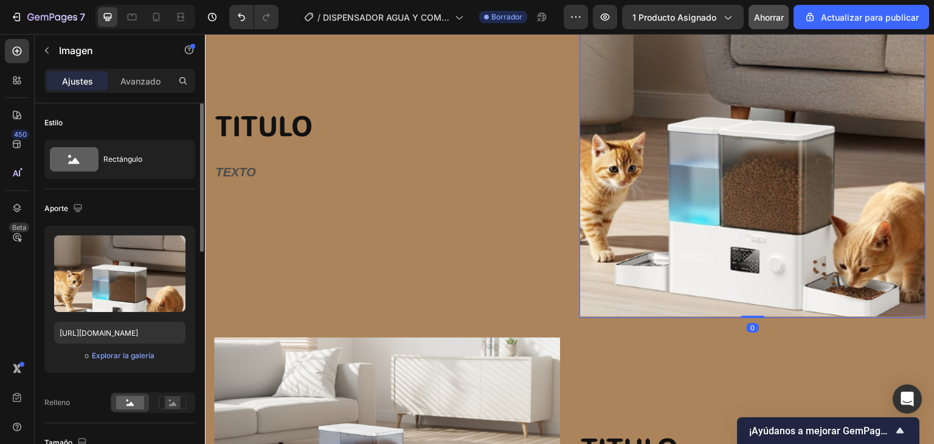
scroll to position [122, 0]
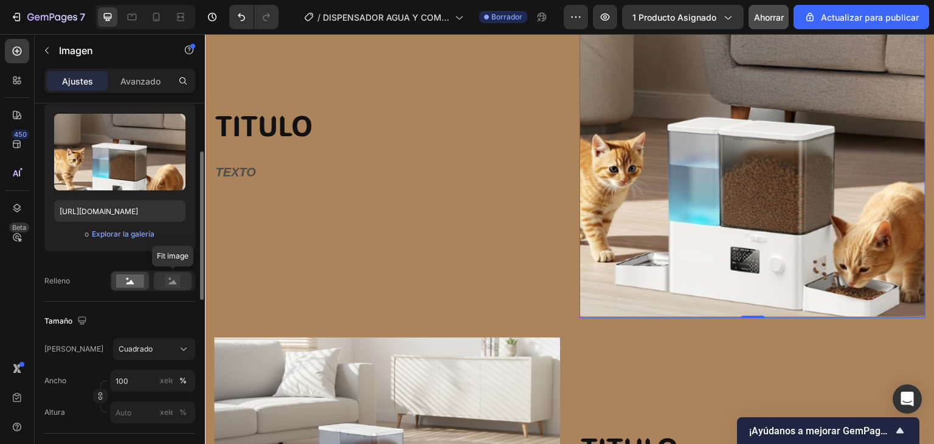
click at [170, 281] on rect at bounding box center [173, 281] width 16 height 12
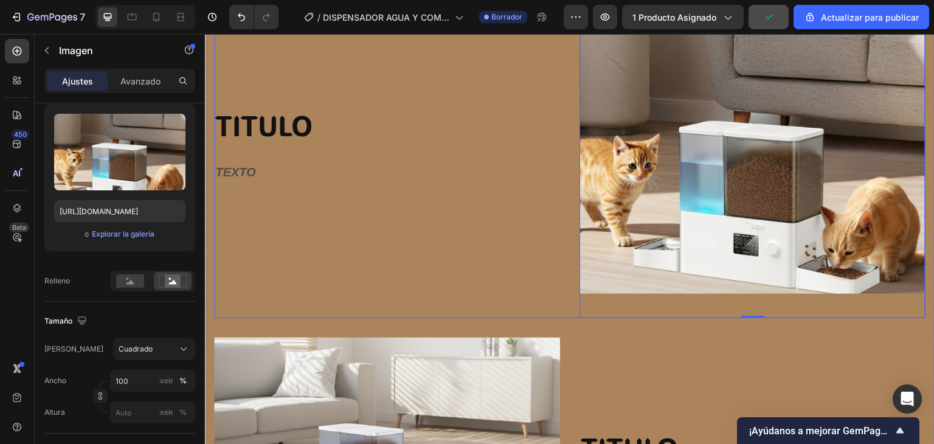
click at [430, 277] on div "TITULO Heading TEXTO Text Block" at bounding box center [387, 145] width 346 height 346
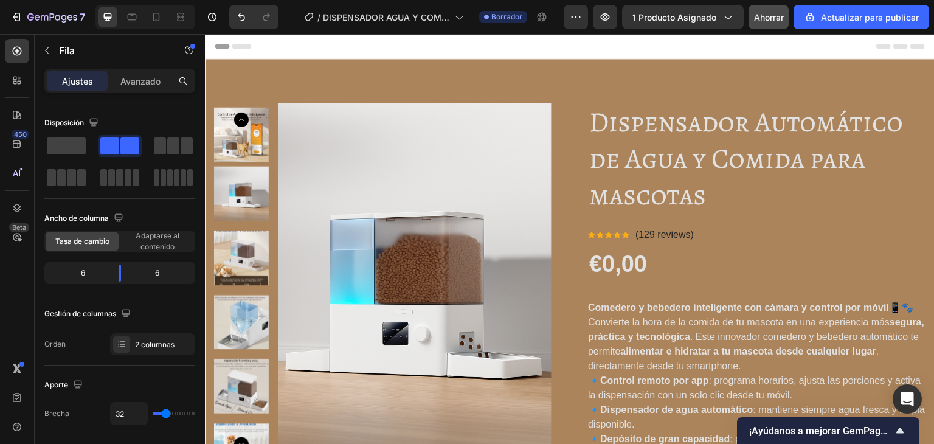
scroll to position [0, 0]
click at [351, 166] on img at bounding box center [414, 285] width 273 height 364
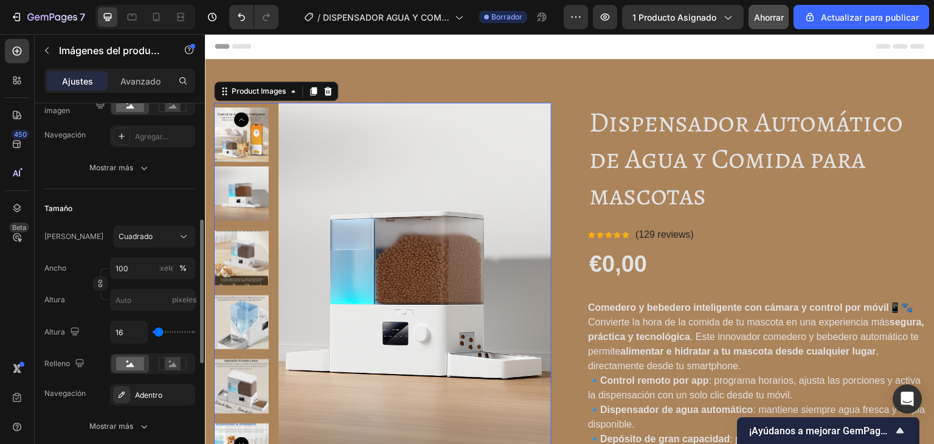
scroll to position [365, 0]
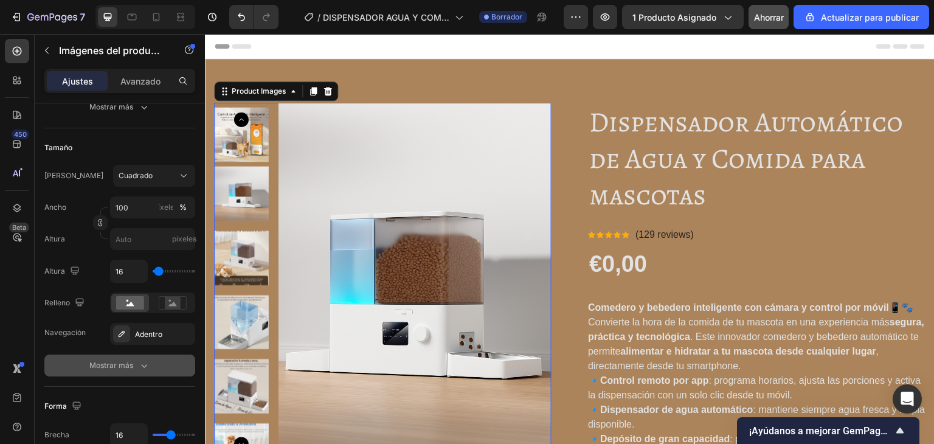
click at [126, 361] on font "Mostrar más" at bounding box center [111, 365] width 44 height 9
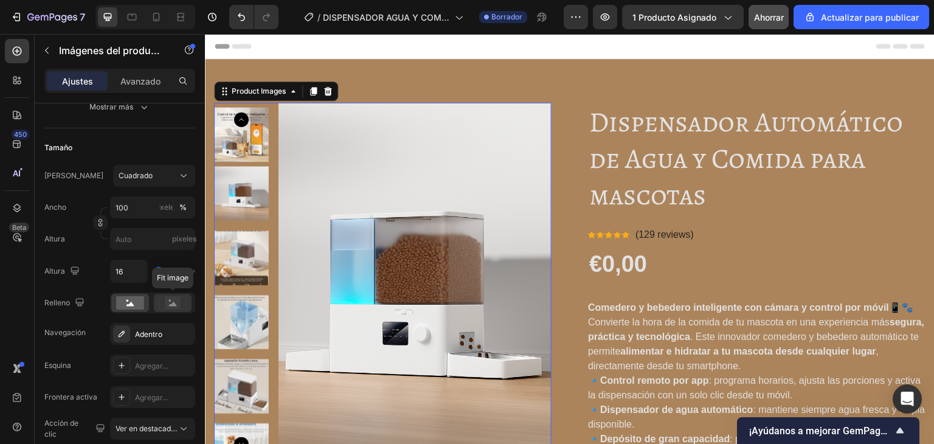
click at [175, 309] on div at bounding box center [173, 303] width 38 height 18
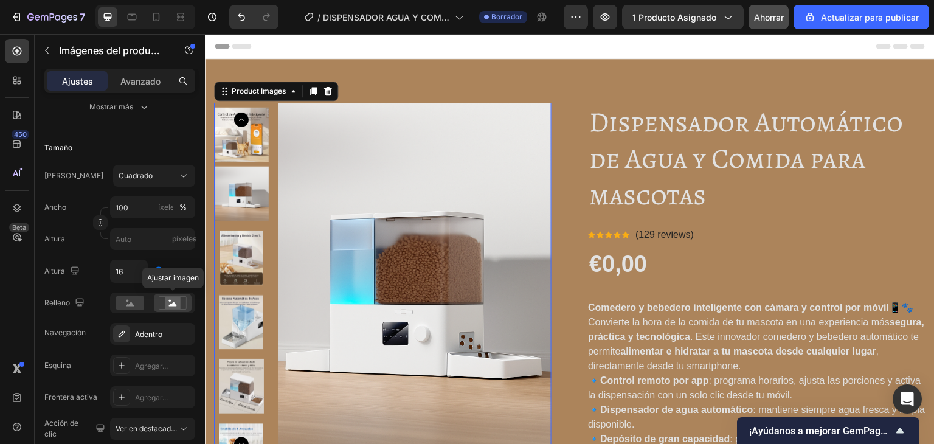
click at [175, 308] on rect at bounding box center [172, 303] width 27 height 13
click at [131, 298] on rect at bounding box center [130, 302] width 28 height 13
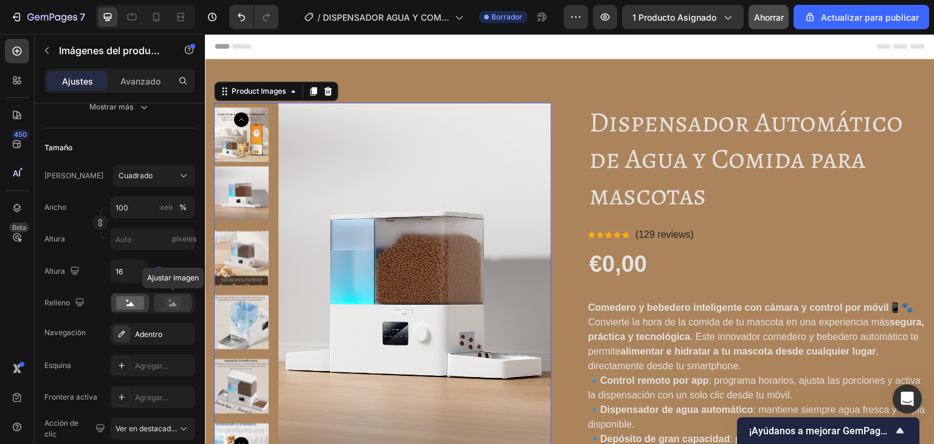
click at [170, 301] on rect at bounding box center [173, 303] width 16 height 12
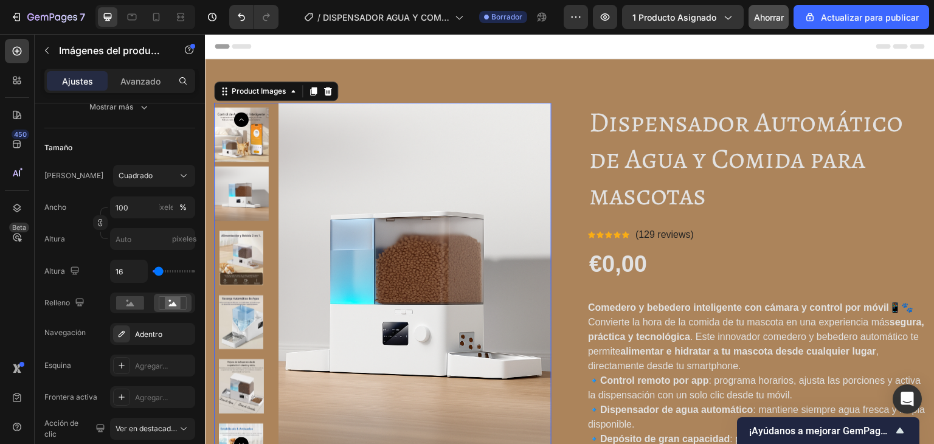
click at [240, 249] on img at bounding box center [241, 257] width 55 height 55
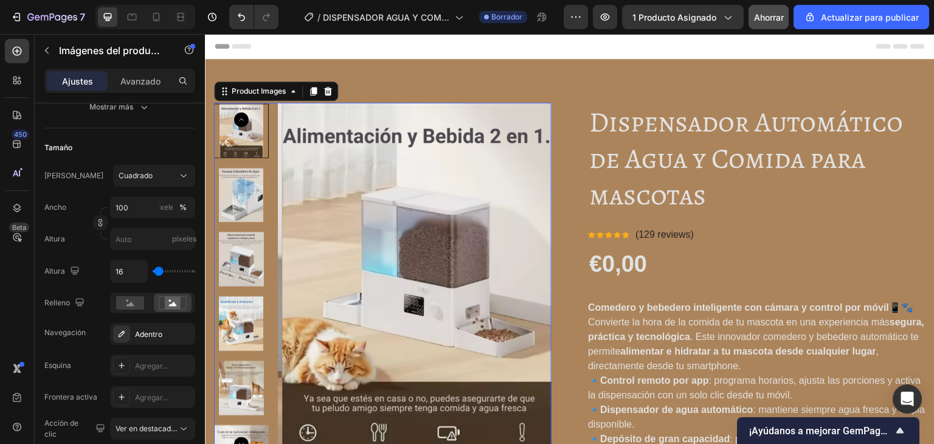
click at [243, 136] on div at bounding box center [241, 130] width 55 height 55
click at [241, 122] on icon "Carousel Back Arrow" at bounding box center [241, 119] width 15 height 15
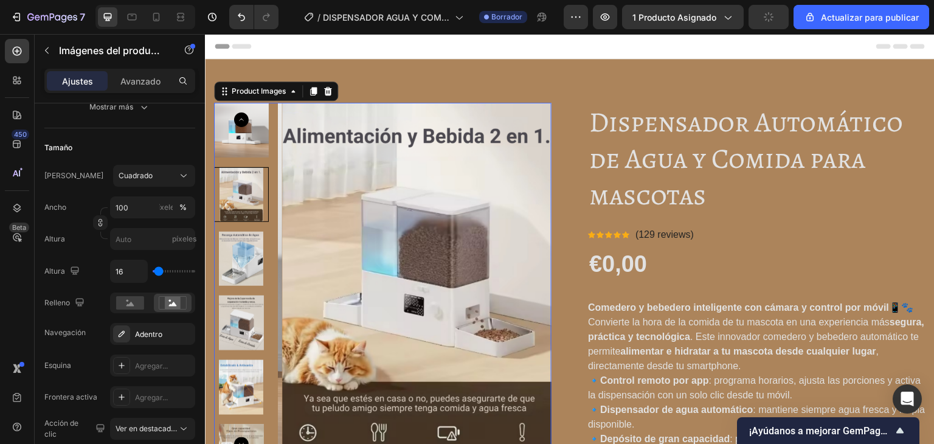
click at [241, 122] on icon "Carousel Back Arrow" at bounding box center [241, 119] width 15 height 15
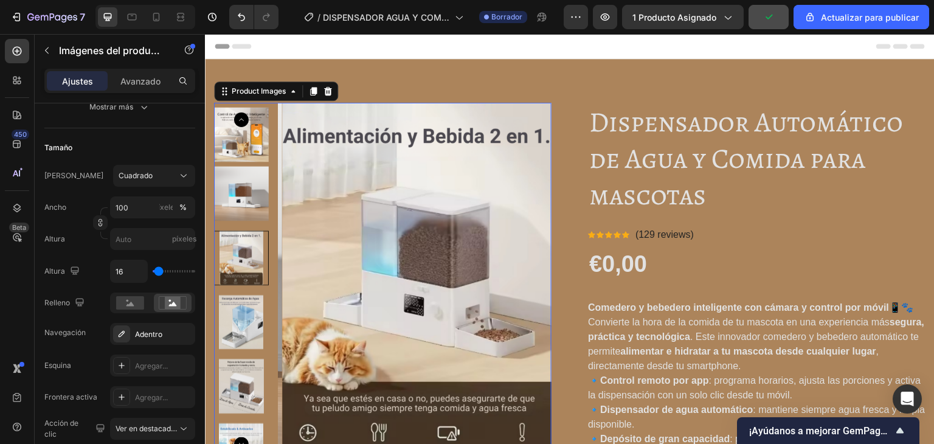
click at [243, 197] on img at bounding box center [241, 194] width 55 height 55
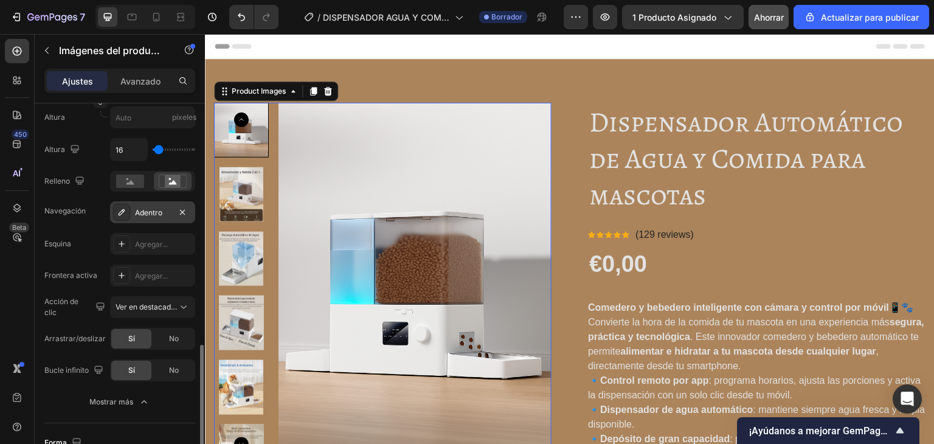
scroll to position [547, 0]
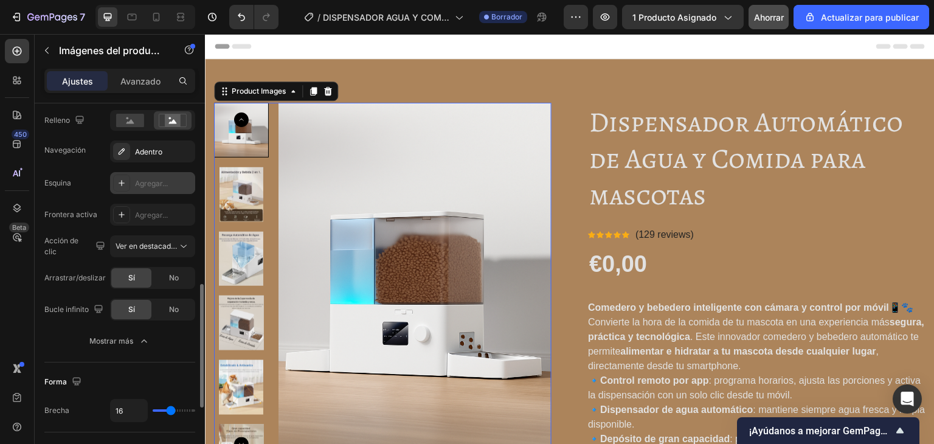
click at [144, 181] on font "Agregar..." at bounding box center [151, 183] width 33 height 9
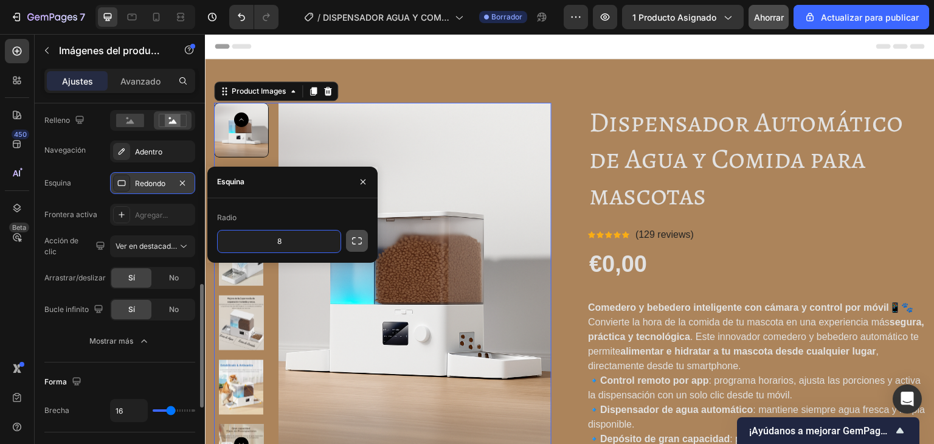
click at [361, 241] on icon "button" at bounding box center [357, 241] width 12 height 12
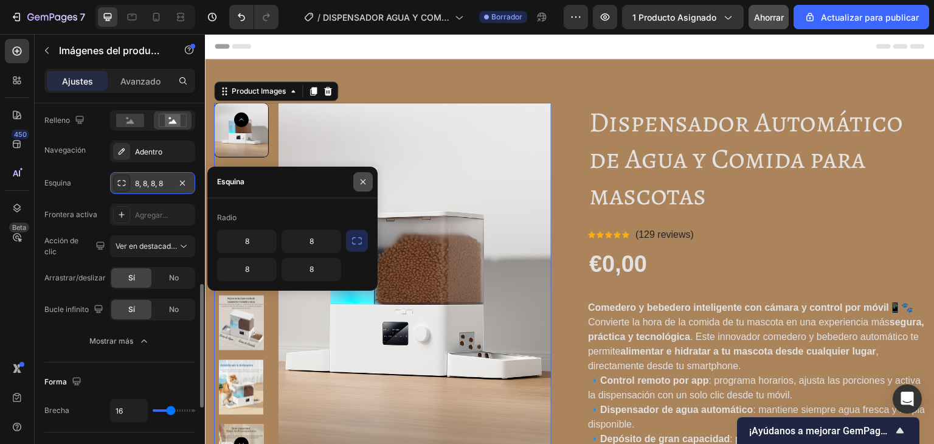
click at [364, 185] on icon "button" at bounding box center [363, 182] width 10 height 10
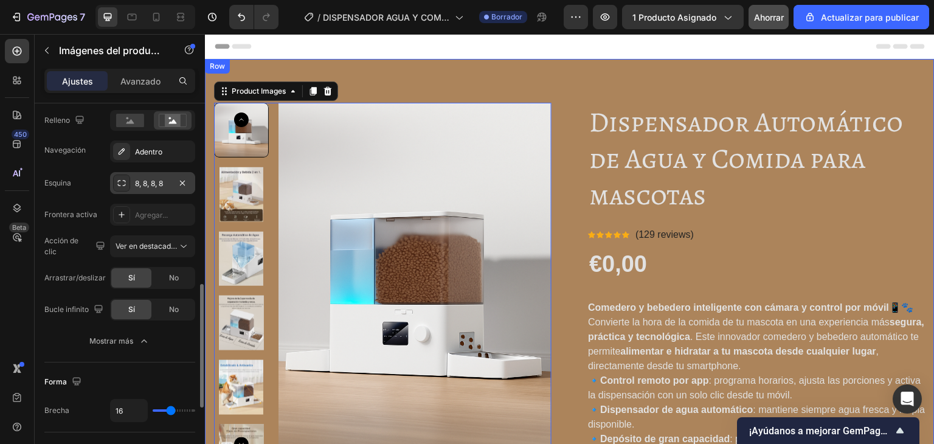
click at [429, 74] on div "Product Images 0 Dispensador Automático de Agua y Comida para mascotas Product …" at bounding box center [570, 395] width 730 height 673
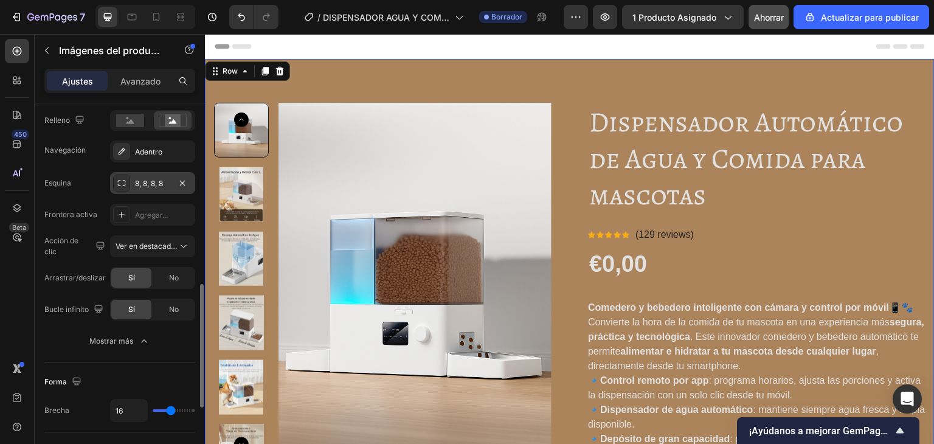
scroll to position [0, 0]
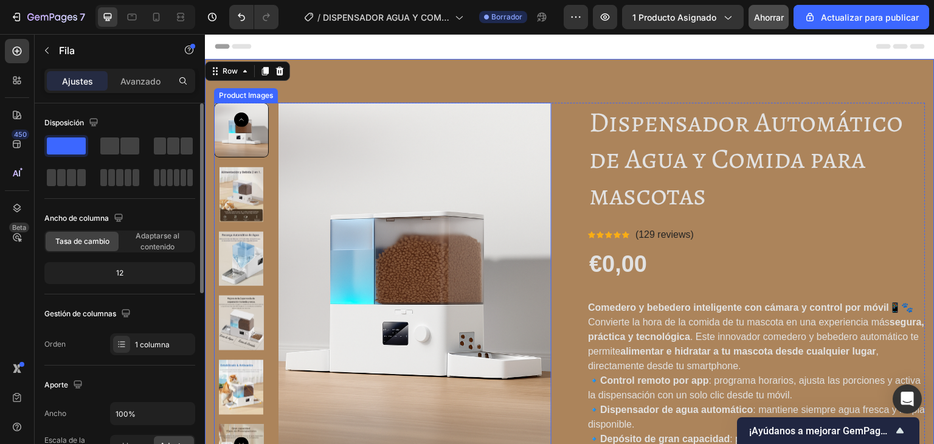
click at [353, 162] on img at bounding box center [414, 285] width 273 height 364
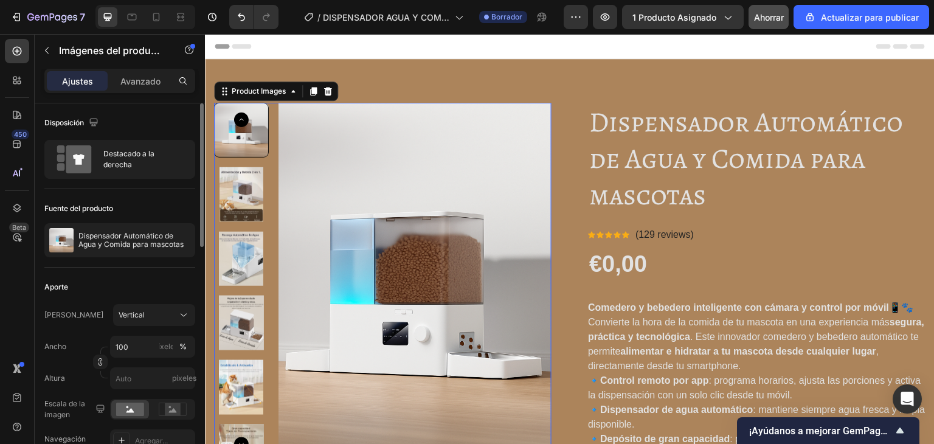
click at [238, 196] on img at bounding box center [241, 194] width 55 height 55
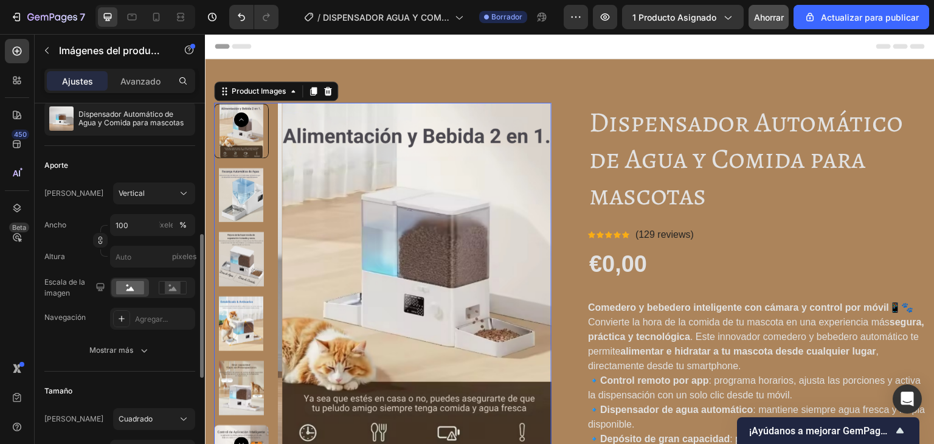
scroll to position [243, 0]
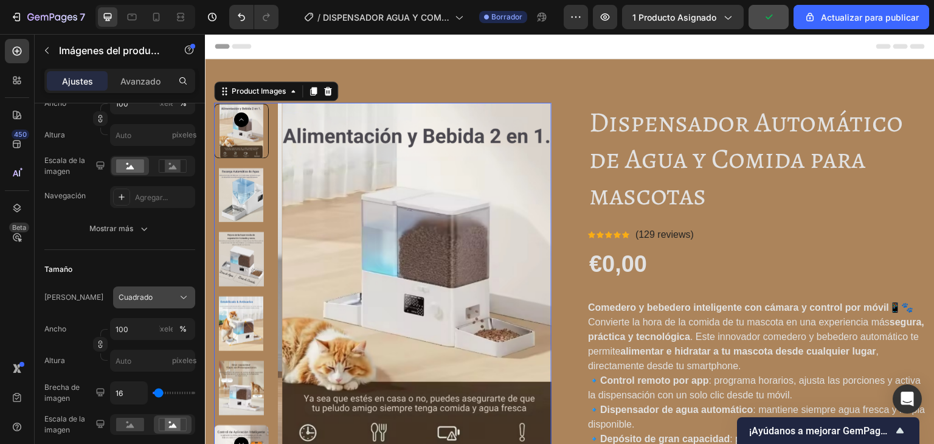
click at [184, 297] on icon at bounding box center [184, 297] width 12 height 12
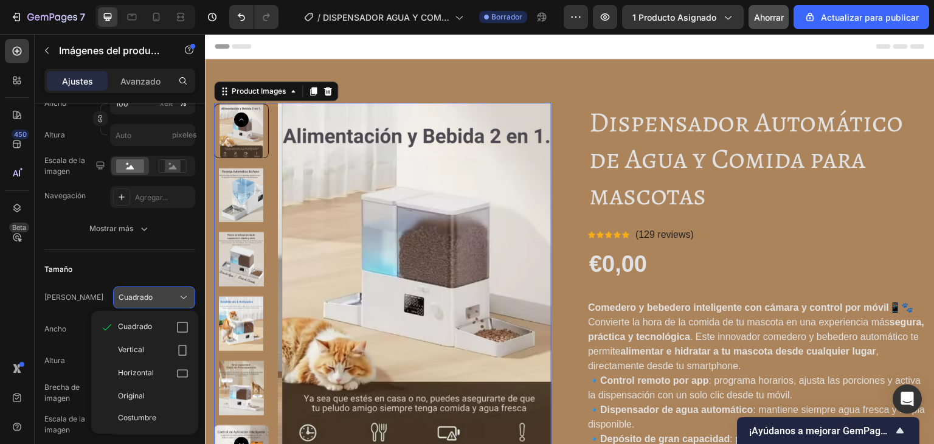
click at [185, 297] on icon at bounding box center [184, 297] width 12 height 12
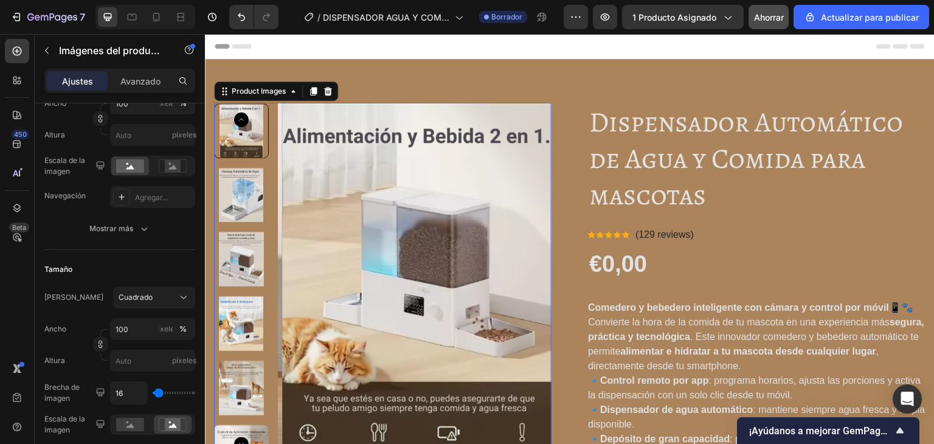
click at [122, 216] on div "Marco Vertical Ancho 100 píxeles % Altura píxeles Escala de la imagen Navegació…" at bounding box center [119, 150] width 151 height 179
click at [129, 229] on font "Mostrar más" at bounding box center [111, 228] width 44 height 9
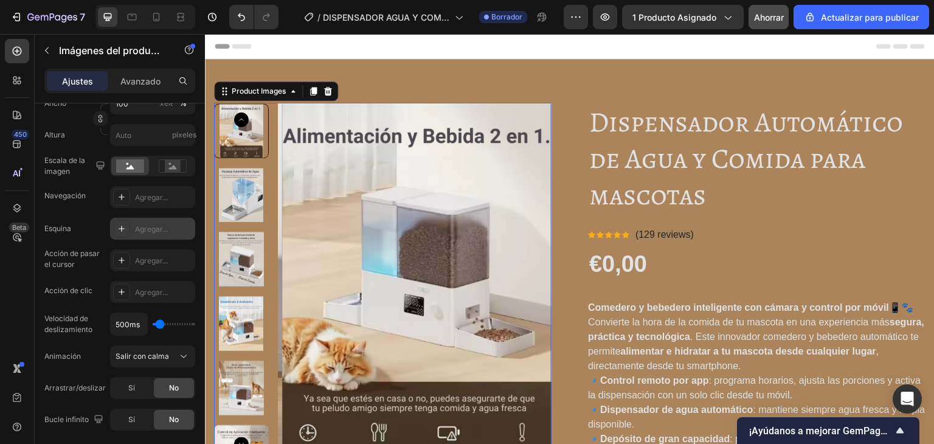
click at [138, 232] on font "Agregar..." at bounding box center [151, 228] width 33 height 9
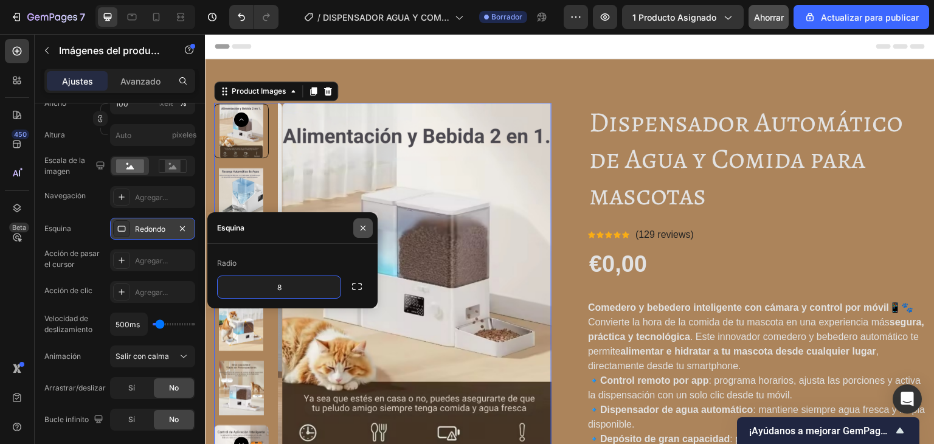
click at [359, 225] on icon "button" at bounding box center [363, 228] width 10 height 10
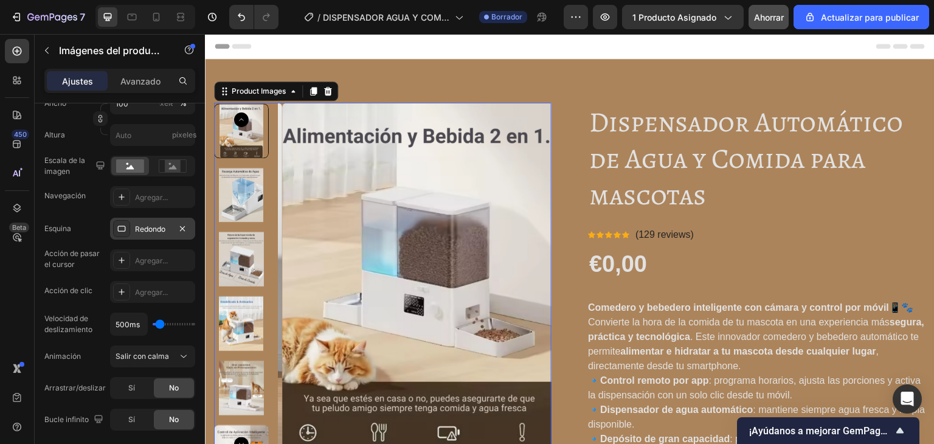
click at [338, 168] on img at bounding box center [418, 285] width 273 height 364
click at [346, 93] on div "Product Images 0 Dispensador Automático de Agua y Comida para mascotas Product …" at bounding box center [570, 395] width 730 height 673
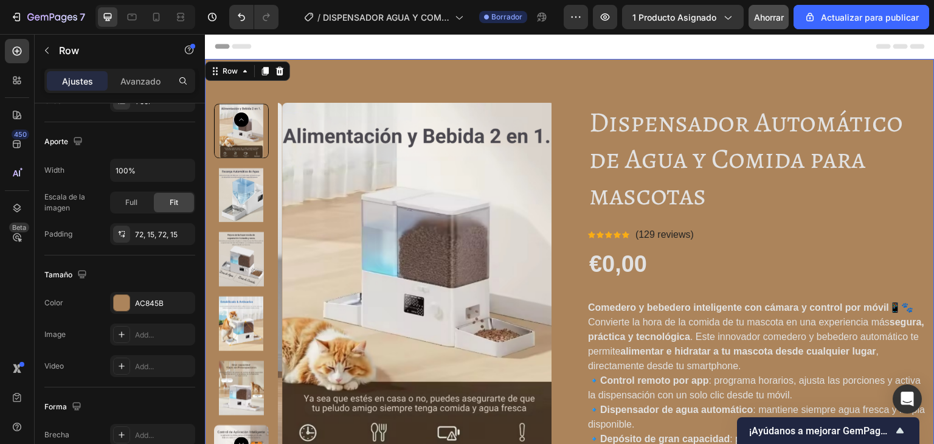
scroll to position [0, 0]
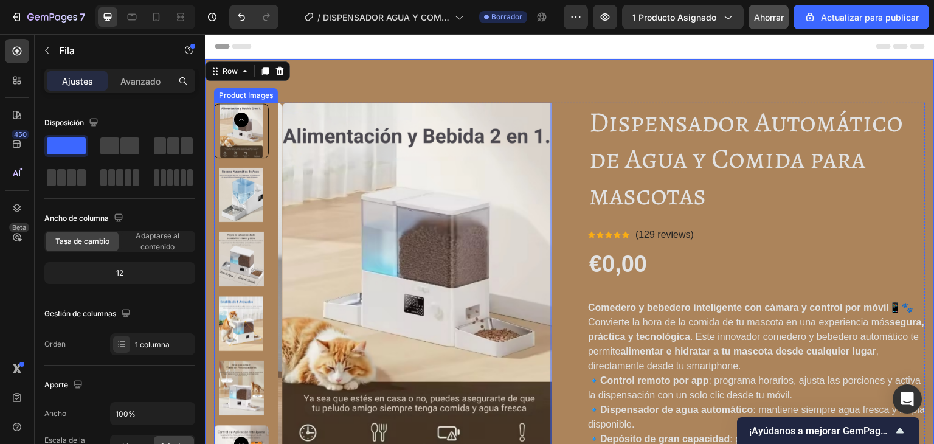
click at [243, 116] on icon "Carousel Back Arrow" at bounding box center [241, 119] width 15 height 15
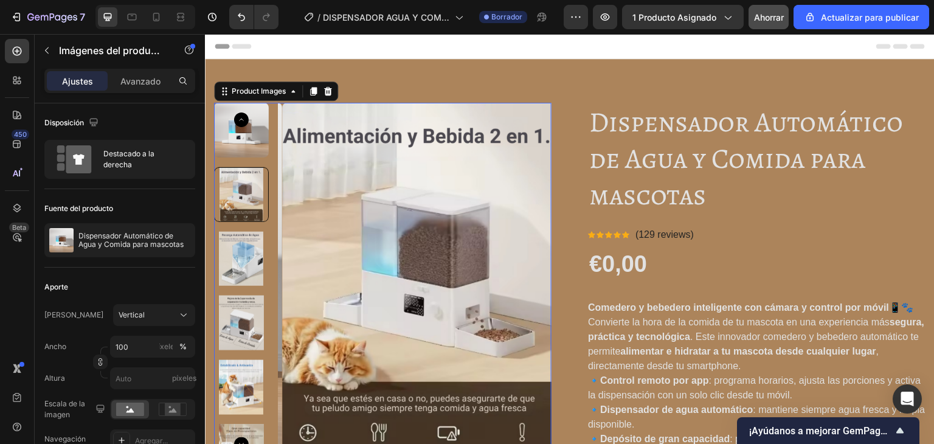
click at [243, 148] on img at bounding box center [241, 130] width 55 height 55
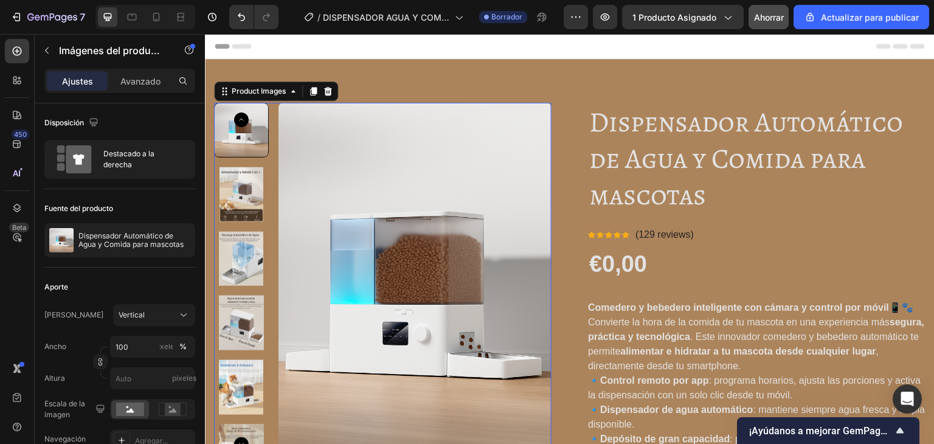
click at [242, 269] on img at bounding box center [241, 259] width 55 height 55
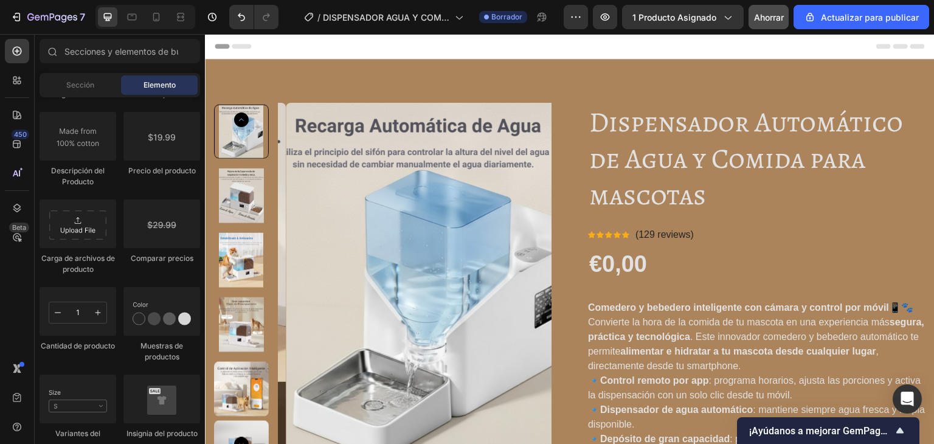
click at [377, 55] on div "Encabezamiento" at bounding box center [570, 46] width 710 height 24
click at [243, 246] on img at bounding box center [241, 260] width 55 height 55
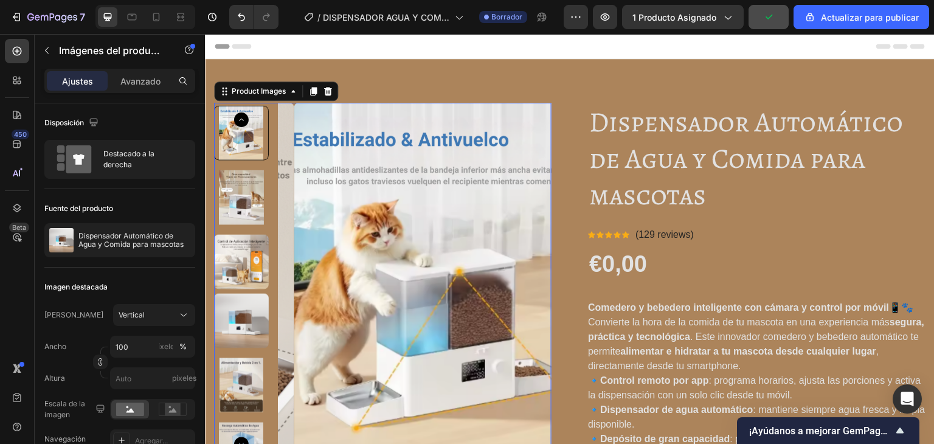
click at [251, 264] on img at bounding box center [241, 262] width 55 height 55
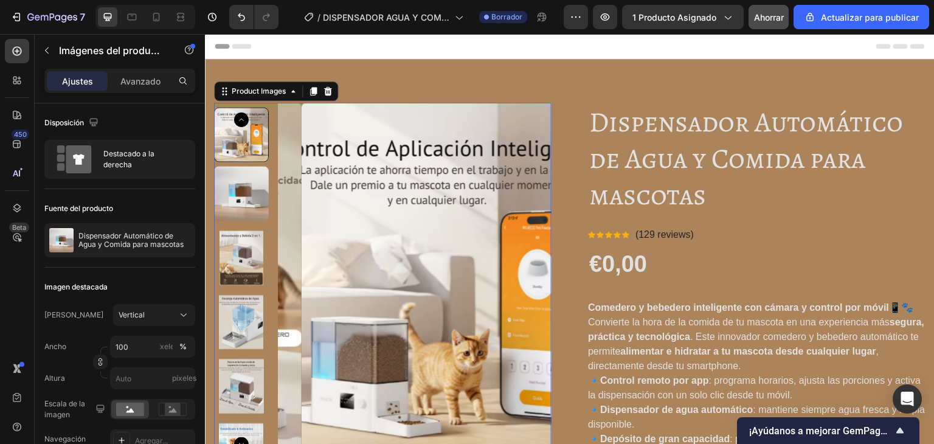
click at [243, 243] on img at bounding box center [241, 257] width 55 height 55
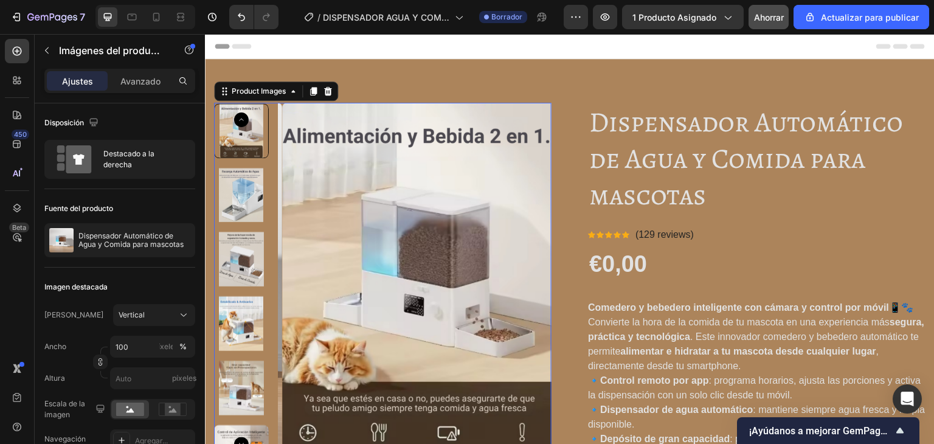
drag, startPoint x: 319, startPoint y: 187, endPoint x: 327, endPoint y: 159, distance: 29.2
click at [319, 186] on img at bounding box center [418, 285] width 273 height 364
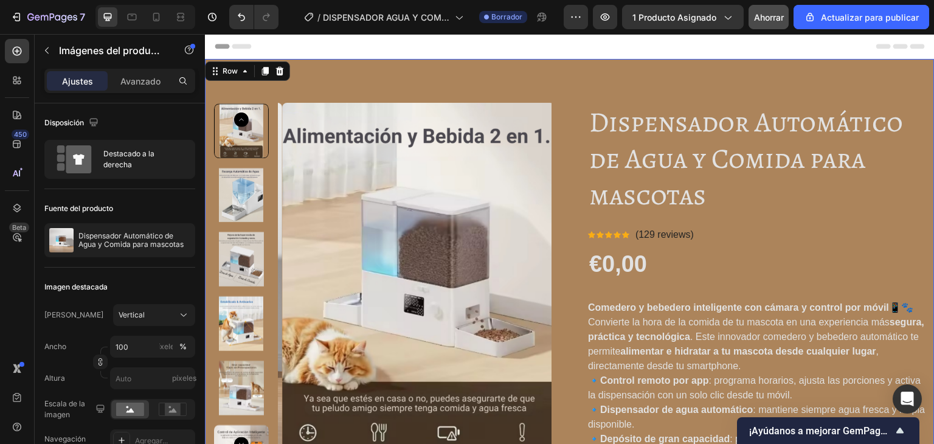
click at [367, 71] on div "Product Images Dispensador Automático de Agua y Comida para mascotas Product Ti…" at bounding box center [570, 395] width 730 height 673
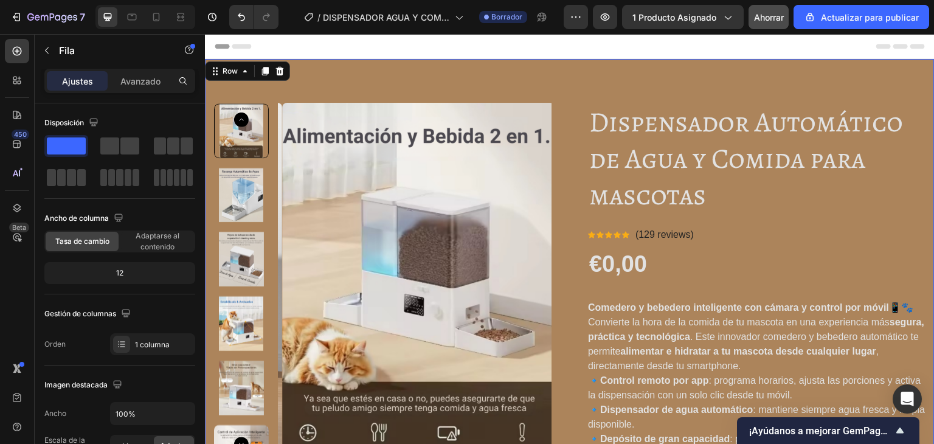
click at [457, 57] on div "Encabezamiento" at bounding box center [570, 46] width 710 height 24
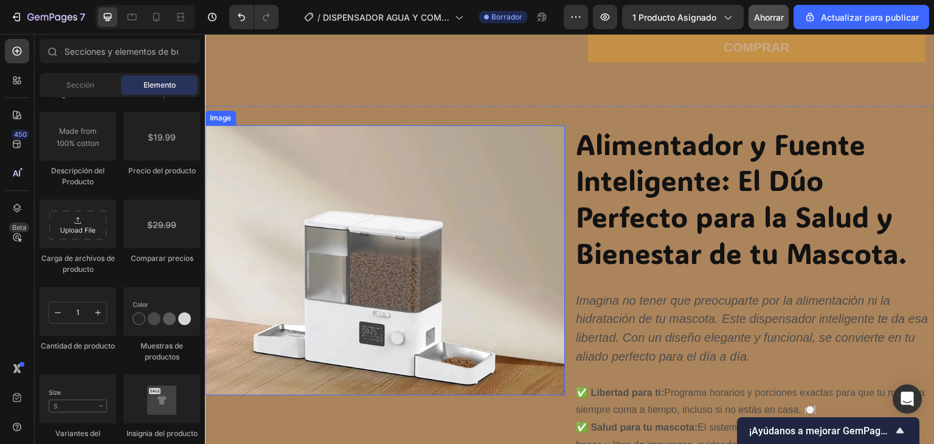
scroll to position [608, 0]
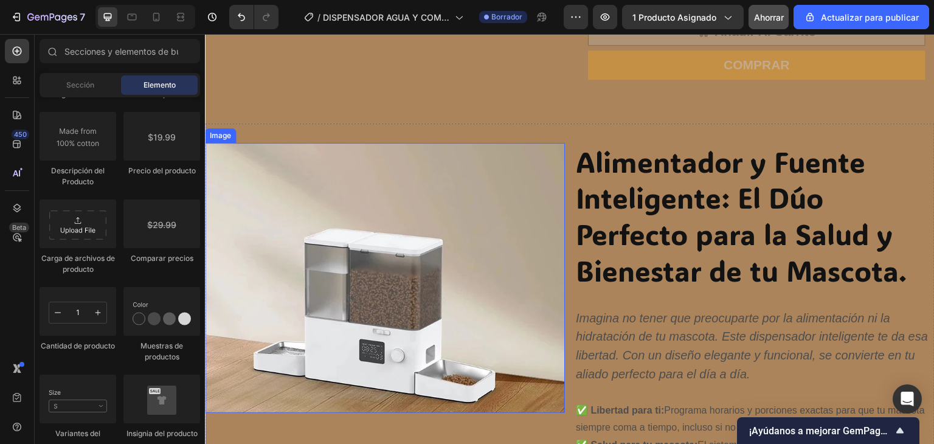
click at [362, 223] on img at bounding box center [385, 278] width 360 height 270
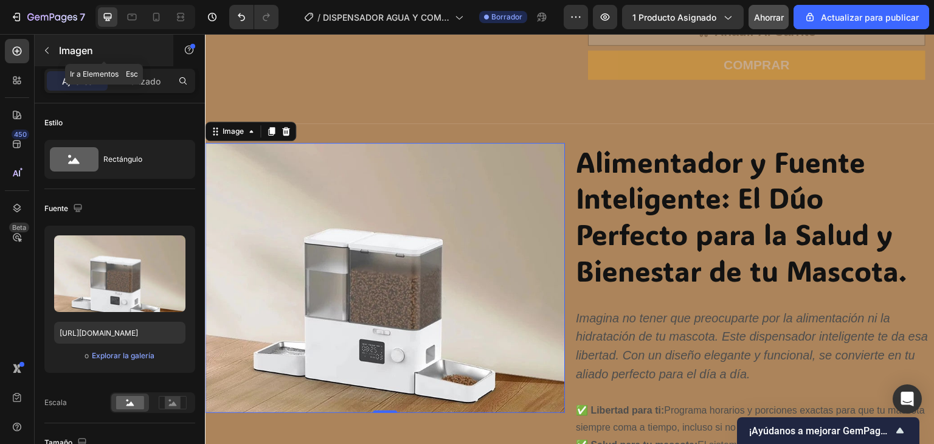
click at [54, 54] on button "button" at bounding box center [46, 50] width 19 height 19
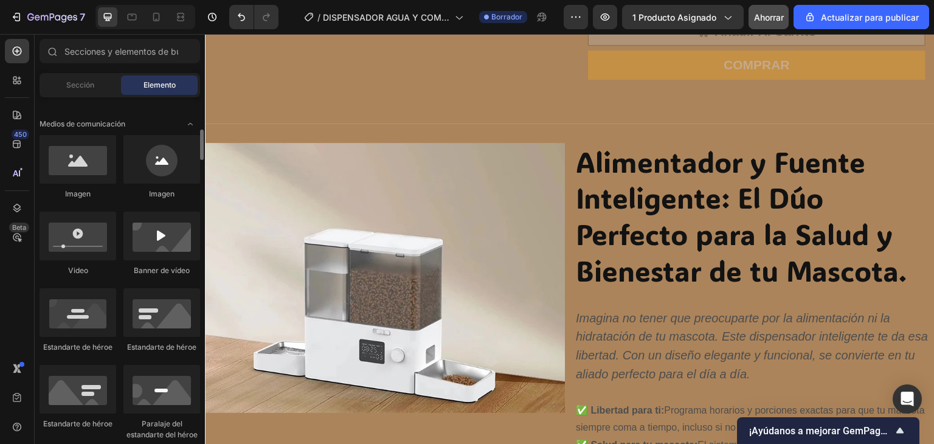
scroll to position [0, 0]
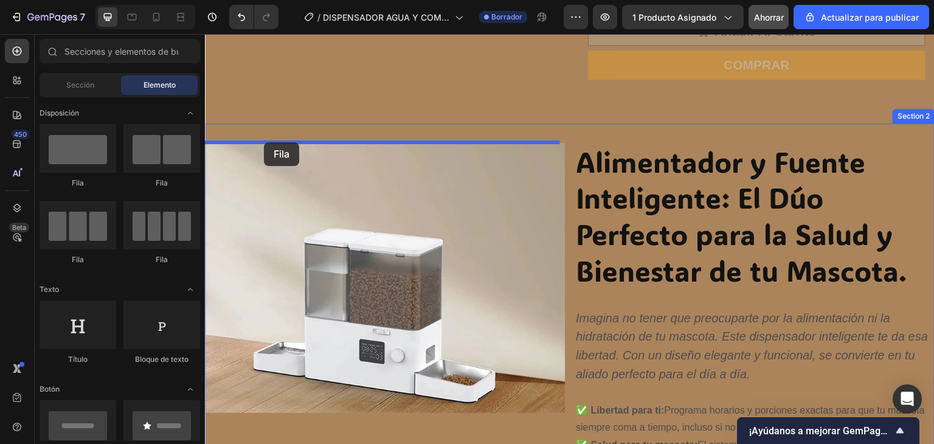
drag, startPoint x: 312, startPoint y: 202, endPoint x: 261, endPoint y: 144, distance: 77.2
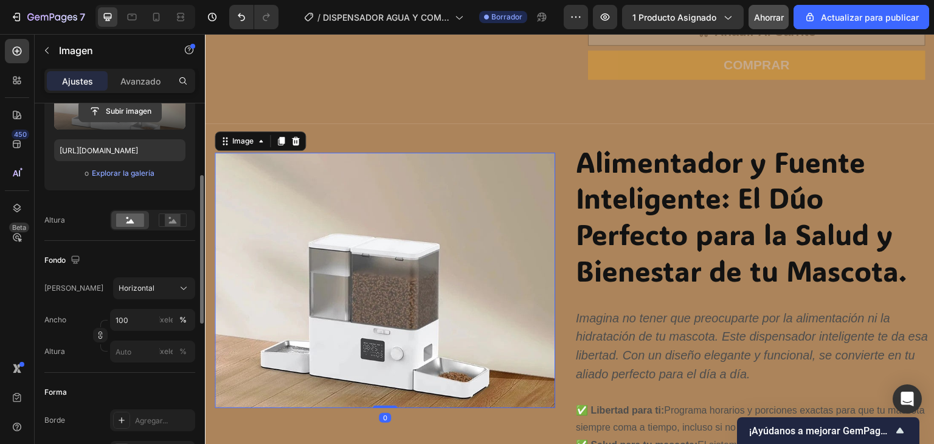
scroll to position [304, 0]
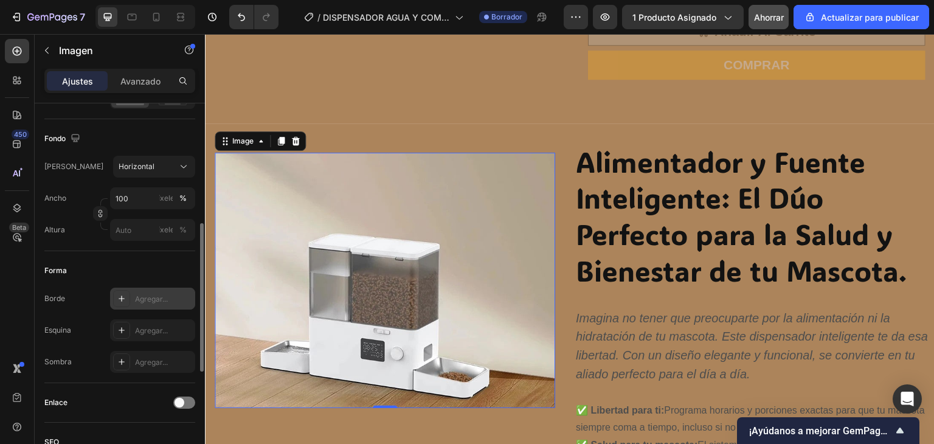
click at [149, 300] on font "Agregar..." at bounding box center [151, 298] width 33 height 9
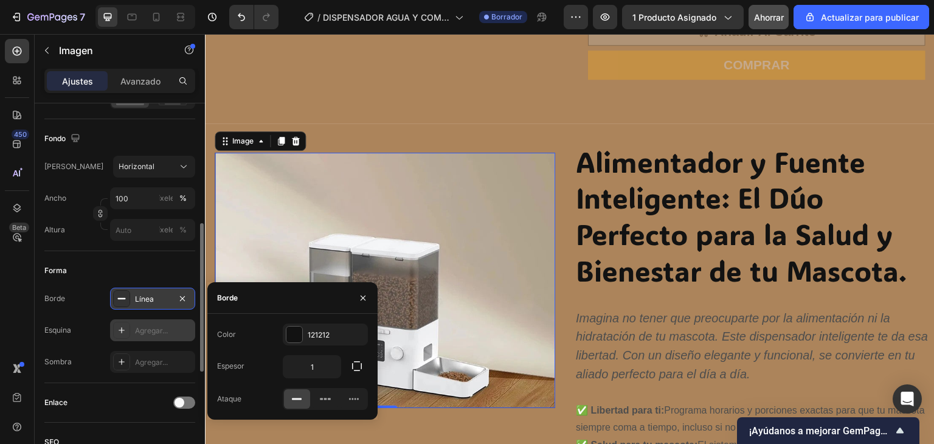
click at [160, 327] on font "Agregar..." at bounding box center [151, 330] width 33 height 9
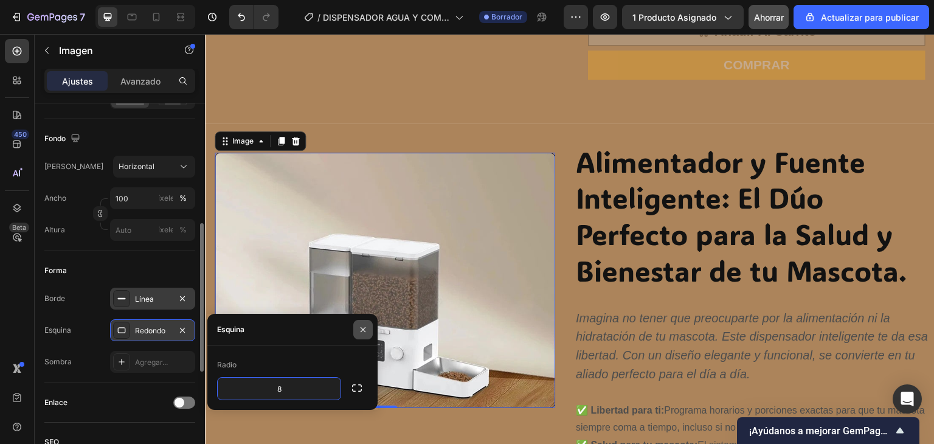
click at [361, 335] on button "button" at bounding box center [362, 329] width 19 height 19
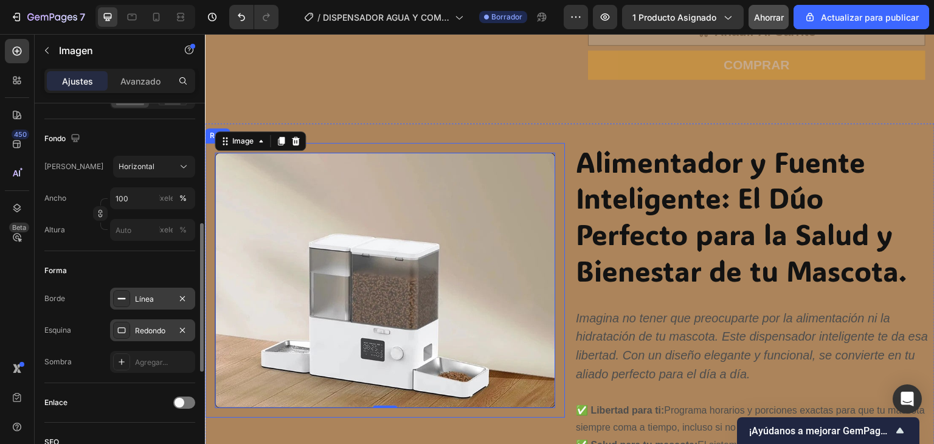
click at [480, 143] on div "Image 0 Row" at bounding box center [385, 280] width 360 height 275
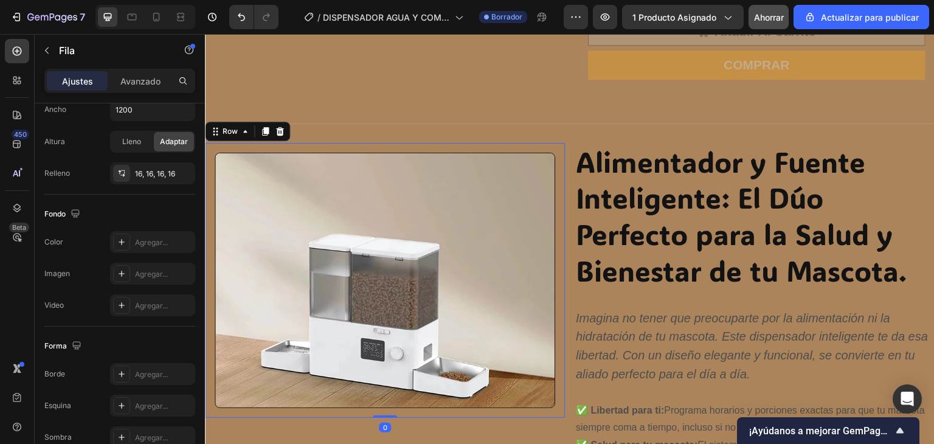
scroll to position [0, 0]
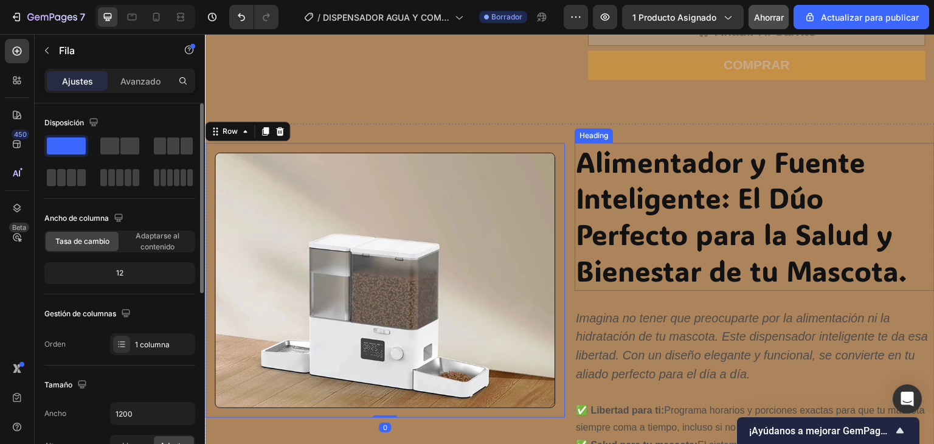
click at [626, 203] on h2 "Alimentador y Fuente Inteligente: El Dúo Perfecto para la Salud y Bienestar de …" at bounding box center [755, 217] width 360 height 148
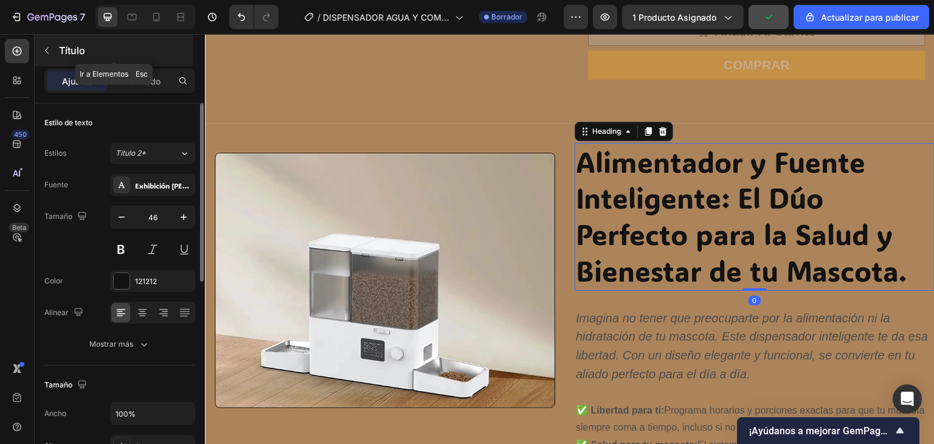
click at [52, 48] on button "button" at bounding box center [46, 50] width 19 height 19
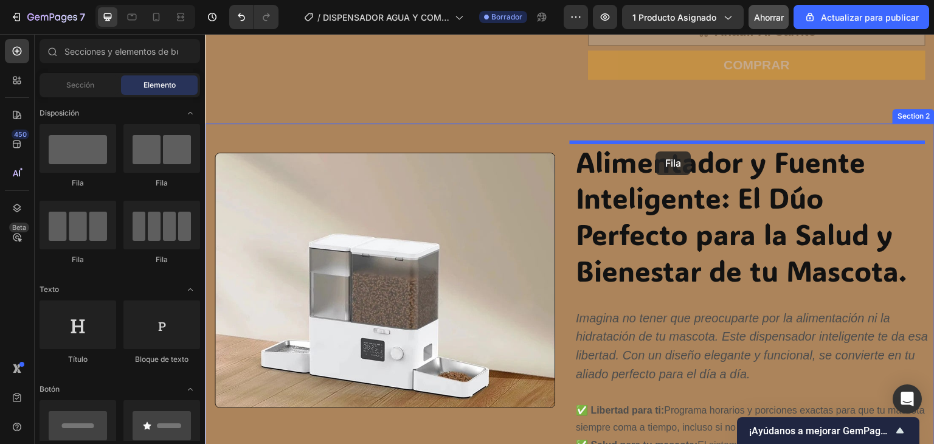
drag, startPoint x: 415, startPoint y: 152, endPoint x: 656, endPoint y: 151, distance: 241.4
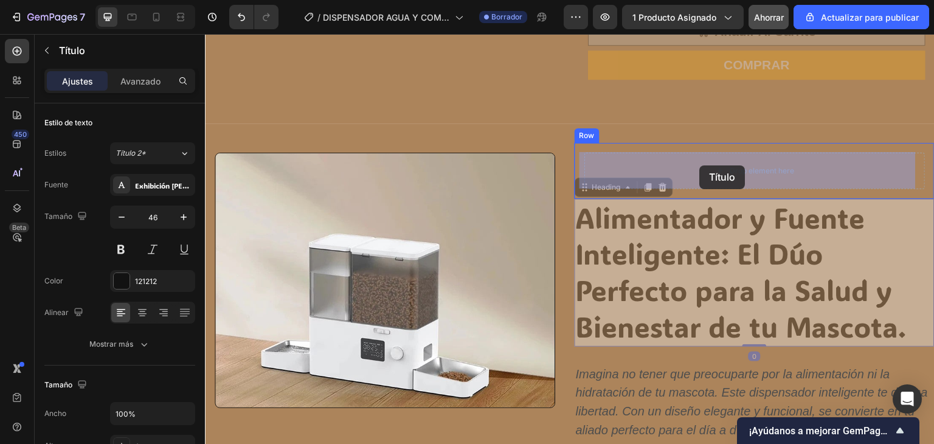
drag, startPoint x: 678, startPoint y: 255, endPoint x: 700, endPoint y: 165, distance: 92.8
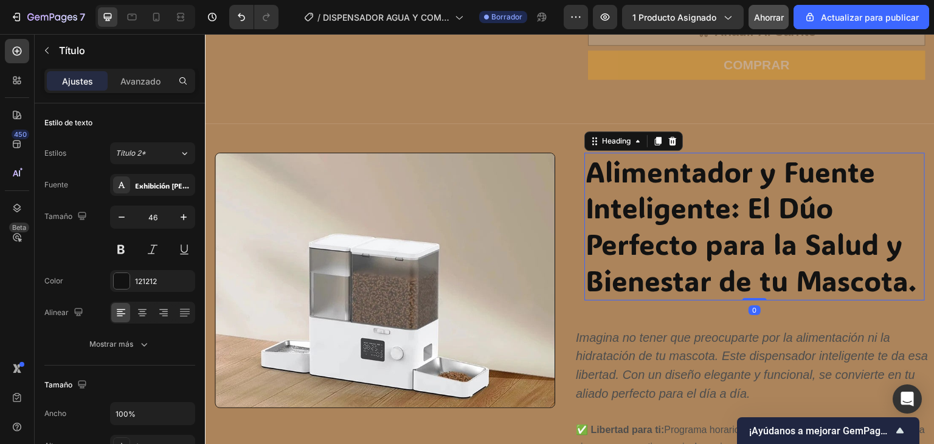
scroll to position [730, 0]
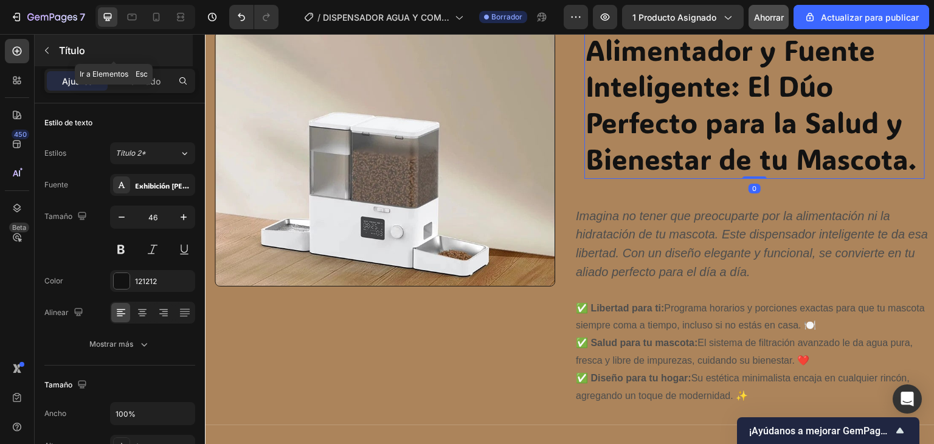
click at [50, 53] on icon "button" at bounding box center [47, 51] width 10 height 10
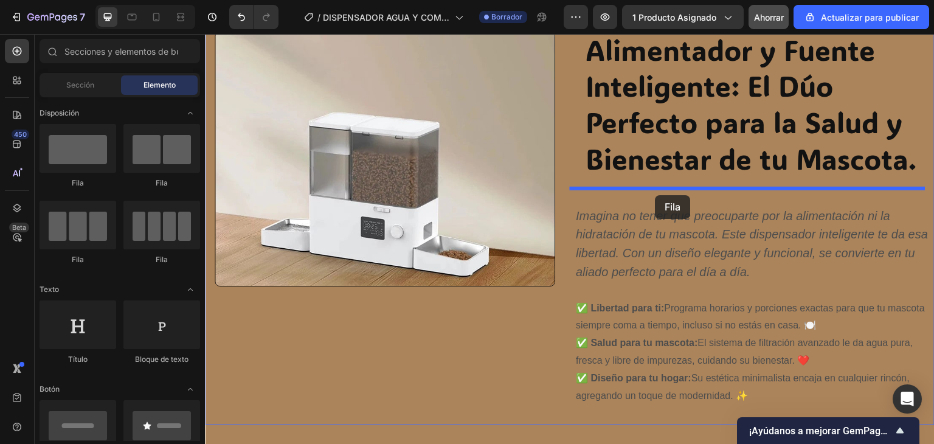
drag, startPoint x: 406, startPoint y: 166, endPoint x: 656, endPoint y: 197, distance: 251.8
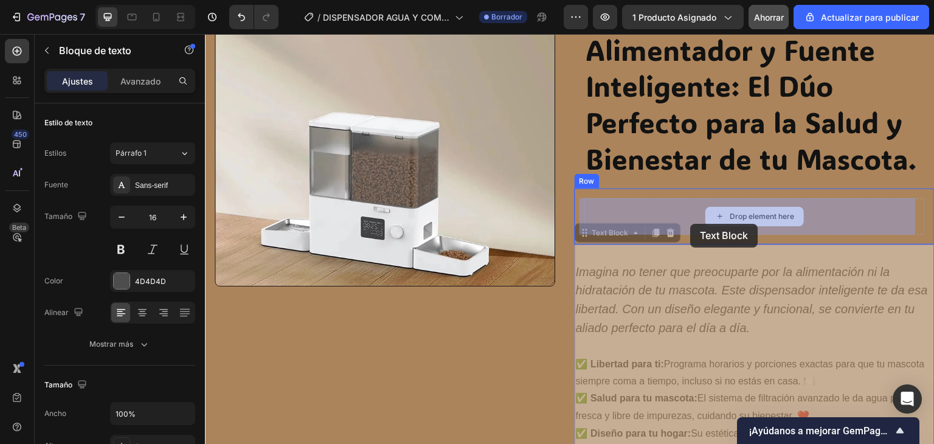
drag, startPoint x: 671, startPoint y: 286, endPoint x: 691, endPoint y: 224, distance: 65.2
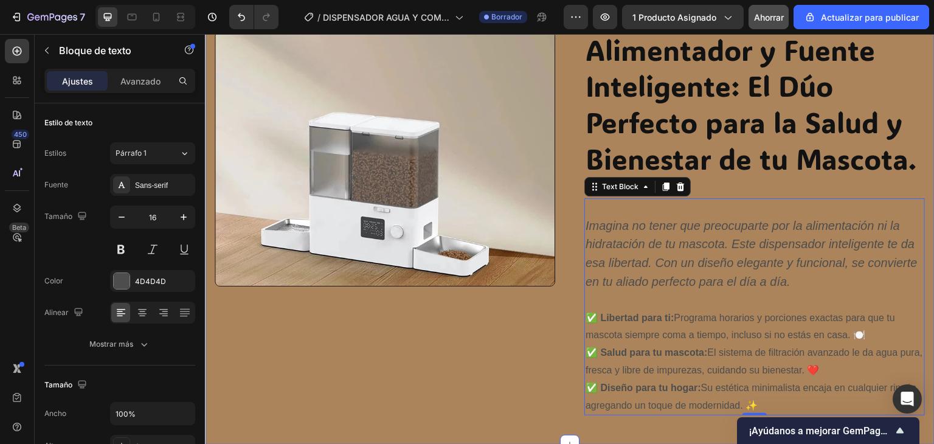
click at [561, 331] on div "Image Row Alimentador y Fuente Inteligente: El Dúo Perfecto para la Salud y Bie…" at bounding box center [570, 223] width 730 height 443
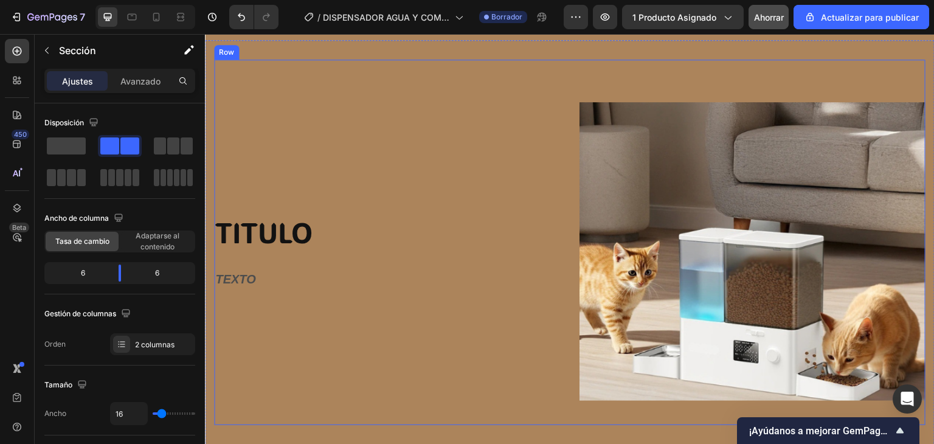
scroll to position [1155, 0]
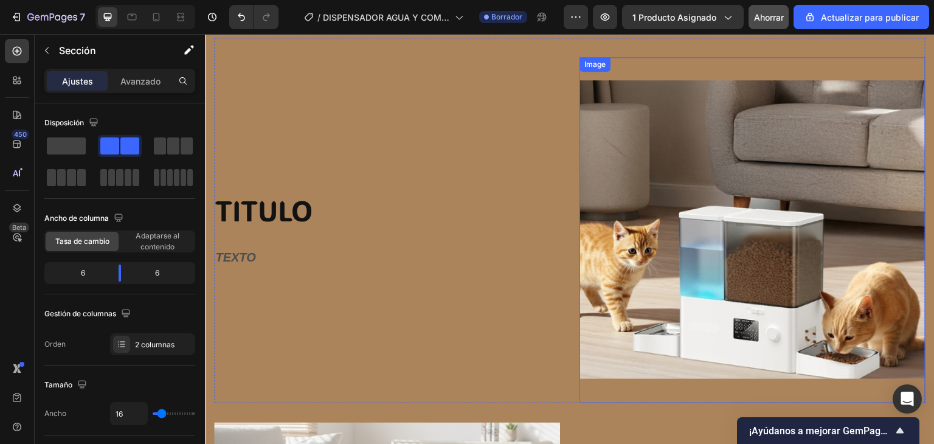
click at [663, 234] on img at bounding box center [752, 230] width 346 height 346
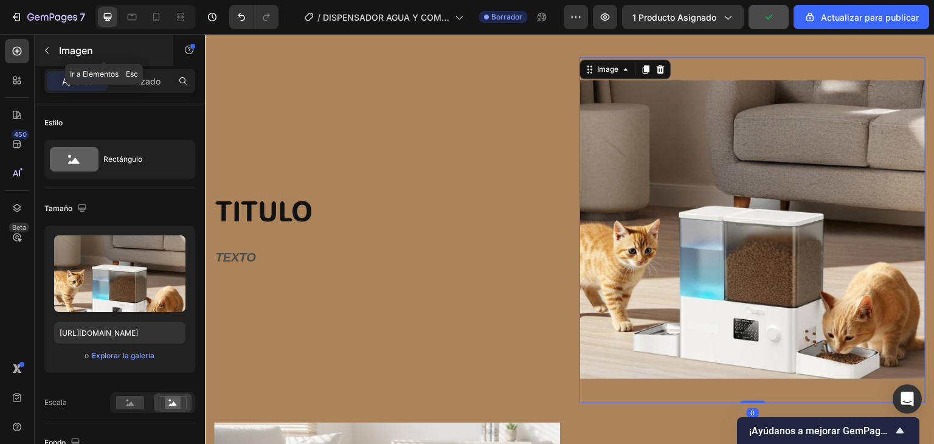
click at [50, 49] on icon "button" at bounding box center [47, 51] width 10 height 10
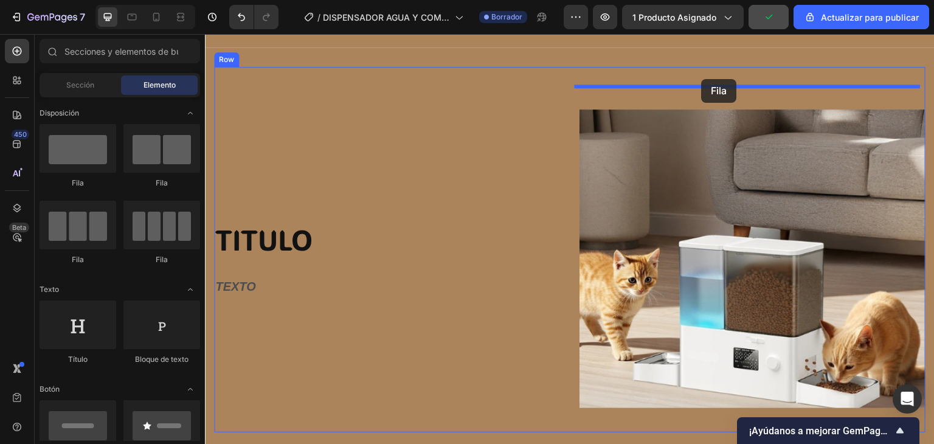
drag, startPoint x: 300, startPoint y: 175, endPoint x: 702, endPoint y: 78, distance: 413.3
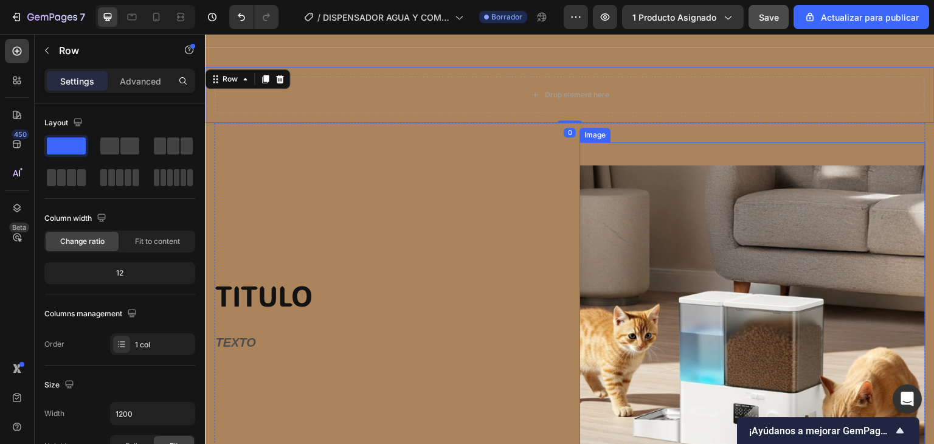
scroll to position [1124, 0]
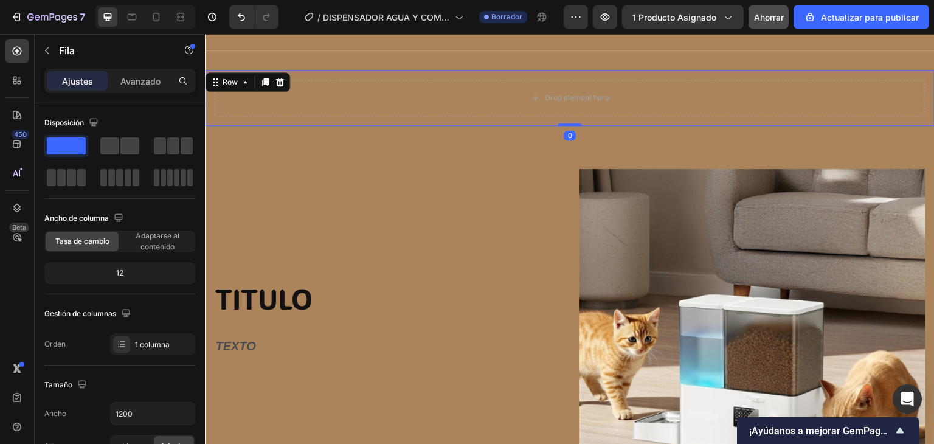
click at [280, 77] on icon at bounding box center [280, 82] width 10 height 10
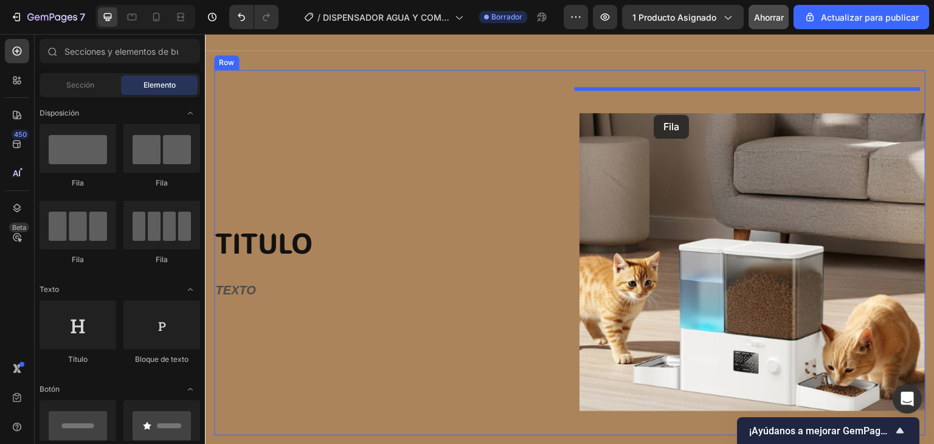
drag, startPoint x: 310, startPoint y: 185, endPoint x: 673, endPoint y: 158, distance: 364.0
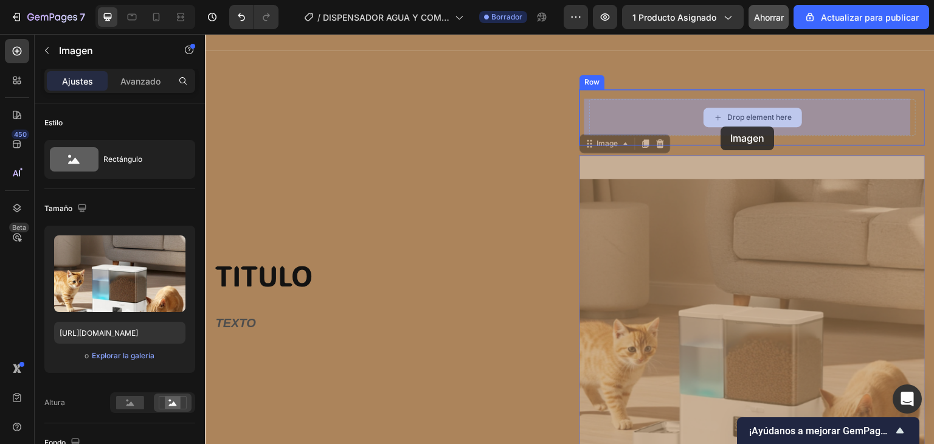
drag, startPoint x: 693, startPoint y: 252, endPoint x: 721, endPoint y: 126, distance: 129.1
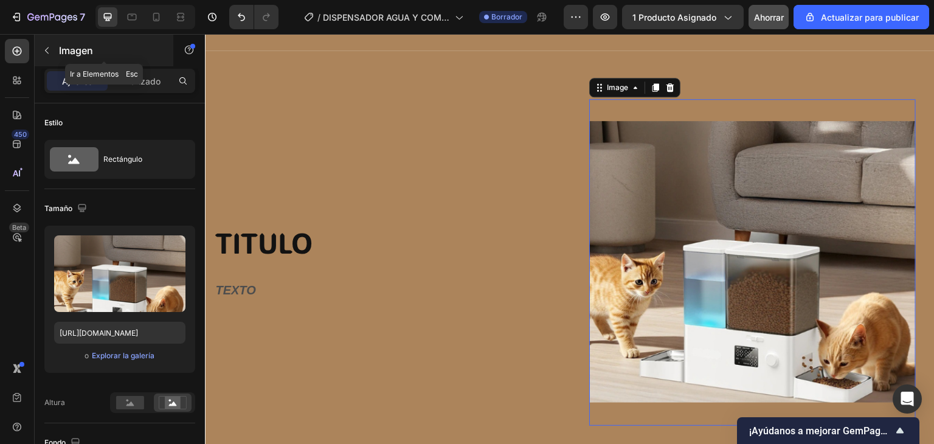
click at [51, 49] on icon "button" at bounding box center [47, 51] width 10 height 10
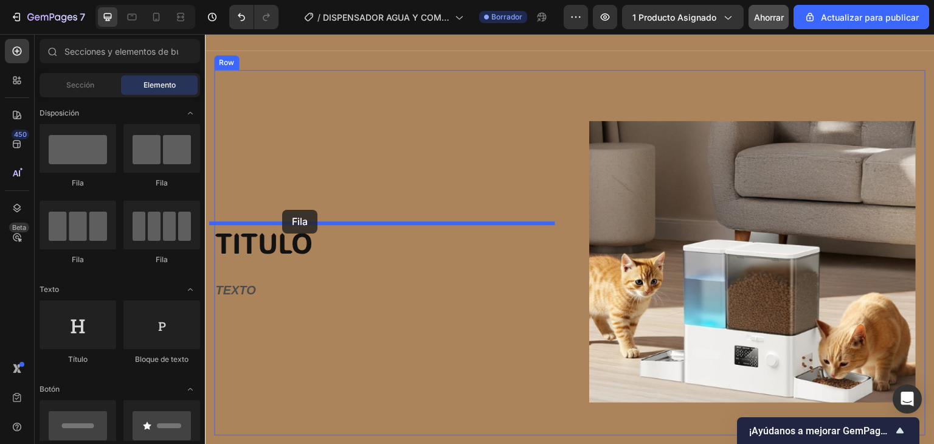
drag, startPoint x: 291, startPoint y: 198, endPoint x: 282, endPoint y: 210, distance: 14.8
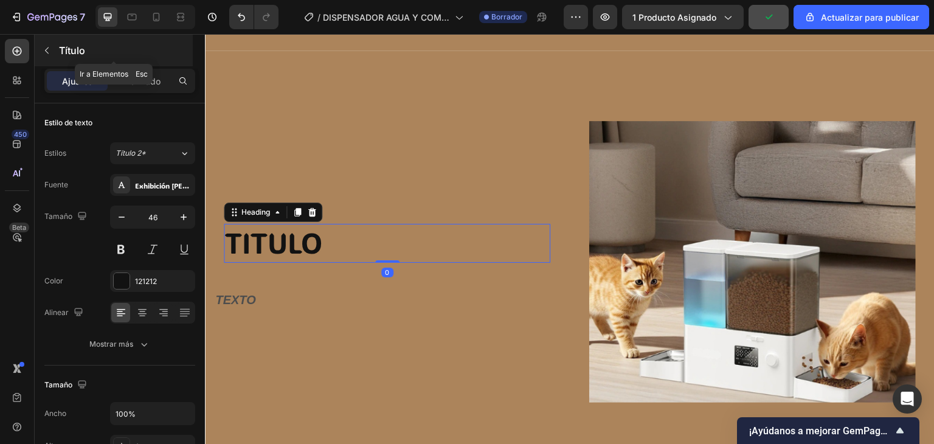
click at [53, 49] on button "button" at bounding box center [46, 50] width 19 height 19
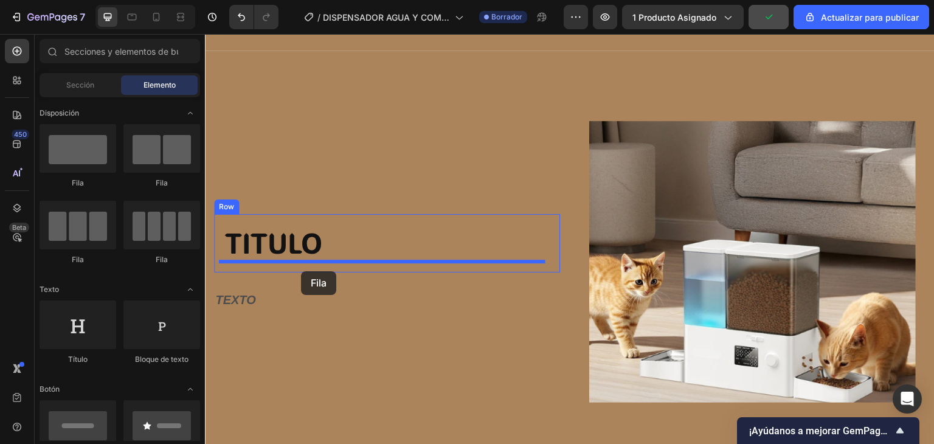
drag, startPoint x: 305, startPoint y: 186, endPoint x: 303, endPoint y: 272, distance: 85.7
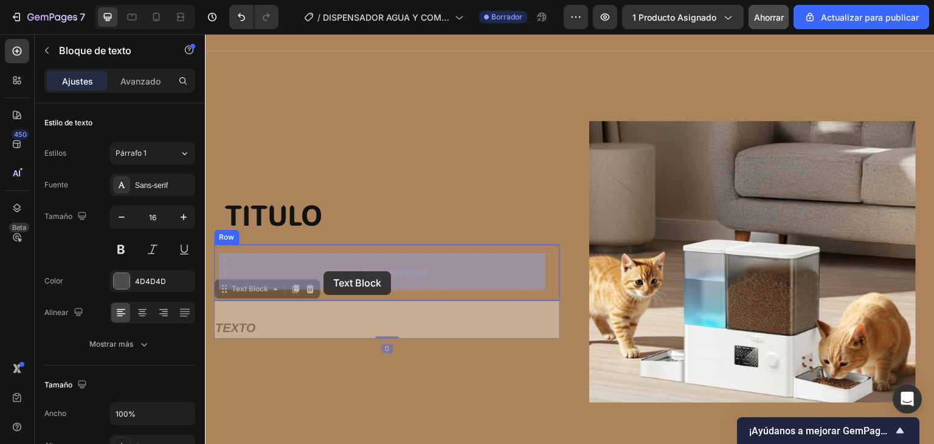
drag, startPoint x: 274, startPoint y: 315, endPoint x: 323, endPoint y: 274, distance: 64.3
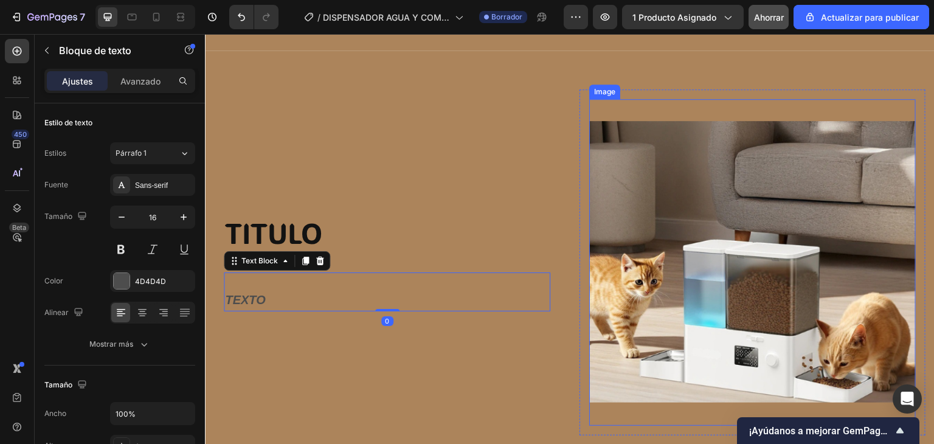
click at [674, 267] on img at bounding box center [752, 262] width 327 height 327
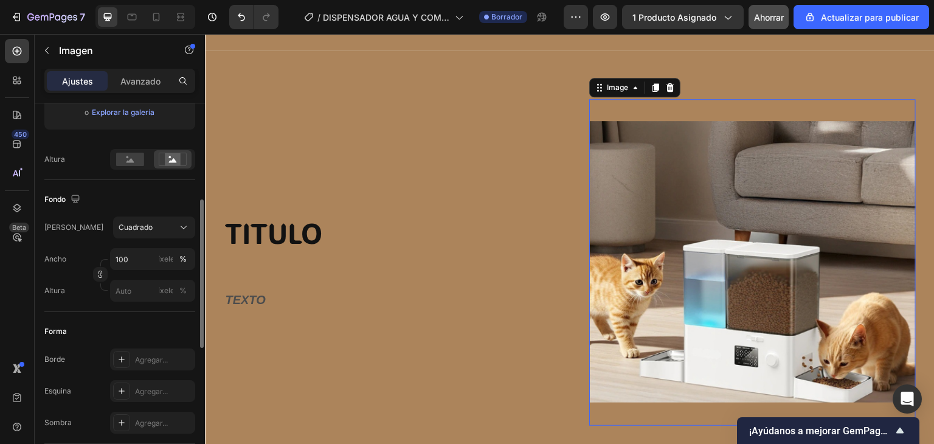
scroll to position [426, 0]
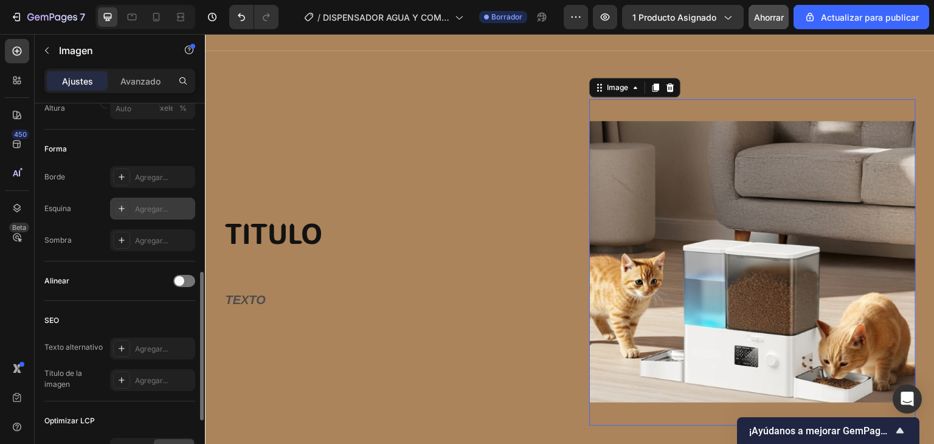
click at [178, 204] on div "Agregar..." at bounding box center [163, 209] width 57 height 11
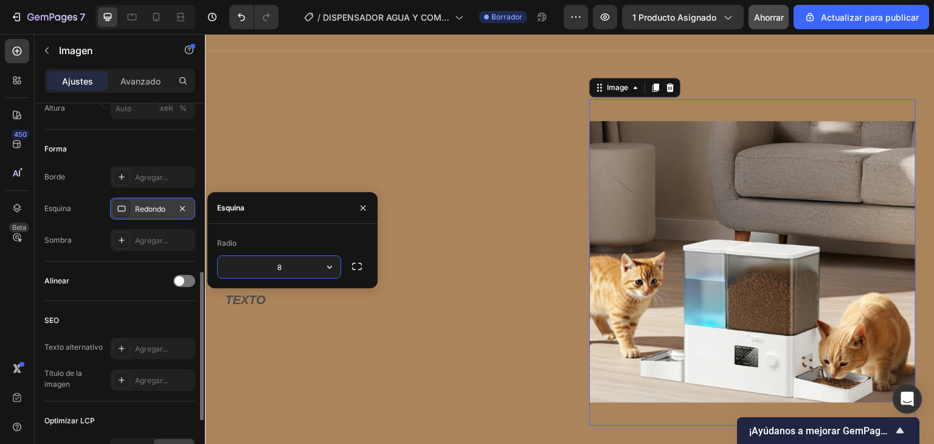
click at [179, 207] on icon "button" at bounding box center [183, 209] width 10 height 10
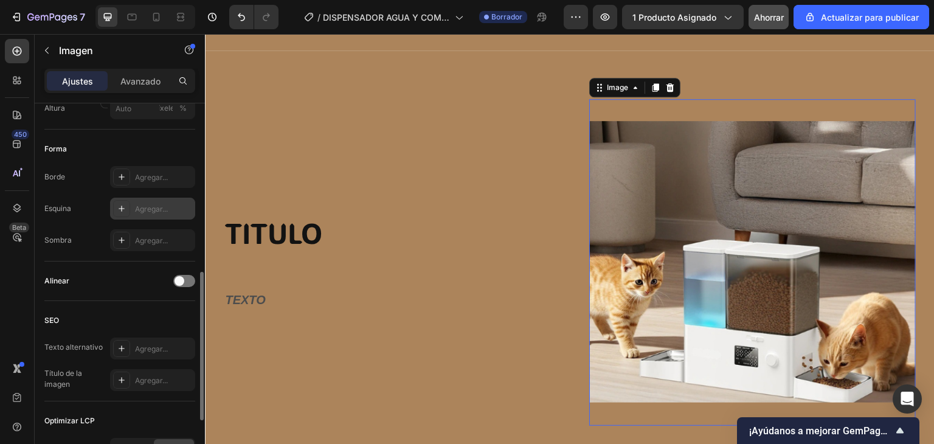
click at [151, 206] on font "Agregar..." at bounding box center [151, 208] width 33 height 9
type input "8"
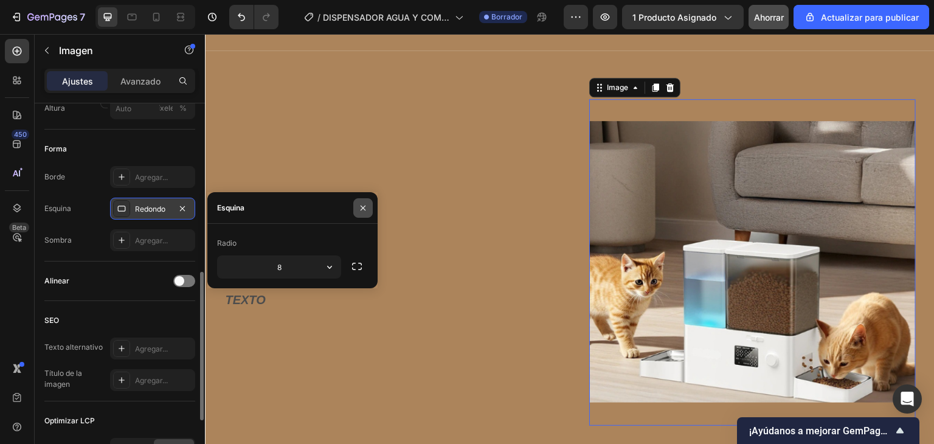
click at [361, 204] on icon "button" at bounding box center [363, 208] width 10 height 10
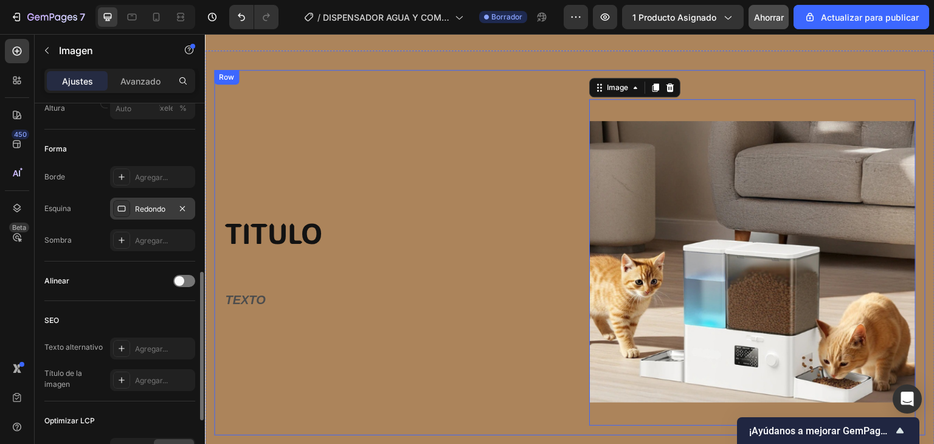
click at [419, 157] on div "TITULO Heading Row TEXTO Text Block Row" at bounding box center [387, 262] width 346 height 346
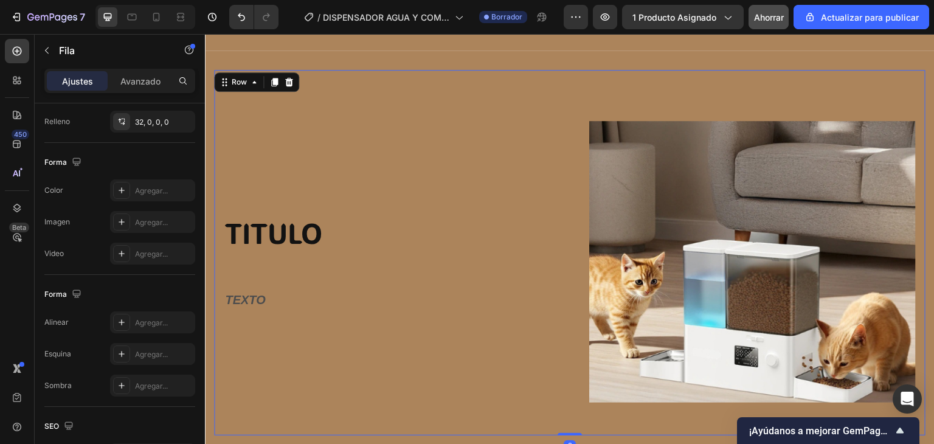
scroll to position [0, 0]
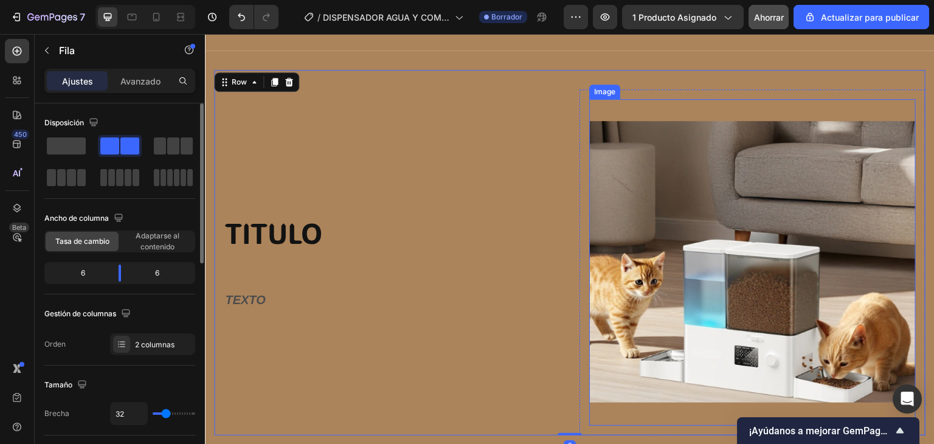
click at [598, 165] on img at bounding box center [752, 262] width 327 height 327
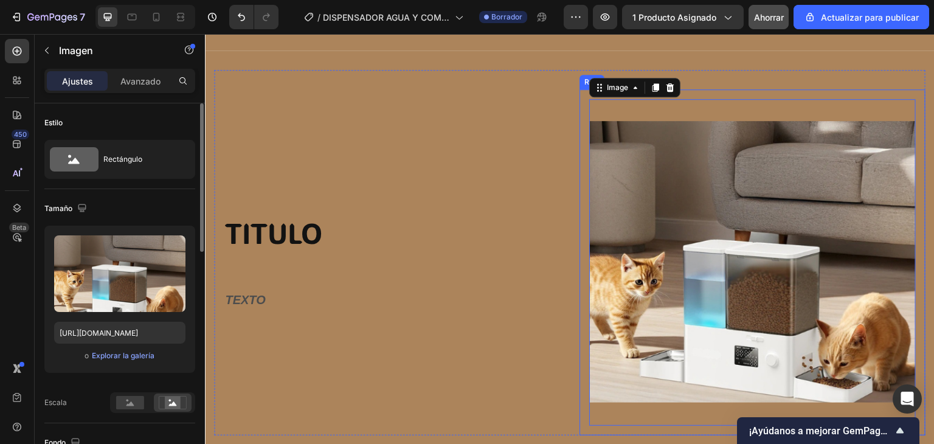
click at [579, 122] on div "Image 0 Row" at bounding box center [752, 262] width 346 height 346
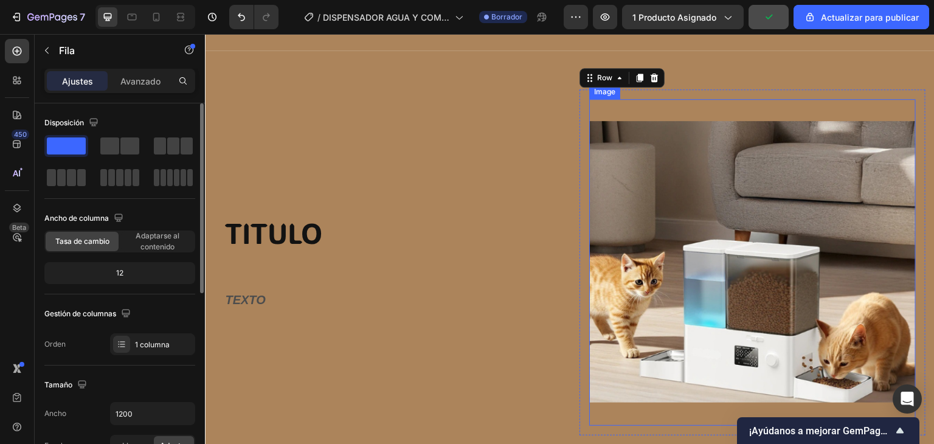
click at [599, 110] on img at bounding box center [752, 262] width 327 height 327
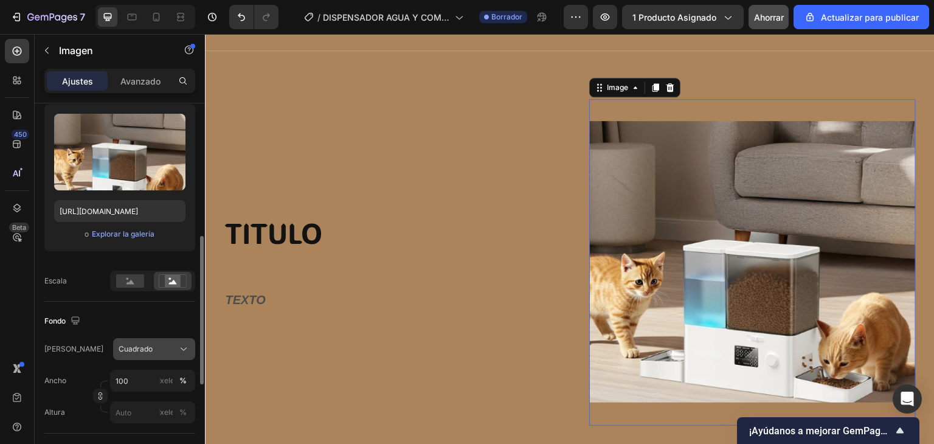
scroll to position [304, 0]
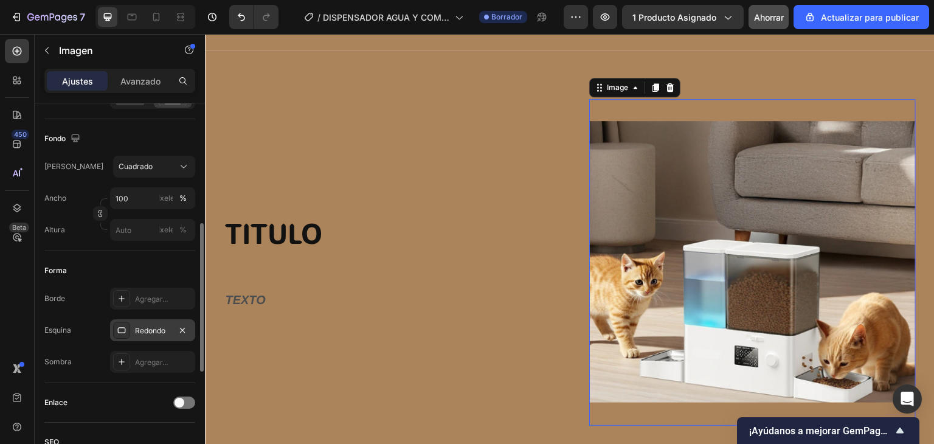
click at [156, 329] on font "Redondo" at bounding box center [150, 330] width 30 height 9
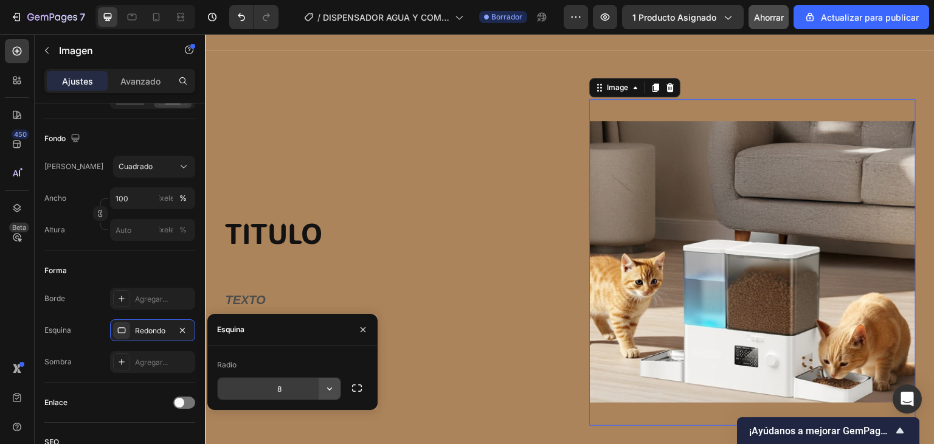
click at [325, 394] on button "button" at bounding box center [330, 389] width 22 height 22
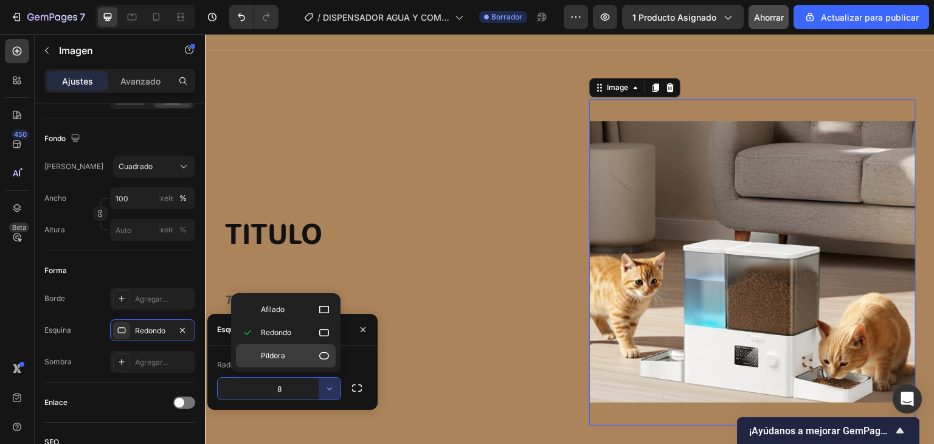
click at [320, 356] on icon at bounding box center [324, 355] width 10 height 7
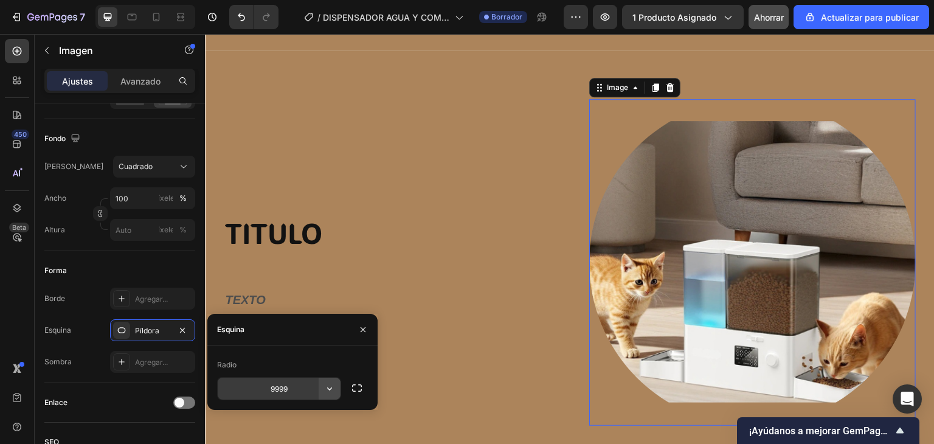
click at [334, 389] on icon "button" at bounding box center [329, 388] width 12 height 12
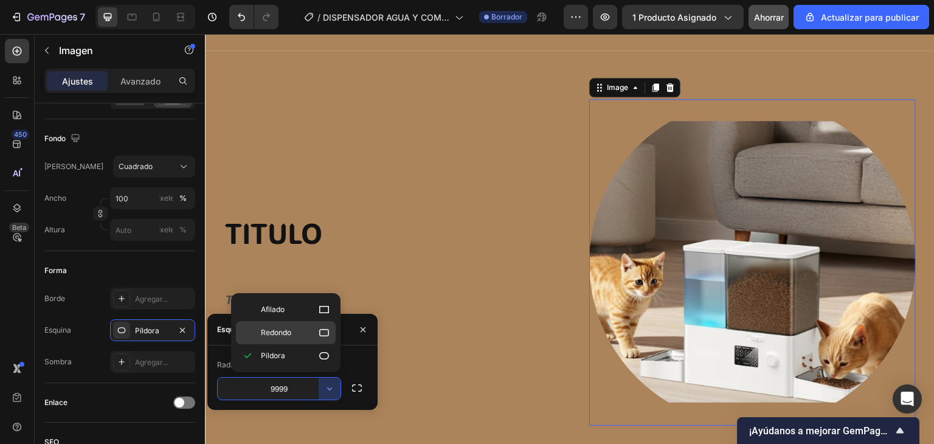
click at [303, 341] on div "Redondo" at bounding box center [286, 332] width 100 height 23
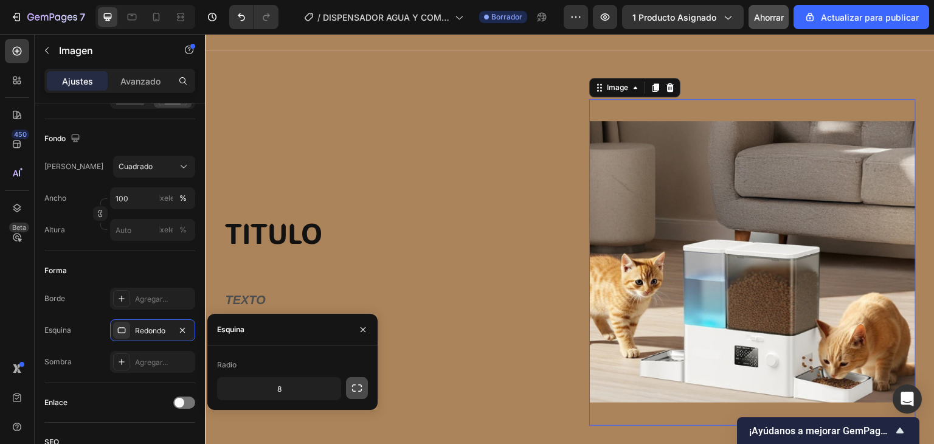
click at [356, 387] on icon "button" at bounding box center [357, 388] width 12 height 12
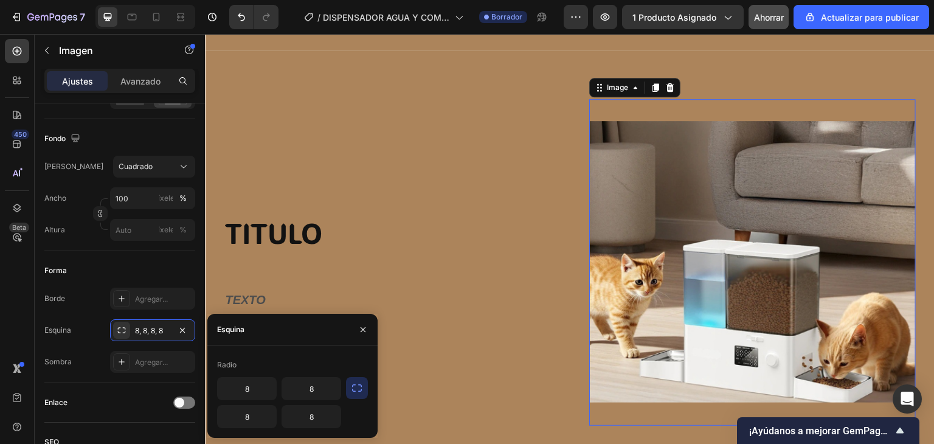
click at [356, 387] on icon "button" at bounding box center [357, 388] width 12 height 12
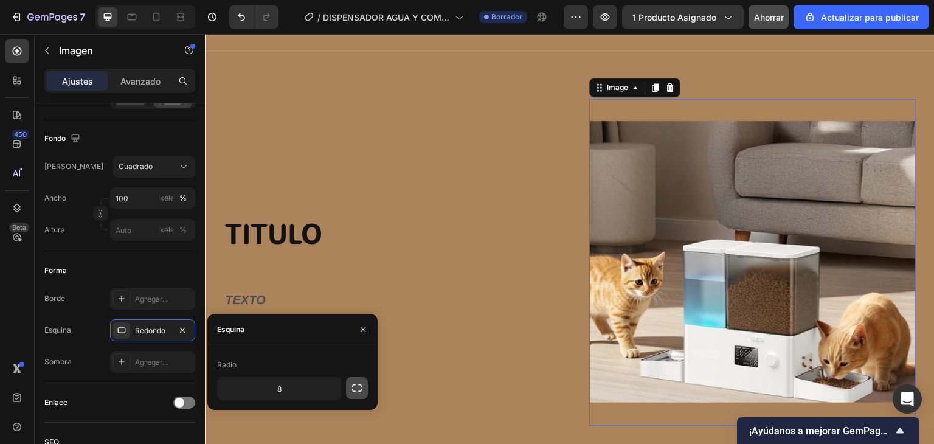
click at [356, 387] on icon "button" at bounding box center [357, 388] width 12 height 12
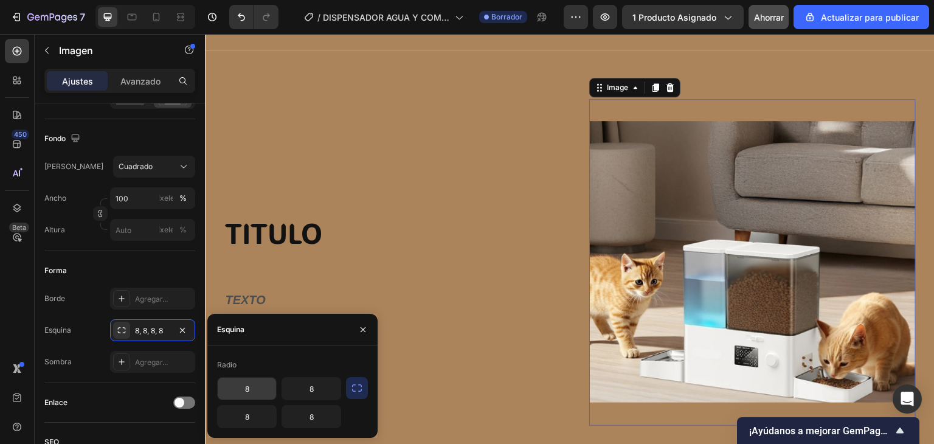
click at [245, 390] on input "8" at bounding box center [247, 389] width 58 height 22
type input "12"
click at [249, 417] on input "8" at bounding box center [247, 417] width 58 height 22
type input "12"
click at [316, 388] on input "8" at bounding box center [311, 389] width 58 height 22
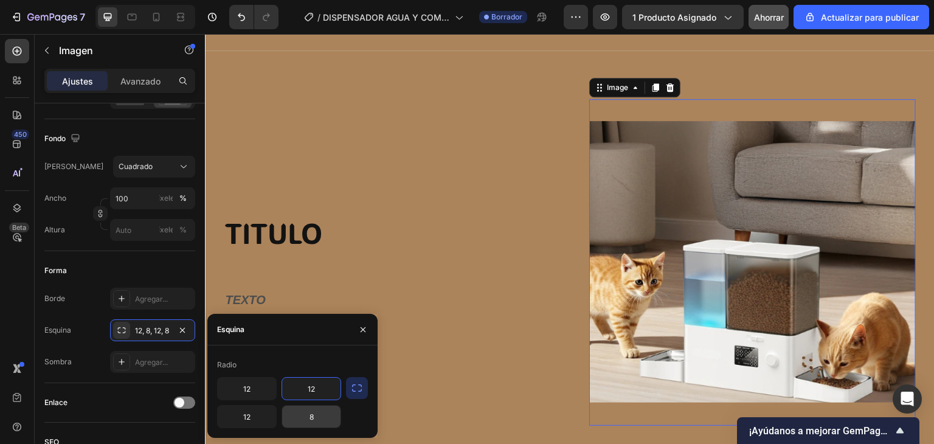
type input "12"
click at [302, 416] on input "8" at bounding box center [311, 417] width 58 height 22
type input "12"
click at [364, 325] on icon "button" at bounding box center [363, 330] width 10 height 10
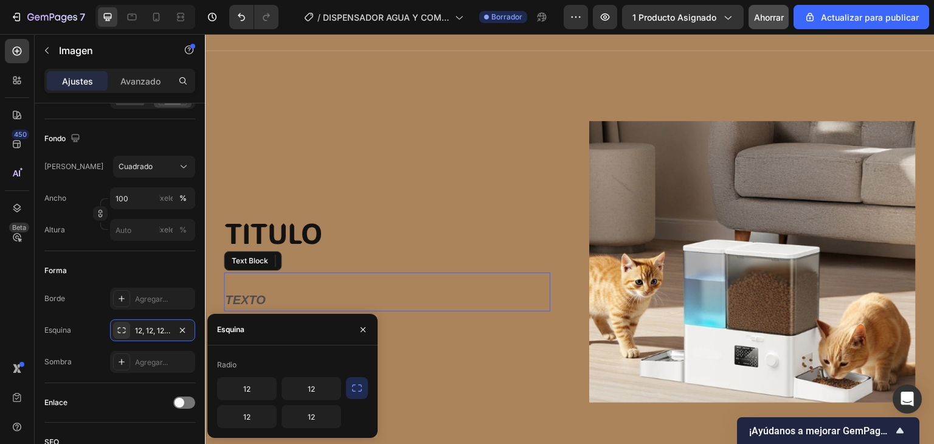
click at [499, 276] on p at bounding box center [387, 283] width 324 height 18
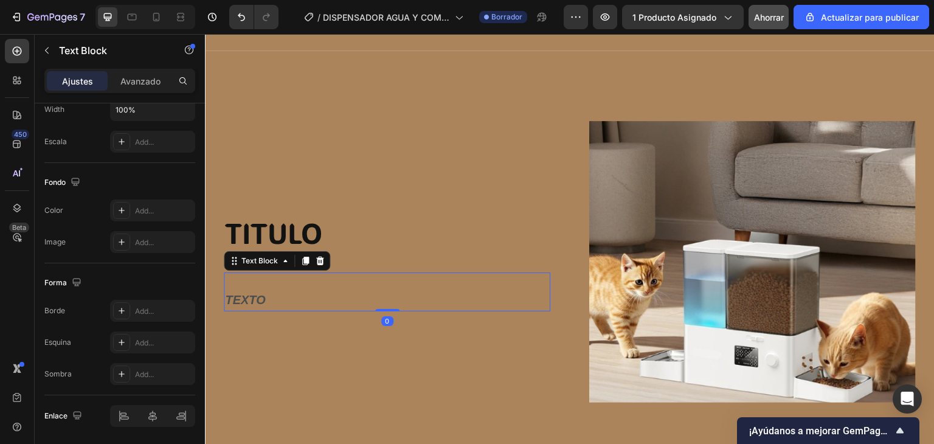
scroll to position [0, 0]
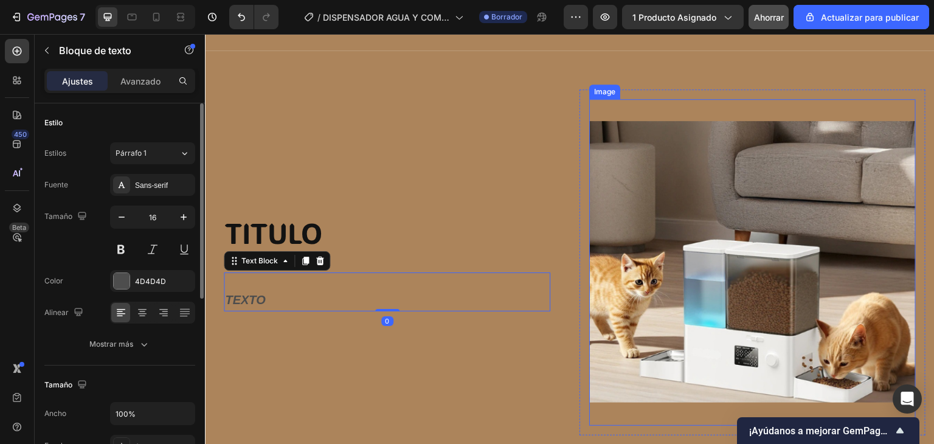
click at [676, 235] on img at bounding box center [752, 262] width 327 height 327
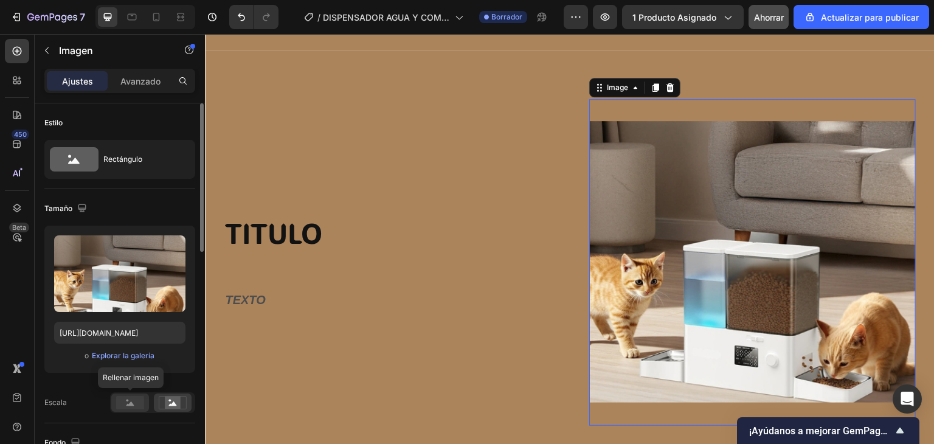
click at [137, 402] on rect at bounding box center [130, 402] width 28 height 13
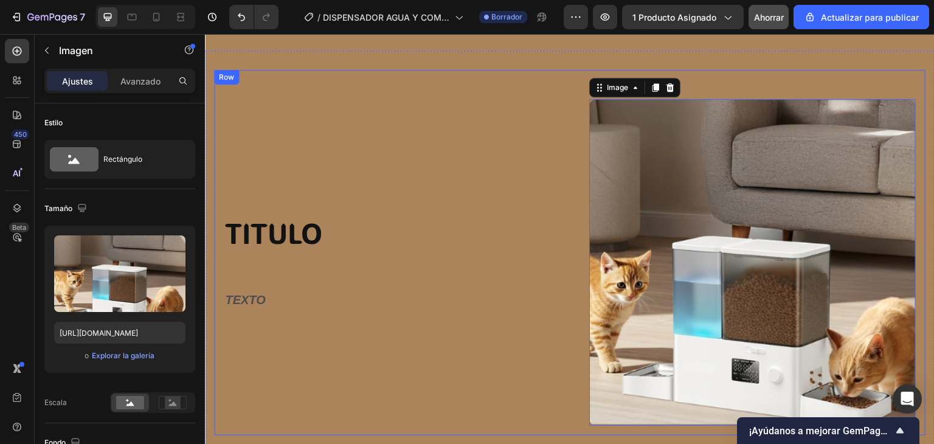
click at [455, 319] on div "TITULO Heading Row TEXTO Text Block Row" at bounding box center [387, 262] width 346 height 346
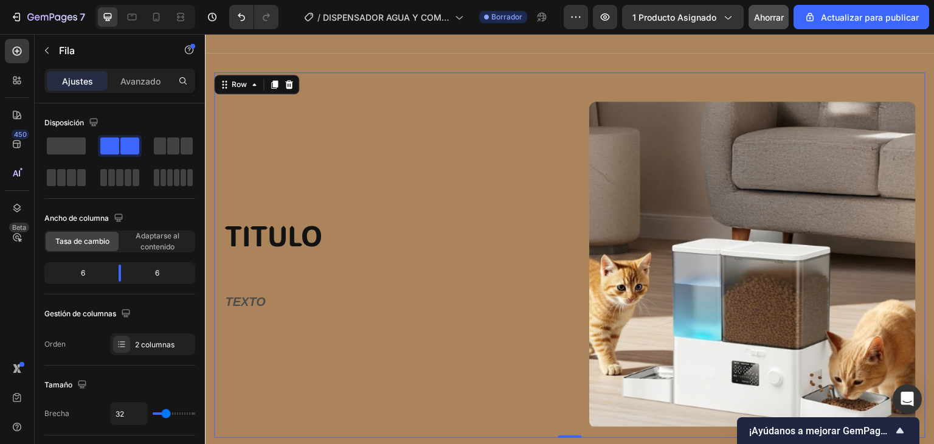
scroll to position [1002, 0]
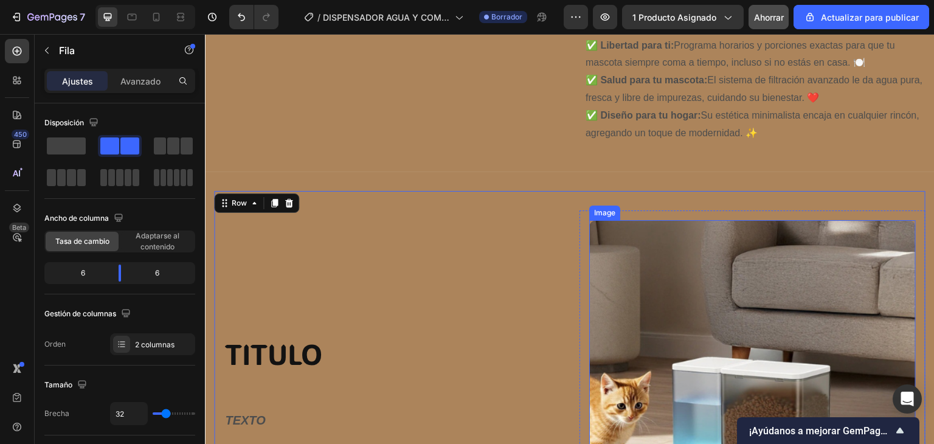
click at [635, 296] on img at bounding box center [752, 383] width 327 height 327
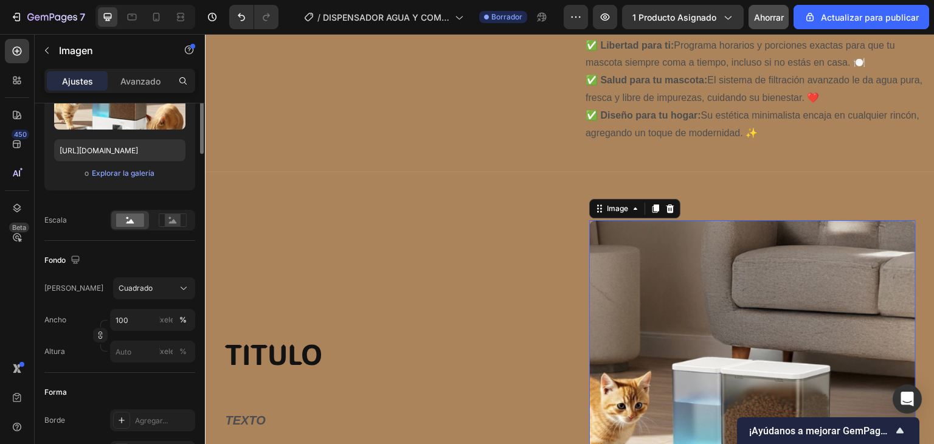
scroll to position [243, 0]
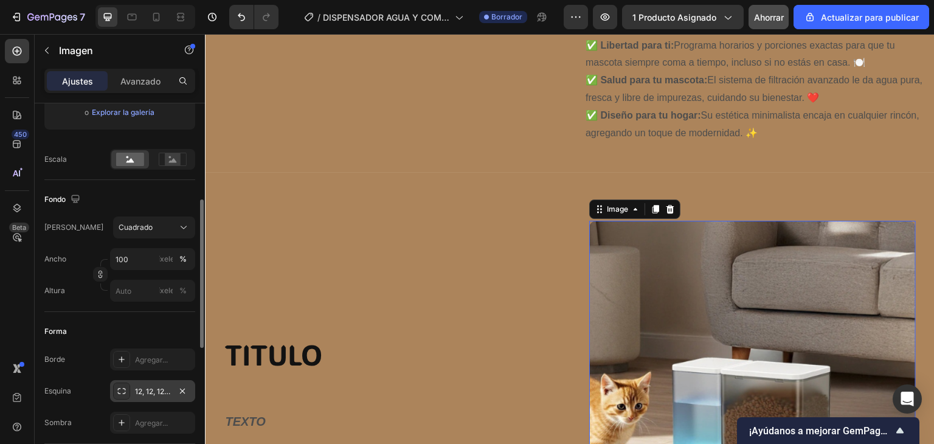
click at [150, 393] on font "12, 12, 12, 12" at bounding box center [155, 391] width 40 height 9
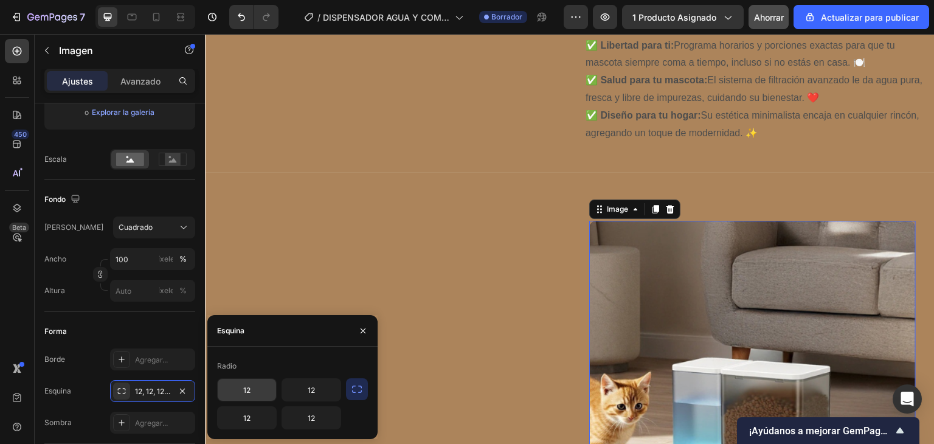
click at [243, 390] on input "12" at bounding box center [247, 390] width 58 height 22
type input "8"
click at [303, 390] on input "12" at bounding box center [311, 390] width 58 height 22
type input "8"
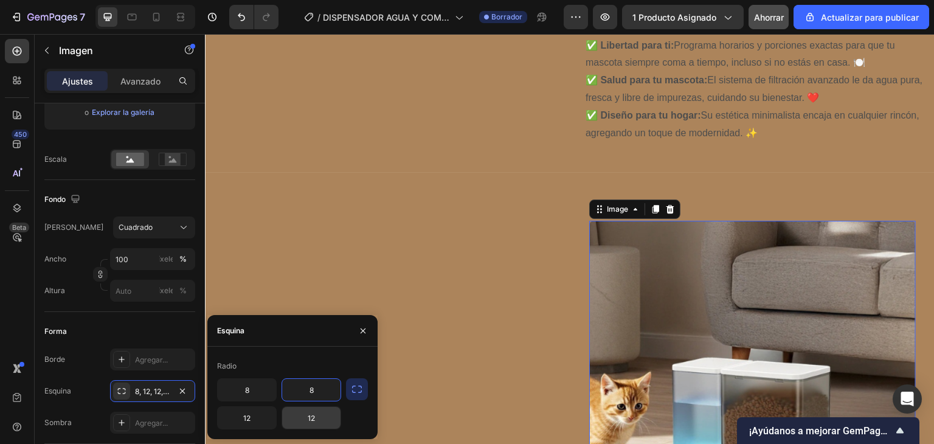
click at [319, 415] on input "12" at bounding box center [311, 418] width 58 height 22
type input "8"
click at [259, 417] on input "12" at bounding box center [247, 418] width 58 height 22
type input "8"
click at [250, 396] on input "8" at bounding box center [247, 390] width 58 height 22
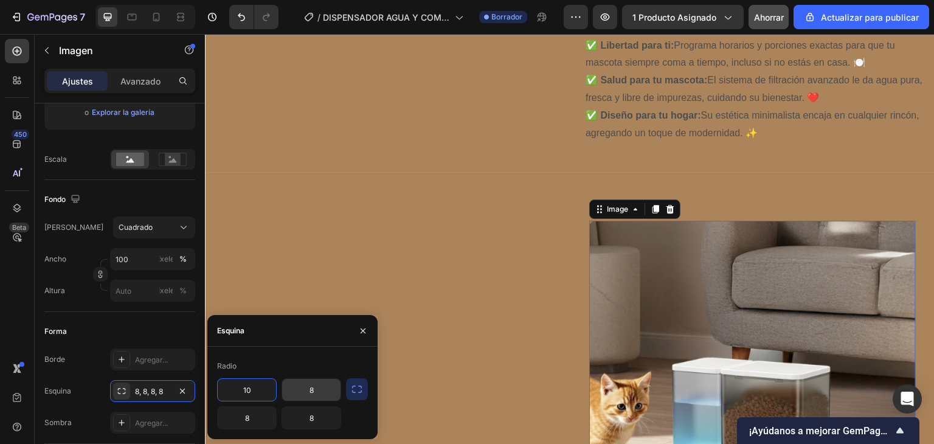
type input "10"
click at [297, 392] on input "8" at bounding box center [311, 390] width 58 height 22
type input "10"
click at [321, 410] on input "8" at bounding box center [311, 418] width 58 height 22
type input "10"
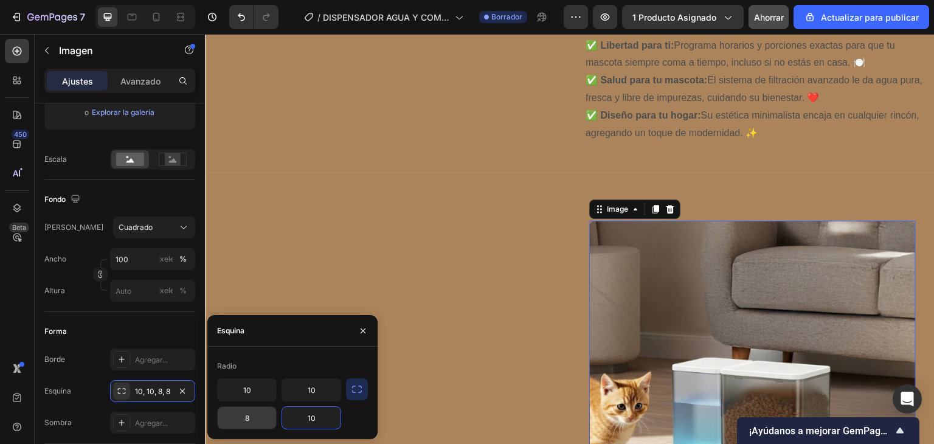
click at [257, 424] on input "8" at bounding box center [247, 418] width 58 height 22
type input "10"
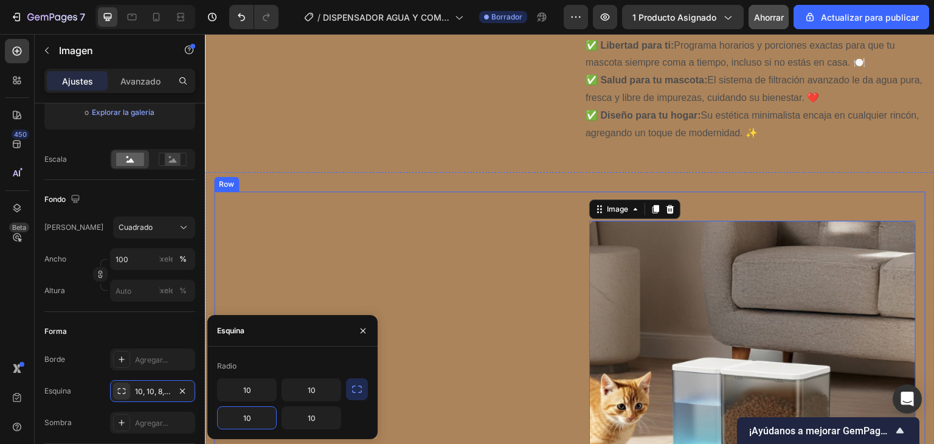
click at [311, 277] on div "TITULO Heading Row TEXTO Text Block Row" at bounding box center [387, 384] width 346 height 346
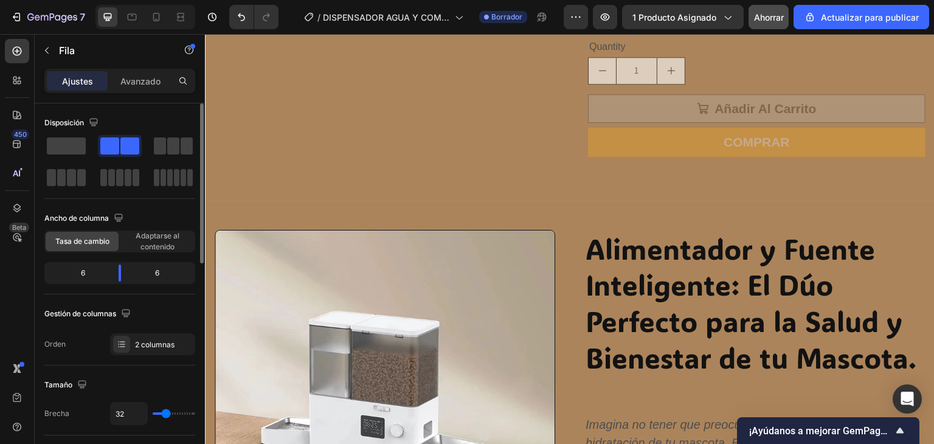
scroll to position [516, 0]
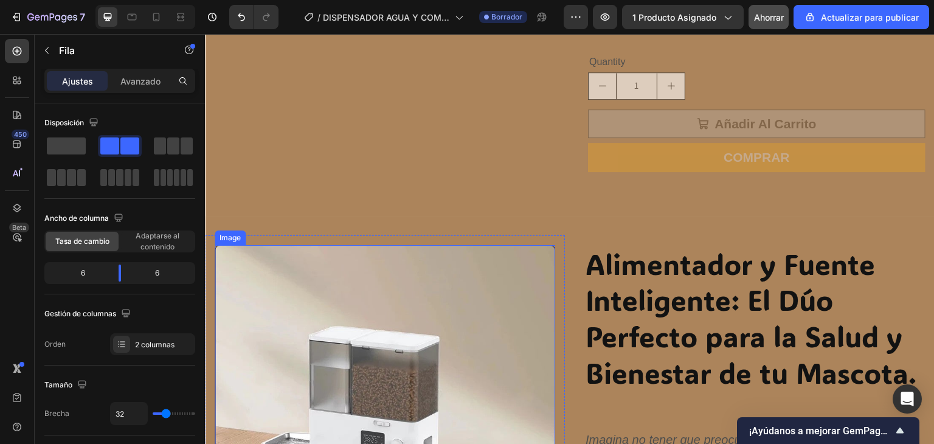
click at [315, 283] on img at bounding box center [385, 372] width 341 height 255
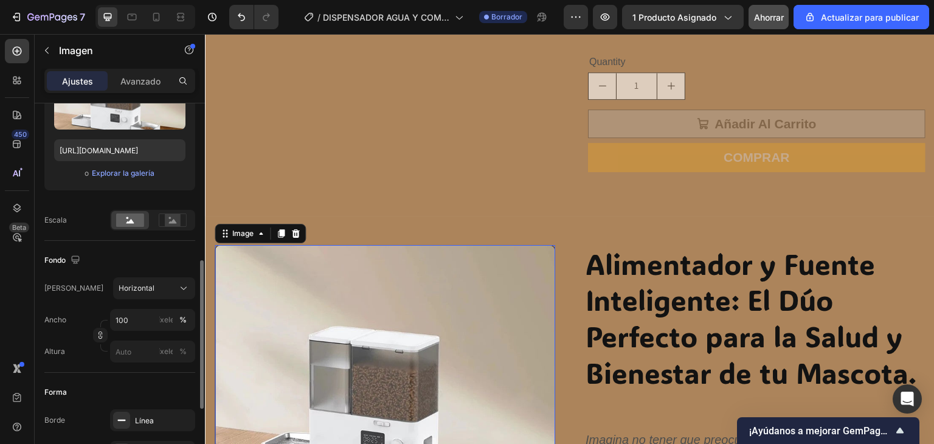
scroll to position [243, 0]
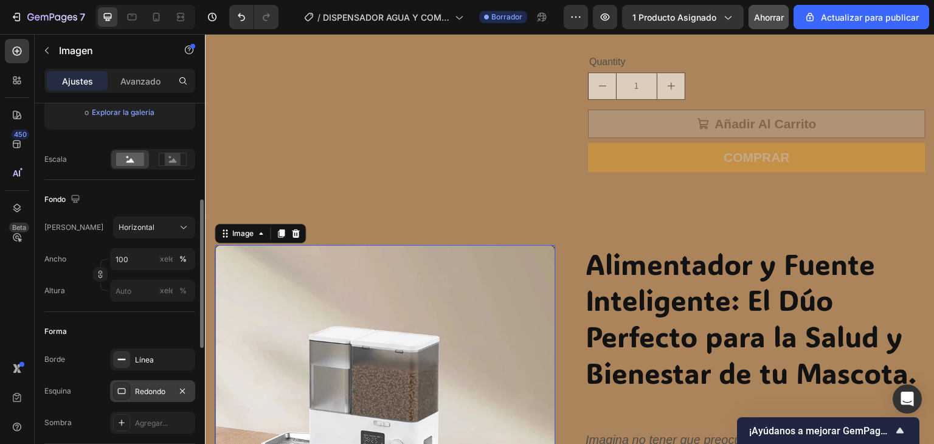
click at [150, 389] on font "Redondo" at bounding box center [150, 391] width 30 height 9
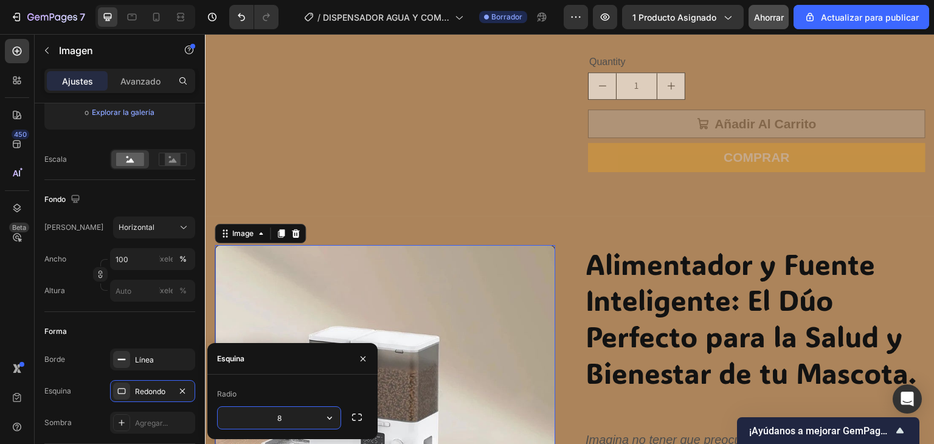
click at [280, 412] on input "8" at bounding box center [279, 418] width 123 height 22
click at [328, 417] on icon "button" at bounding box center [329, 418] width 5 height 3
click at [288, 410] on input "8" at bounding box center [279, 418] width 123 height 22
type input "10"
click at [355, 417] on icon "button" at bounding box center [357, 417] width 12 height 12
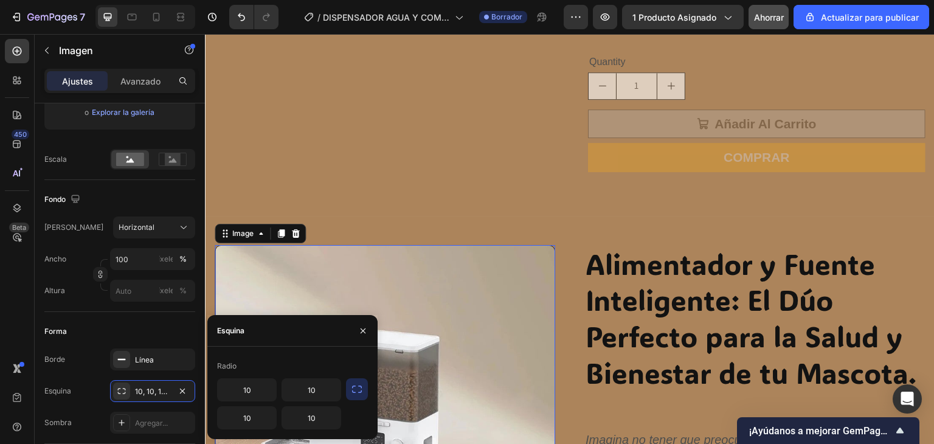
click at [356, 398] on button "button" at bounding box center [357, 389] width 22 height 22
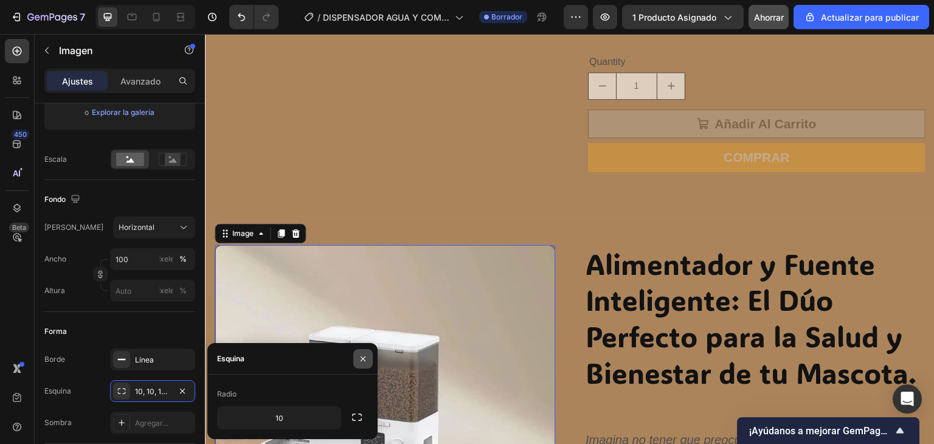
click at [368, 363] on button "button" at bounding box center [362, 358] width 19 height 19
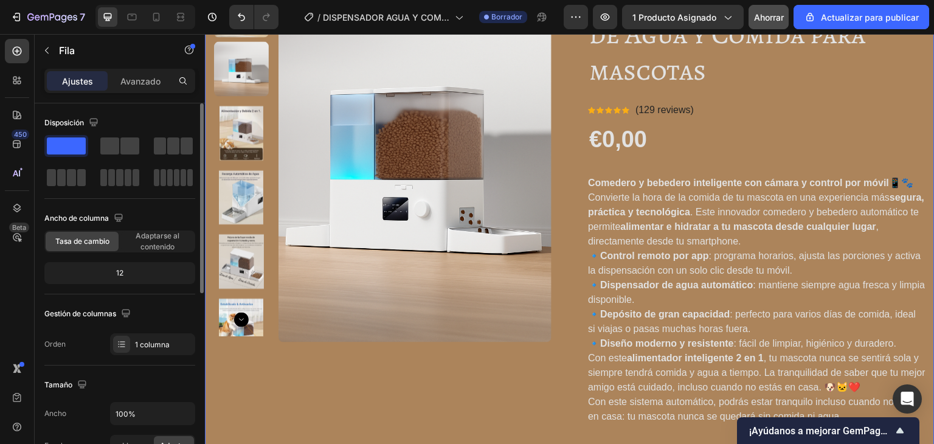
scroll to position [29, 0]
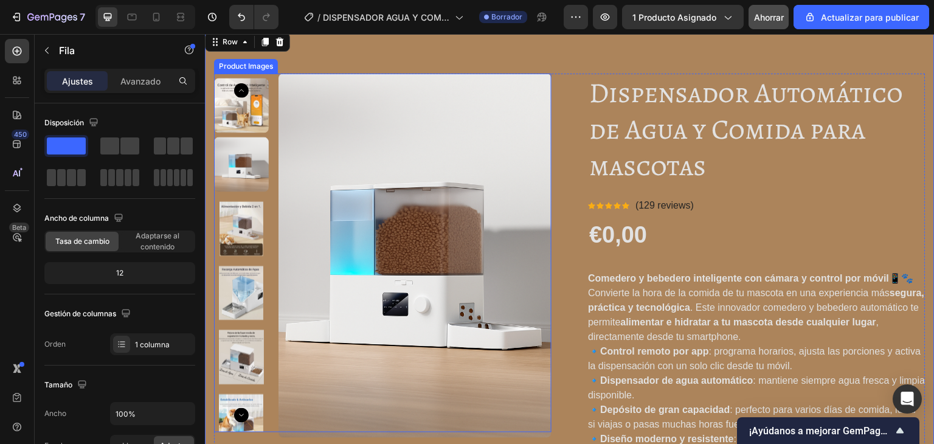
click at [306, 105] on img at bounding box center [414, 256] width 273 height 364
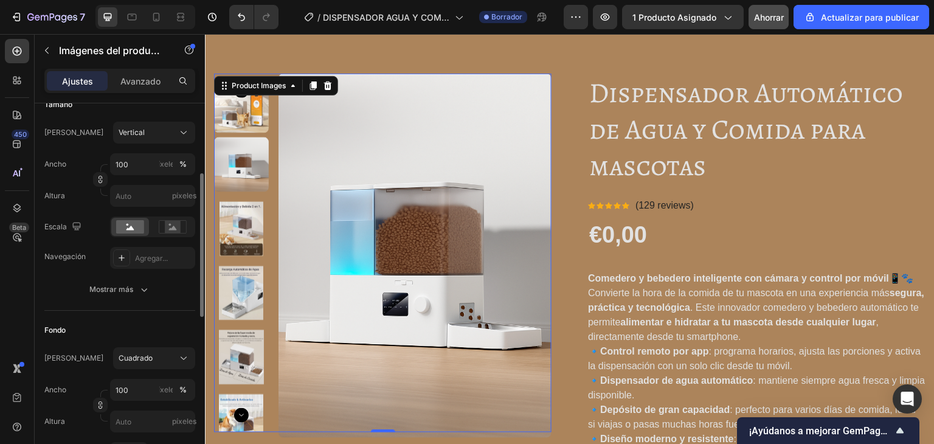
scroll to position [122, 0]
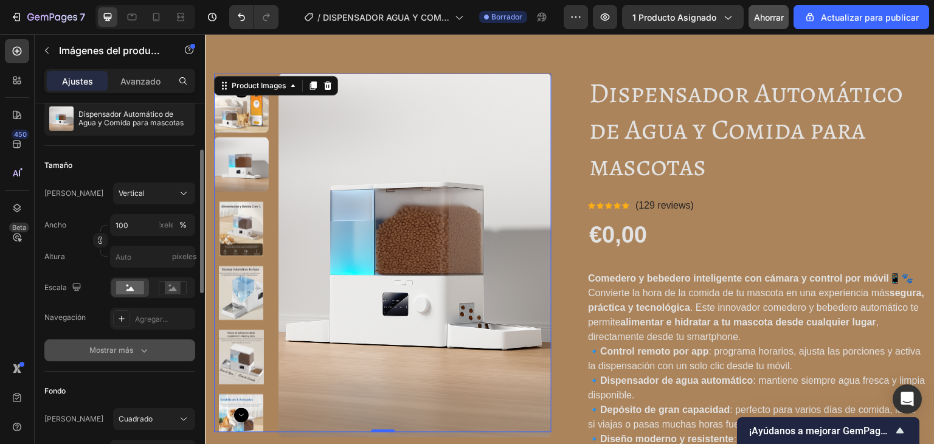
click at [132, 354] on font "Mostrar más" at bounding box center [111, 350] width 44 height 11
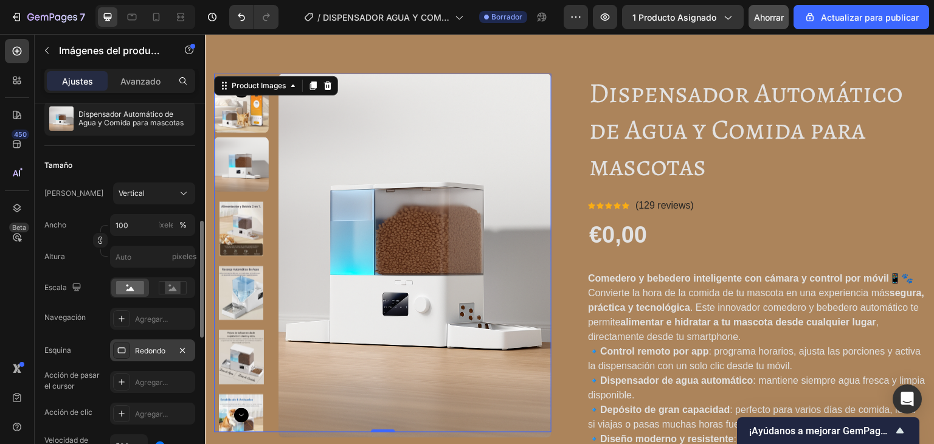
scroll to position [182, 0]
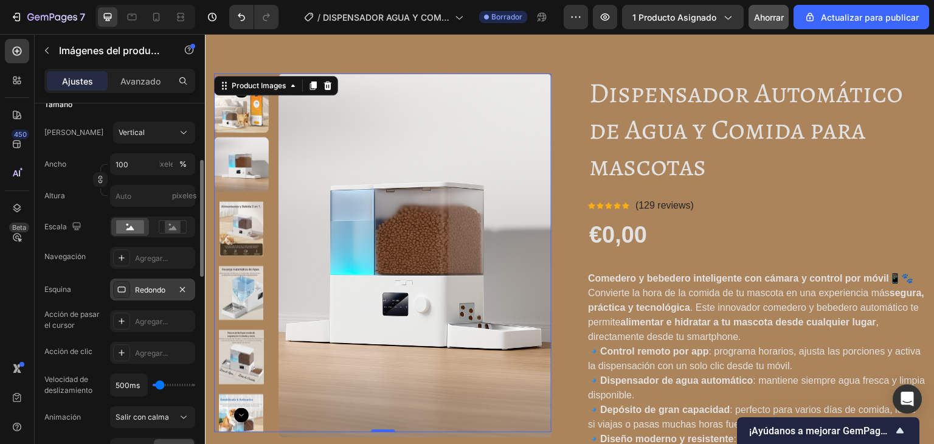
click at [151, 292] on font "Redondo" at bounding box center [150, 289] width 30 height 9
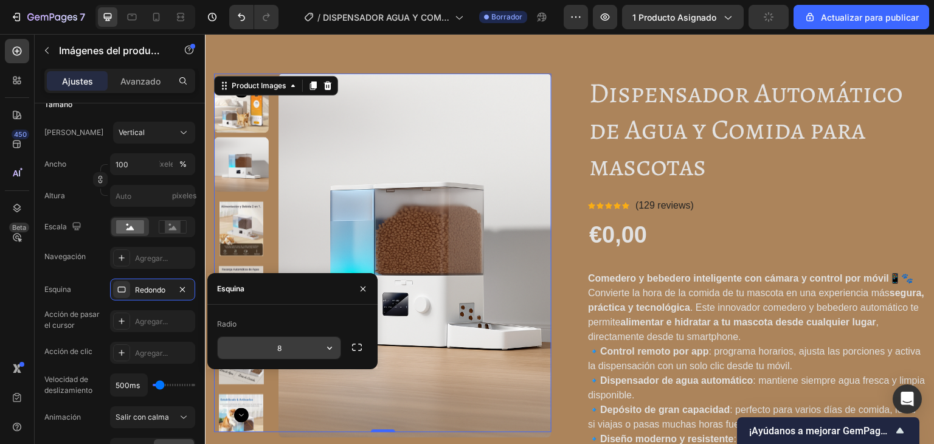
click at [282, 353] on input "8" at bounding box center [279, 348] width 123 height 22
type input "10"
click at [357, 288] on button "button" at bounding box center [362, 288] width 19 height 19
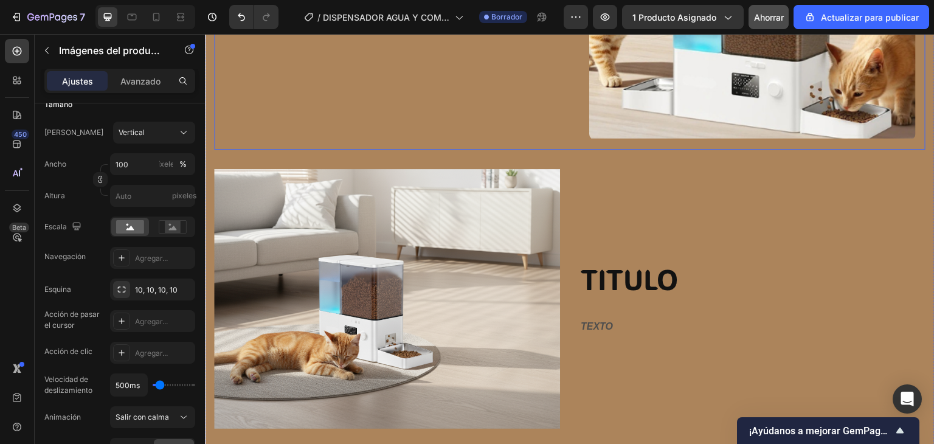
scroll to position [1428, 0]
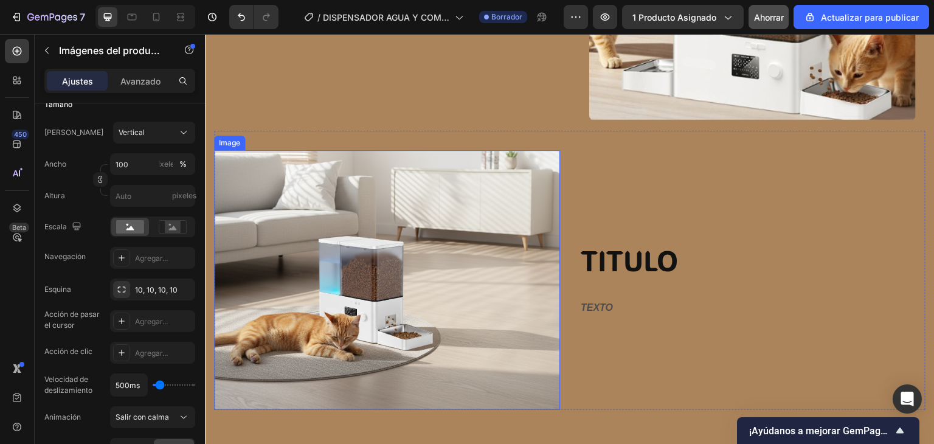
click at [375, 242] on img at bounding box center [387, 280] width 346 height 260
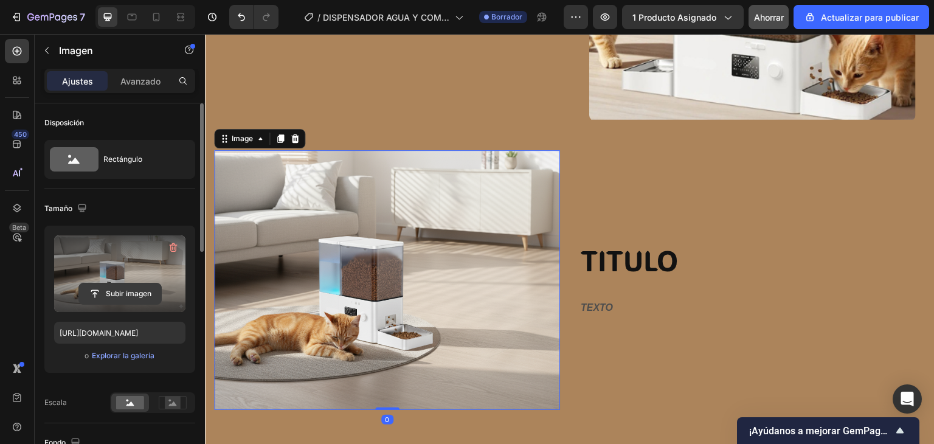
scroll to position [304, 0]
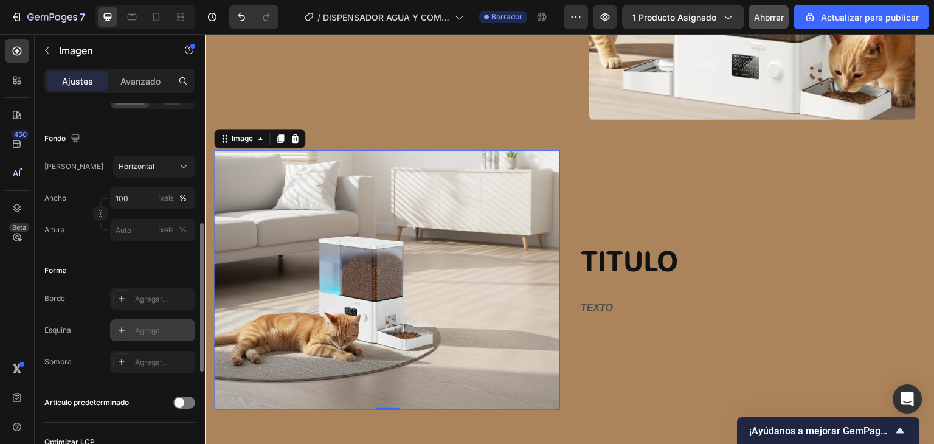
click at [144, 331] on font "Agregar..." at bounding box center [151, 330] width 33 height 9
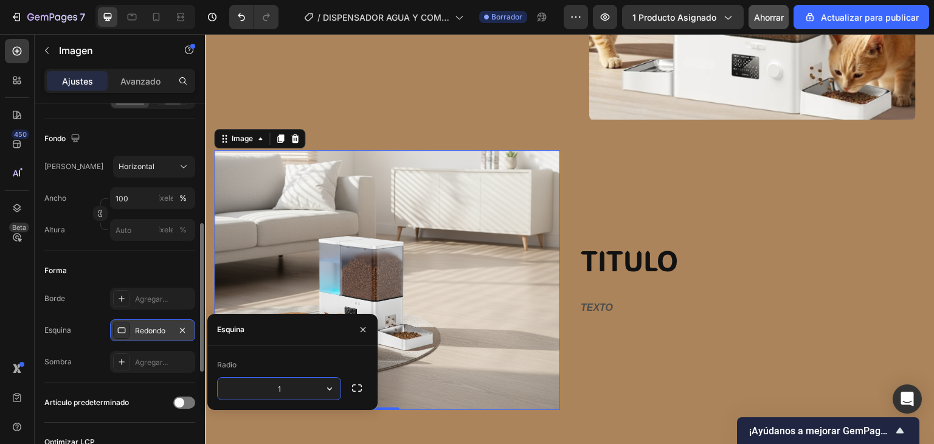
type input "10"
click at [389, 236] on img at bounding box center [387, 280] width 346 height 260
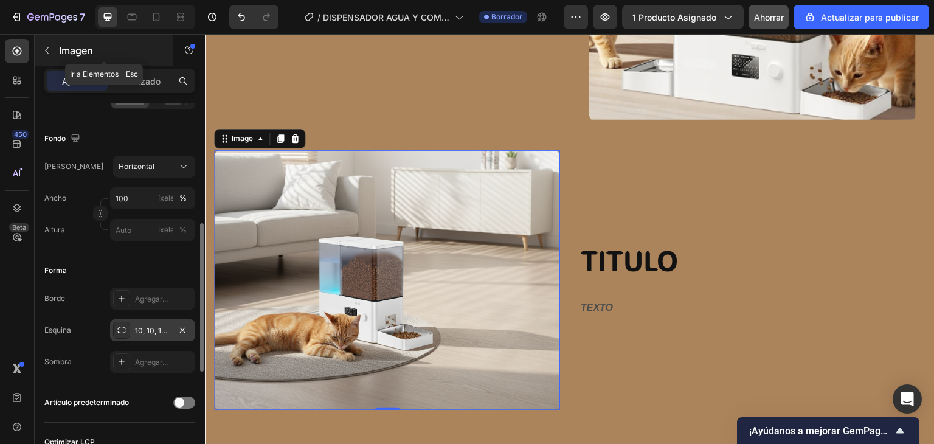
click at [44, 54] on icon "button" at bounding box center [47, 51] width 10 height 10
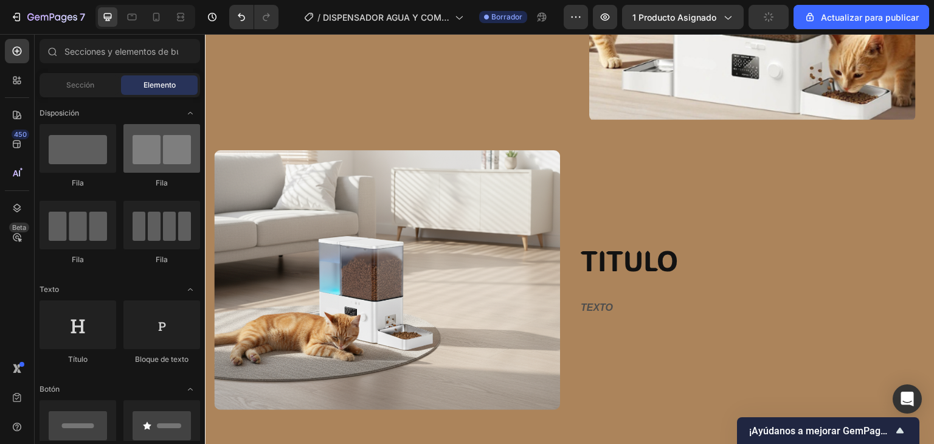
drag, startPoint x: 75, startPoint y: 168, endPoint x: 175, endPoint y: 170, distance: 99.1
click at [75, 168] on div at bounding box center [78, 148] width 77 height 49
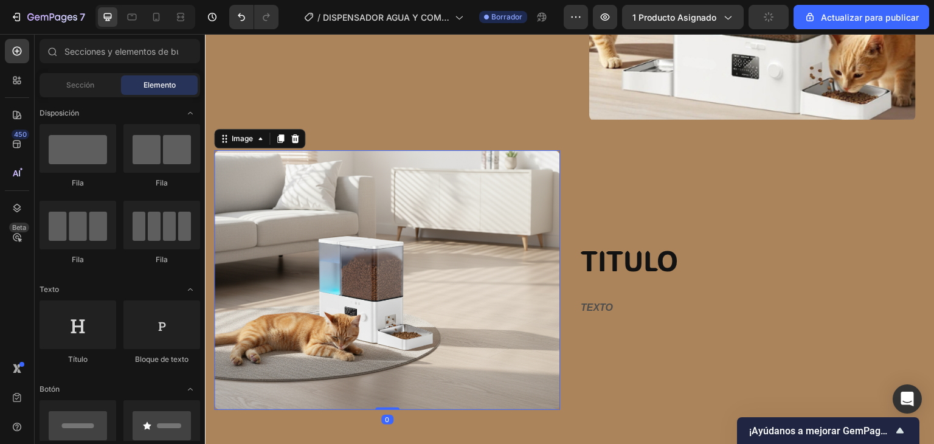
click at [378, 170] on img at bounding box center [387, 280] width 346 height 260
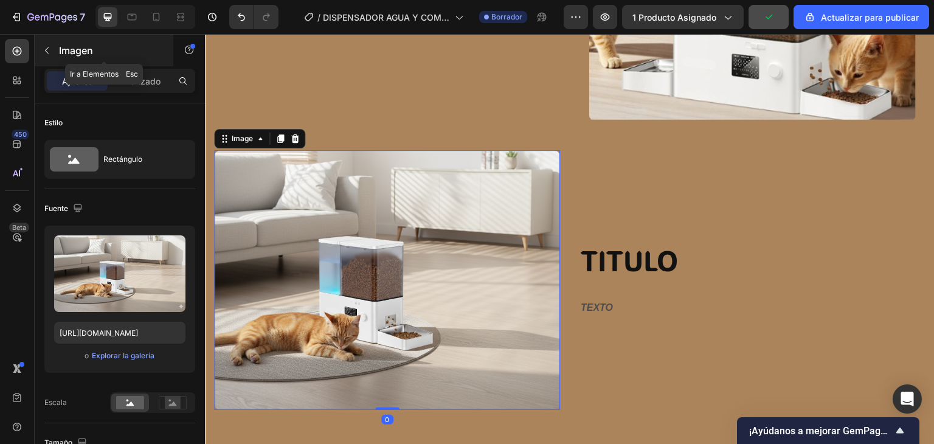
click at [52, 45] on button "button" at bounding box center [46, 50] width 19 height 19
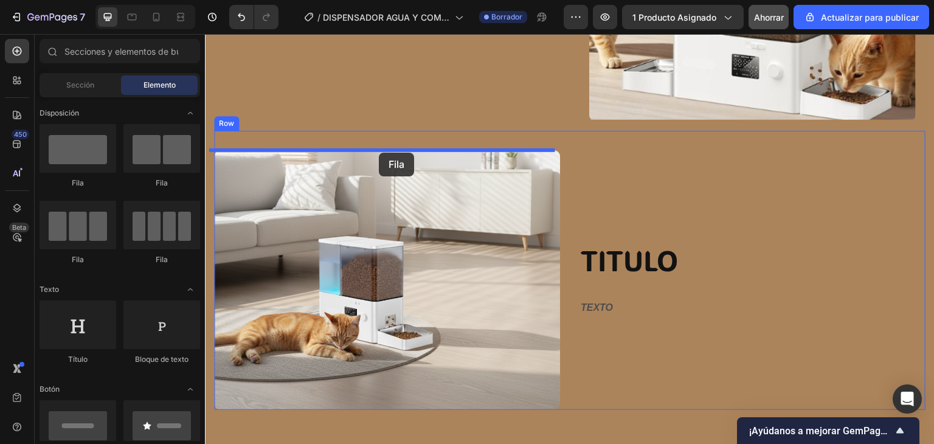
drag, startPoint x: 275, startPoint y: 178, endPoint x: 379, endPoint y: 153, distance: 106.3
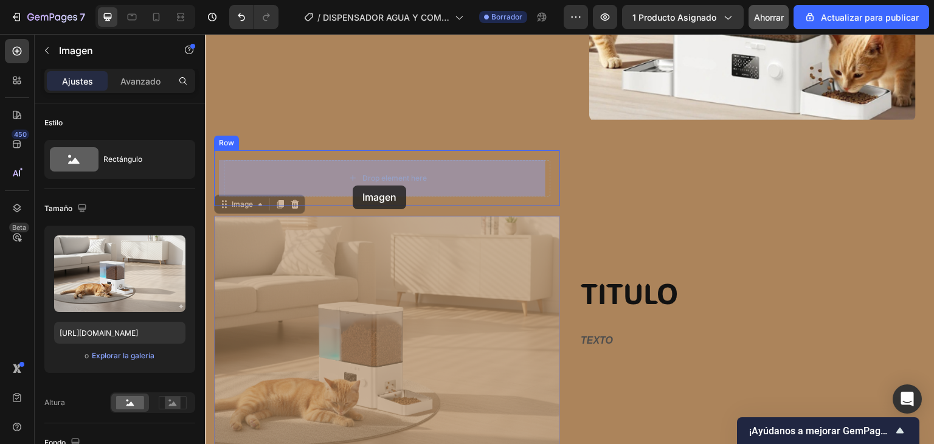
drag, startPoint x: 339, startPoint y: 256, endPoint x: 353, endPoint y: 185, distance: 72.5
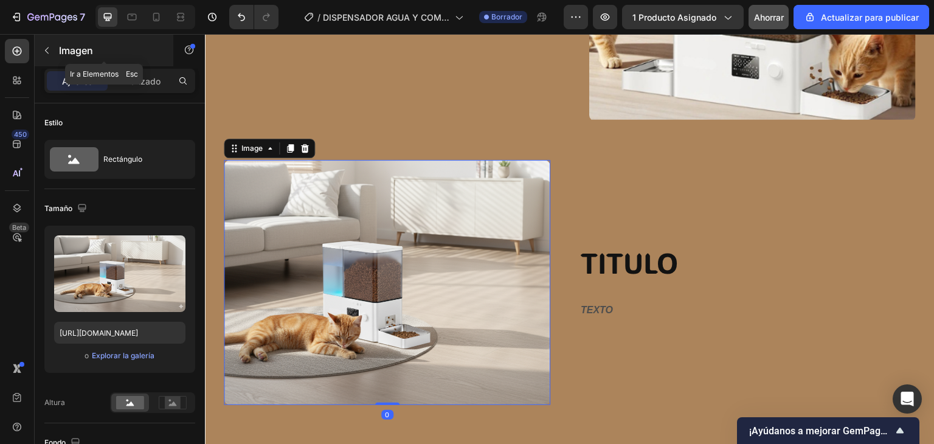
click at [46, 51] on icon "button" at bounding box center [47, 50] width 4 height 7
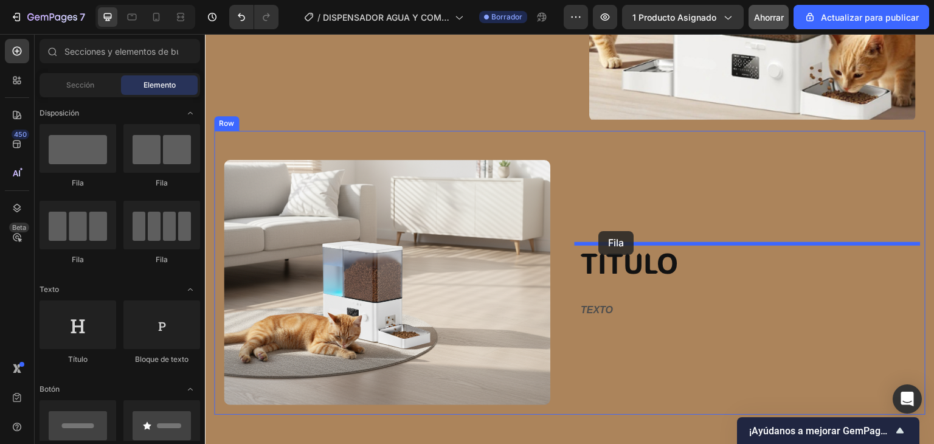
drag, startPoint x: 273, startPoint y: 179, endPoint x: 599, endPoint y: 231, distance: 330.0
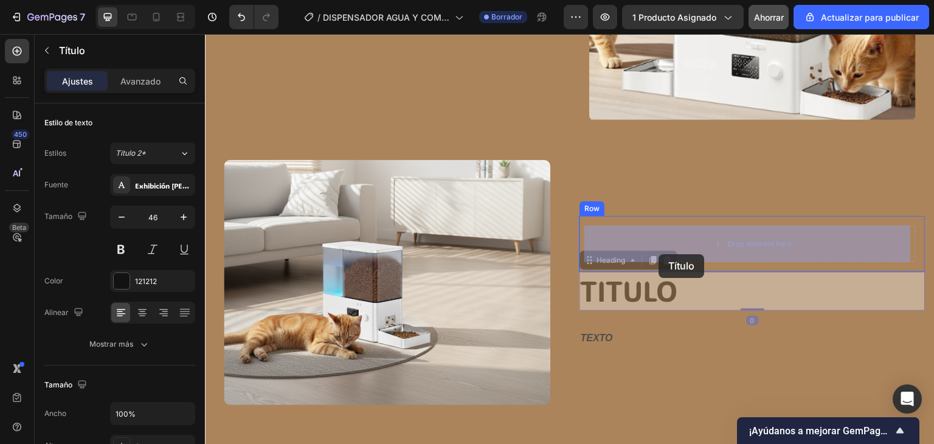
drag, startPoint x: 648, startPoint y: 275, endPoint x: 660, endPoint y: 259, distance: 19.9
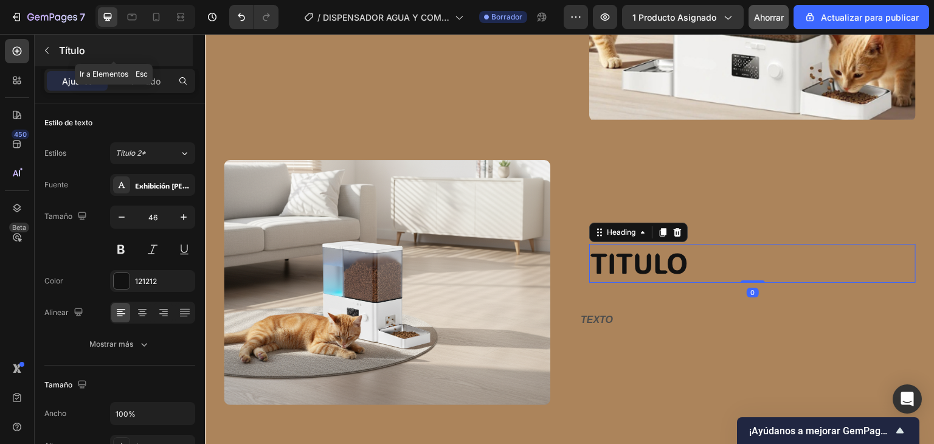
click at [46, 57] on button "button" at bounding box center [46, 50] width 19 height 19
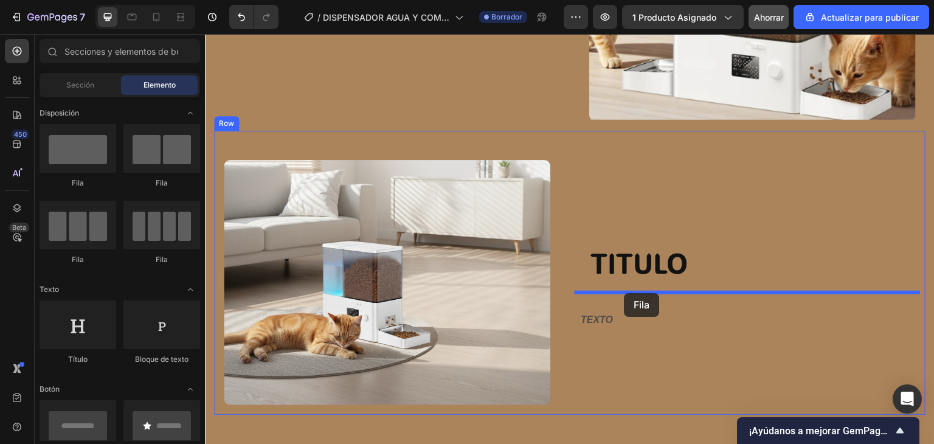
drag, startPoint x: 306, startPoint y: 199, endPoint x: 624, endPoint y: 293, distance: 331.5
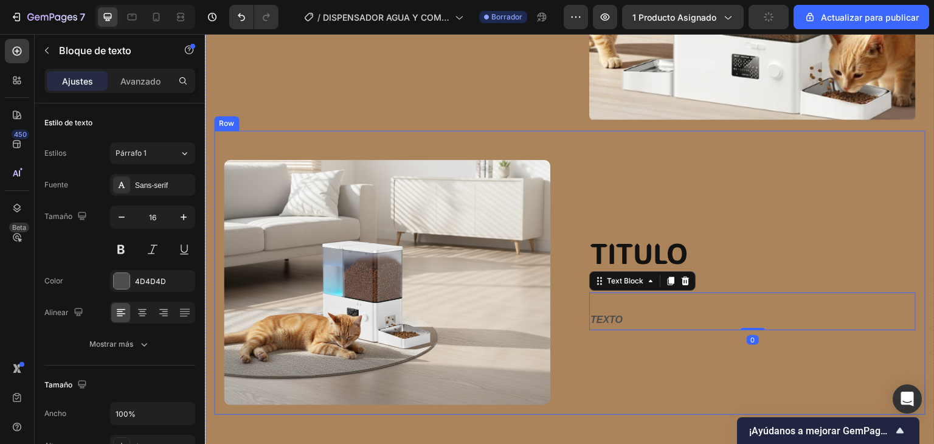
click at [634, 359] on div "TITULO Heading Row TEXTO Text Block 0 Row" at bounding box center [752, 282] width 346 height 265
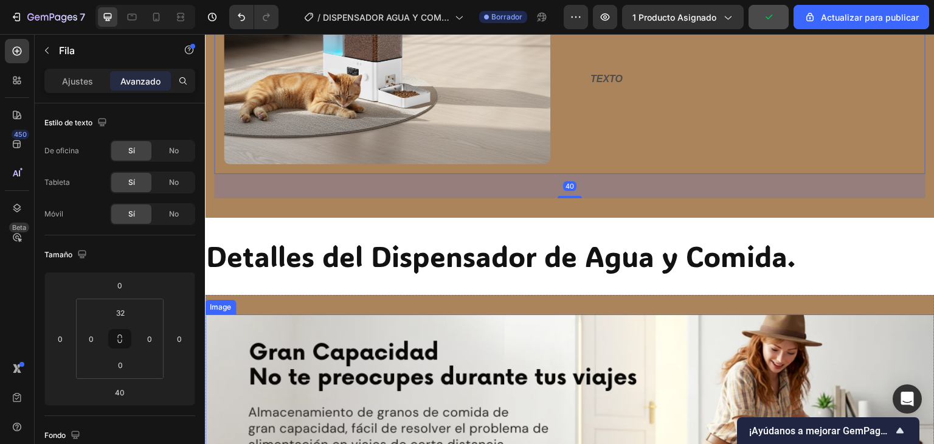
scroll to position [1671, 0]
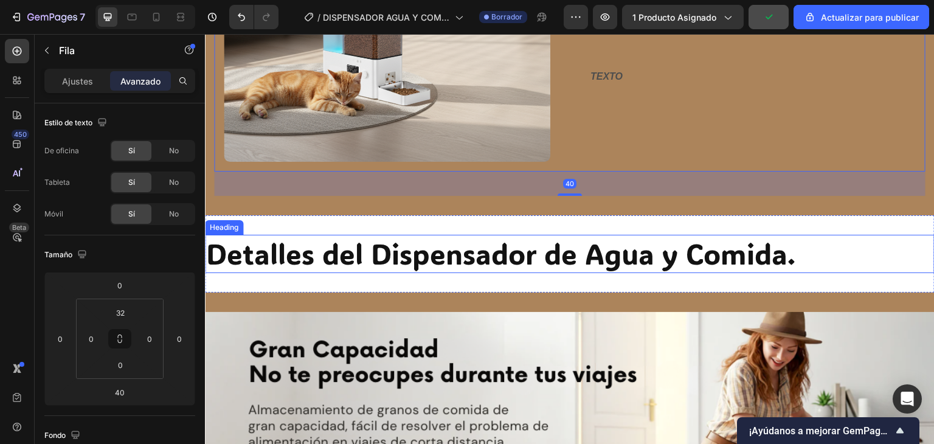
click at [822, 238] on h2 "Detalles del Dispensador de Agua y Comida." at bounding box center [570, 254] width 730 height 39
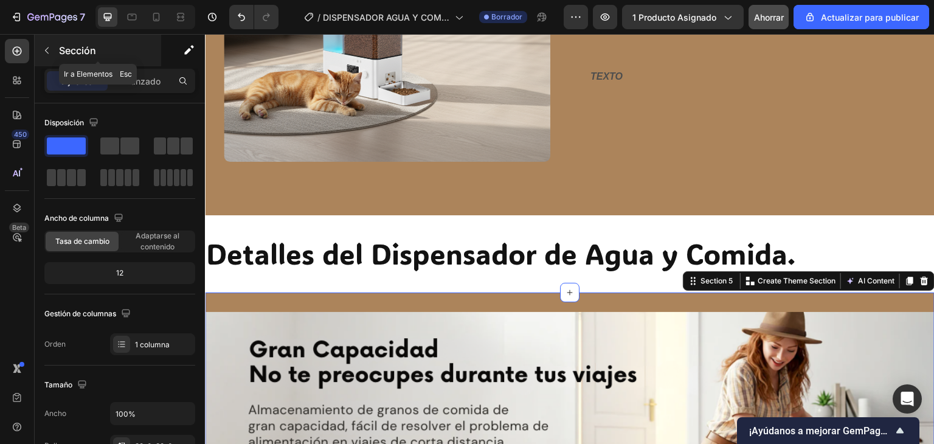
click at [44, 49] on icon "button" at bounding box center [47, 51] width 10 height 10
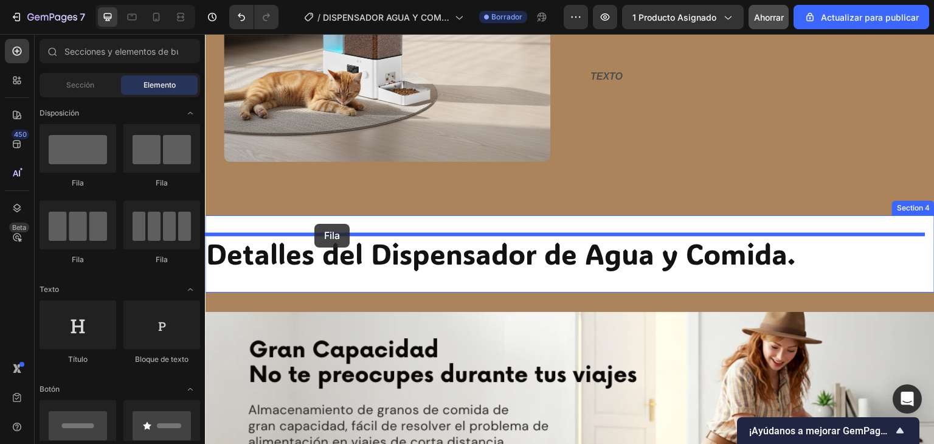
drag, startPoint x: 286, startPoint y: 183, endPoint x: 321, endPoint y: 230, distance: 58.7
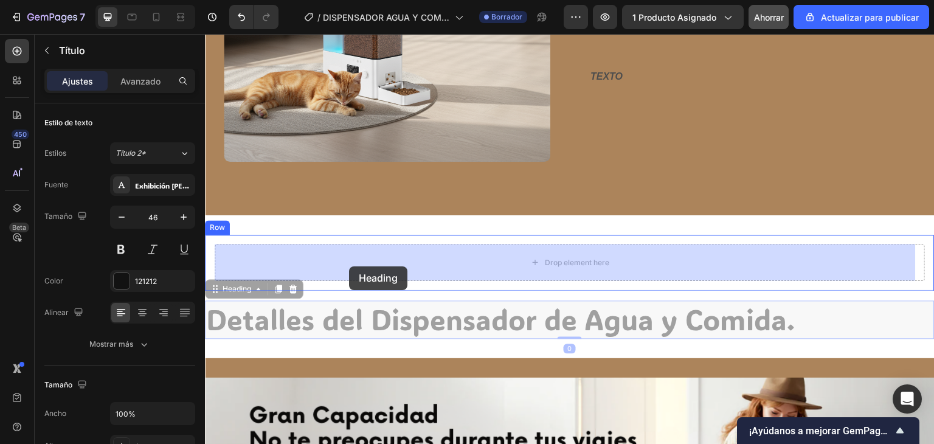
drag, startPoint x: 330, startPoint y: 316, endPoint x: 349, endPoint y: 266, distance: 53.5
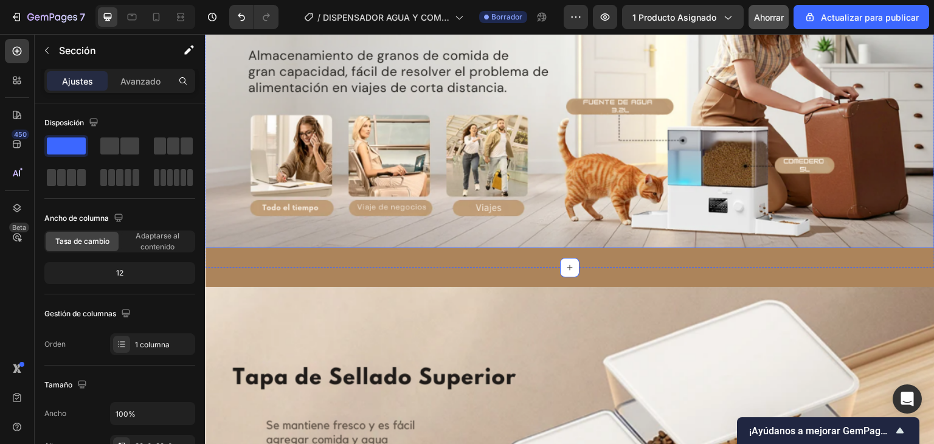
scroll to position [2097, 0]
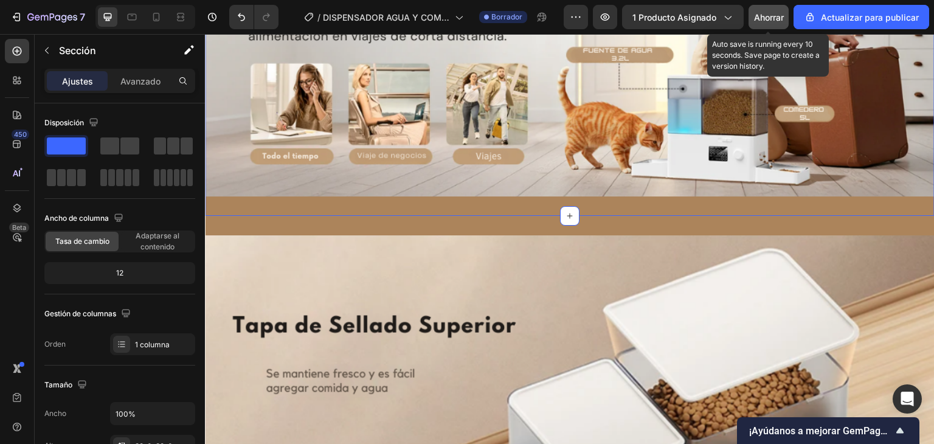
click at [761, 14] on font "Ahorrar" at bounding box center [769, 17] width 30 height 10
click at [761, 14] on button "button" at bounding box center [769, 17] width 40 height 24
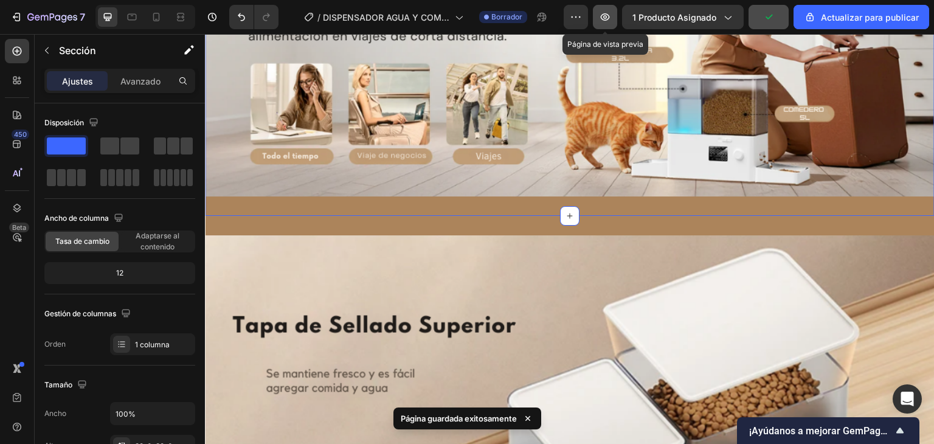
click at [608, 19] on icon "button" at bounding box center [605, 17] width 12 height 12
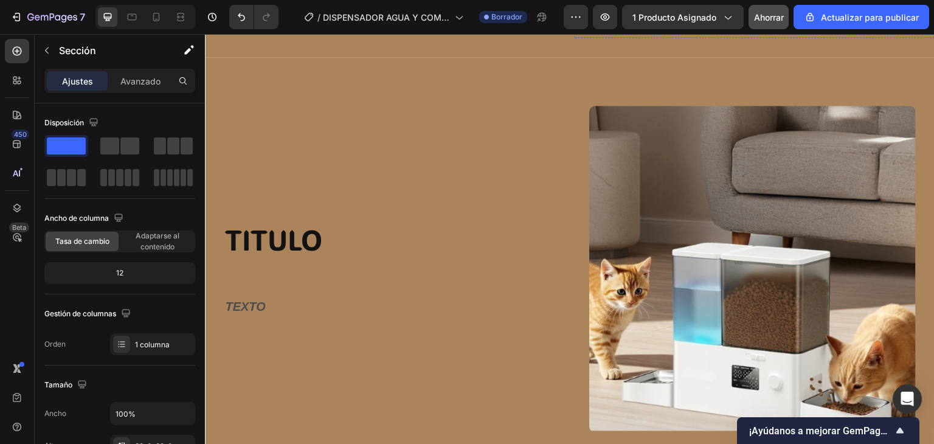
scroll to position [1124, 0]
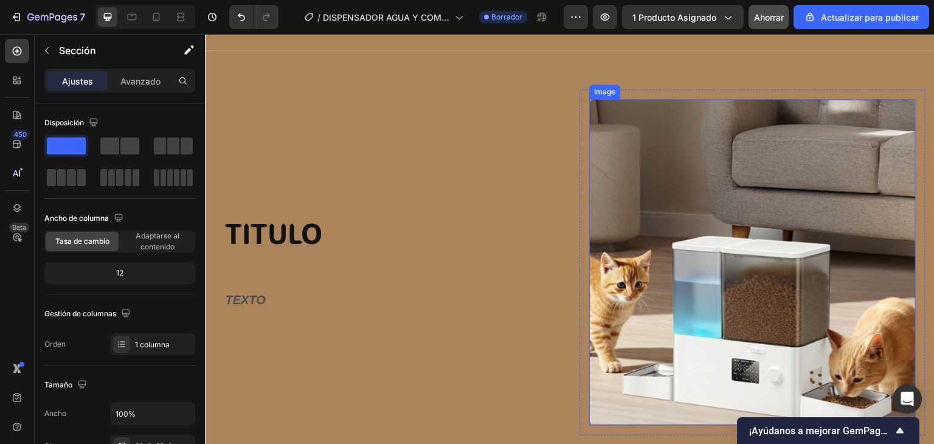
click at [619, 206] on img at bounding box center [752, 262] width 327 height 327
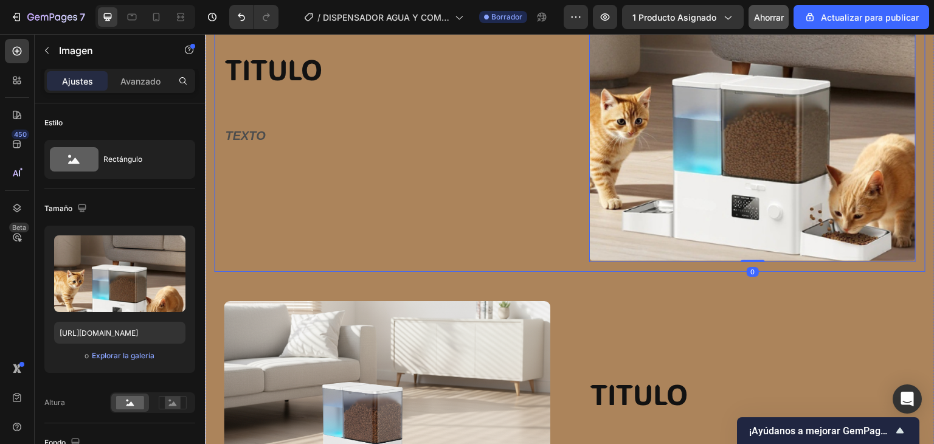
scroll to position [1306, 0]
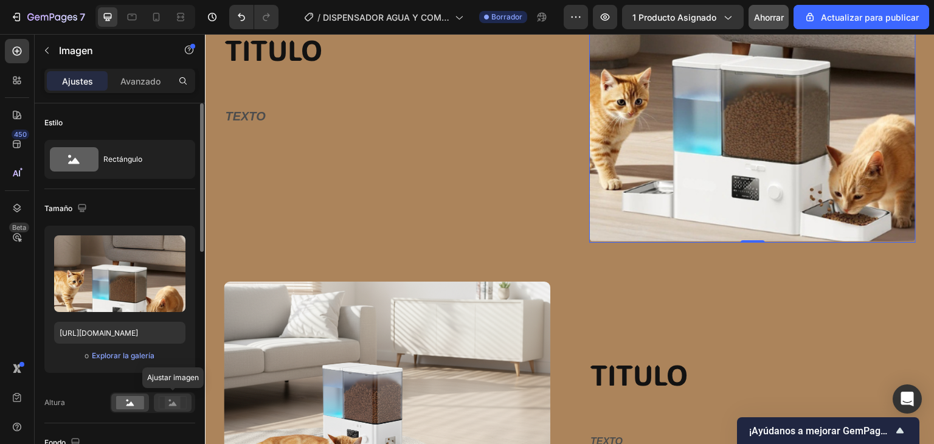
click at [175, 401] on rect at bounding box center [173, 402] width 16 height 12
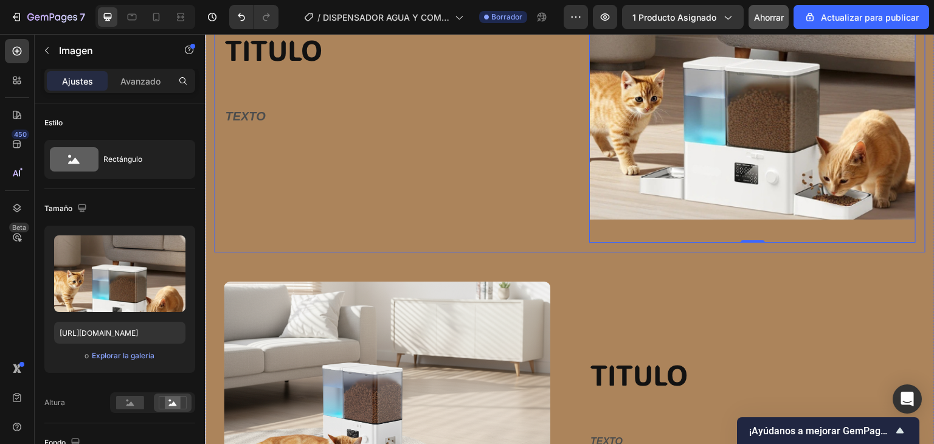
click at [443, 205] on div "TITULO Heading Row TEXTO Text Block Row" at bounding box center [387, 79] width 346 height 346
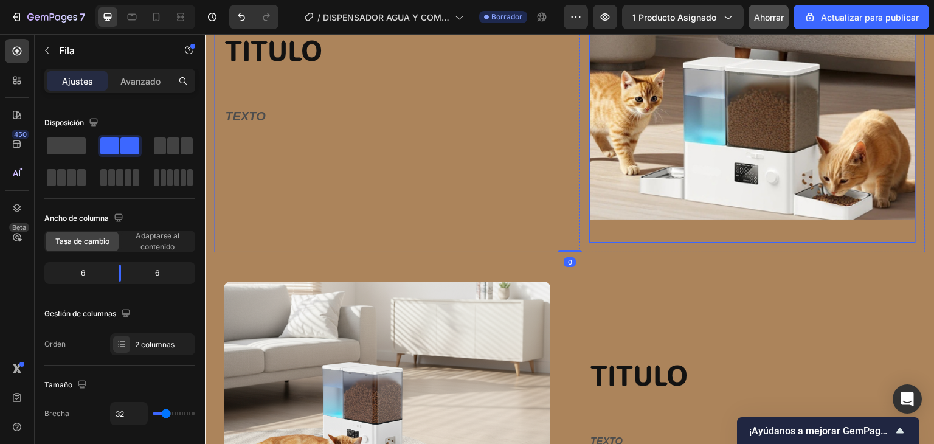
click at [682, 166] on img at bounding box center [752, 79] width 327 height 327
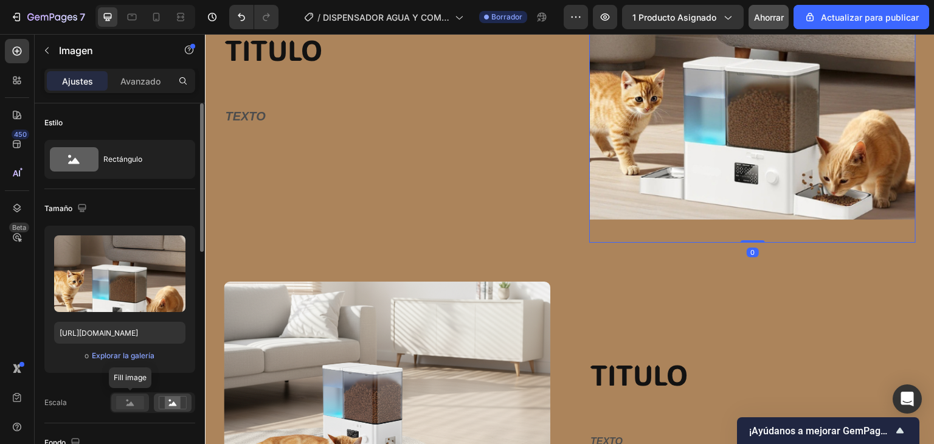
click at [144, 405] on div at bounding box center [130, 402] width 38 height 18
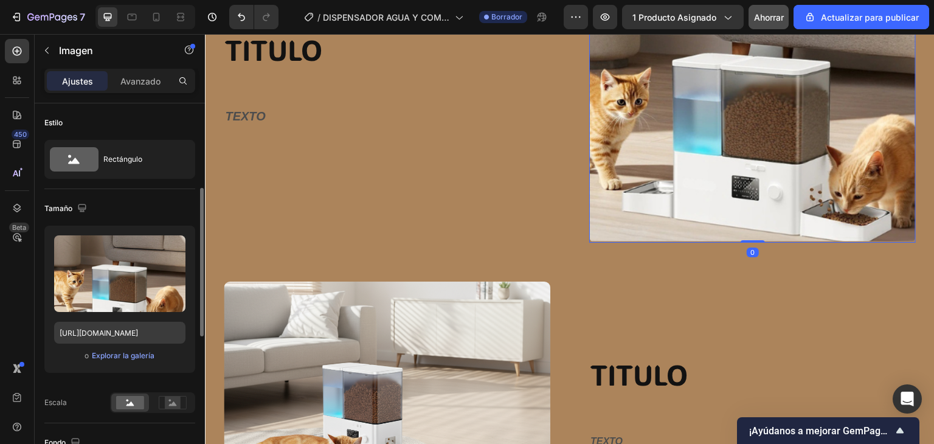
scroll to position [182, 0]
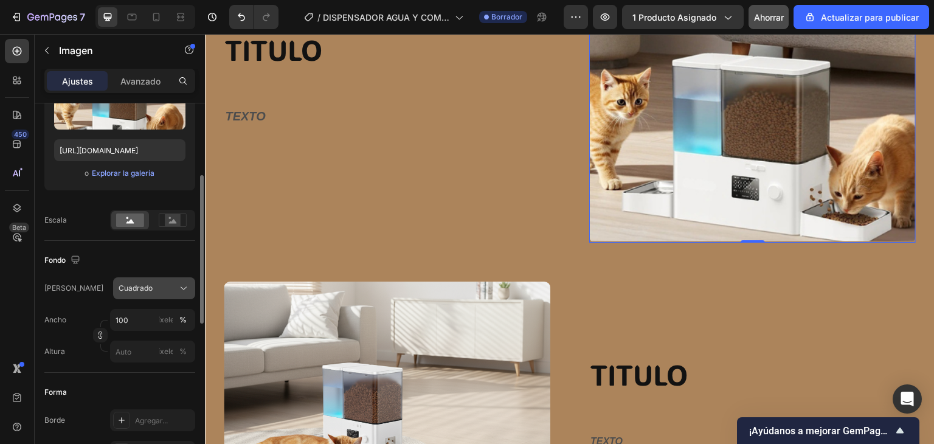
click at [156, 294] on button "Cuadrado" at bounding box center [154, 288] width 82 height 22
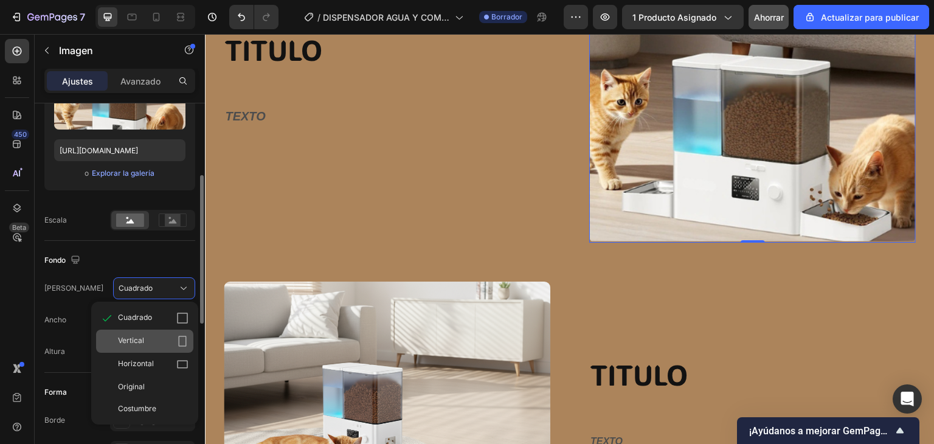
click at [149, 339] on div "Vertical" at bounding box center [153, 341] width 71 height 12
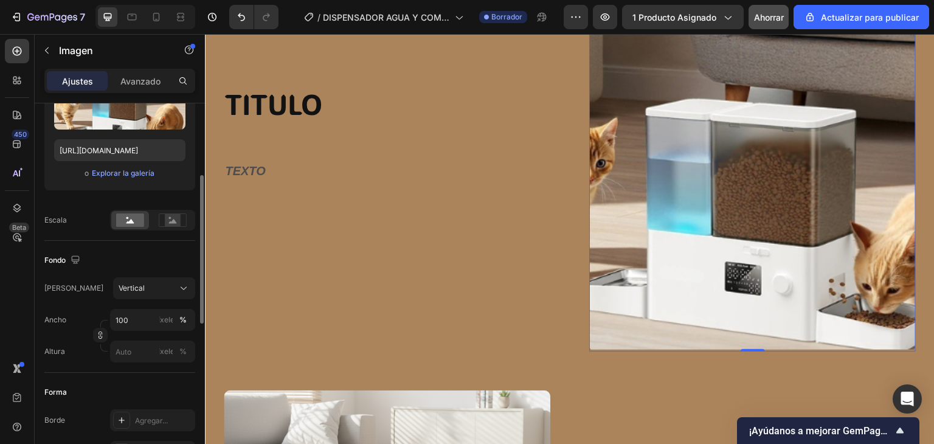
scroll to position [1361, 0]
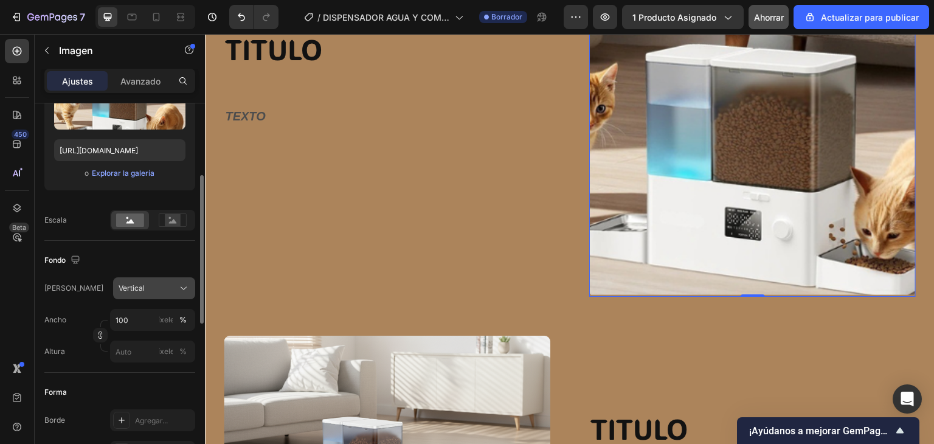
click at [146, 294] on button "Vertical" at bounding box center [154, 288] width 82 height 22
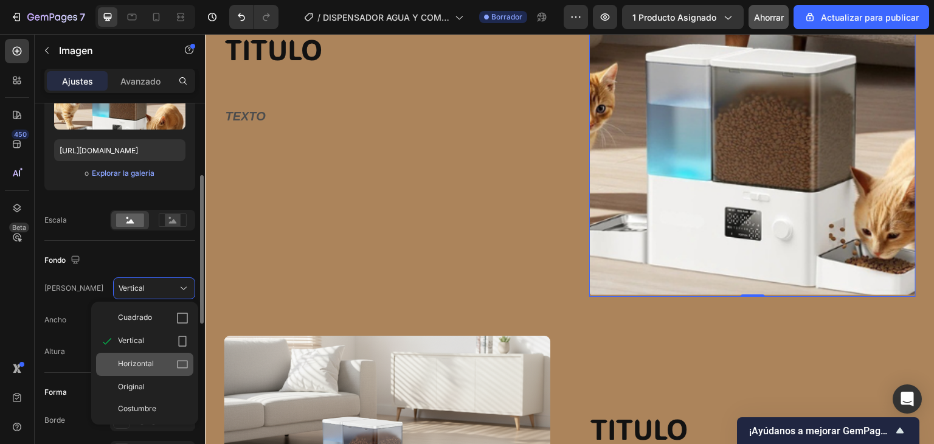
click at [158, 356] on div "Horizontal" at bounding box center [144, 364] width 97 height 23
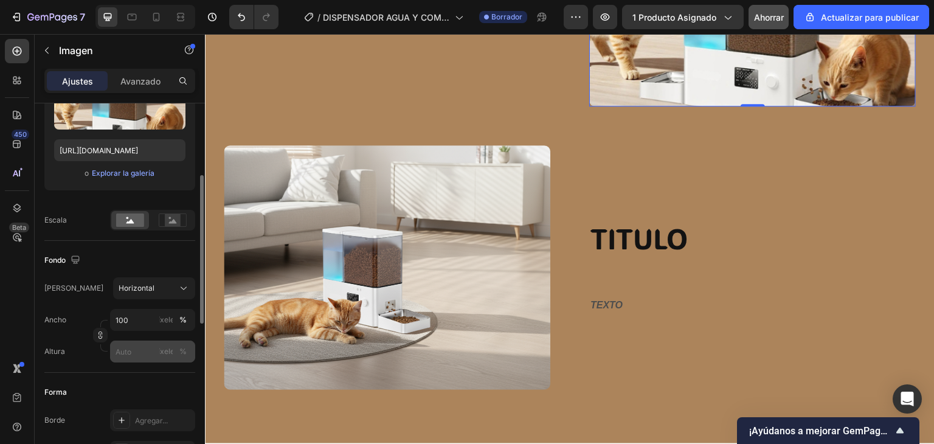
scroll to position [1265, 0]
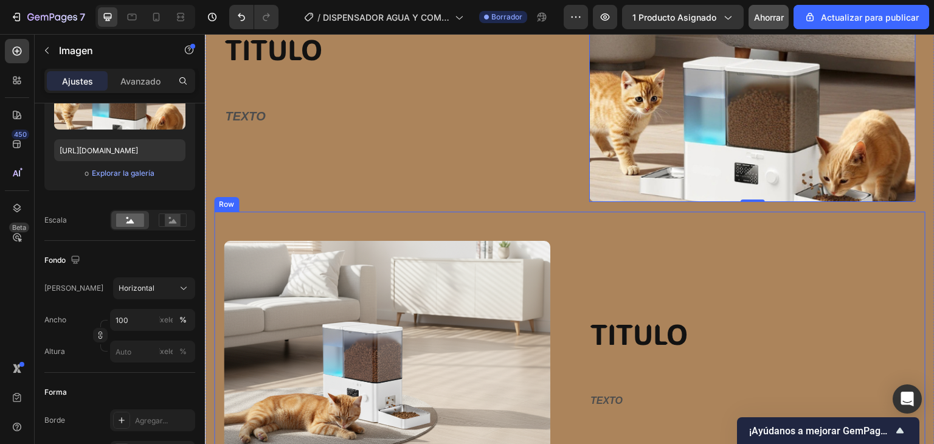
click at [423, 218] on div "Image Row TITULO Heading Row TEXTO Text Block Row Row" at bounding box center [569, 354] width 711 height 284
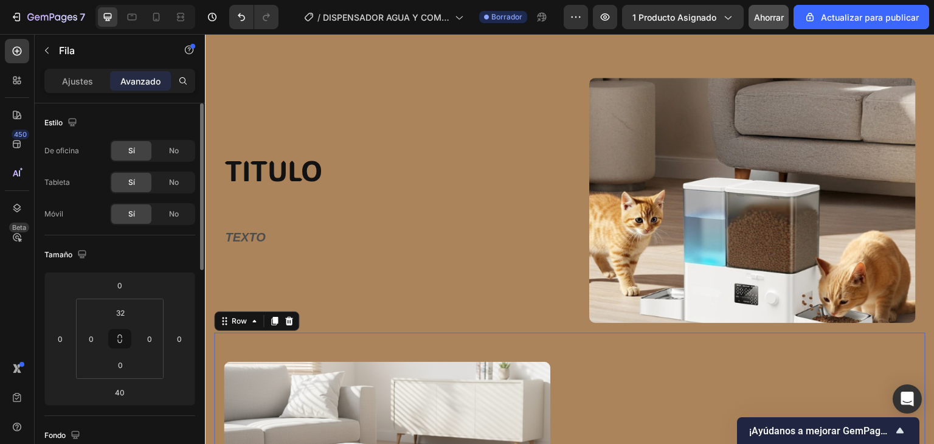
scroll to position [1144, 0]
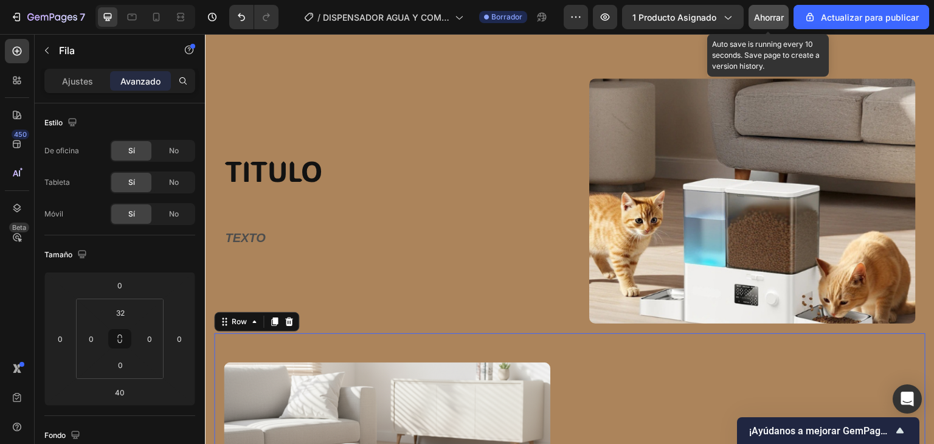
click at [761, 19] on font "Ahorrar" at bounding box center [769, 17] width 30 height 10
click at [761, 19] on button "button" at bounding box center [769, 17] width 40 height 24
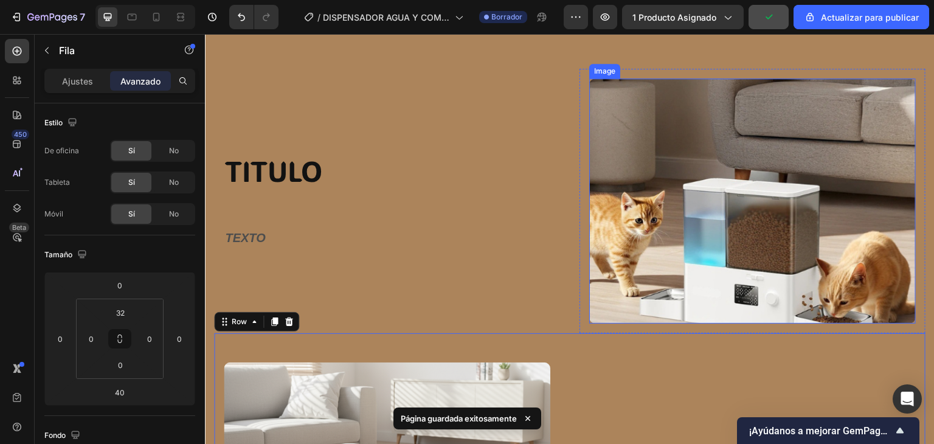
click at [678, 301] on img at bounding box center [752, 200] width 327 height 245
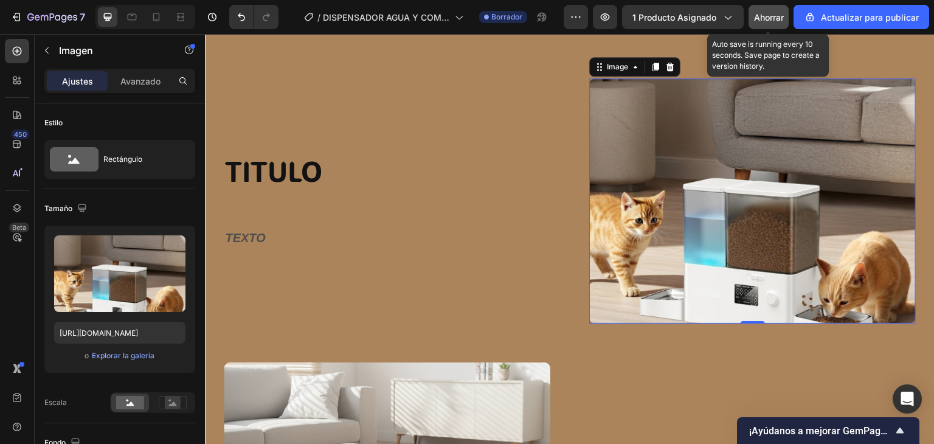
click at [766, 19] on font "Ahorrar" at bounding box center [769, 17] width 30 height 10
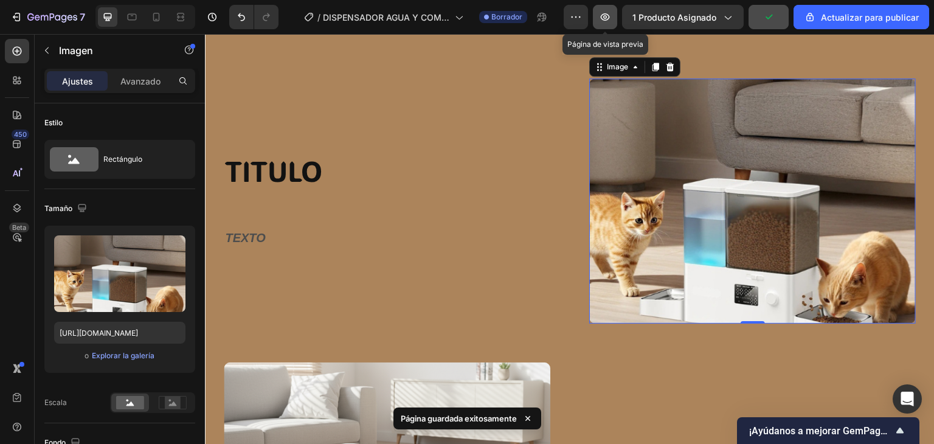
click at [602, 22] on icon "button" at bounding box center [605, 17] width 12 height 12
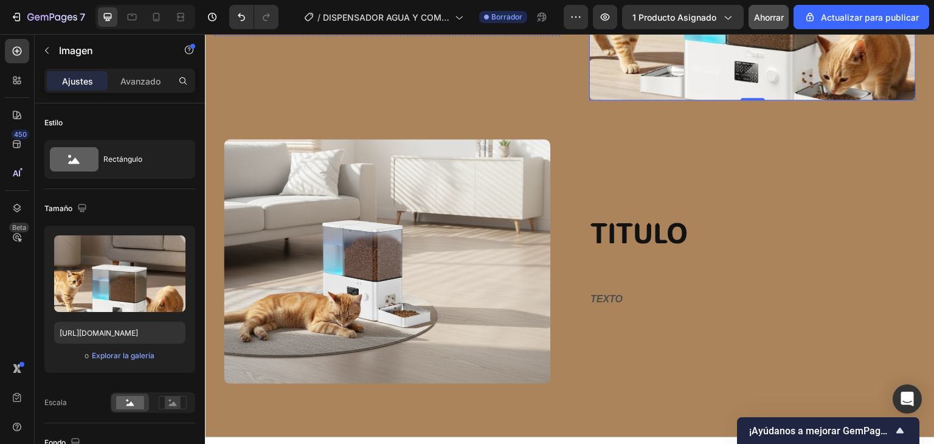
scroll to position [1387, 0]
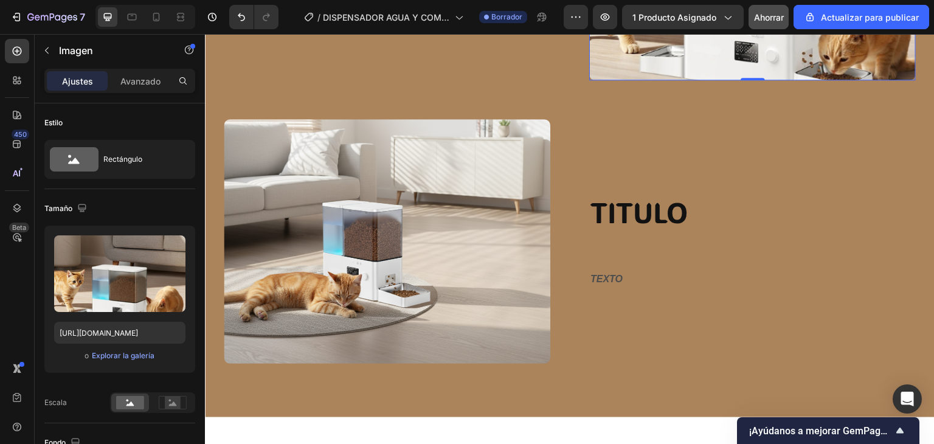
click at [434, 216] on img at bounding box center [387, 241] width 327 height 245
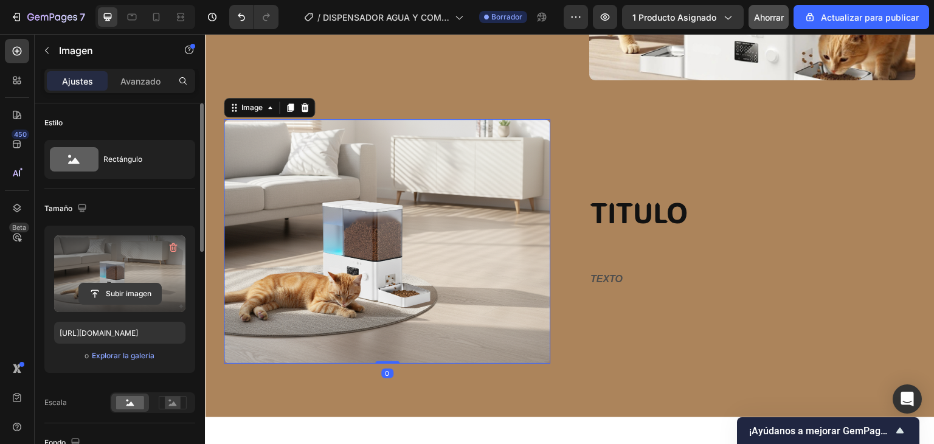
scroll to position [122, 0]
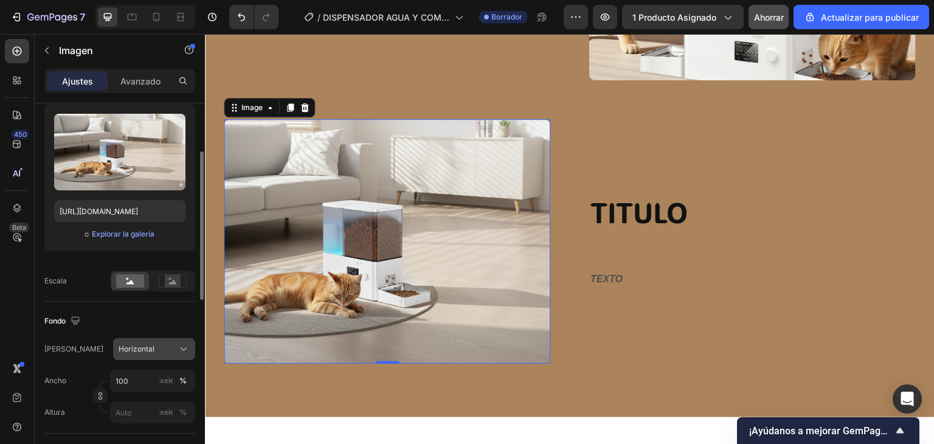
click at [146, 353] on div "Horizontal" at bounding box center [154, 349] width 71 height 12
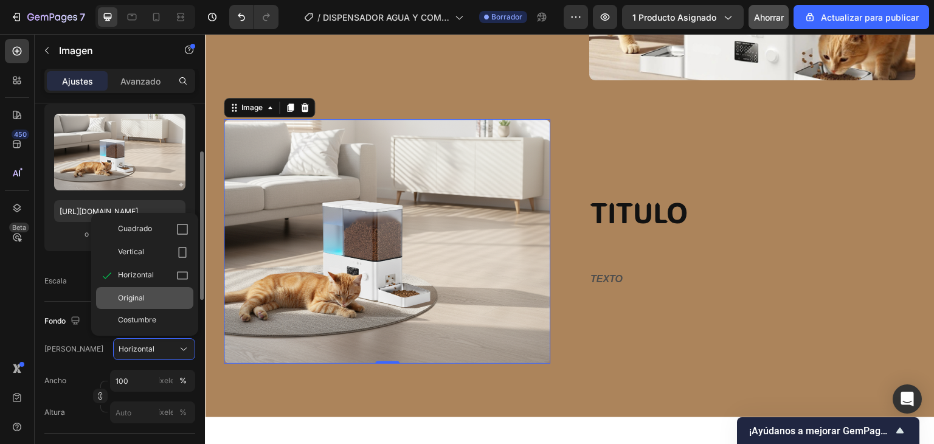
click at [145, 297] on div "Original" at bounding box center [153, 297] width 71 height 11
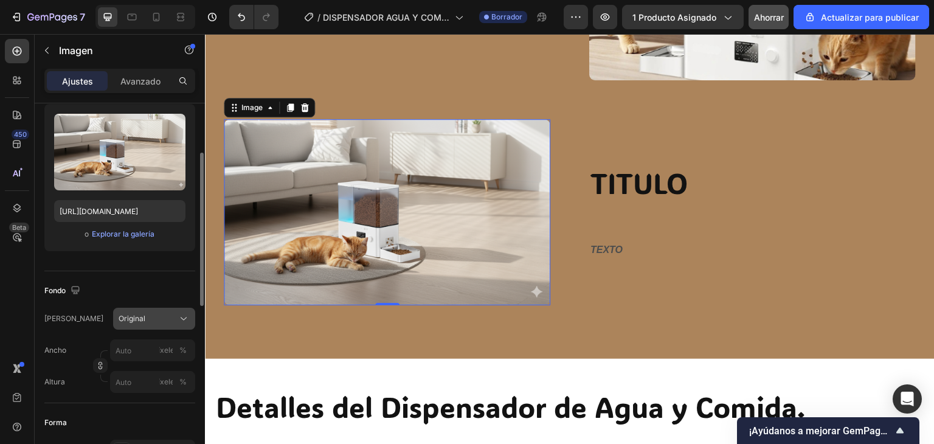
click at [153, 316] on div "Original" at bounding box center [147, 318] width 57 height 11
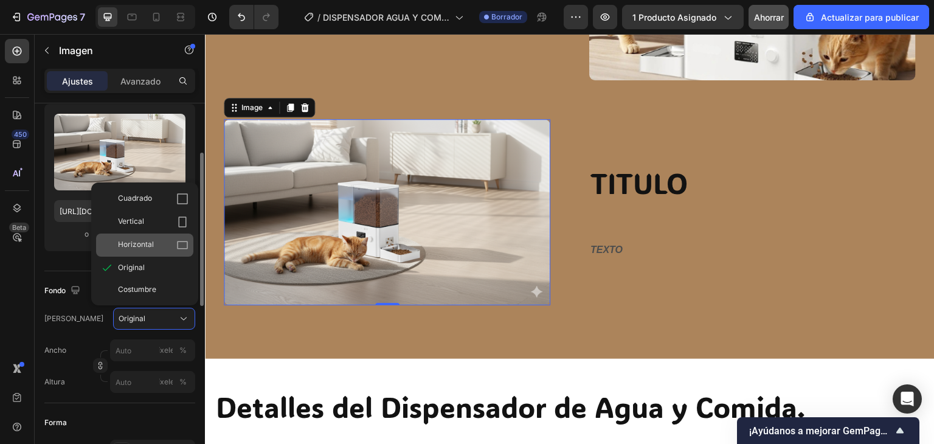
click at [152, 244] on div "Horizontal" at bounding box center [153, 245] width 71 height 12
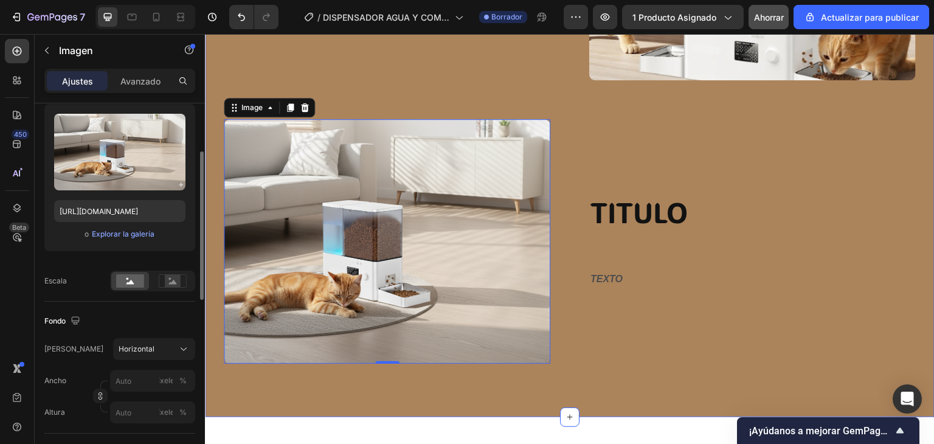
click at [356, 388] on div "TITULO Heading Row TEXTO Text Block Row Image Row Row Image 0 Row TITULO Headin…" at bounding box center [570, 102] width 730 height 592
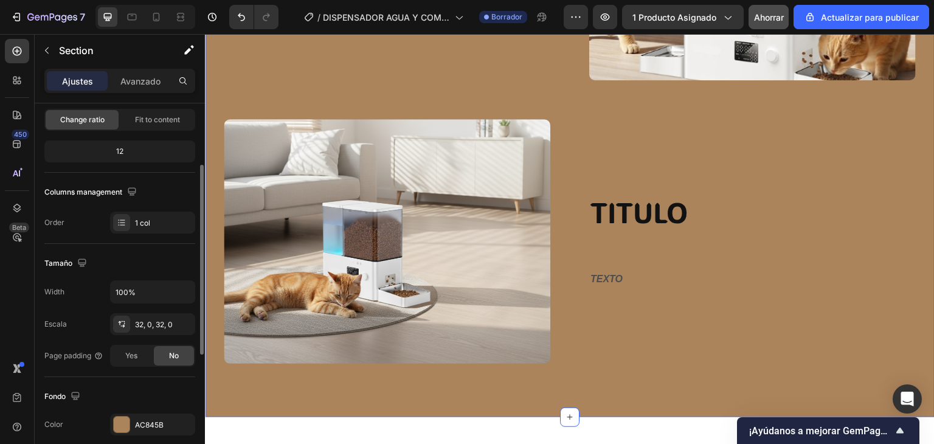
scroll to position [0, 0]
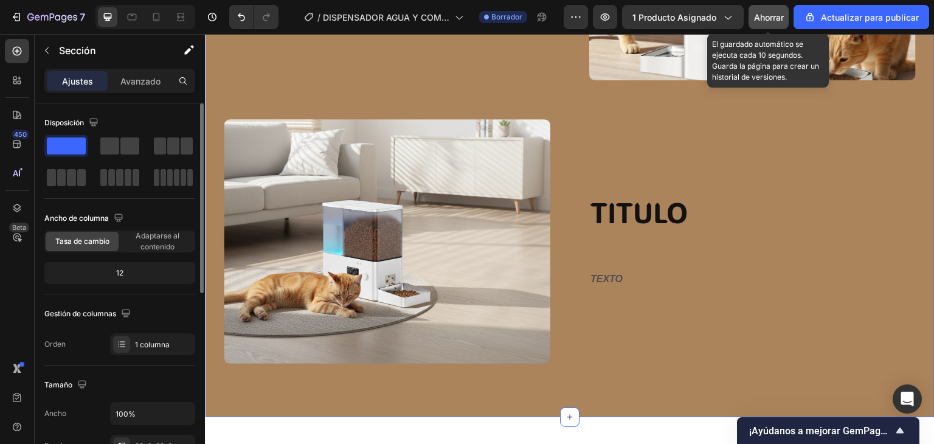
click at [757, 22] on div "Ahorrar" at bounding box center [769, 17] width 30 height 13
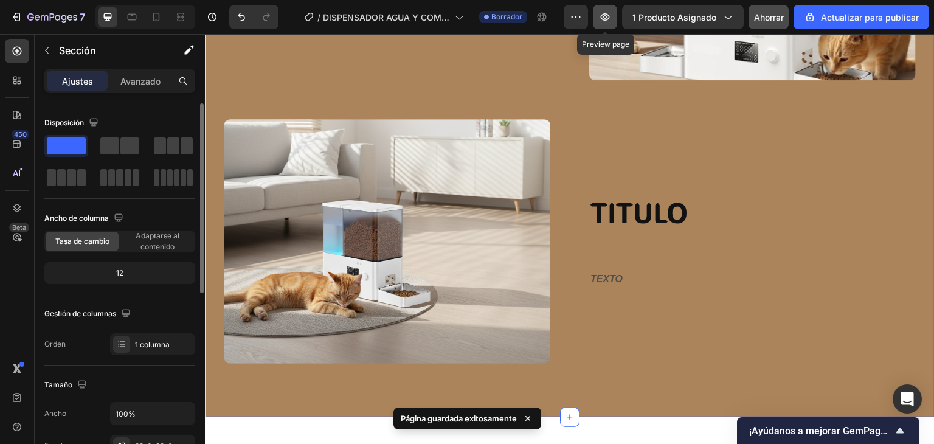
click at [603, 16] on icon "button" at bounding box center [605, 16] width 9 height 7
click at [611, 18] on icon "button" at bounding box center [605, 17] width 12 height 12
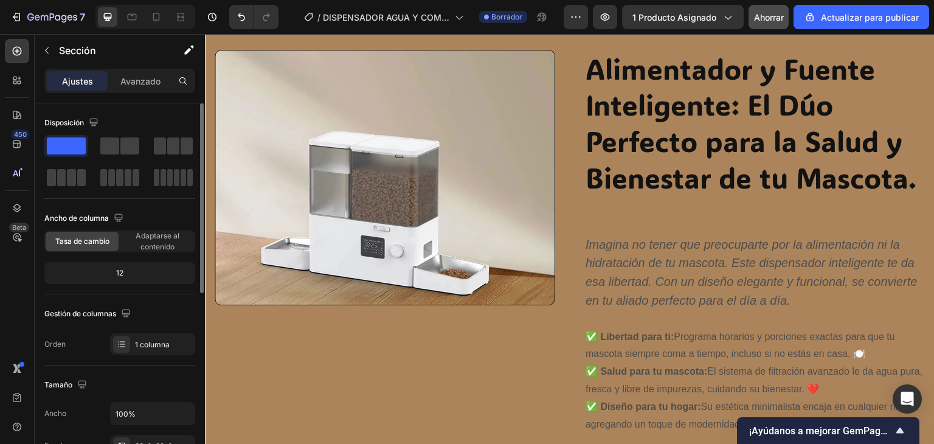
scroll to position [597, 0]
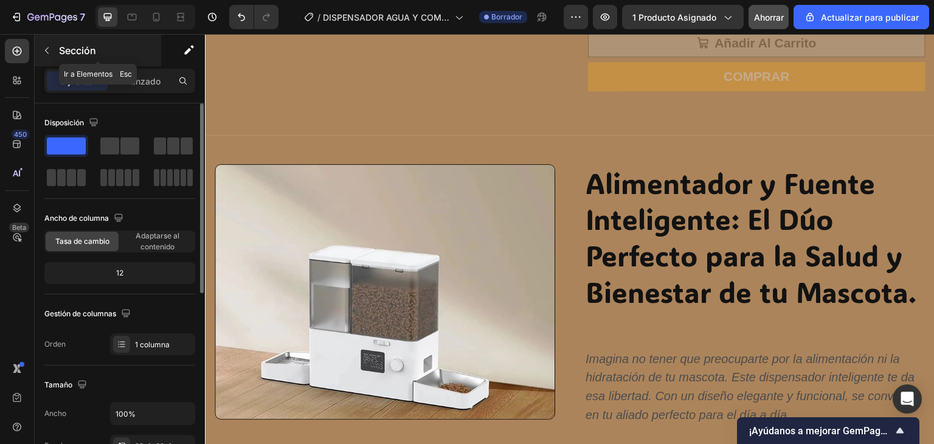
click at [44, 50] on icon "button" at bounding box center [47, 51] width 10 height 10
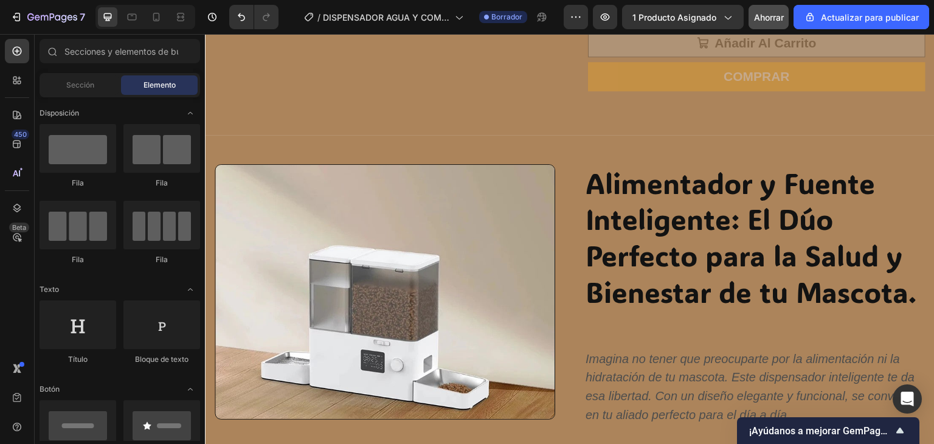
drag, startPoint x: 302, startPoint y: 190, endPoint x: 277, endPoint y: 171, distance: 31.6
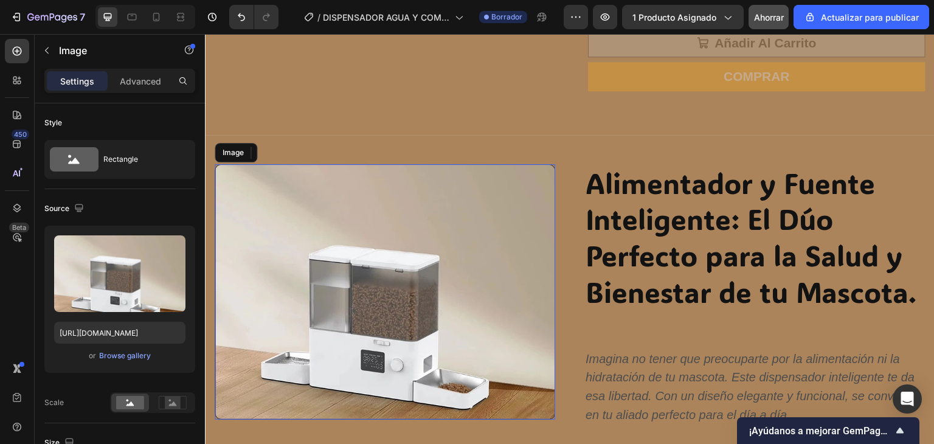
click at [280, 168] on img at bounding box center [385, 291] width 341 height 255
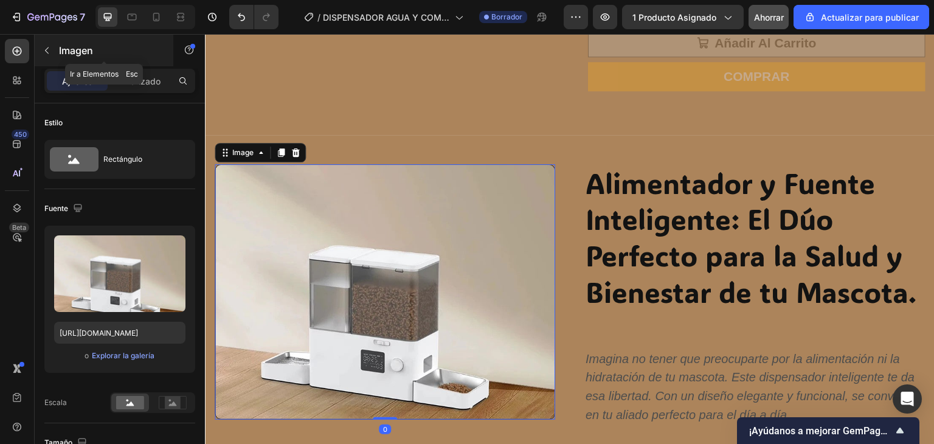
click at [48, 50] on icon "button" at bounding box center [47, 51] width 10 height 10
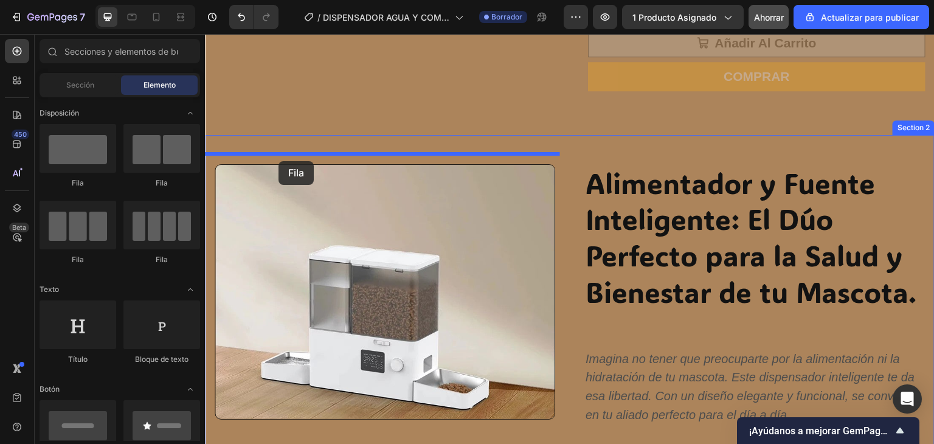
drag, startPoint x: 282, startPoint y: 200, endPoint x: 278, endPoint y: 161, distance: 39.0
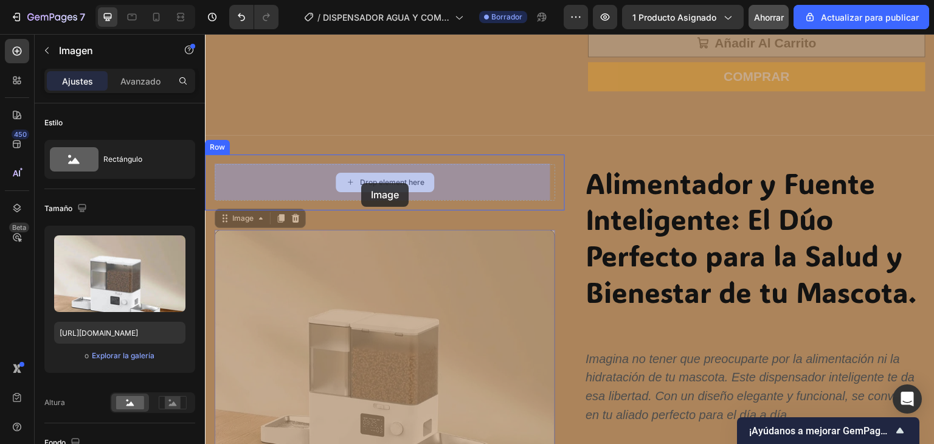
drag, startPoint x: 330, startPoint y: 257, endPoint x: 361, endPoint y: 183, distance: 80.6
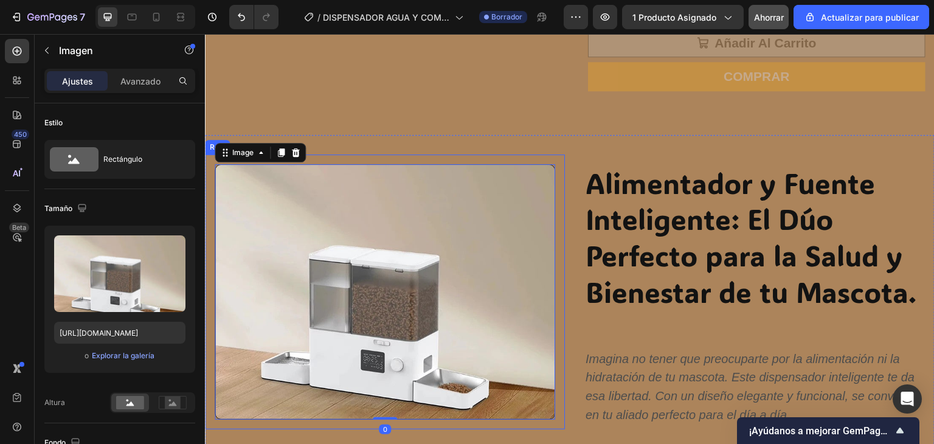
click at [549, 152] on div "Image 0 Row Drop element here Row Alimentador y Fuente Inteligente: El Dúo Perf…" at bounding box center [570, 356] width 730 height 443
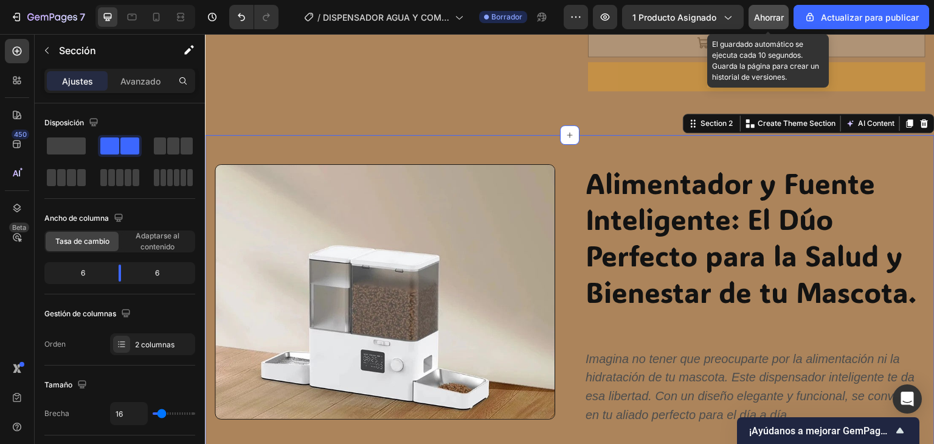
click at [771, 24] on button "Ahorrar" at bounding box center [769, 17] width 40 height 24
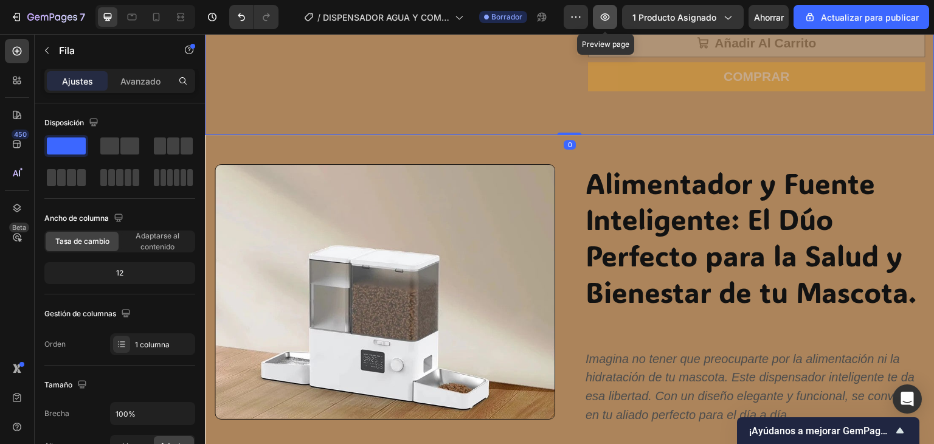
click at [596, 24] on button "button" at bounding box center [605, 17] width 24 height 24
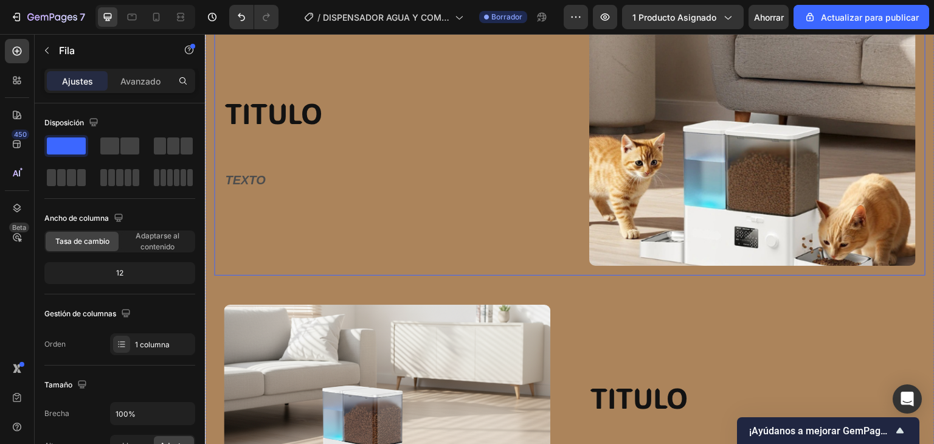
scroll to position [1205, 0]
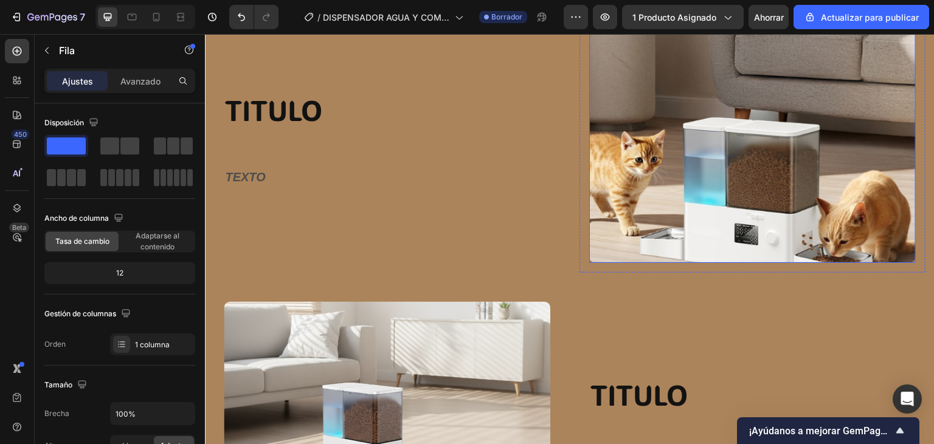
click at [651, 150] on img at bounding box center [752, 140] width 327 height 245
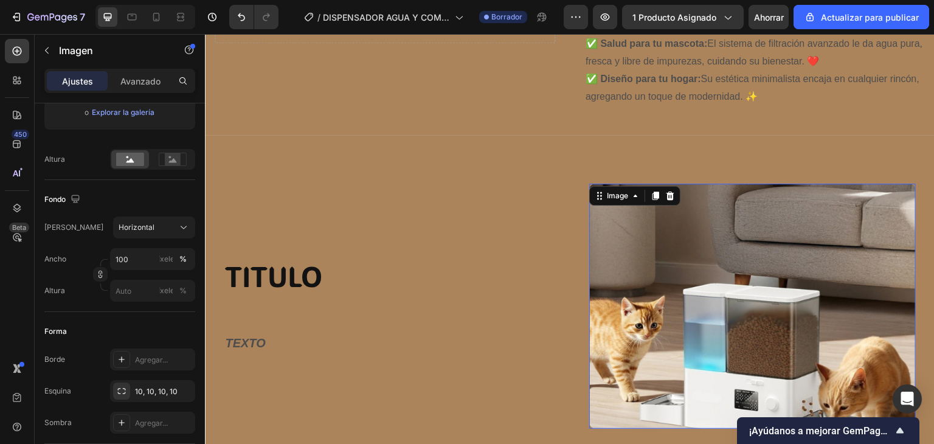
scroll to position [840, 0]
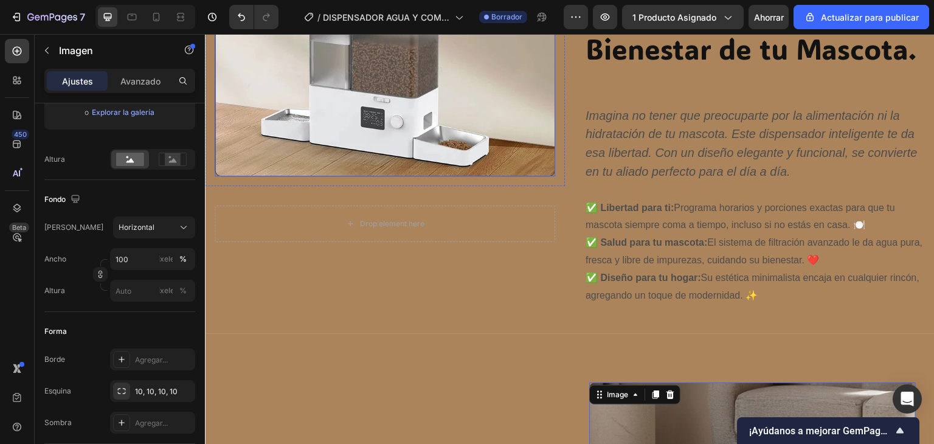
click at [379, 114] on img at bounding box center [385, 48] width 341 height 255
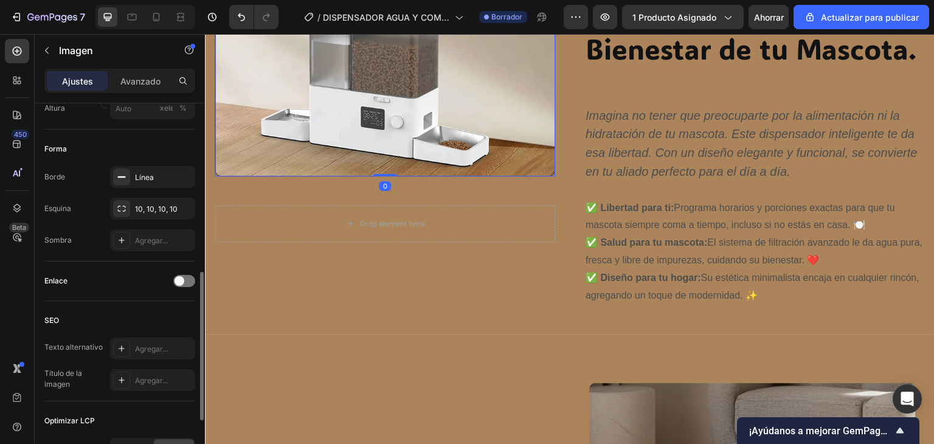
scroll to position [304, 0]
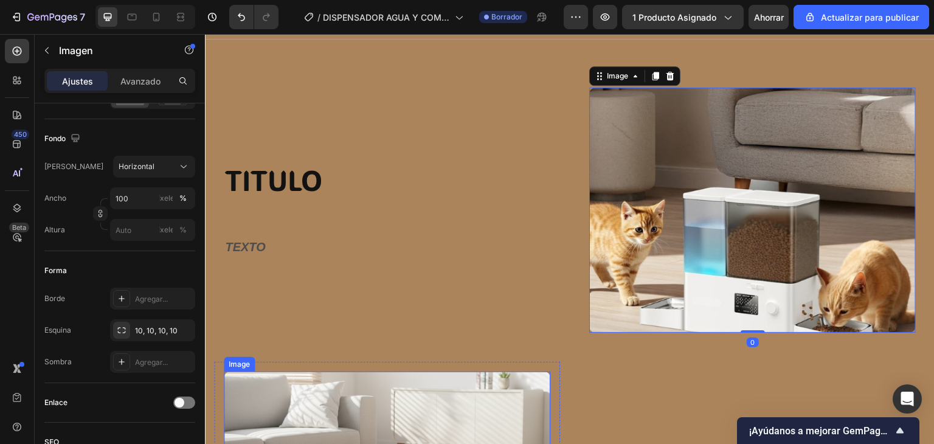
scroll to position [1144, 0]
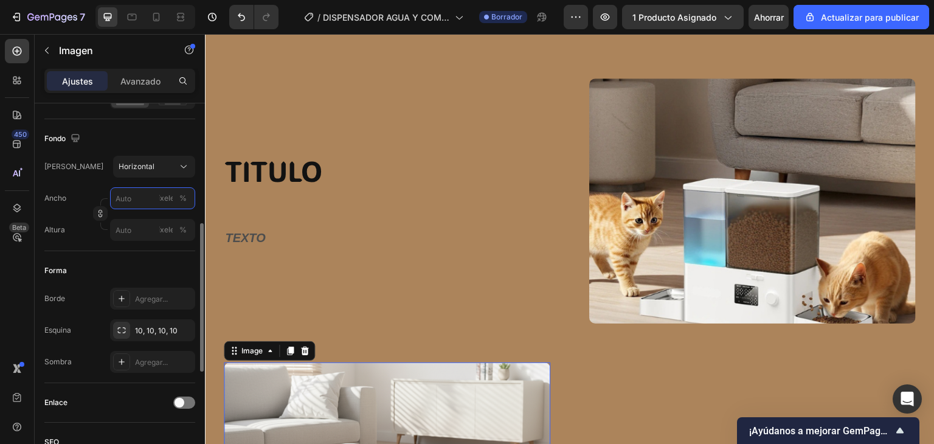
click at [154, 195] on input "píxeles %" at bounding box center [152, 198] width 85 height 22
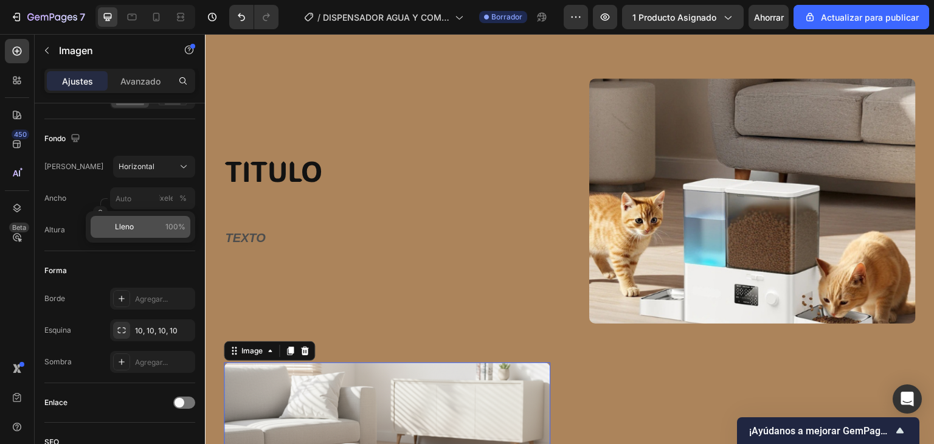
click at [128, 228] on font "Lleno" at bounding box center [124, 226] width 19 height 9
type input "100"
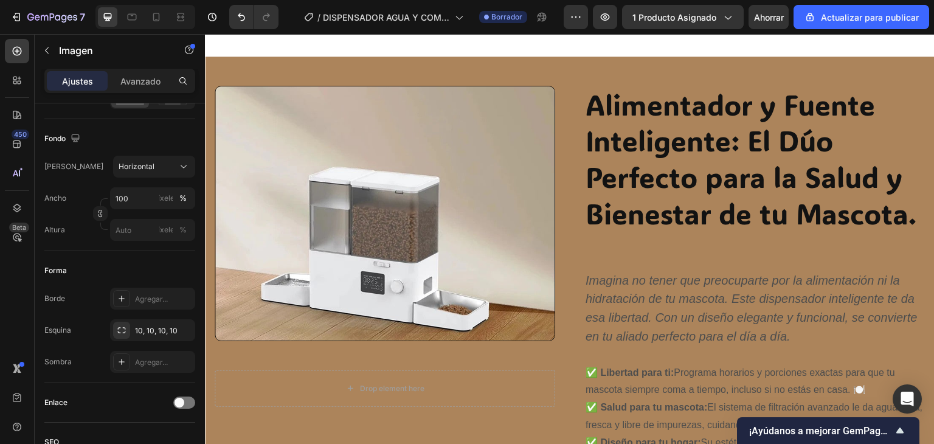
scroll to position [657, 0]
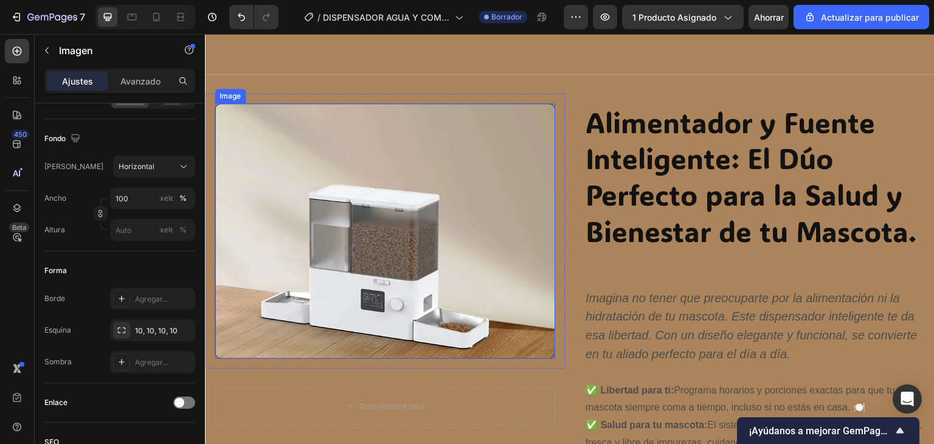
click at [480, 188] on img at bounding box center [385, 230] width 341 height 255
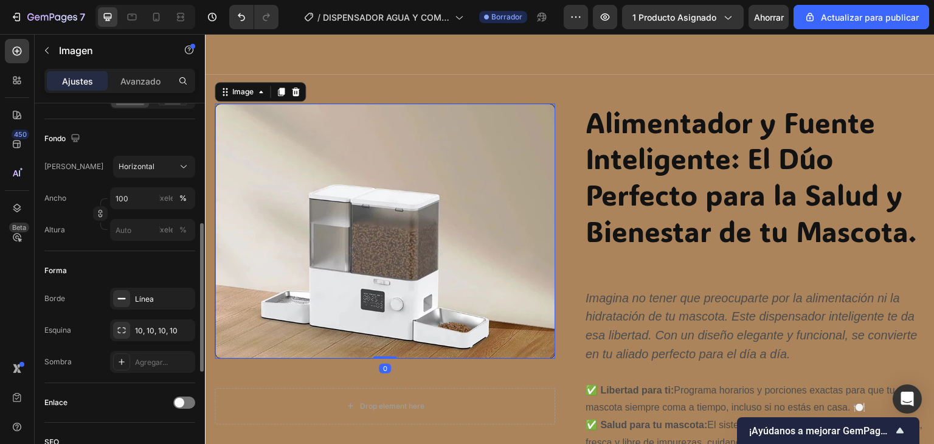
scroll to position [0, 0]
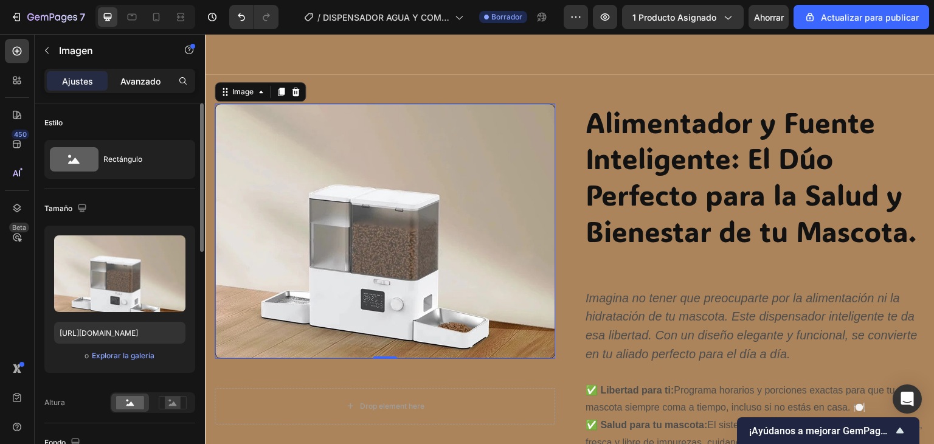
click at [136, 82] on font "Avanzado" at bounding box center [140, 81] width 40 height 10
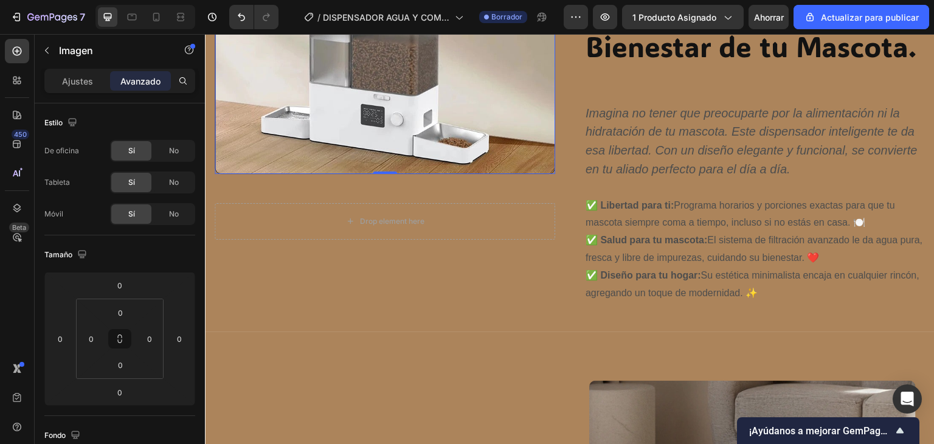
scroll to position [901, 0]
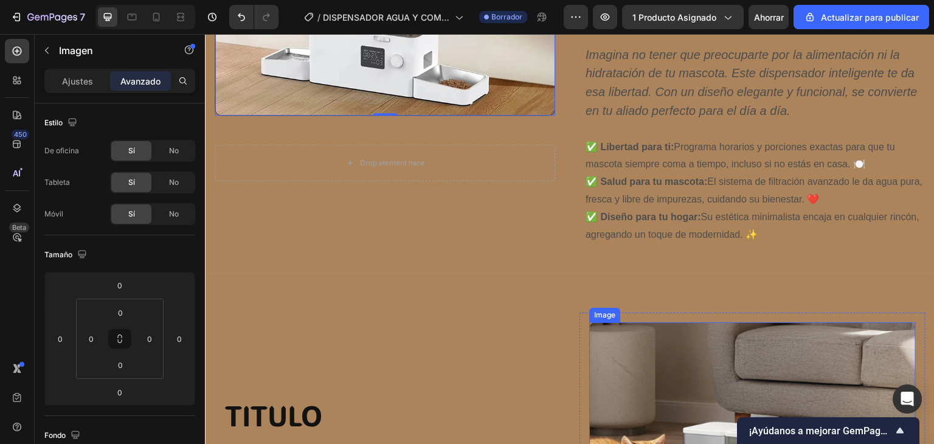
click at [629, 345] on img at bounding box center [752, 444] width 327 height 245
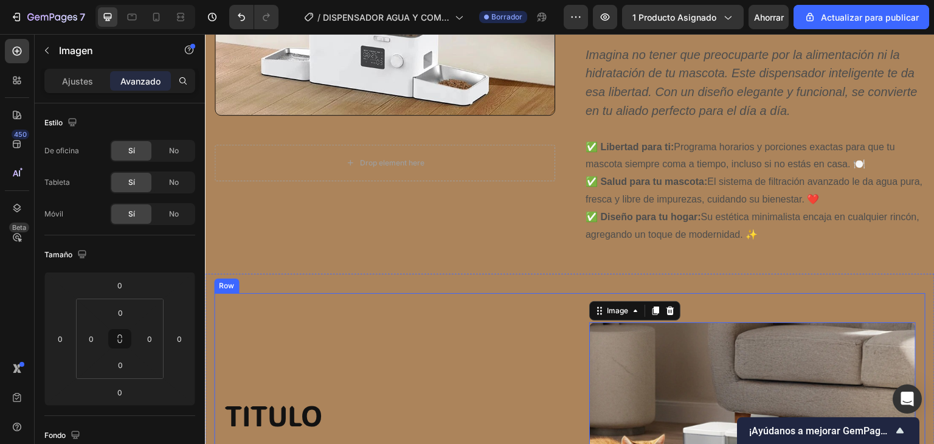
scroll to position [1144, 0]
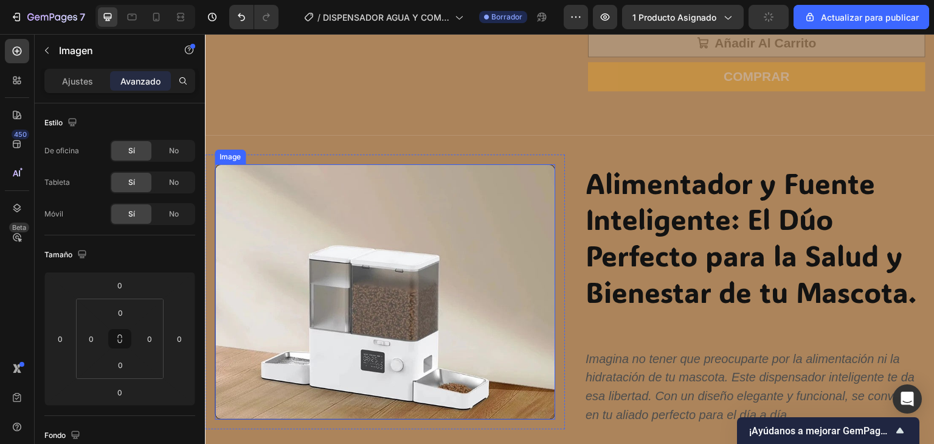
click at [292, 159] on div "Image Row" at bounding box center [385, 291] width 360 height 275
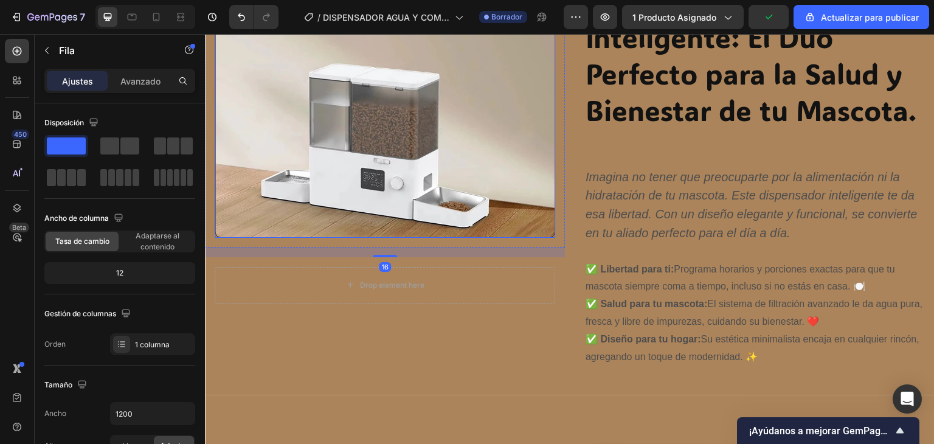
scroll to position [901, 0]
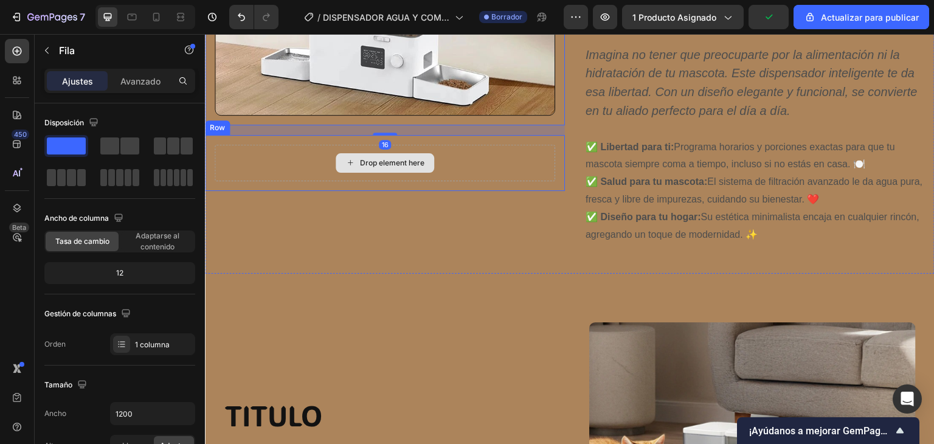
click at [320, 147] on div "Drop element here" at bounding box center [385, 163] width 341 height 36
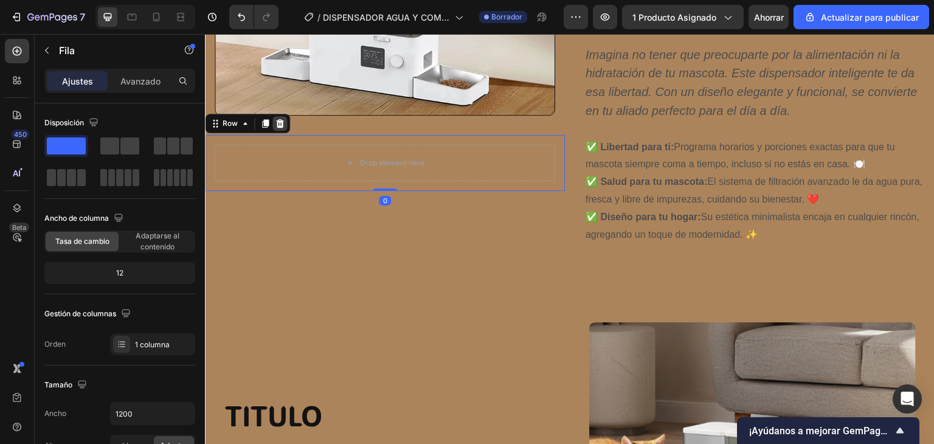
click at [275, 123] on icon at bounding box center [280, 124] width 10 height 10
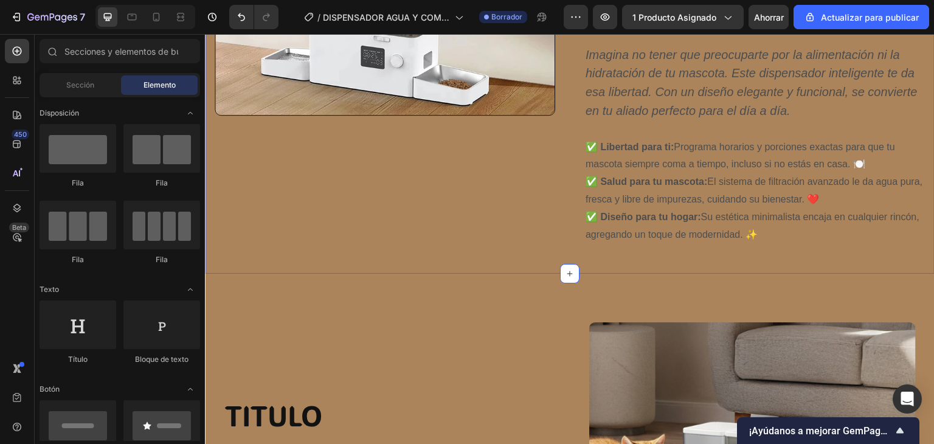
click at [288, 177] on div "Image Row" at bounding box center [385, 52] width 360 height 404
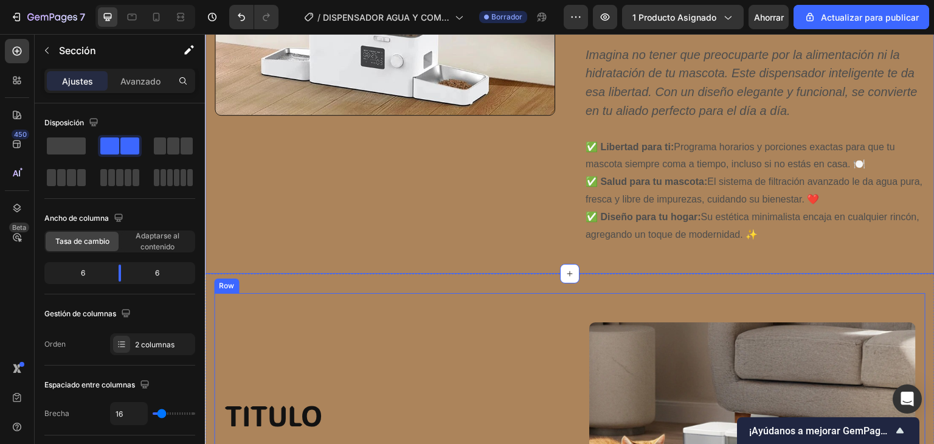
click at [431, 327] on div "TITULO Heading Row TEXTO Text Block Row" at bounding box center [387, 445] width 346 height 265
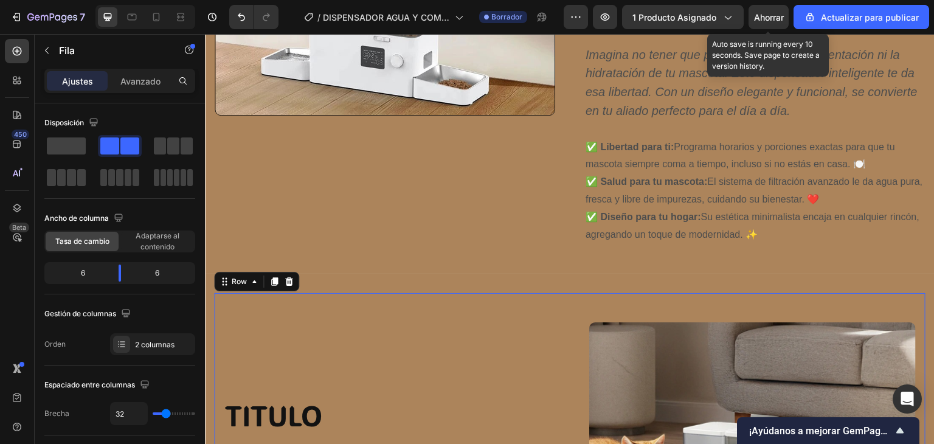
click at [763, 20] on font "Ahorrar" at bounding box center [769, 17] width 30 height 10
click at [763, 20] on button "button" at bounding box center [769, 17] width 40 height 24
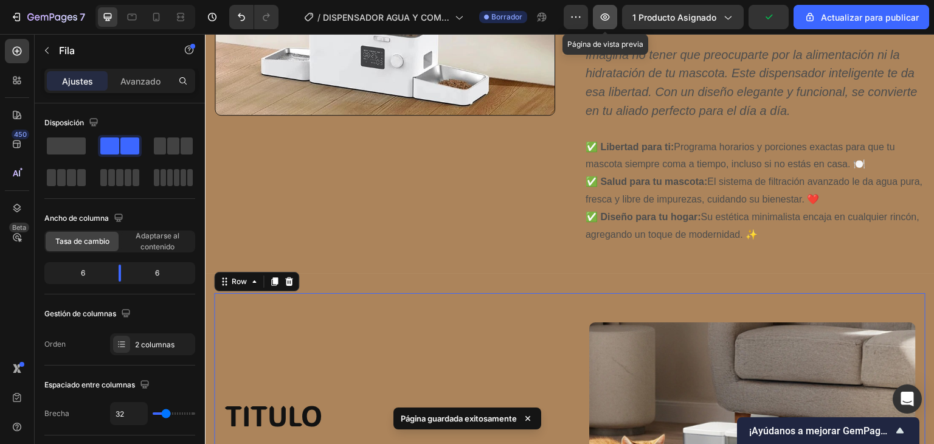
click at [607, 20] on icon "button" at bounding box center [605, 16] width 9 height 7
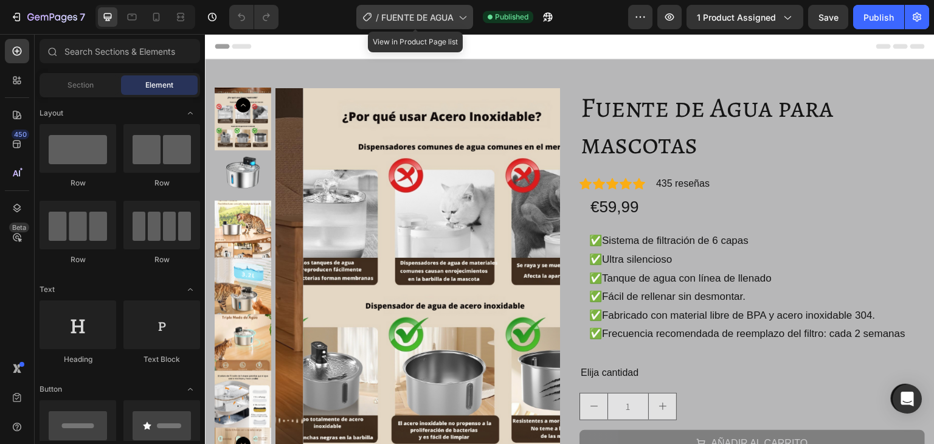
click at [433, 24] on div "/ FUENTE DE AGUA" at bounding box center [414, 17] width 117 height 24
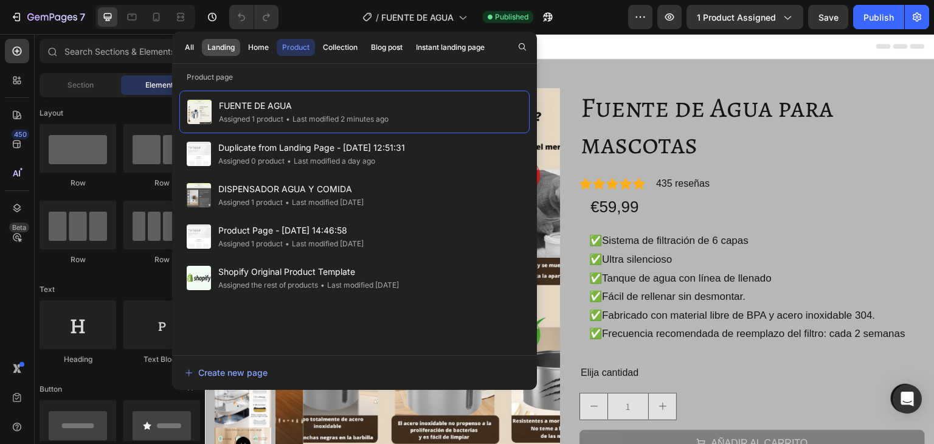
click at [209, 47] on div "Landing" at bounding box center [220, 47] width 27 height 11
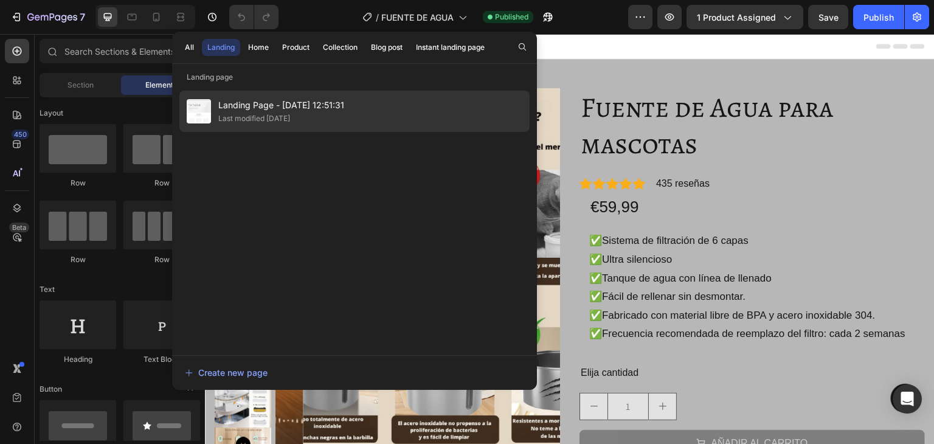
click at [239, 105] on span "Landing Page - Sep 24, 12:51:31" at bounding box center [281, 105] width 126 height 15
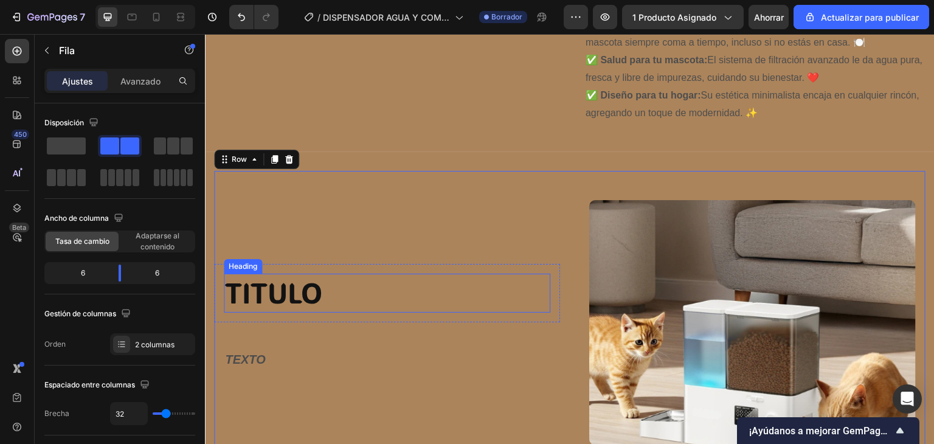
scroll to position [1083, 0]
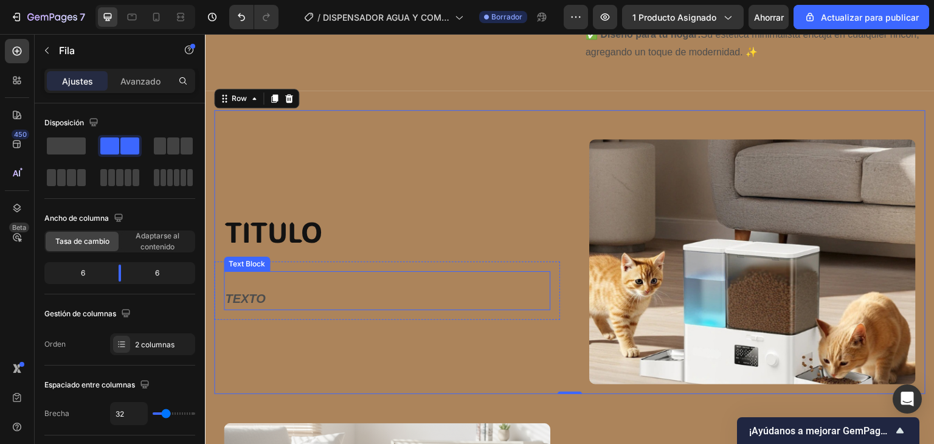
click at [257, 298] on strong "TEXTO" at bounding box center [245, 298] width 40 height 13
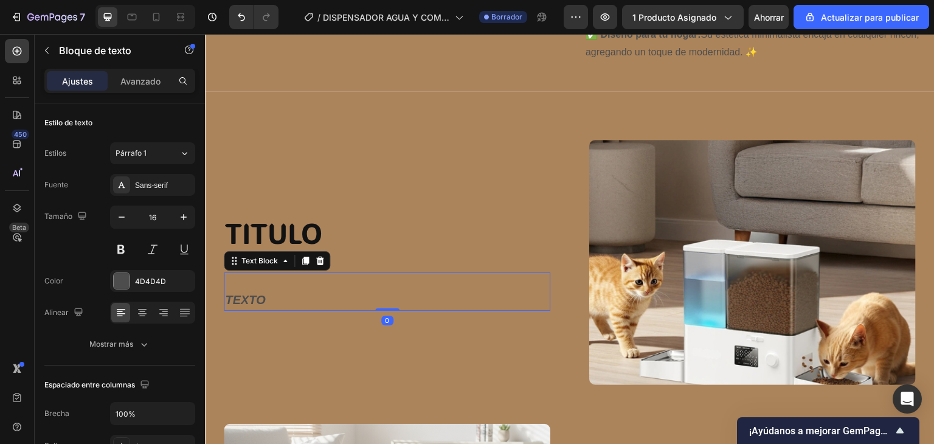
click at [257, 298] on strong "TEXTO" at bounding box center [245, 299] width 40 height 13
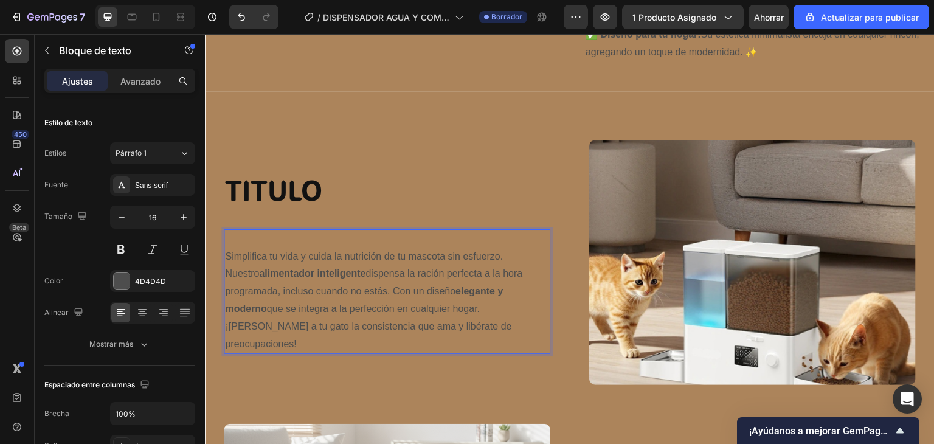
click at [257, 298] on p "Simplifica tu vida y cuida la nutrición de tu mascota sin esfuerzo. Nuestro ali…" at bounding box center [387, 300] width 324 height 105
click at [316, 313] on p "Simplifica tu vida y cuida la nutrición de tu mascota sin esfuerzo. Nuestro ali…" at bounding box center [387, 300] width 324 height 105
click at [339, 325] on p "Simplifica tu vida y cuida la nutrición de tu mascota sin esfuerzo. Nuestro ali…" at bounding box center [387, 300] width 324 height 105
click at [384, 335] on p "Simplifica tu vida y cuida la nutrición de tu mascota sin esfuerzo. Nuestro ali…" at bounding box center [387, 300] width 324 height 105
click at [386, 336] on p "Simplifica tu vida y cuida la nutrición de tu mascota sin esfuerzo. Nuestro ali…" at bounding box center [387, 300] width 324 height 105
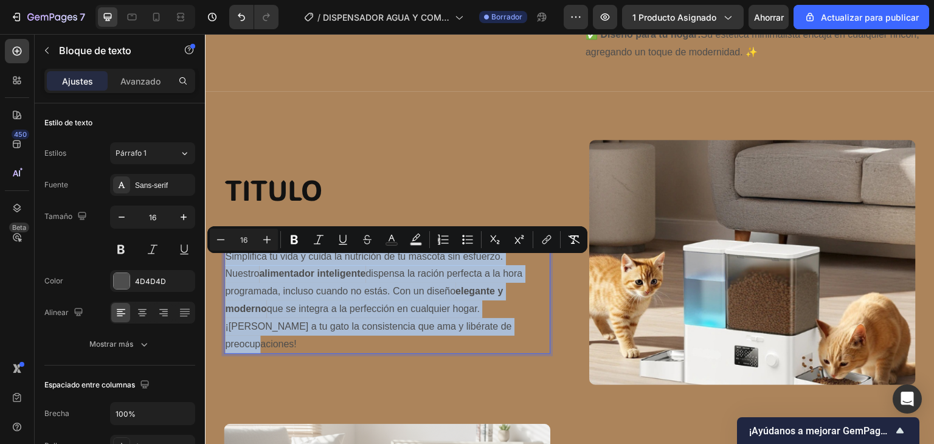
drag, startPoint x: 389, startPoint y: 336, endPoint x: 220, endPoint y: 264, distance: 183.3
click at [225, 264] on p "Simplifica tu vida y cuida la nutrición de tu mascota sin esfuerzo. Nuestro ali…" at bounding box center [387, 300] width 324 height 105
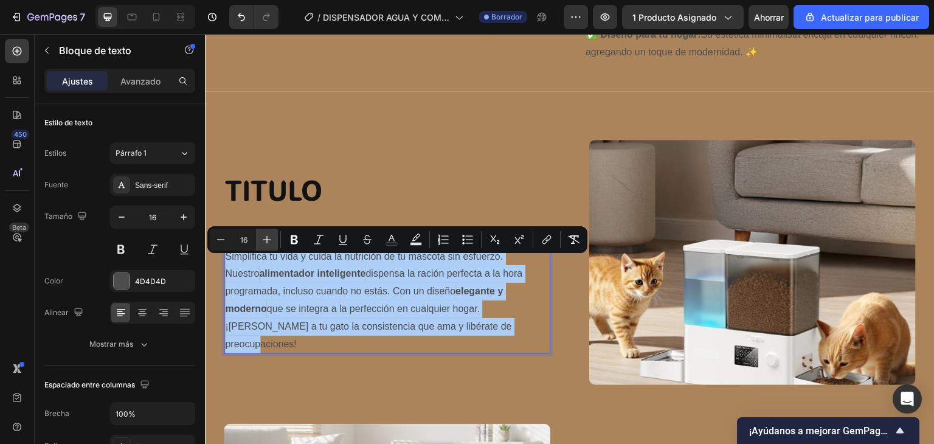
click at [264, 243] on icon "Editor contextual toolbar" at bounding box center [267, 239] width 12 height 12
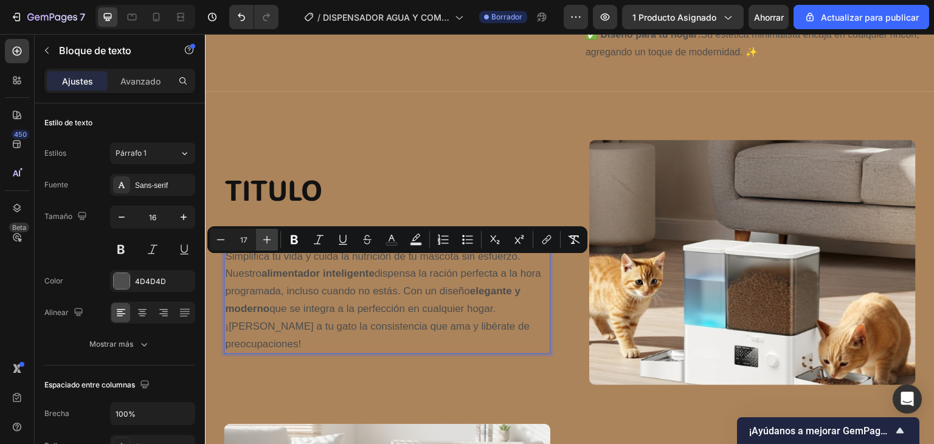
click at [265, 243] on icon "Editor contextual toolbar" at bounding box center [267, 239] width 12 height 12
type input "18"
click at [296, 246] on button "Bold" at bounding box center [294, 240] width 22 height 22
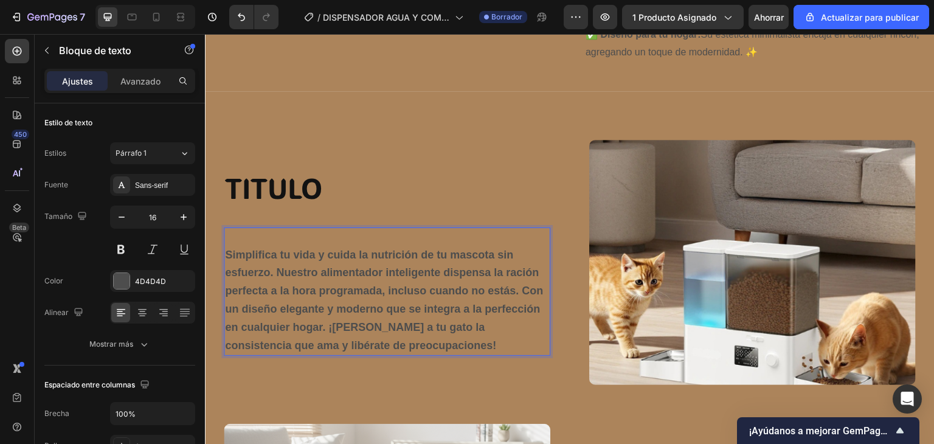
click at [296, 247] on p "Simplifica tu vida y cuida la nutrición de tu mascota sin esfuerzo. Nuestro ali…" at bounding box center [387, 300] width 324 height 109
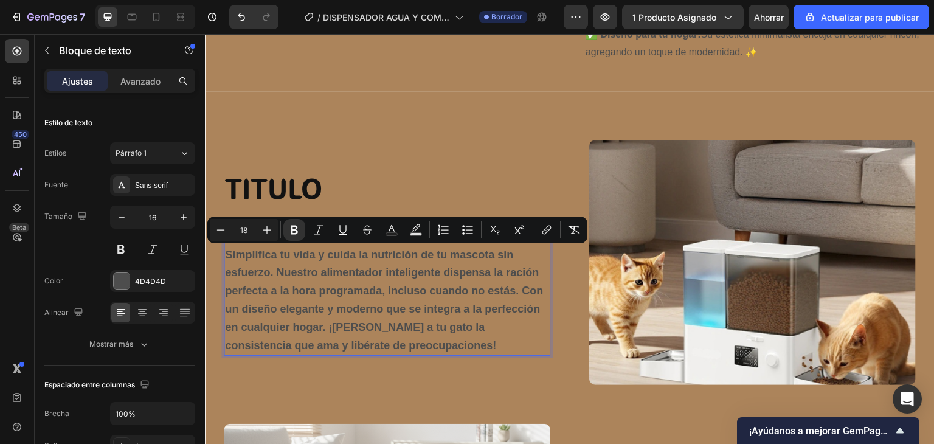
click at [297, 276] on strong "Simplifica tu vida y cuida la nutrición de tu mascota sin esfuerzo. Nuestro ali…" at bounding box center [384, 300] width 318 height 103
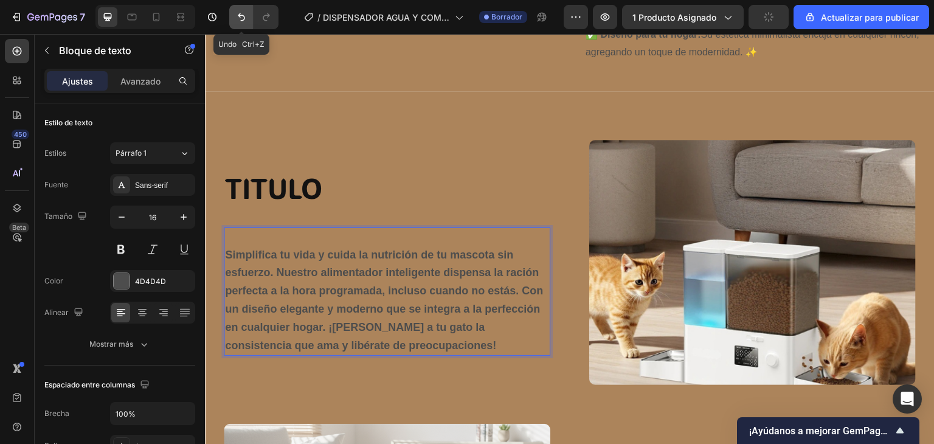
click at [244, 21] on icon "Deshacer/Rehacer" at bounding box center [241, 17] width 12 height 12
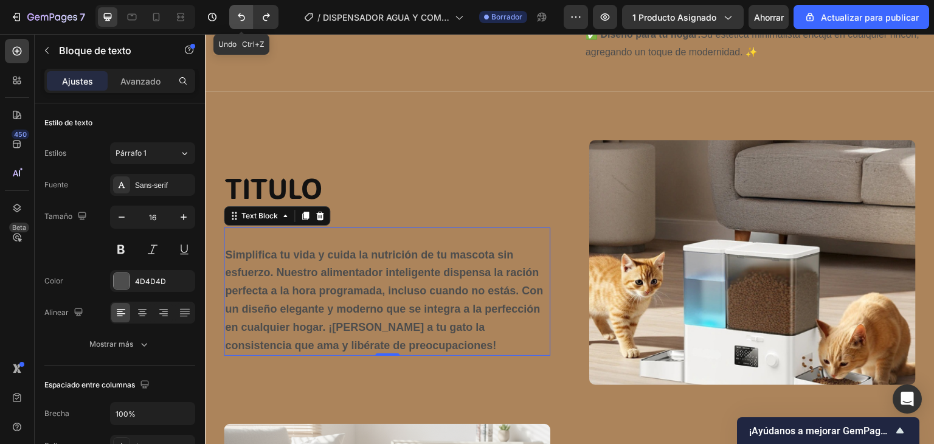
click at [244, 21] on icon "Deshacer/Rehacer" at bounding box center [241, 17] width 12 height 12
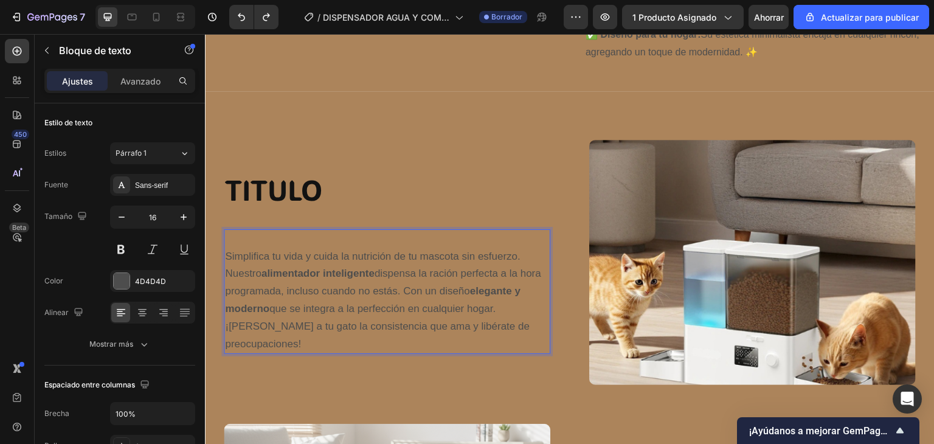
click at [491, 334] on span "Simplifica tu vida y cuida la nutrición de tu mascota sin esfuerzo. Nuestro ali…" at bounding box center [383, 300] width 316 height 99
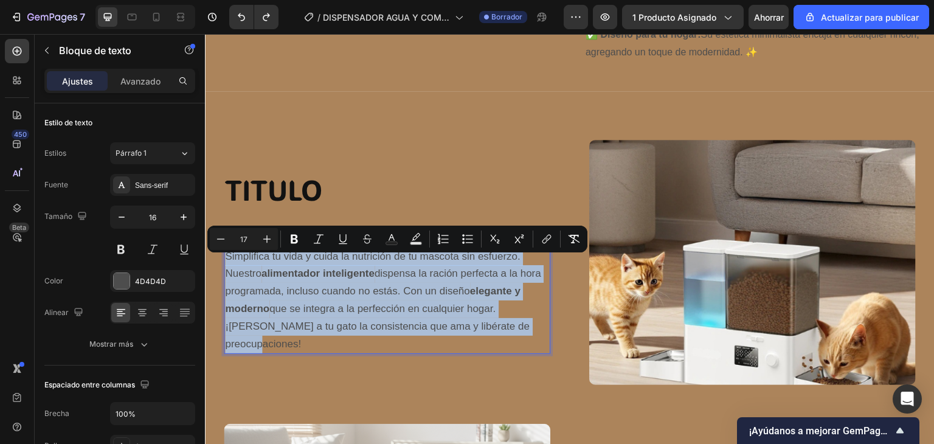
drag, startPoint x: 494, startPoint y: 335, endPoint x: 221, endPoint y: 266, distance: 281.5
click at [225, 266] on p "Simplifica tu vida y cuida la nutrición de tu mascota sin esfuerzo. Nuestro ali…" at bounding box center [387, 300] width 324 height 105
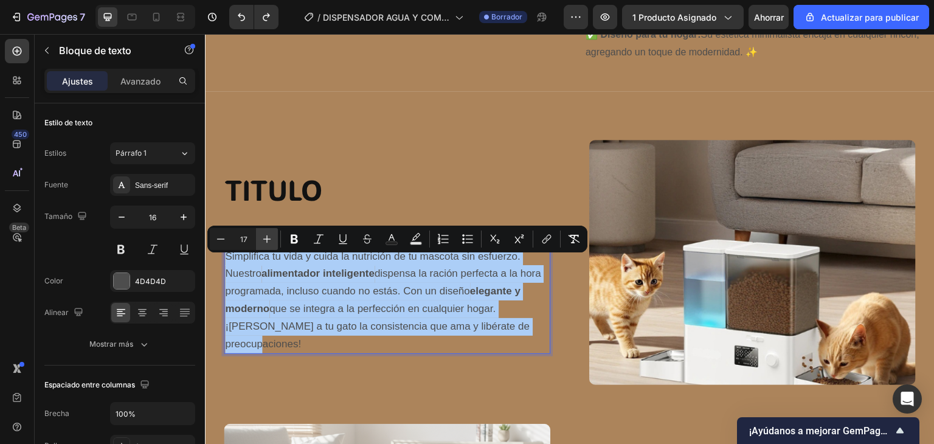
click at [268, 241] on icon "Editor contextual toolbar" at bounding box center [267, 239] width 12 height 12
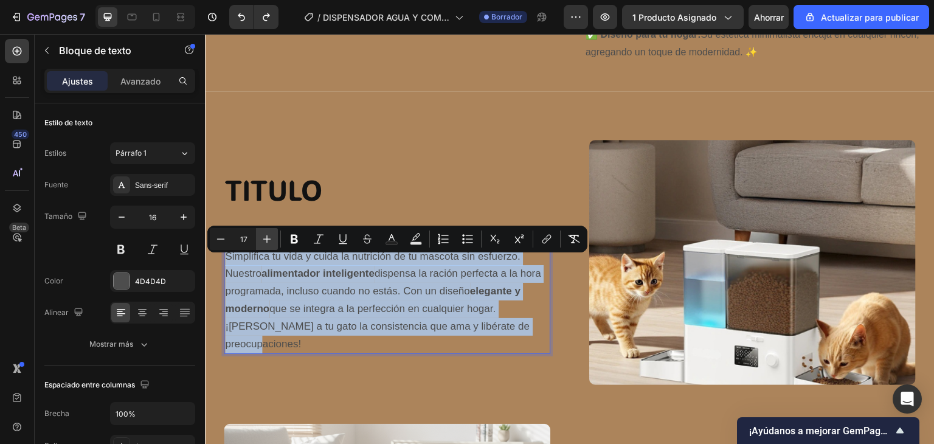
type input "18"
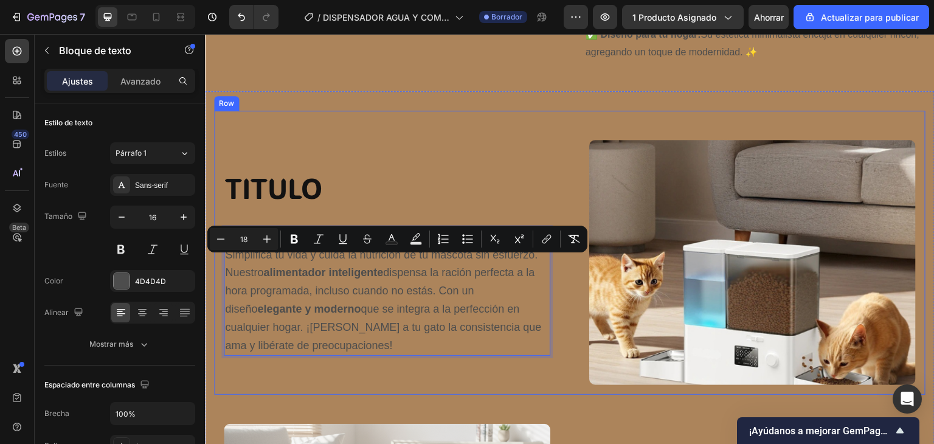
click at [341, 372] on div "TITULO Heading Row Simplifica tu vida y cuida la nutrición de tu mascota sin es…" at bounding box center [387, 262] width 346 height 265
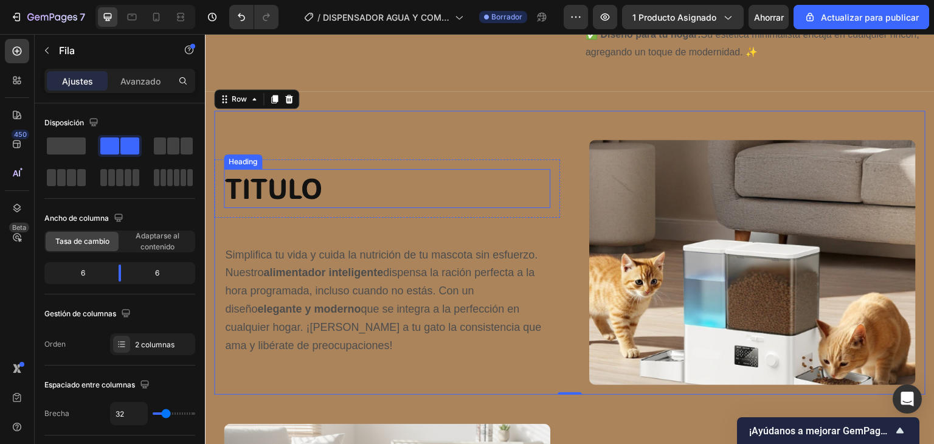
click at [271, 196] on h2 "TITULO" at bounding box center [387, 188] width 327 height 39
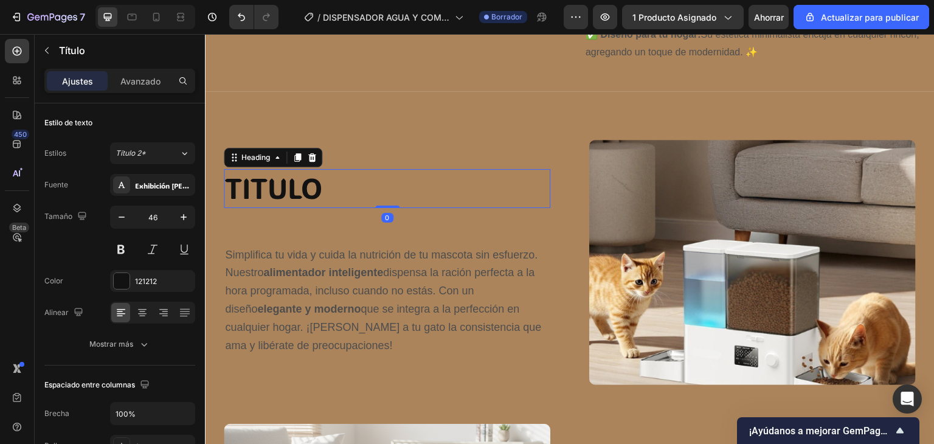
click at [271, 196] on h2 "TITULO" at bounding box center [387, 188] width 327 height 39
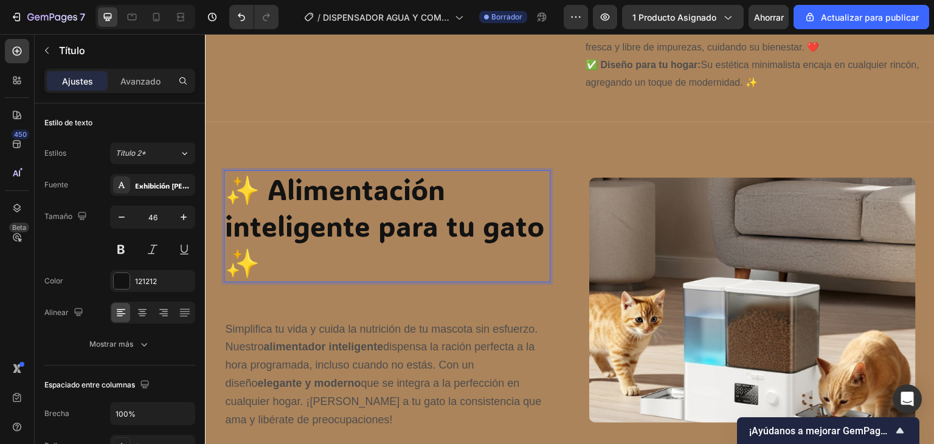
click at [255, 193] on p "✨ Alimentación inteligente para tu gato ✨" at bounding box center [387, 225] width 324 height 109
click at [262, 262] on p "Alimentación inteligente para tu gato ✨" at bounding box center [387, 225] width 324 height 109
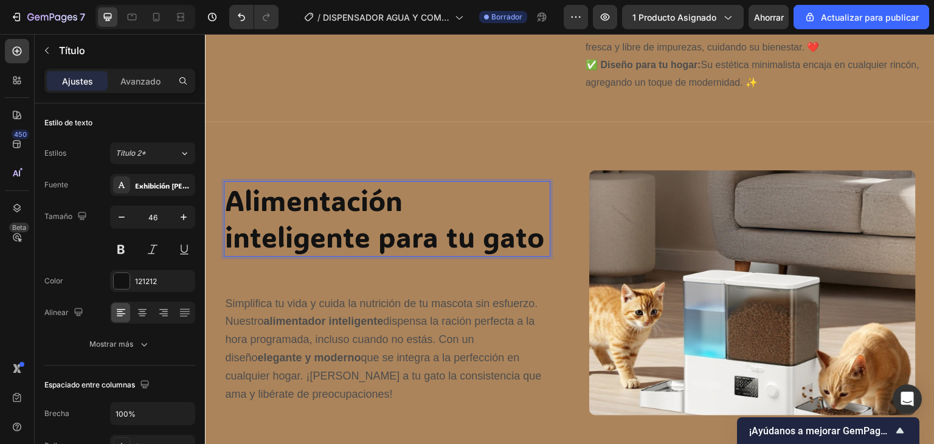
scroll to position [1065, 0]
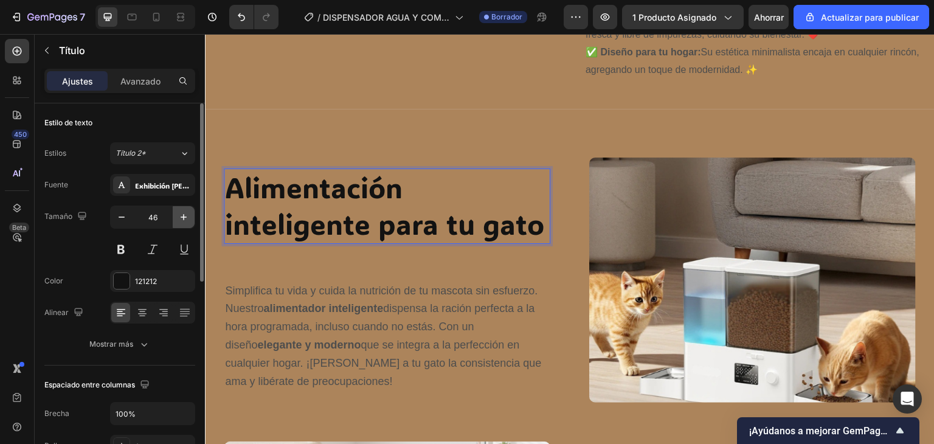
click at [180, 217] on icon "button" at bounding box center [184, 217] width 12 height 12
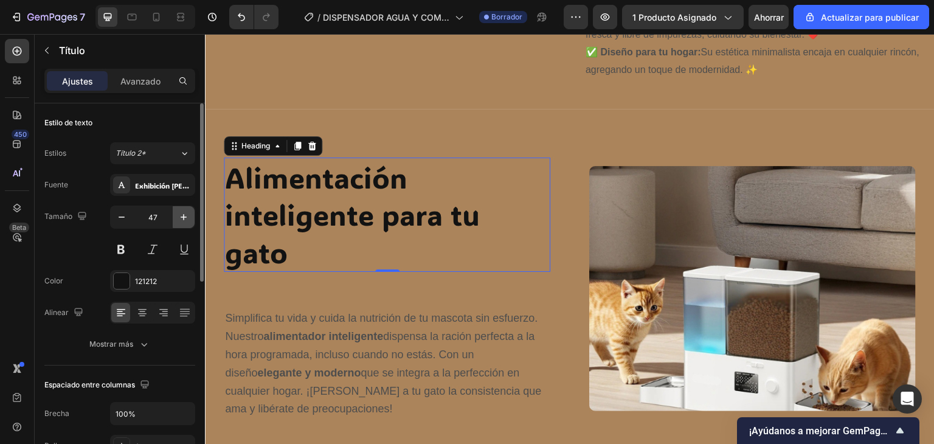
click at [180, 217] on icon "button" at bounding box center [184, 217] width 12 height 12
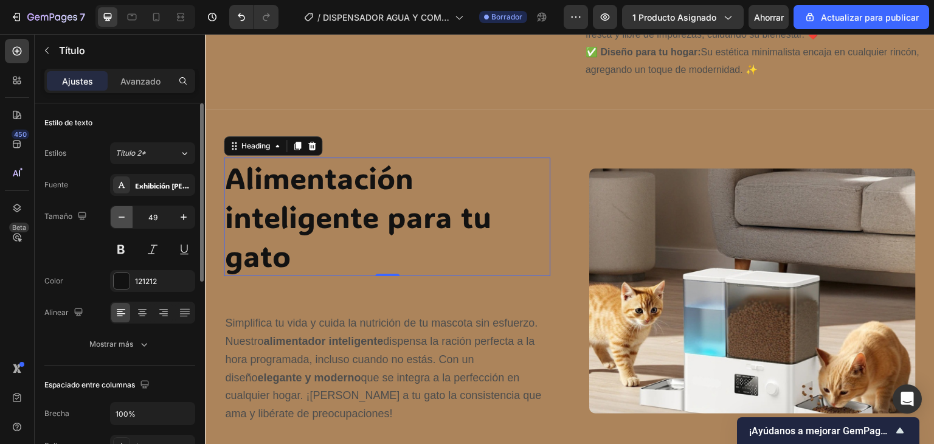
click at [123, 214] on icon "button" at bounding box center [122, 217] width 12 height 12
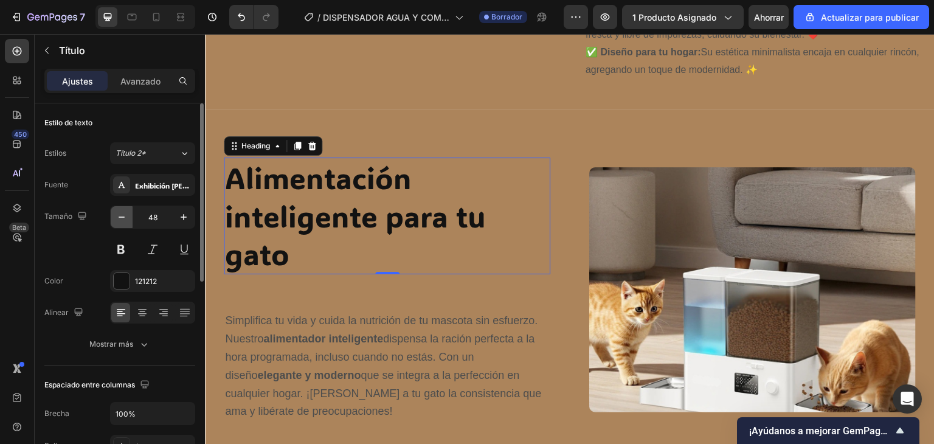
click at [123, 214] on icon "button" at bounding box center [122, 217] width 12 height 12
type input "47"
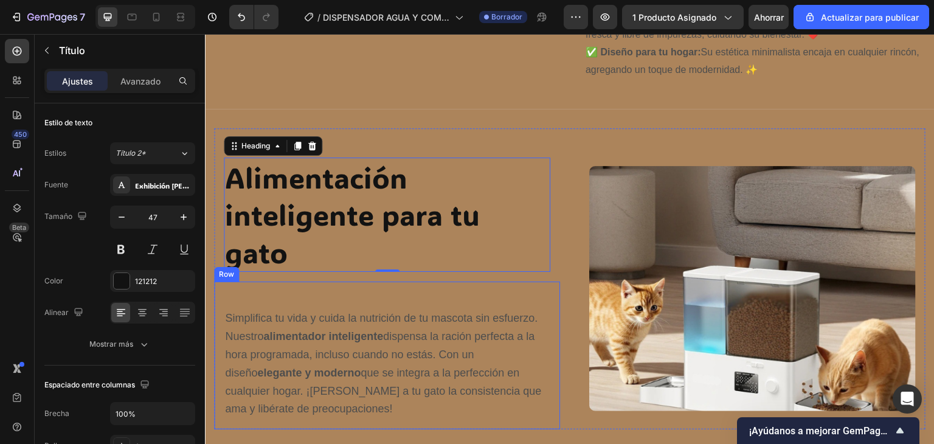
click at [316, 282] on div "Simplifica tu vida y cuida la nutrición de tu mascota sin esfuerzo. Nuestro ali…" at bounding box center [387, 356] width 346 height 148
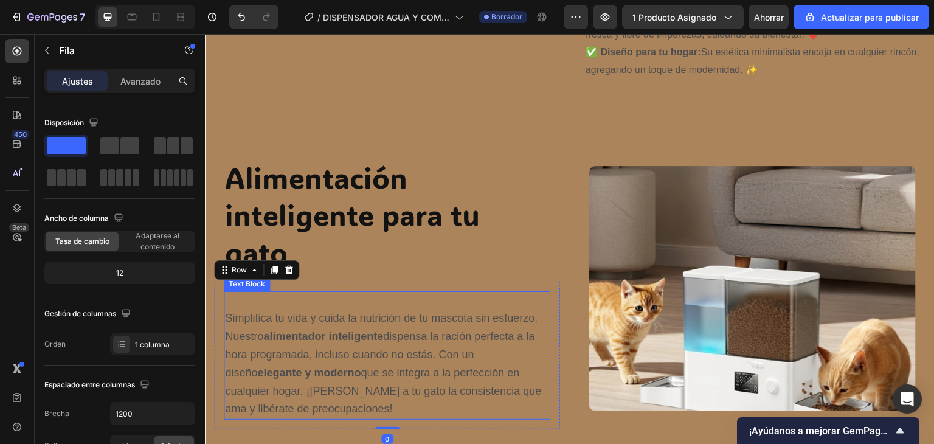
click at [231, 292] on p "Rich Text Editor. Editing area: main" at bounding box center [387, 301] width 324 height 18
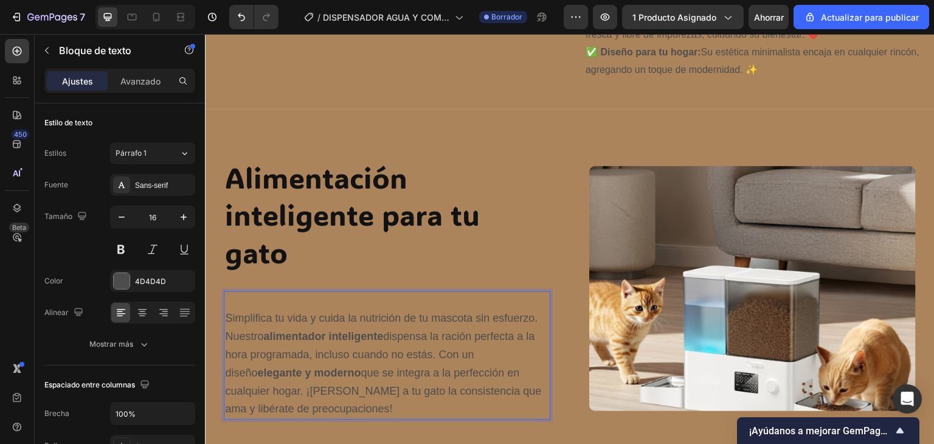
scroll to position [1074, 0]
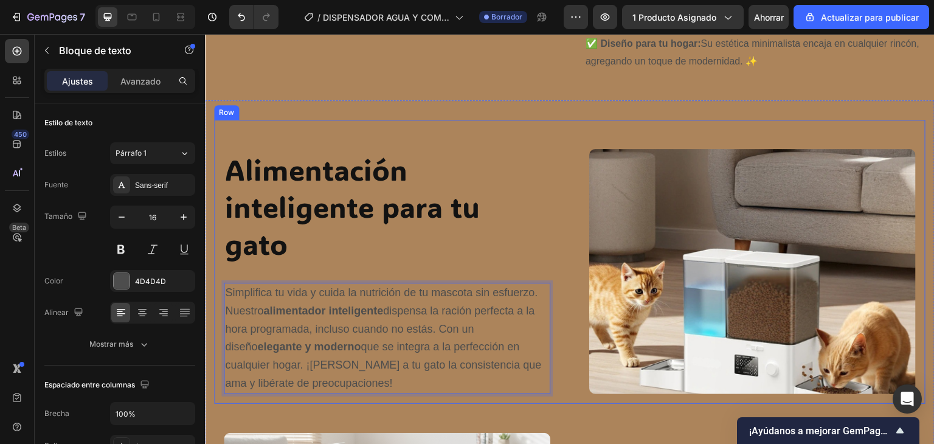
click at [309, 391] on div "Alimentación inteligente para tu gato Heading Row Simplifica tu vida y cuida la…" at bounding box center [387, 271] width 346 height 265
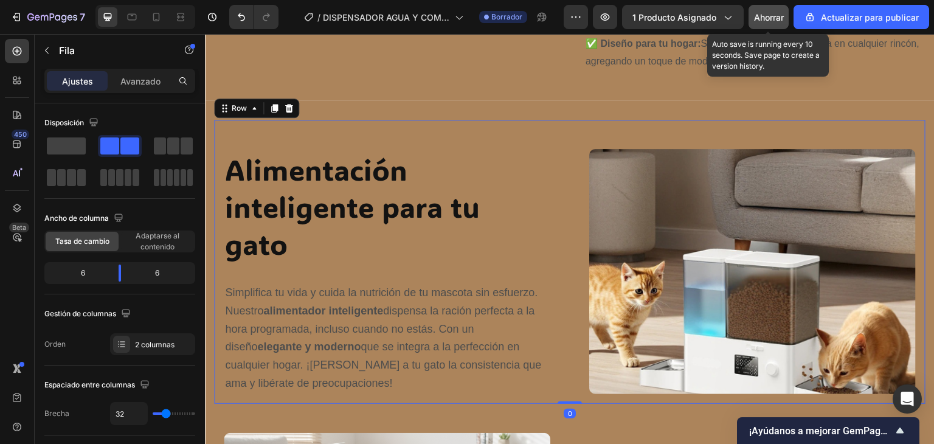
click at [760, 26] on button "Ahorrar" at bounding box center [769, 17] width 40 height 24
click at [760, 26] on button "button" at bounding box center [769, 17] width 40 height 24
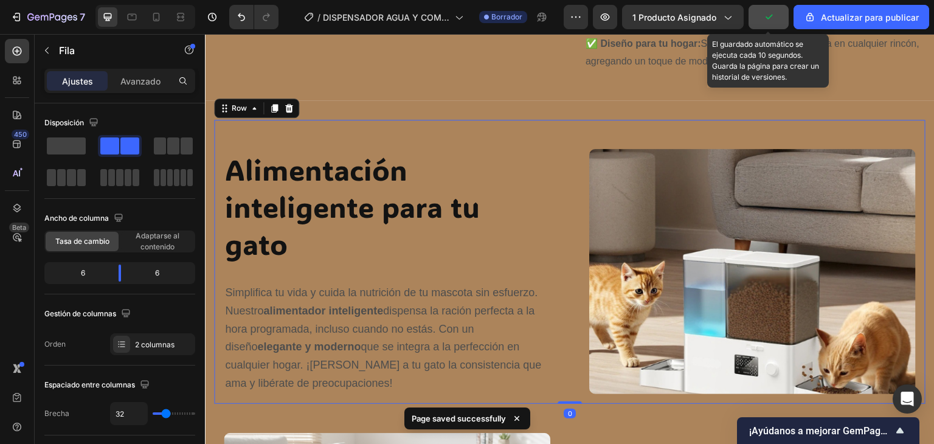
click at [760, 26] on button "button" at bounding box center [769, 17] width 40 height 24
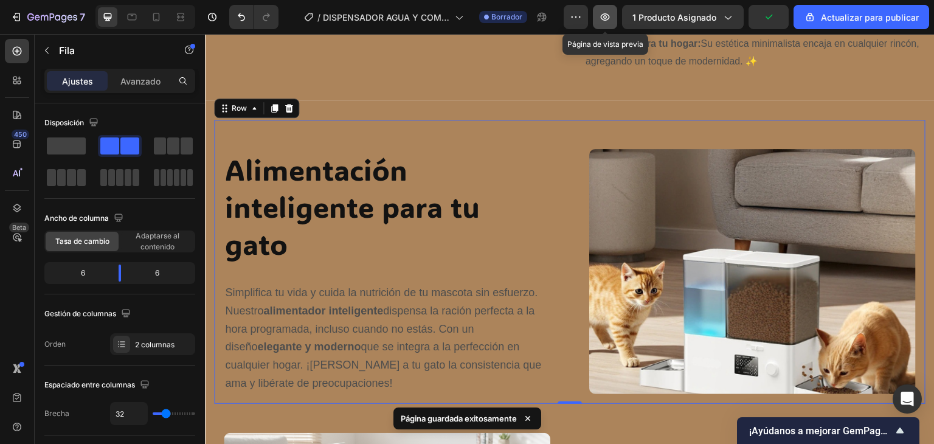
click at [617, 13] on button "button" at bounding box center [605, 17] width 24 height 24
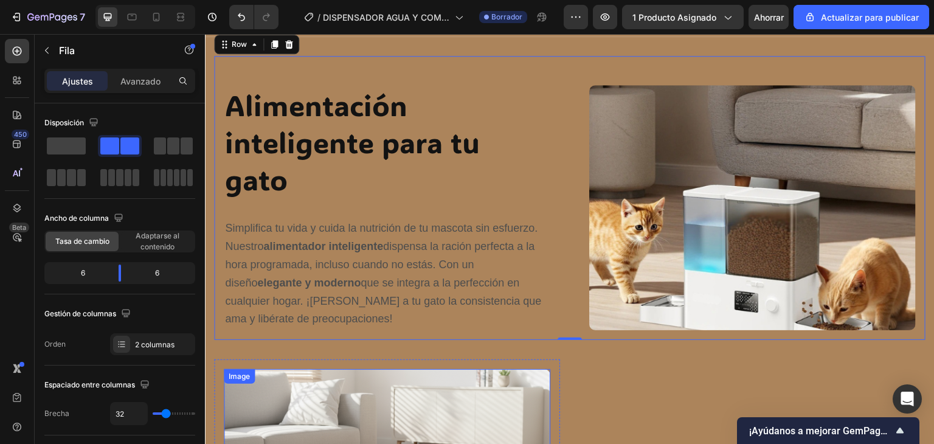
scroll to position [1135, 0]
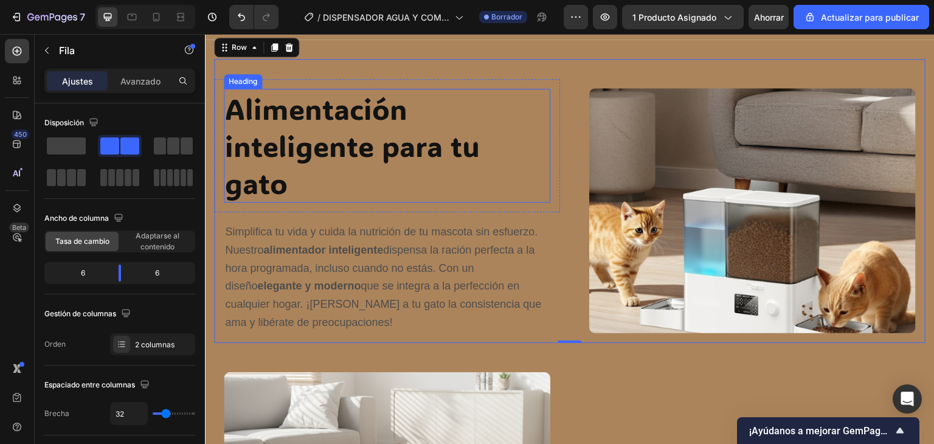
click at [298, 150] on p "Alimentación inteligente para tu gato" at bounding box center [387, 145] width 324 height 111
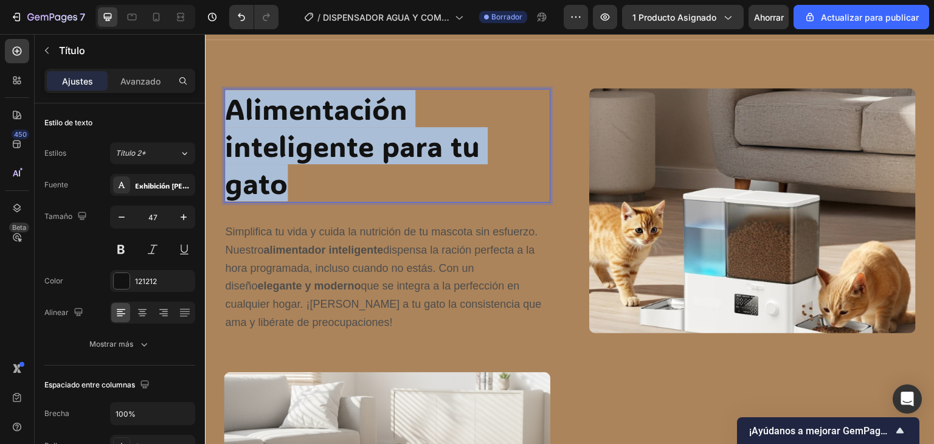
click at [298, 150] on p "Alimentación inteligente para tu gato" at bounding box center [387, 145] width 324 height 111
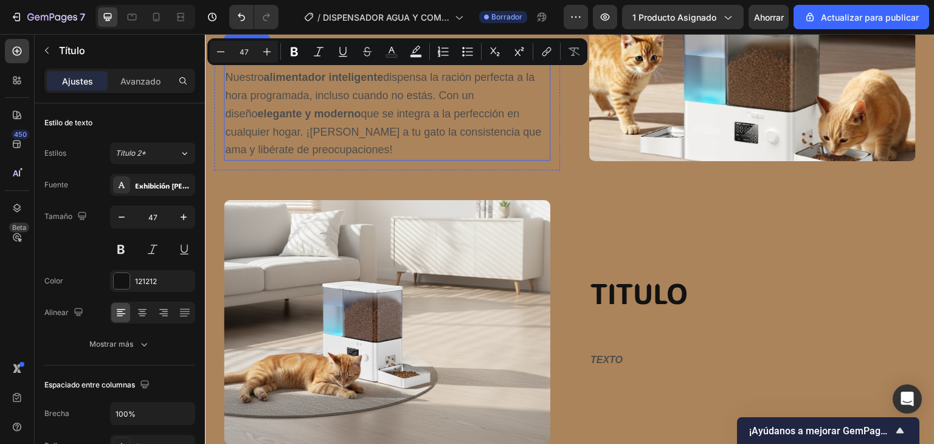
scroll to position [1378, 0]
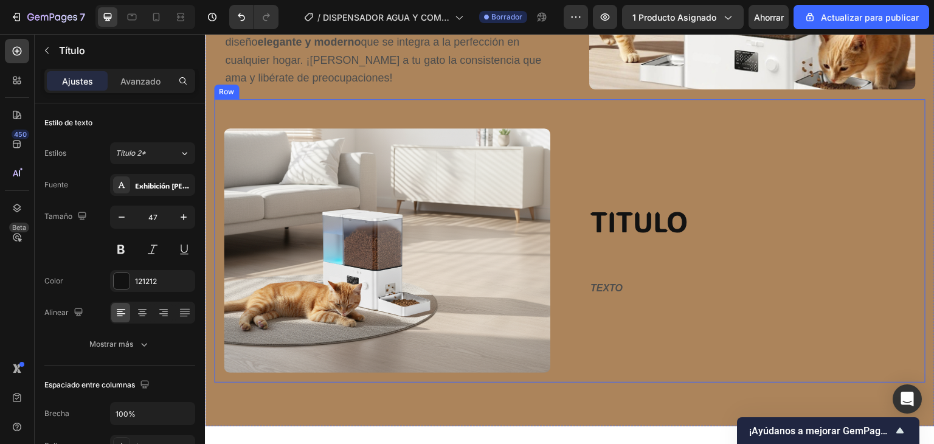
click at [604, 215] on h2 "TITULO" at bounding box center [752, 221] width 327 height 39
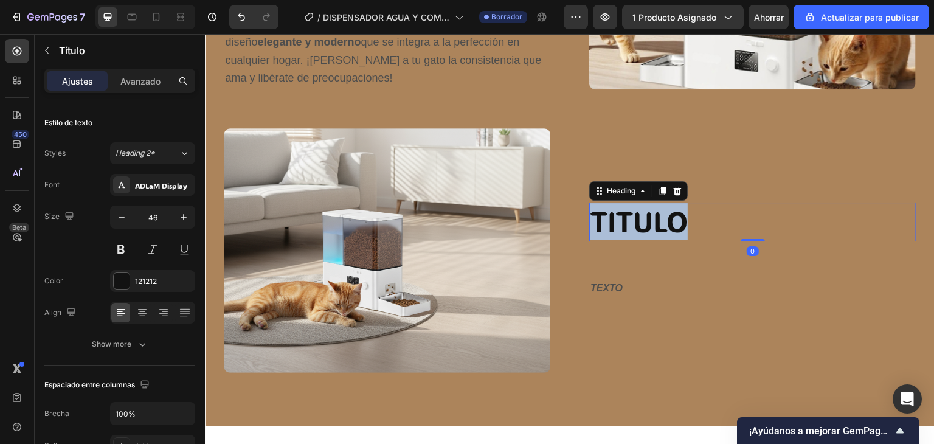
click at [604, 215] on h2 "TITULO" at bounding box center [752, 221] width 327 height 39
click at [604, 215] on p "TITULO" at bounding box center [752, 222] width 324 height 36
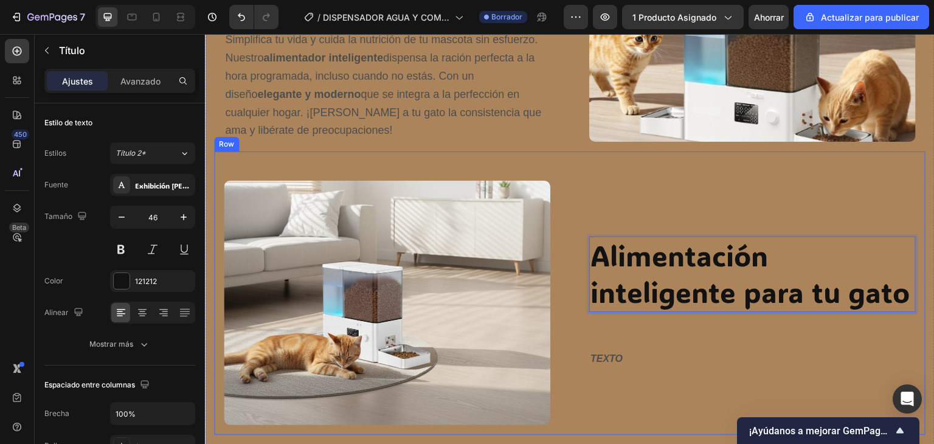
scroll to position [1299, 0]
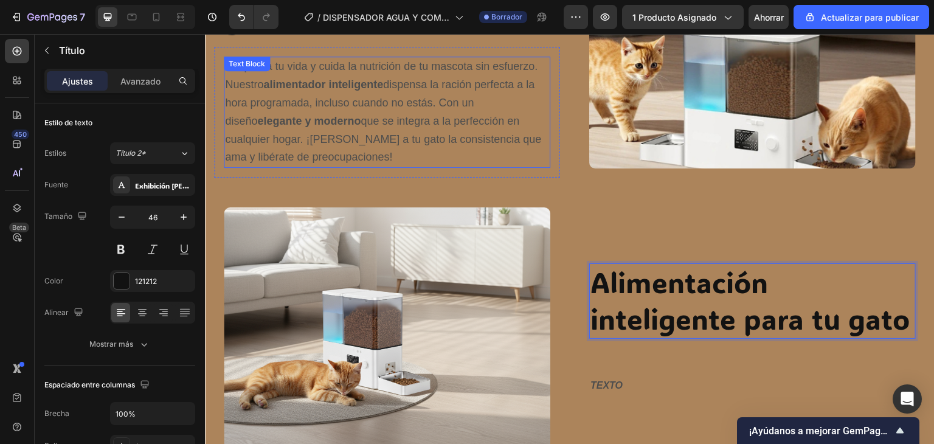
click at [370, 125] on span "Simplifica tu vida y cuida la nutrición de tu mascota sin esfuerzo. Nuestro ali…" at bounding box center [383, 111] width 316 height 103
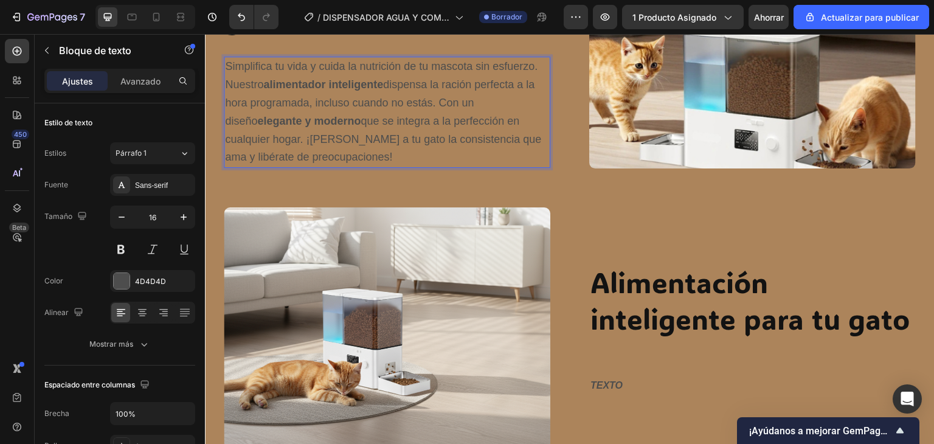
click at [368, 125] on span "Simplifica tu vida y cuida la nutrición de tu mascota sin esfuerzo. Nuestro ali…" at bounding box center [383, 111] width 316 height 103
click at [367, 122] on span "Simplifica tu vida y cuida la nutrición de tu mascota sin esfuerzo. Nuestro ali…" at bounding box center [383, 111] width 316 height 103
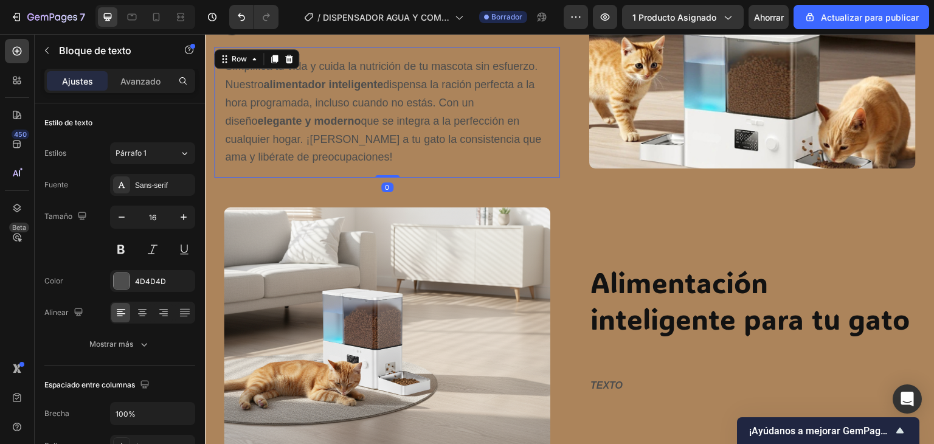
click at [331, 156] on div "Simplifica tu vida y cuida la nutrición de tu mascota sin esfuerzo. Nuestro ali…" at bounding box center [387, 112] width 346 height 131
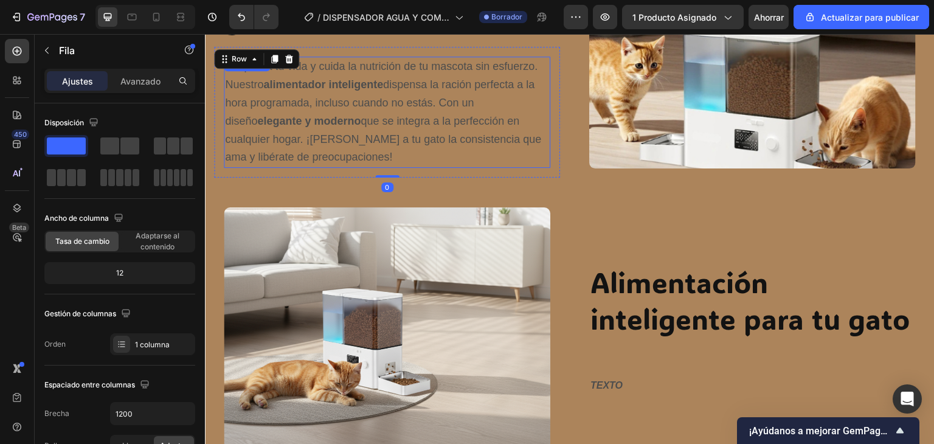
click at [325, 113] on span "Simplifica tu vida y cuida la nutrición de tu mascota sin esfuerzo. Nuestro ali…" at bounding box center [383, 111] width 316 height 103
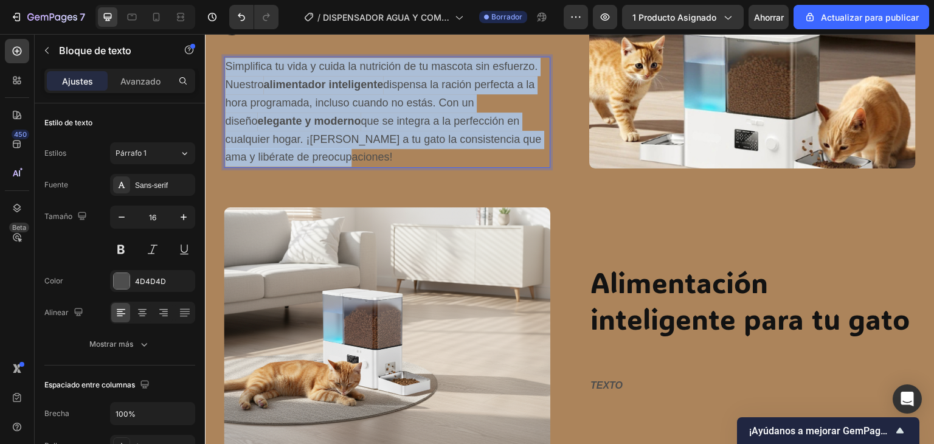
click at [325, 113] on span "Simplifica tu vida y cuida la nutrición de tu mascota sin esfuerzo. Nuestro ali…" at bounding box center [383, 111] width 316 height 103
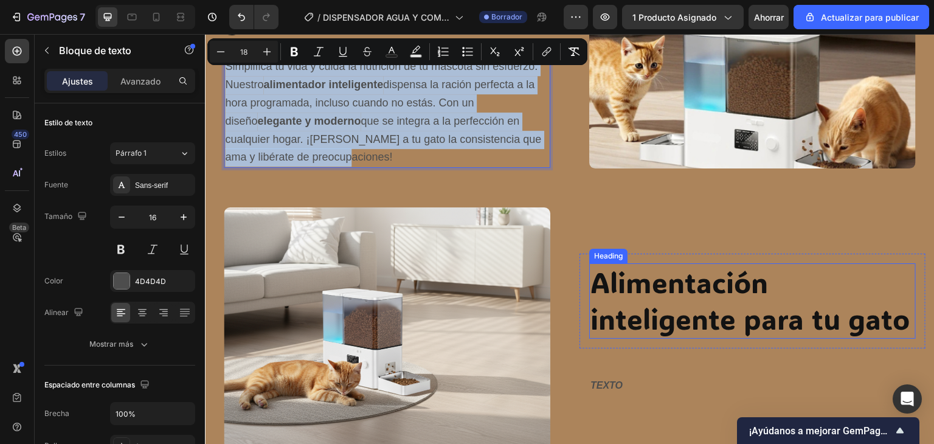
scroll to position [1420, 0]
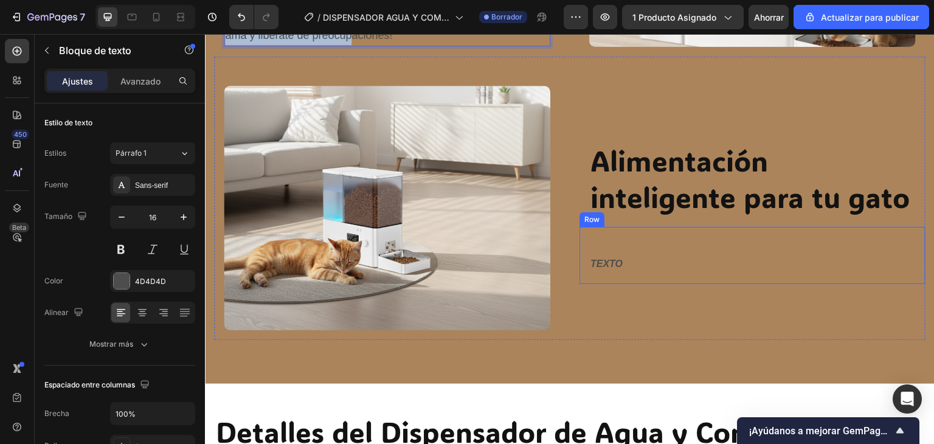
click at [610, 275] on div "TEXTO Text Block Row" at bounding box center [752, 255] width 346 height 57
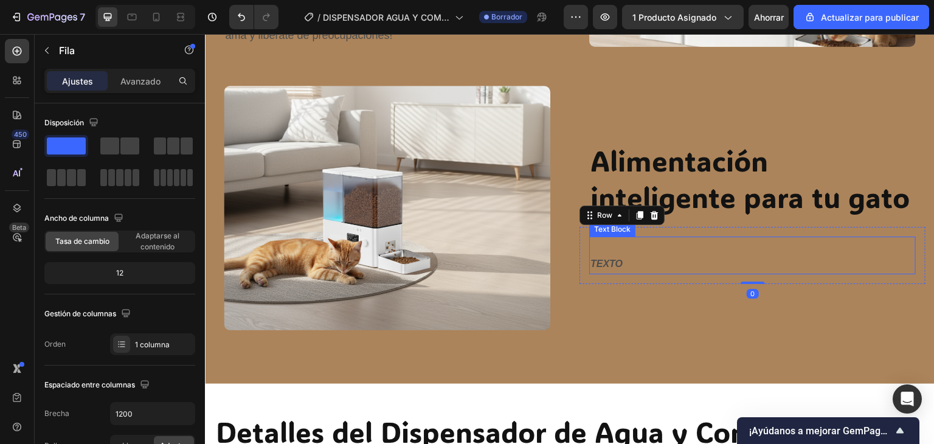
click at [609, 268] on strong "TEXTO" at bounding box center [606, 263] width 32 height 10
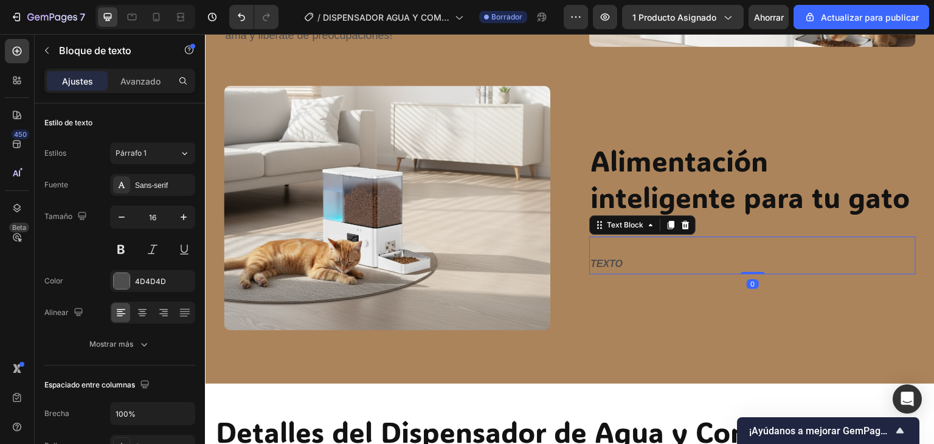
click at [609, 268] on strong "TEXTO" at bounding box center [606, 263] width 32 height 10
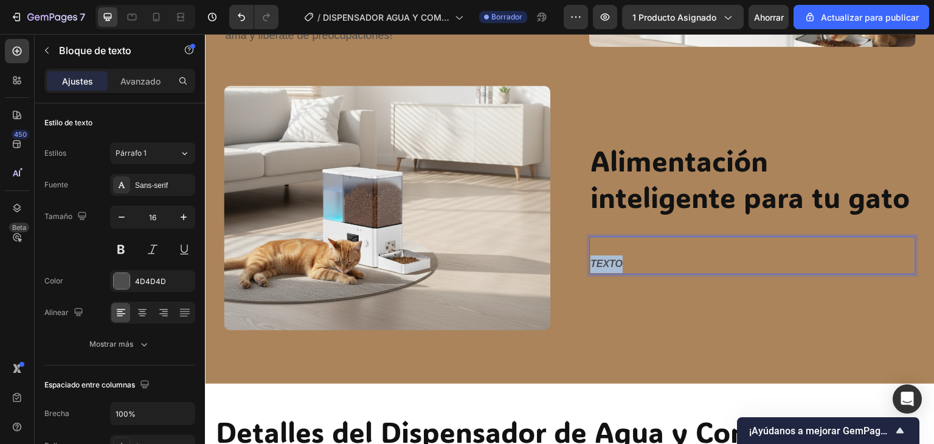
click at [609, 268] on strong "TEXTO" at bounding box center [606, 263] width 32 height 10
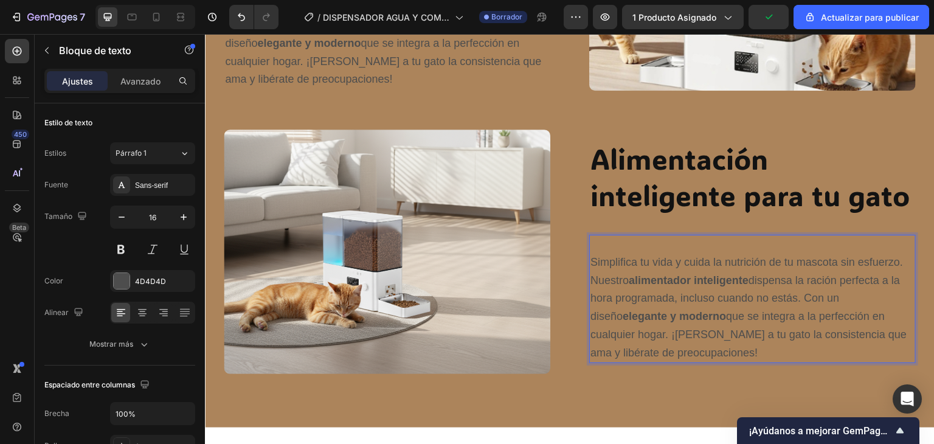
click at [602, 255] on p "Simplifica tu vida y cuida la nutrición de tu mascota sin esfuerzo. Nuestro ali…" at bounding box center [752, 308] width 324 height 109
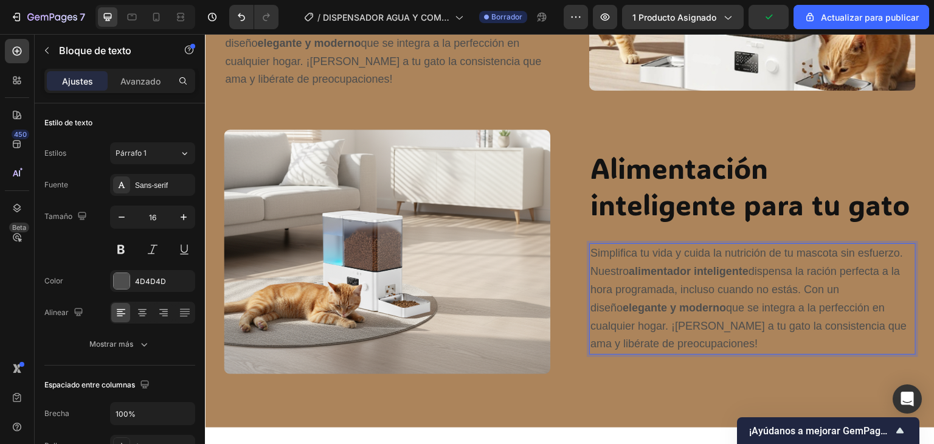
scroll to position [1385, 0]
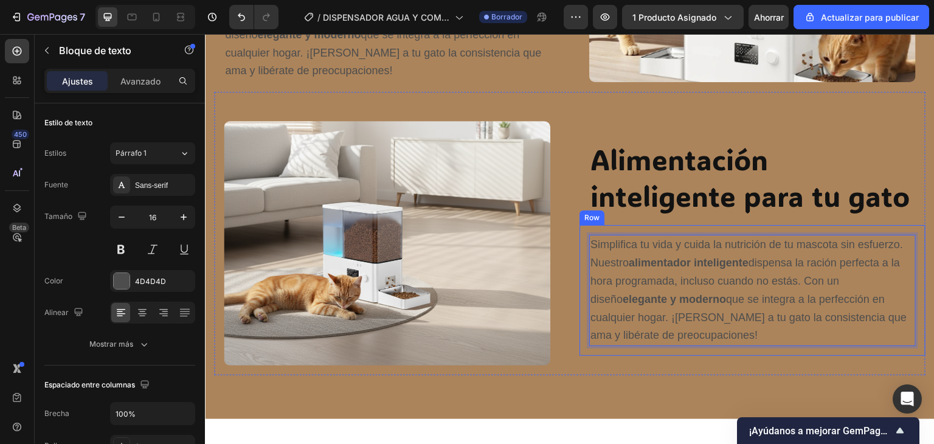
click at [570, 371] on div "Image Row Alimentación inteligente para tu gato Heading Row Simplifica tu vida …" at bounding box center [569, 234] width 711 height 284
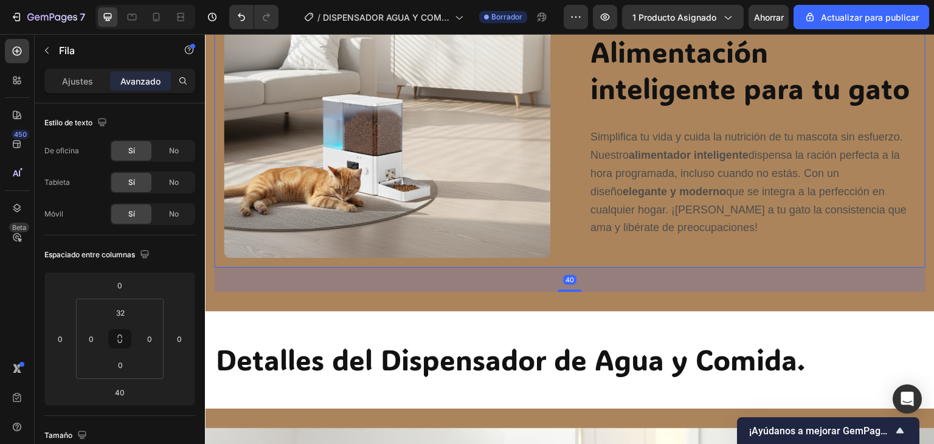
scroll to position [1507, 0]
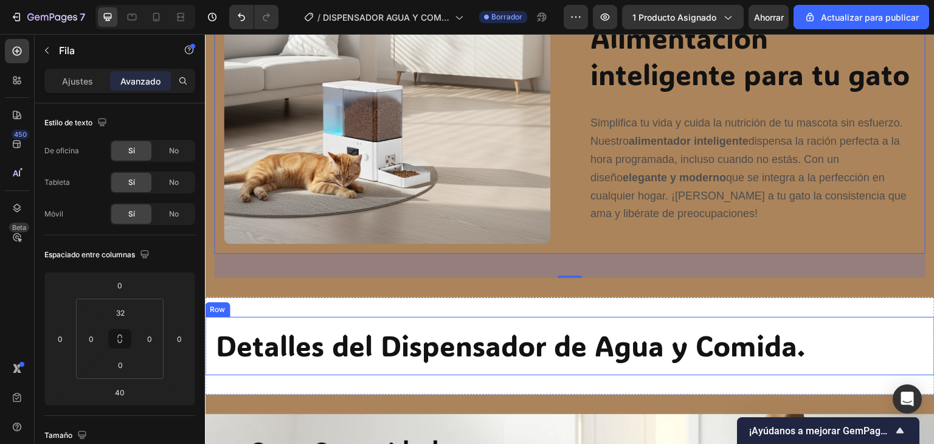
click at [521, 317] on div "Detalles del Dispensador de Agua y Comida. Heading Row" at bounding box center [570, 346] width 730 height 58
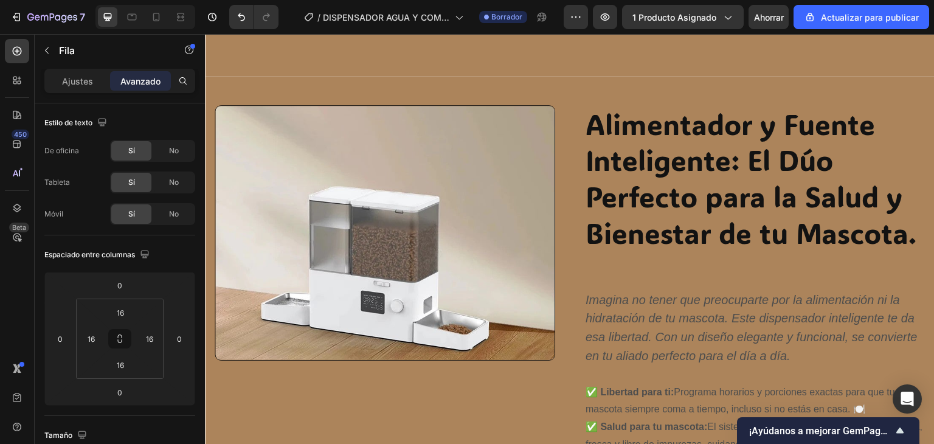
scroll to position [716, 0]
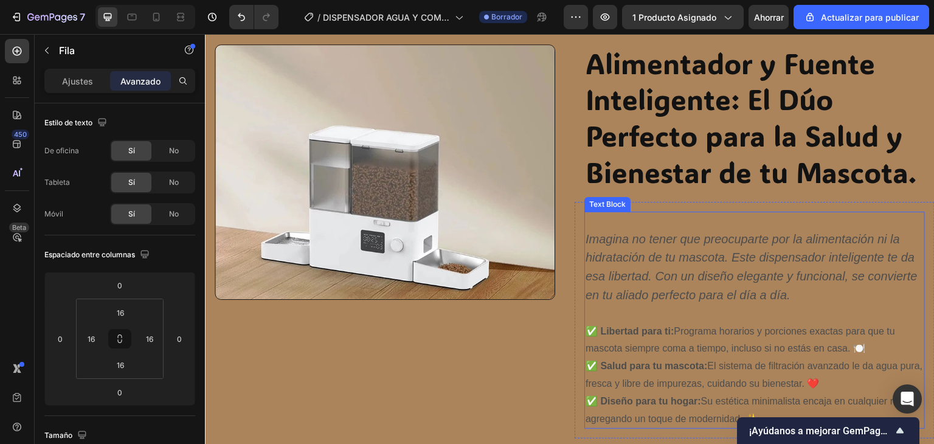
click at [646, 258] on icon "Imagina no tener que preocuparte por la alimentación ni la hidratación de tu ma…" at bounding box center [752, 266] width 332 height 69
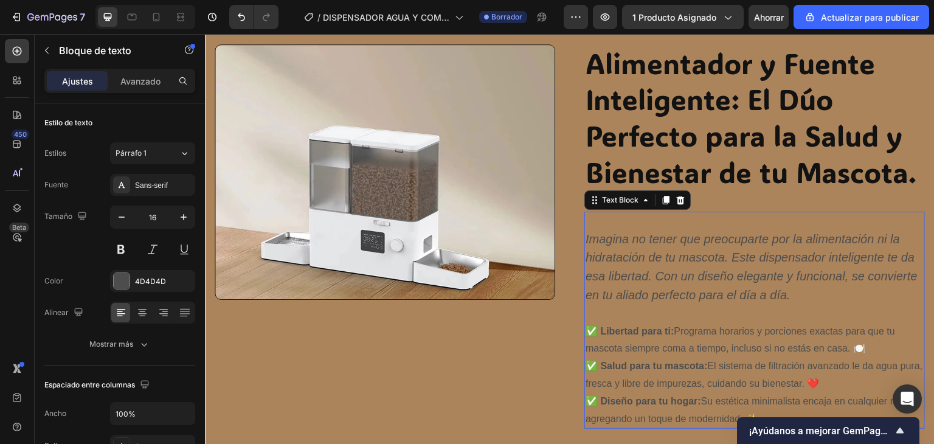
click at [787, 295] on p "Imagina no tener que preocuparte por la alimentación ni la hidratación de tu ma…" at bounding box center [755, 267] width 338 height 75
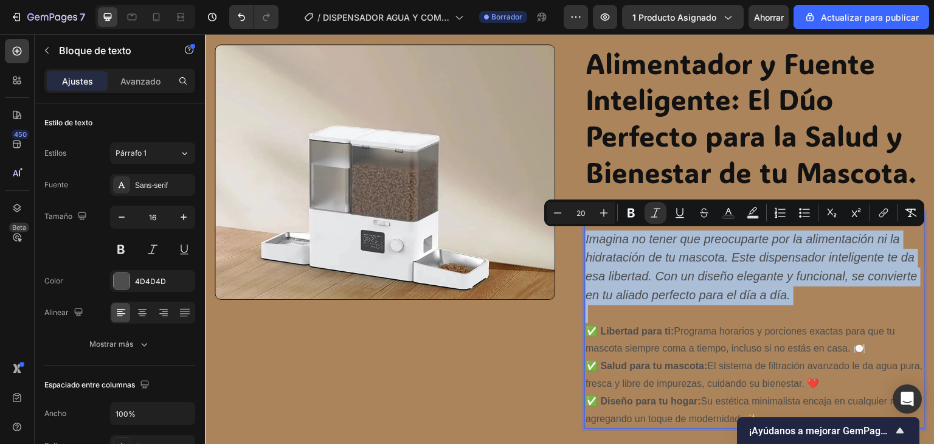
drag, startPoint x: 787, startPoint y: 294, endPoint x: 583, endPoint y: 242, distance: 210.9
click at [586, 242] on p "Imagina no tener que preocuparte por la alimentación ni la hidratación de tu ma…" at bounding box center [755, 267] width 338 height 75
type input "16"
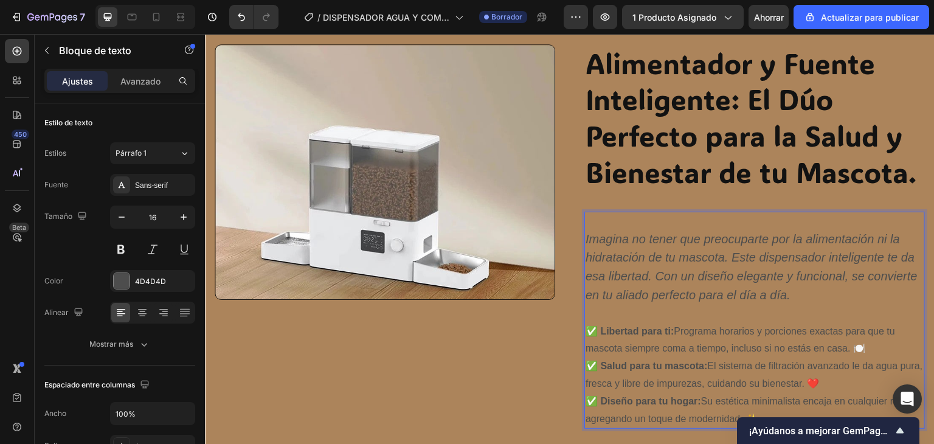
click at [634, 363] on strong "✅ Salud para tu mascota:" at bounding box center [647, 366] width 122 height 10
click at [679, 361] on strong "✅ Salud para tu mascota:" at bounding box center [647, 366] width 122 height 10
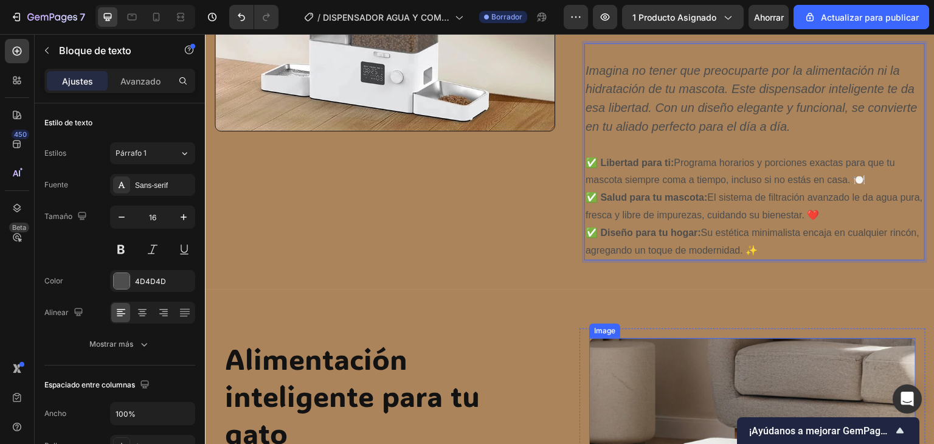
scroll to position [899, 0]
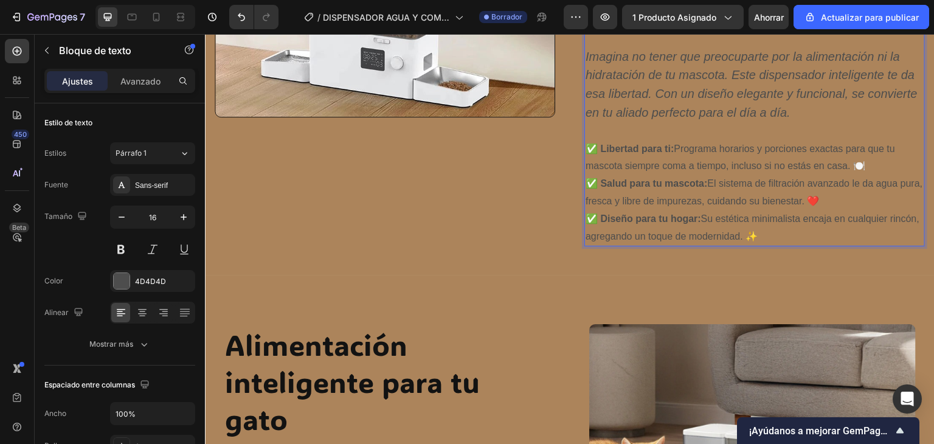
click at [789, 233] on p "✅ Diseño para tu hogar: Su estética minimalista encaja en cualquier rincón, agr…" at bounding box center [755, 227] width 338 height 35
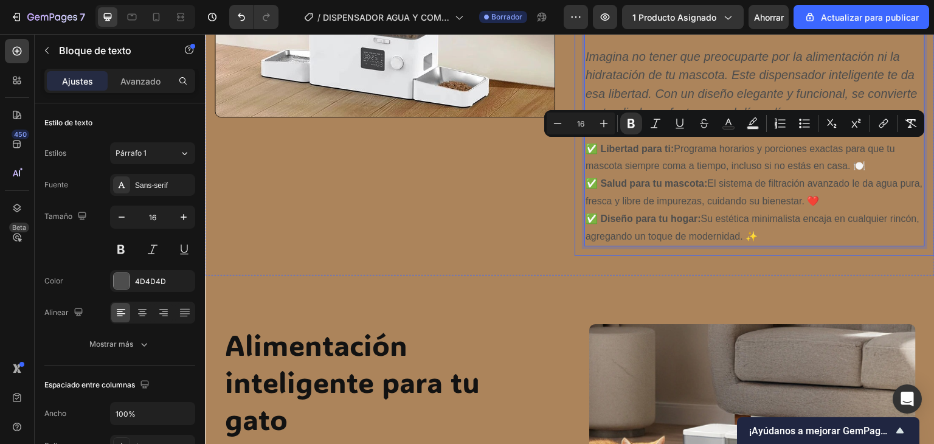
drag, startPoint x: 789, startPoint y: 233, endPoint x: 577, endPoint y: 153, distance: 226.9
click at [577, 153] on div "Imagina no tener que preocuparte por la alimentación ni la hidratación de tu ma…" at bounding box center [755, 137] width 360 height 237
click at [609, 123] on icon "Editor contextual toolbar" at bounding box center [604, 123] width 12 height 12
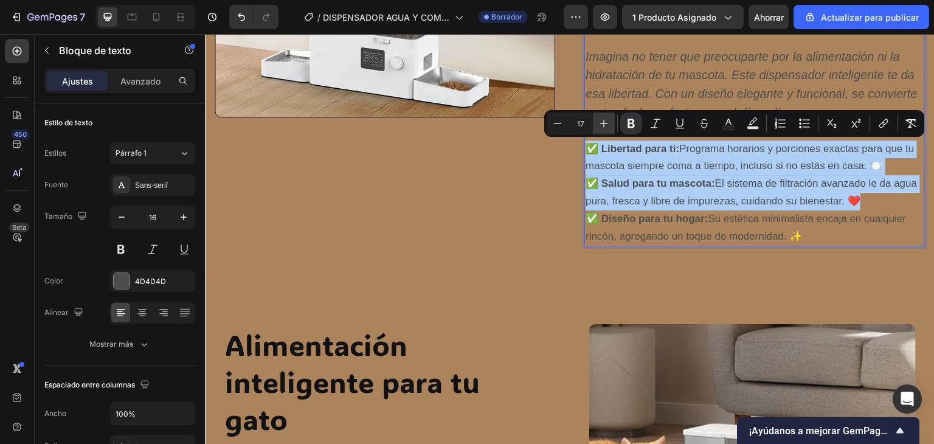
click at [608, 123] on icon "Editor contextual toolbar" at bounding box center [604, 123] width 12 height 12
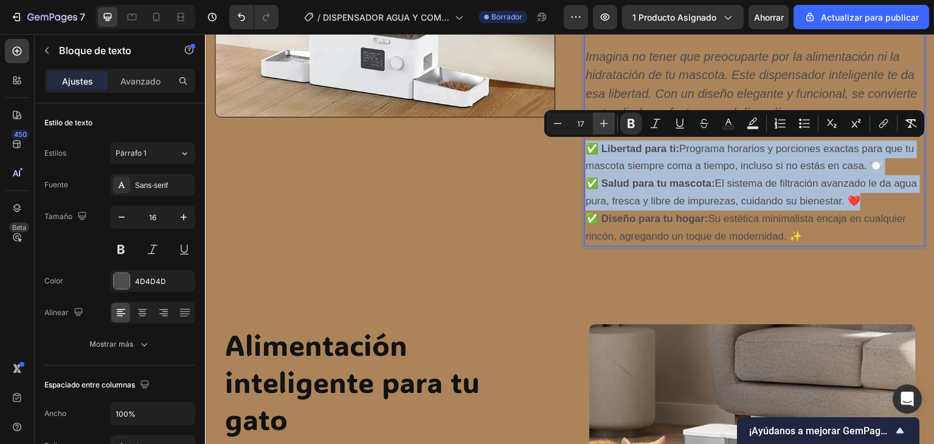
type input "18"
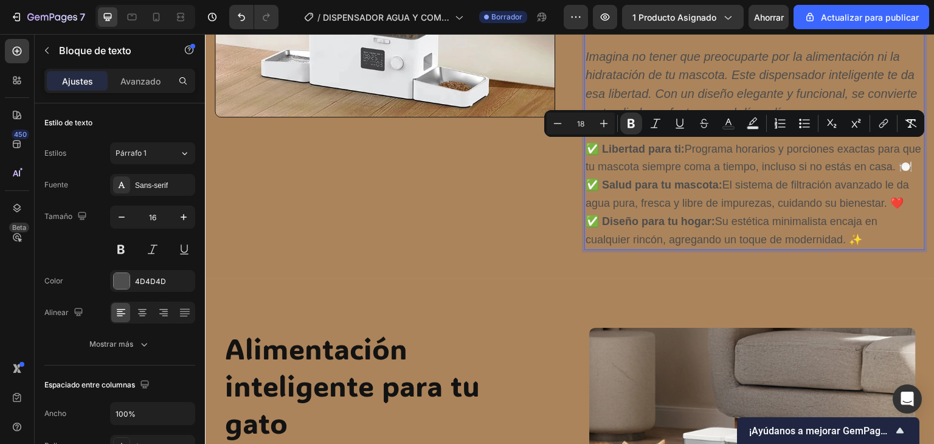
click at [654, 209] on p "✅ Salud para tu mascota: El sistema de filtración avanzado le da agua pura, fre…" at bounding box center [755, 194] width 338 height 36
click at [668, 177] on p "✅ Libertad para ti: Programa horarios y porciones exactas para que tu mascota s…" at bounding box center [755, 158] width 338 height 36
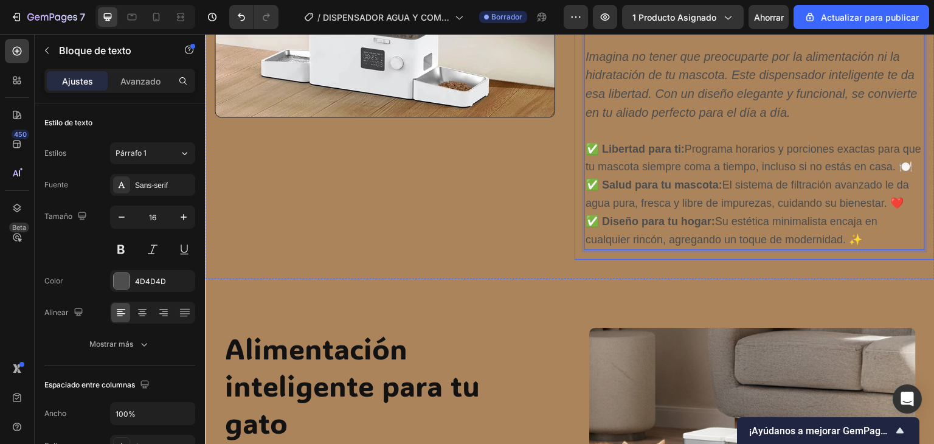
scroll to position [777, 0]
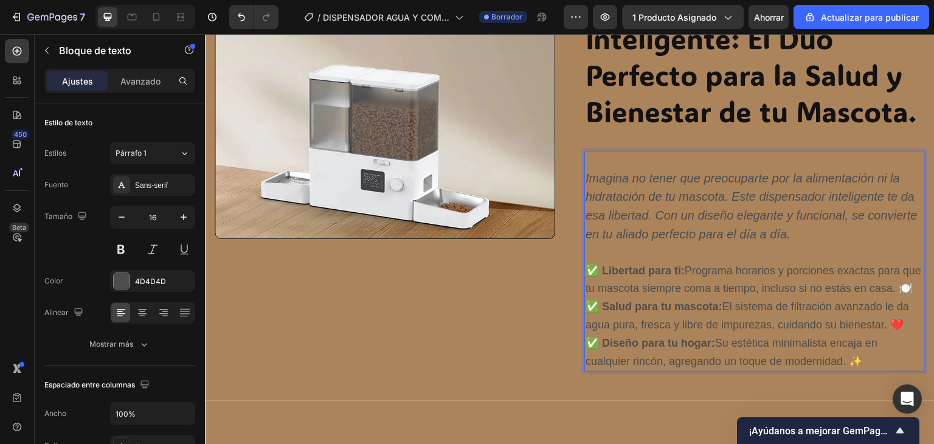
click at [586, 177] on icon "Imagina no tener que preocuparte por la alimentación ni la hidratación de tu ma…" at bounding box center [752, 205] width 332 height 69
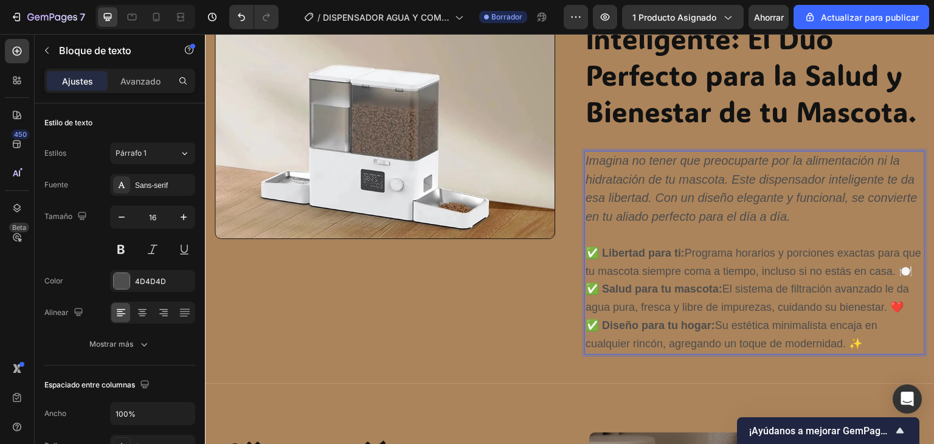
scroll to position [716, 0]
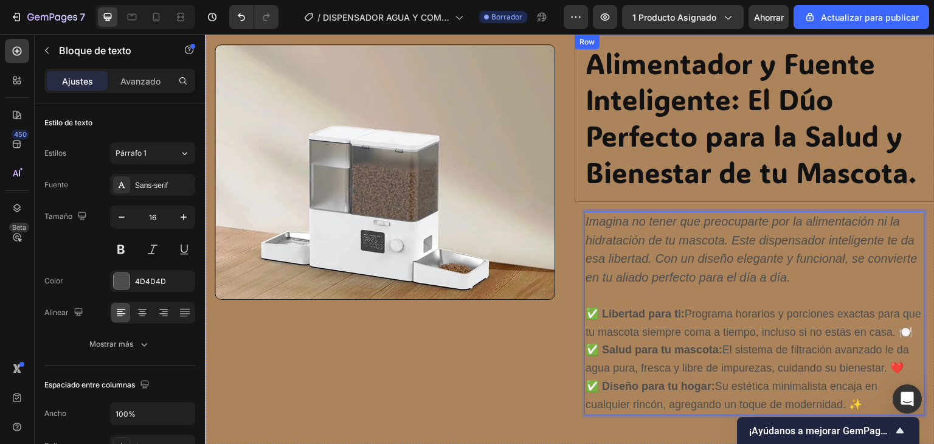
click at [688, 144] on h2 "Alimentador y Fuente Inteligente: El Dúo Perfecto para la Salud y Bienestar de …" at bounding box center [754, 118] width 341 height 148
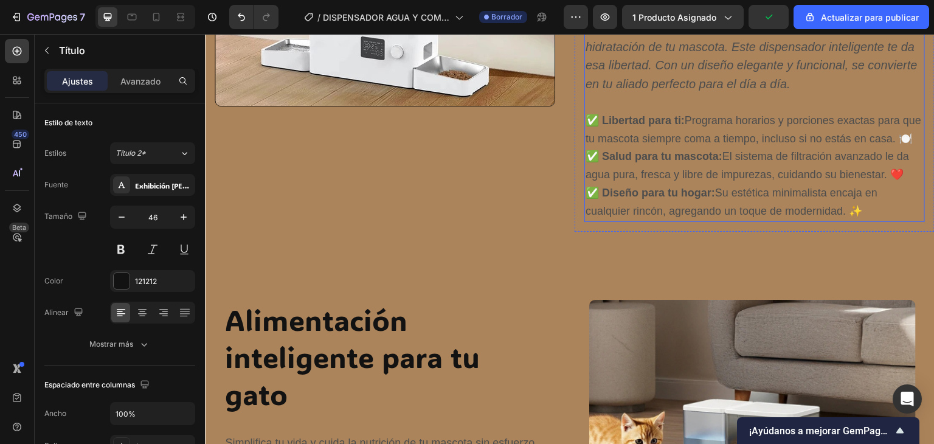
scroll to position [960, 0]
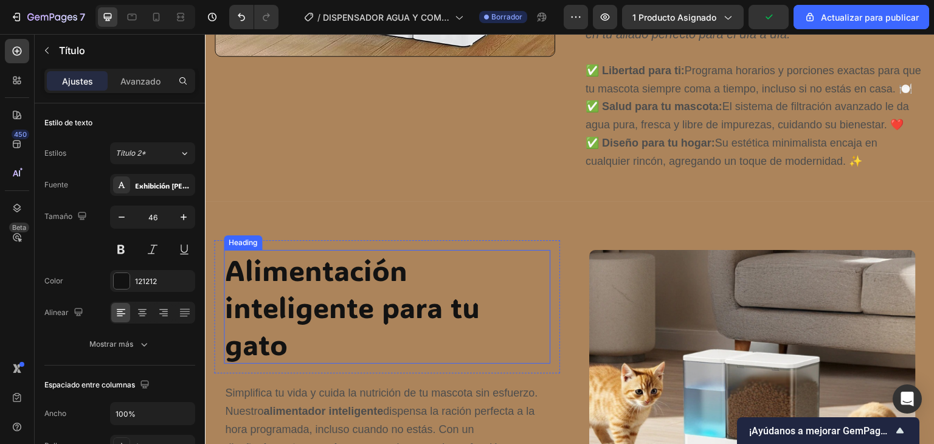
click at [469, 301] on h2 "Alimentación inteligente para tu gato" at bounding box center [387, 307] width 327 height 114
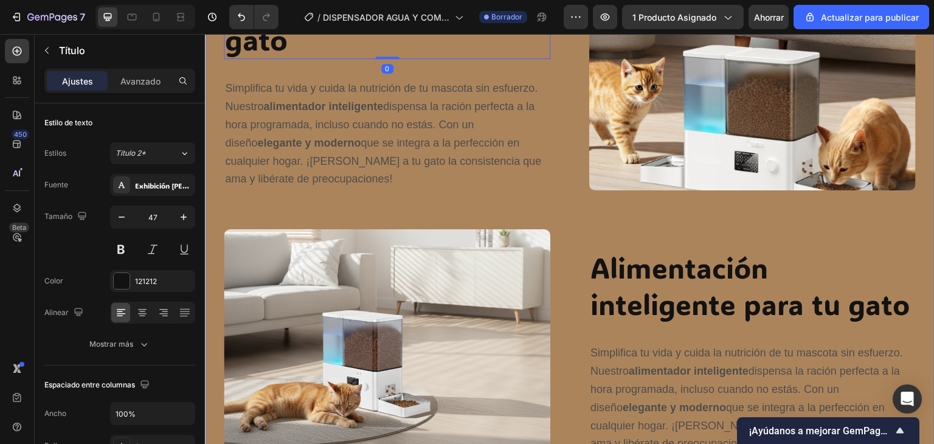
scroll to position [1324, 0]
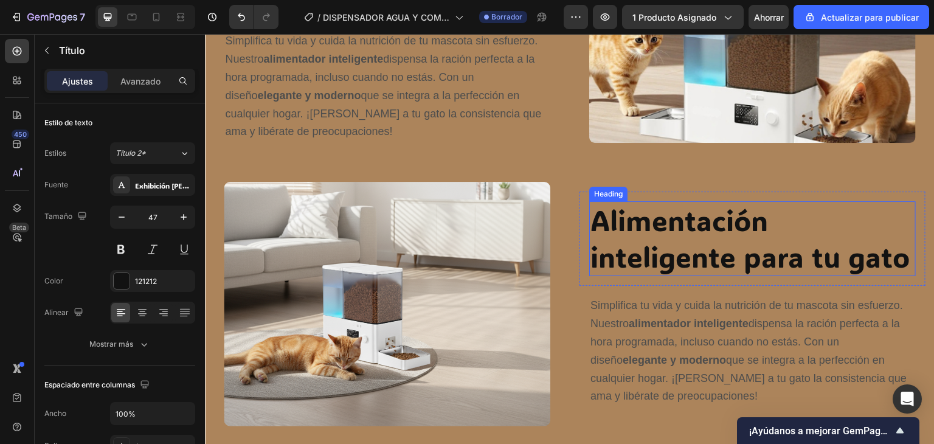
click at [640, 228] on h2 "Alimentación inteligente para tu gato" at bounding box center [752, 238] width 327 height 75
click at [644, 252] on h2 "Alimentación inteligente para tu gato" at bounding box center [752, 238] width 327 height 75
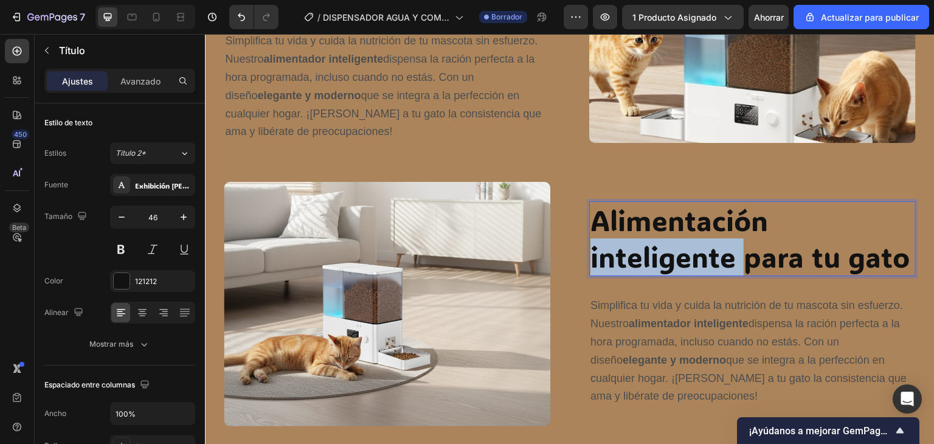
click at [644, 252] on p "Alimentación inteligente para tu gato" at bounding box center [752, 238] width 324 height 73
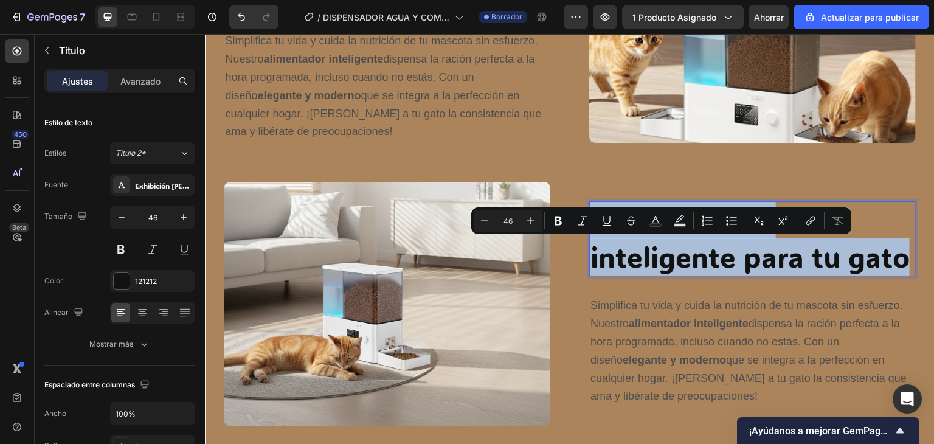
click at [644, 252] on p "Alimentación inteligente para tu gato" at bounding box center [752, 238] width 324 height 73
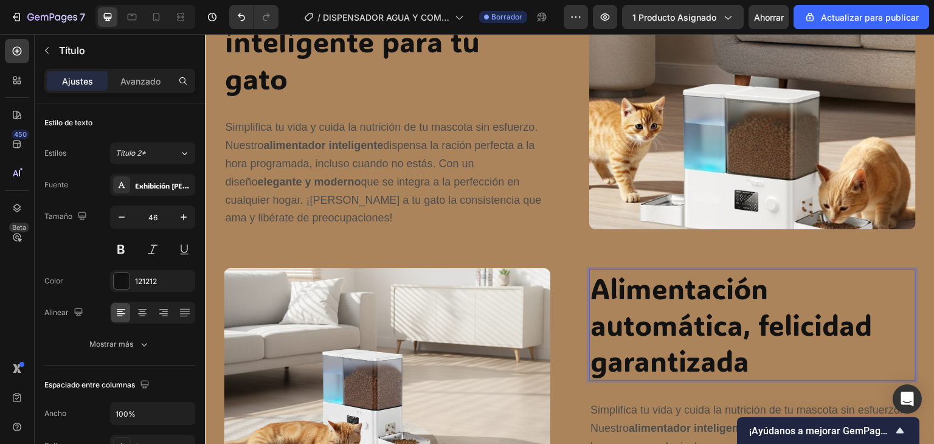
scroll to position [1245, 0]
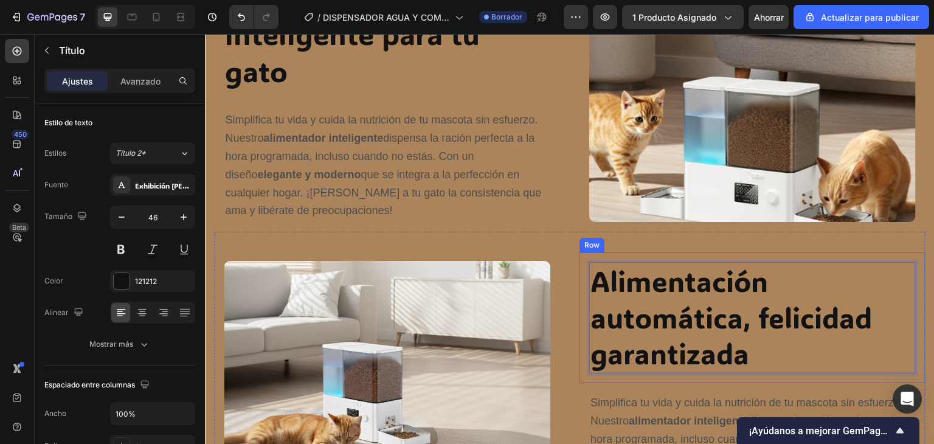
click at [587, 253] on div "Alimentación automática, felicidad garantizada Heading 0 Row" at bounding box center [752, 317] width 346 height 131
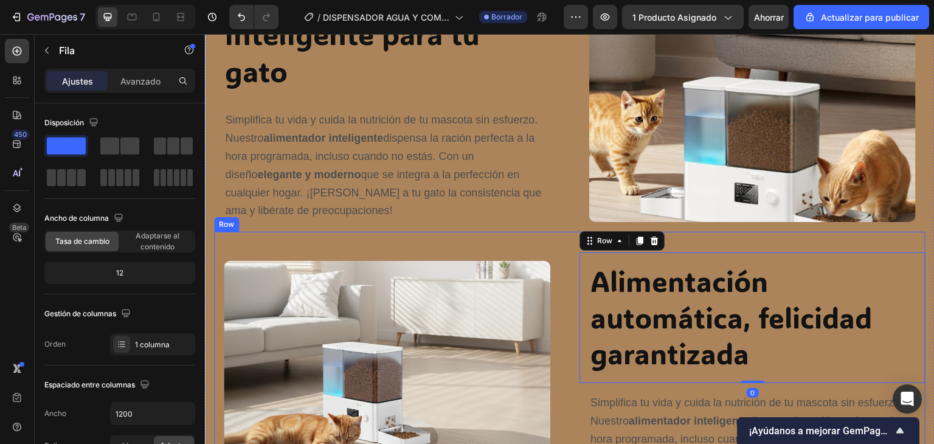
click at [736, 236] on div "Image Row Alimentación automática, felicidad garantizada Heading Row 0 Simplifi…" at bounding box center [569, 374] width 711 height 284
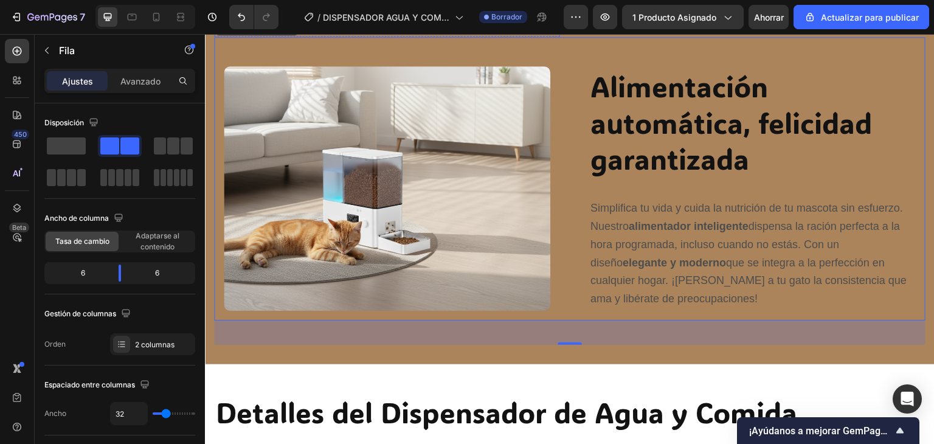
scroll to position [1489, 0]
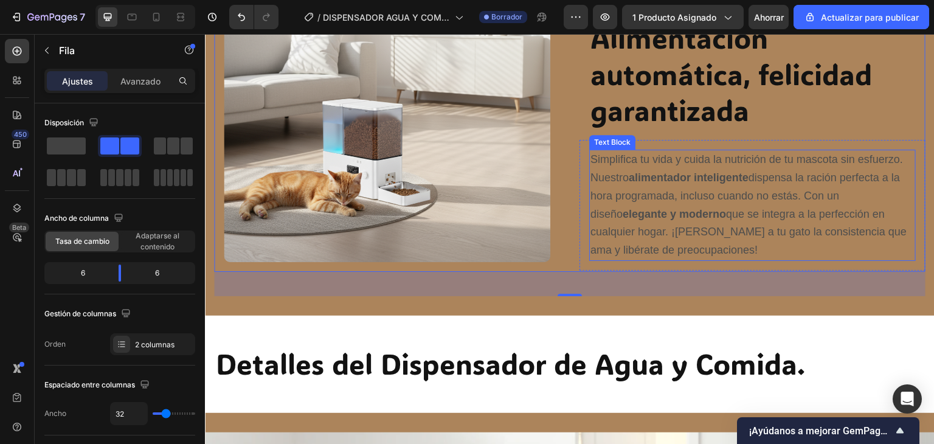
click at [634, 193] on span "Simplifica tu vida y cuida la nutrición de tu mascota sin esfuerzo. Nuestro ali…" at bounding box center [748, 204] width 316 height 103
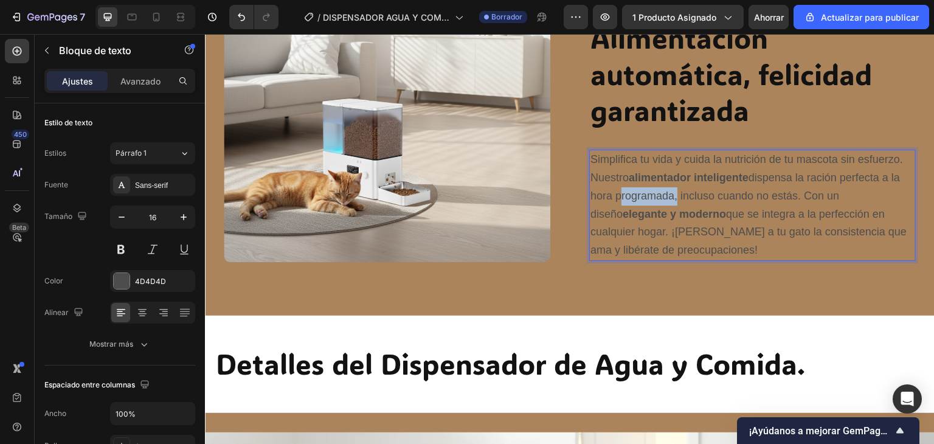
click at [634, 193] on span "Simplifica tu vida y cuida la nutrición de tu mascota sin esfuerzo. Nuestro ali…" at bounding box center [748, 204] width 316 height 103
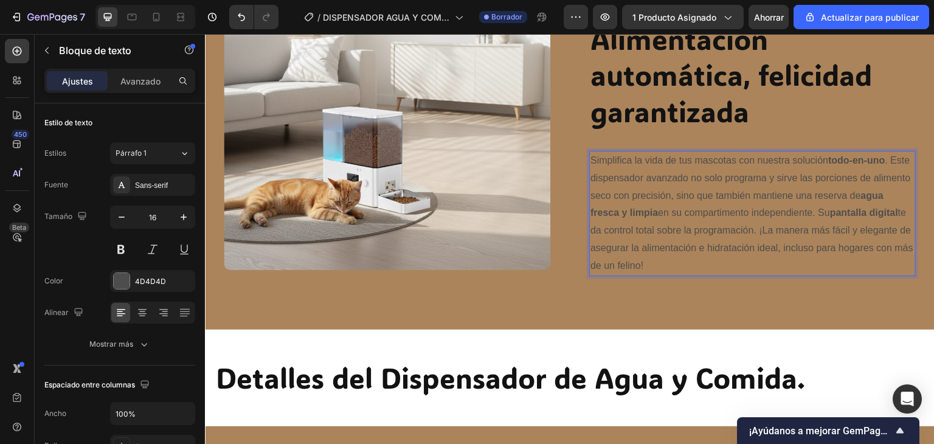
click at [885, 164] on p "Simplifica la vida de tus mascotas con nuestra solución todo-en-uno . Este disp…" at bounding box center [752, 213] width 324 height 123
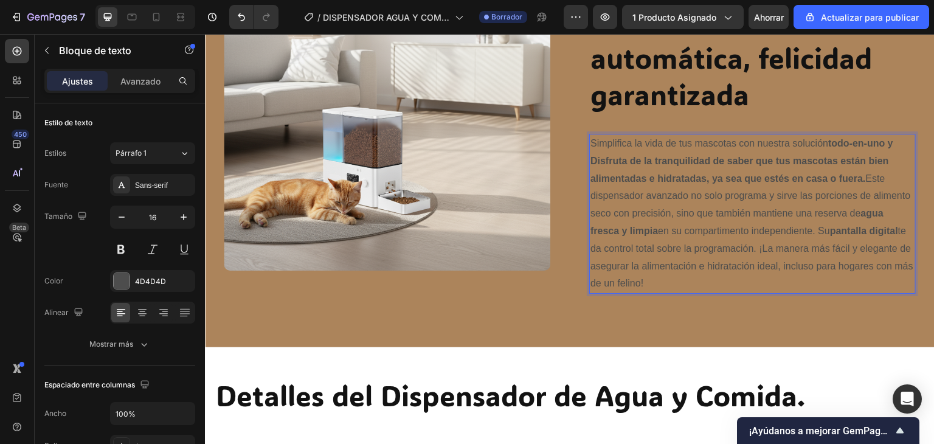
click at [590, 162] on strong "todo-en-uno y Disfruta de la tranquilidad de saber que tus mascotas están bien …" at bounding box center [741, 161] width 303 height 46
click at [640, 283] on p "Simplifica la vida de tus mascotas con nuestra solución todo-en-uno y disfruta …" at bounding box center [752, 213] width 324 height 157
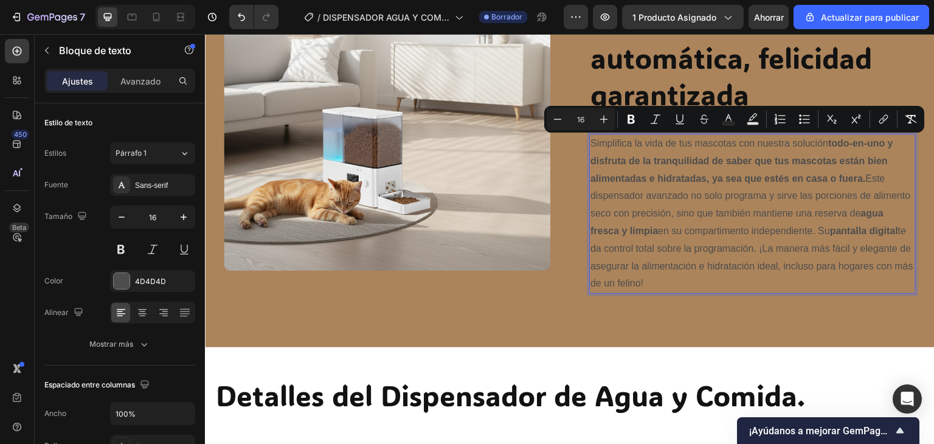
drag, startPoint x: 640, startPoint y: 283, endPoint x: 585, endPoint y: 145, distance: 149.3
click at [589, 145] on div "Simplifica la vida de tus mascotas con nuestra solución todo-en-uno y disfruta …" at bounding box center [752, 214] width 327 height 160
click at [610, 122] on button "Plus" at bounding box center [604, 119] width 22 height 22
type input "18"
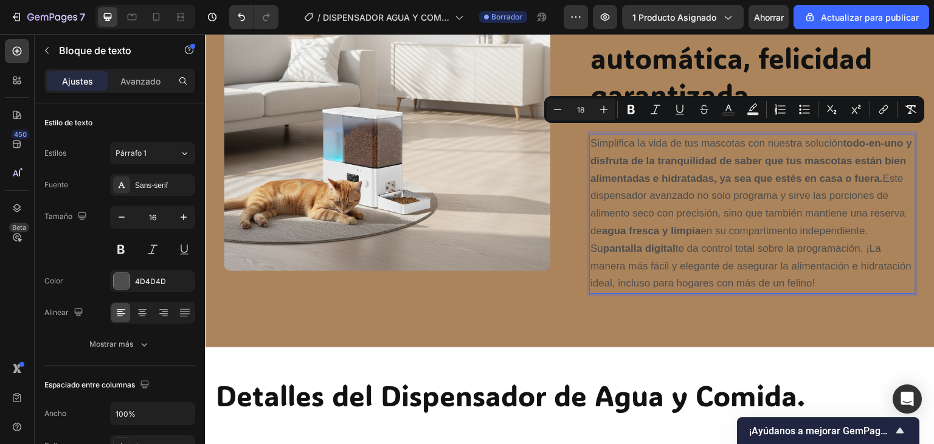
scroll to position [1512, 0]
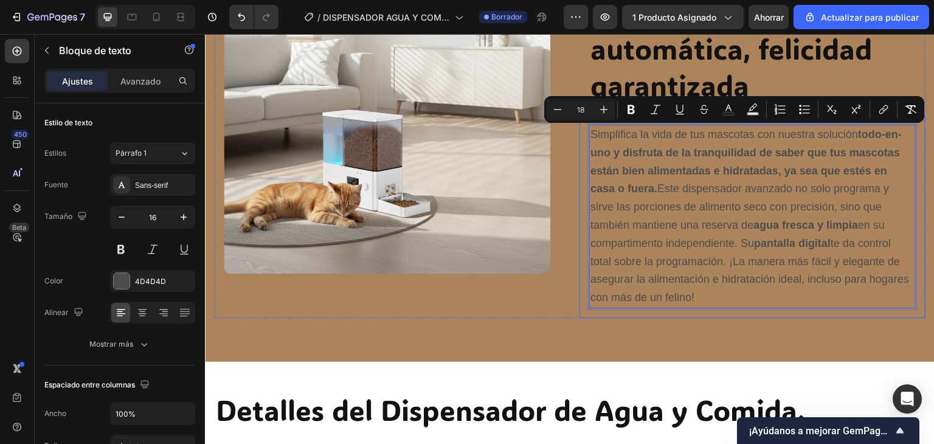
click at [719, 315] on div "Alimentación inteligente para tu gato Heading Row Simplifica tu vida y cuida la…" at bounding box center [570, 12] width 730 height 662
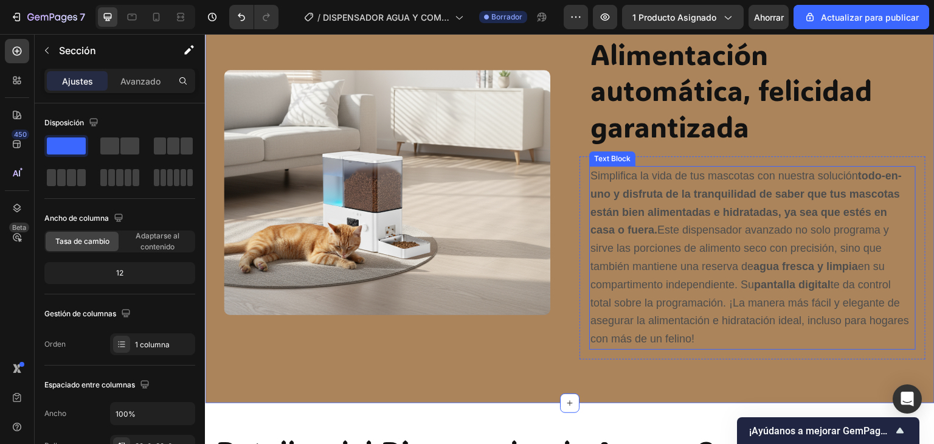
scroll to position [1451, 0]
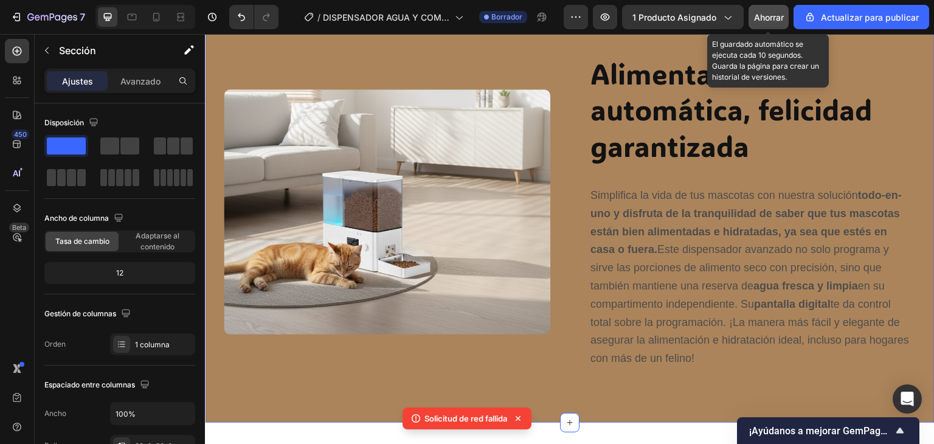
click at [774, 18] on font "Ahorrar" at bounding box center [769, 17] width 30 height 10
click at [774, 18] on icon "button" at bounding box center [769, 17] width 14 height 14
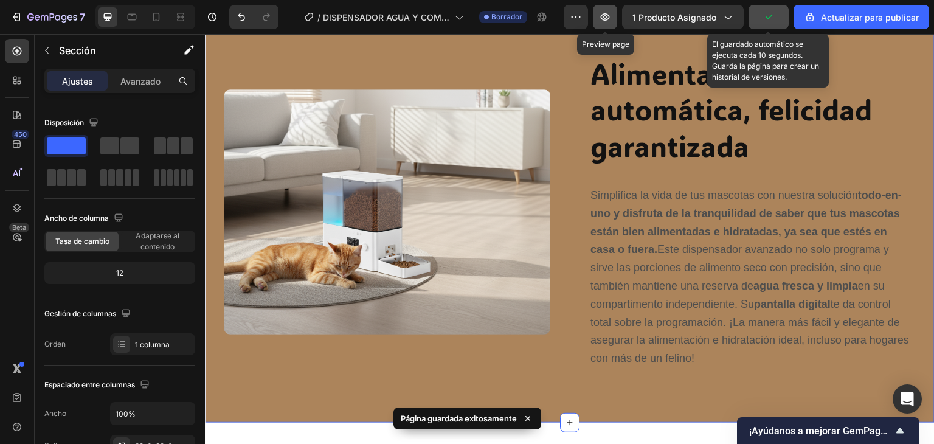
click at [607, 16] on icon "button" at bounding box center [605, 17] width 4 height 4
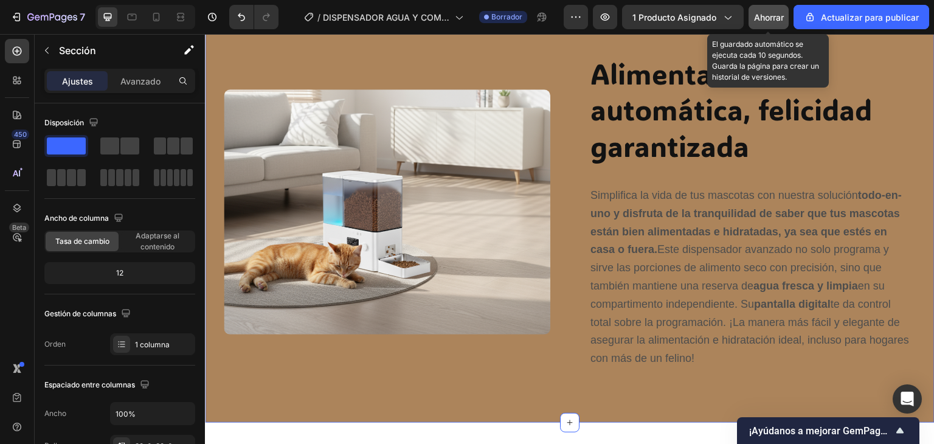
click at [763, 21] on font "Ahorrar" at bounding box center [769, 17] width 30 height 10
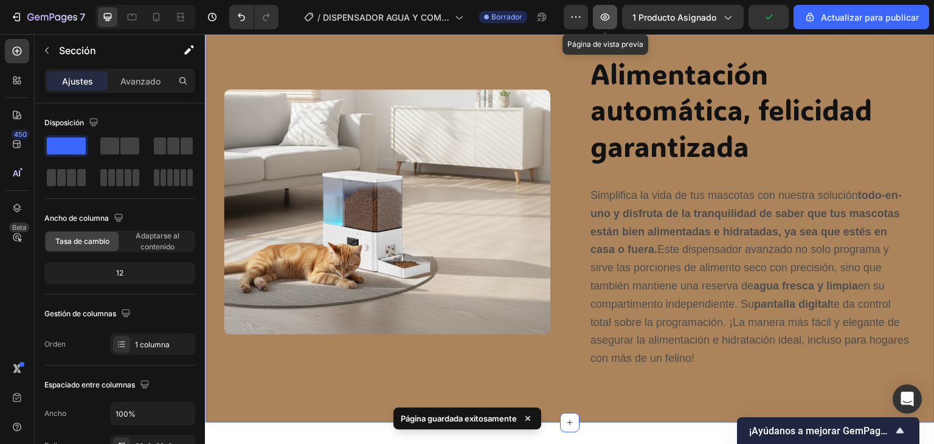
click at [611, 12] on icon "button" at bounding box center [605, 17] width 12 height 12
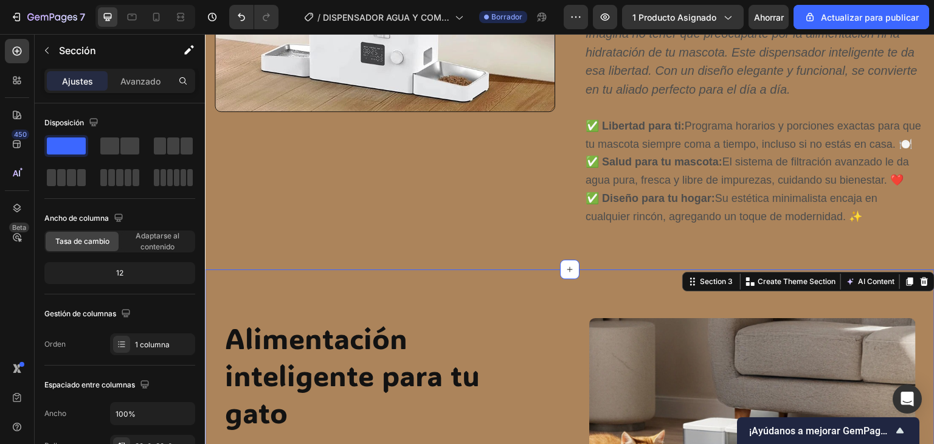
scroll to position [722, 0]
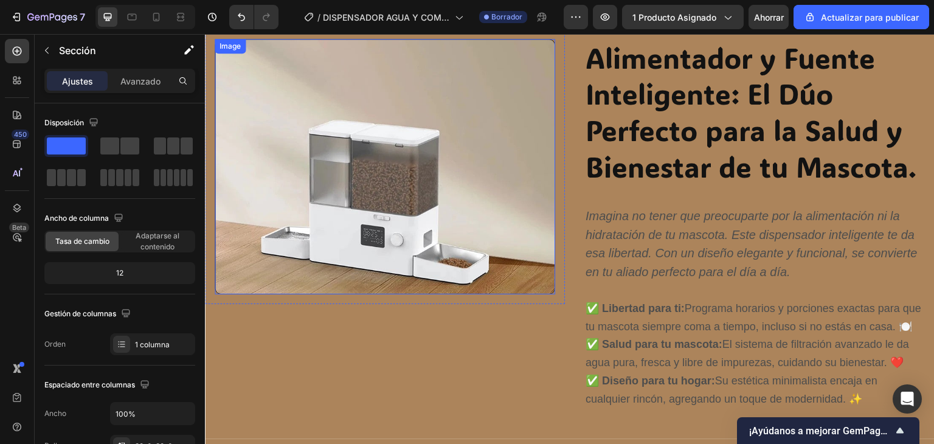
click at [385, 173] on img at bounding box center [385, 166] width 341 height 255
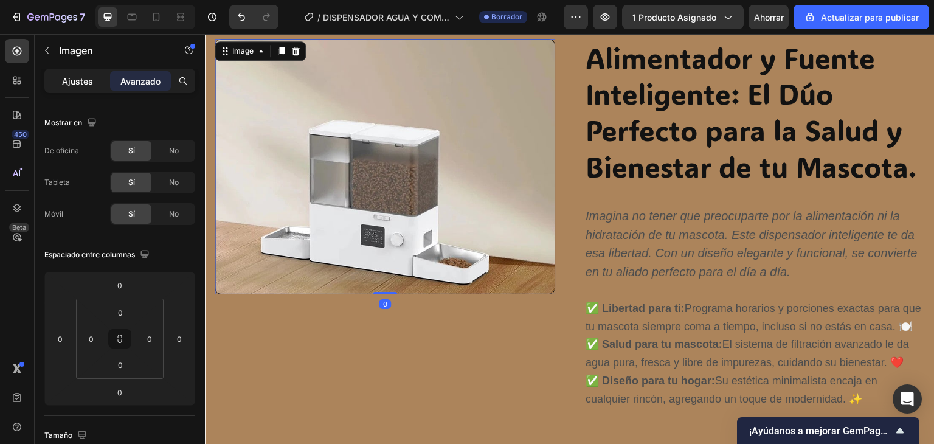
click at [85, 80] on font "Ajustes" at bounding box center [77, 81] width 31 height 10
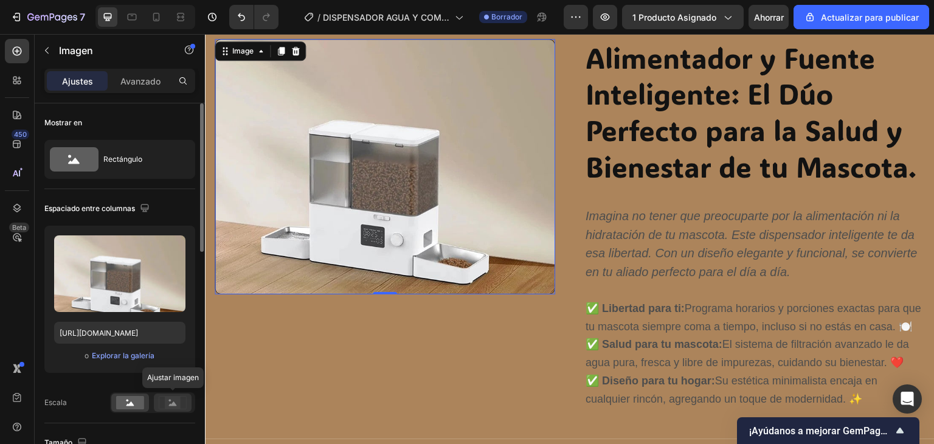
click at [168, 404] on rect at bounding box center [173, 402] width 16 height 12
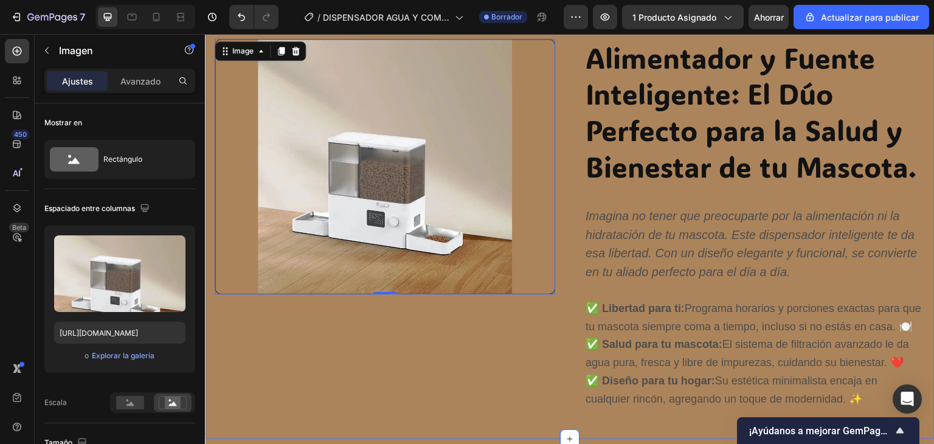
click at [247, 371] on div "Image 0 Row" at bounding box center [385, 224] width 360 height 390
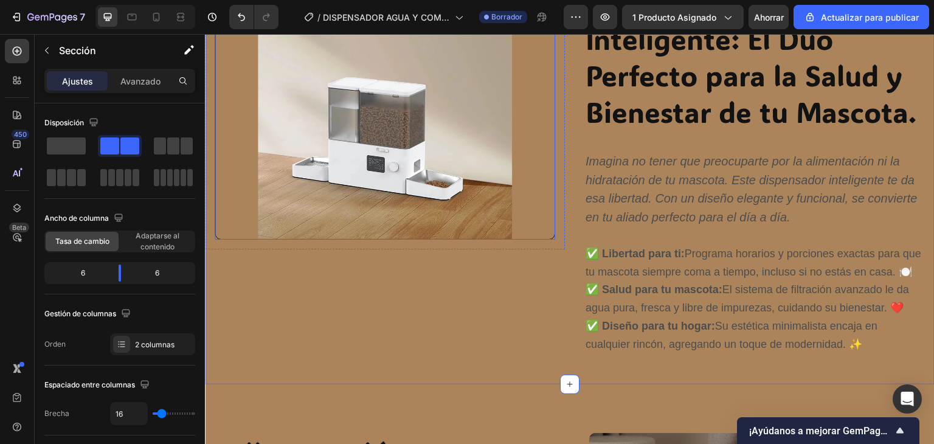
scroll to position [783, 0]
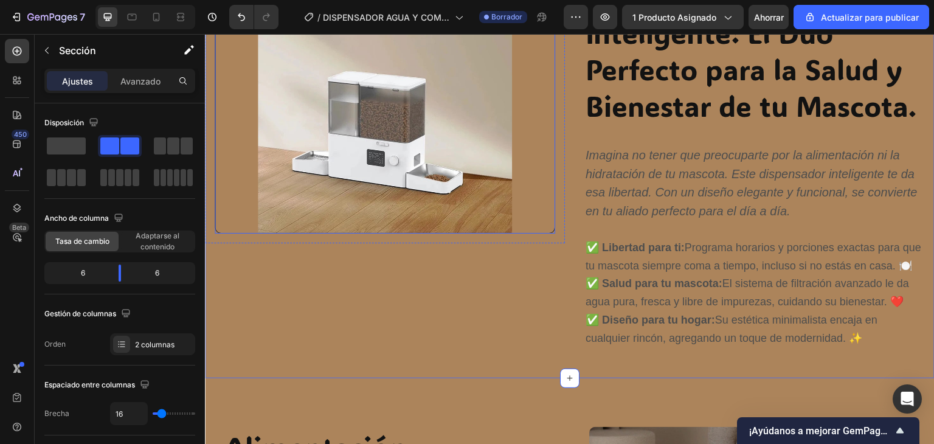
click at [356, 154] on img at bounding box center [385, 105] width 341 height 255
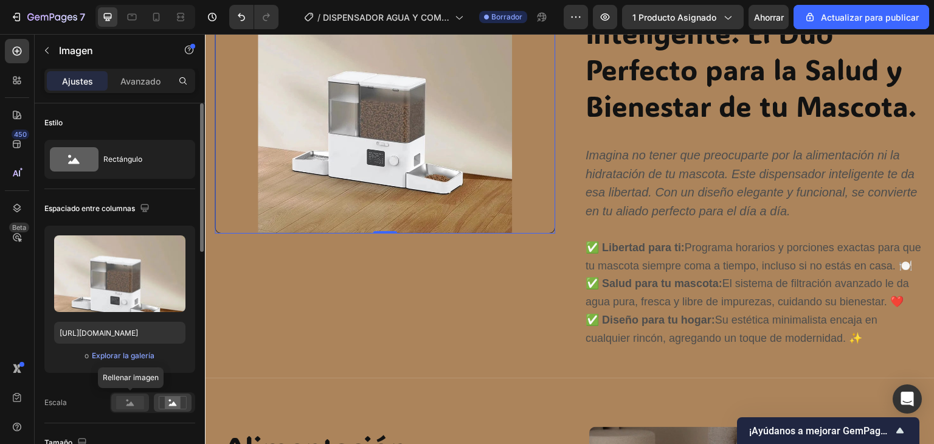
click at [135, 403] on rect at bounding box center [130, 402] width 28 height 13
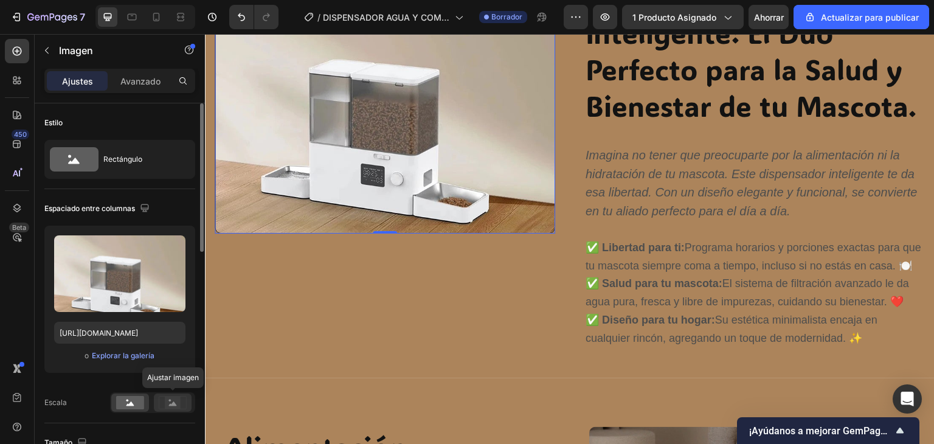
click at [182, 409] on div at bounding box center [173, 402] width 38 height 18
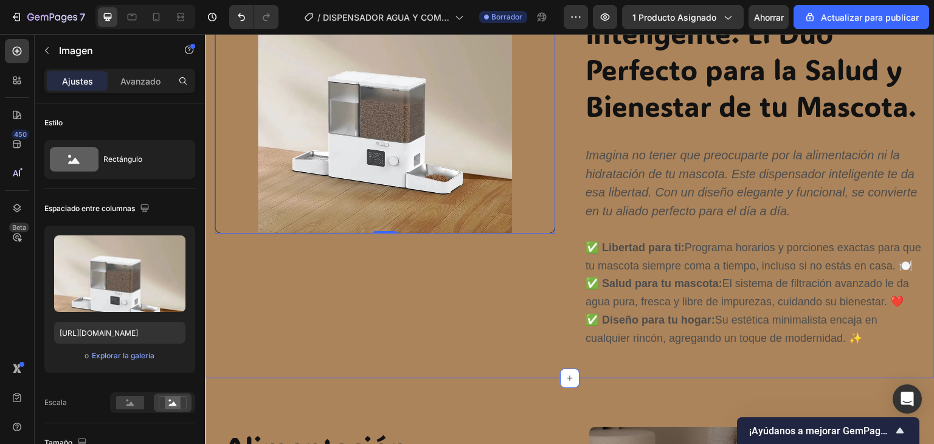
click at [339, 352] on div "Image 0 Row" at bounding box center [385, 163] width 360 height 390
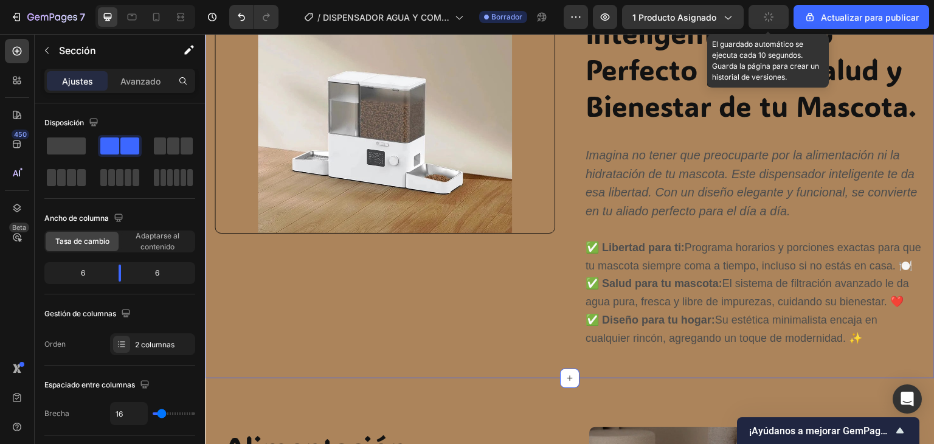
click at [771, 25] on button "button" at bounding box center [769, 17] width 40 height 24
click at [771, 23] on button "button" at bounding box center [769, 17] width 40 height 24
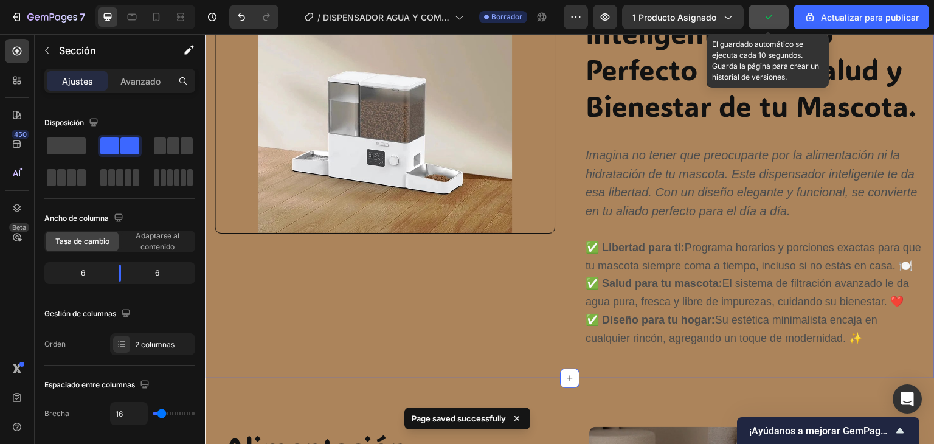
click at [771, 23] on button "button" at bounding box center [769, 17] width 40 height 24
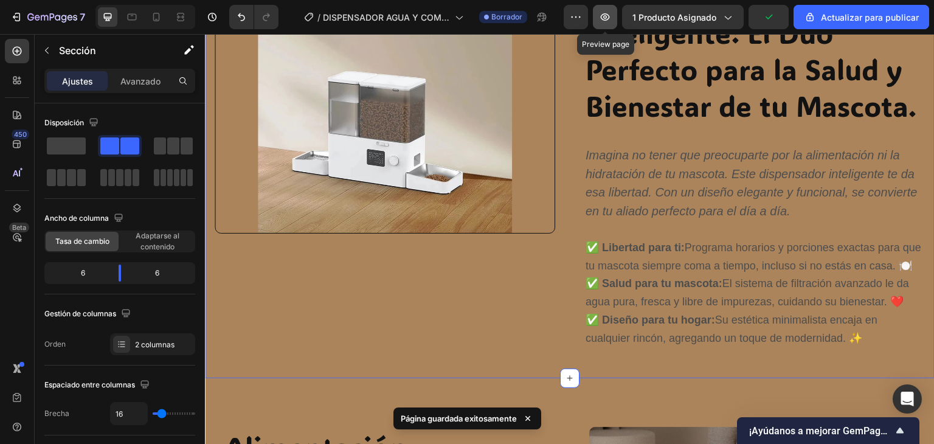
click at [609, 19] on icon "button" at bounding box center [605, 17] width 12 height 12
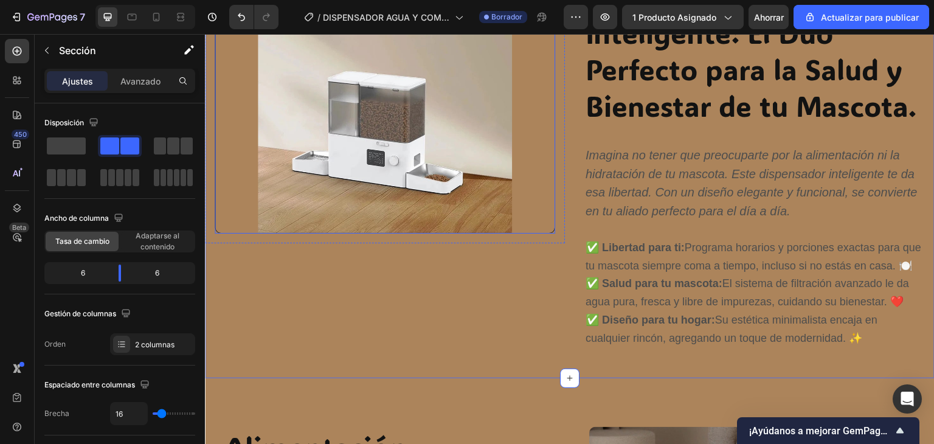
click at [453, 93] on img at bounding box center [385, 105] width 341 height 255
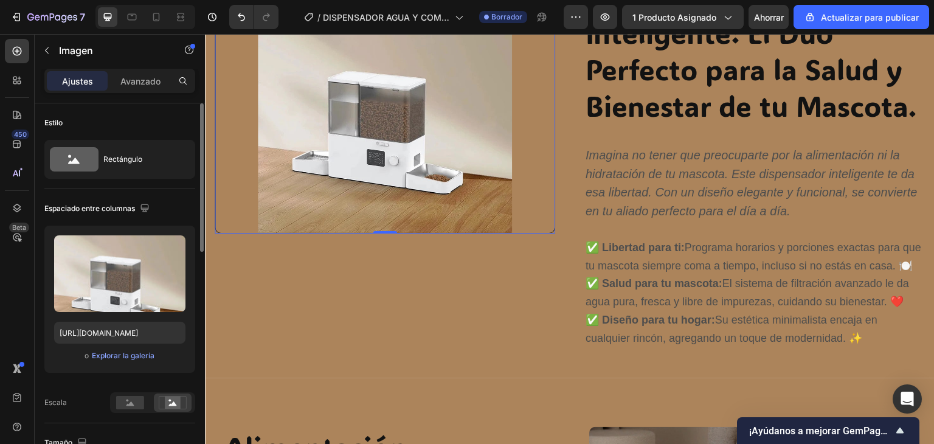
click at [117, 413] on div "Espaciado entre columnas Subir imagen [URL][DOMAIN_NAME] o Explorar la galería …" at bounding box center [119, 306] width 151 height 234
click at [130, 400] on rect at bounding box center [130, 402] width 28 height 13
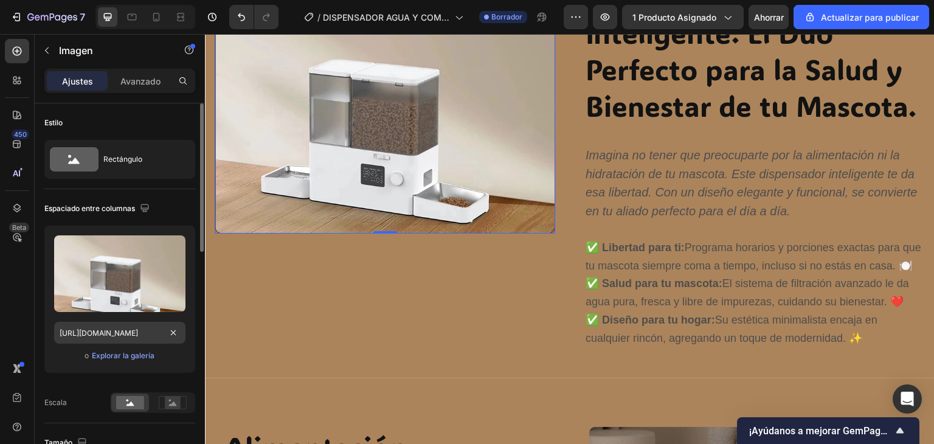
scroll to position [122, 0]
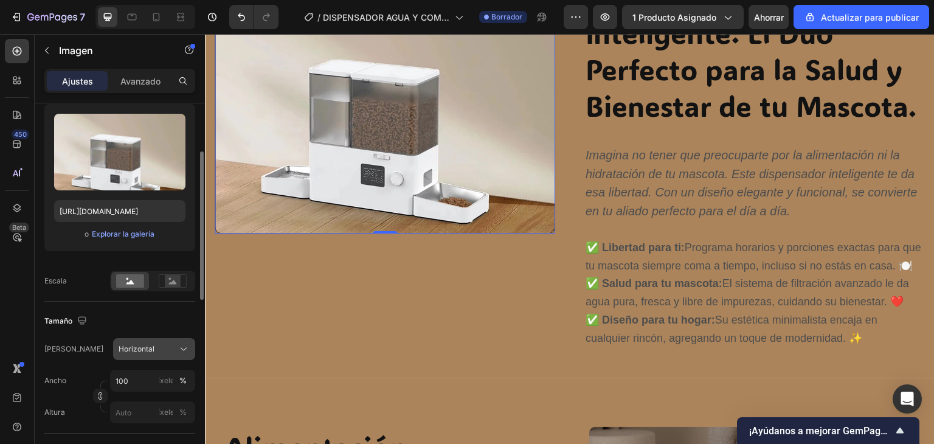
click at [161, 350] on div "Horizontal" at bounding box center [147, 349] width 57 height 11
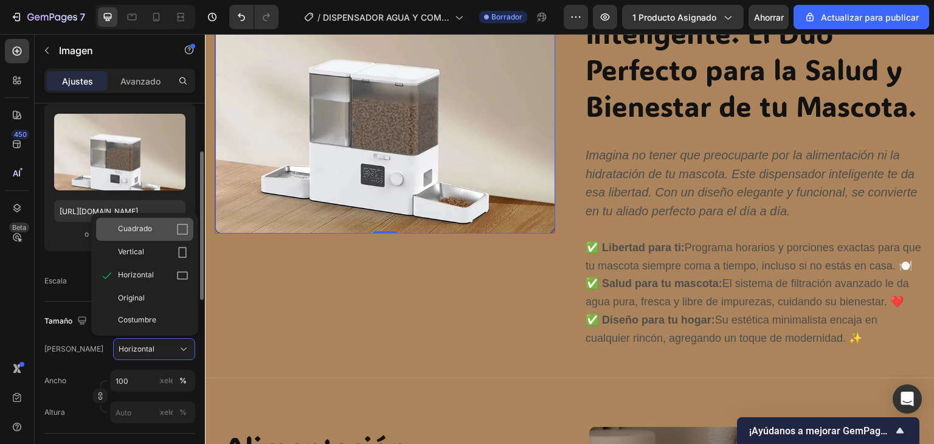
click at [151, 230] on div "Cuadrado" at bounding box center [153, 229] width 71 height 12
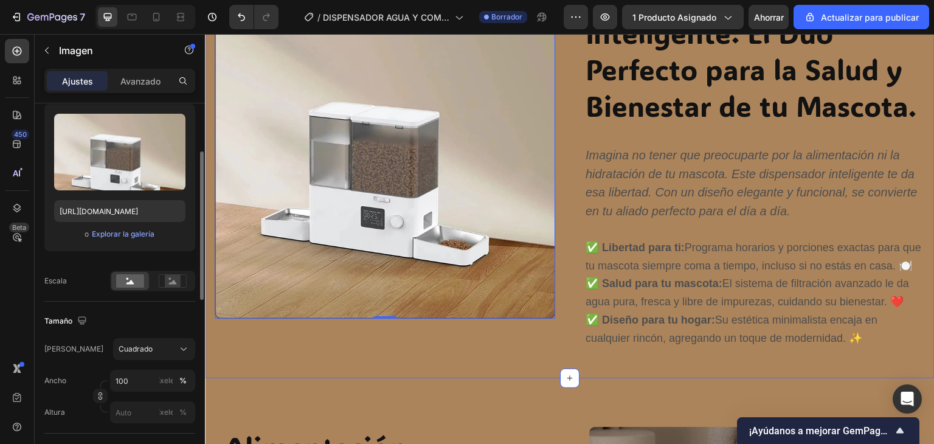
click at [291, 359] on div "Image 0 Row" at bounding box center [385, 163] width 360 height 390
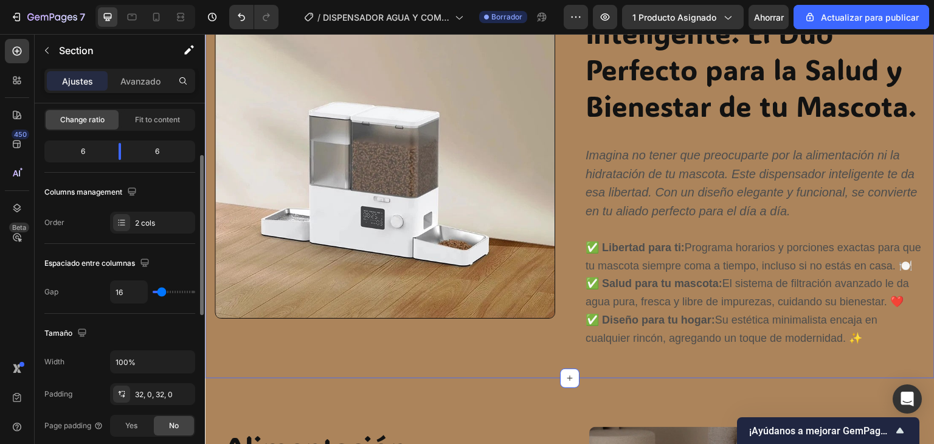
scroll to position [0, 0]
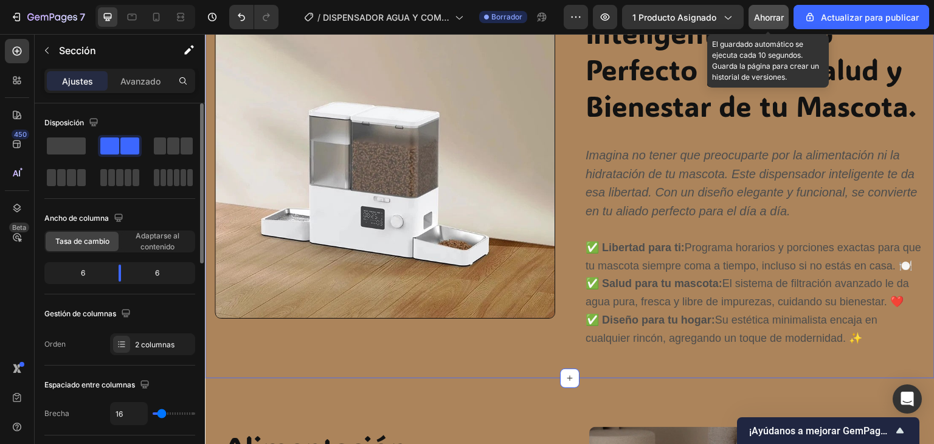
click at [775, 19] on font "Ahorrar" at bounding box center [769, 17] width 30 height 10
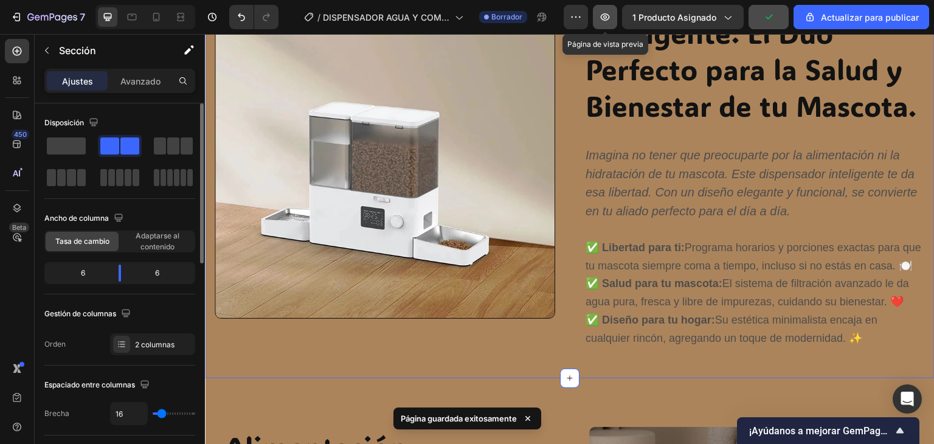
click at [617, 19] on button "button" at bounding box center [605, 17] width 24 height 24
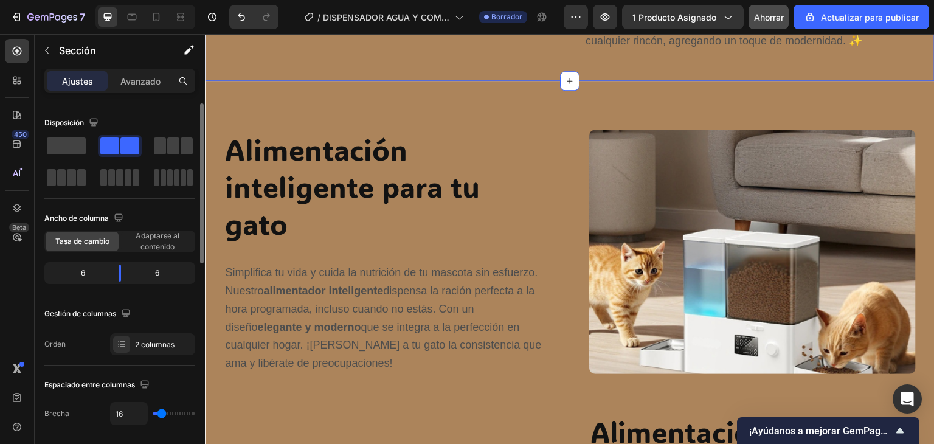
scroll to position [1087, 0]
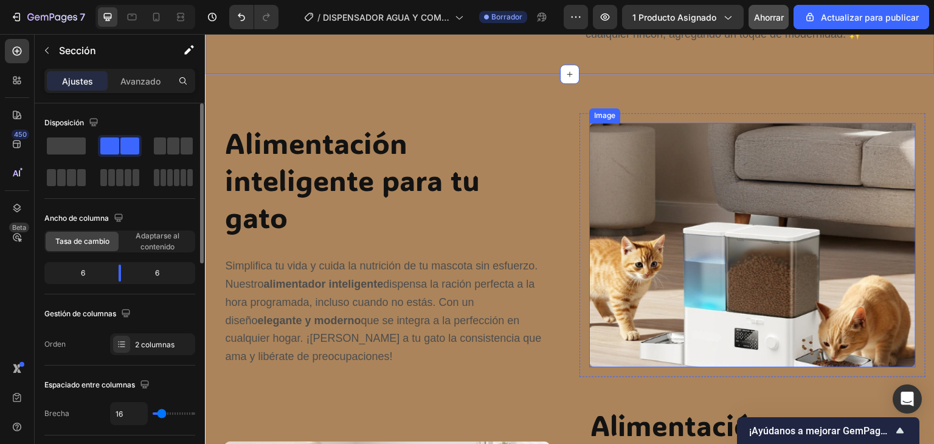
click at [682, 232] on img at bounding box center [752, 245] width 327 height 245
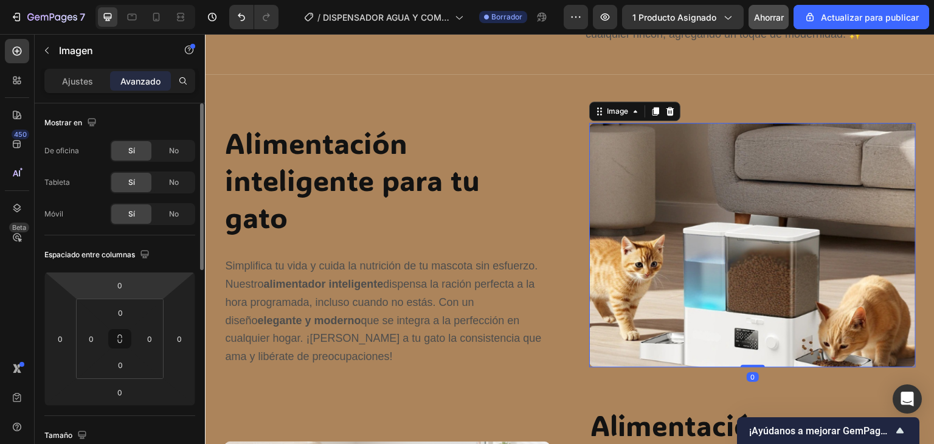
scroll to position [122, 0]
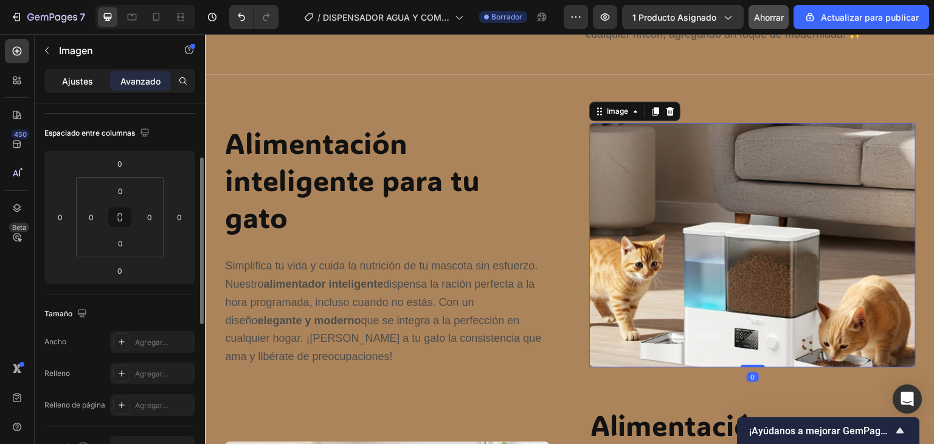
click at [81, 89] on div "Ajustes" at bounding box center [77, 80] width 61 height 19
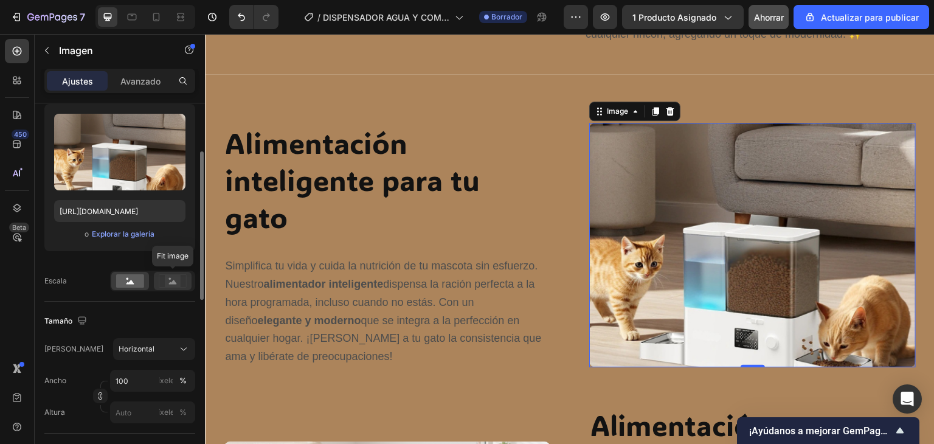
click at [164, 278] on icon at bounding box center [173, 280] width 28 height 13
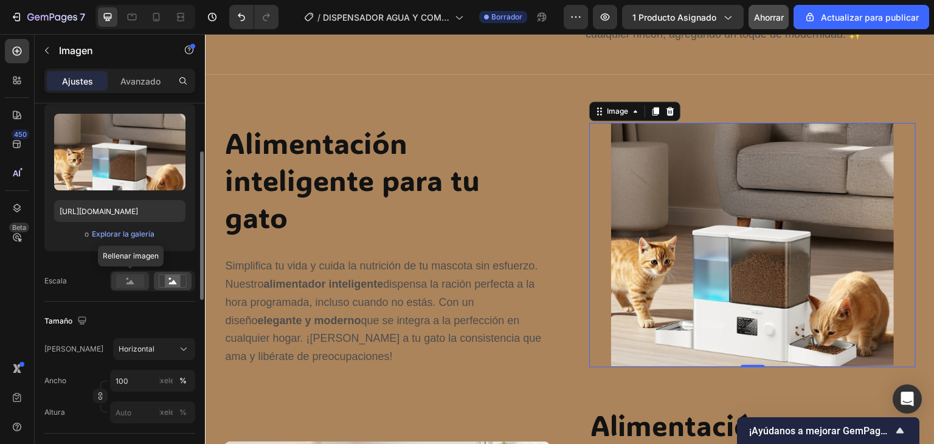
click at [142, 276] on rect at bounding box center [130, 280] width 28 height 13
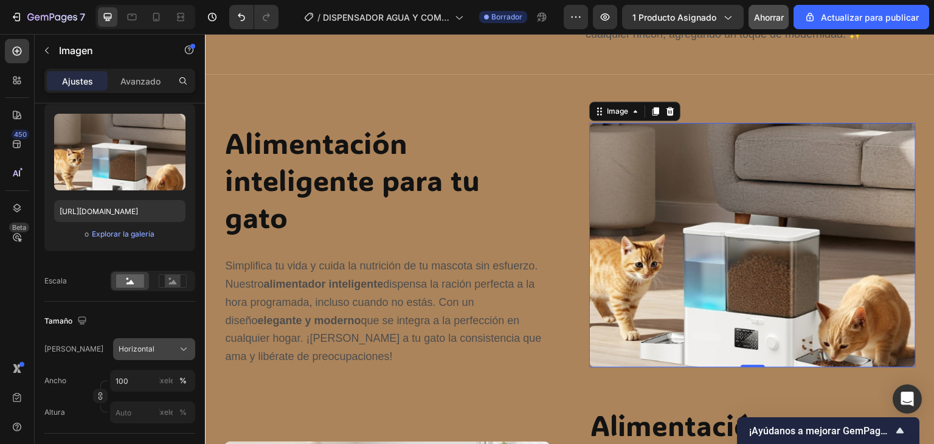
click at [163, 346] on div "Horizontal" at bounding box center [147, 349] width 57 height 11
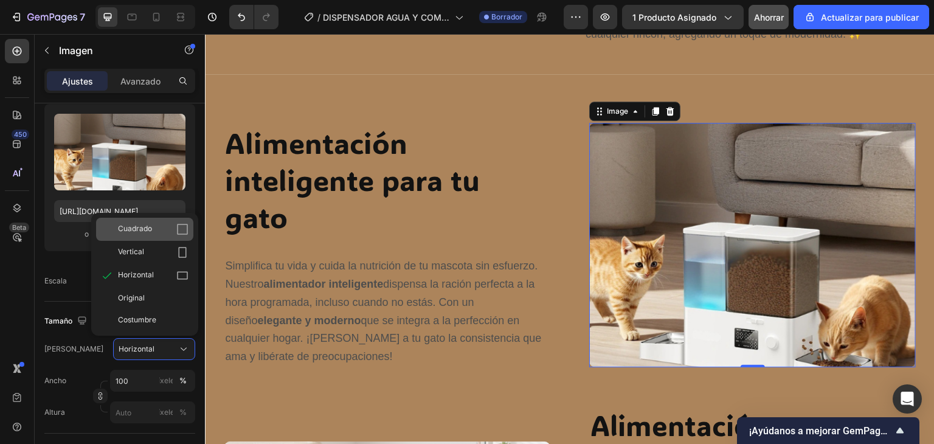
click at [138, 229] on font "Cuadrado" at bounding box center [135, 228] width 34 height 9
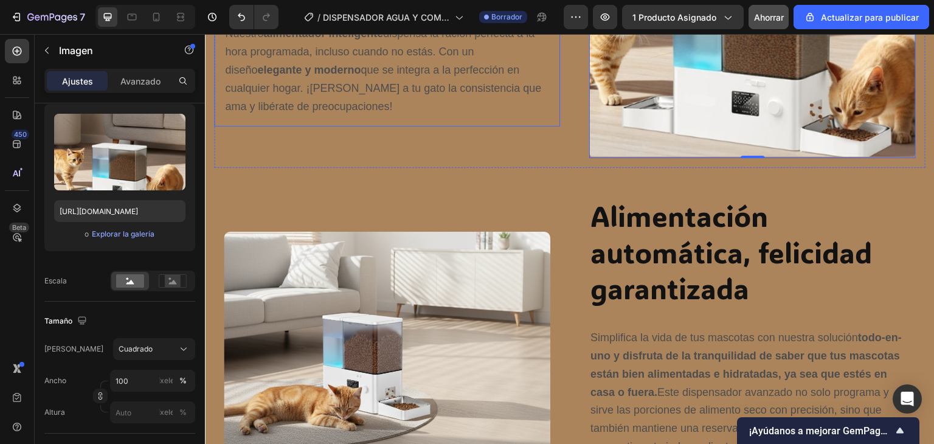
scroll to position [1512, 0]
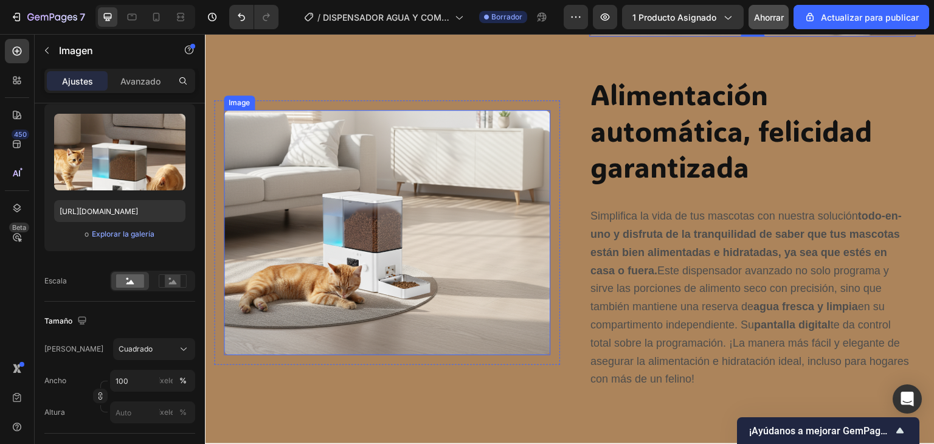
click at [323, 269] on img at bounding box center [387, 232] width 327 height 245
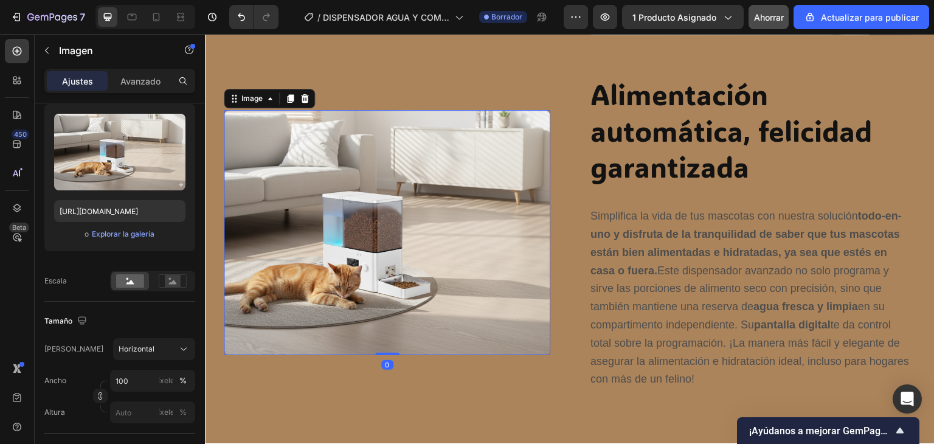
scroll to position [182, 0]
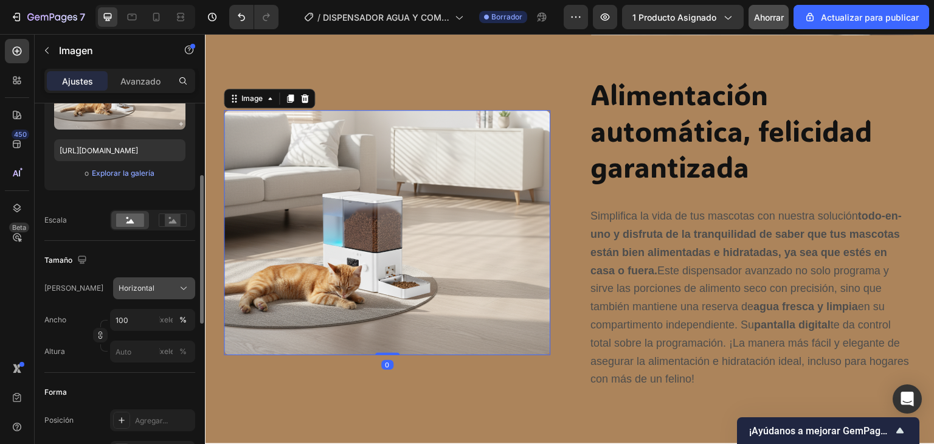
click at [156, 288] on div "Horizontal" at bounding box center [147, 288] width 57 height 11
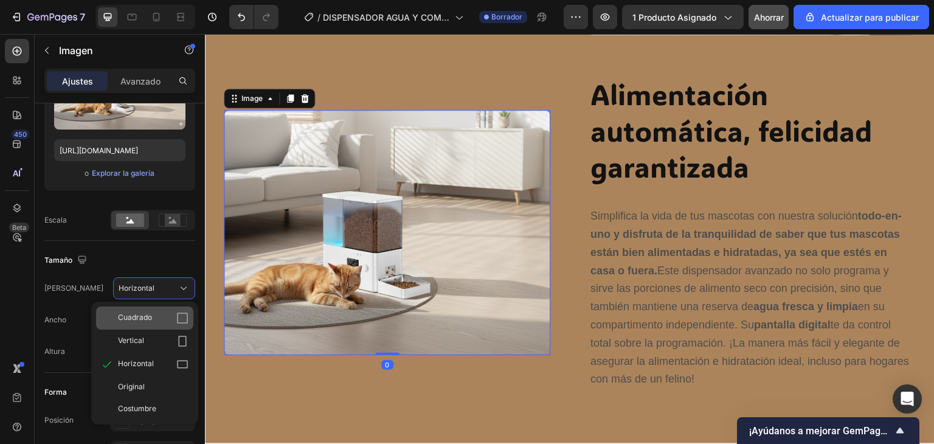
click at [156, 320] on div "Cuadrado" at bounding box center [153, 318] width 71 height 12
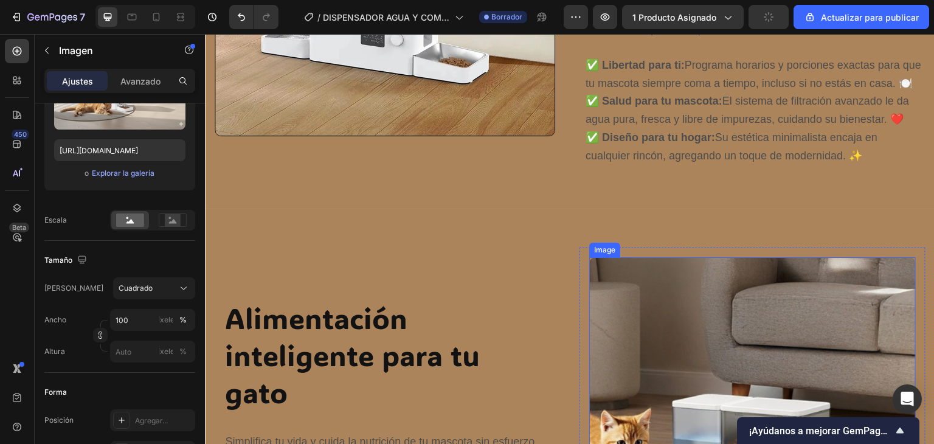
scroll to position [783, 0]
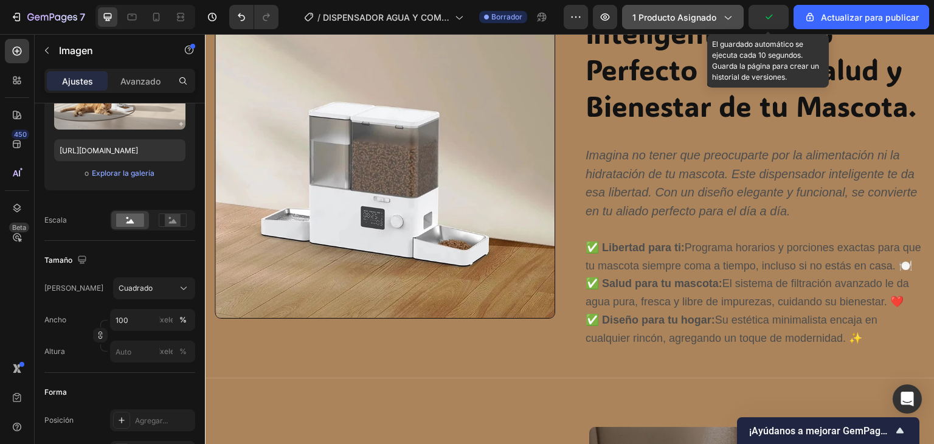
drag, startPoint x: 770, startPoint y: 14, endPoint x: 698, endPoint y: 22, distance: 72.2
click at [770, 15] on icon "button" at bounding box center [769, 17] width 12 height 12
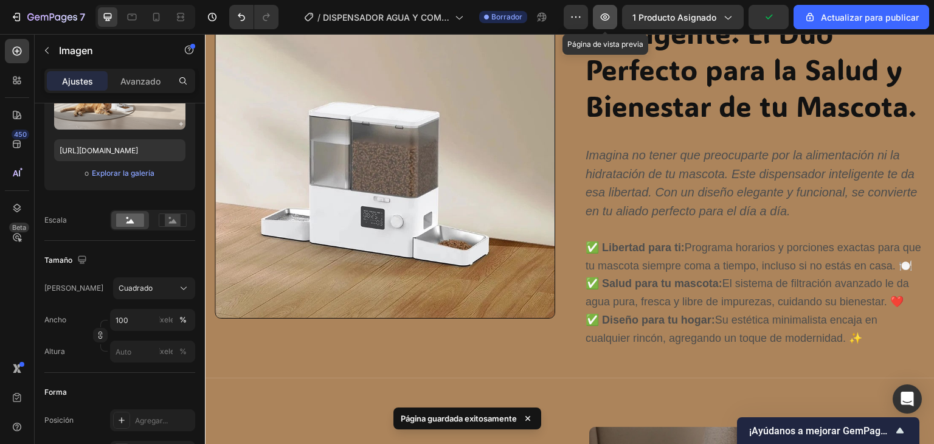
click at [607, 23] on button "button" at bounding box center [605, 17] width 24 height 24
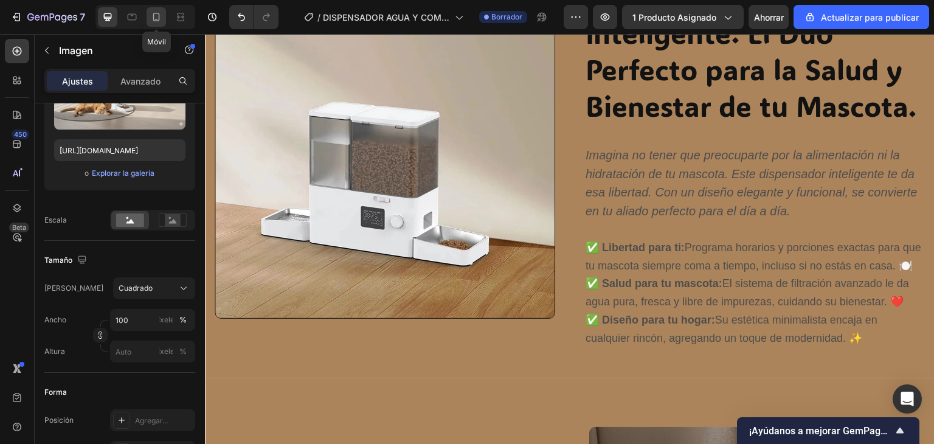
click at [150, 16] on icon at bounding box center [156, 17] width 12 height 12
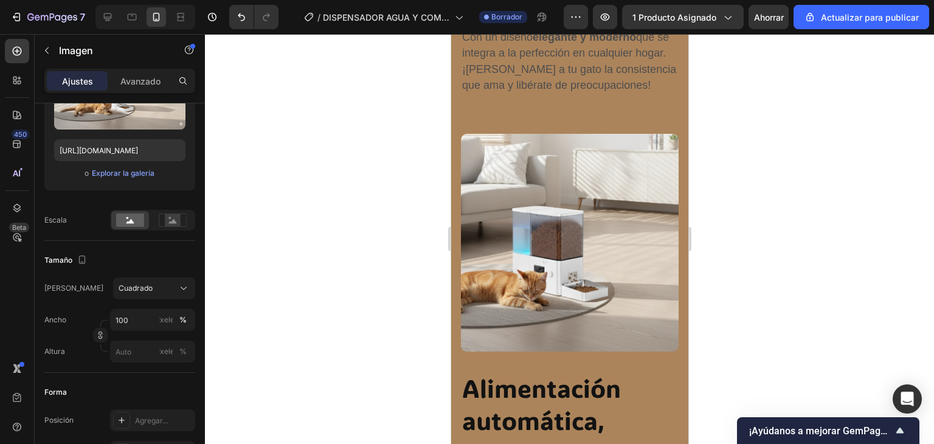
scroll to position [1999, 0]
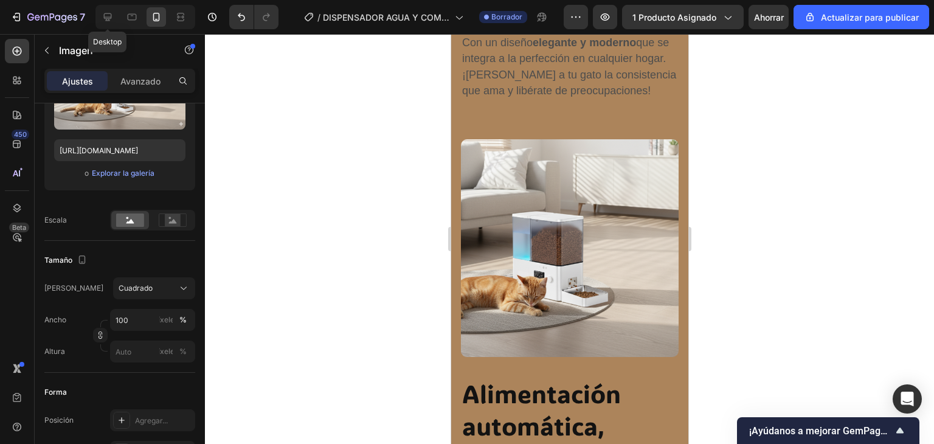
drag, startPoint x: 102, startPoint y: 17, endPoint x: 120, endPoint y: 30, distance: 21.8
click at [102, 17] on icon at bounding box center [108, 17] width 12 height 12
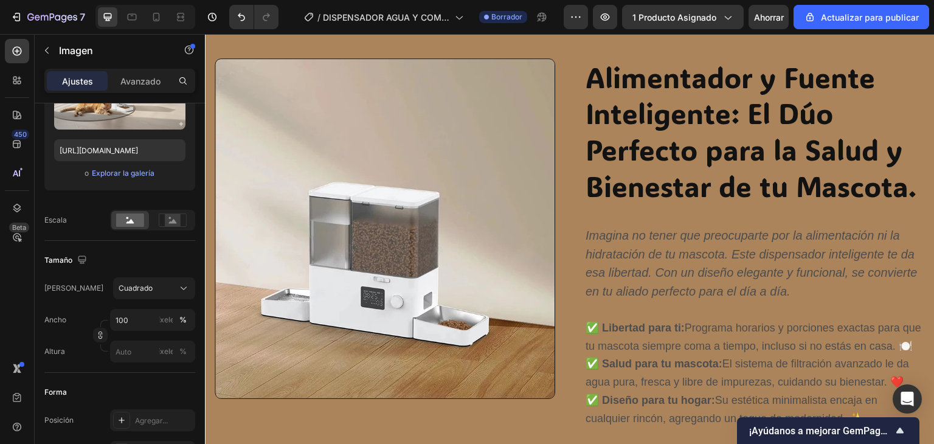
scroll to position [621, 0]
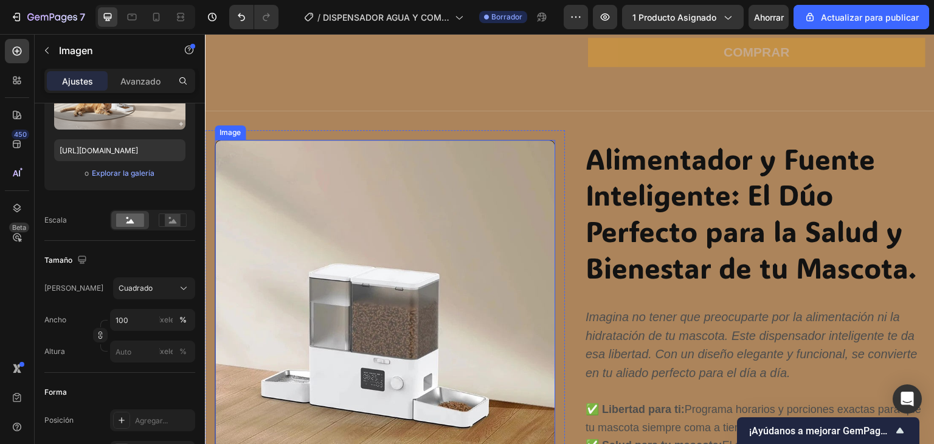
click at [462, 173] on img at bounding box center [385, 310] width 341 height 341
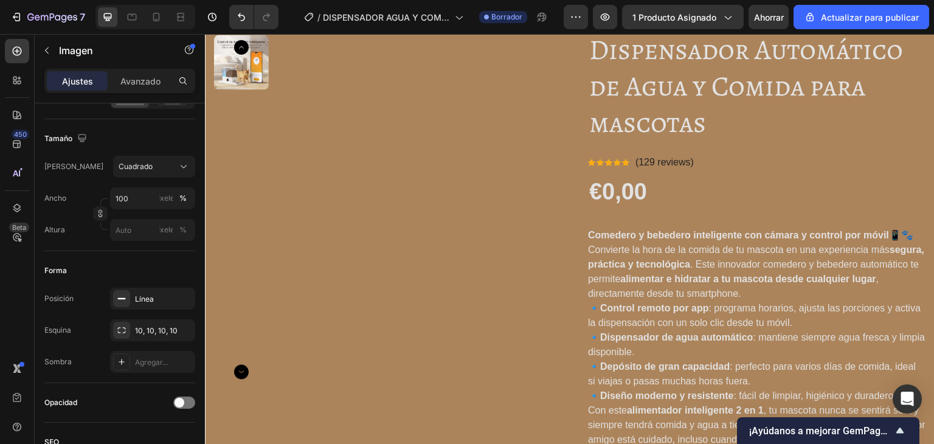
scroll to position [0, 0]
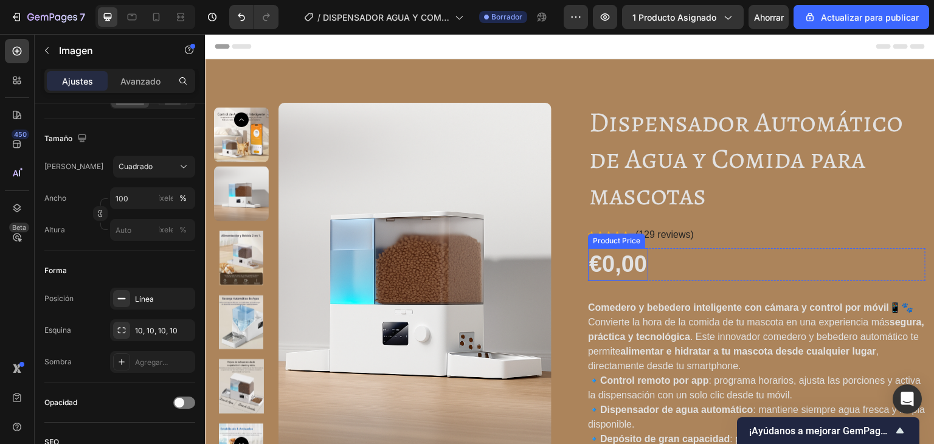
click at [618, 264] on div "€0,00" at bounding box center [618, 264] width 60 height 32
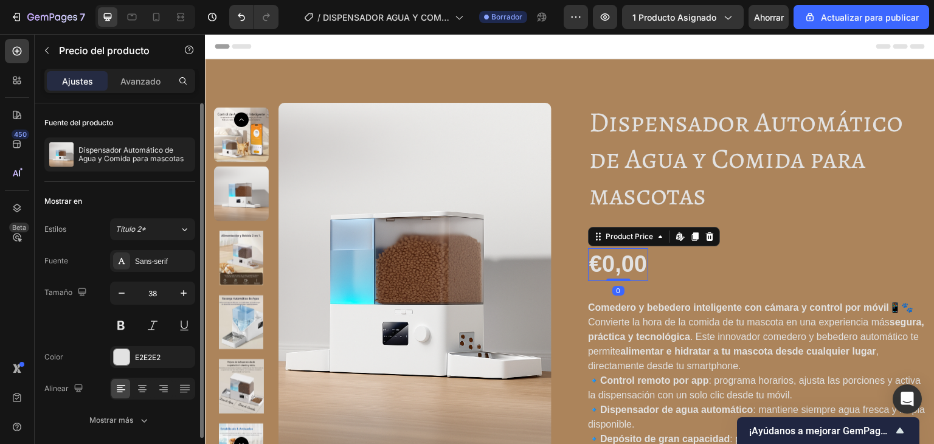
click at [624, 269] on div "€0,00" at bounding box center [618, 264] width 60 height 32
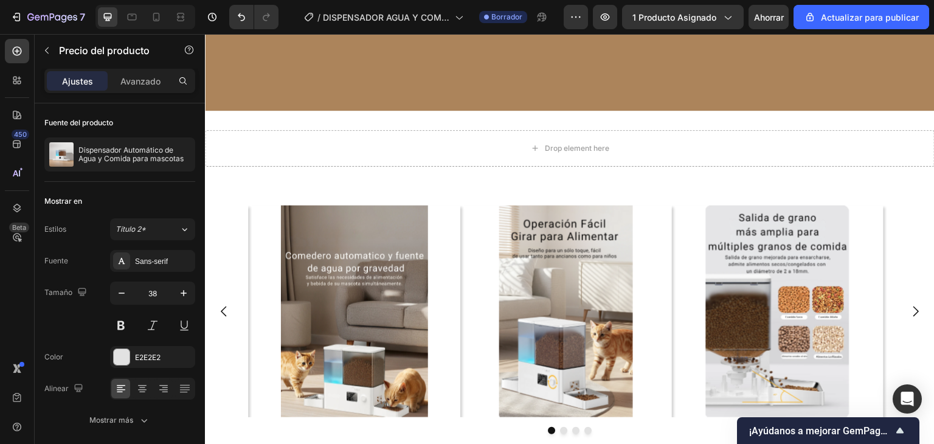
scroll to position [2979, 0]
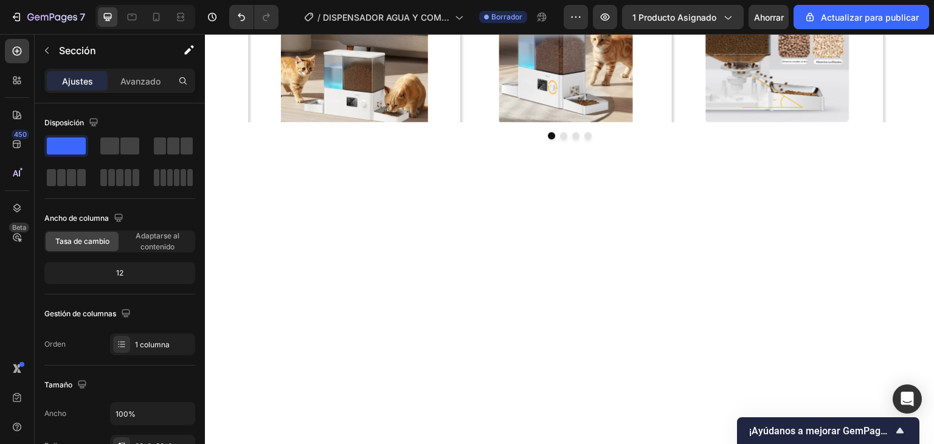
drag, startPoint x: 911, startPoint y: 108, endPoint x: 746, endPoint y: 166, distance: 174.8
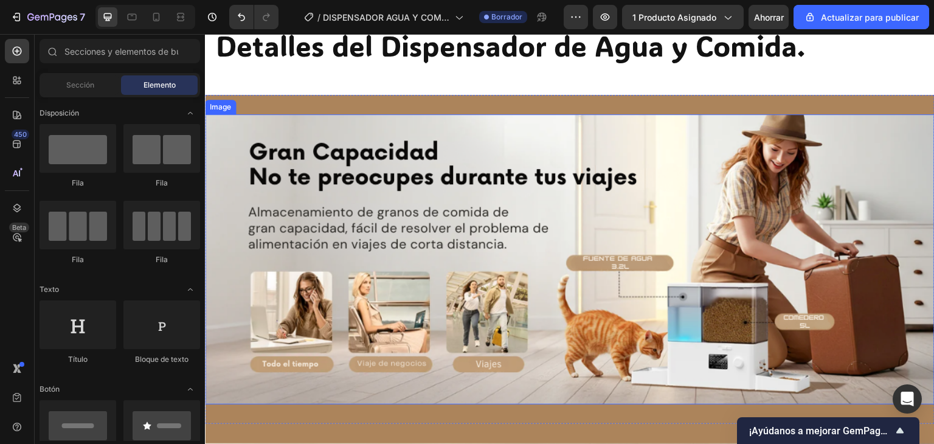
scroll to position [2007, 0]
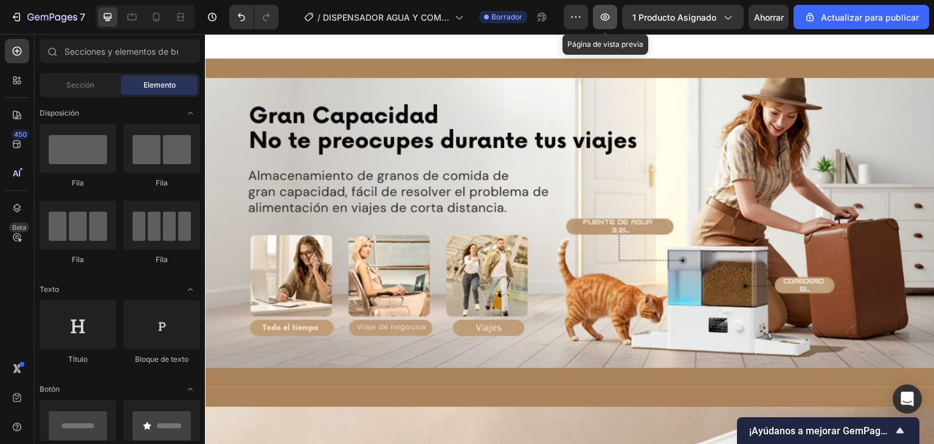
click at [607, 16] on icon "button" at bounding box center [605, 17] width 4 height 4
click at [408, 159] on img at bounding box center [570, 223] width 730 height 291
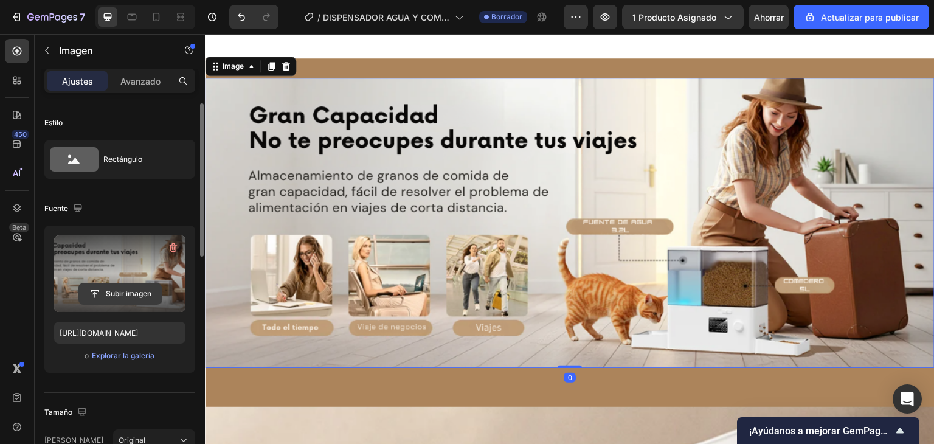
click at [151, 287] on input "file" at bounding box center [120, 293] width 82 height 21
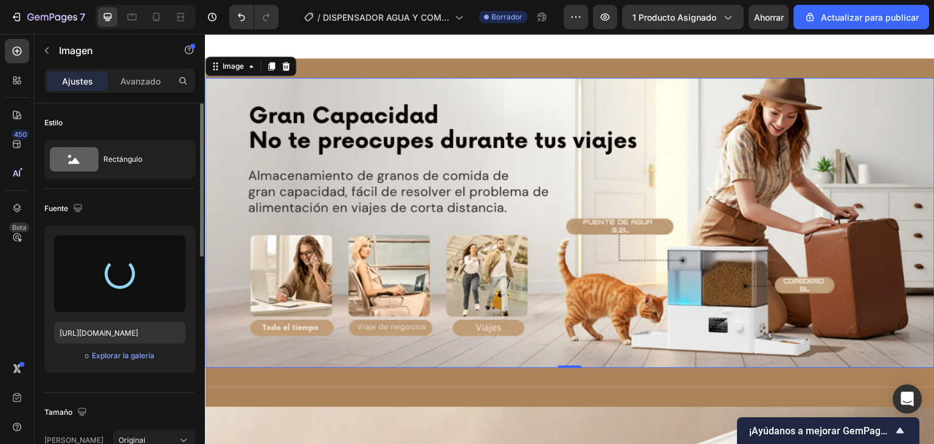
click at [453, 204] on img at bounding box center [570, 223] width 730 height 291
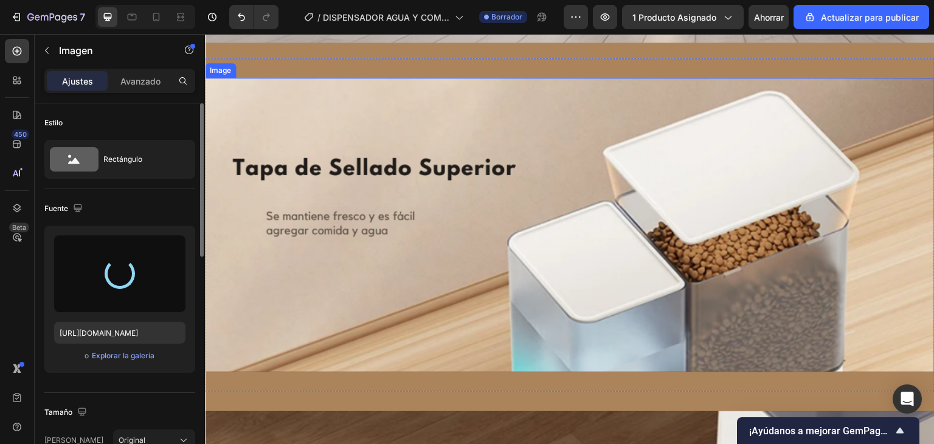
scroll to position [2311, 0]
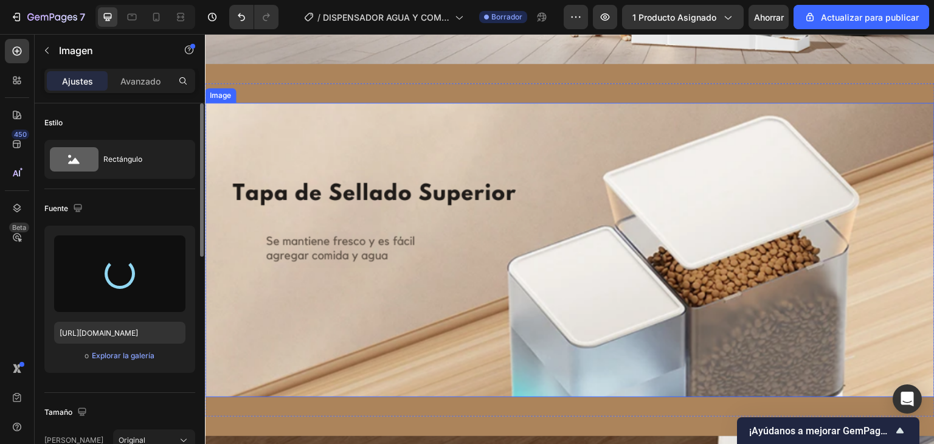
click at [367, 249] on img at bounding box center [570, 250] width 730 height 294
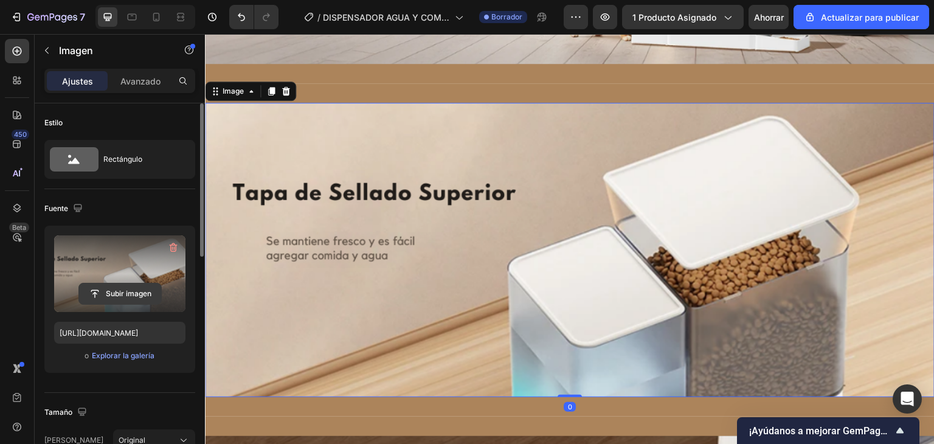
click at [126, 286] on input "file" at bounding box center [120, 293] width 82 height 21
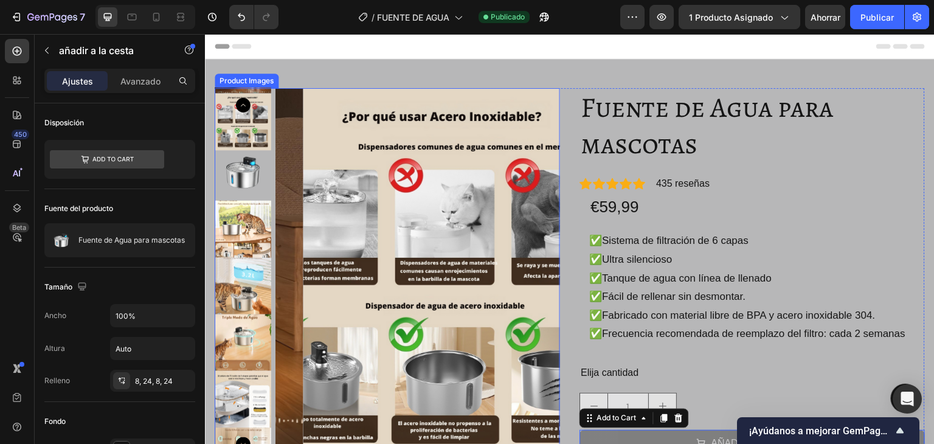
click at [252, 173] on img at bounding box center [243, 172] width 57 height 57
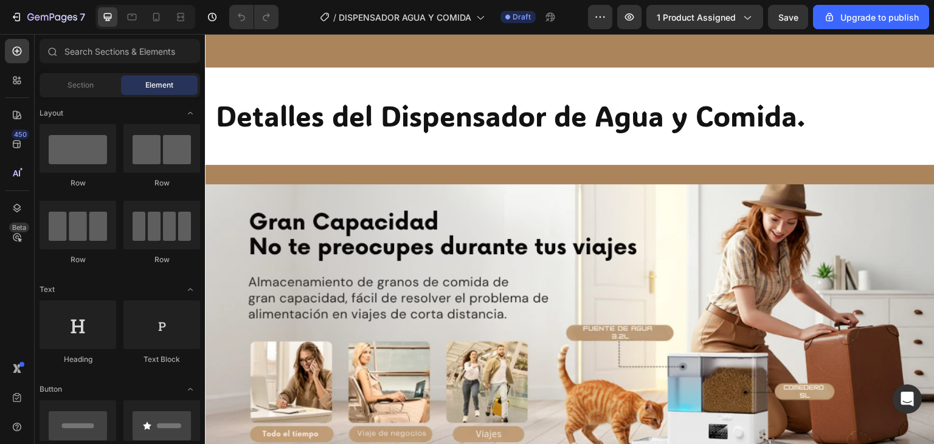
scroll to position [1946, 0]
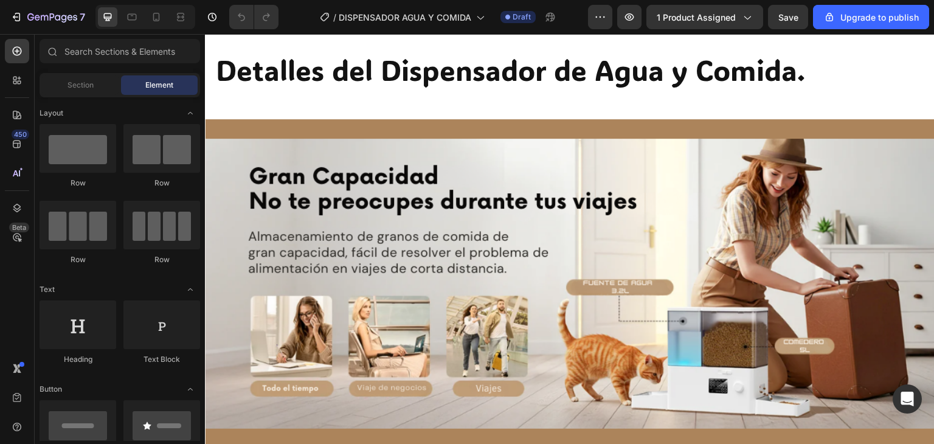
click at [413, 248] on img at bounding box center [570, 284] width 730 height 291
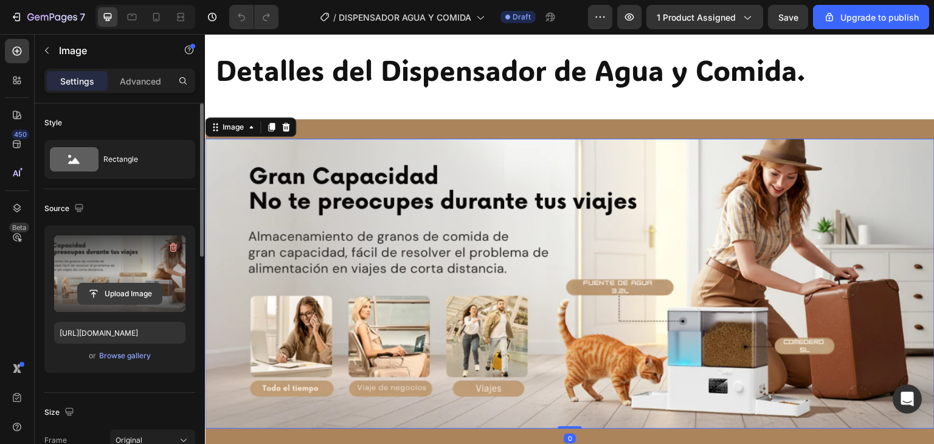
click at [128, 289] on input "file" at bounding box center [120, 293] width 84 height 21
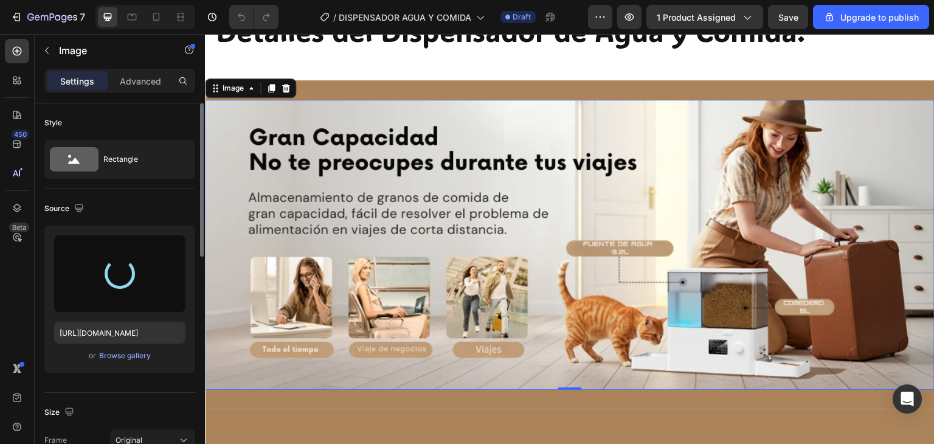
scroll to position [2007, 0]
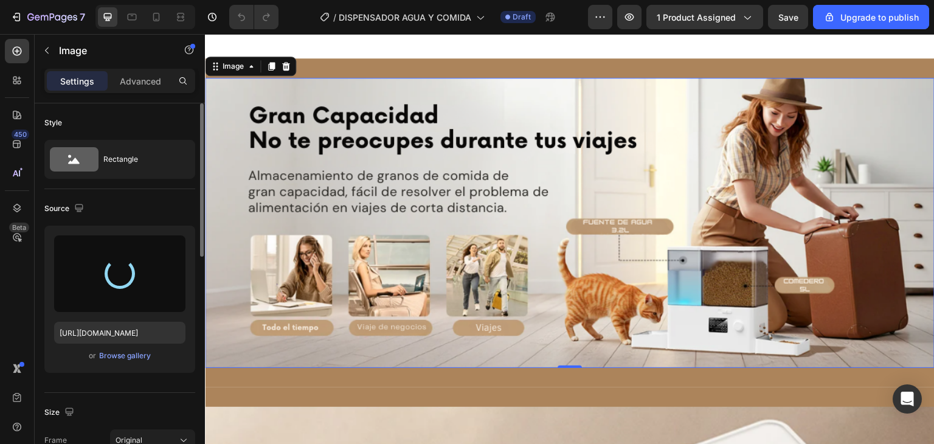
click at [395, 274] on img at bounding box center [570, 223] width 730 height 291
click at [362, 271] on img at bounding box center [570, 223] width 730 height 291
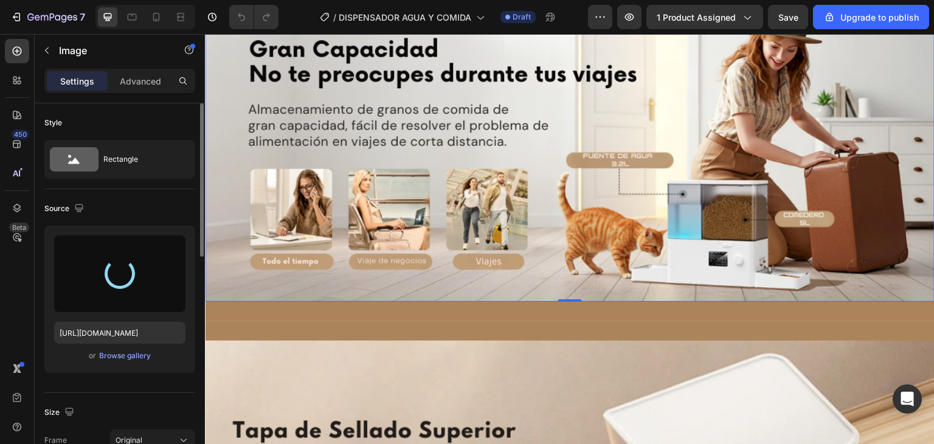
scroll to position [2189, 0]
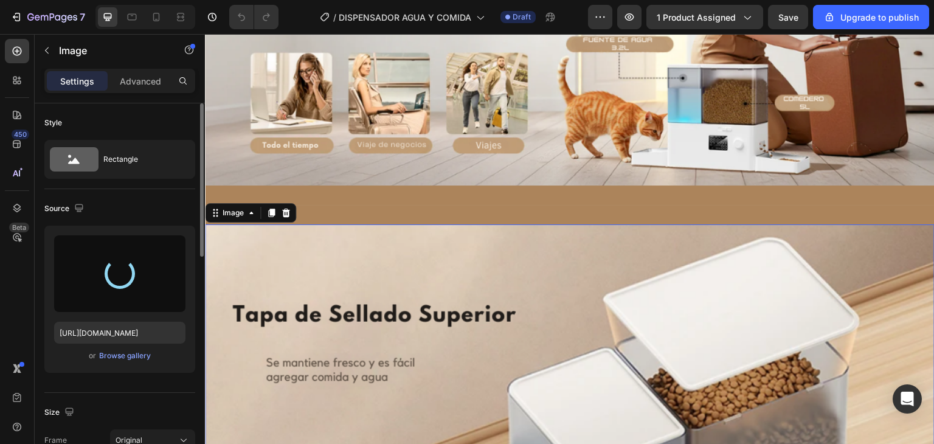
click at [362, 272] on img at bounding box center [570, 371] width 730 height 294
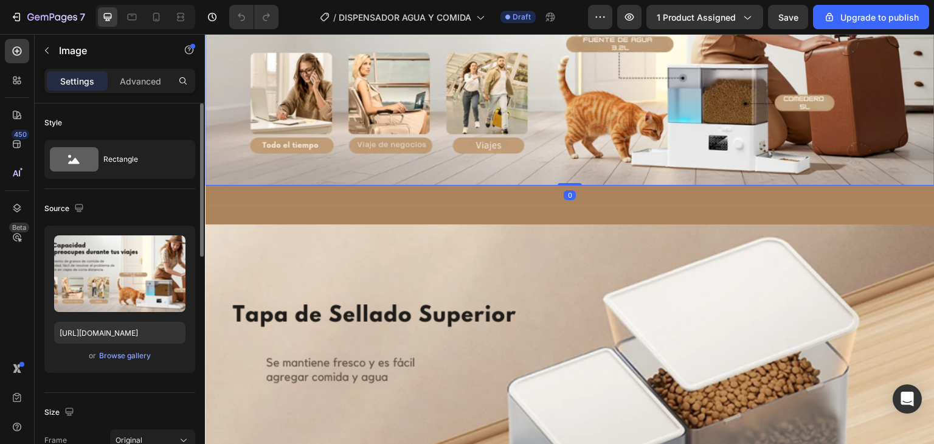
click at [378, 133] on img at bounding box center [570, 40] width 730 height 291
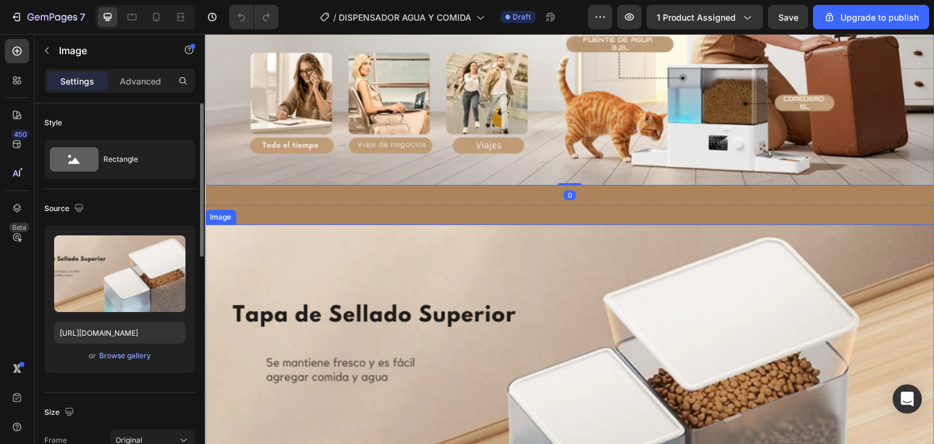
click at [342, 274] on img at bounding box center [570, 371] width 730 height 294
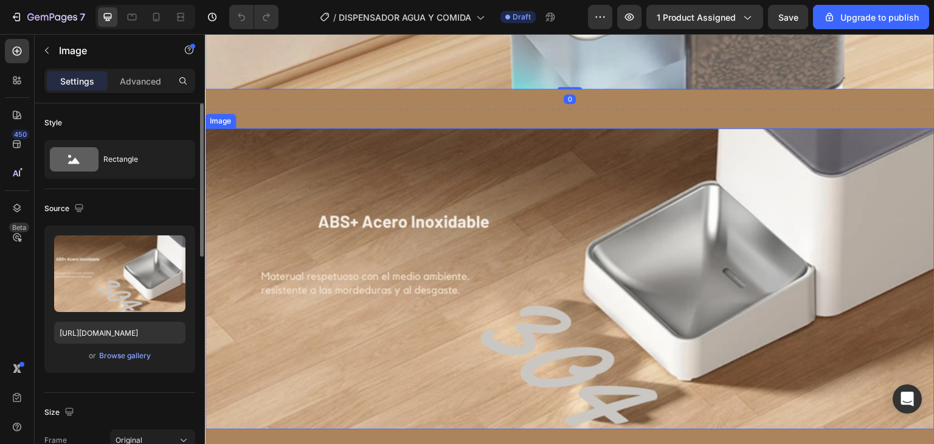
click at [343, 236] on img at bounding box center [570, 278] width 730 height 301
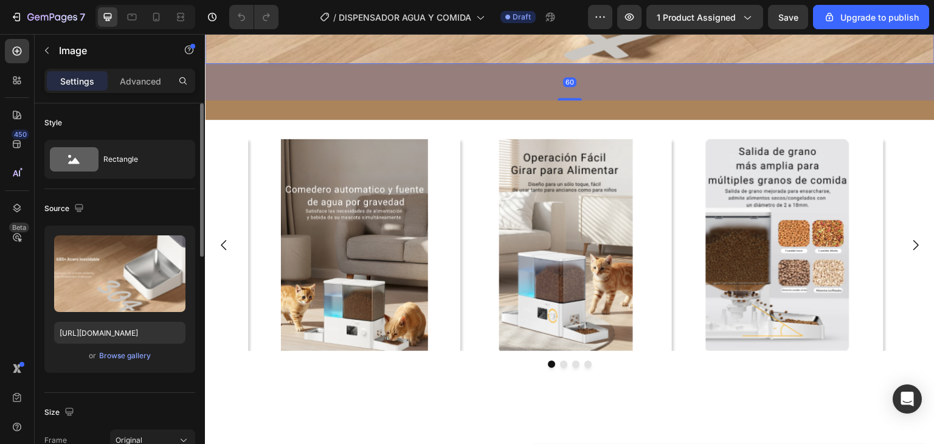
scroll to position [3040, 0]
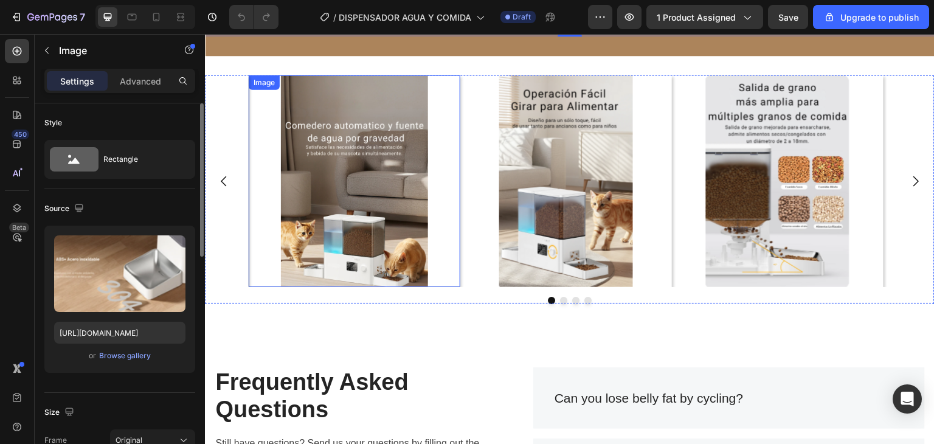
click at [453, 78] on img at bounding box center [355, 181] width 212 height 212
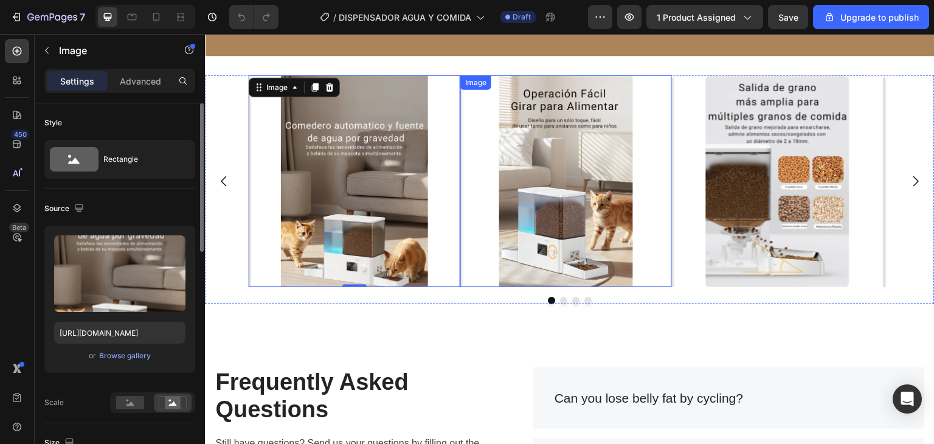
click at [465, 78] on div "Image" at bounding box center [476, 82] width 26 height 11
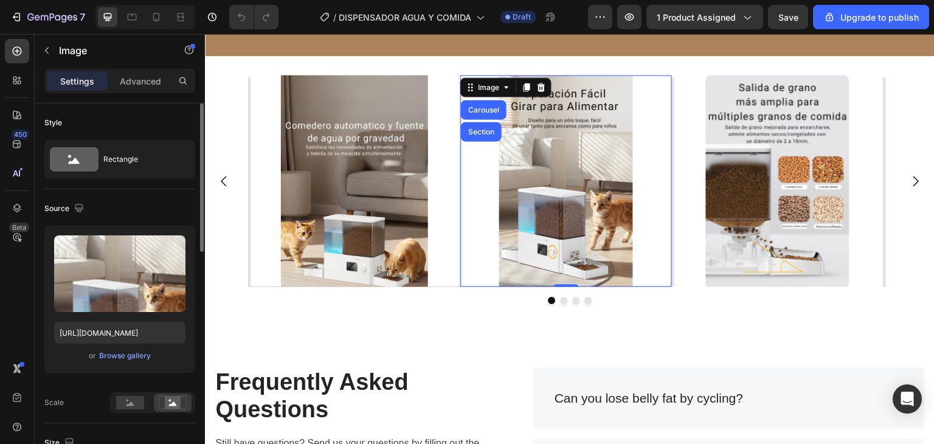
click at [458, 66] on div "Image Image Carousel Section 0 Image Image Carousel Section 8" at bounding box center [570, 190] width 730 height 268
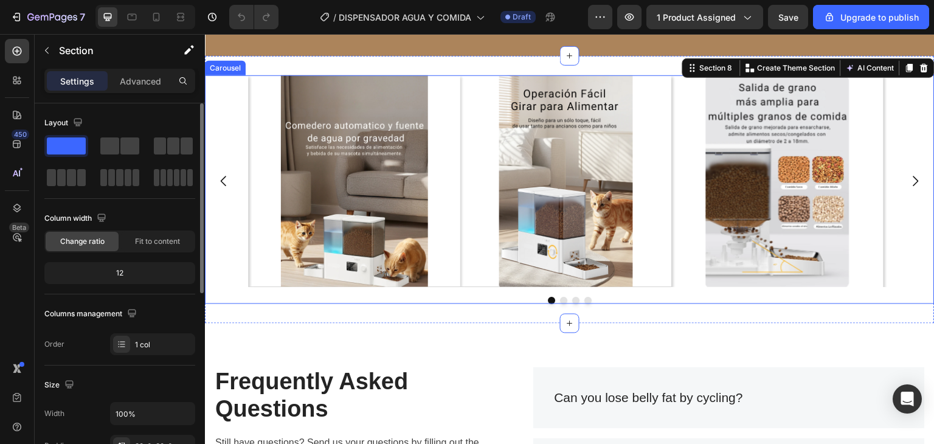
click at [225, 137] on div "Image Image Image Image" at bounding box center [570, 181] width 730 height 212
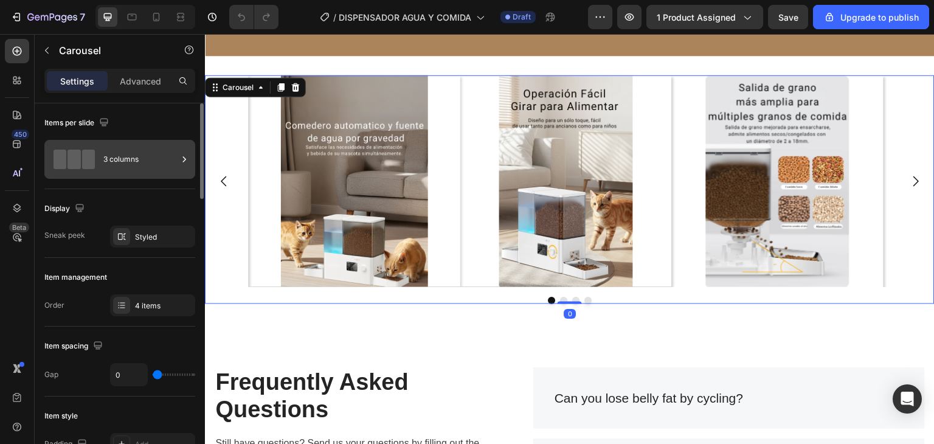
click at [137, 150] on div "3 columns" at bounding box center [140, 159] width 74 height 28
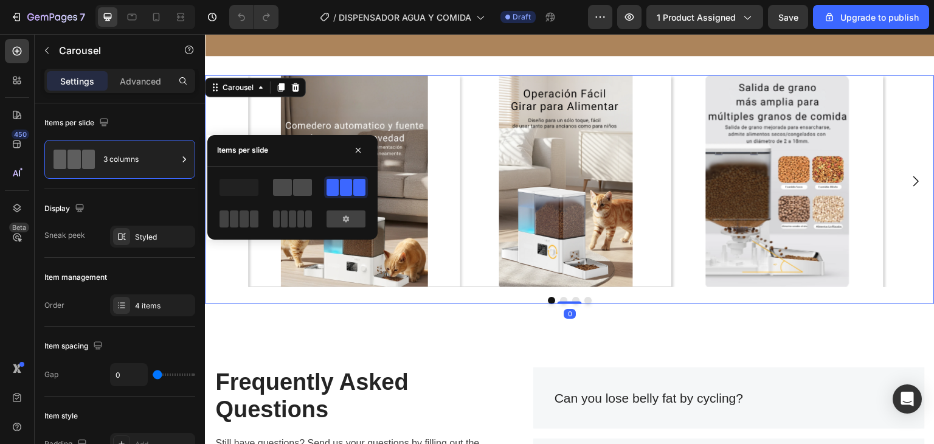
click at [297, 194] on span at bounding box center [302, 187] width 19 height 17
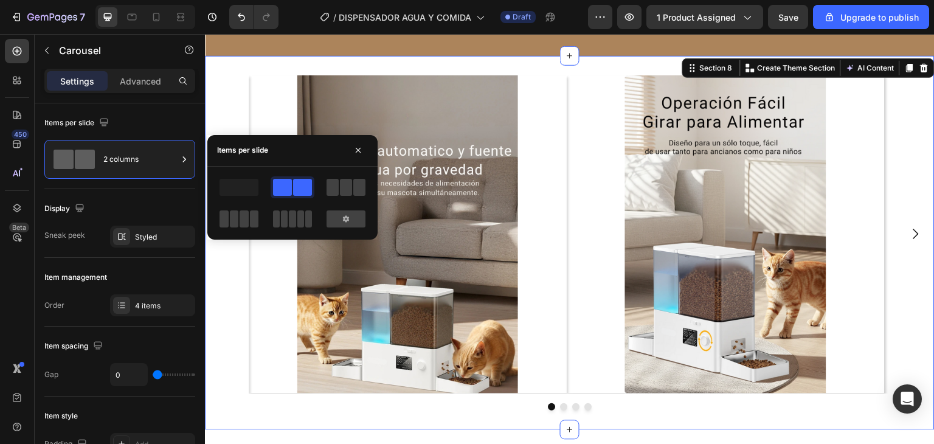
click at [839, 66] on div "Image Image Image Image Carousel Section 8 You can create reusable sections Cre…" at bounding box center [570, 243] width 730 height 374
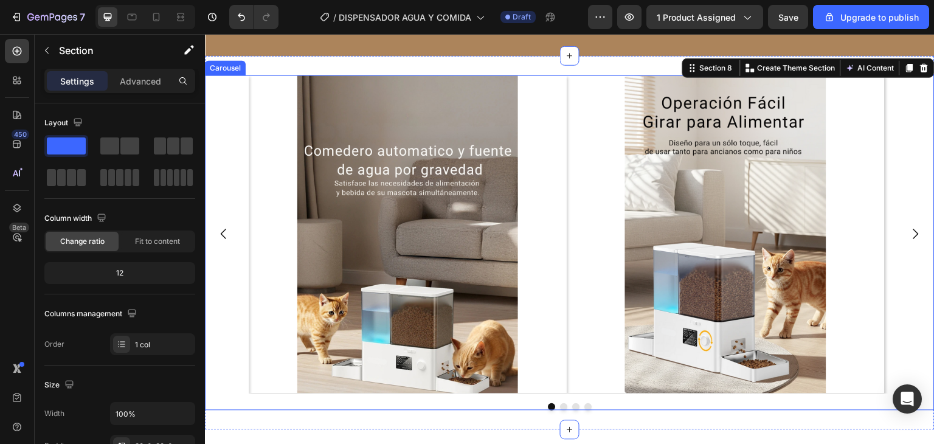
click at [913, 232] on icon "Carousel Next Arrow" at bounding box center [915, 234] width 5 height 10
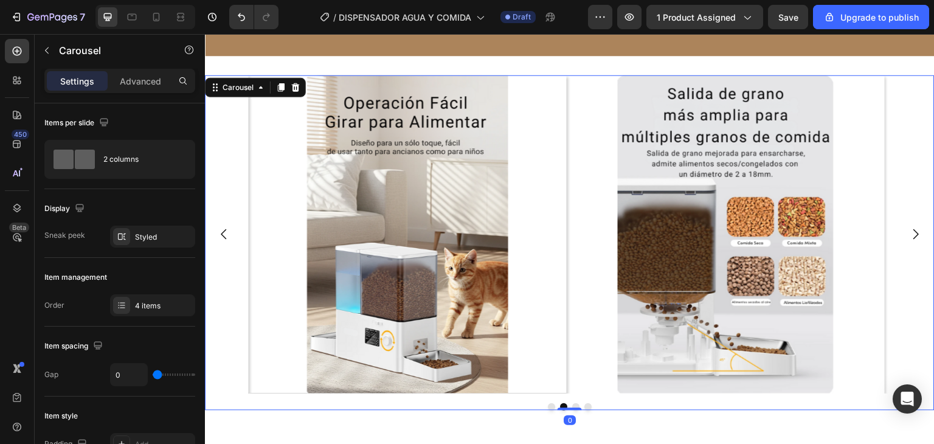
click at [910, 233] on icon "Carousel Next Arrow" at bounding box center [915, 234] width 15 height 15
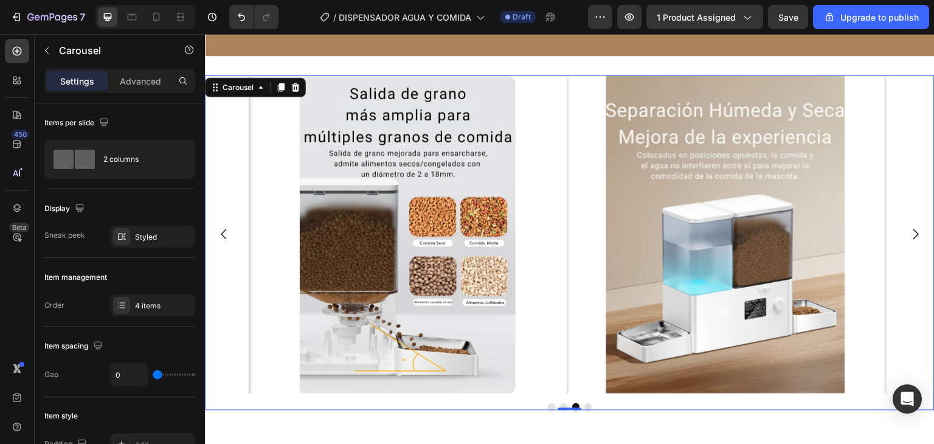
click at [908, 230] on icon "Carousel Next Arrow" at bounding box center [915, 234] width 15 height 15
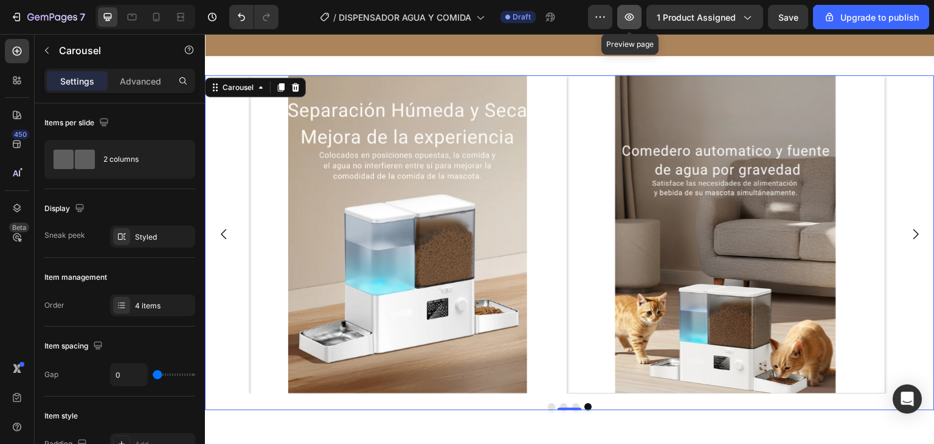
click at [628, 19] on icon "button" at bounding box center [629, 17] width 12 height 12
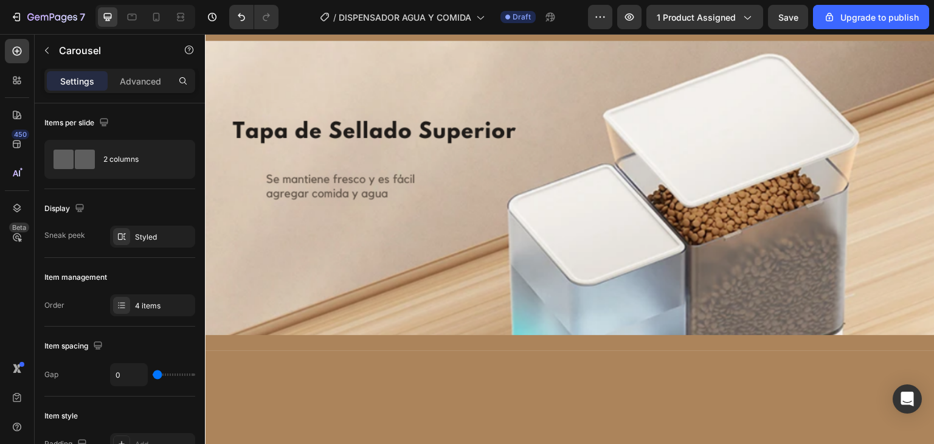
scroll to position [2371, 0]
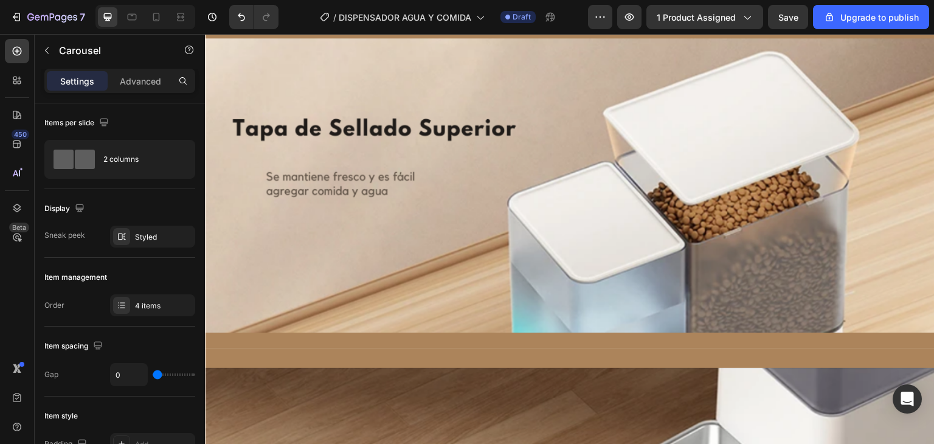
click at [434, 162] on img at bounding box center [570, 185] width 730 height 294
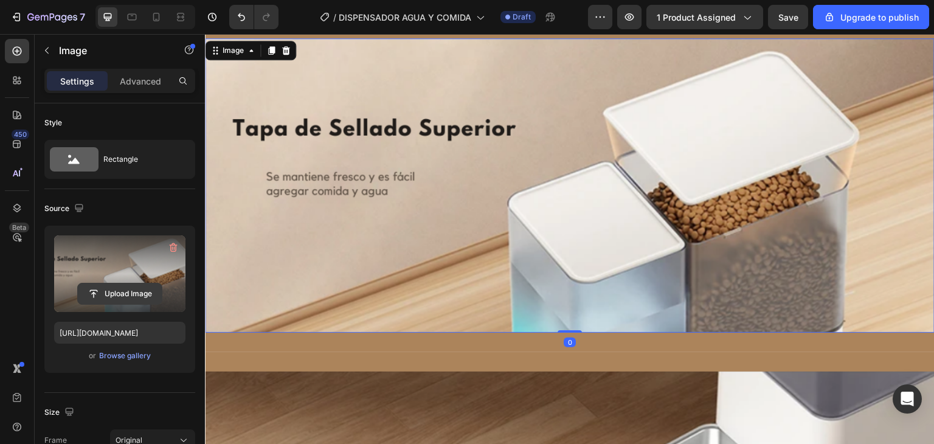
click at [141, 294] on input "file" at bounding box center [120, 293] width 84 height 21
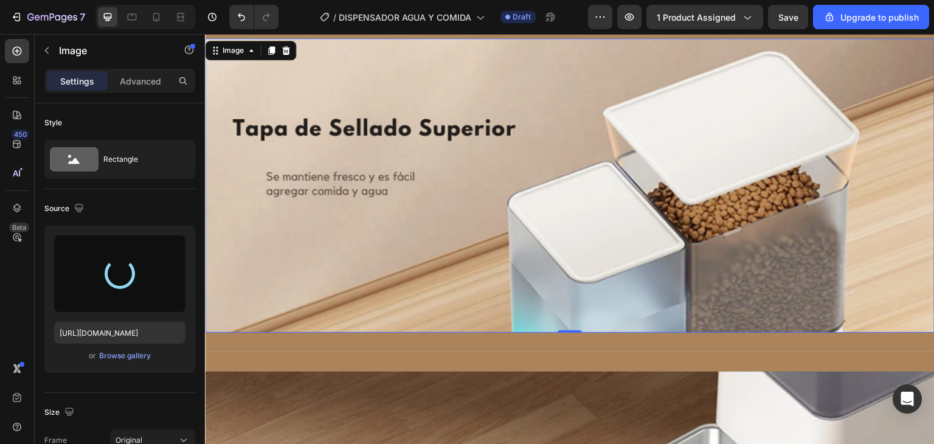
type input "[URL][DOMAIN_NAME]"
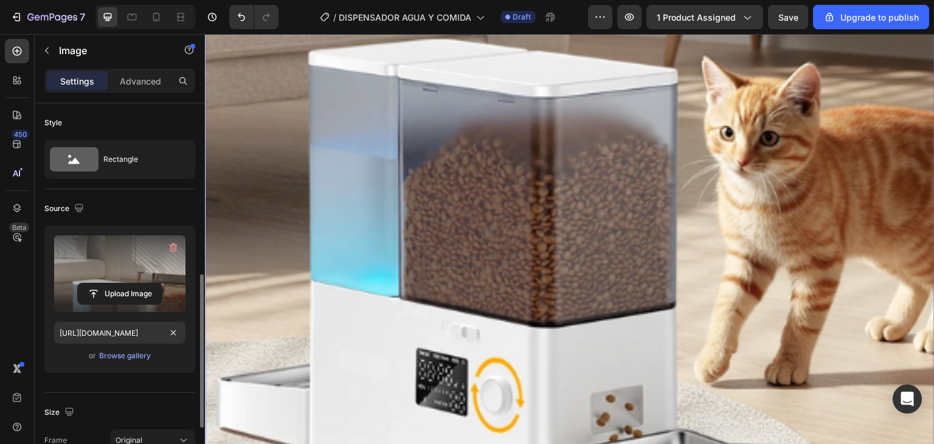
scroll to position [182, 0]
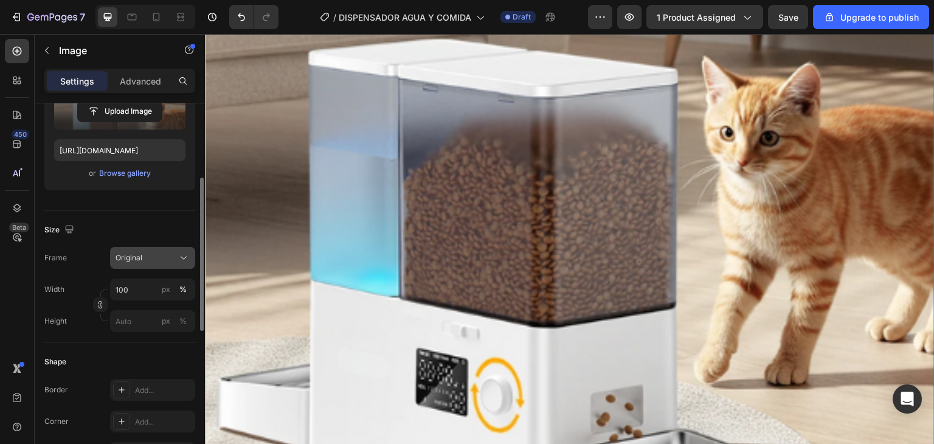
click at [155, 260] on div "Original" at bounding box center [146, 257] width 60 height 11
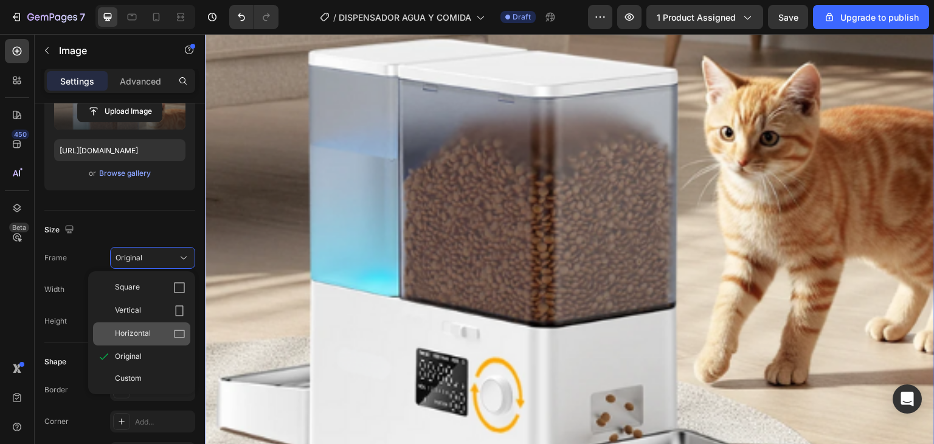
click at [156, 326] on div "Horizontal" at bounding box center [141, 333] width 97 height 23
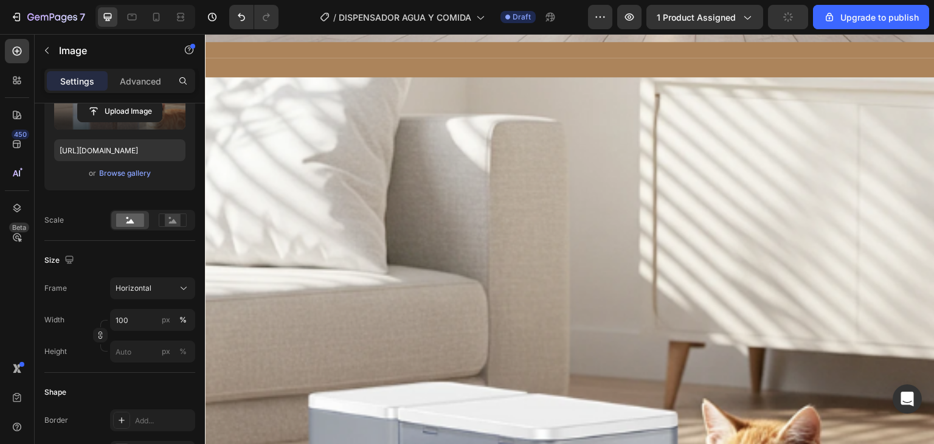
scroll to position [2432, 0]
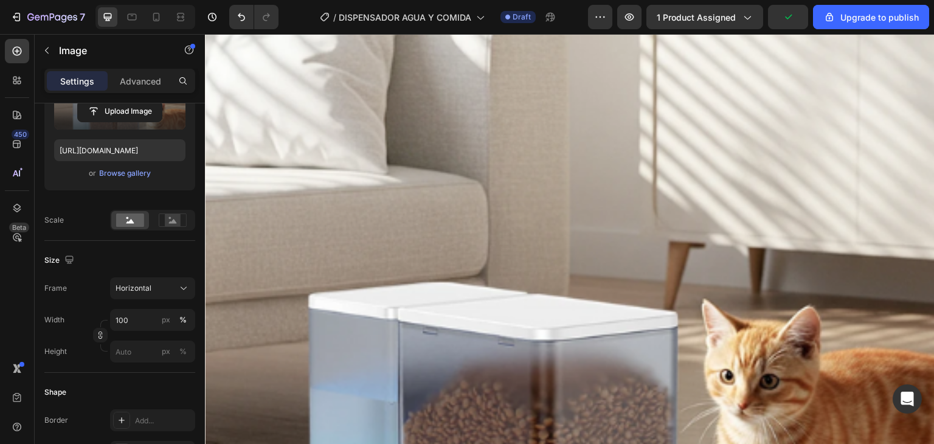
click at [371, 261] on img at bounding box center [570, 251] width 730 height 547
click at [148, 285] on span "Horizontal" at bounding box center [134, 288] width 36 height 11
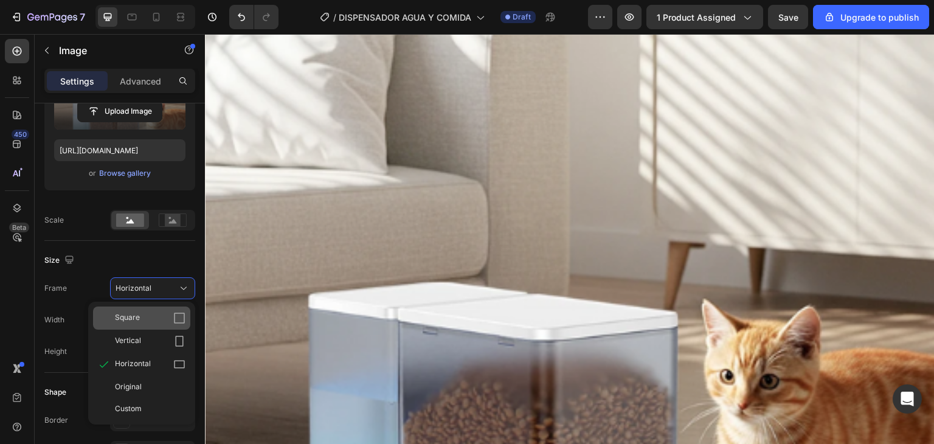
click at [151, 324] on div "Square" at bounding box center [141, 317] width 97 height 23
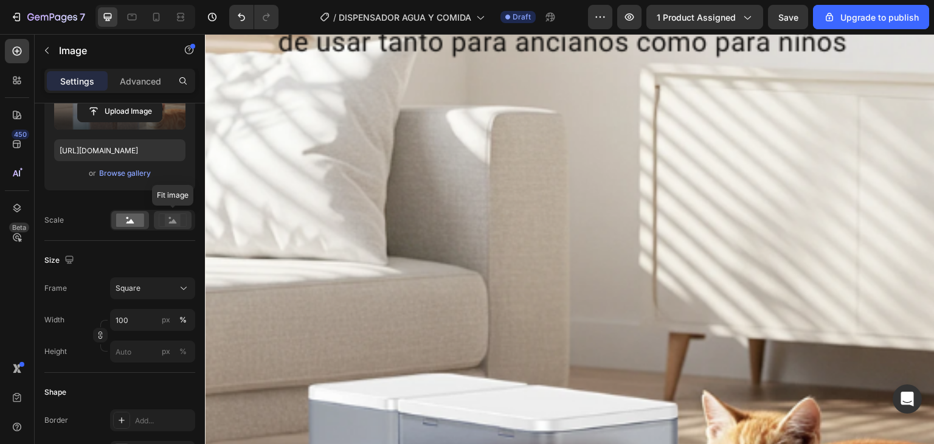
click at [172, 222] on icon at bounding box center [173, 221] width 8 height 4
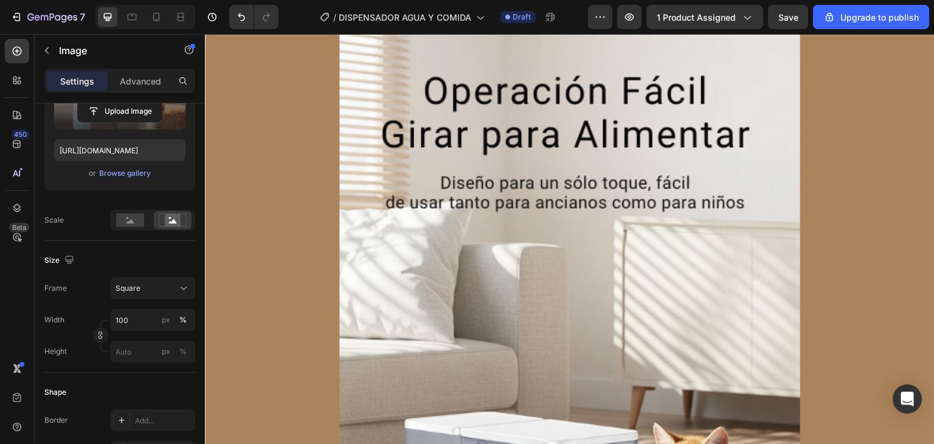
scroll to position [2311, 0]
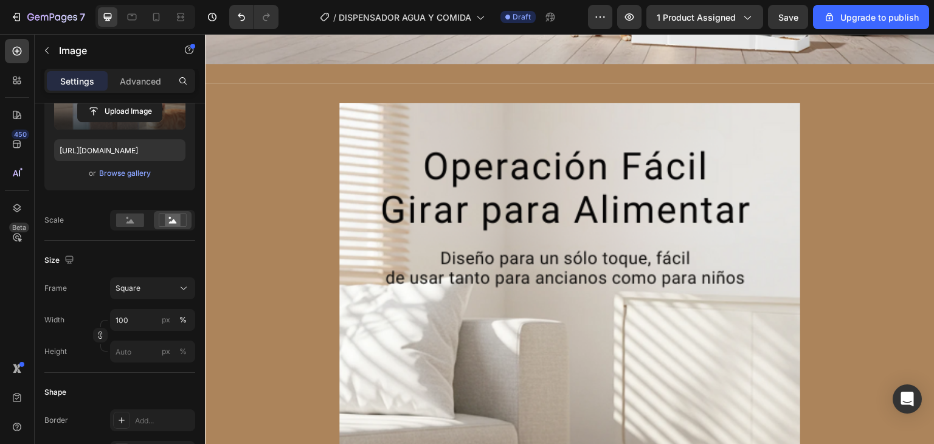
scroll to position [365, 0]
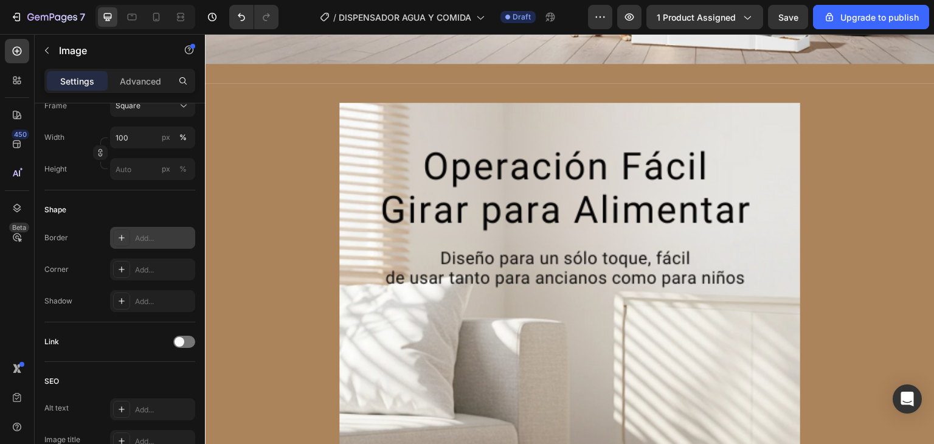
click at [170, 243] on div "Add..." at bounding box center [163, 238] width 57 height 11
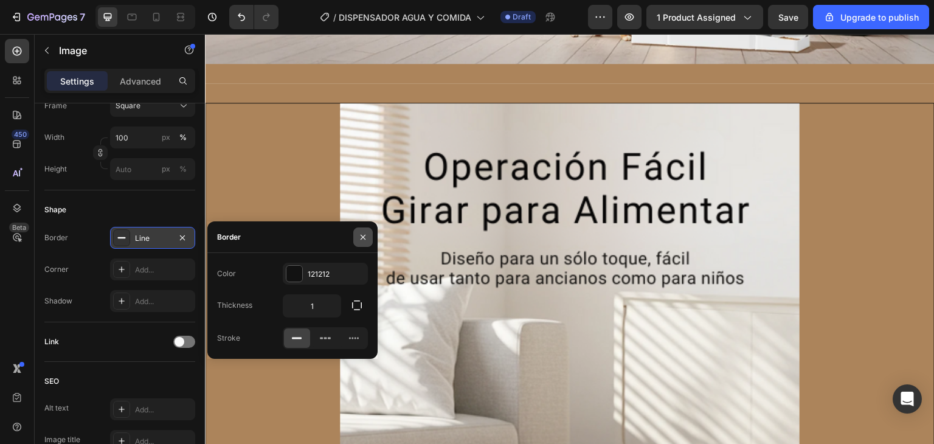
click at [357, 239] on button "button" at bounding box center [362, 236] width 19 height 19
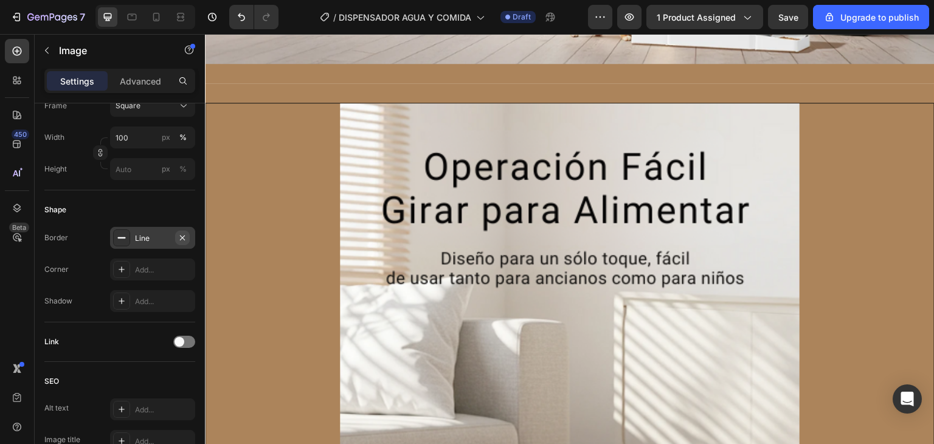
click at [183, 238] on icon "button" at bounding box center [183, 238] width 10 height 10
click at [171, 268] on div "Add..." at bounding box center [163, 270] width 57 height 11
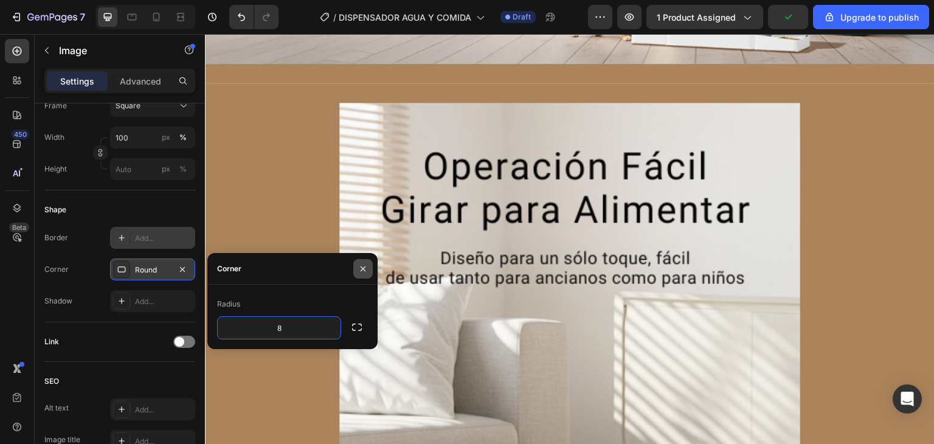
click at [364, 274] on button "button" at bounding box center [362, 268] width 19 height 19
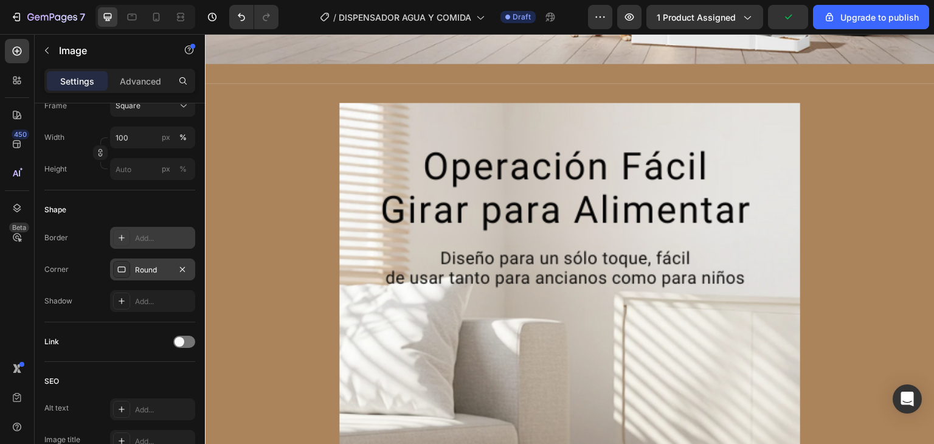
click at [179, 269] on icon "button" at bounding box center [183, 270] width 10 height 10
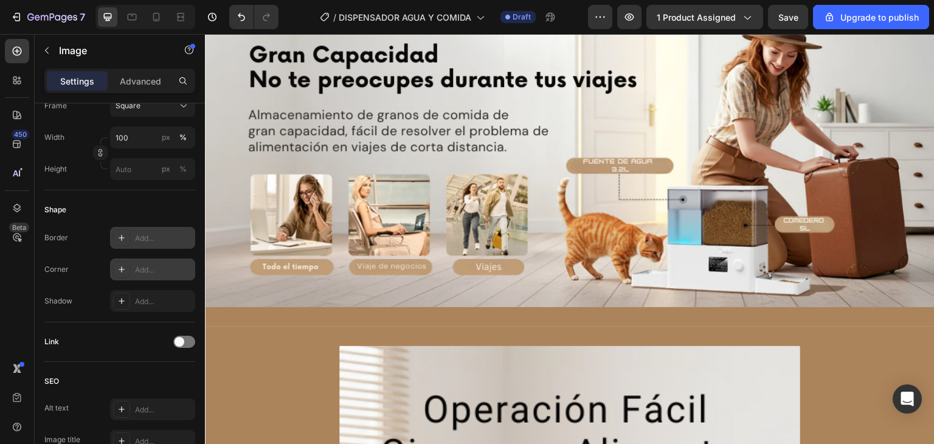
scroll to position [2311, 0]
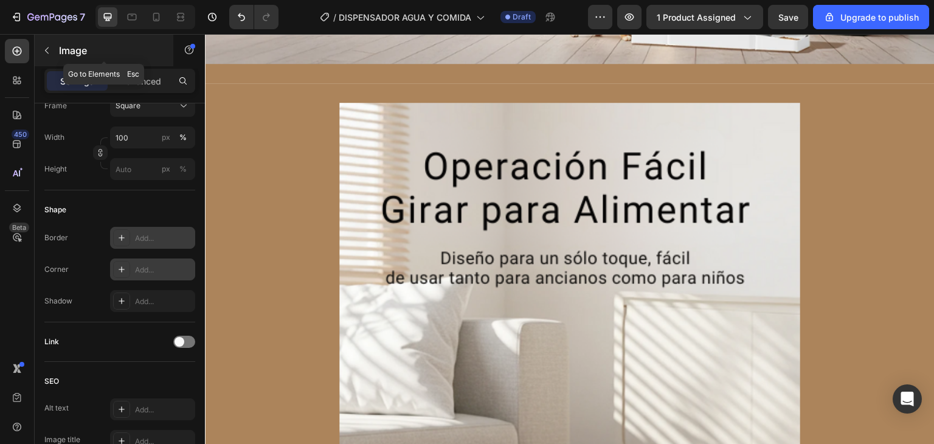
click at [54, 56] on button "button" at bounding box center [46, 50] width 19 height 19
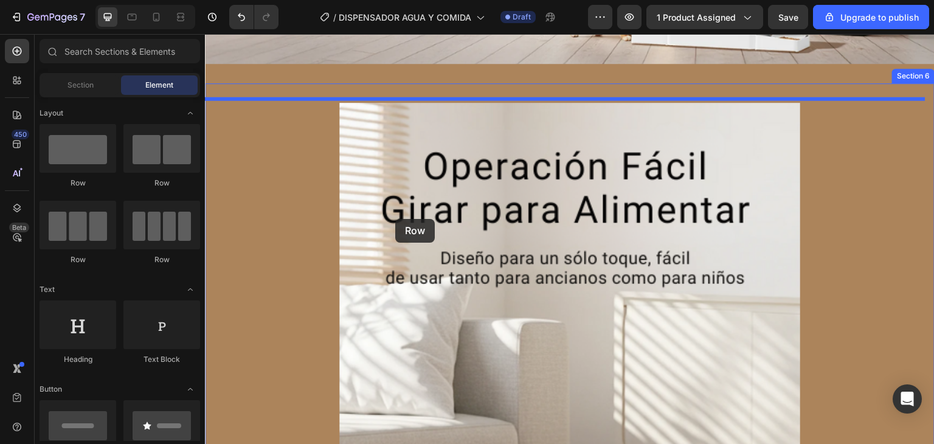
drag, startPoint x: 292, startPoint y: 195, endPoint x: 395, endPoint y: 219, distance: 106.2
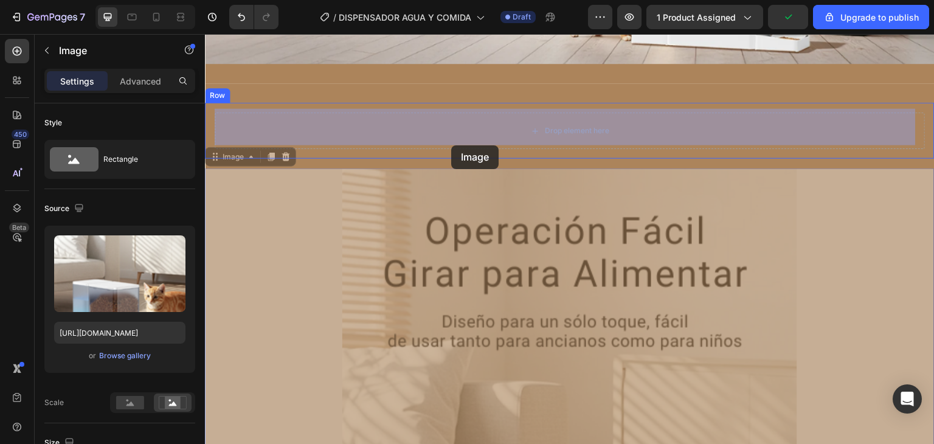
drag, startPoint x: 449, startPoint y: 173, endPoint x: 451, endPoint y: 137, distance: 36.0
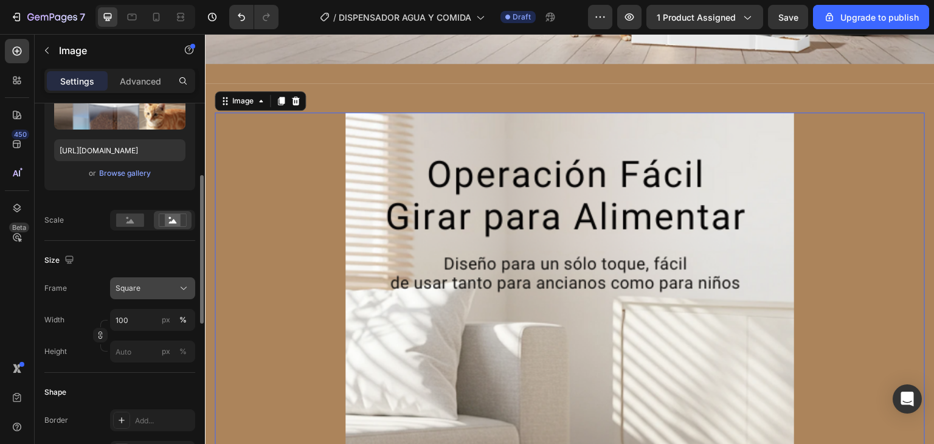
click at [146, 287] on div "Square" at bounding box center [146, 288] width 60 height 11
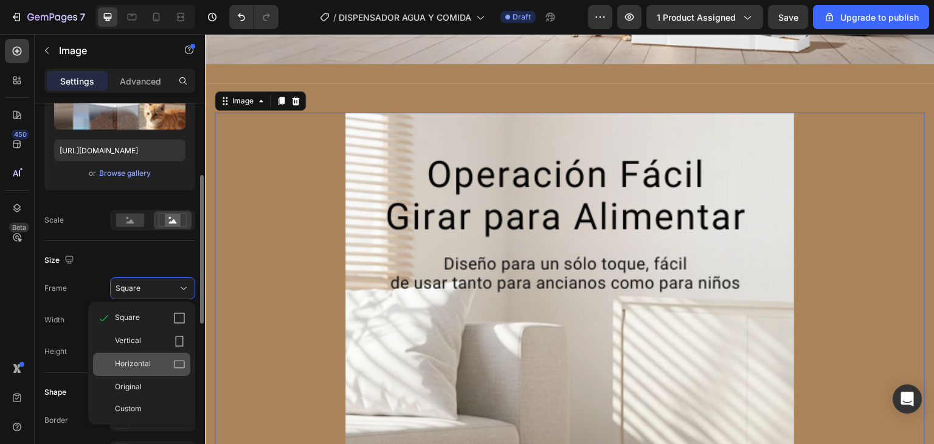
click at [141, 371] on div "Horizontal" at bounding box center [141, 364] width 97 height 23
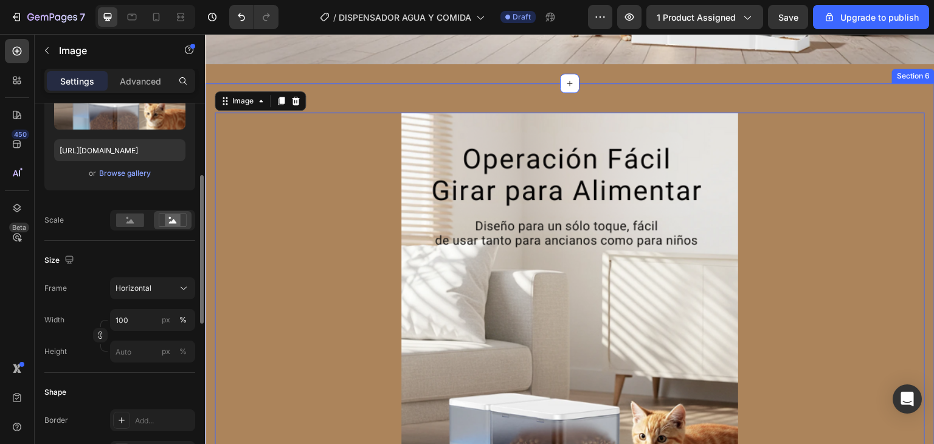
click at [446, 93] on div "Image 0 Row Section 6" at bounding box center [570, 378] width 730 height 591
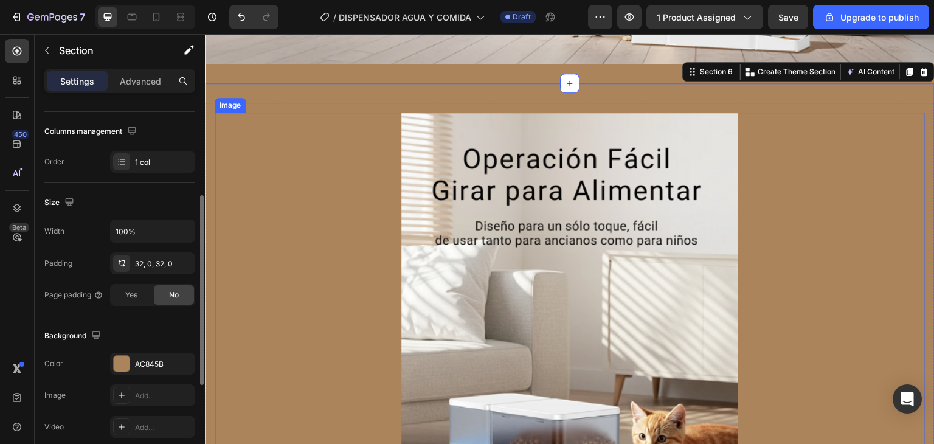
scroll to position [0, 0]
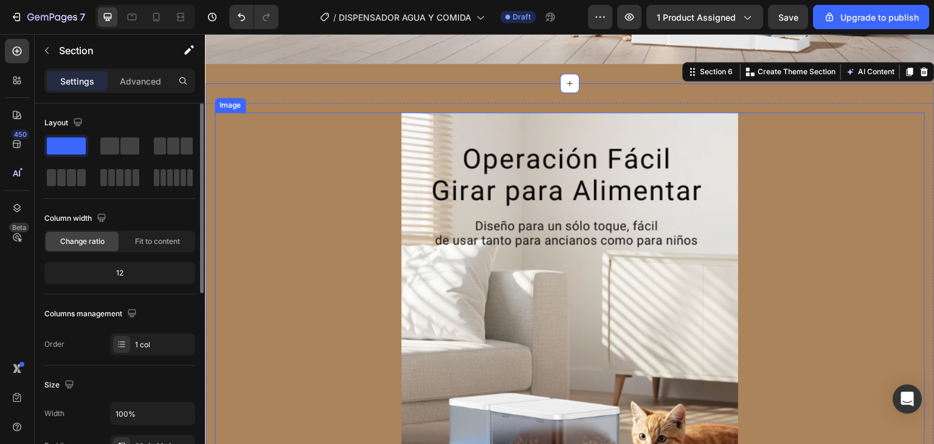
click at [446, 211] on img at bounding box center [570, 378] width 710 height 533
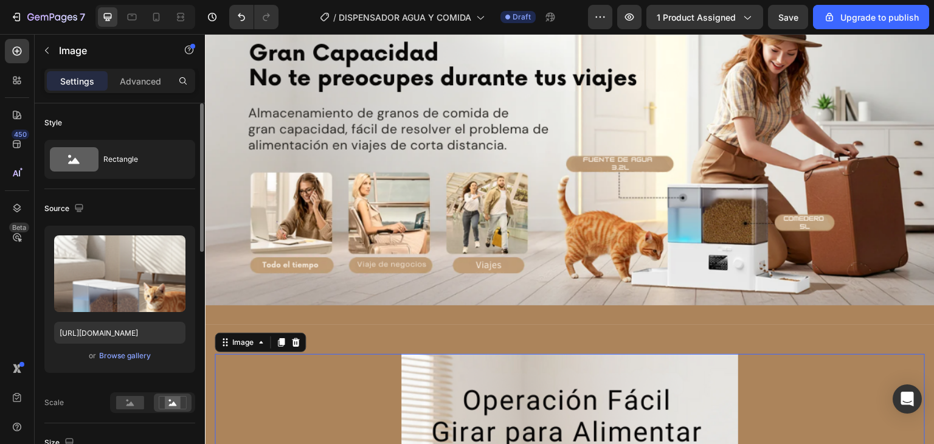
scroll to position [1946, 0]
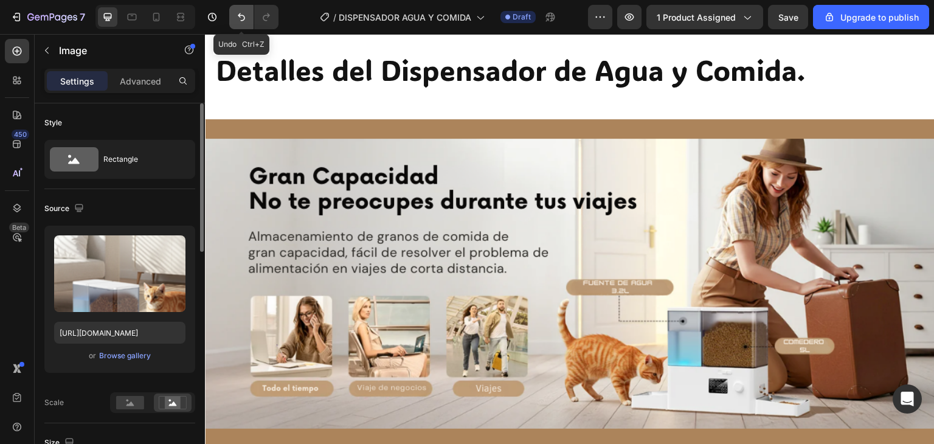
click at [235, 16] on icon "Undo/Redo" at bounding box center [241, 17] width 12 height 12
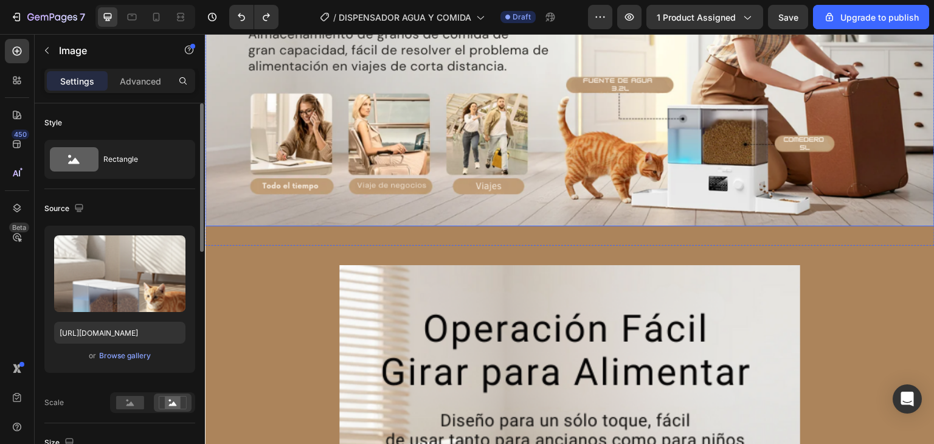
scroll to position [2189, 0]
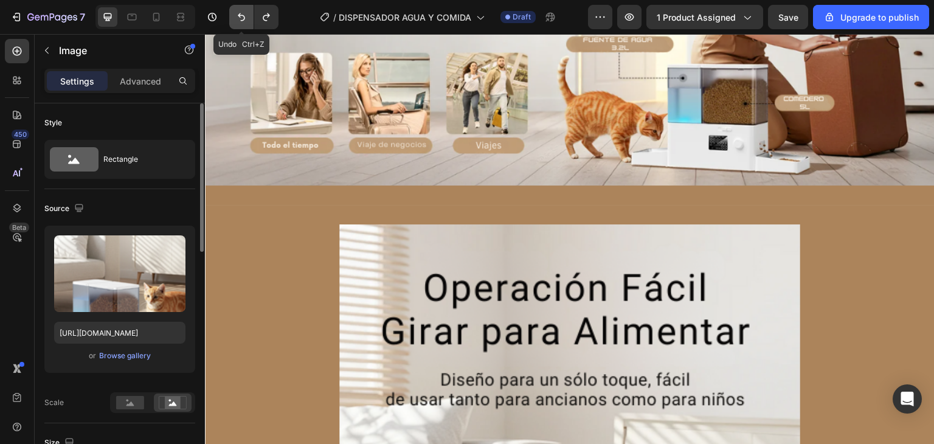
click at [247, 13] on button "Undo/Redo" at bounding box center [241, 17] width 24 height 24
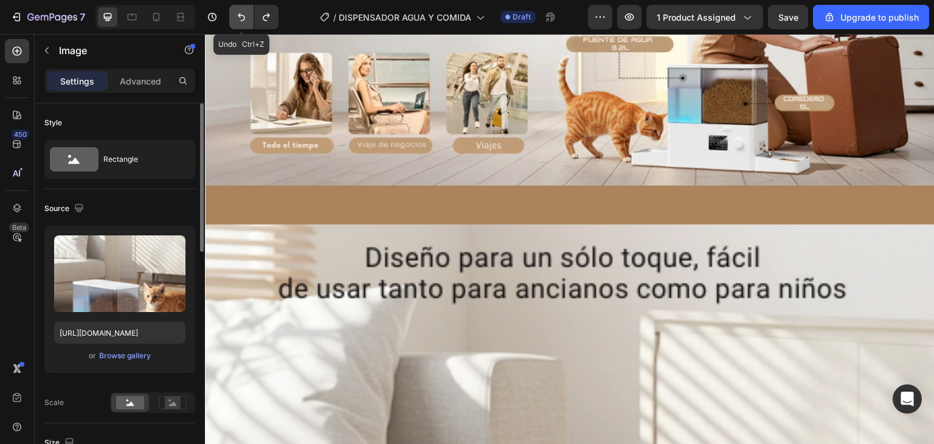
click at [247, 13] on button "Undo/Redo" at bounding box center [241, 17] width 24 height 24
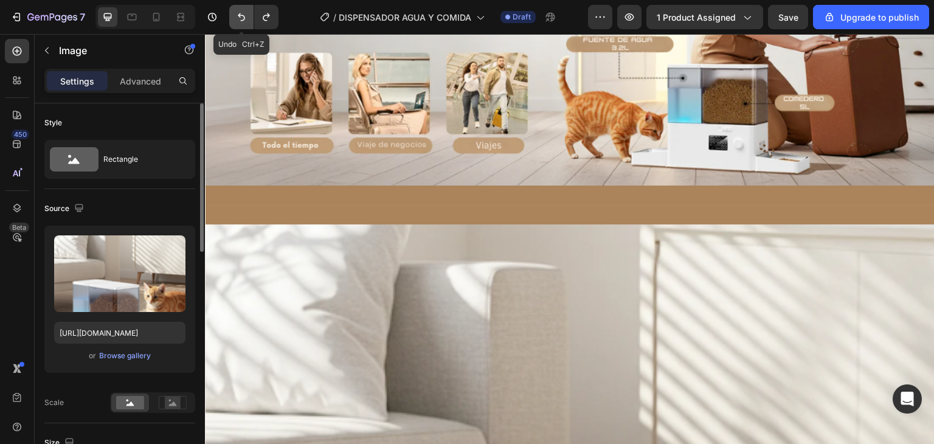
click at [247, 13] on button "Undo/Redo" at bounding box center [241, 17] width 24 height 24
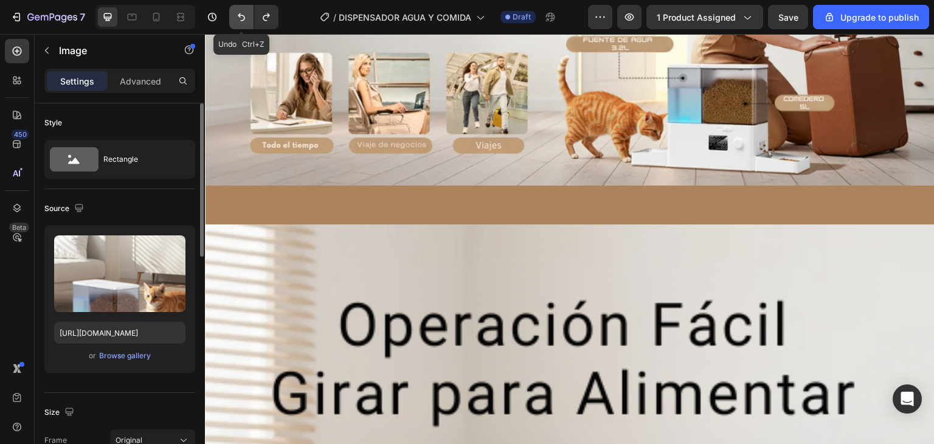
click at [247, 13] on button "Undo/Redo" at bounding box center [241, 17] width 24 height 24
type input "[URL][DOMAIN_NAME]"
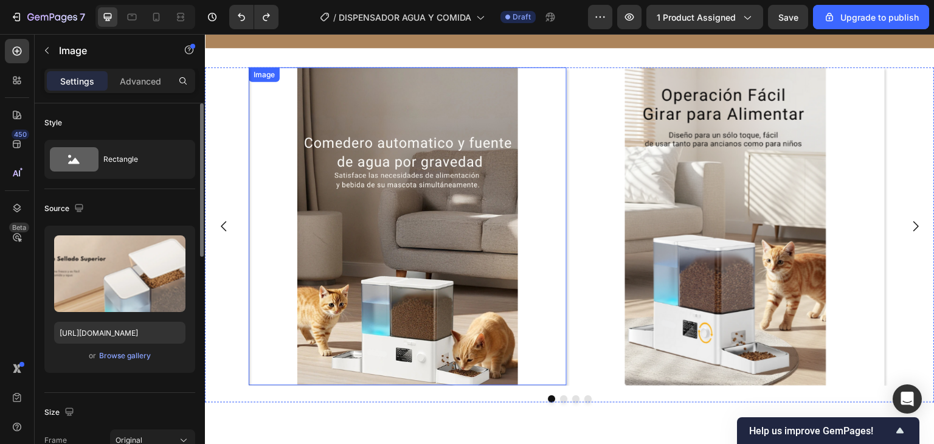
scroll to position [3040, 0]
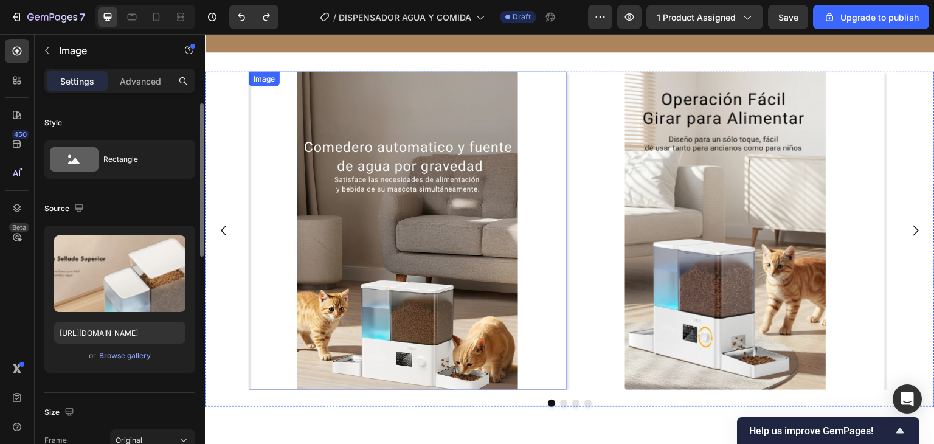
click at [365, 193] on img at bounding box center [408, 231] width 318 height 318
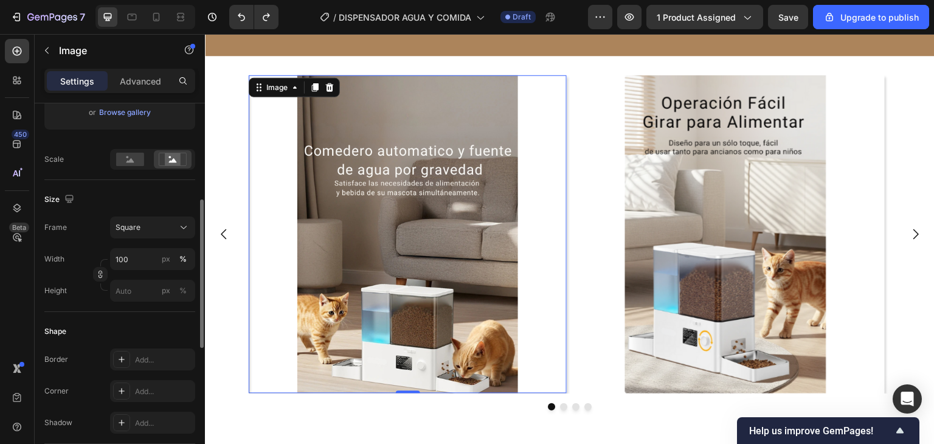
scroll to position [304, 0]
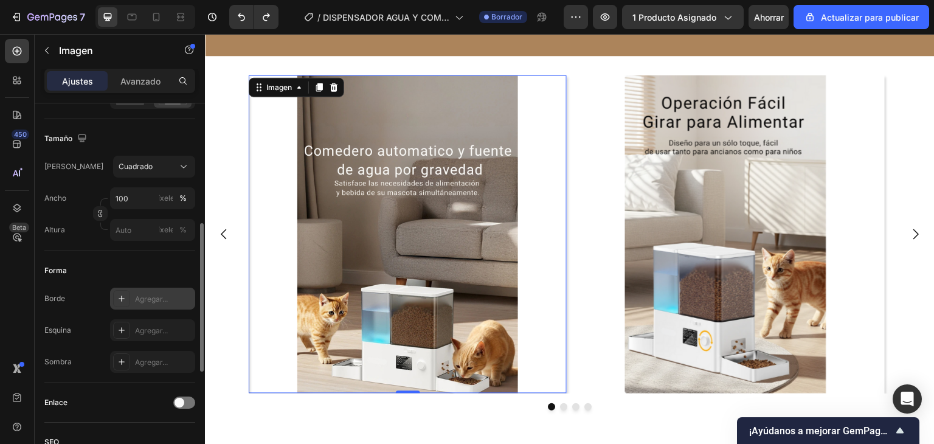
drag, startPoint x: 144, startPoint y: 308, endPoint x: 152, endPoint y: 297, distance: 13.4
click at [152, 297] on font "Agregar..." at bounding box center [151, 298] width 33 height 9
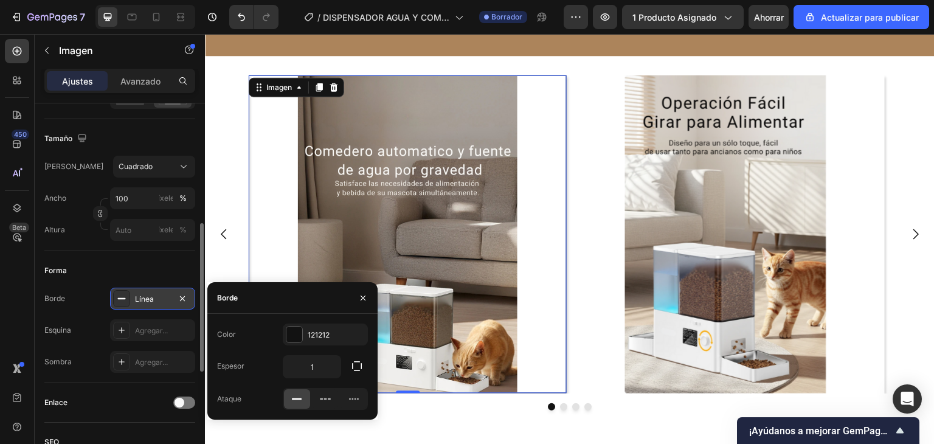
click at [152, 297] on font "Línea" at bounding box center [144, 298] width 19 height 9
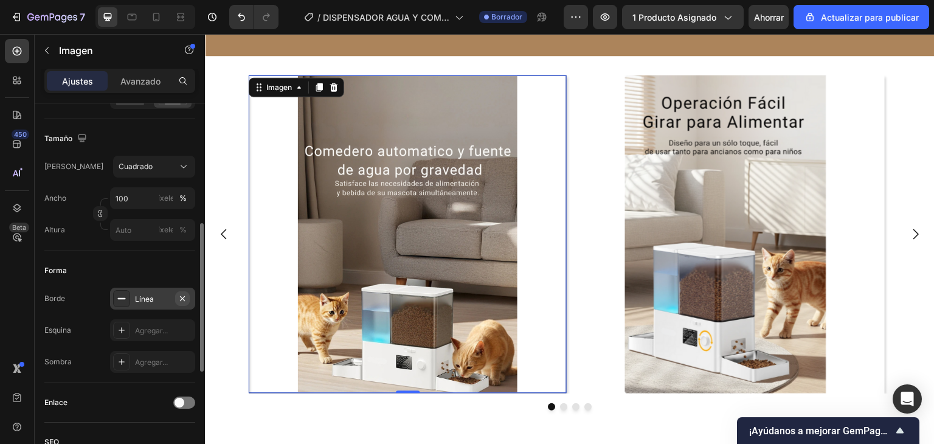
click at [182, 294] on icon "button" at bounding box center [183, 299] width 10 height 10
click at [156, 334] on font "Agregar..." at bounding box center [151, 330] width 33 height 9
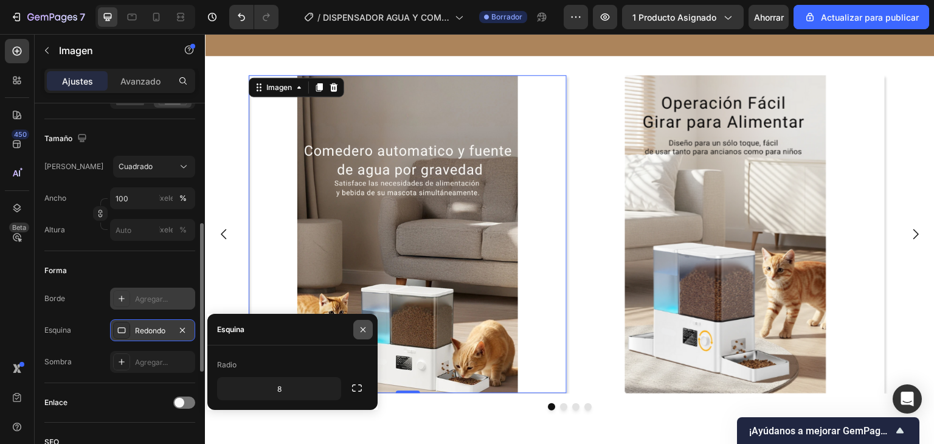
click at [365, 328] on icon "button" at bounding box center [363, 330] width 10 height 10
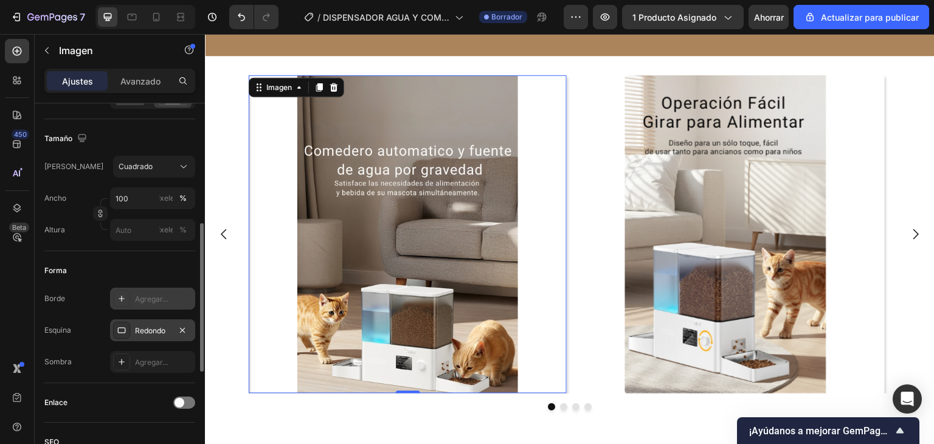
click at [333, 196] on img at bounding box center [408, 234] width 318 height 318
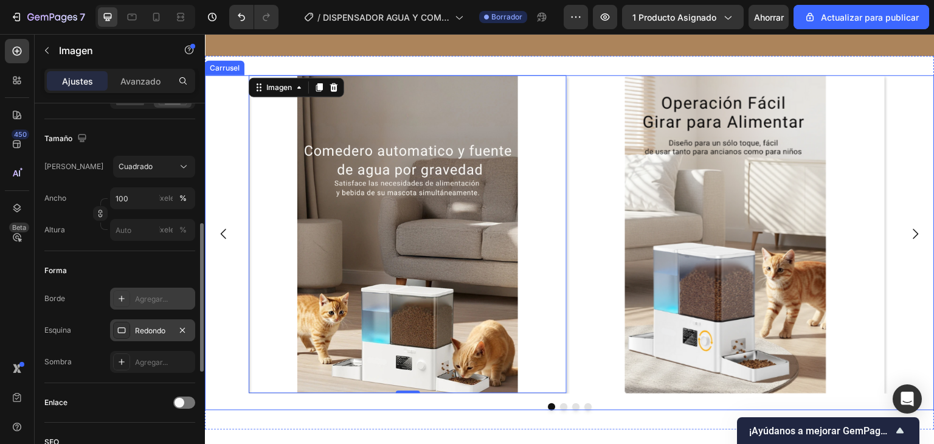
click at [223, 139] on div "Imagen 0 Imagen Imagen Imagen" at bounding box center [570, 234] width 730 height 318
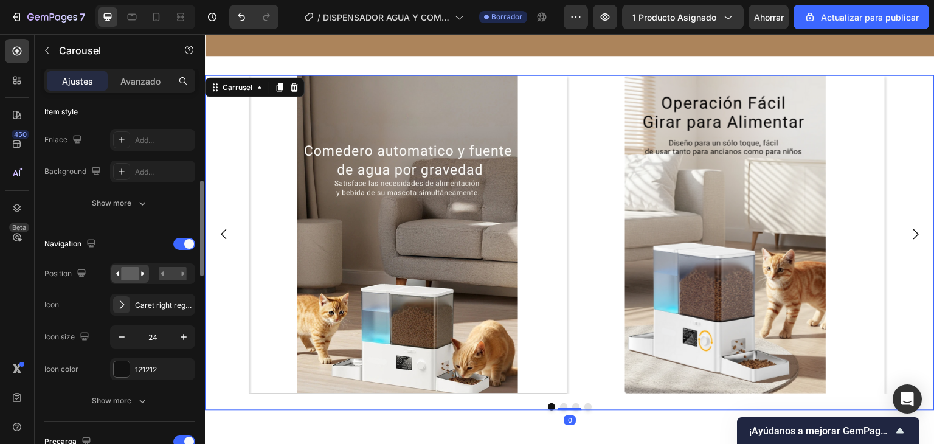
scroll to position [0, 0]
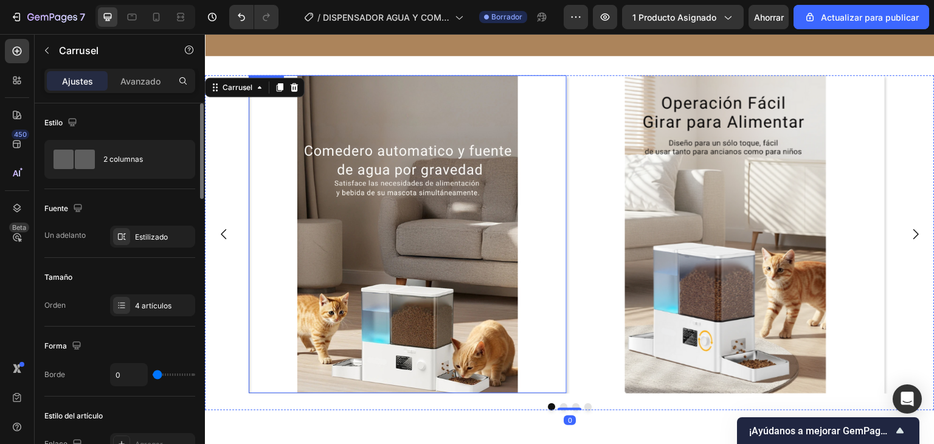
click at [405, 173] on img at bounding box center [408, 234] width 318 height 318
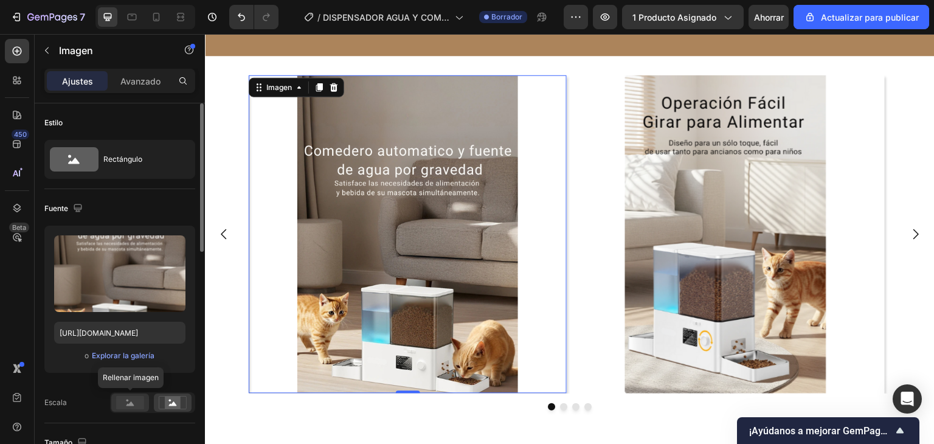
click at [142, 405] on rect at bounding box center [130, 402] width 28 height 13
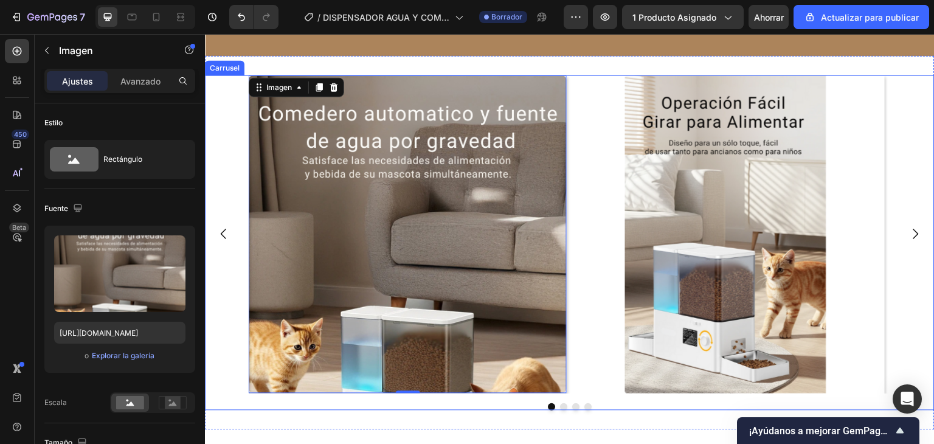
click at [225, 274] on div "Imagen 0 Imagen Imagen Imagen" at bounding box center [570, 234] width 730 height 318
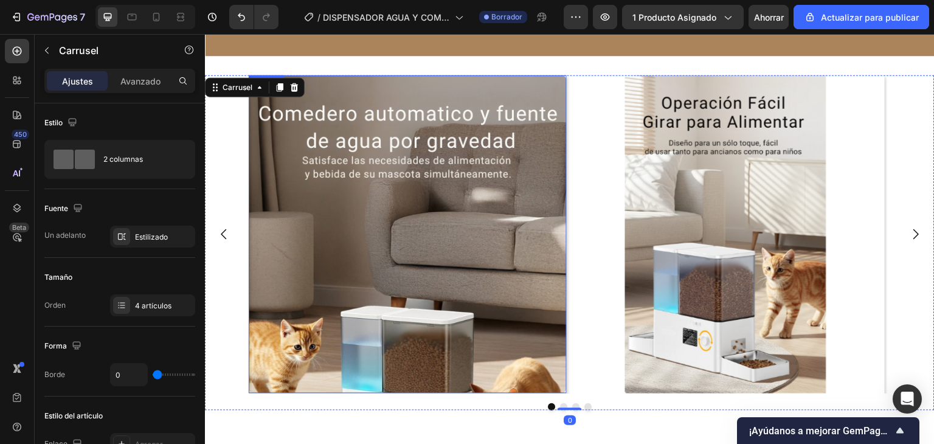
click at [343, 303] on img at bounding box center [408, 234] width 318 height 318
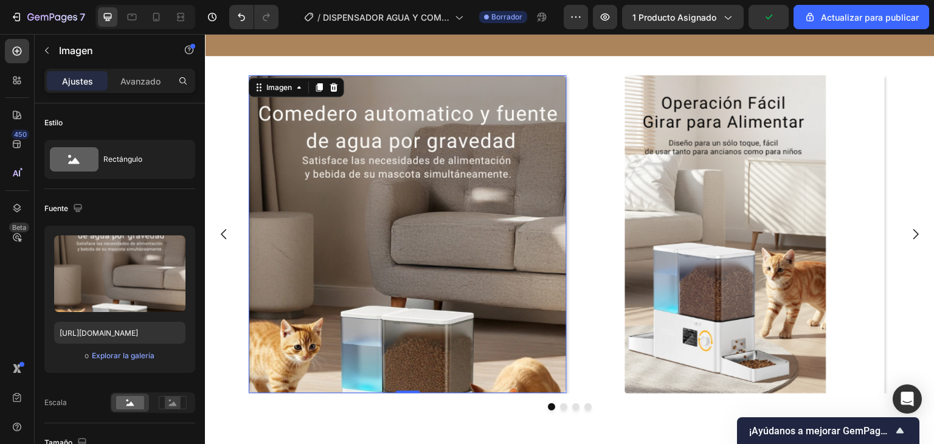
click at [280, 296] on img at bounding box center [408, 234] width 318 height 318
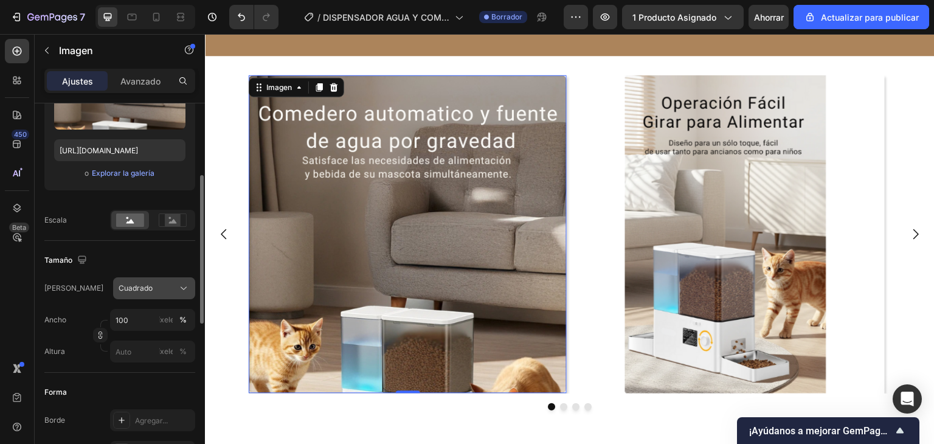
click at [150, 280] on button "Cuadrado" at bounding box center [154, 288] width 82 height 22
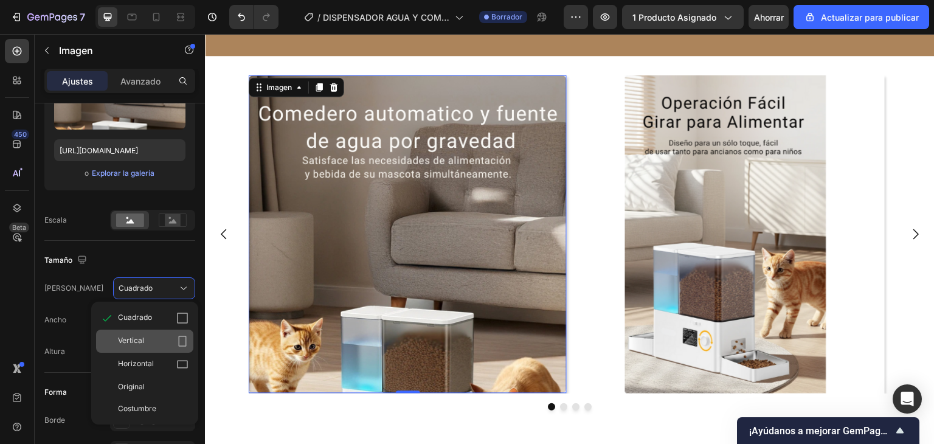
click at [156, 333] on div "Vertical" at bounding box center [144, 341] width 97 height 23
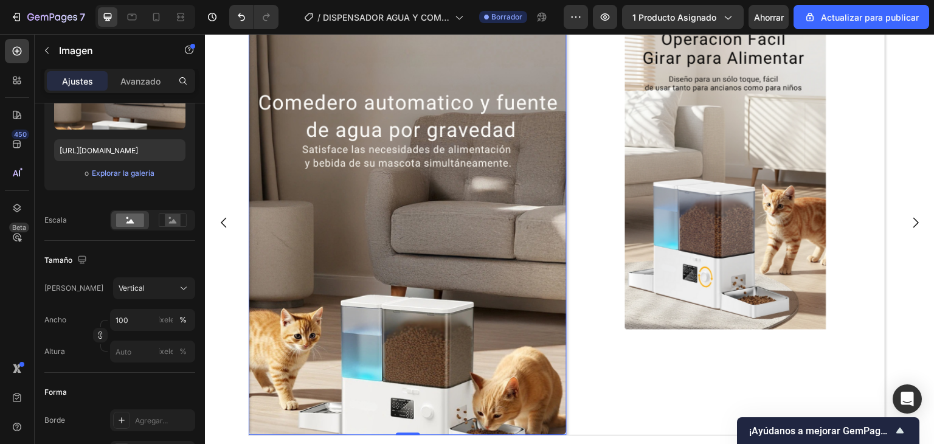
scroll to position [3162, 0]
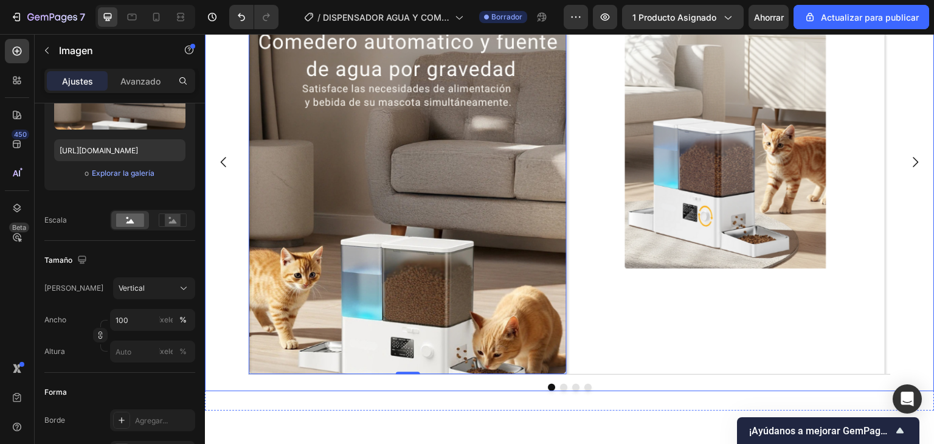
click at [230, 257] on div "Imagen 0 Imagen Imagen Imagen" at bounding box center [570, 162] width 730 height 424
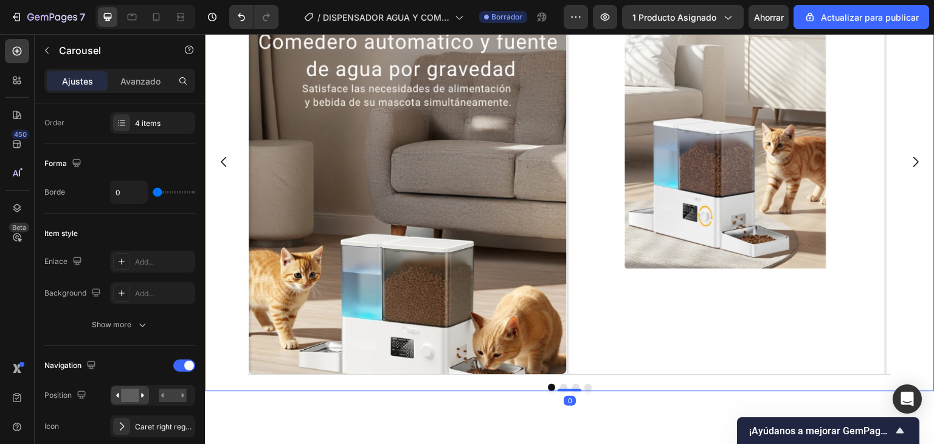
scroll to position [0, 0]
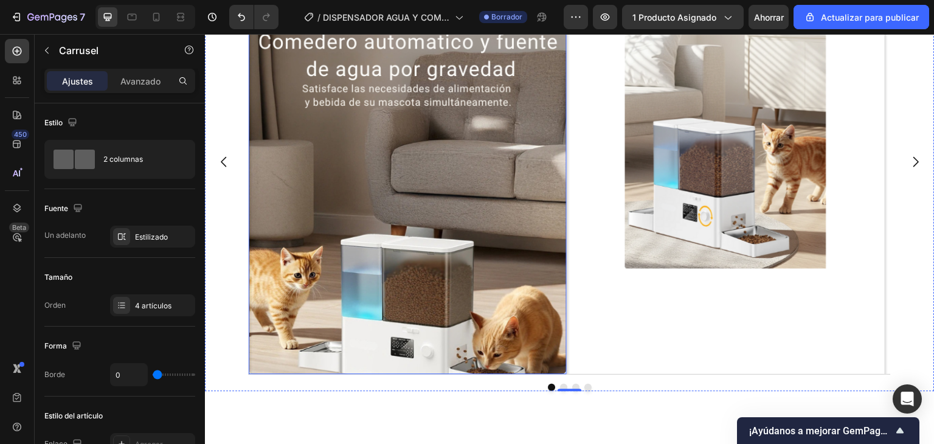
click at [375, 242] on img at bounding box center [408, 162] width 318 height 424
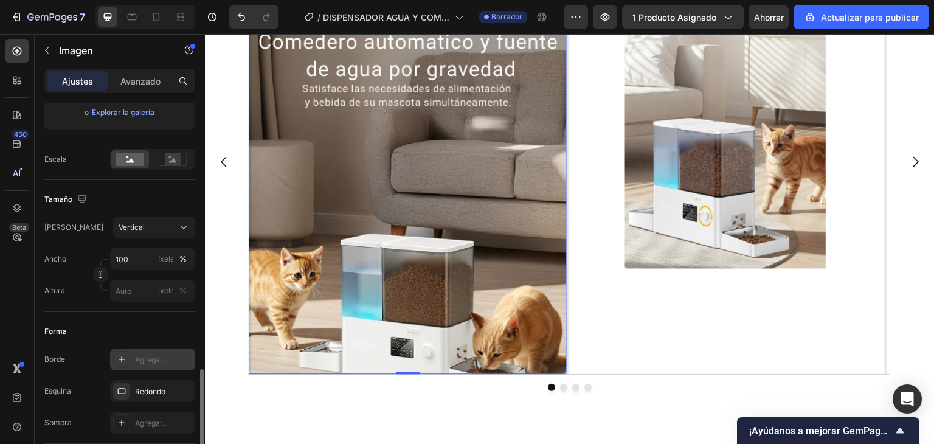
scroll to position [365, 0]
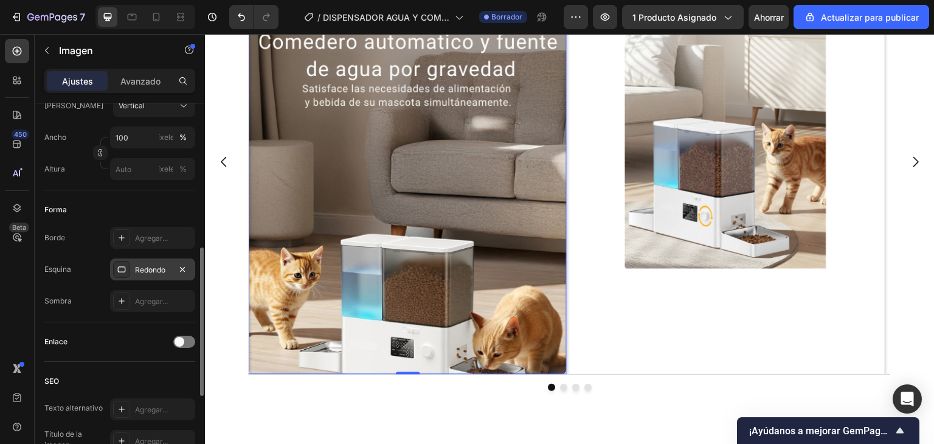
click at [165, 268] on font "Redondo" at bounding box center [150, 269] width 30 height 9
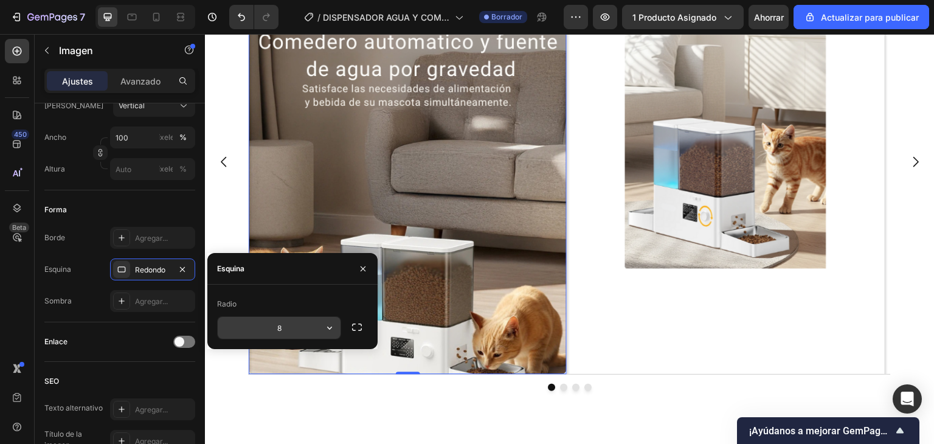
click at [268, 330] on input "8" at bounding box center [279, 328] width 123 height 22
type input "12"
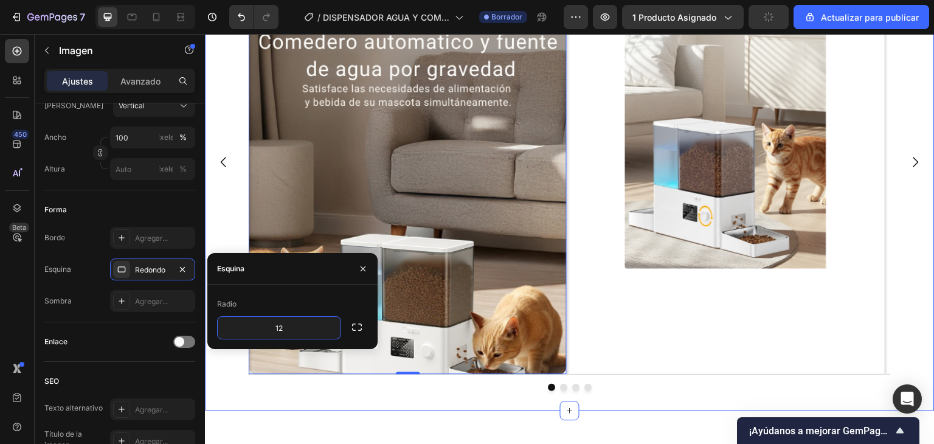
click at [278, 403] on div "Imagen 0 Imagen Imagen Imagen Carrusel Sección 8" at bounding box center [570, 171] width 730 height 480
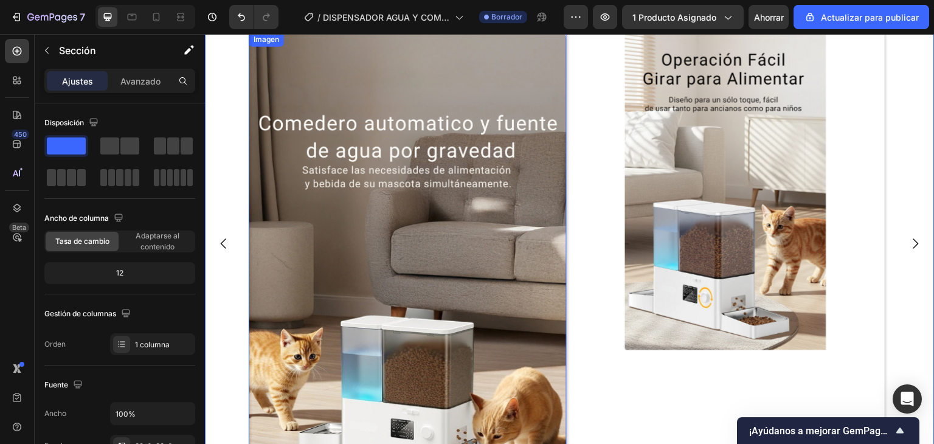
scroll to position [3101, 0]
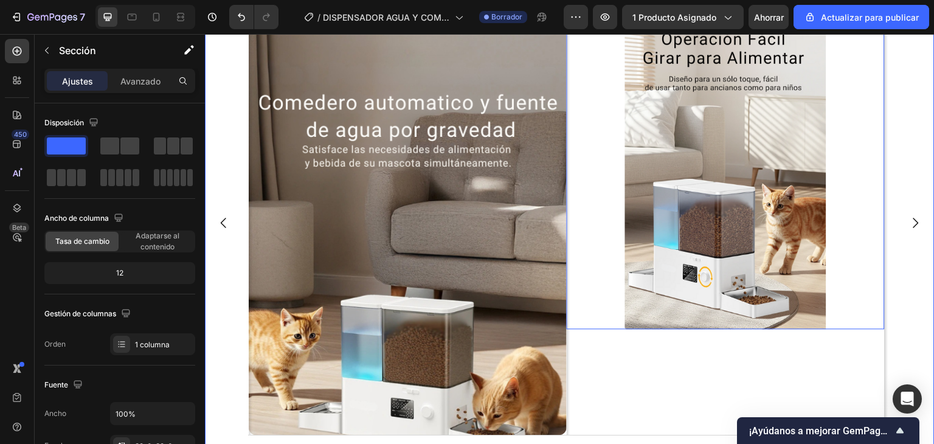
click at [668, 208] on img at bounding box center [726, 170] width 318 height 318
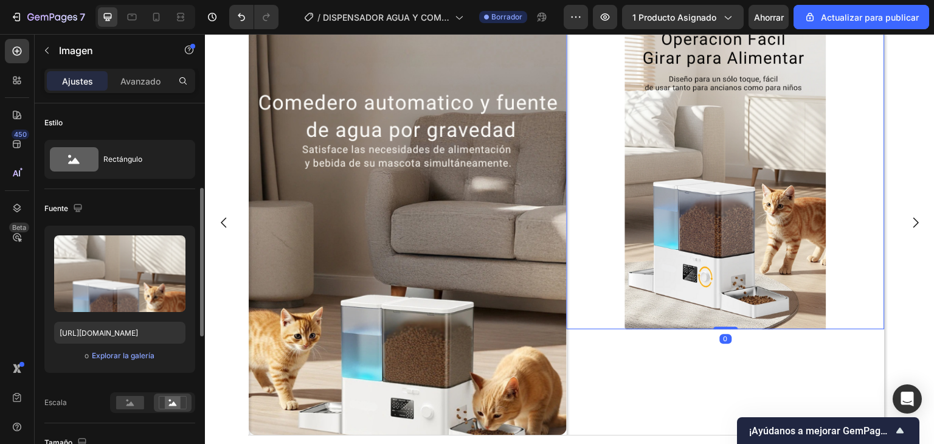
scroll to position [182, 0]
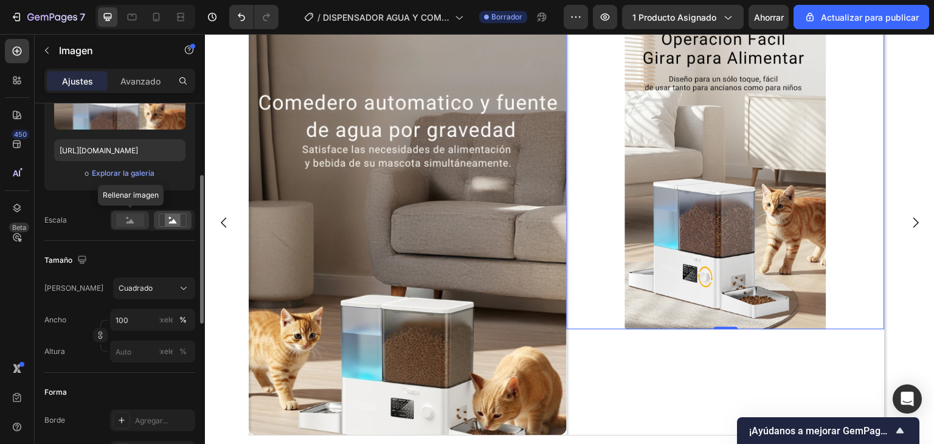
click at [140, 218] on rect at bounding box center [130, 219] width 28 height 13
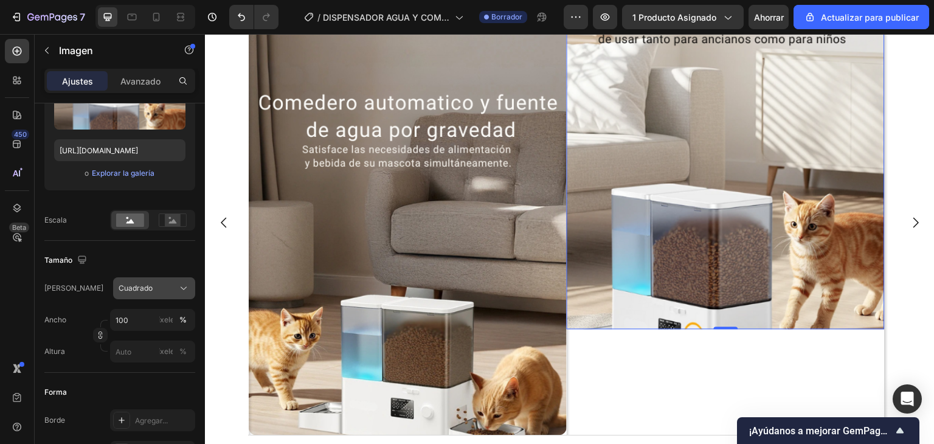
click at [163, 290] on div "Cuadrado" at bounding box center [147, 288] width 57 height 11
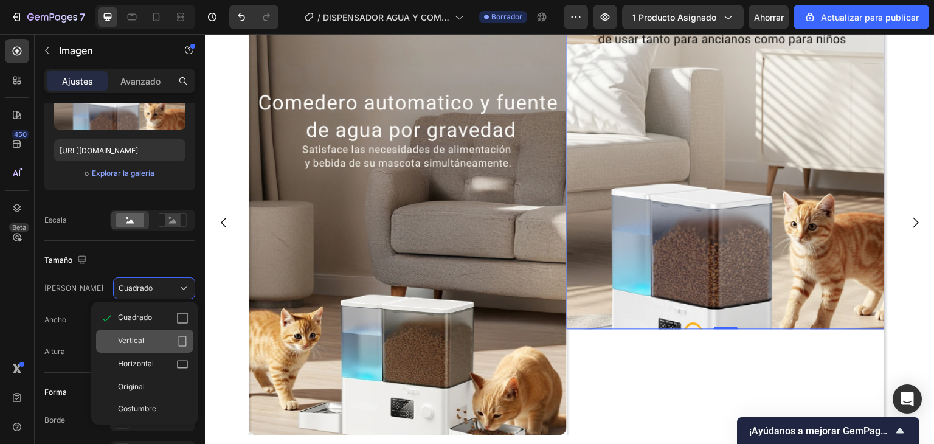
click at [154, 341] on div "Vertical" at bounding box center [153, 341] width 71 height 12
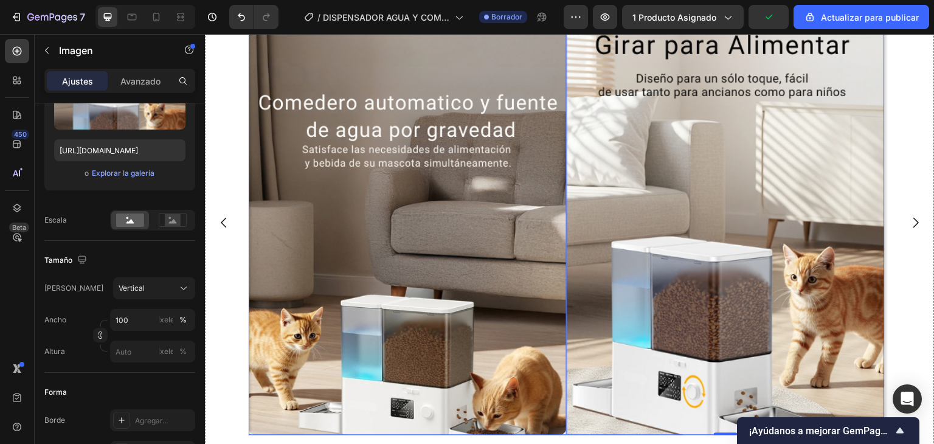
click at [403, 229] on img at bounding box center [408, 223] width 318 height 424
click at [594, 181] on img at bounding box center [726, 223] width 318 height 424
click at [167, 283] on div "Vertical" at bounding box center [147, 288] width 57 height 11
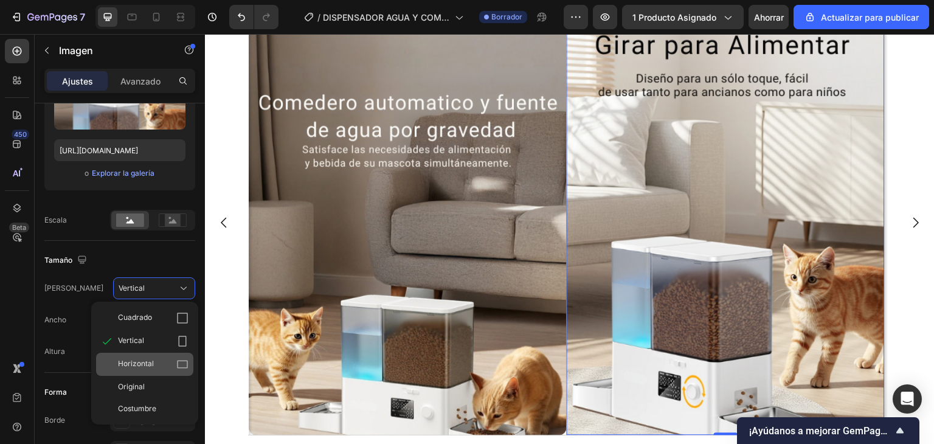
click at [146, 364] on font "Horizontal" at bounding box center [136, 363] width 36 height 9
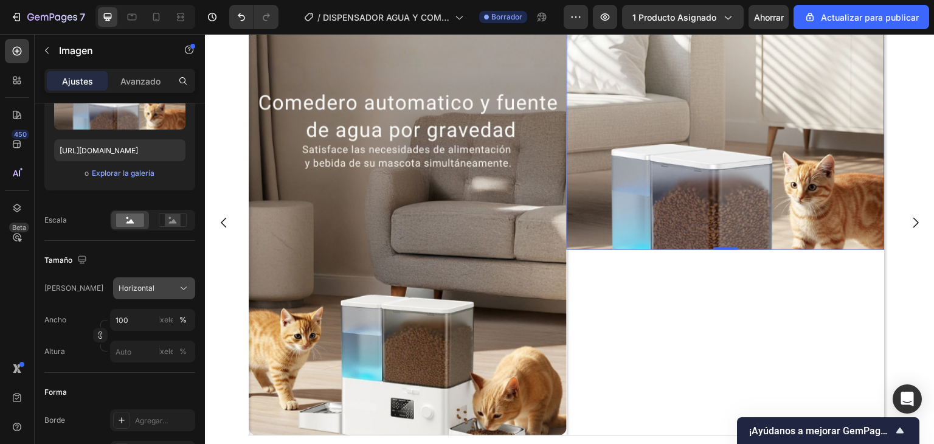
click at [153, 289] on div "Horizontal" at bounding box center [147, 288] width 57 height 11
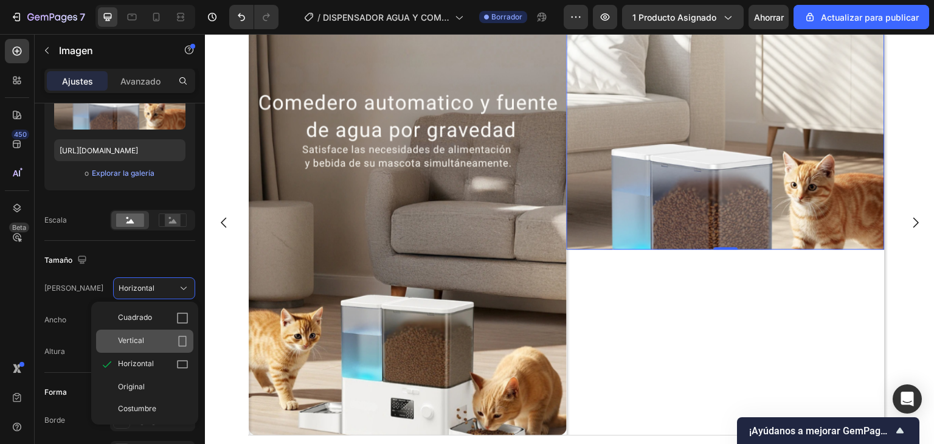
click at [151, 335] on div "Vertical" at bounding box center [153, 341] width 71 height 12
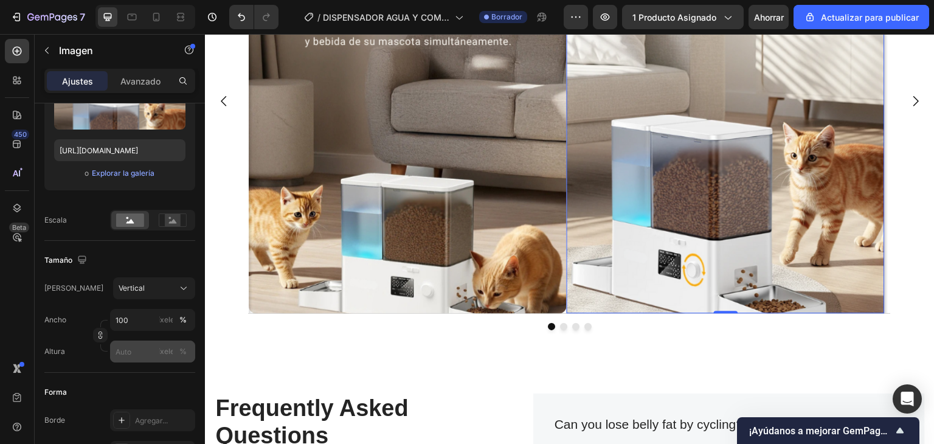
scroll to position [304, 0]
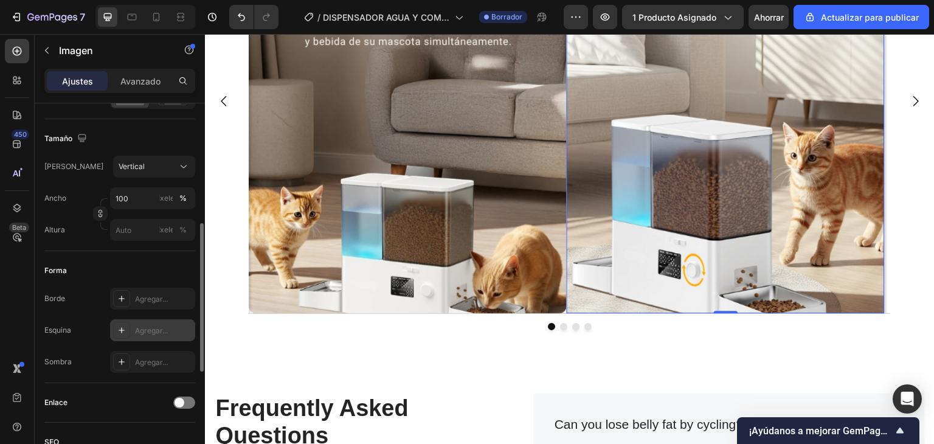
click at [147, 333] on font "Agregar..." at bounding box center [151, 330] width 33 height 9
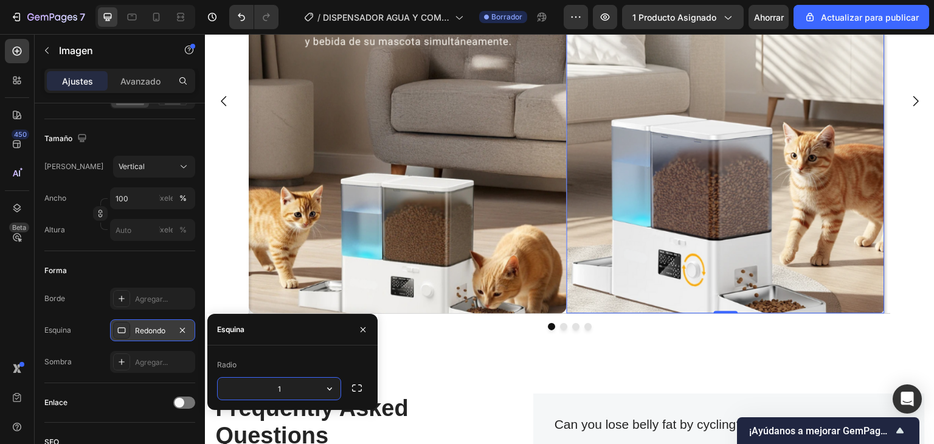
type input "12"
click at [244, 283] on div "Imagen Imagen 0 Imagen Imagen" at bounding box center [570, 101] width 730 height 424
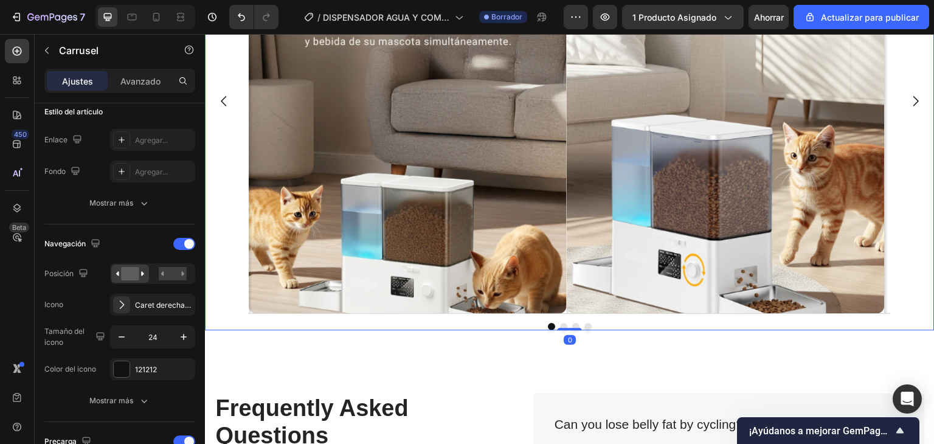
scroll to position [0, 0]
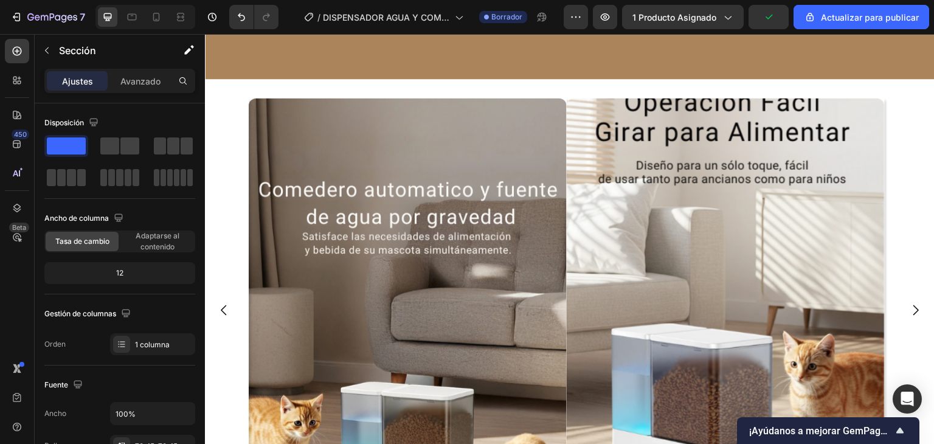
scroll to position [2979, 0]
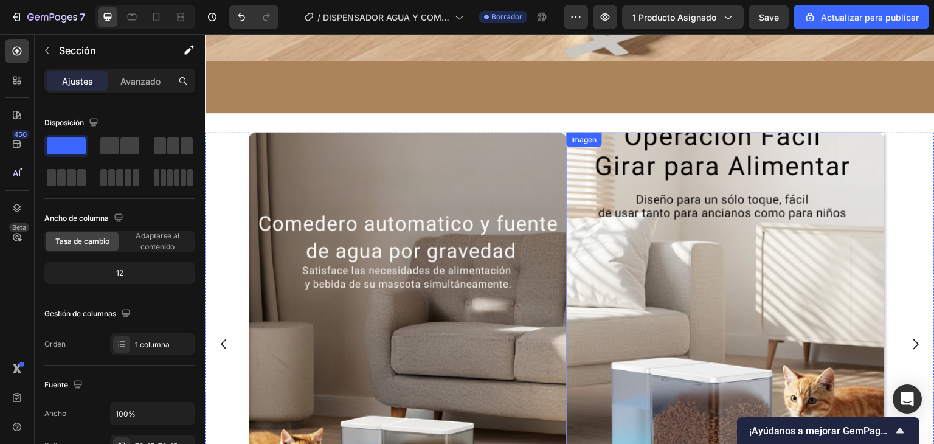
click at [727, 299] on img at bounding box center [726, 345] width 318 height 424
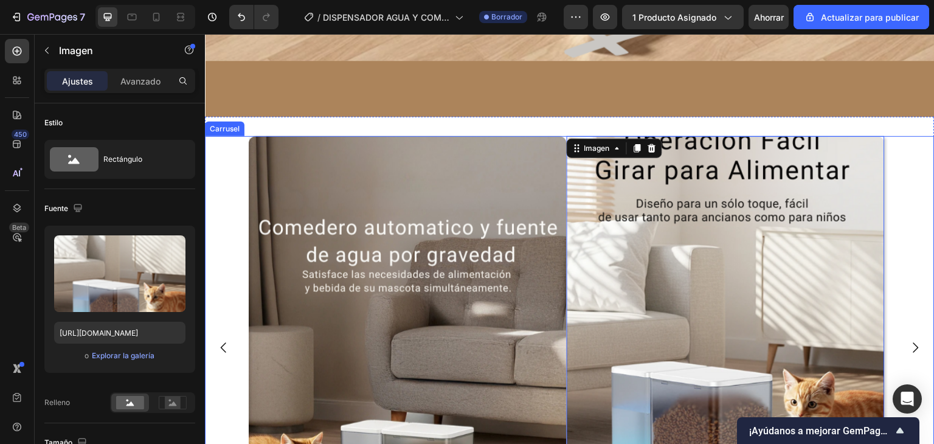
click at [904, 149] on div "Imagen Imagen 0 Imagen Imagen" at bounding box center [570, 348] width 730 height 424
click at [908, 345] on icon "Carrusel Siguiente Flecha" at bounding box center [915, 348] width 15 height 15
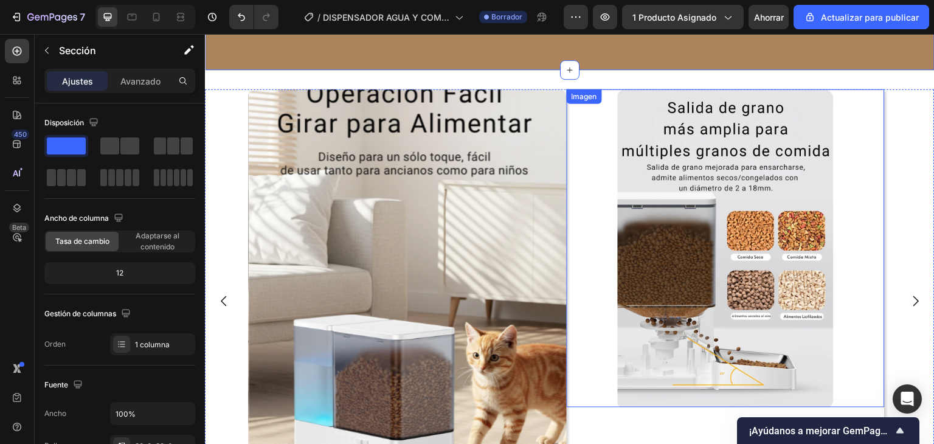
scroll to position [3101, 0]
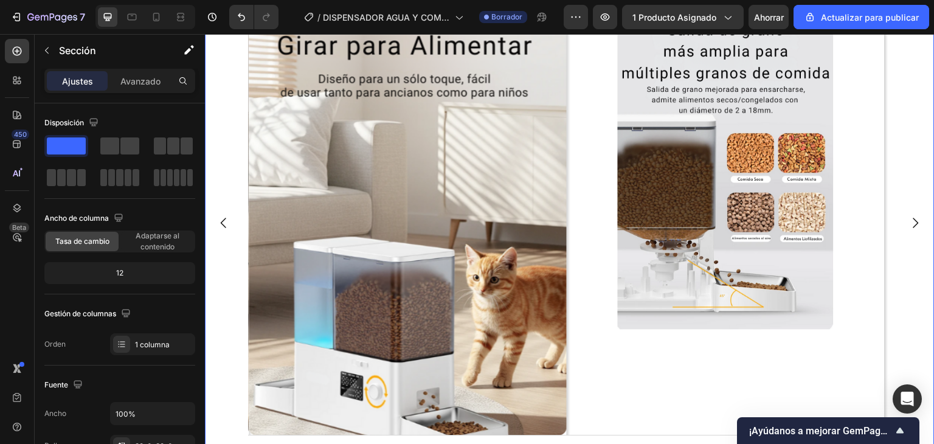
click at [671, 374] on div "Imagen" at bounding box center [726, 223] width 318 height 424
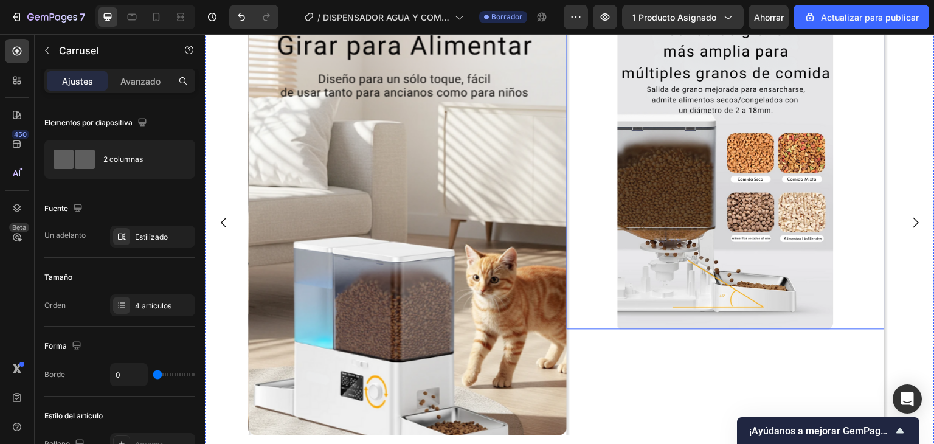
click at [483, 258] on img at bounding box center [408, 223] width 318 height 424
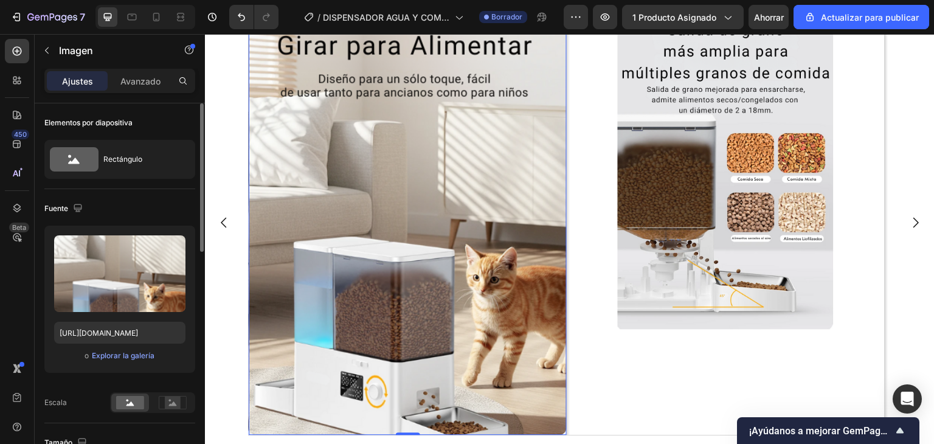
scroll to position [122, 0]
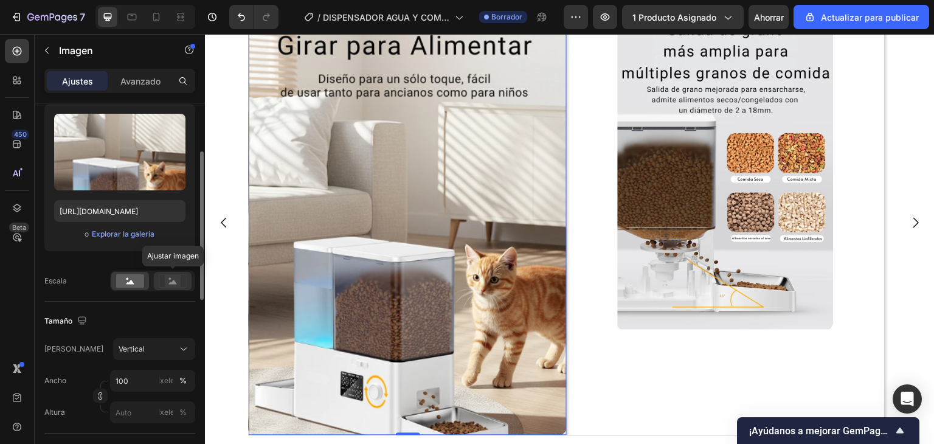
click at [180, 276] on icon at bounding box center [173, 280] width 28 height 13
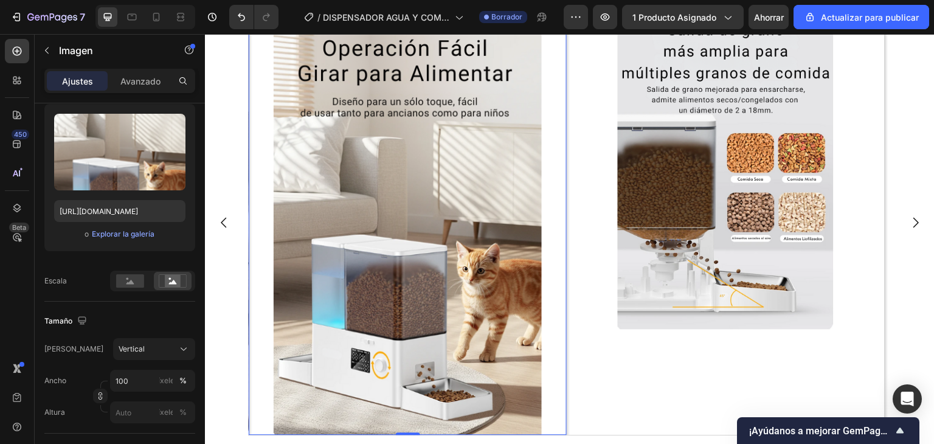
click at [207, 322] on div "Imagen Imagen 0 Imagen Imagen" at bounding box center [570, 223] width 730 height 424
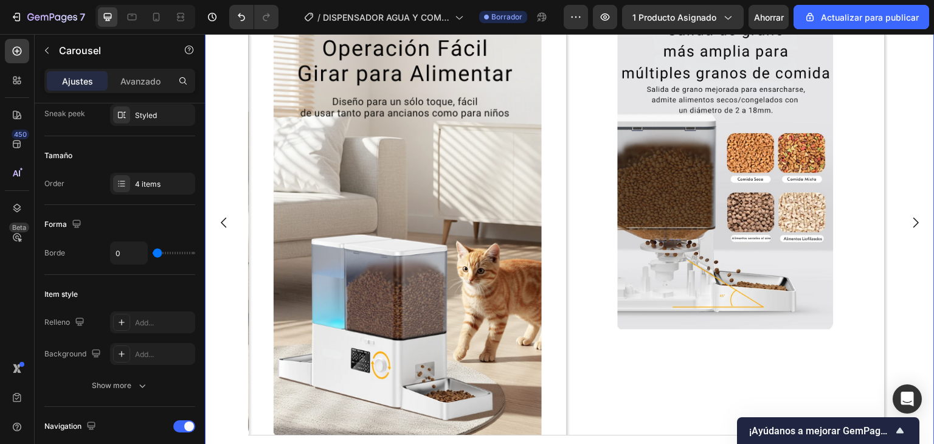
scroll to position [0, 0]
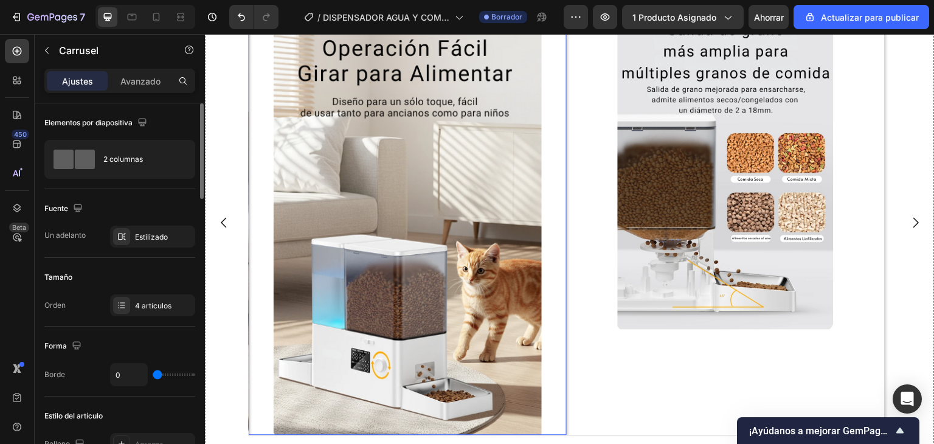
click at [323, 372] on img at bounding box center [408, 223] width 318 height 424
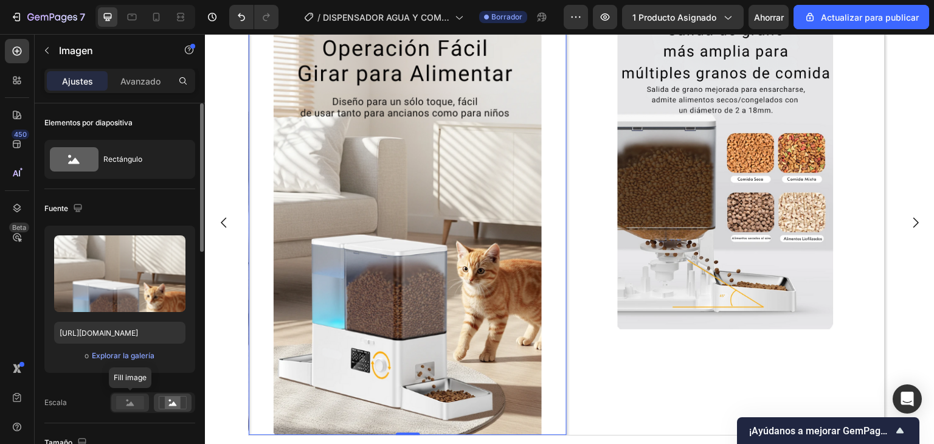
click at [141, 399] on rect at bounding box center [130, 402] width 28 height 13
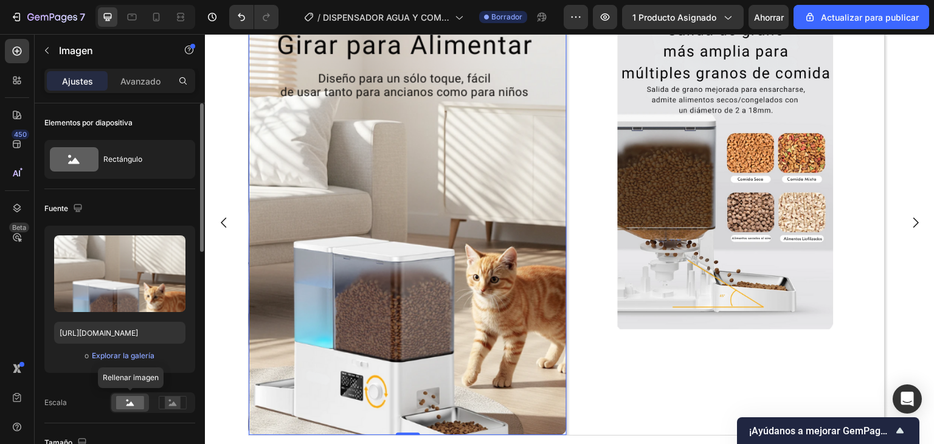
scroll to position [182, 0]
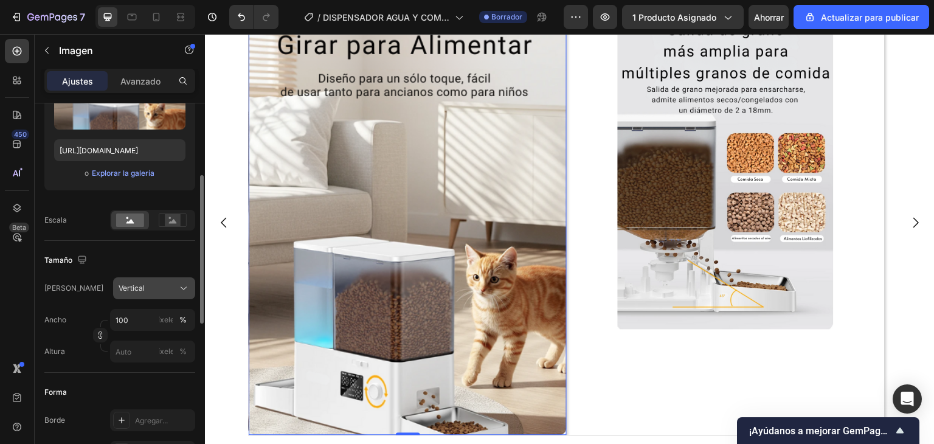
click at [159, 288] on div "Vertical" at bounding box center [147, 288] width 57 height 11
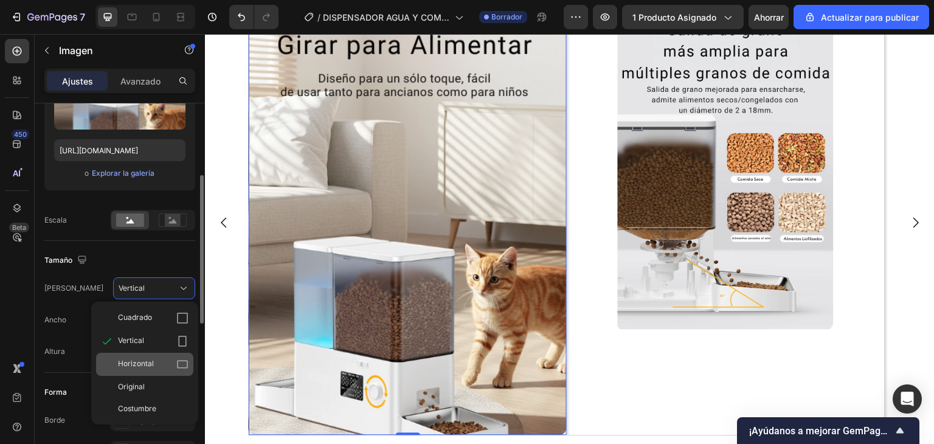
click at [145, 359] on font "Horizontal" at bounding box center [136, 363] width 36 height 9
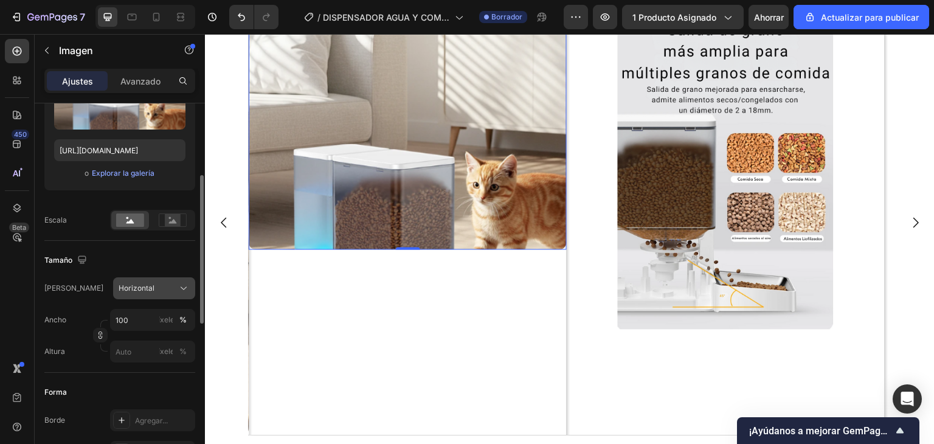
click at [145, 284] on font "Horizontal" at bounding box center [137, 287] width 36 height 9
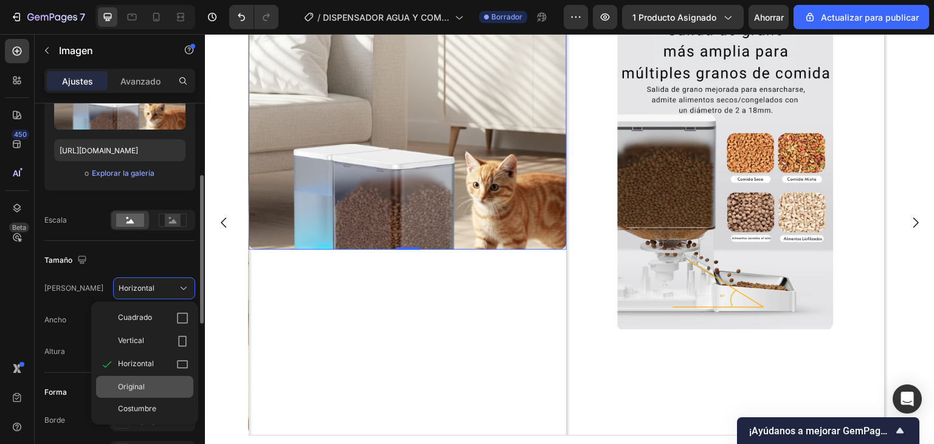
click at [150, 384] on div "Original" at bounding box center [153, 386] width 71 height 11
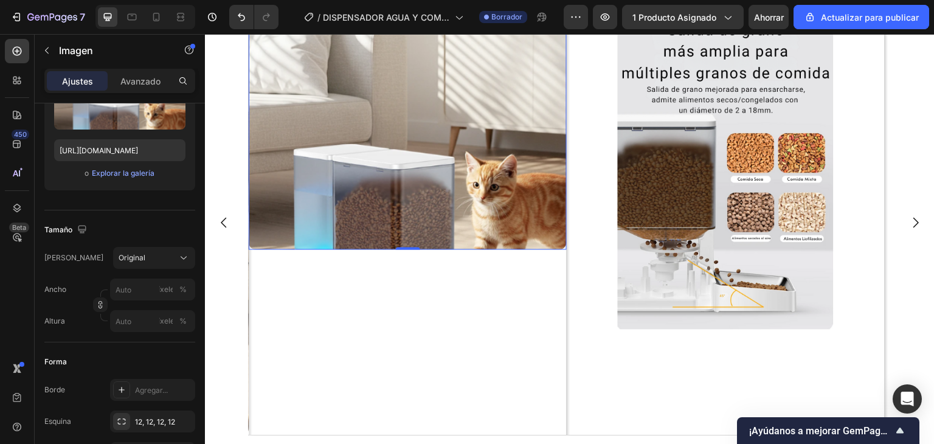
scroll to position [3140, 0]
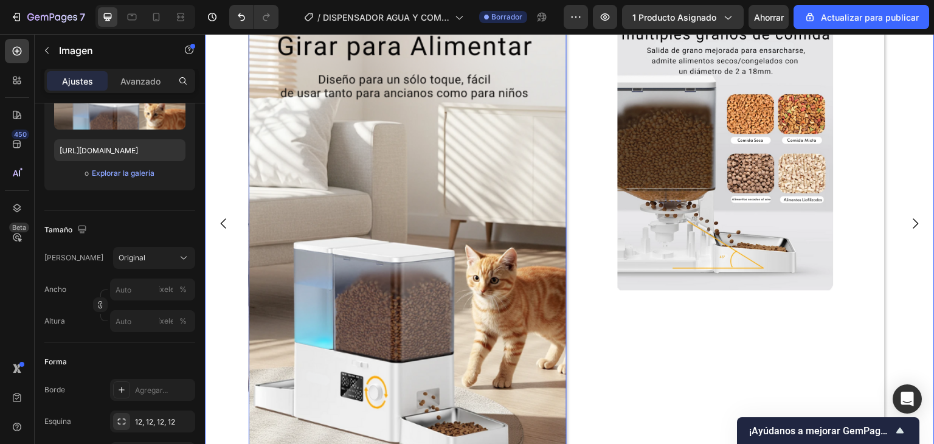
click at [221, 221] on icon "Flecha hacia atrás del carrusel" at bounding box center [223, 223] width 15 height 15
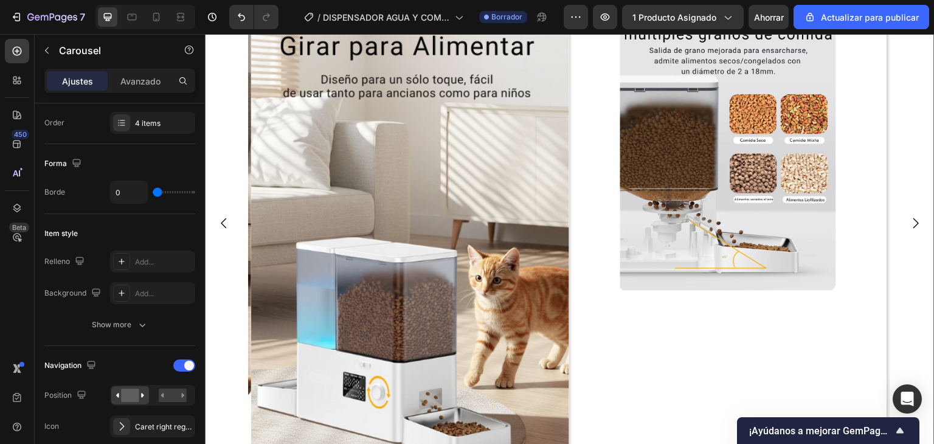
scroll to position [0, 0]
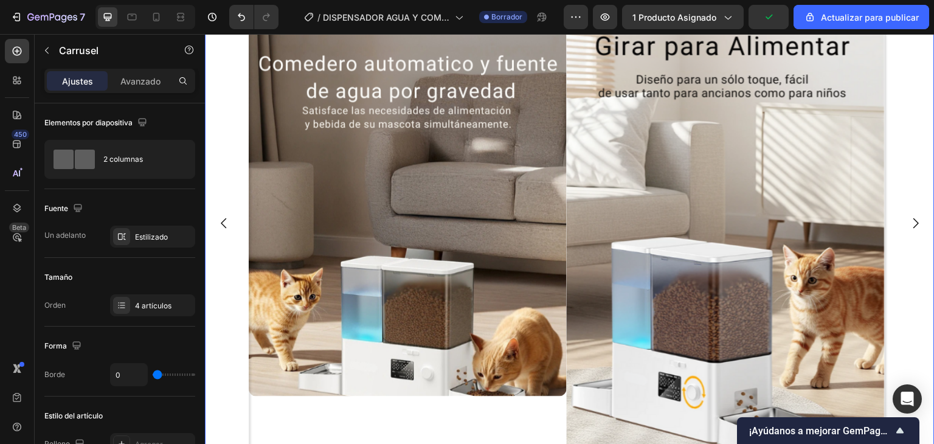
click at [908, 227] on icon "Carrusel Siguiente Flecha" at bounding box center [915, 223] width 15 height 15
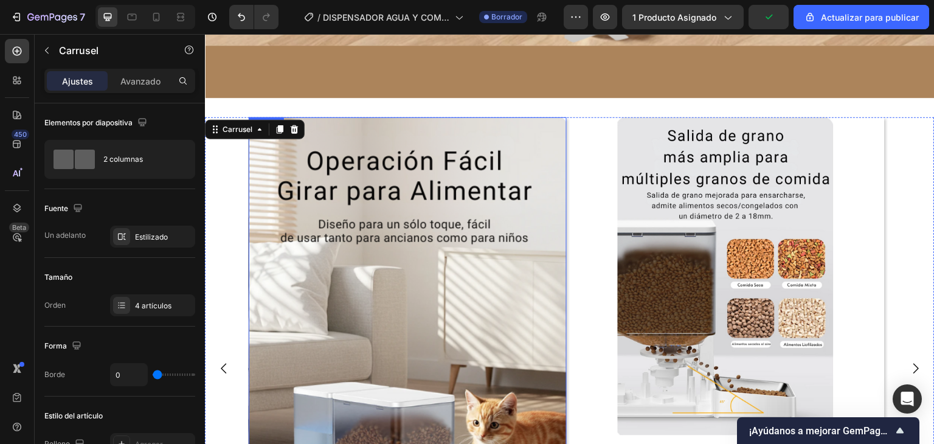
scroll to position [2958, 0]
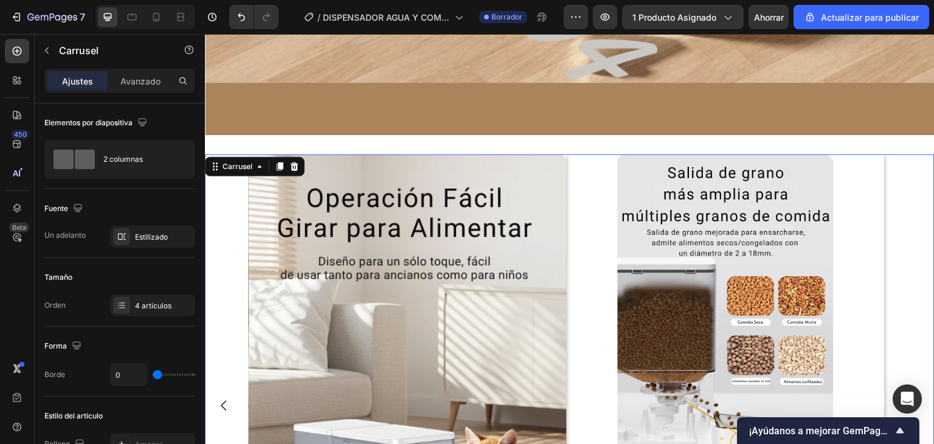
click at [285, 162] on div at bounding box center [279, 166] width 15 height 15
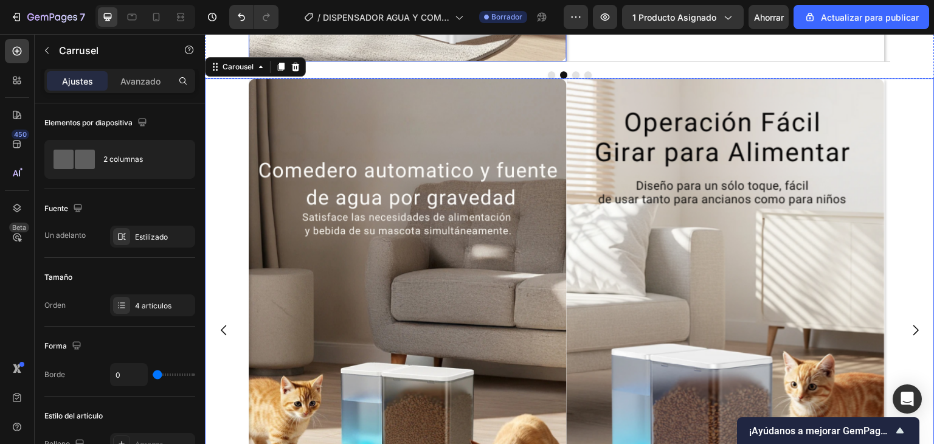
scroll to position [3555, 0]
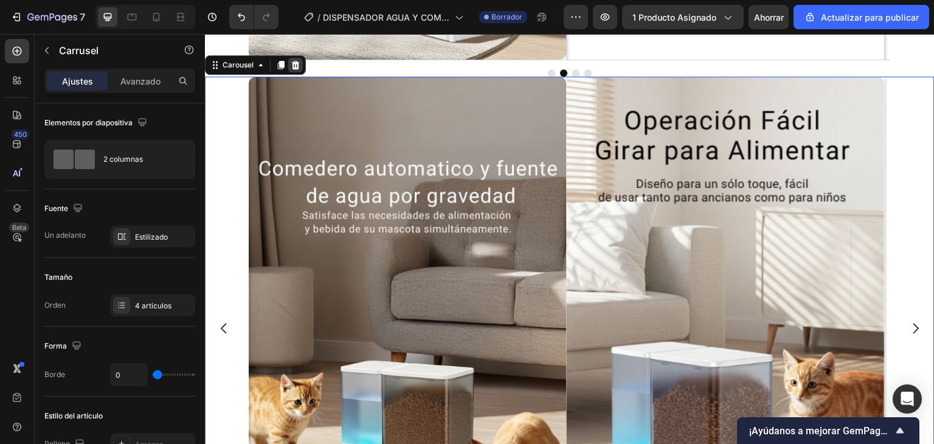
click at [297, 59] on div at bounding box center [295, 65] width 15 height 15
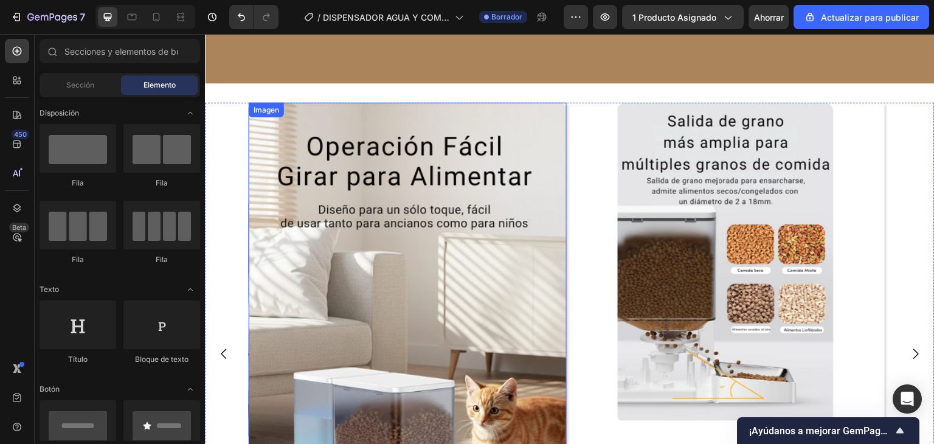
scroll to position [3008, 0]
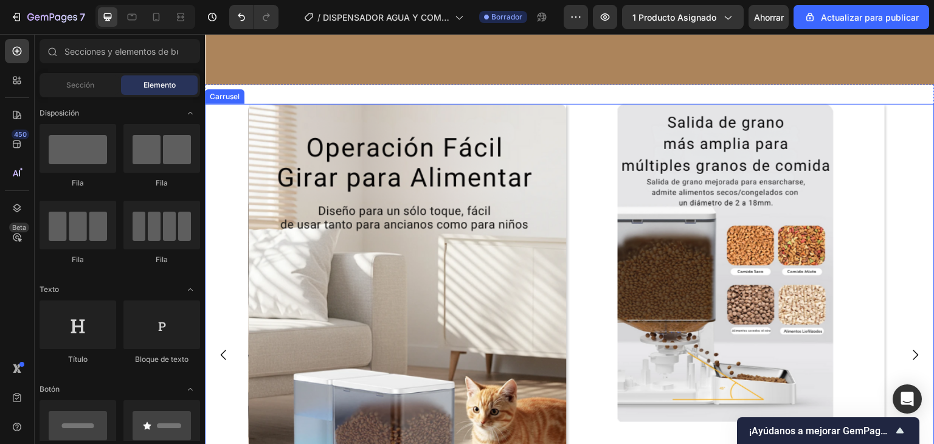
click at [225, 122] on div "Imagen Imagen Imagen Imagen" at bounding box center [570, 355] width 730 height 503
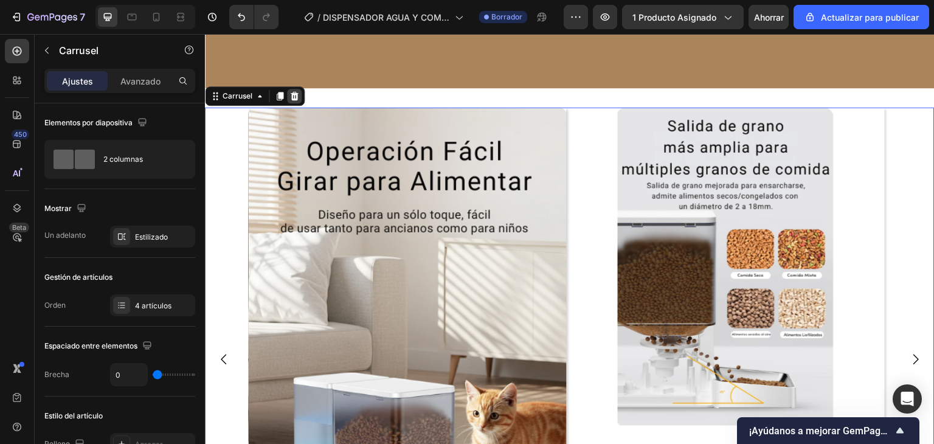
click at [297, 94] on icon at bounding box center [295, 96] width 8 height 9
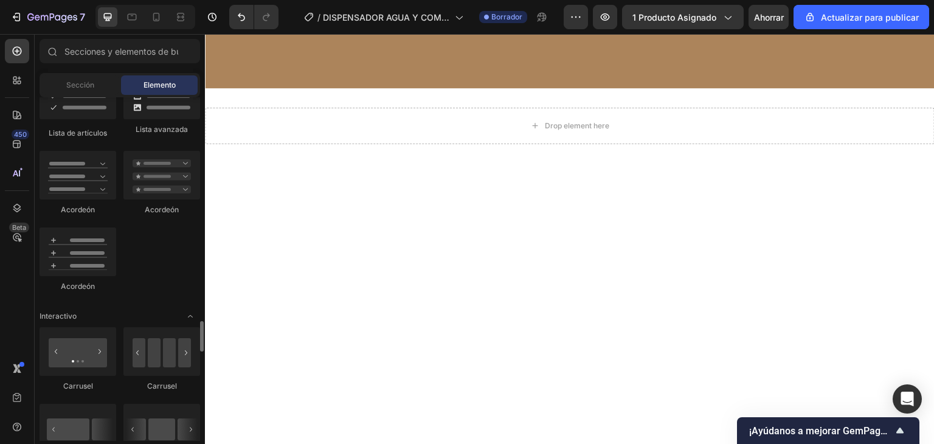
scroll to position [1155, 0]
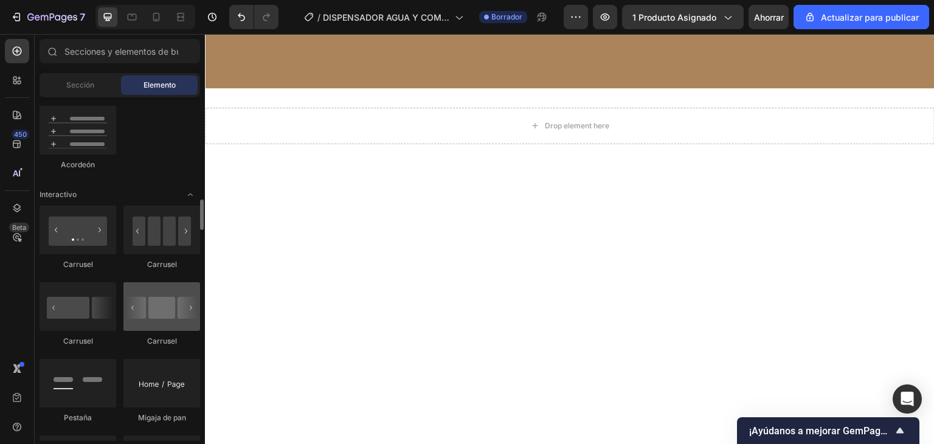
click at [165, 319] on div at bounding box center [161, 306] width 77 height 49
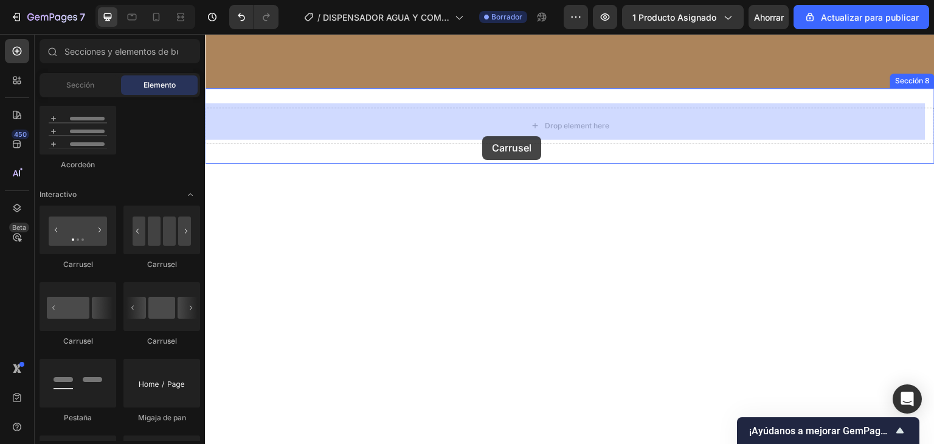
drag, startPoint x: 370, startPoint y: 353, endPoint x: 483, endPoint y: 136, distance: 244.8
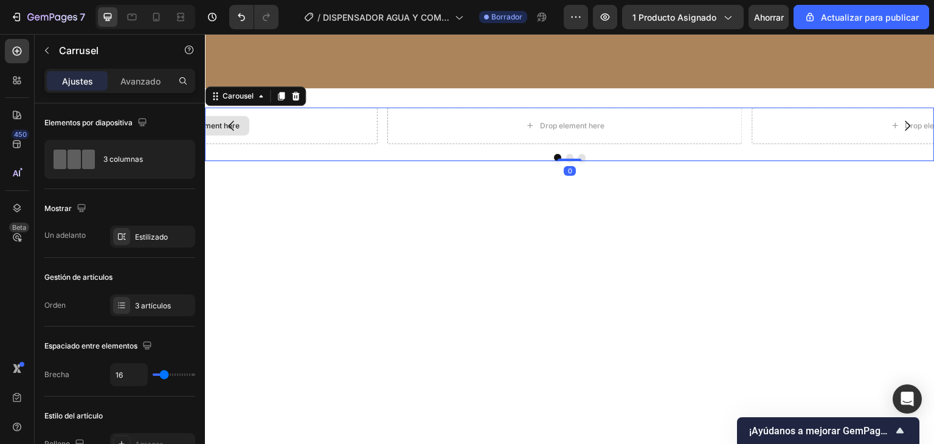
click at [288, 119] on div "Drop element here" at bounding box center [199, 126] width 355 height 36
click at [247, 120] on button "Carousel Back Arrow" at bounding box center [232, 126] width 34 height 34
click at [519, 126] on div "Drop element here" at bounding box center [565, 125] width 99 height 19
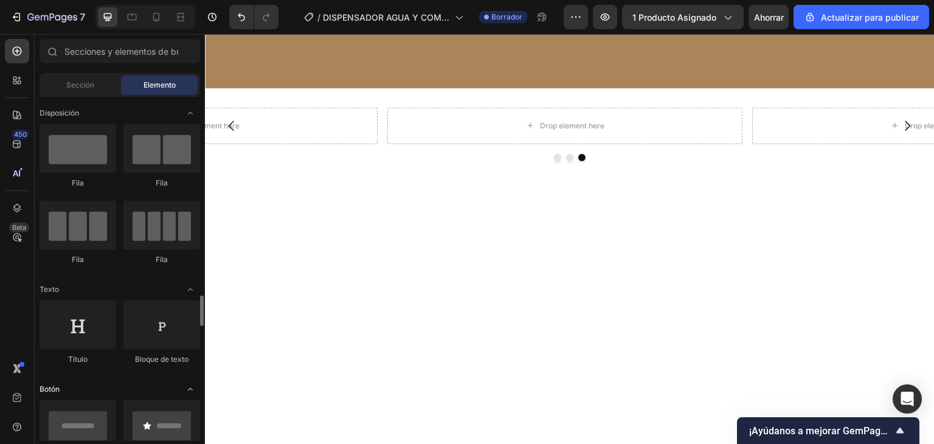
scroll to position [243, 0]
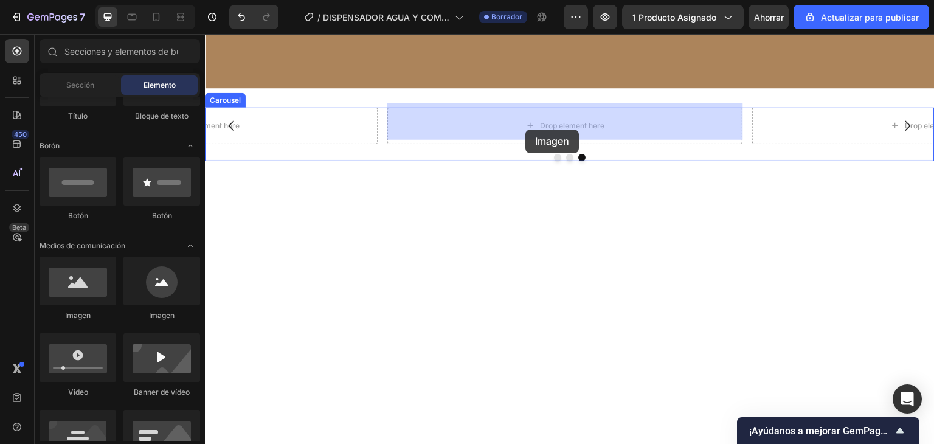
drag, startPoint x: 289, startPoint y: 337, endPoint x: 526, endPoint y: 130, distance: 314.6
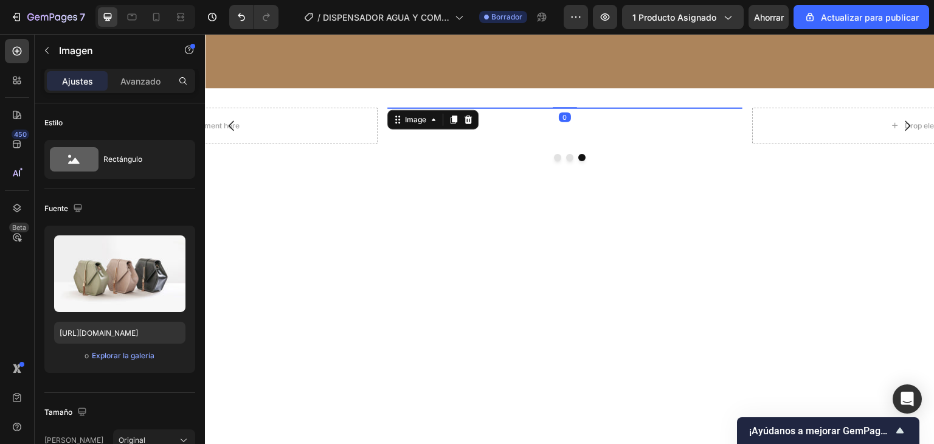
click at [552, 108] on img at bounding box center [564, 108] width 355 height 0
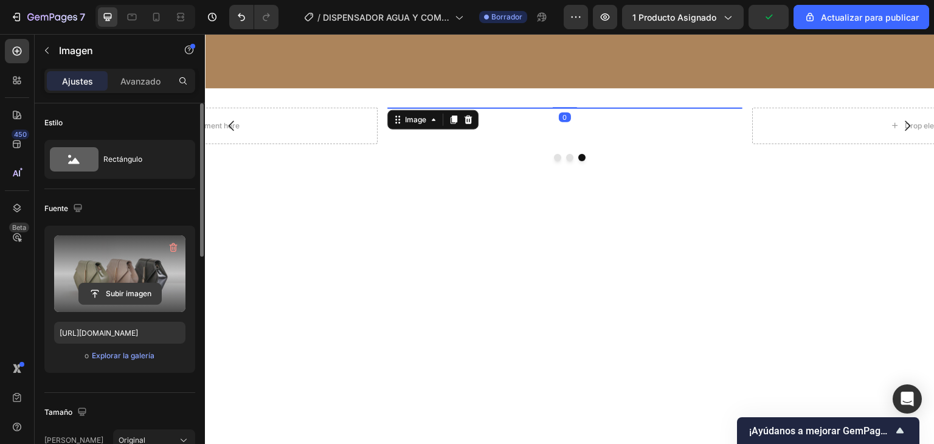
click at [141, 291] on input "file" at bounding box center [120, 293] width 82 height 21
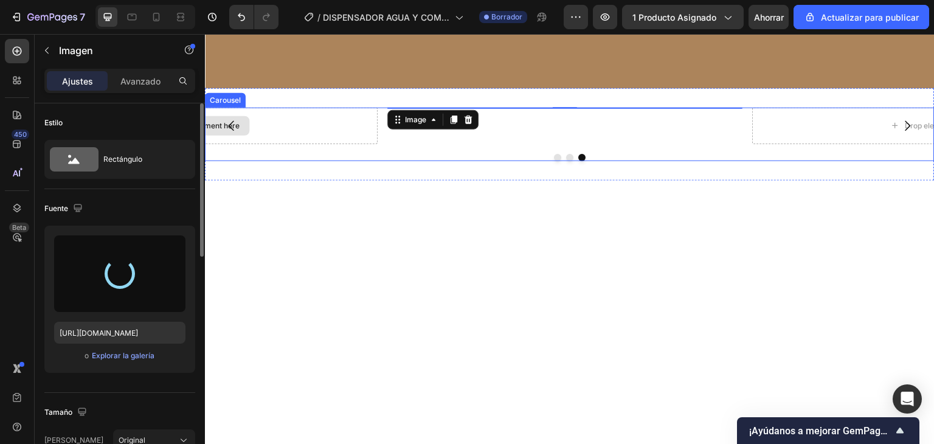
type input "[URL][DOMAIN_NAME]"
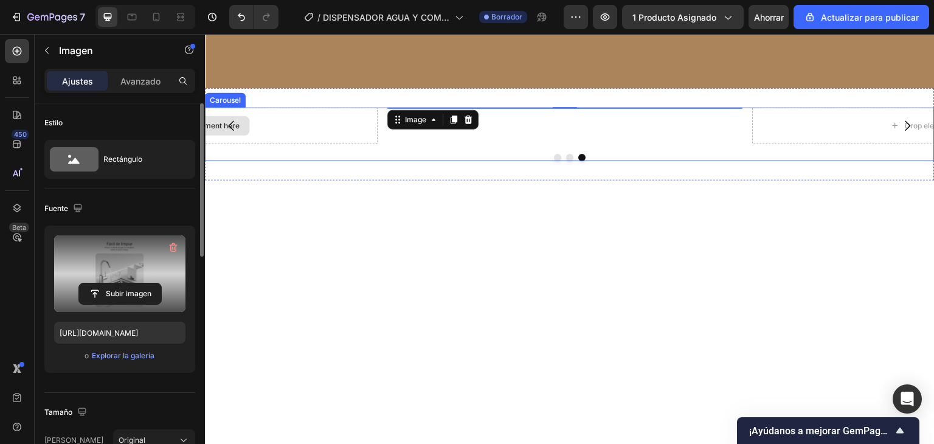
click at [268, 144] on div "Drop element here" at bounding box center [199, 126] width 355 height 36
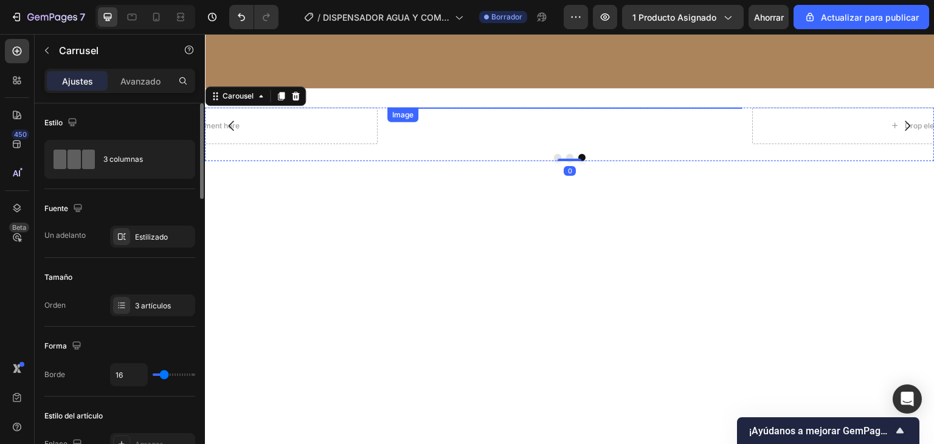
click at [581, 108] on img at bounding box center [564, 108] width 355 height 0
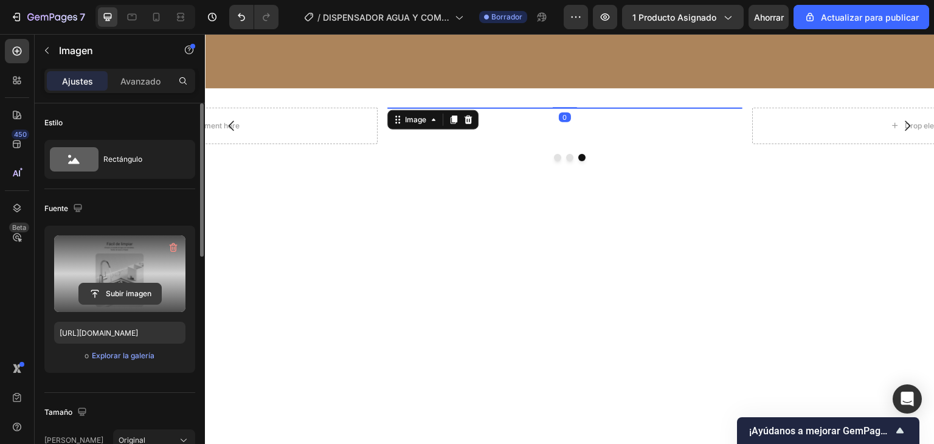
click at [123, 295] on input "file" at bounding box center [120, 293] width 82 height 21
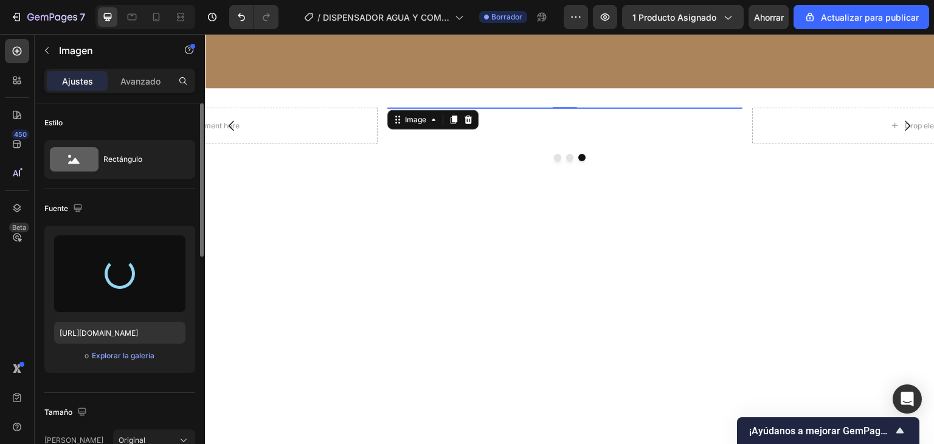
type input "[URL][DOMAIN_NAME]"
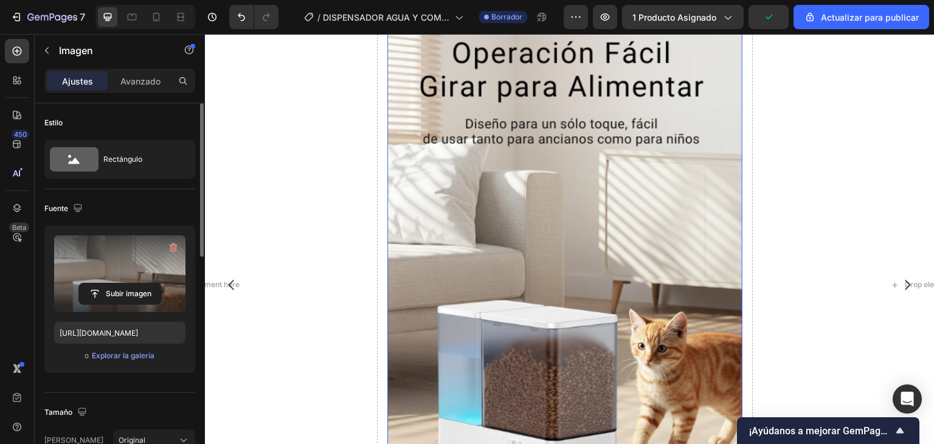
scroll to position [3069, 0]
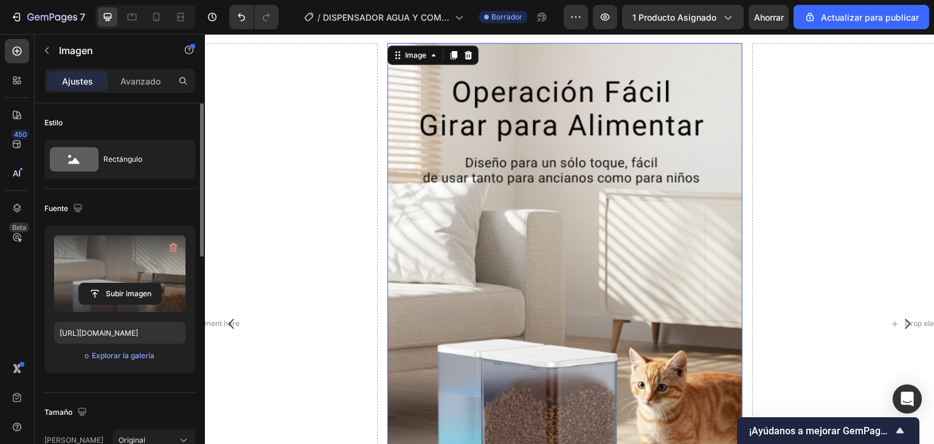
click at [617, 96] on img at bounding box center [564, 324] width 355 height 562
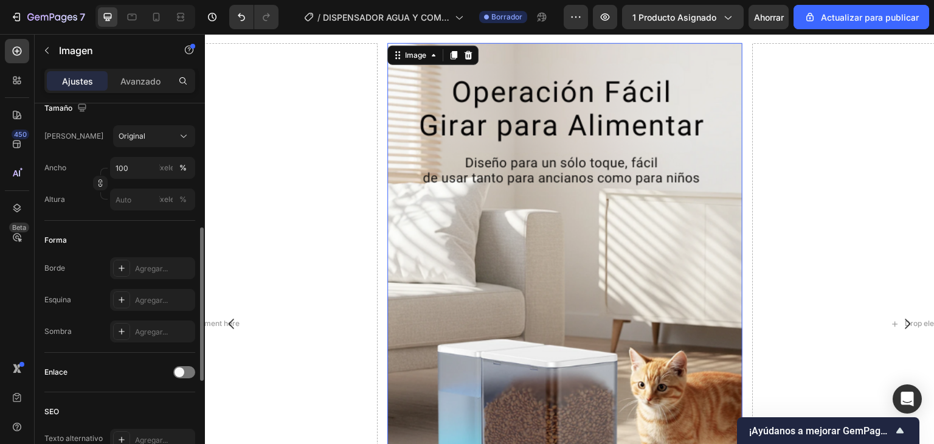
scroll to position [426, 0]
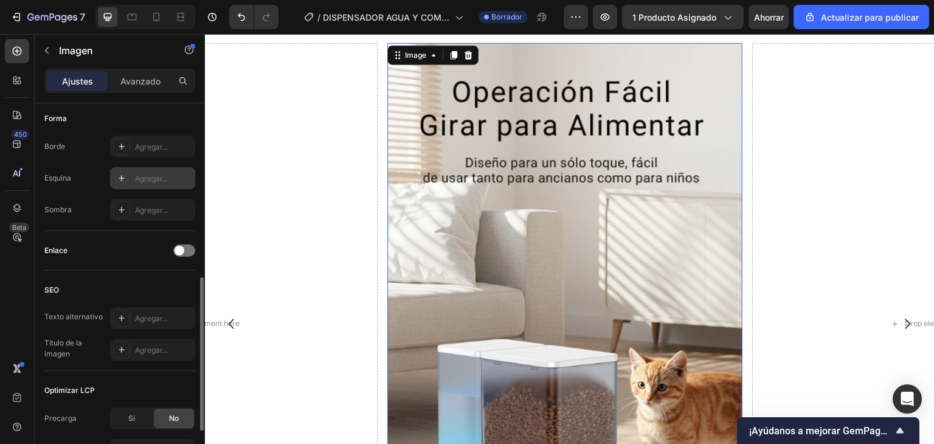
click at [154, 175] on font "Agregar..." at bounding box center [151, 178] width 33 height 9
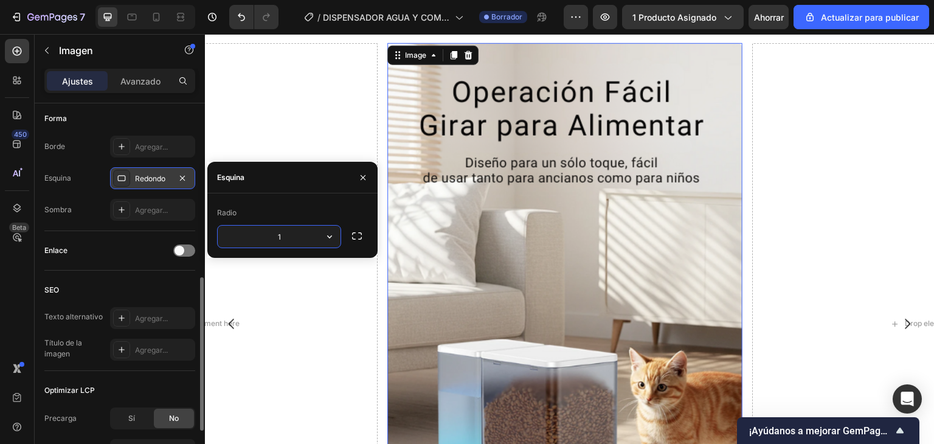
type input "12"
click at [360, 181] on icon "button" at bounding box center [363, 178] width 10 height 10
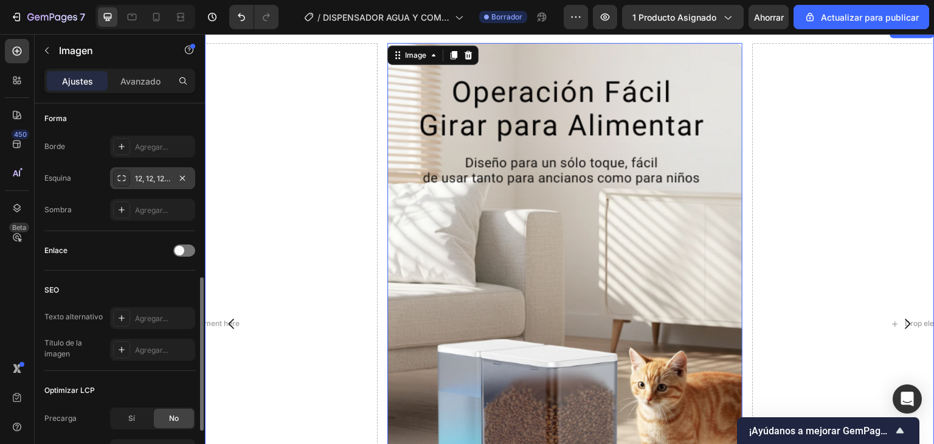
click at [382, 40] on div "Drop element here Drop element here Image 0 Carousel Sección 8" at bounding box center [570, 333] width 730 height 618
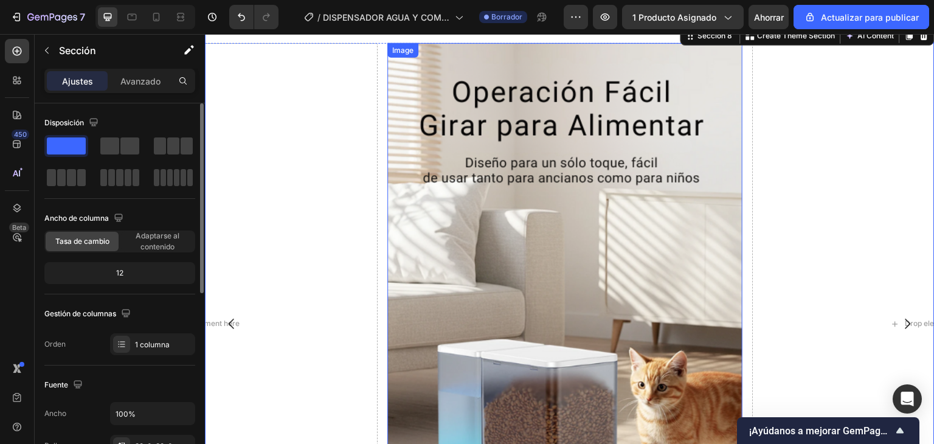
scroll to position [3008, 0]
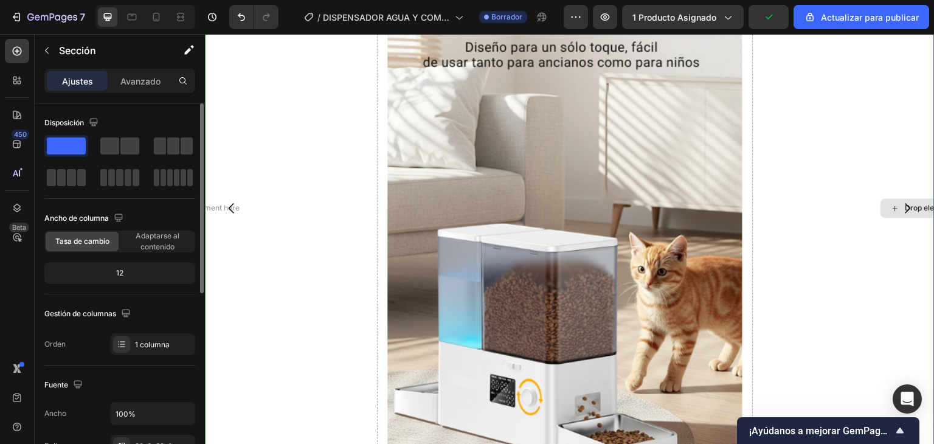
scroll to position [3190, 0]
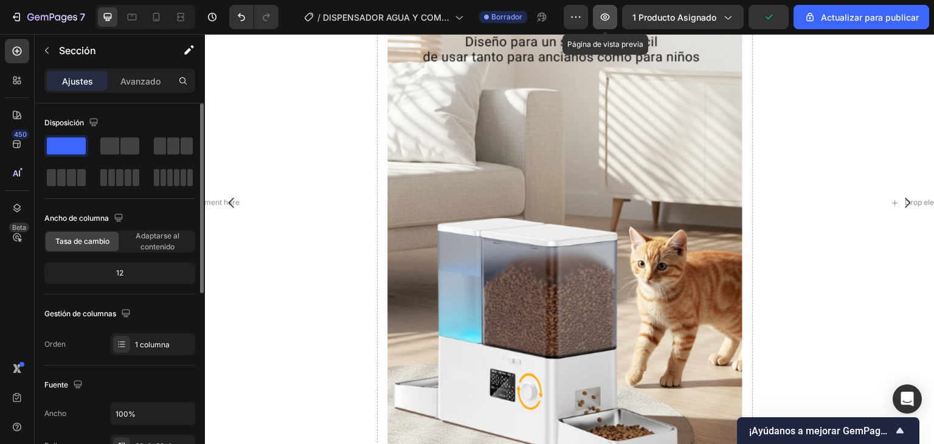
click at [598, 20] on button "button" at bounding box center [605, 17] width 24 height 24
